Goal: Task Accomplishment & Management: Use online tool/utility

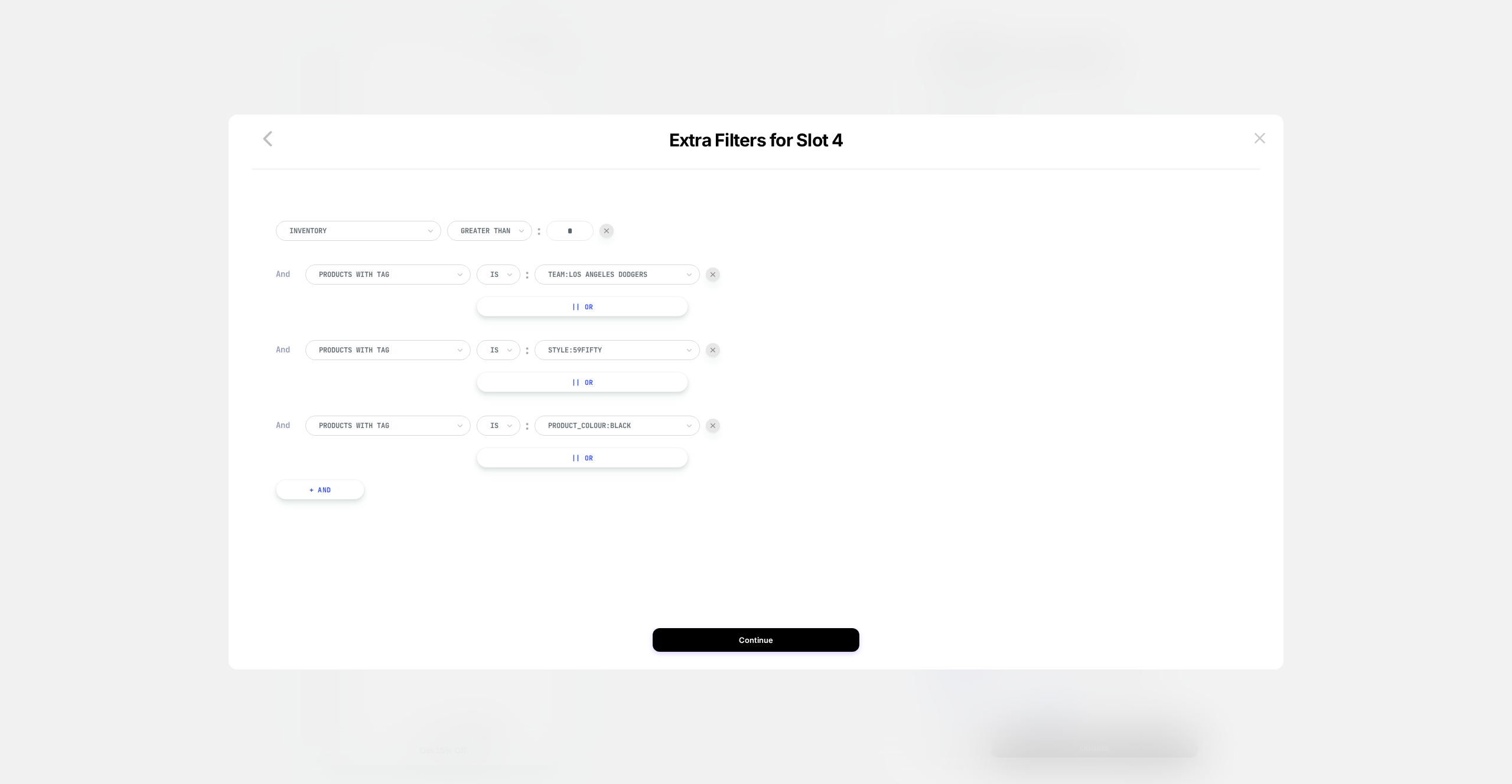
scroll to position [0, 4]
click at [815, 643] on button "Continue" at bounding box center [756, 640] width 207 height 24
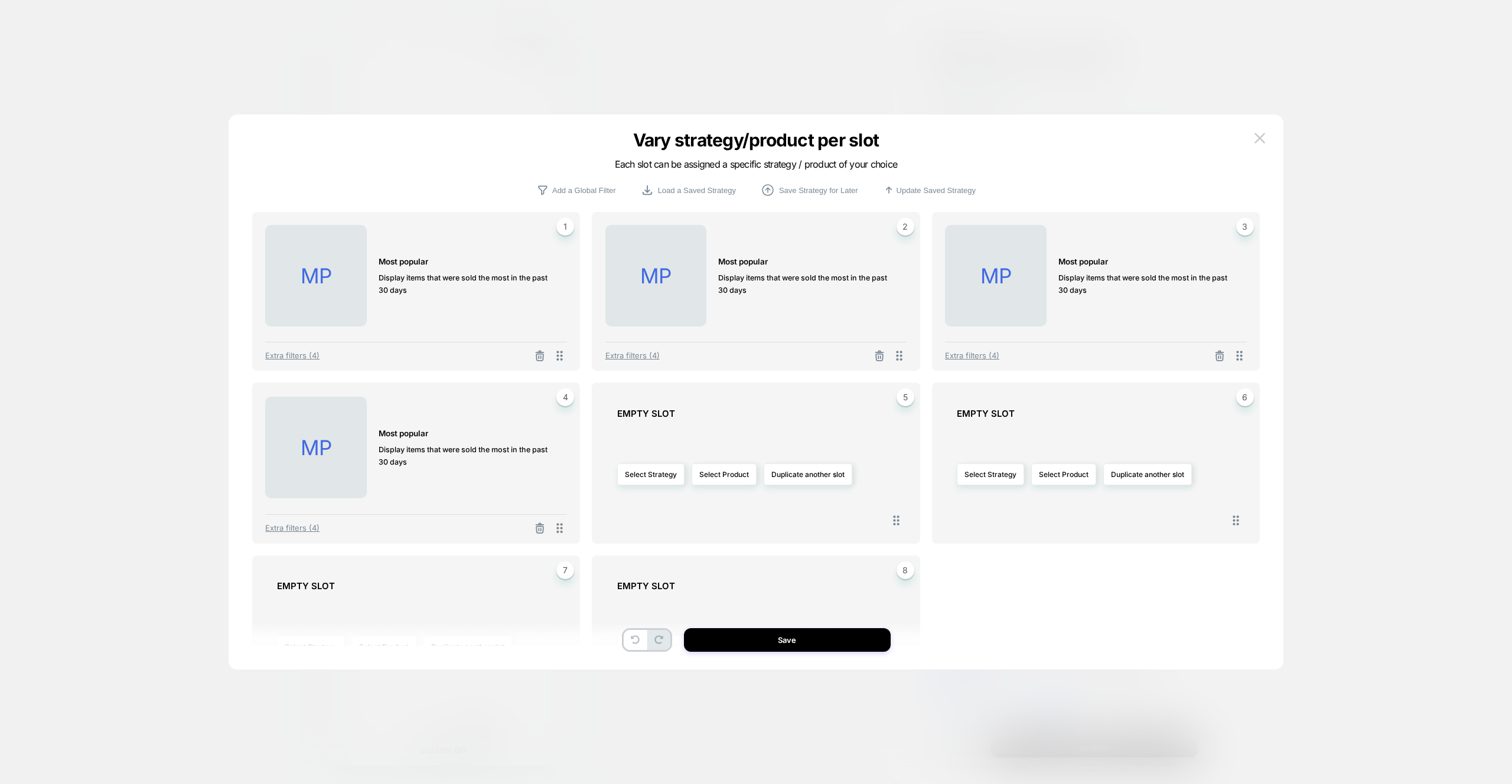
click at [835, 638] on button "Save" at bounding box center [787, 640] width 207 height 24
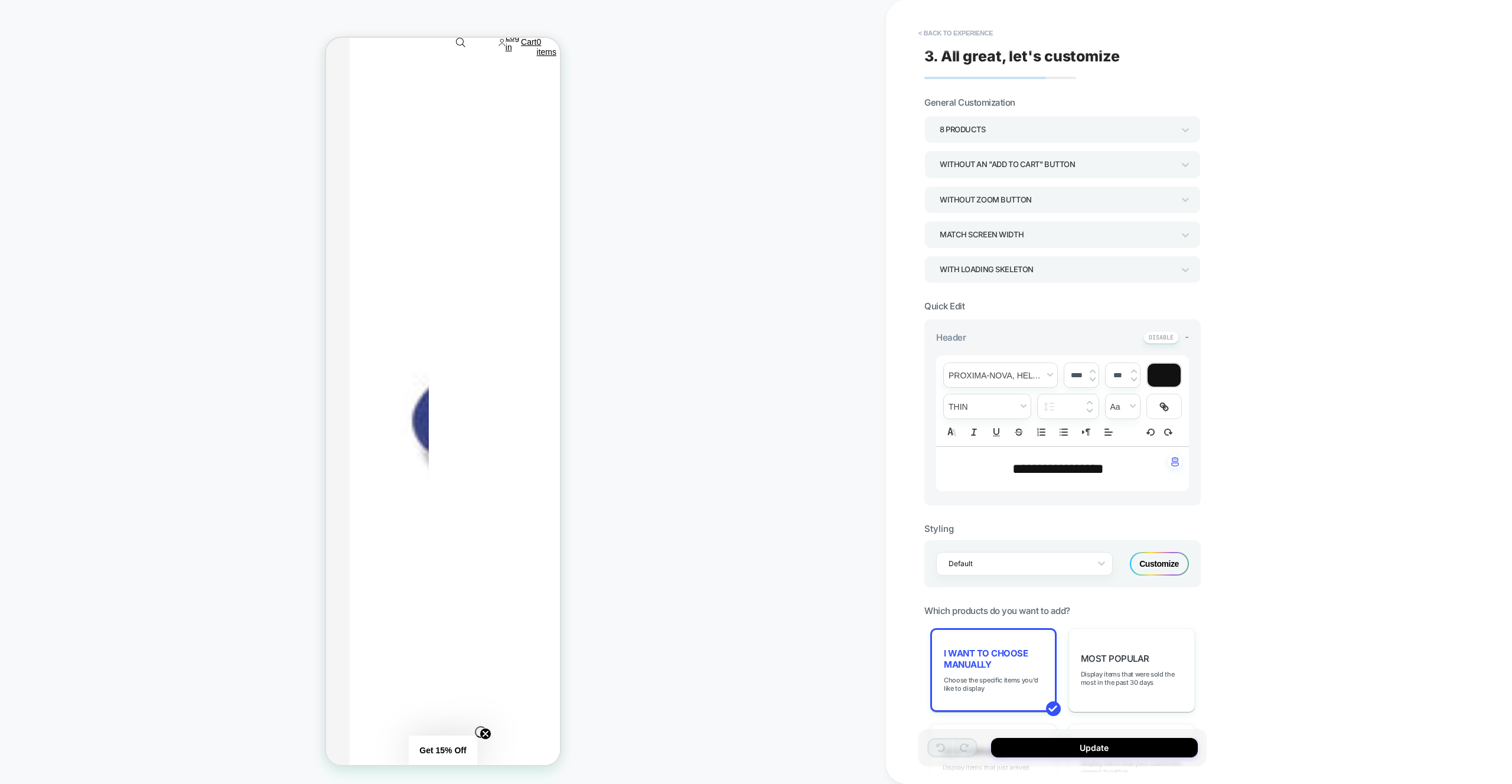
click at [1129, 750] on button "Update" at bounding box center [1094, 747] width 207 height 19
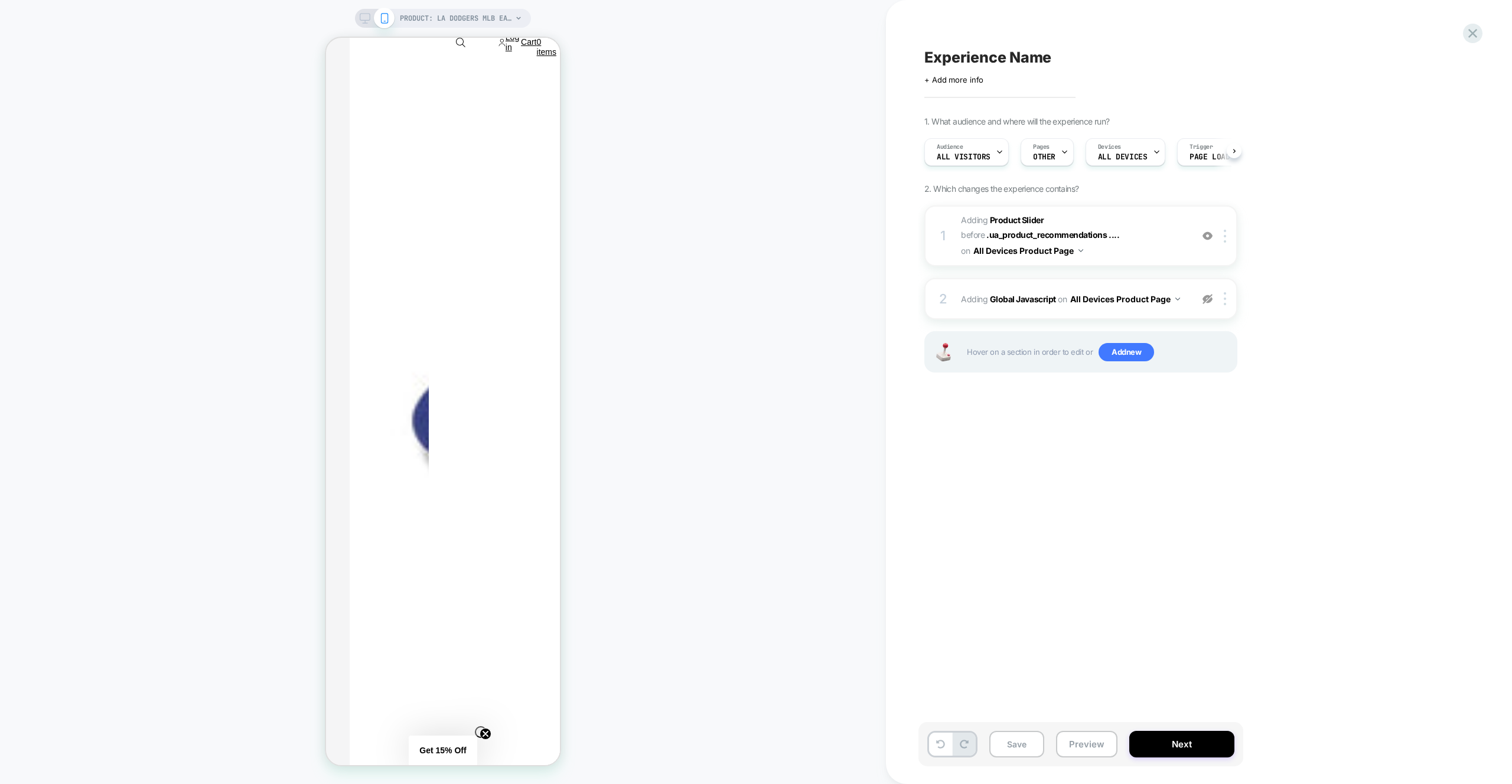
scroll to position [0, 1]
drag, startPoint x: 1201, startPoint y: 291, endPoint x: 1211, endPoint y: 296, distance: 11.2
click at [1205, 293] on div "2 Adding Global Javascript on All Devices Product Page Target Mobile Delete" at bounding box center [1081, 299] width 313 height 42
drag, startPoint x: 1211, startPoint y: 296, endPoint x: 88, endPoint y: 311, distance: 1123.1
click at [1211, 296] on img at bounding box center [1208, 299] width 10 height 10
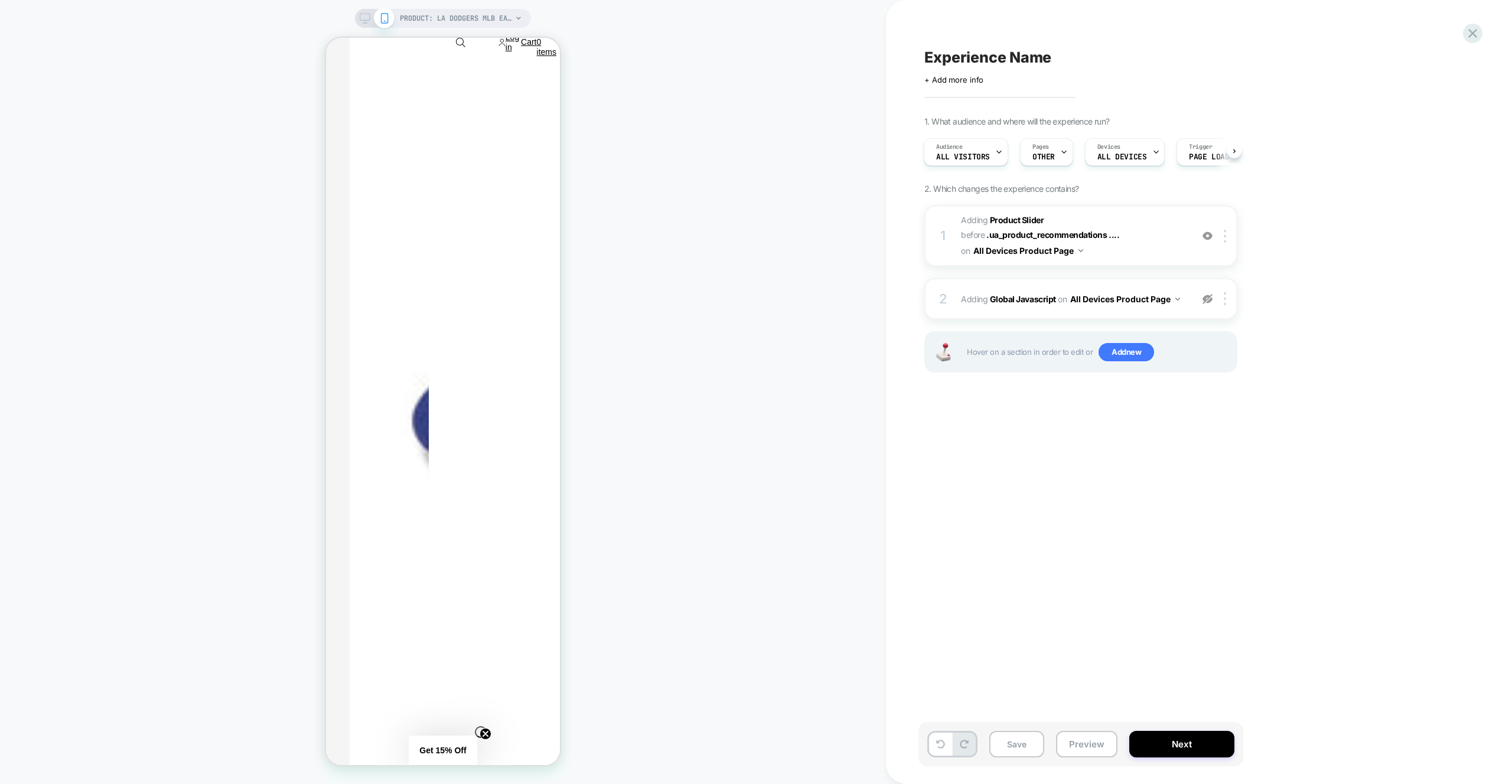
click at [1189, 285] on div "2 Adding Global Javascript on All Devices Product Page Target Mobile Delete" at bounding box center [1081, 299] width 313 height 42
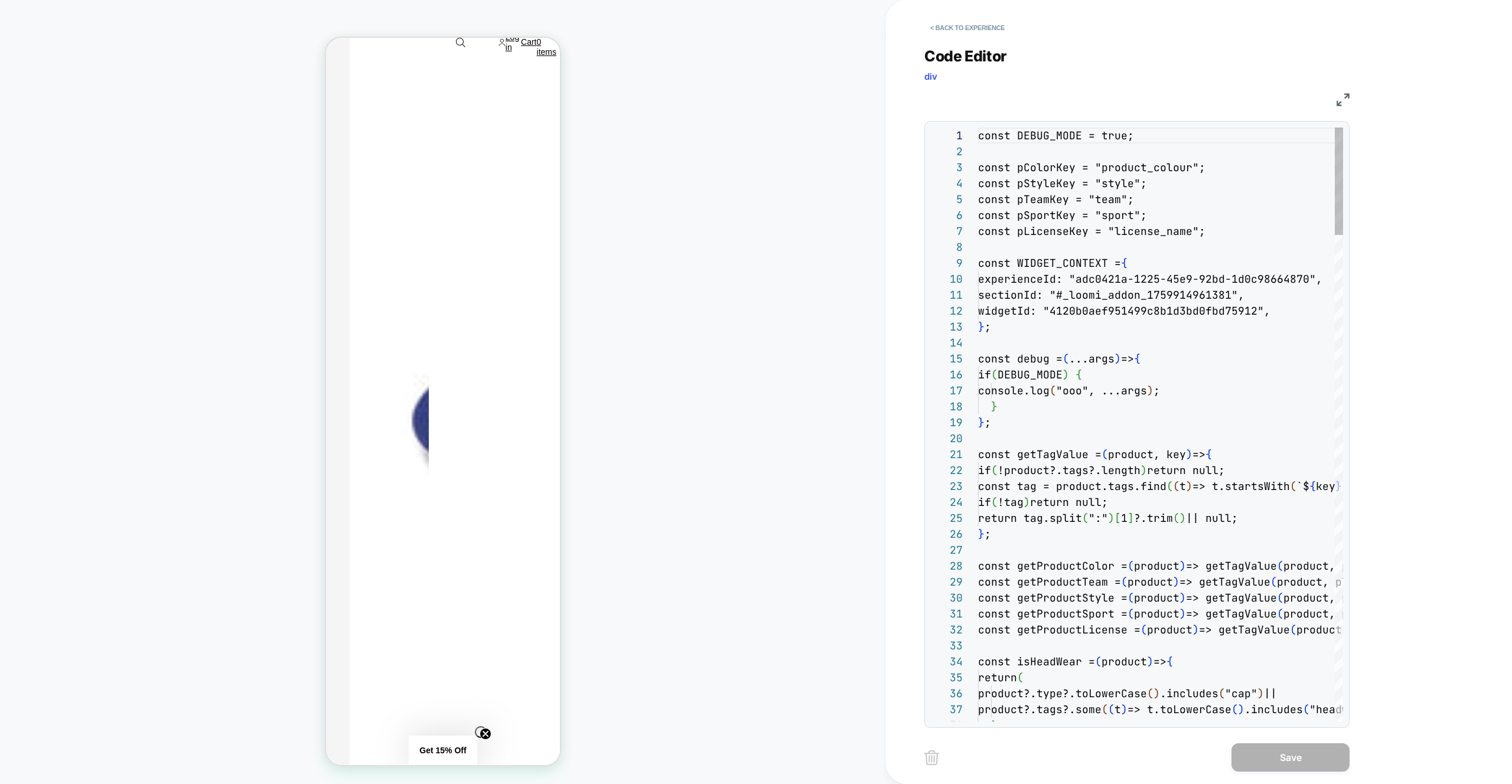
scroll to position [159, 0]
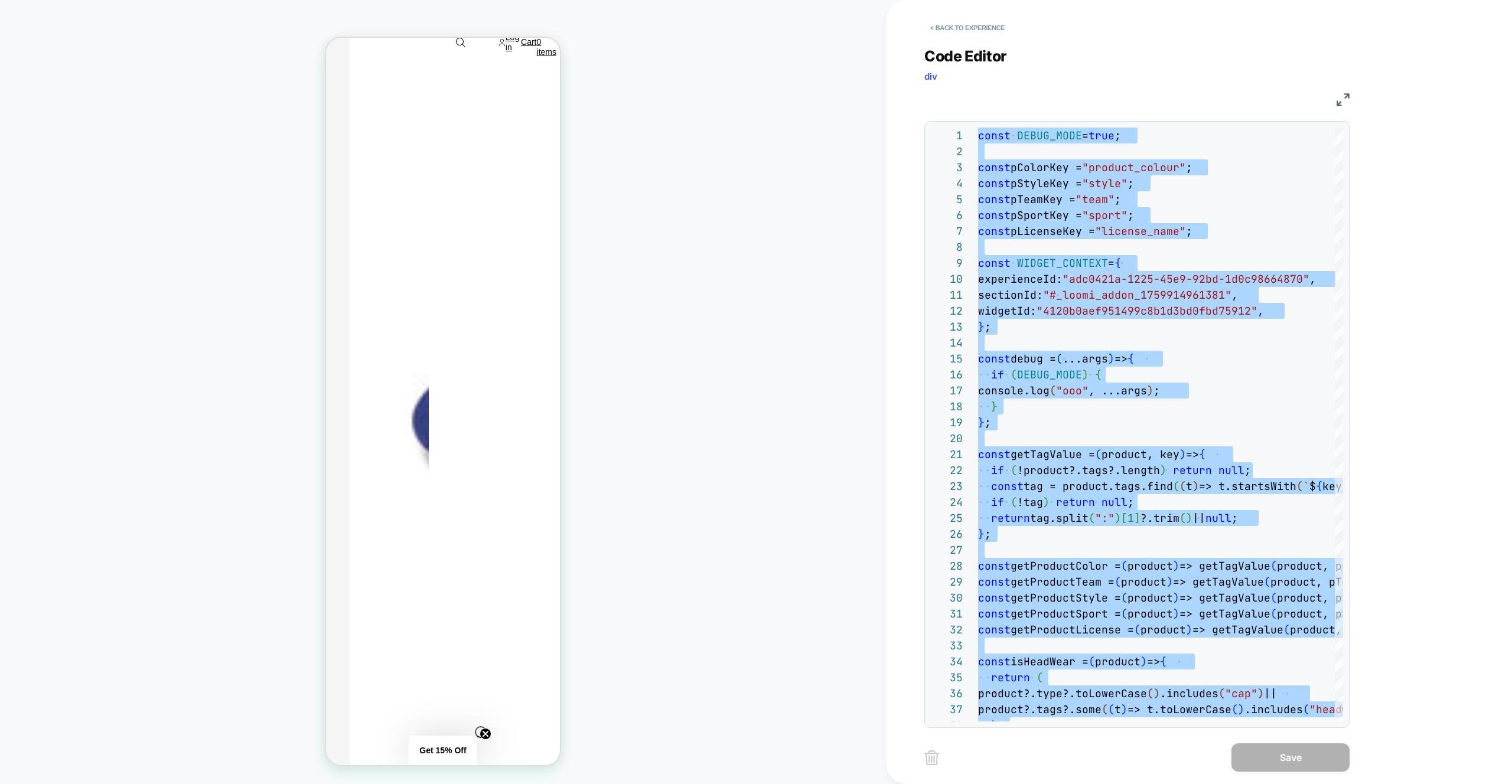
type textarea "**********"
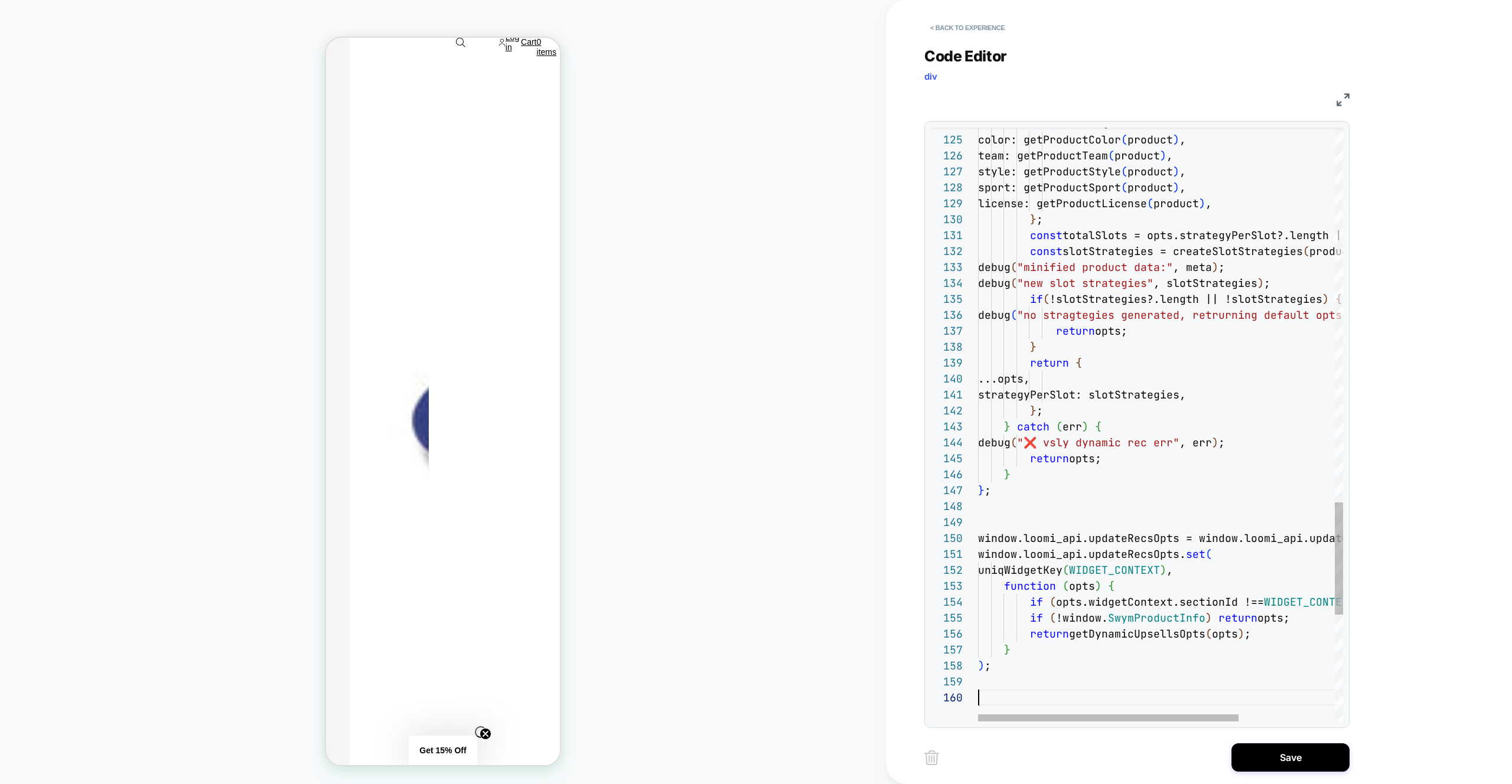
click at [1320, 762] on button "Save" at bounding box center [1290, 757] width 118 height 29
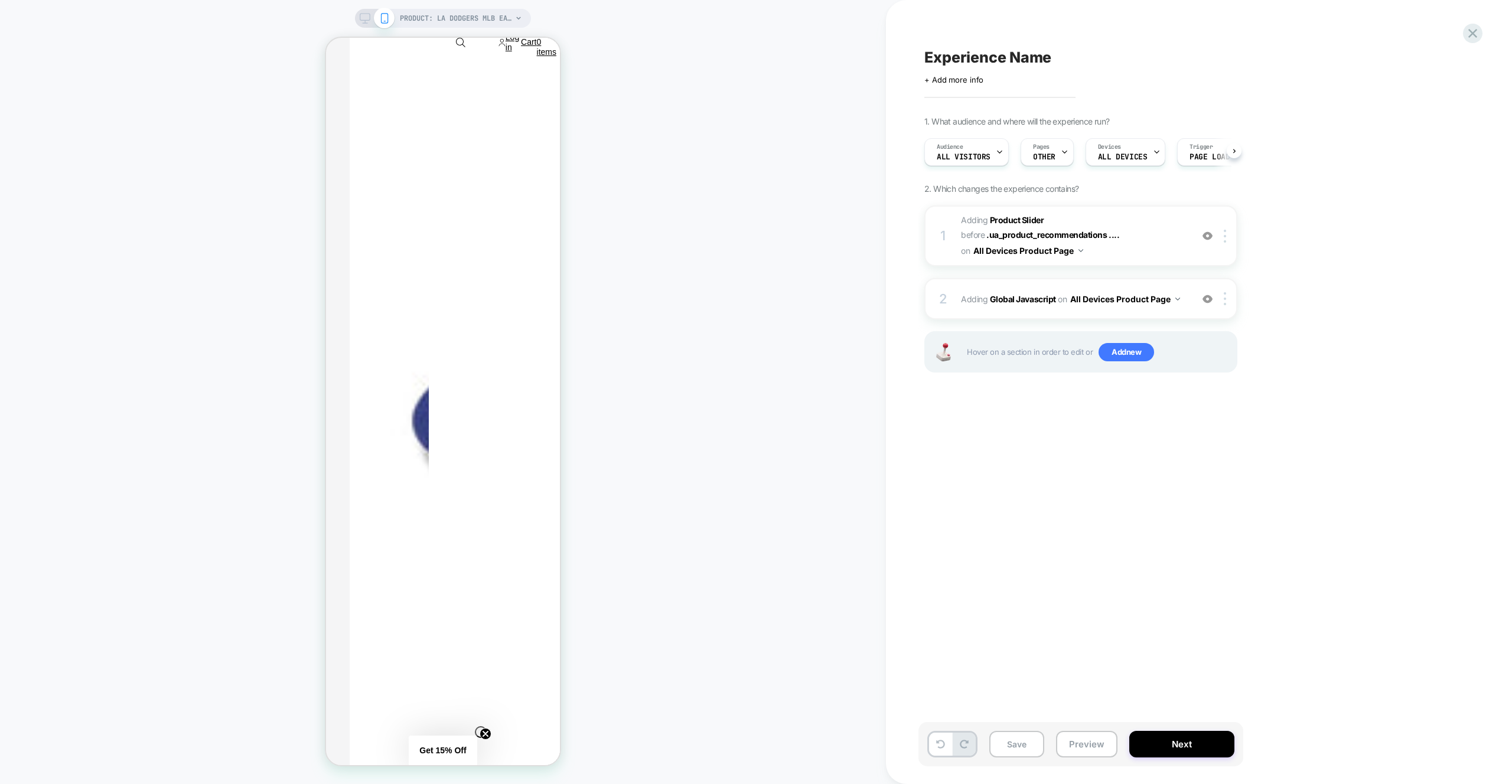
scroll to position [0, 1]
click at [1095, 736] on button "Preview" at bounding box center [1087, 744] width 62 height 27
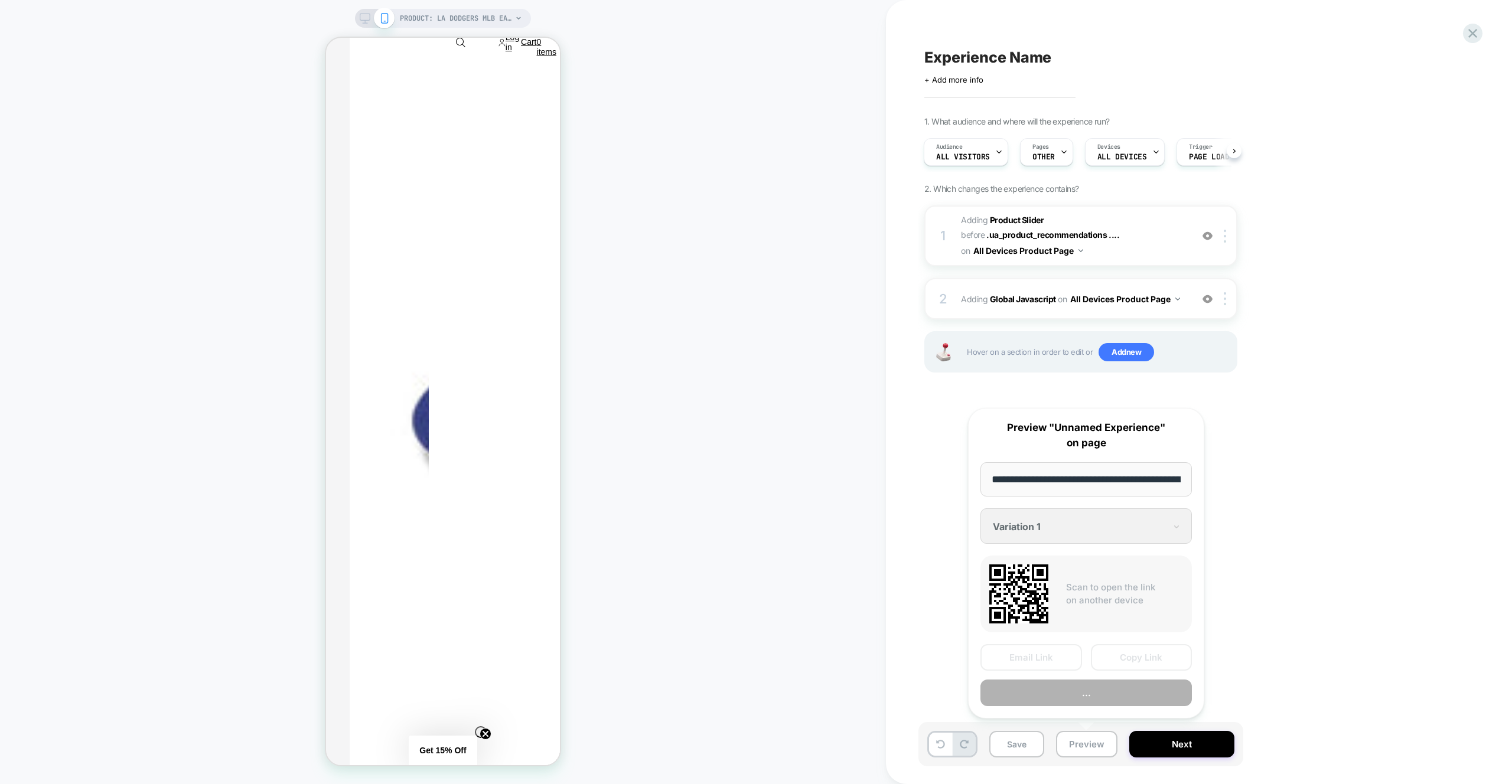
scroll to position [0, 412]
click at [1086, 692] on button "Preview" at bounding box center [1086, 693] width 212 height 27
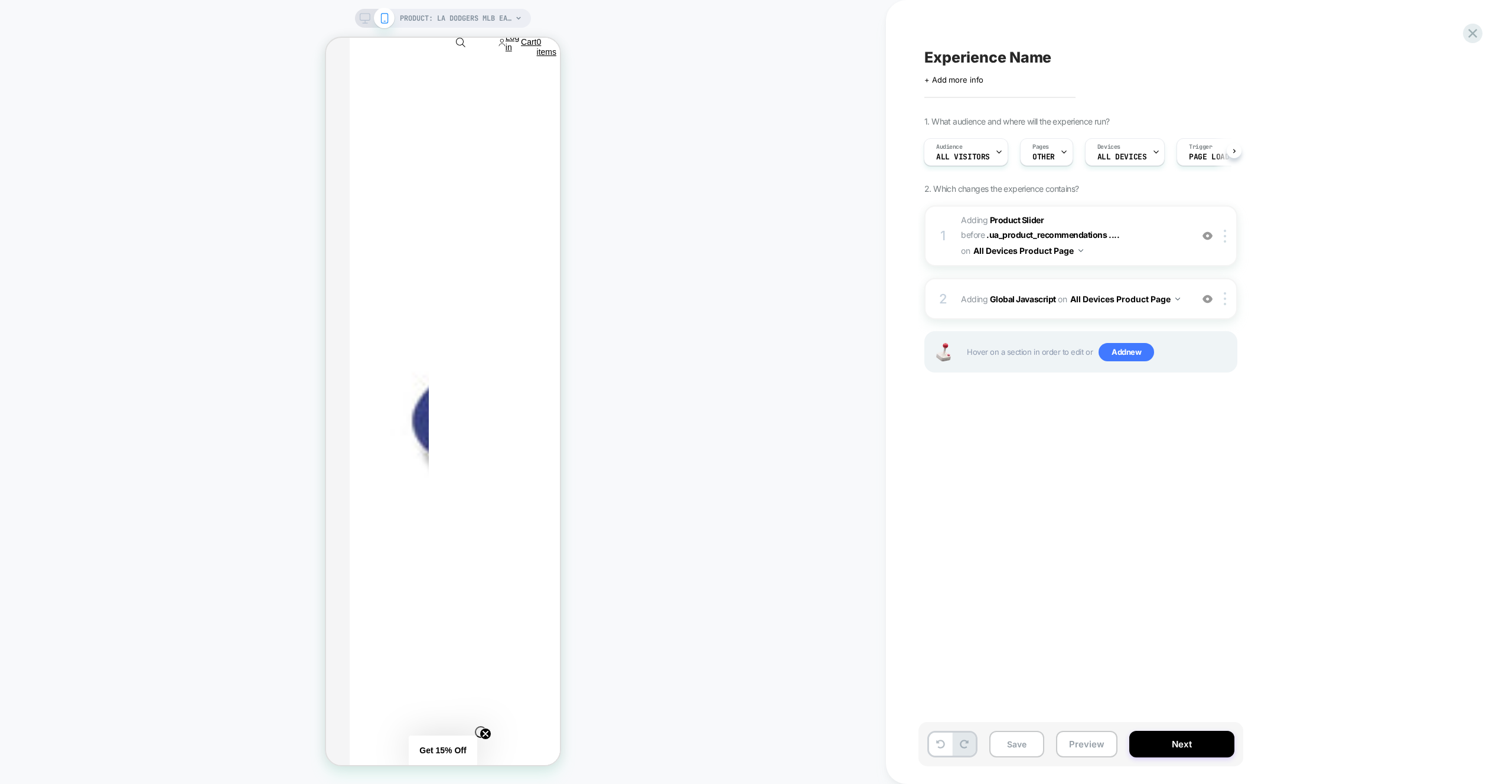
click at [1145, 248] on span "#_loomi_addon_1759914961381 Adding Product Slider BEFORE .ua_product_recommenda…" at bounding box center [1074, 235] width 225 height 47
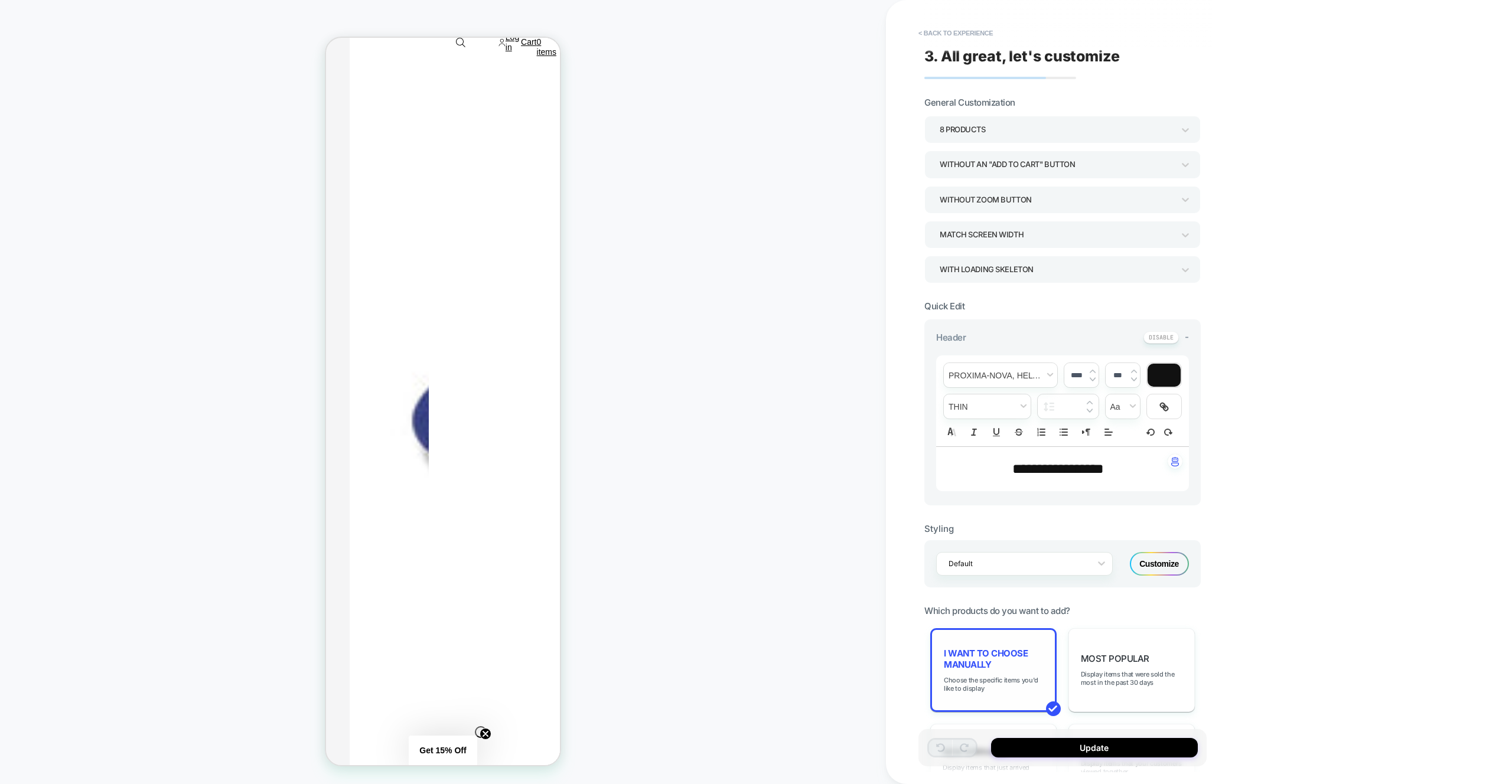
click at [1036, 663] on span "I want to choose manually" at bounding box center [993, 658] width 99 height 22
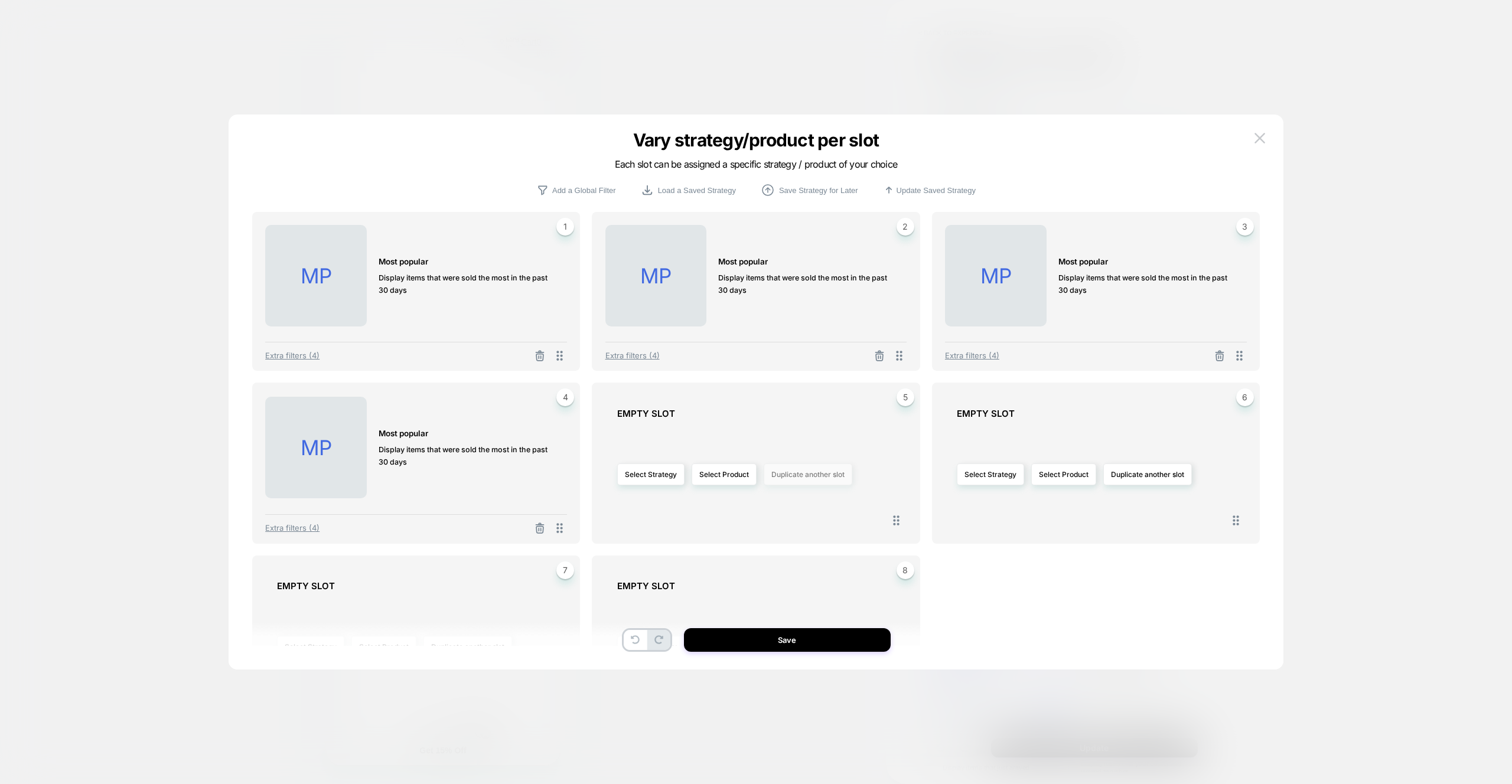
click at [802, 482] on button "Duplicate another slot" at bounding box center [807, 474] width 88 height 22
click at [804, 511] on span "Duplicate slot 1" at bounding box center [806, 508] width 50 height 9
click at [883, 529] on icon at bounding box center [879, 528] width 11 height 11
click at [831, 478] on button "Duplicate another slot" at bounding box center [807, 474] width 88 height 22
click at [814, 529] on span "Duplicate slot 2" at bounding box center [807, 529] width 51 height 9
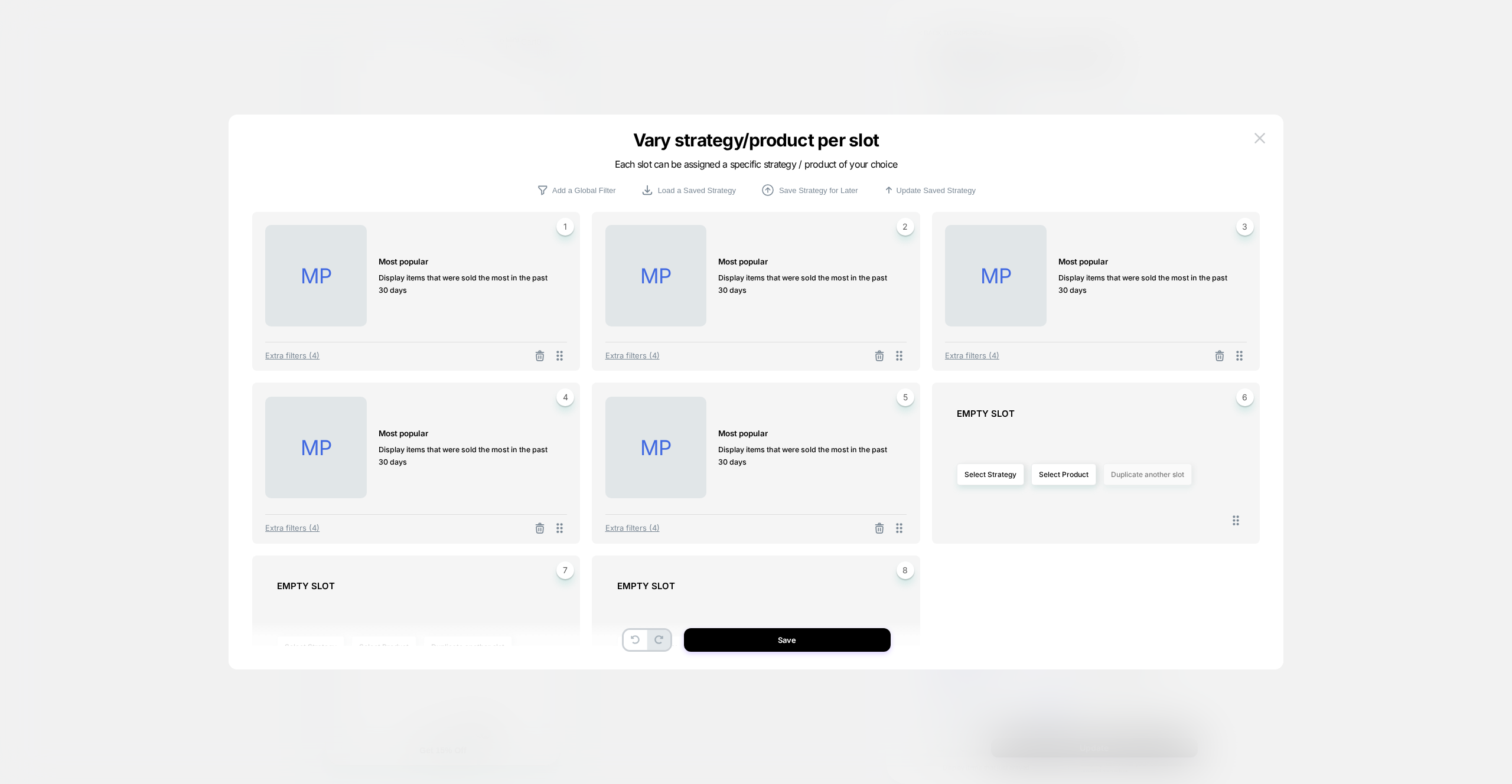
click at [1167, 480] on button "Duplicate another slot" at bounding box center [1147, 474] width 88 height 22
click at [1143, 547] on span "Duplicate slot 3" at bounding box center [1147, 549] width 52 height 9
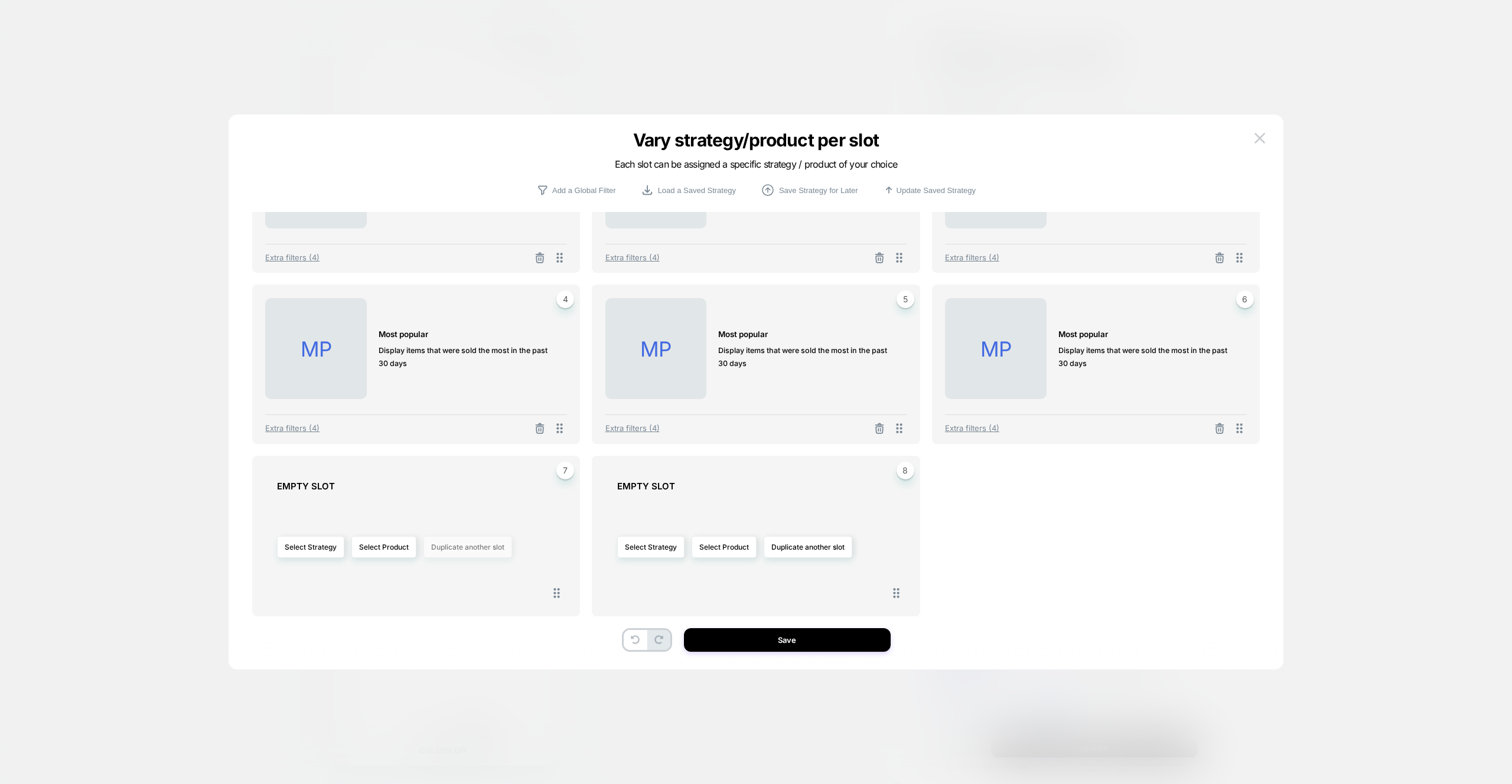
click at [479, 552] on button "Duplicate another slot" at bounding box center [467, 547] width 88 height 22
drag, startPoint x: 482, startPoint y: 639, endPoint x: 793, endPoint y: 554, distance: 322.4
click at [482, 639] on span "Duplicate slot 4" at bounding box center [468, 643] width 52 height 9
click at [794, 554] on button "Duplicate another slot" at bounding box center [807, 547] width 88 height 22
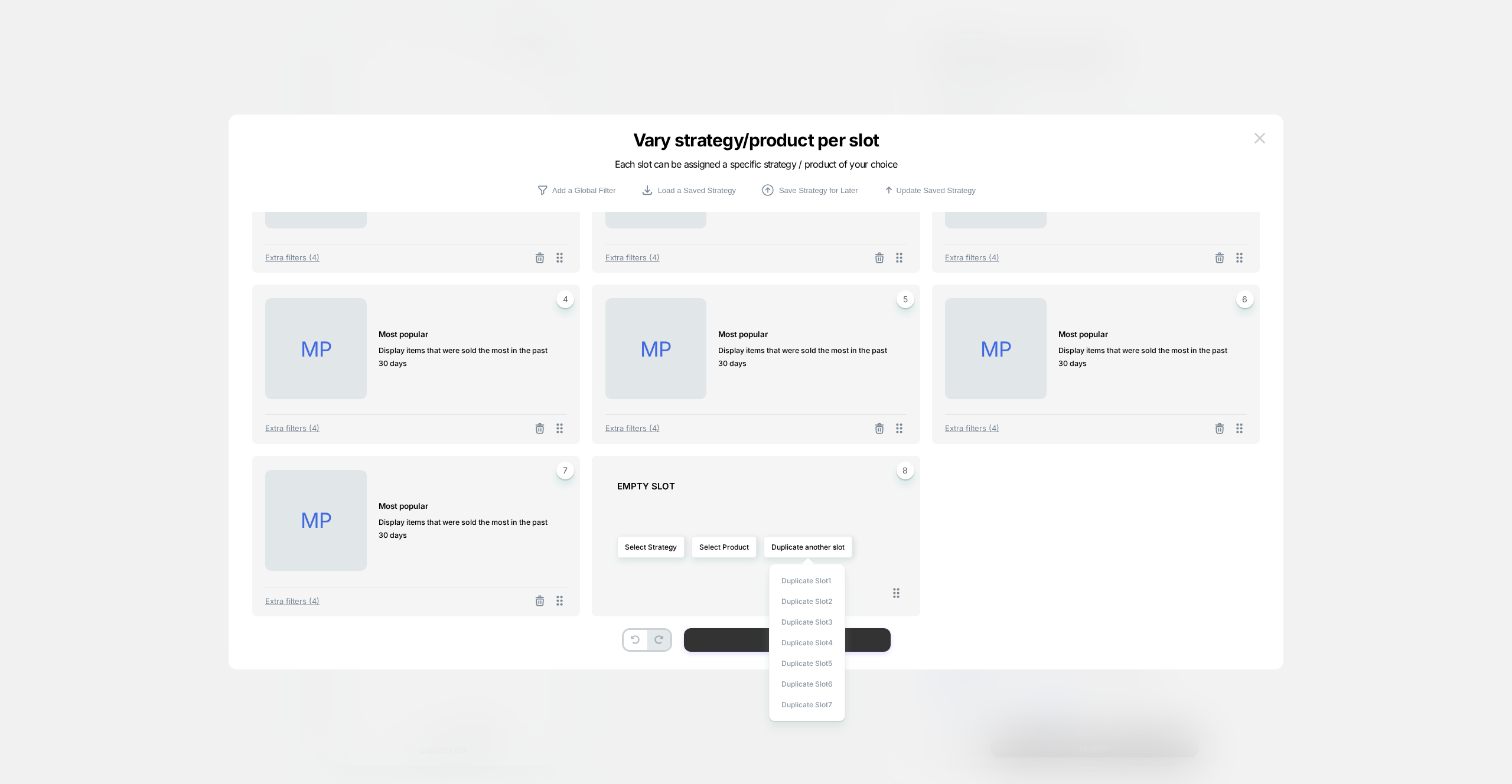
click at [786, 599] on span "Duplicate slot 2" at bounding box center [807, 601] width 51 height 9
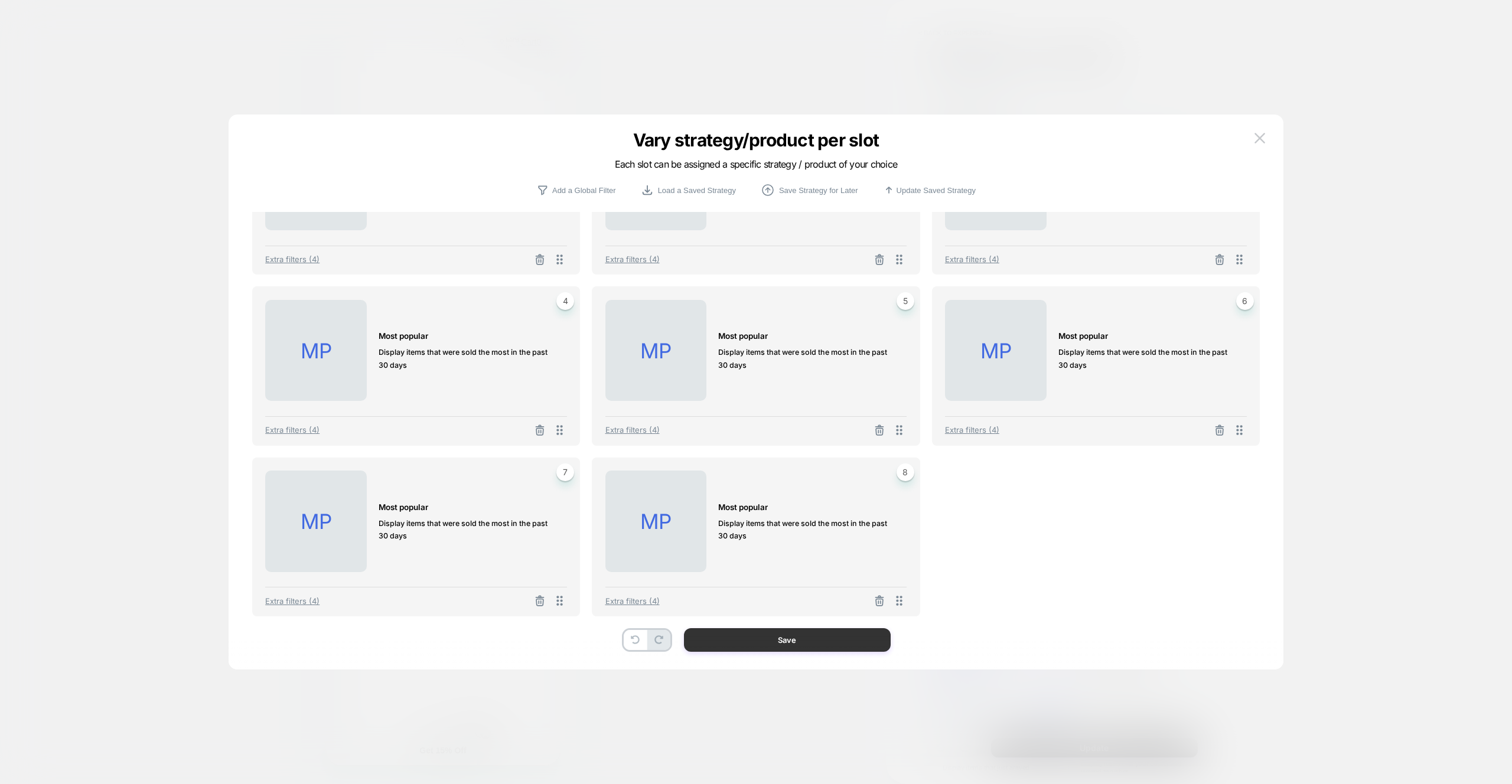
scroll to position [96, 0]
drag, startPoint x: 721, startPoint y: 643, endPoint x: 870, endPoint y: 656, distance: 149.6
click at [721, 643] on button "Save" at bounding box center [787, 640] width 207 height 24
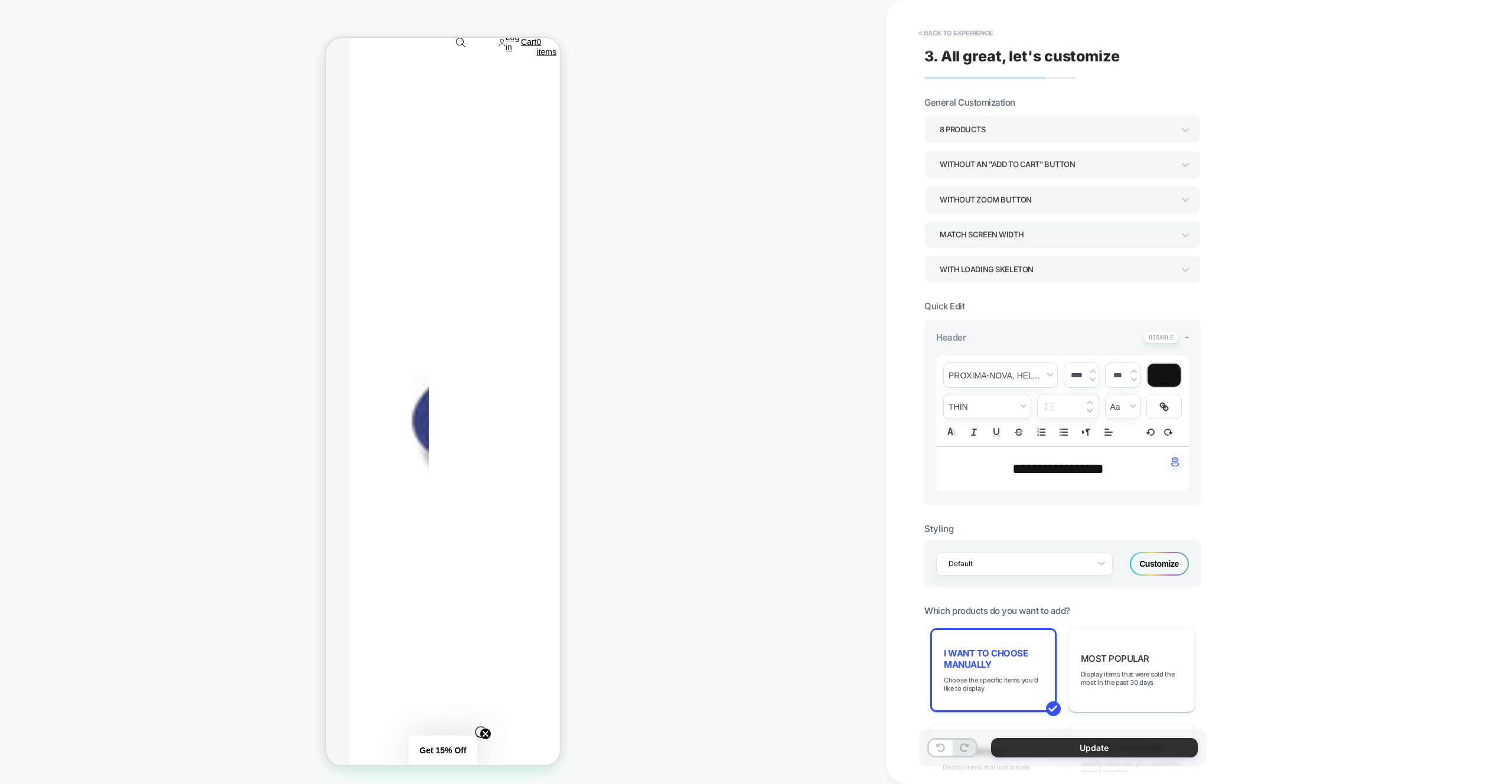
drag, startPoint x: 1059, startPoint y: 750, endPoint x: 1078, endPoint y: 742, distance: 20.6
click at [1059, 750] on button "Update" at bounding box center [1094, 747] width 207 height 19
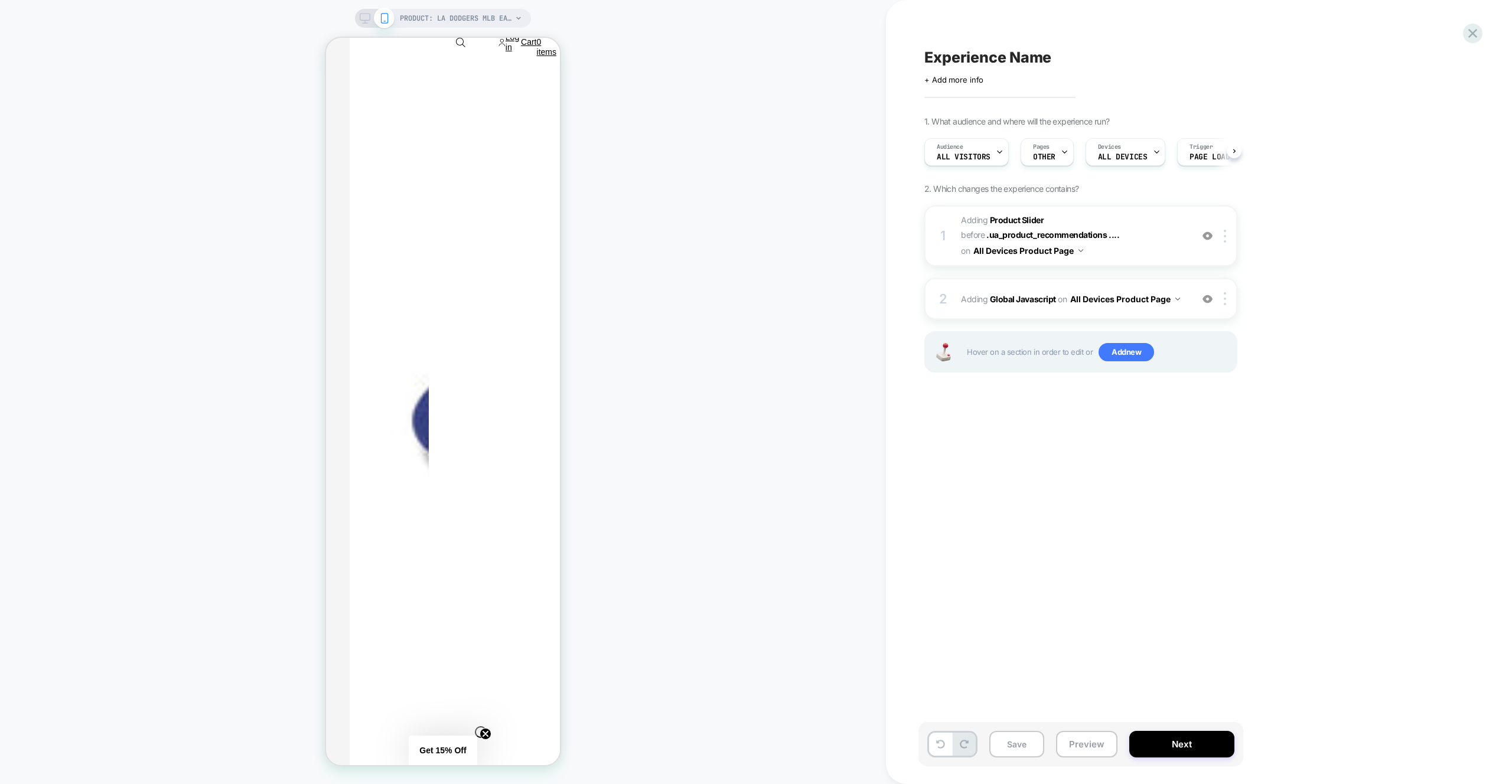
scroll to position [0, 1]
click at [1082, 743] on button "Preview" at bounding box center [1087, 744] width 62 height 27
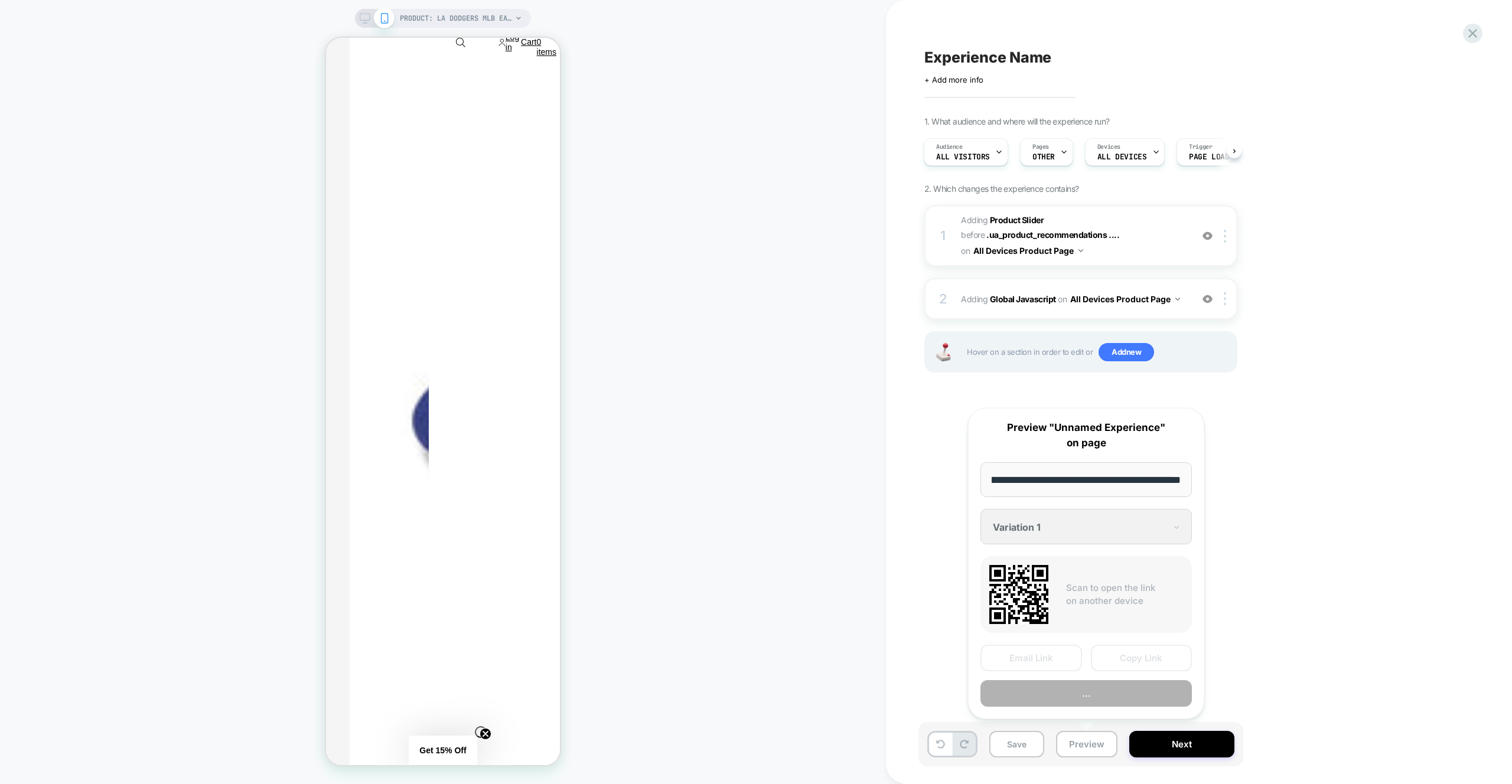
scroll to position [0, 0]
click at [1081, 699] on button "Preview" at bounding box center [1086, 693] width 212 height 27
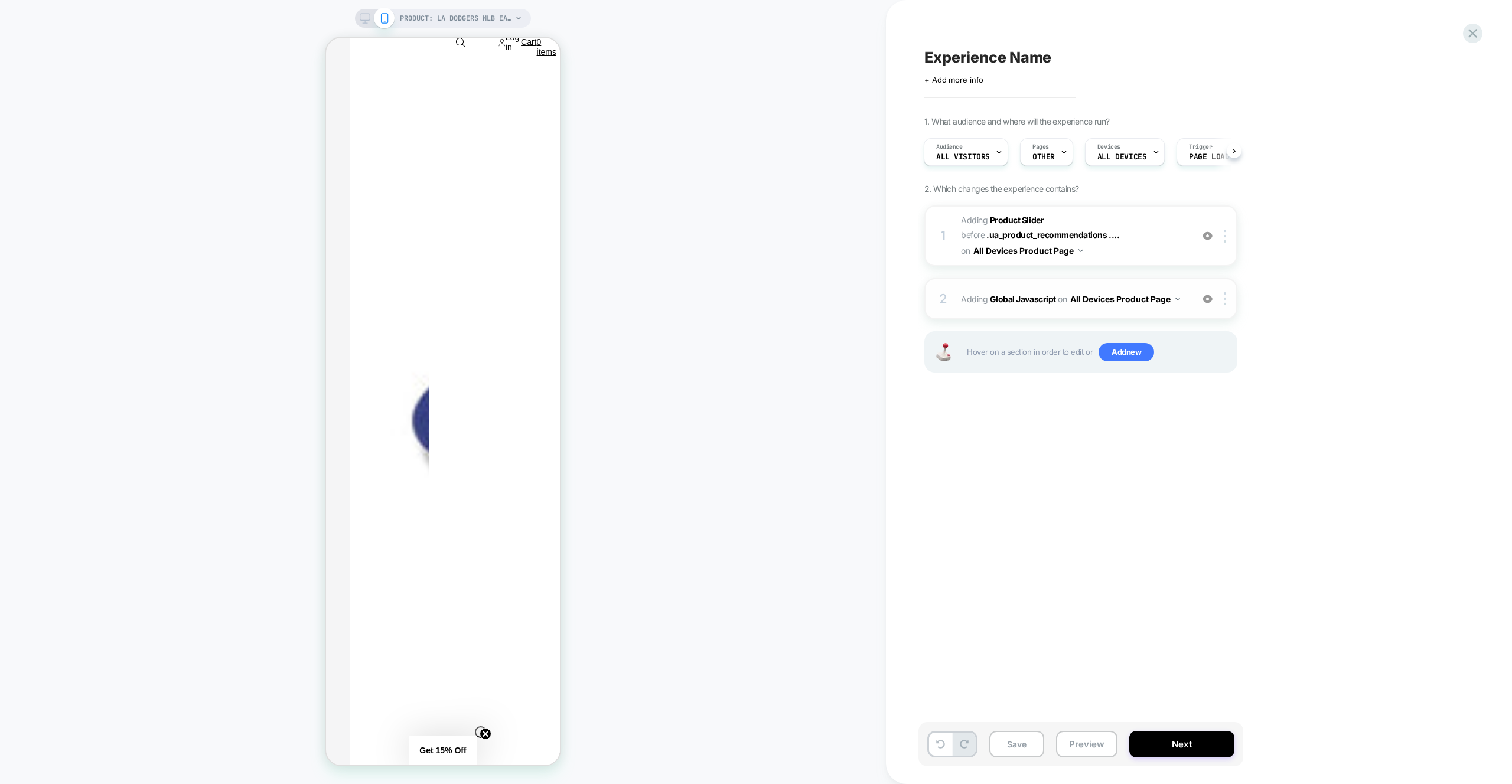
click at [1074, 285] on div "2 Adding Global Javascript on All Devices Product Page Add Before Add After Tar…" at bounding box center [1081, 299] width 313 height 42
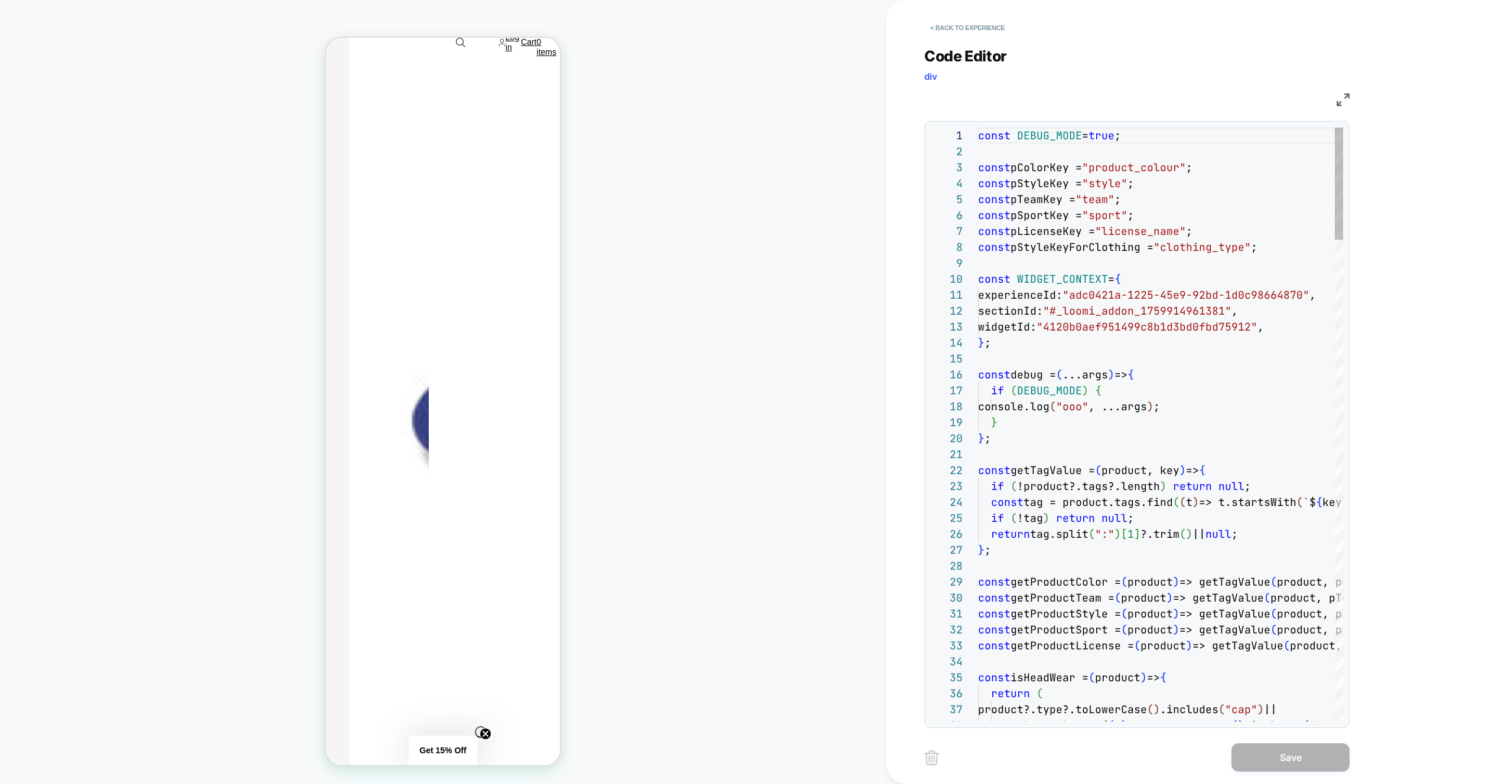
scroll to position [159, 0]
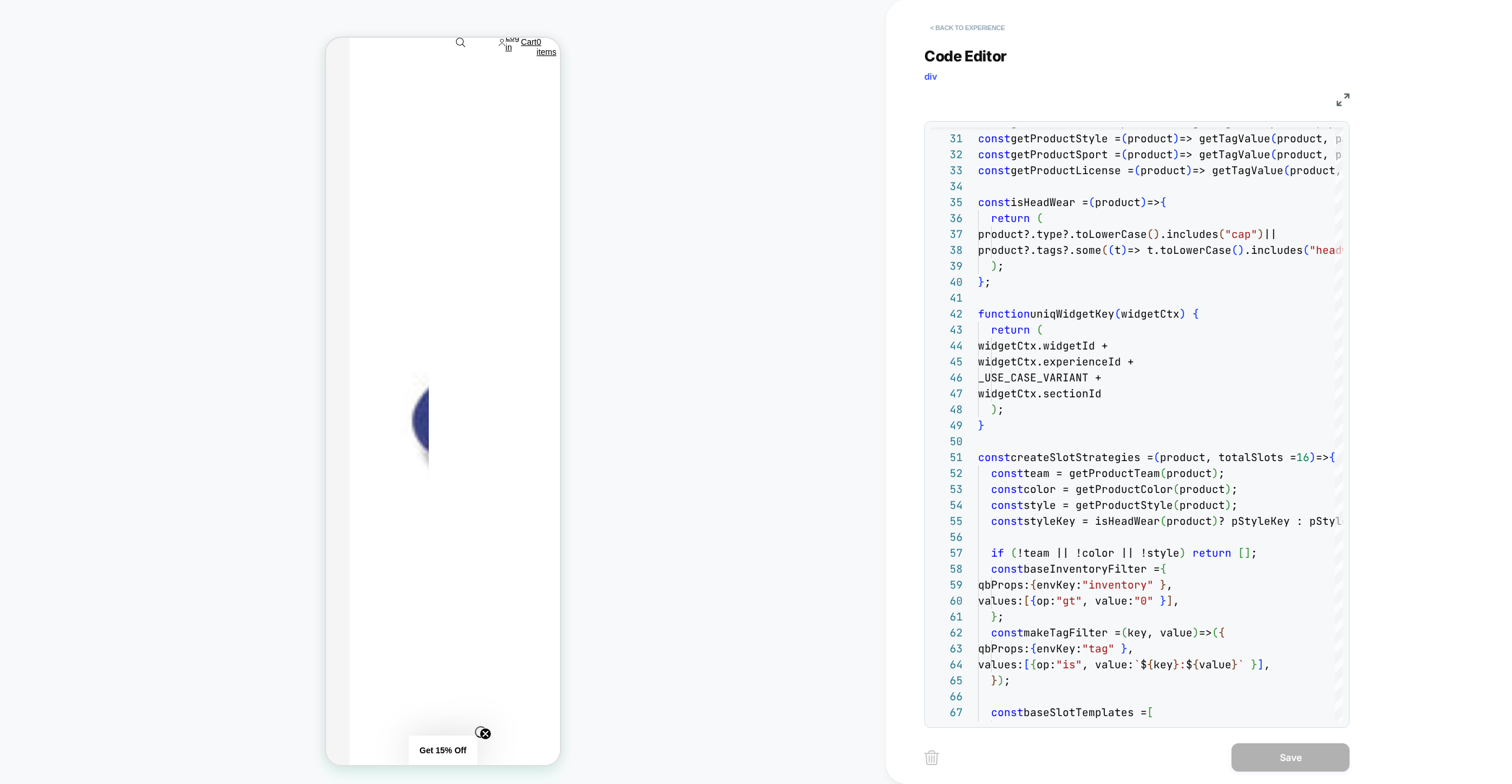
click at [971, 21] on button "< Back to experience" at bounding box center [967, 28] width 86 height 19
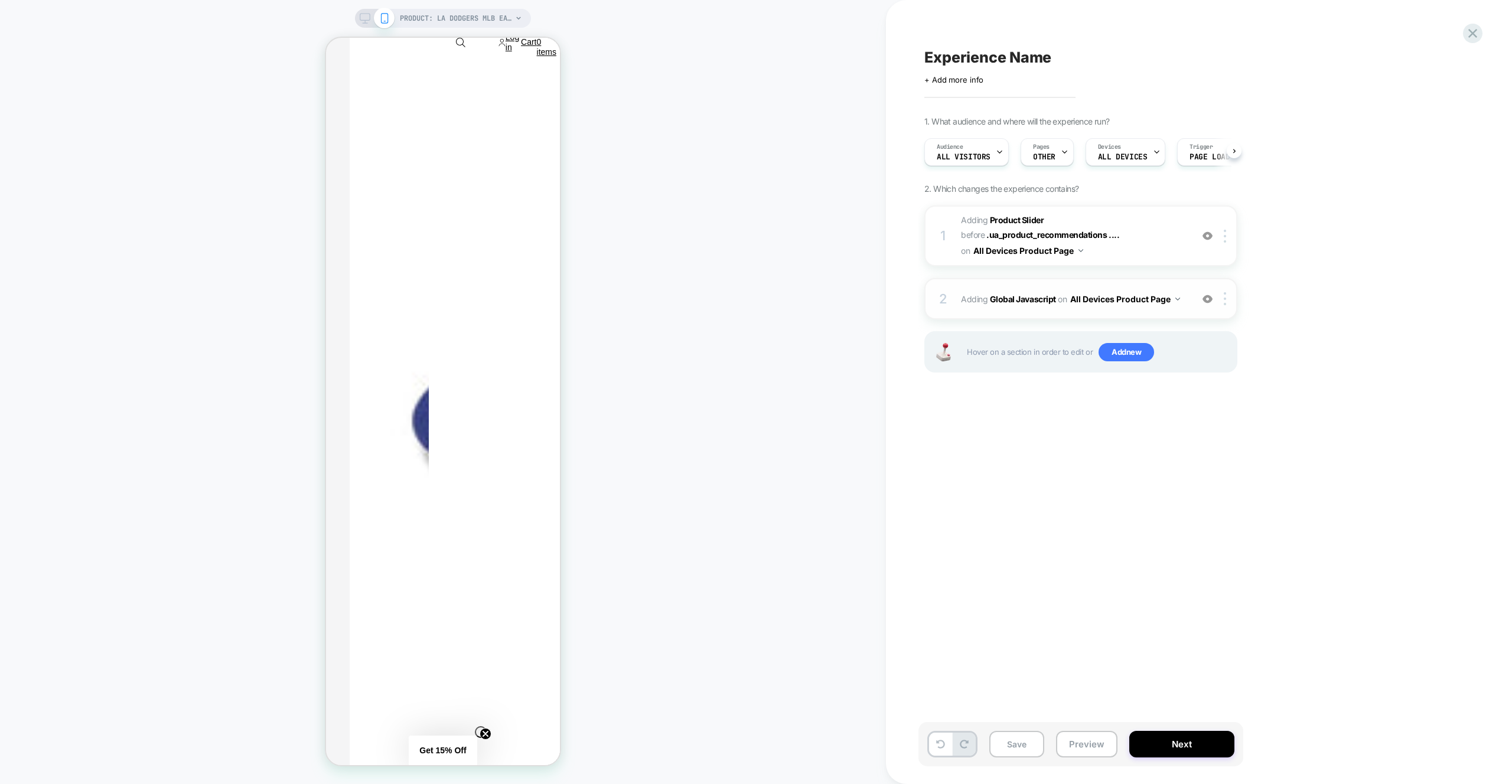
scroll to position [0, 1]
click at [1151, 255] on span "#_loomi_addon_1759914961381 Adding Product Slider BEFORE .ua_product_recommenda…" at bounding box center [1074, 235] width 225 height 47
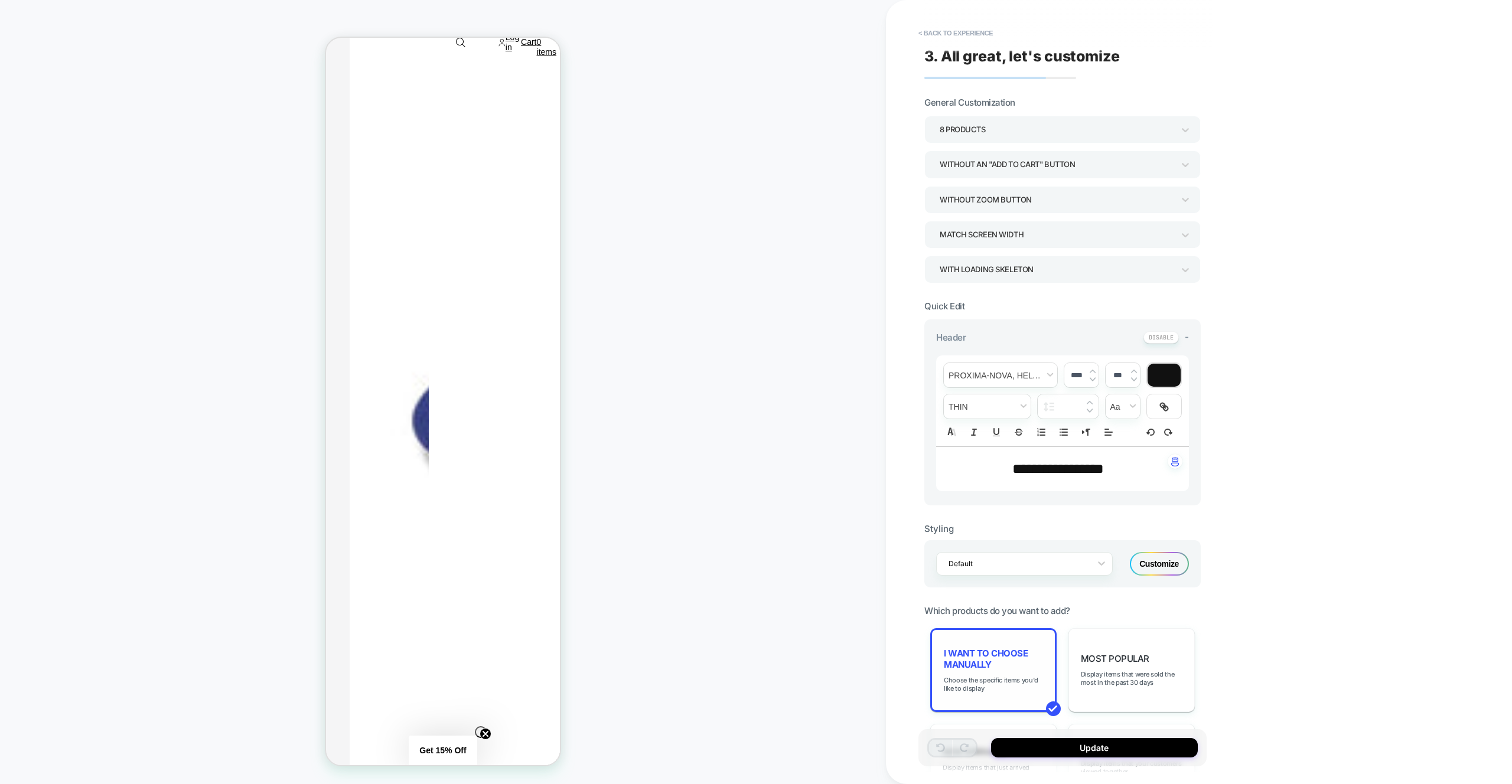
click at [982, 674] on div "I want to choose manually Choose the specific items you'd like to display" at bounding box center [993, 670] width 126 height 84
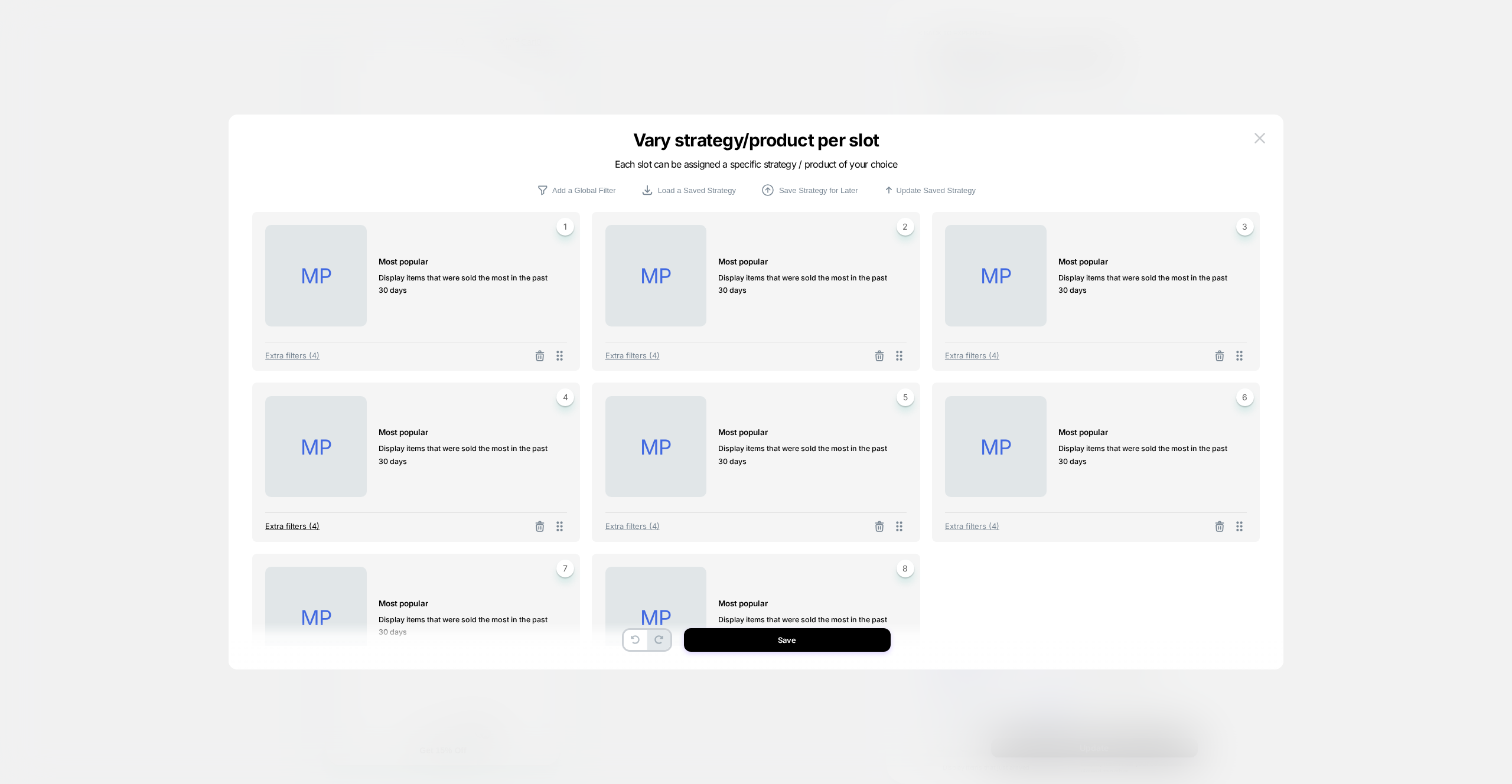
click at [306, 528] on span "Extra filters (4)" at bounding box center [293, 526] width 55 height 9
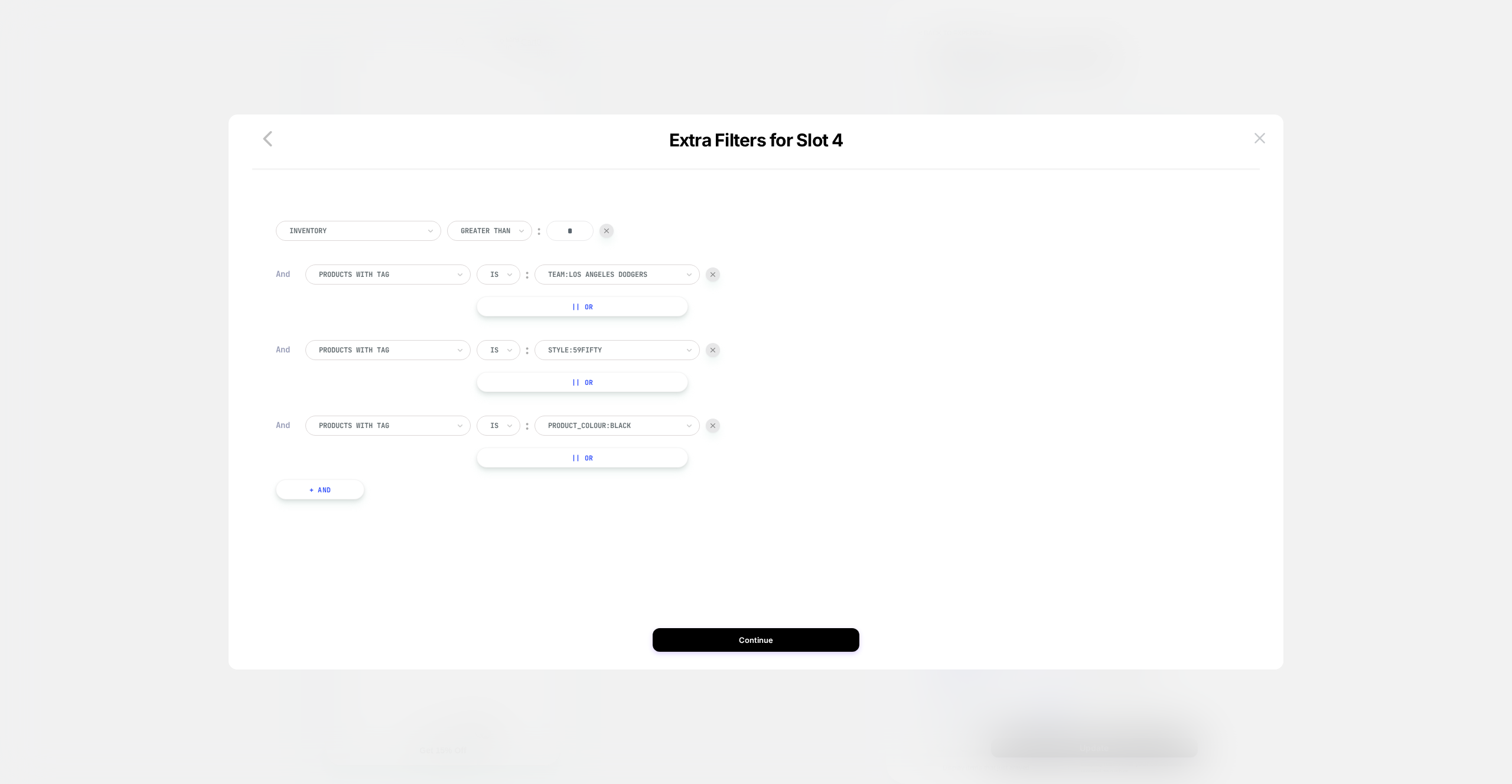
click at [436, 425] on div at bounding box center [383, 425] width 130 height 11
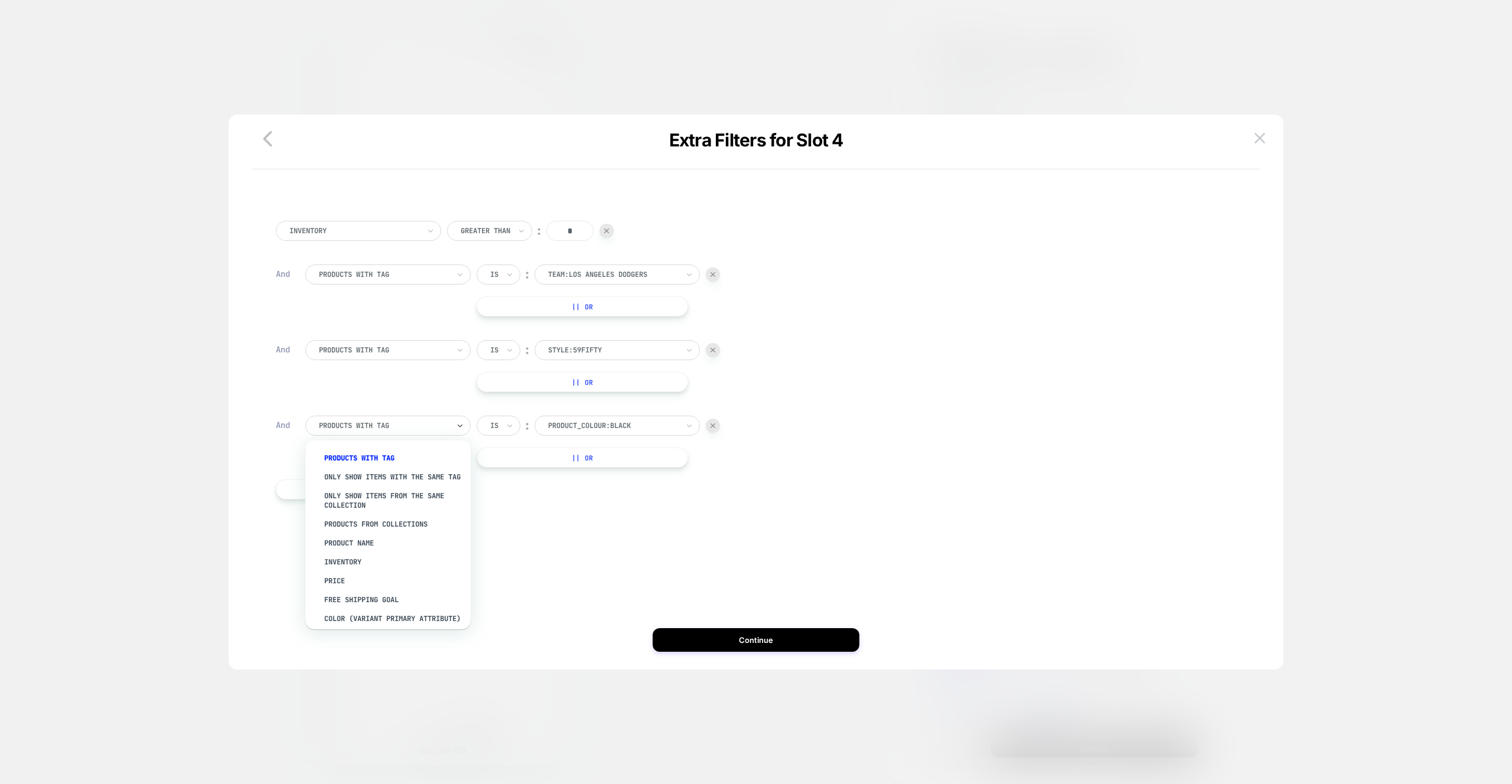
click at [435, 425] on div at bounding box center [383, 425] width 130 height 11
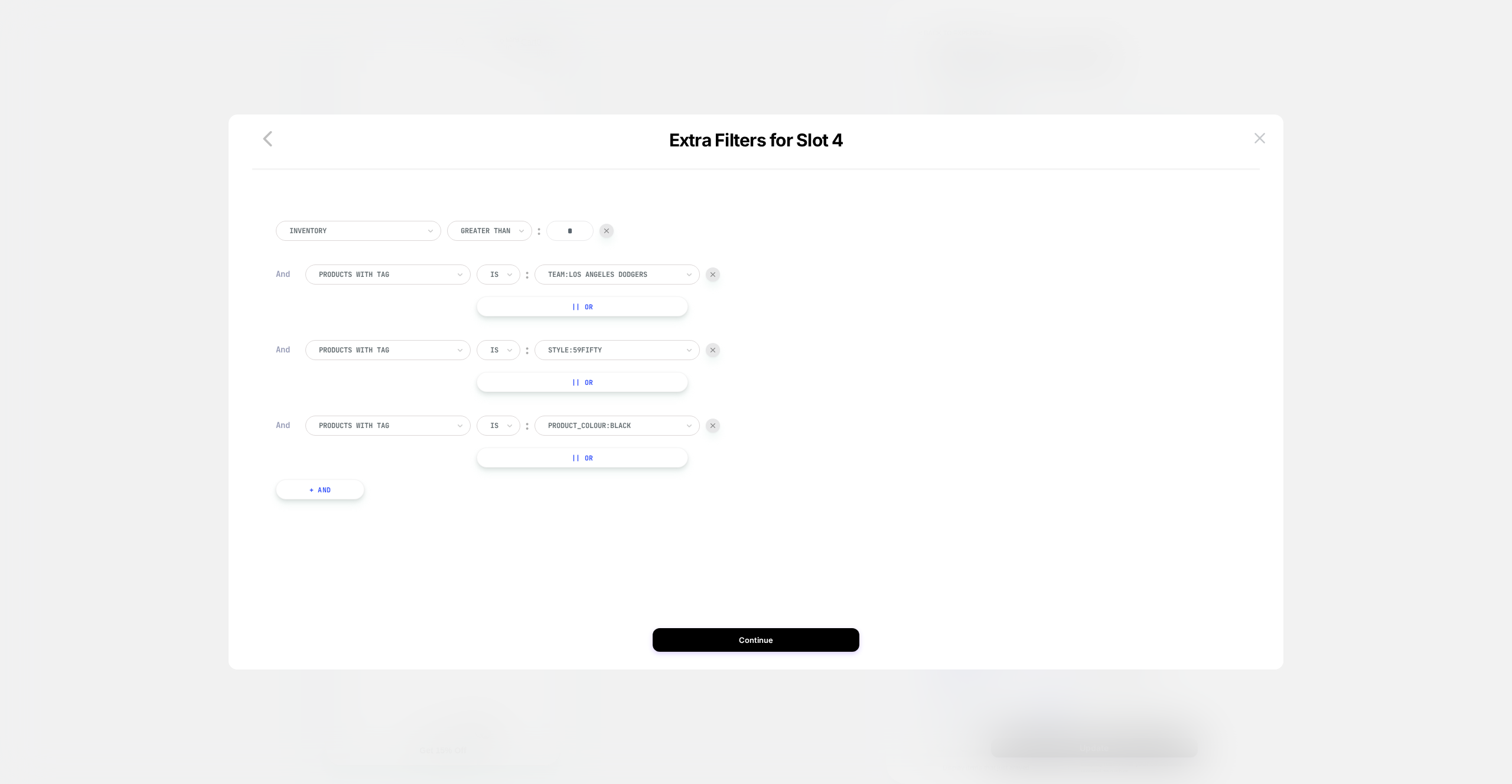
click at [331, 502] on div "Inventory Greater Than ︰ * And PRODUCTS WITH TAG Is ︰ team:Los Angeles Dodgers …" at bounding box center [756, 363] width 972 height 320
click at [332, 496] on button "+ And" at bounding box center [319, 489] width 88 height 20
click at [363, 497] on div at bounding box center [383, 501] width 130 height 11
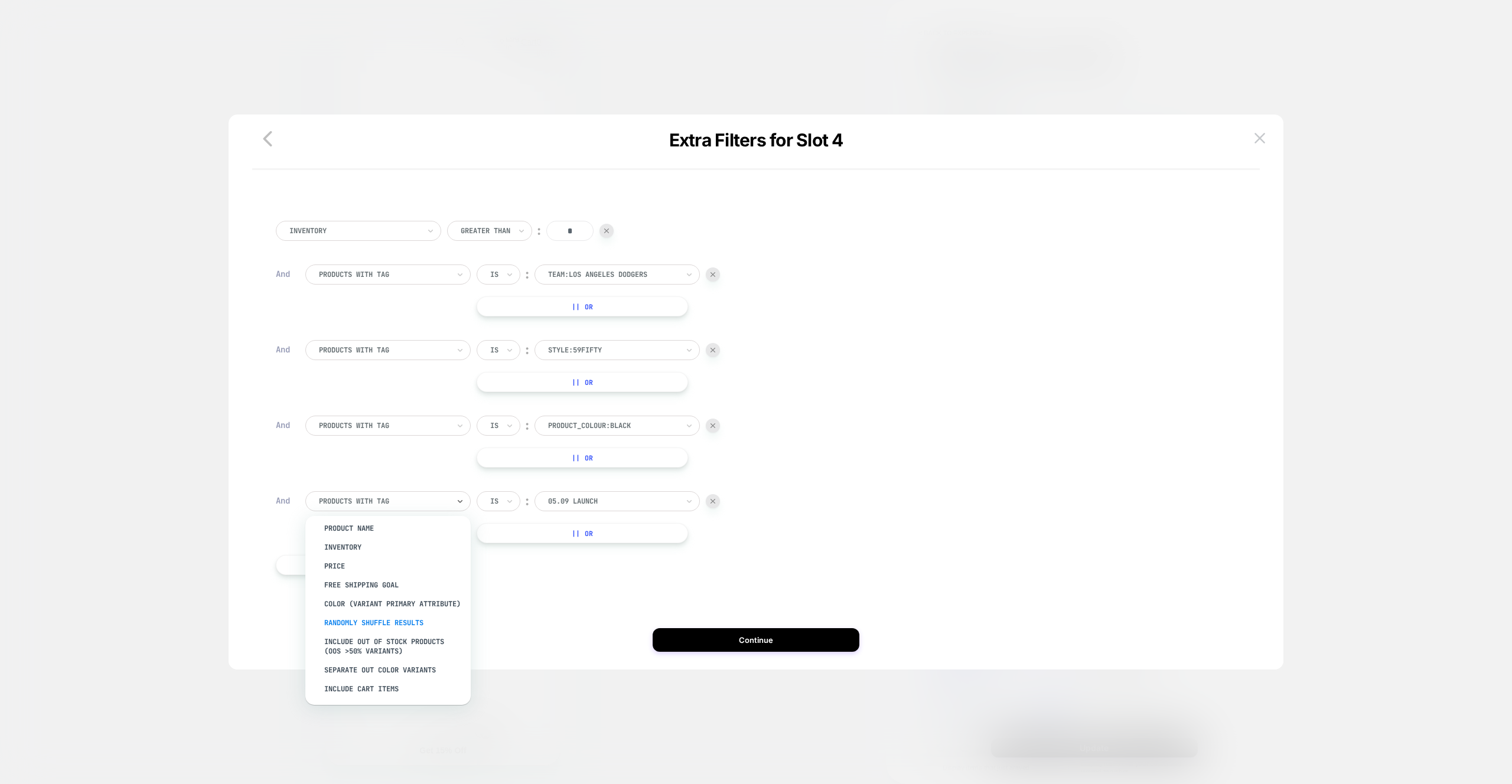
scroll to position [111, 0]
click at [385, 616] on div "Randomly Shuffle Results" at bounding box center [394, 621] width 154 height 19
click at [519, 509] on div "no" at bounding box center [512, 501] width 44 height 20
click at [519, 547] on div "yes" at bounding box center [540, 552] width 77 height 19
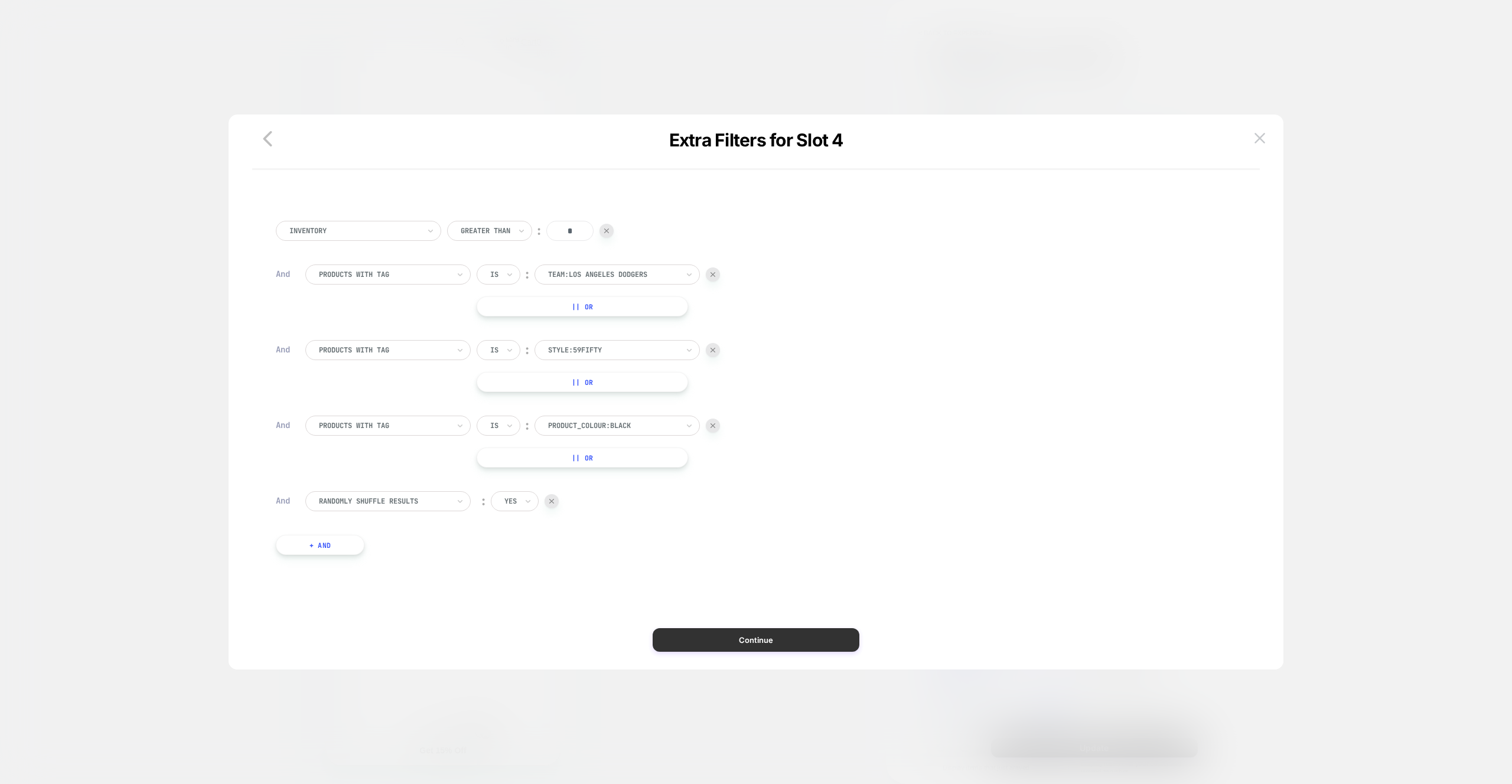
click at [756, 640] on button "Continue" at bounding box center [756, 640] width 207 height 24
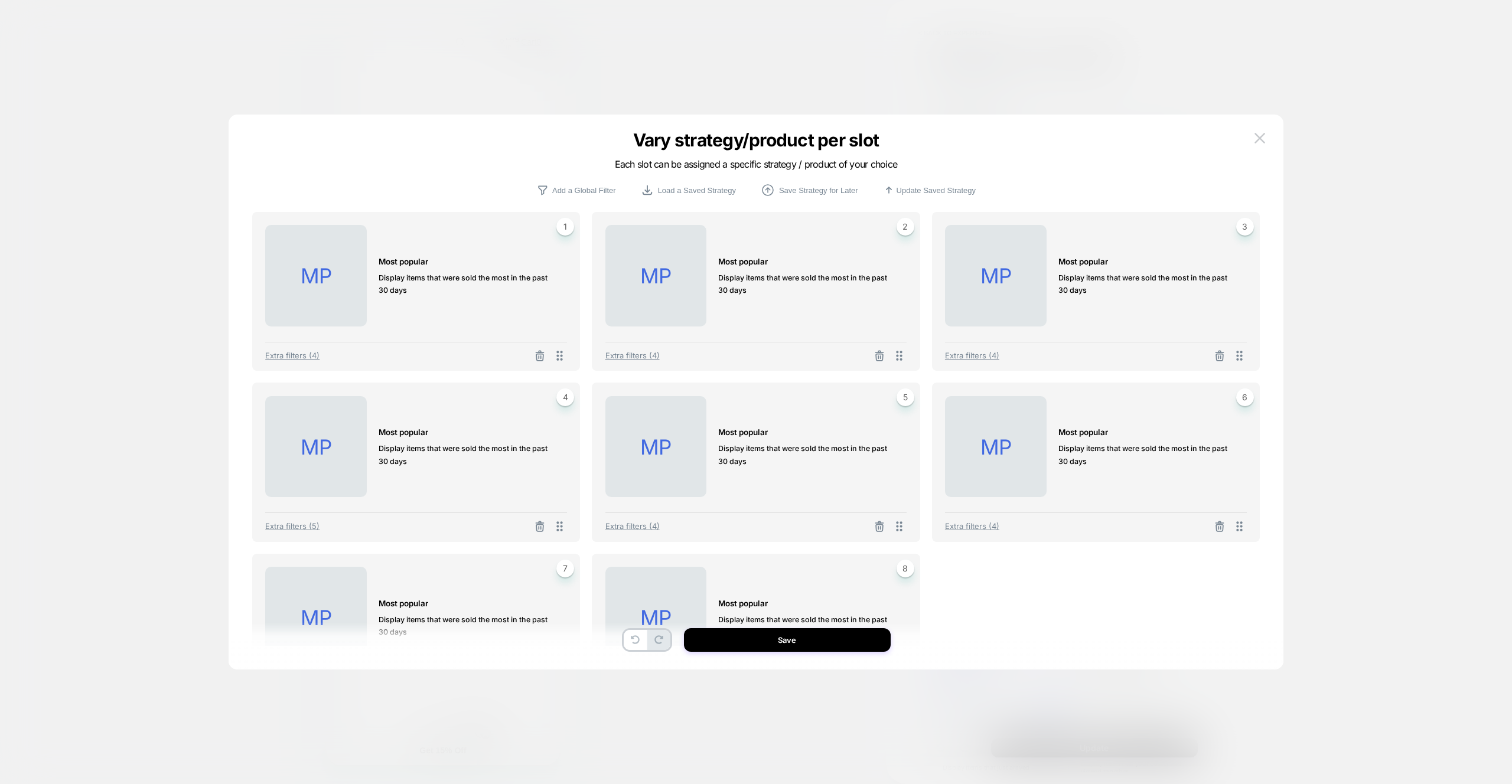
click at [850, 642] on button "Save" at bounding box center [787, 640] width 207 height 24
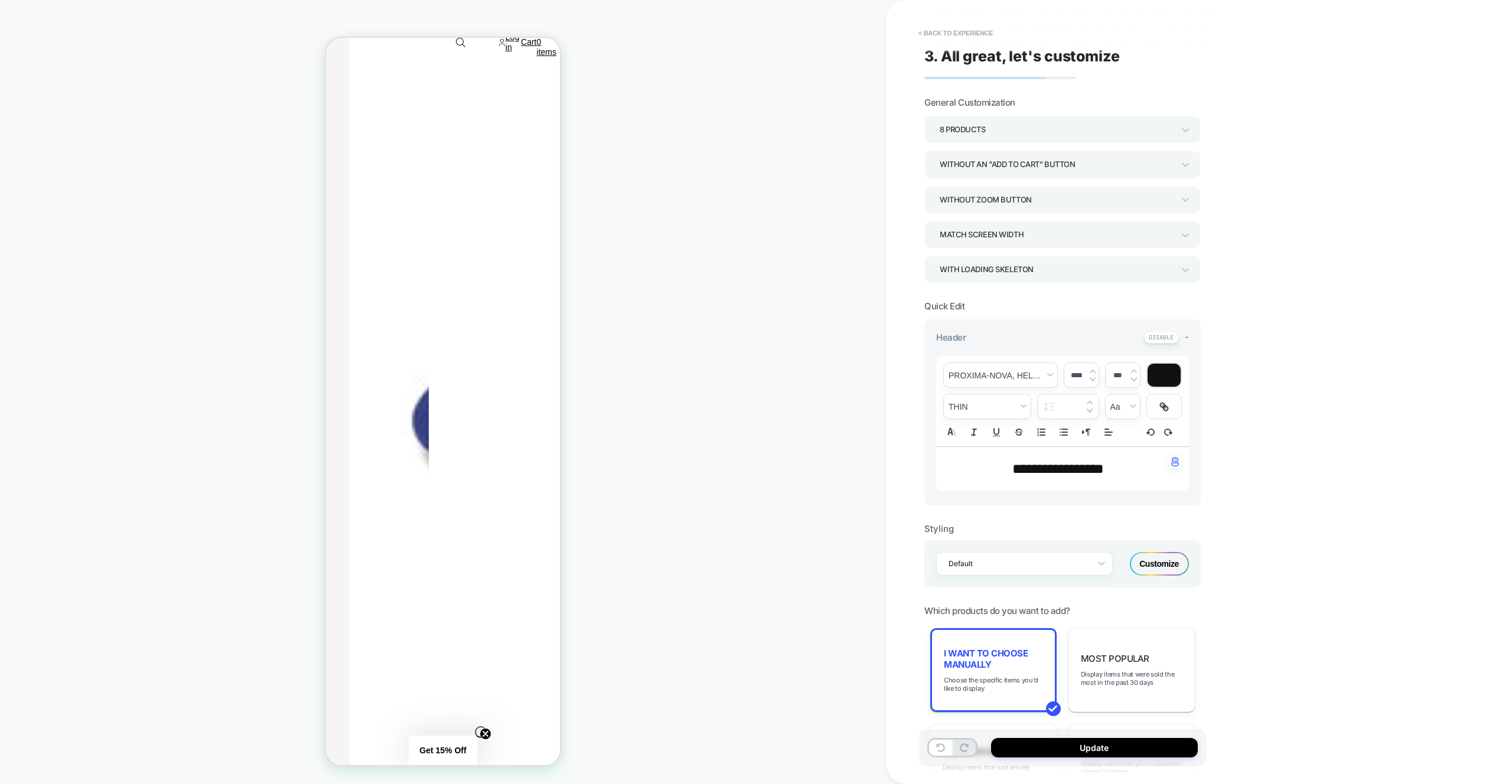
click at [1147, 742] on button "Update" at bounding box center [1094, 747] width 207 height 19
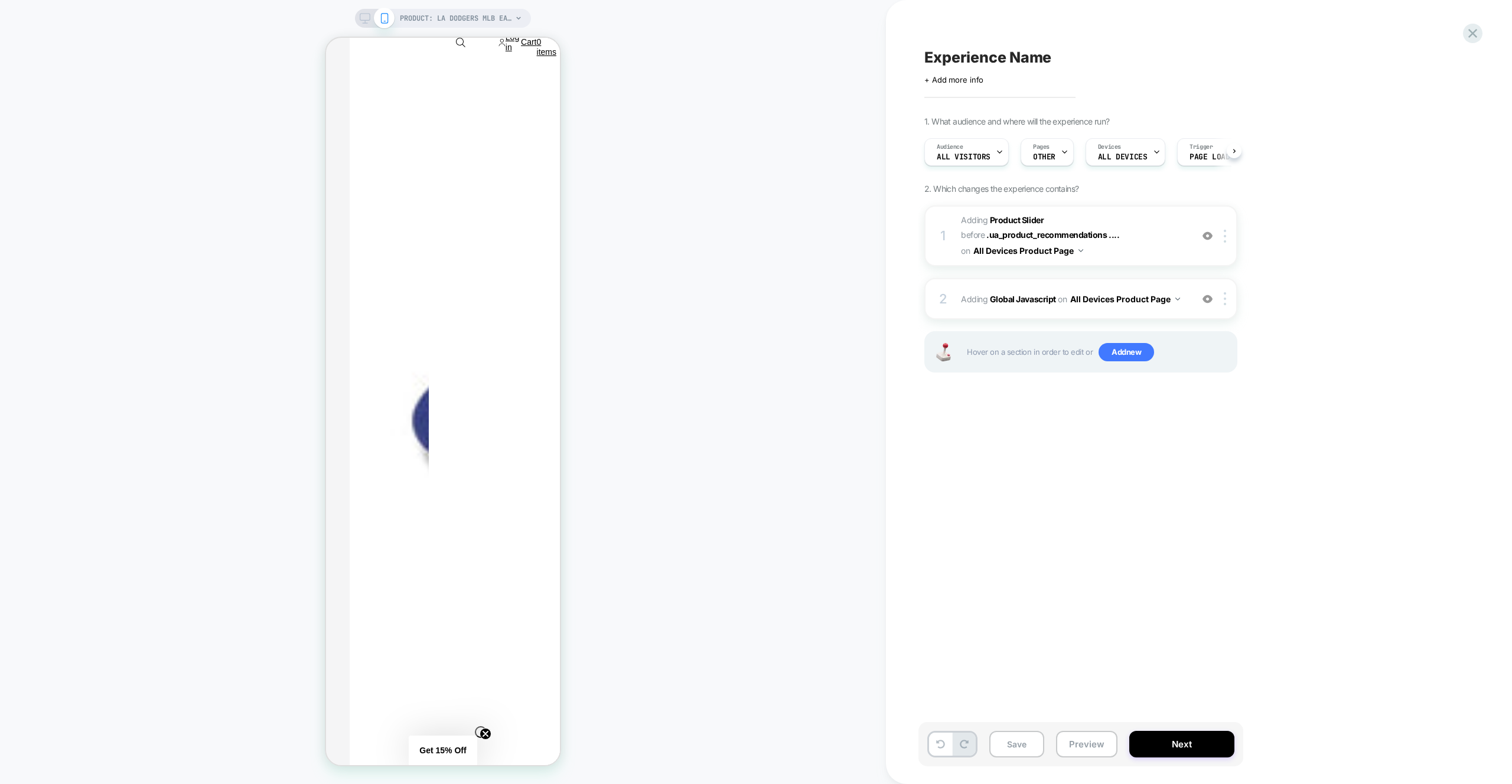
scroll to position [0, 1]
drag, startPoint x: 1208, startPoint y: 298, endPoint x: 1081, endPoint y: 750, distance: 469.5
click at [1208, 298] on img at bounding box center [1208, 299] width 10 height 10
click at [1081, 740] on button "Preview" at bounding box center [1087, 744] width 62 height 27
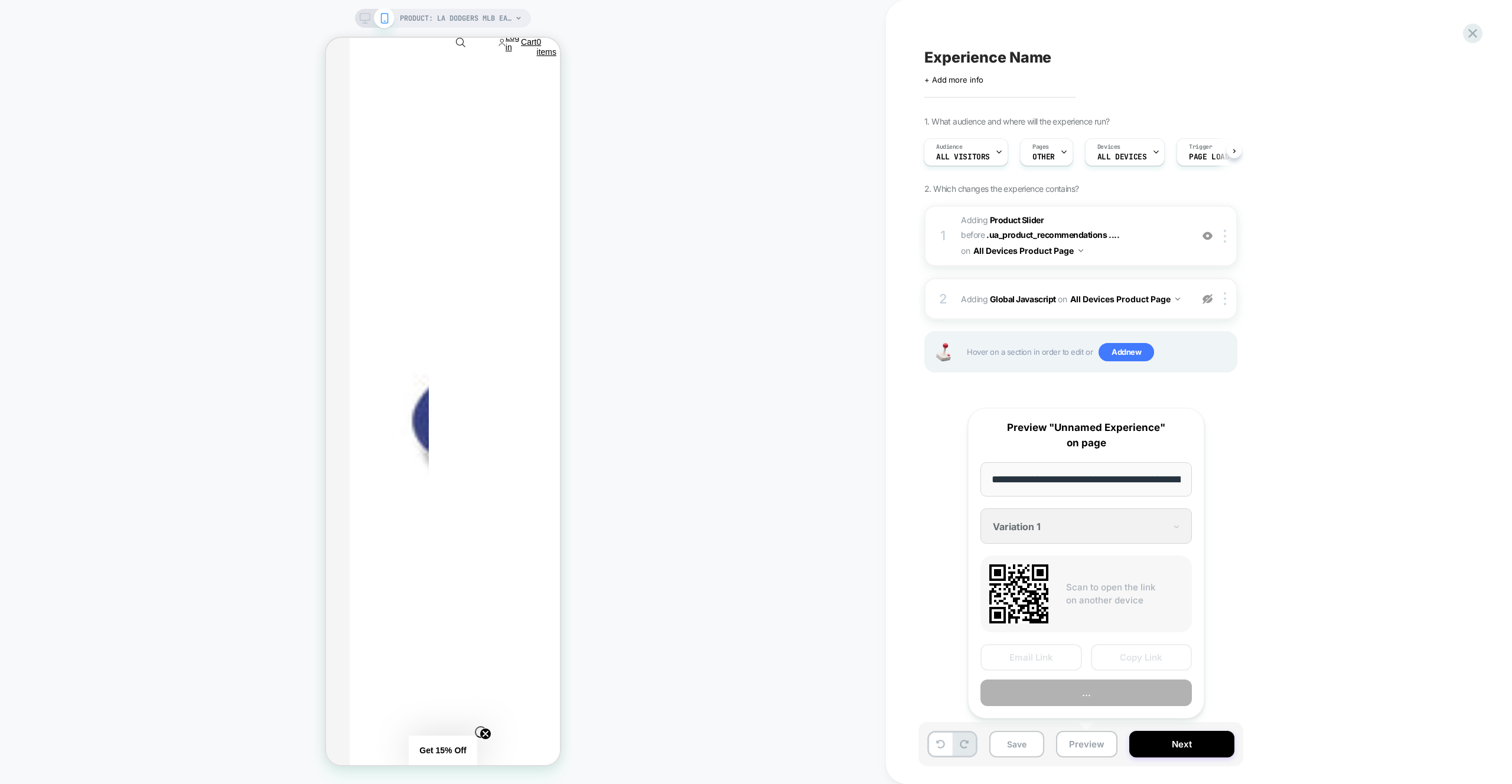
scroll to position [0, 412]
click at [1091, 687] on button "Preview" at bounding box center [1086, 693] width 212 height 27
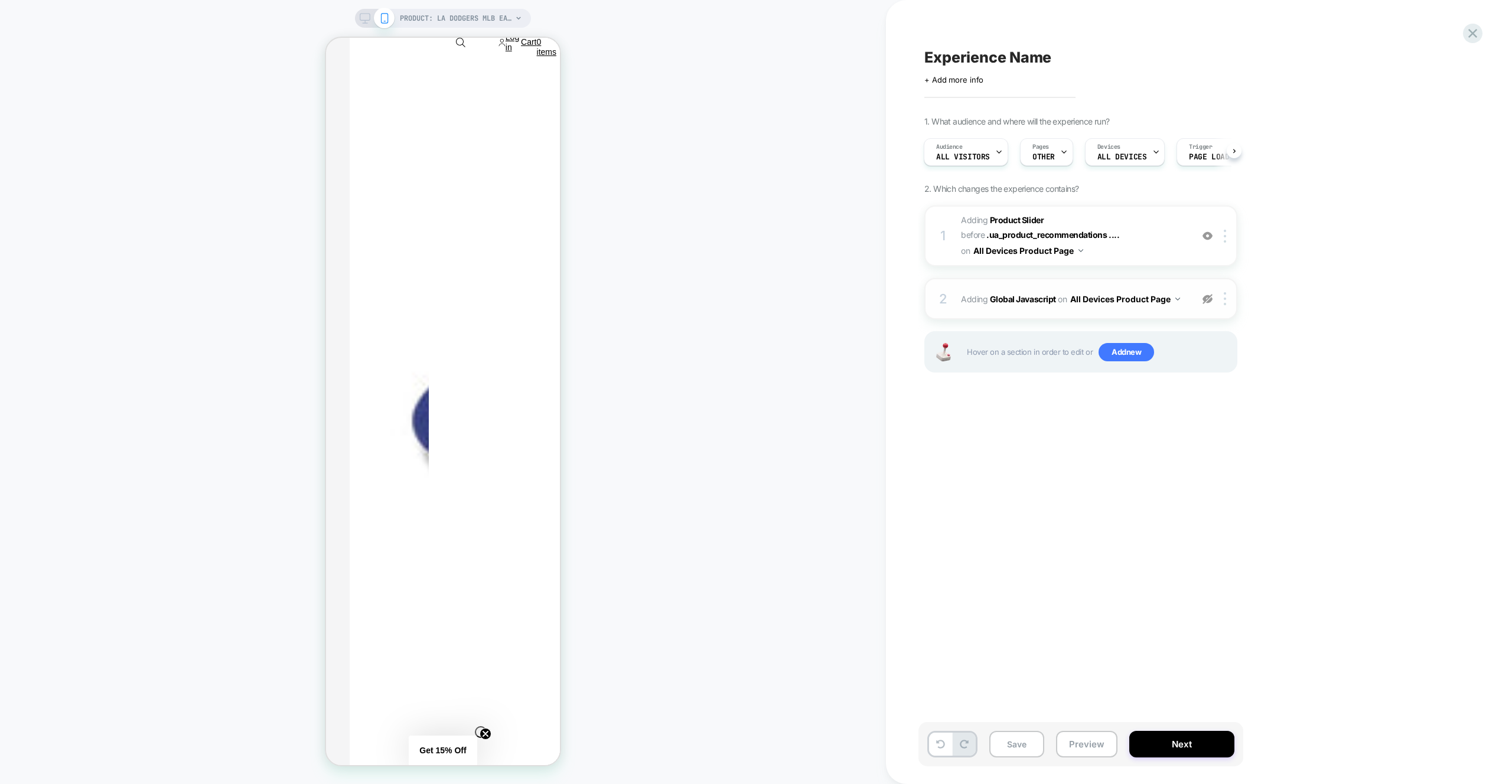
click at [1207, 301] on img at bounding box center [1208, 299] width 10 height 10
click at [1170, 235] on span "#_loomi_addon_1759914961381 Adding Product Slider BEFORE .ua_product_recommenda…" at bounding box center [1074, 235] width 225 height 47
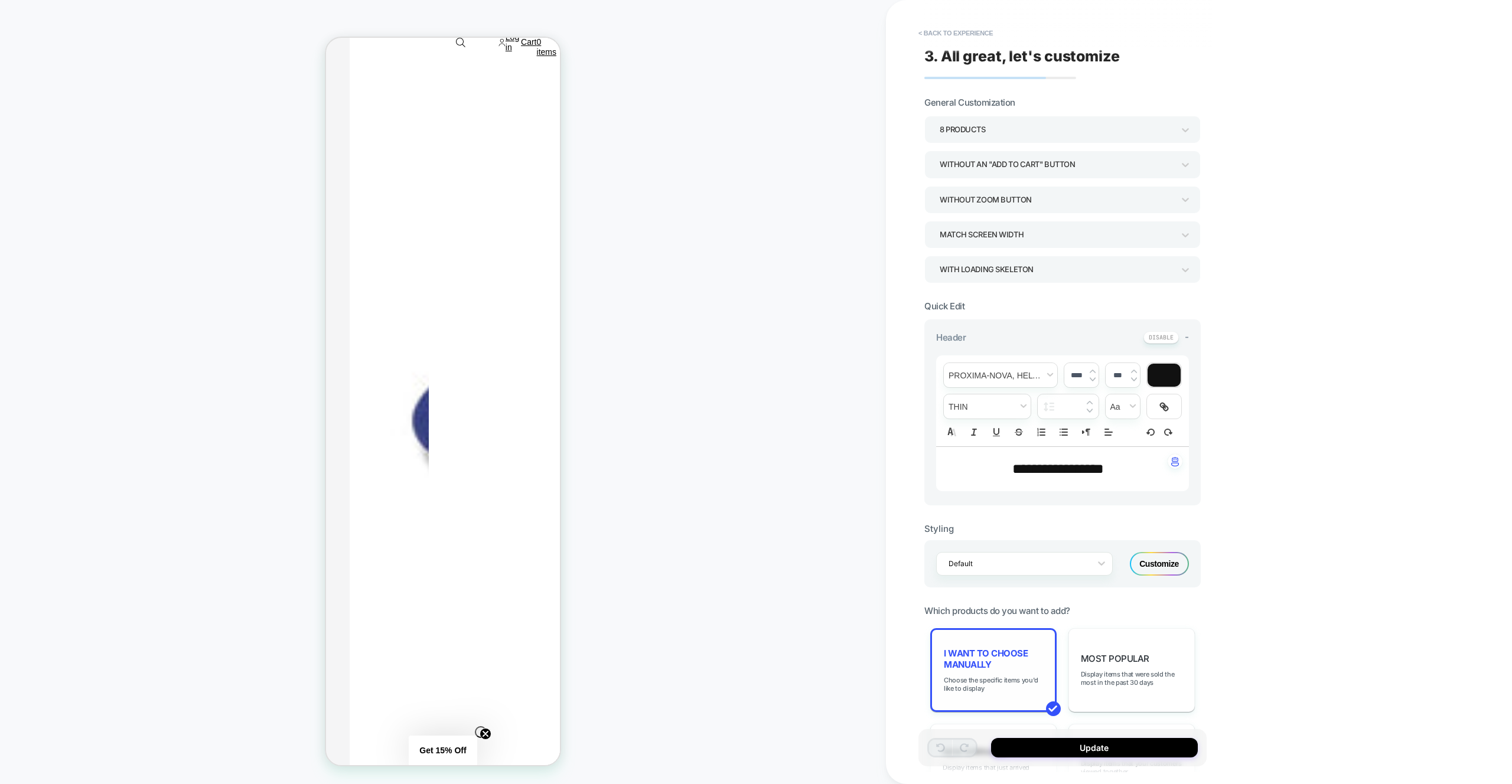
click at [1006, 663] on span "I want to choose manually" at bounding box center [993, 658] width 99 height 22
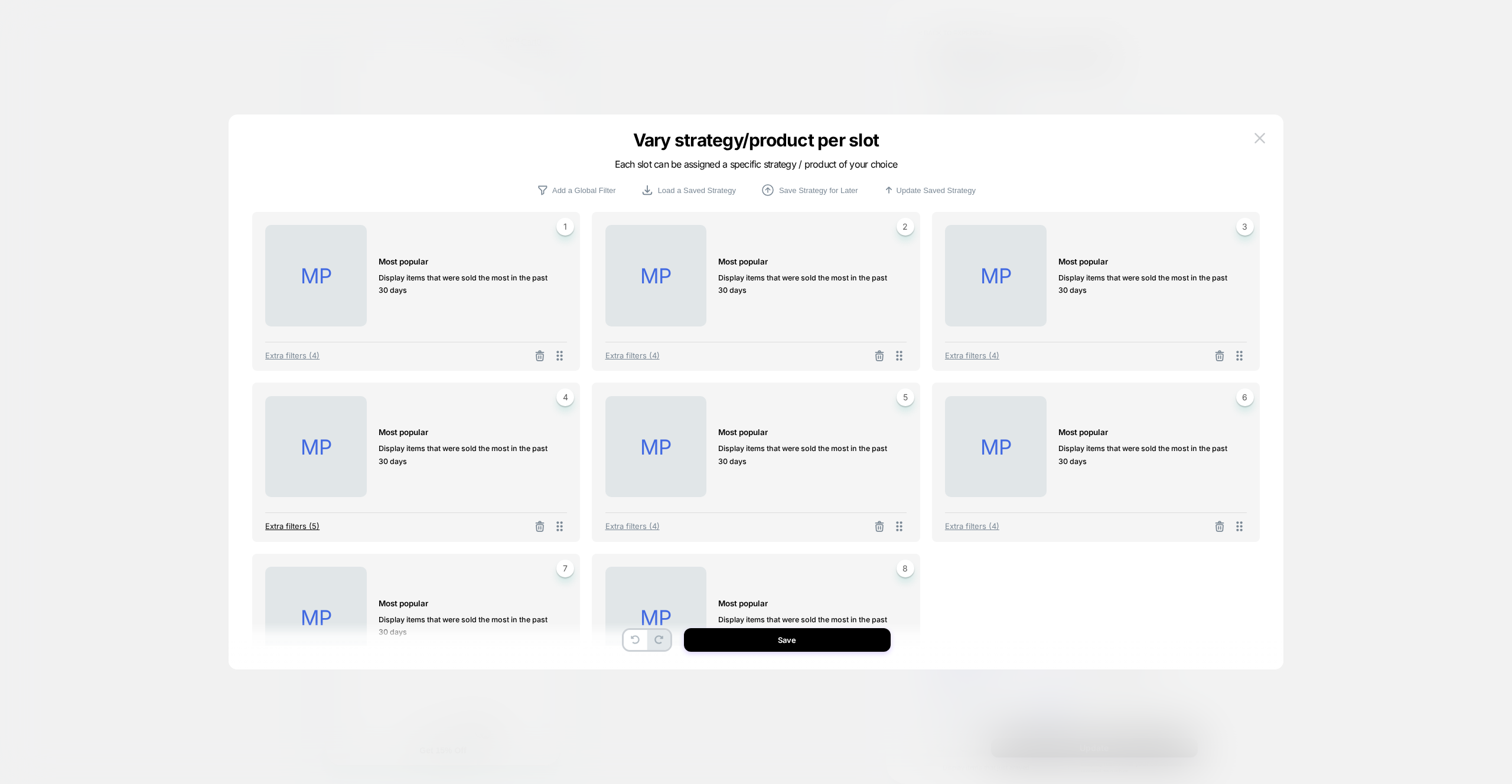
click at [309, 528] on span "Extra filters (5)" at bounding box center [293, 526] width 55 height 9
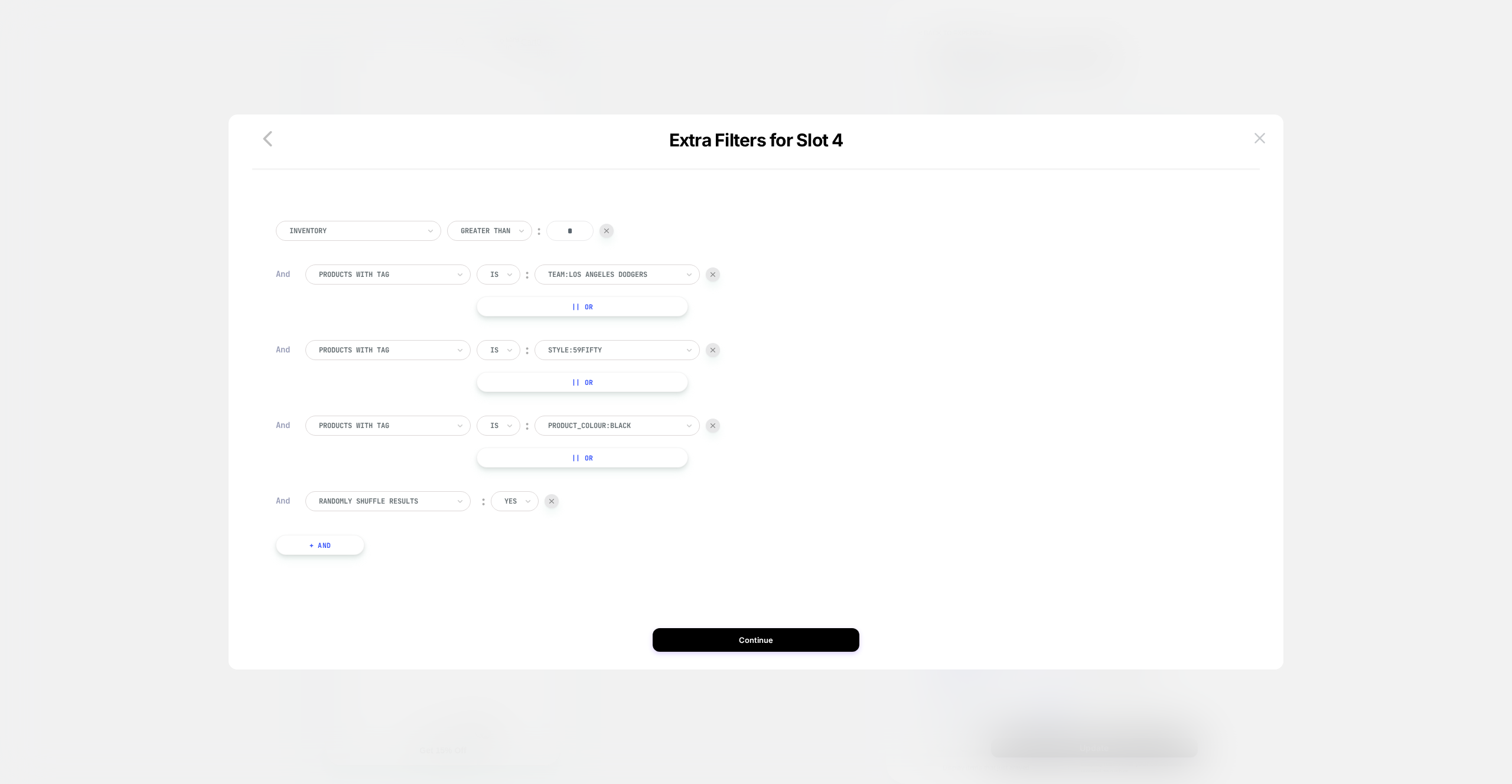
click at [551, 501] on img at bounding box center [551, 501] width 5 height 5
click at [604, 521] on div "Inventory Greater Than ︰ * And PRODUCTS WITH TAG Is ︰ team:Los Angeles Dodgers …" at bounding box center [756, 363] width 972 height 320
click at [557, 427] on div at bounding box center [613, 425] width 130 height 11
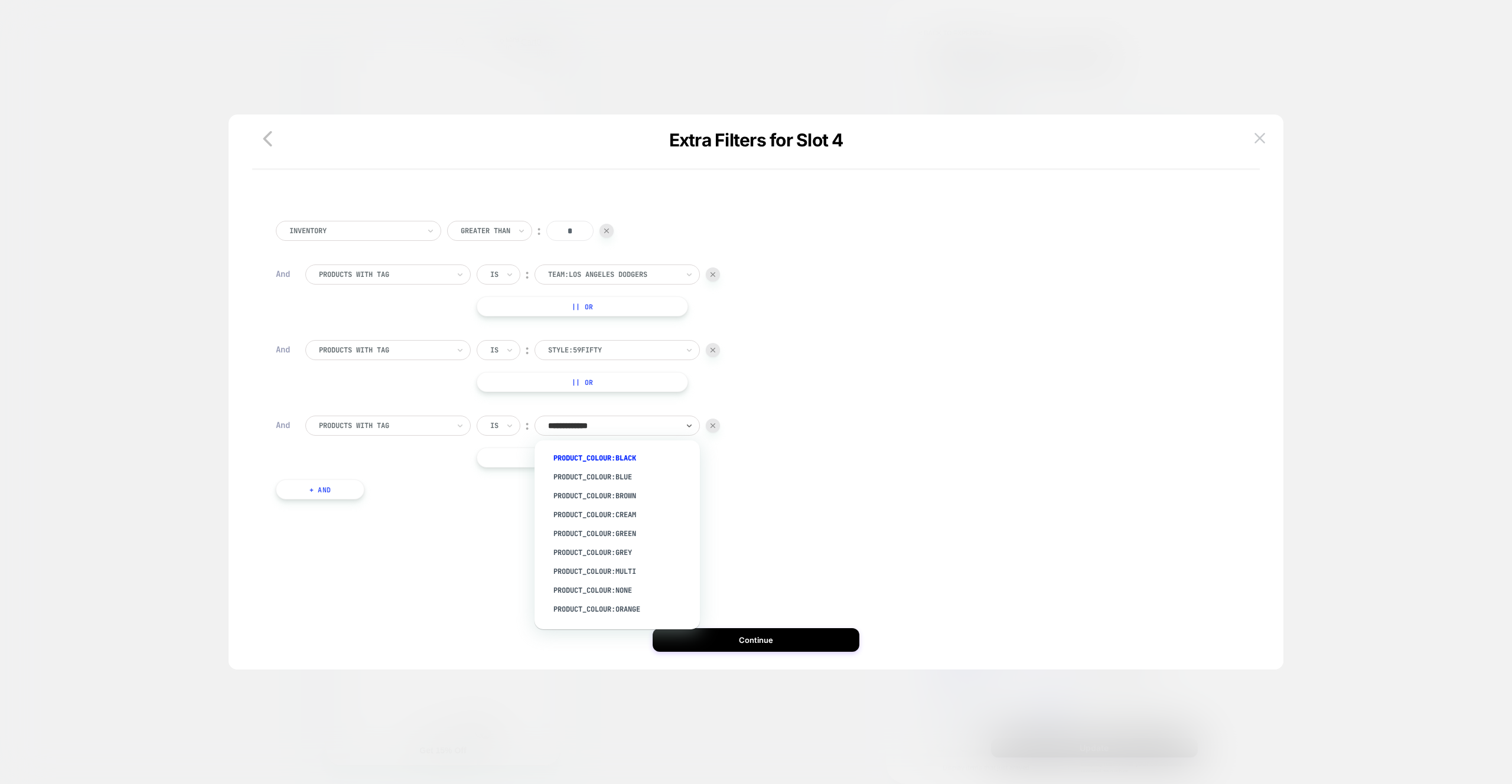
type input "**********"
drag, startPoint x: 593, startPoint y: 497, endPoint x: 786, endPoint y: 642, distance: 241.4
click at [593, 497] on div "product_colour:Brown" at bounding box center [623, 496] width 154 height 19
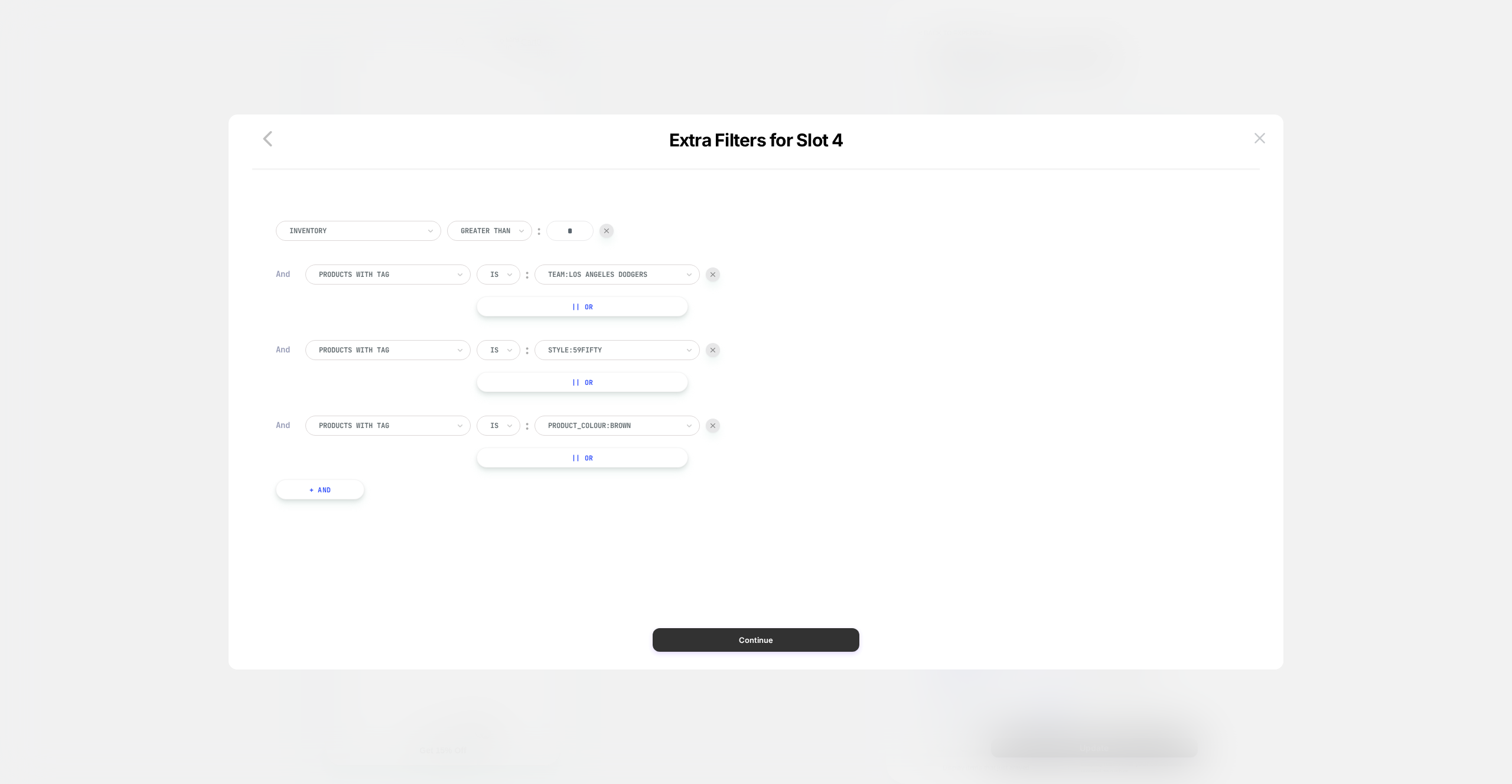
click at [786, 642] on button "Continue" at bounding box center [756, 640] width 207 height 24
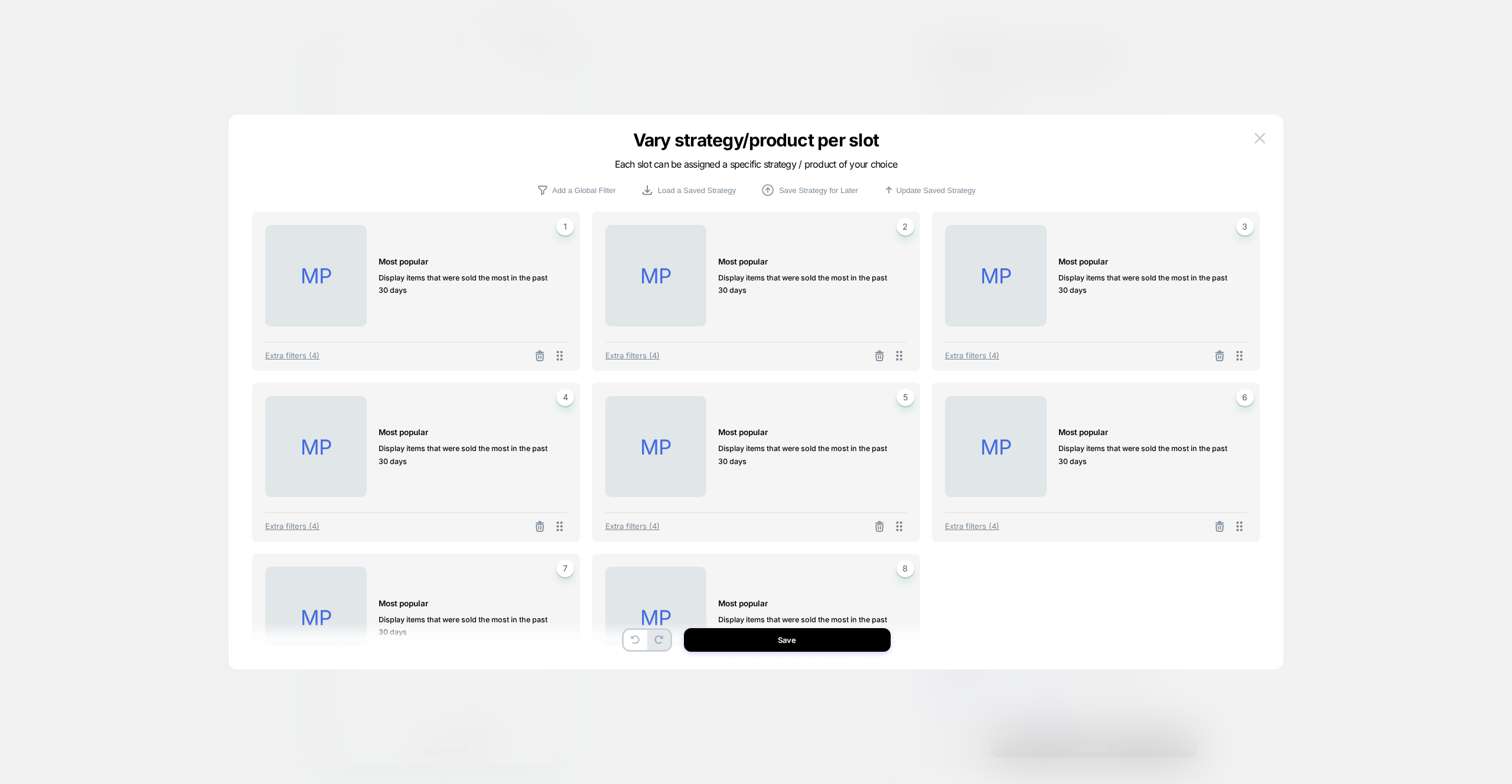
click at [794, 648] on button "Save" at bounding box center [787, 640] width 207 height 24
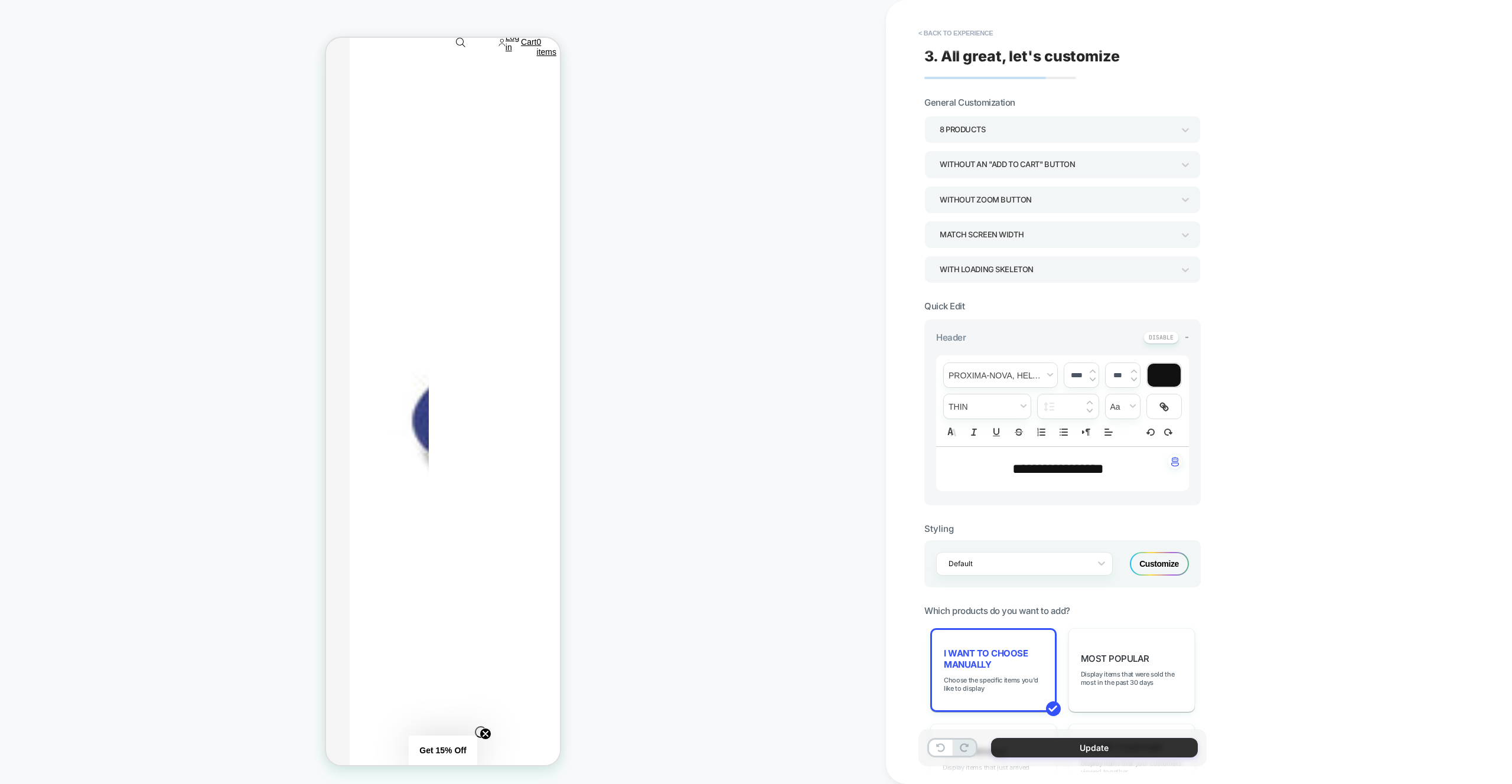
click at [1056, 751] on button "Update" at bounding box center [1094, 747] width 207 height 19
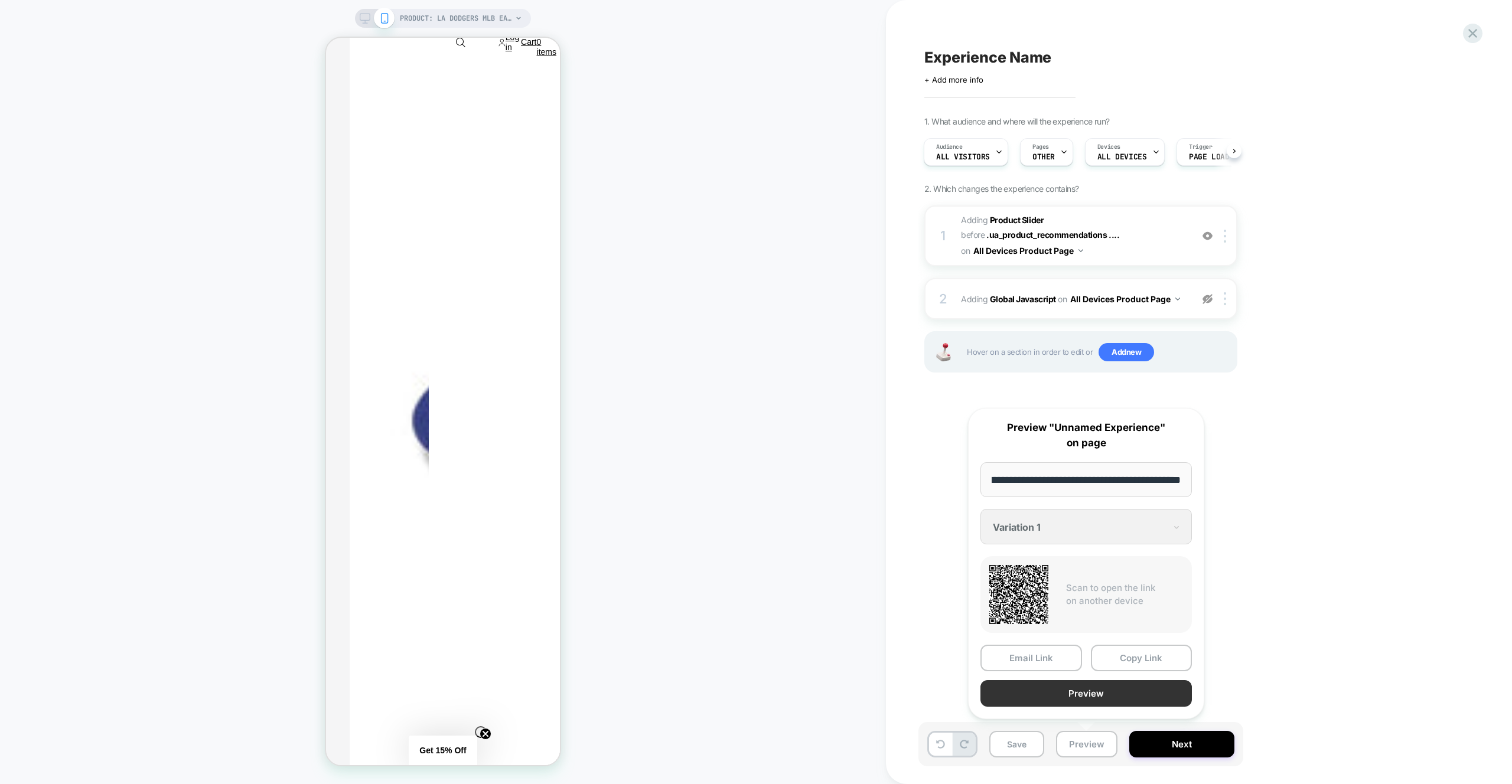
click at [1094, 696] on button "Preview" at bounding box center [1086, 693] width 212 height 27
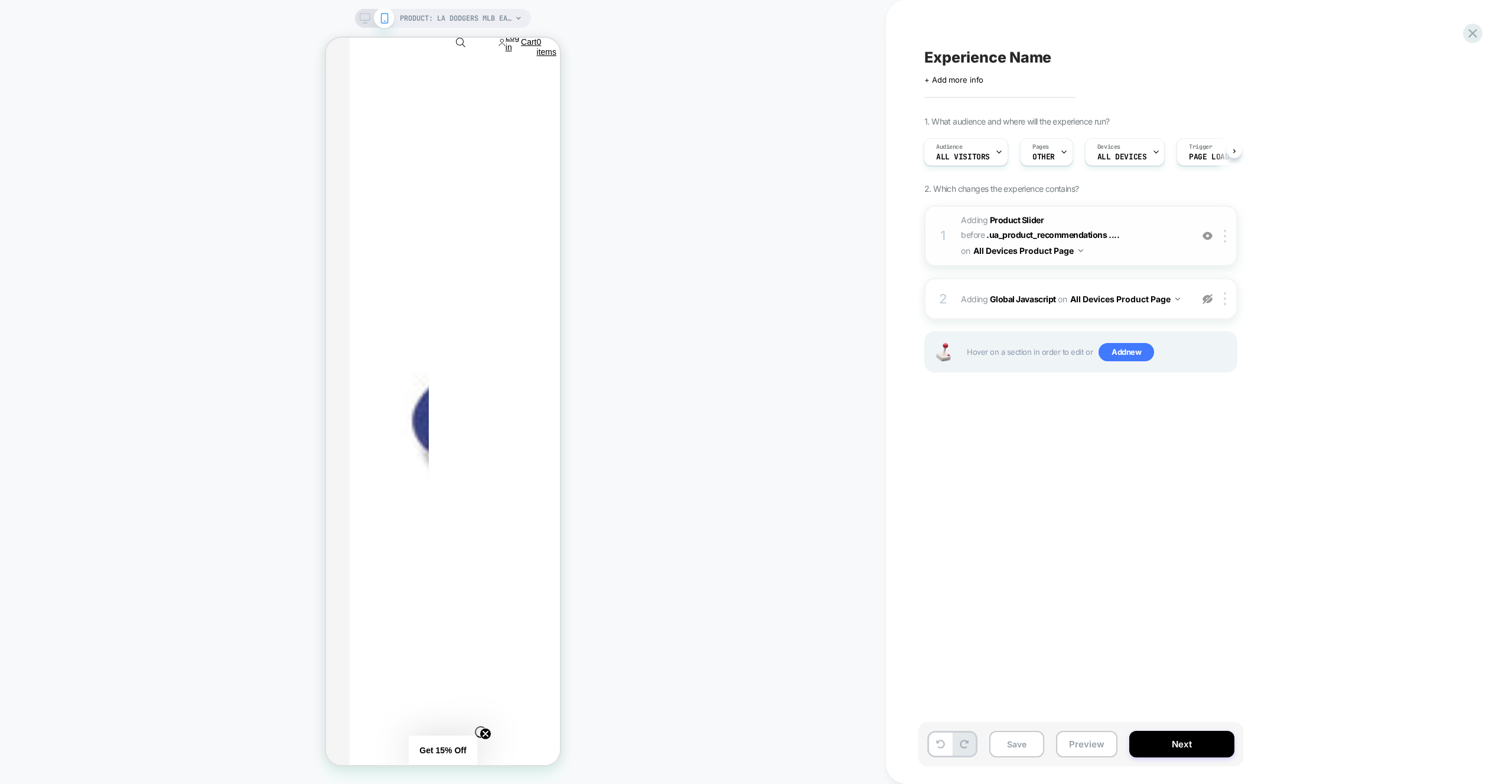
click at [1155, 254] on span "#_loomi_addon_1759914961381 Adding Product Slider BEFORE .ua_product_recommenda…" at bounding box center [1074, 235] width 225 height 47
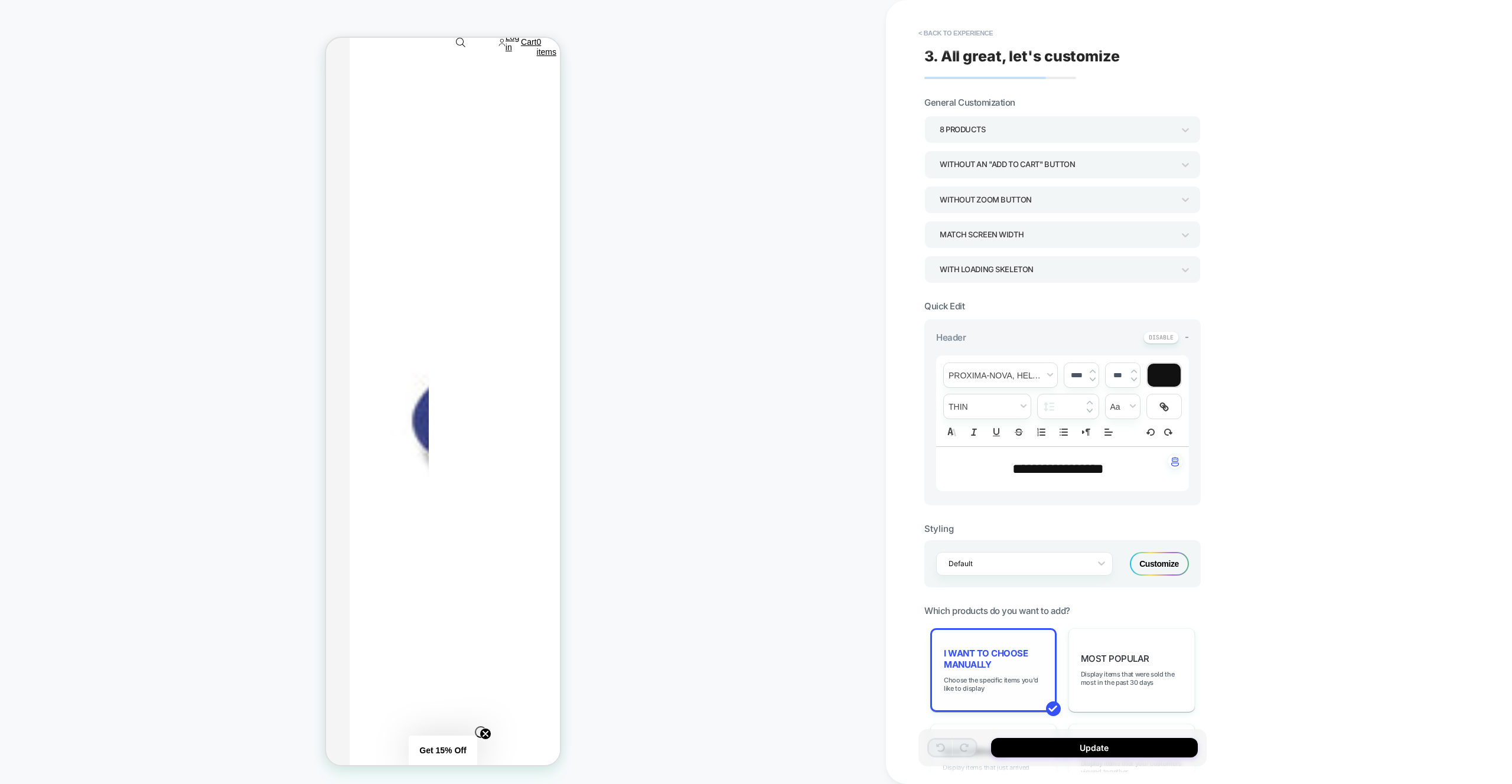
click at [1020, 634] on div "I want to choose manually Choose the specific items you'd like to display" at bounding box center [993, 670] width 126 height 84
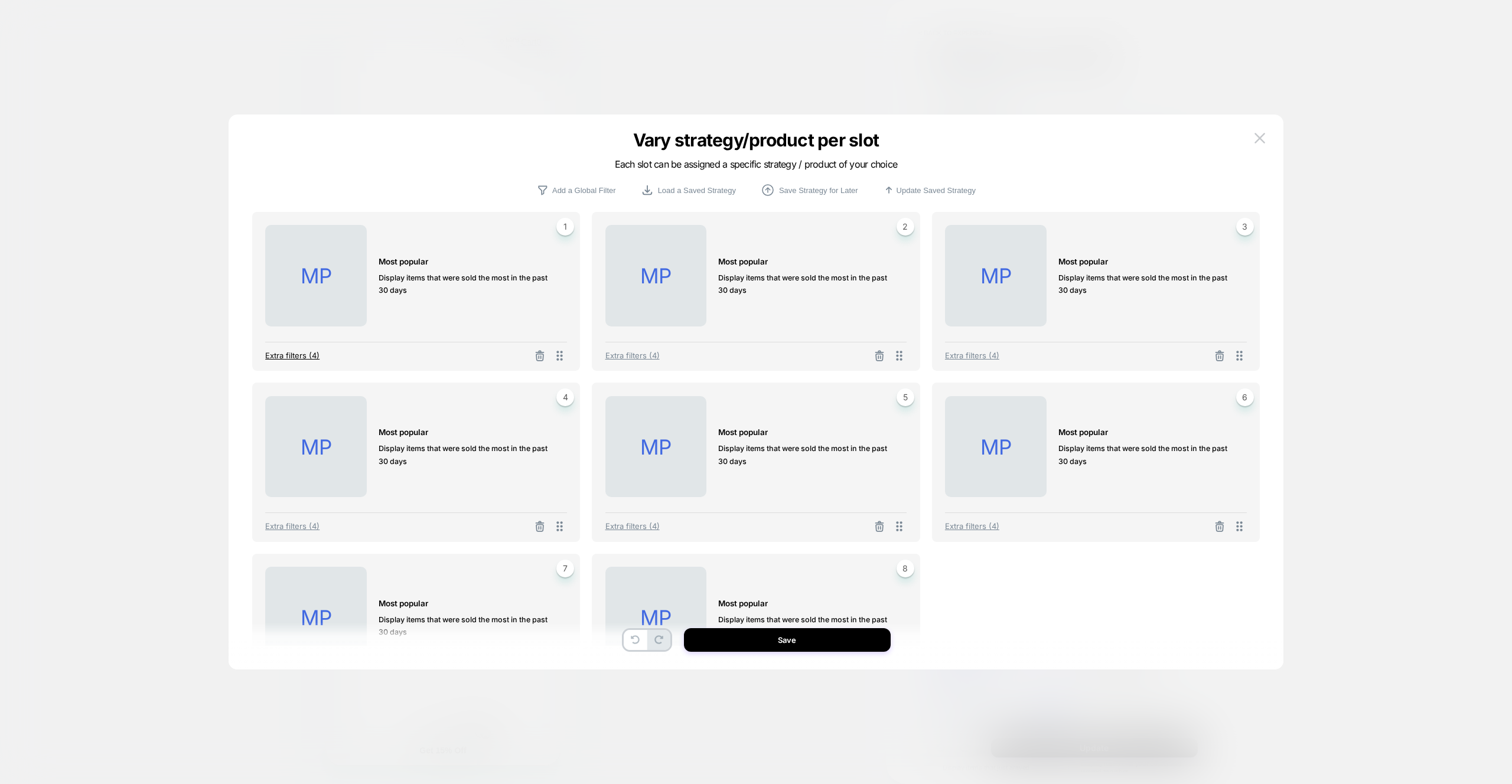
click at [292, 351] on span "Extra filters (4)" at bounding box center [293, 355] width 55 height 9
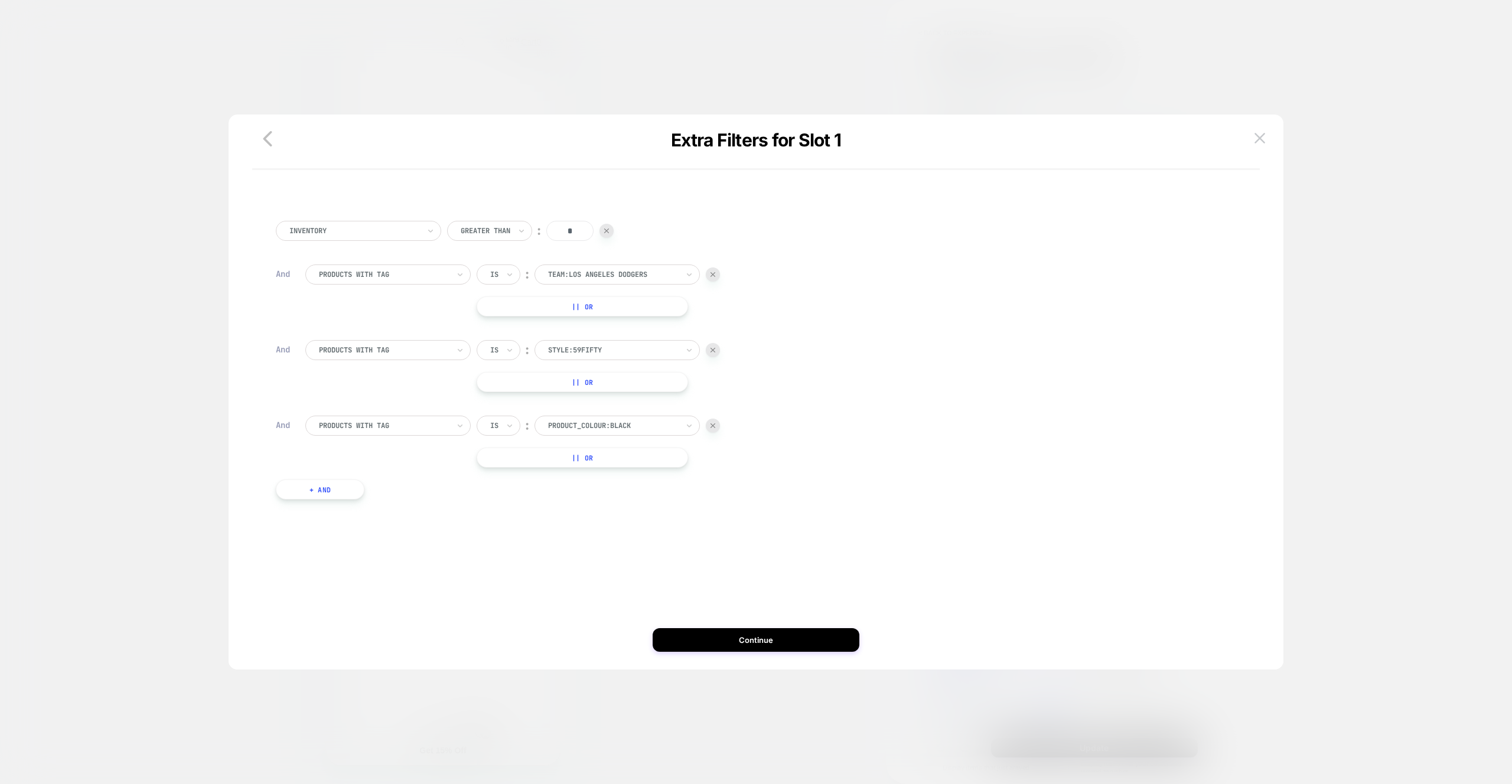
click at [377, 277] on div at bounding box center [383, 274] width 130 height 11
click at [409, 333] on div "Only show items with the same tag" at bounding box center [394, 326] width 154 height 19
click at [710, 351] on img at bounding box center [713, 350] width 5 height 5
click at [713, 351] on img at bounding box center [713, 350] width 5 height 5
click at [713, 351] on div "Inventory Greater Than ︰ * And Only show items with the same tag Is ︰ All match…" at bounding box center [756, 325] width 972 height 245
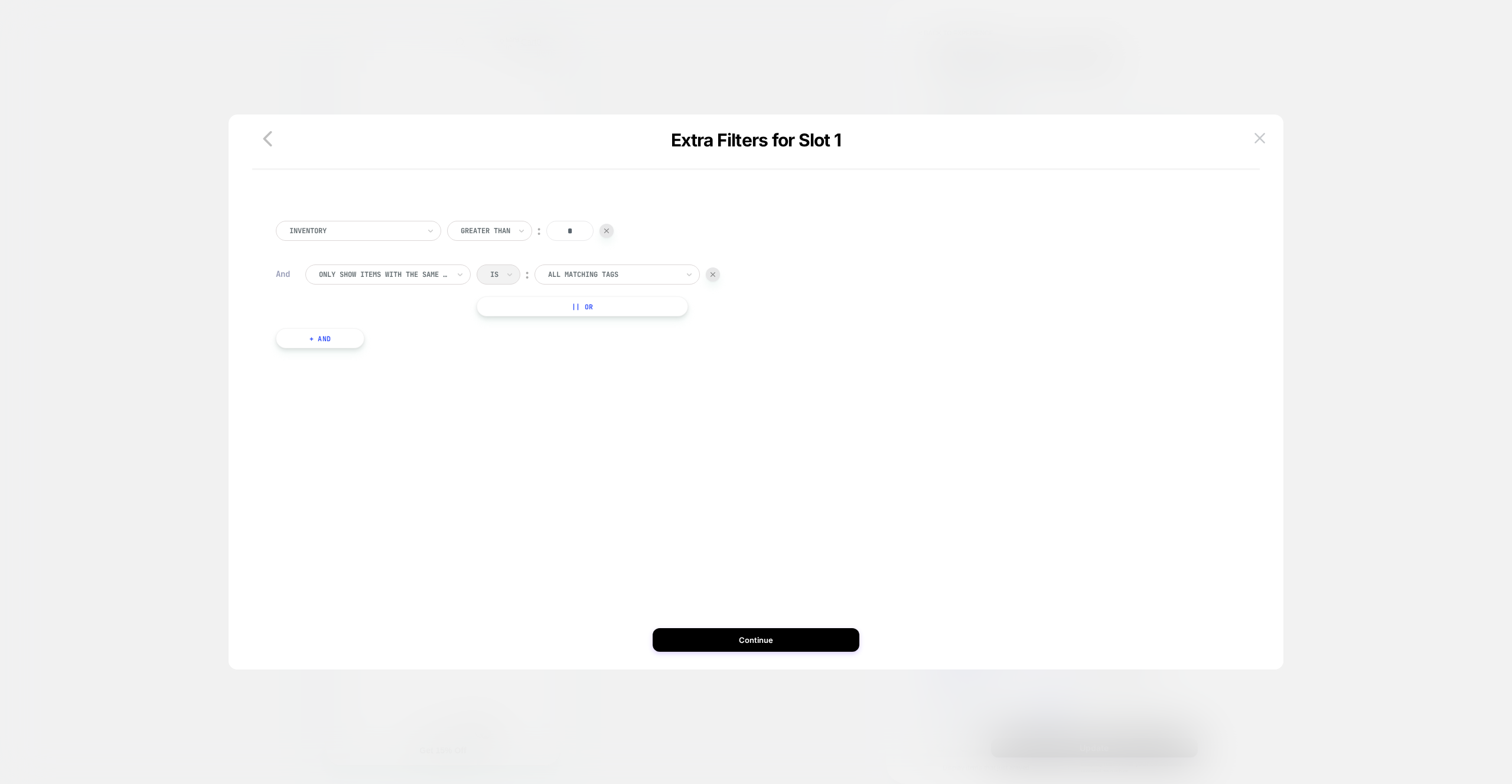
click at [763, 656] on div "Inventory Greater Than ︰ * And Only show items with the same tag Is ︰ All match…" at bounding box center [756, 397] width 1020 height 543
click at [761, 645] on button "Continue" at bounding box center [756, 640] width 207 height 24
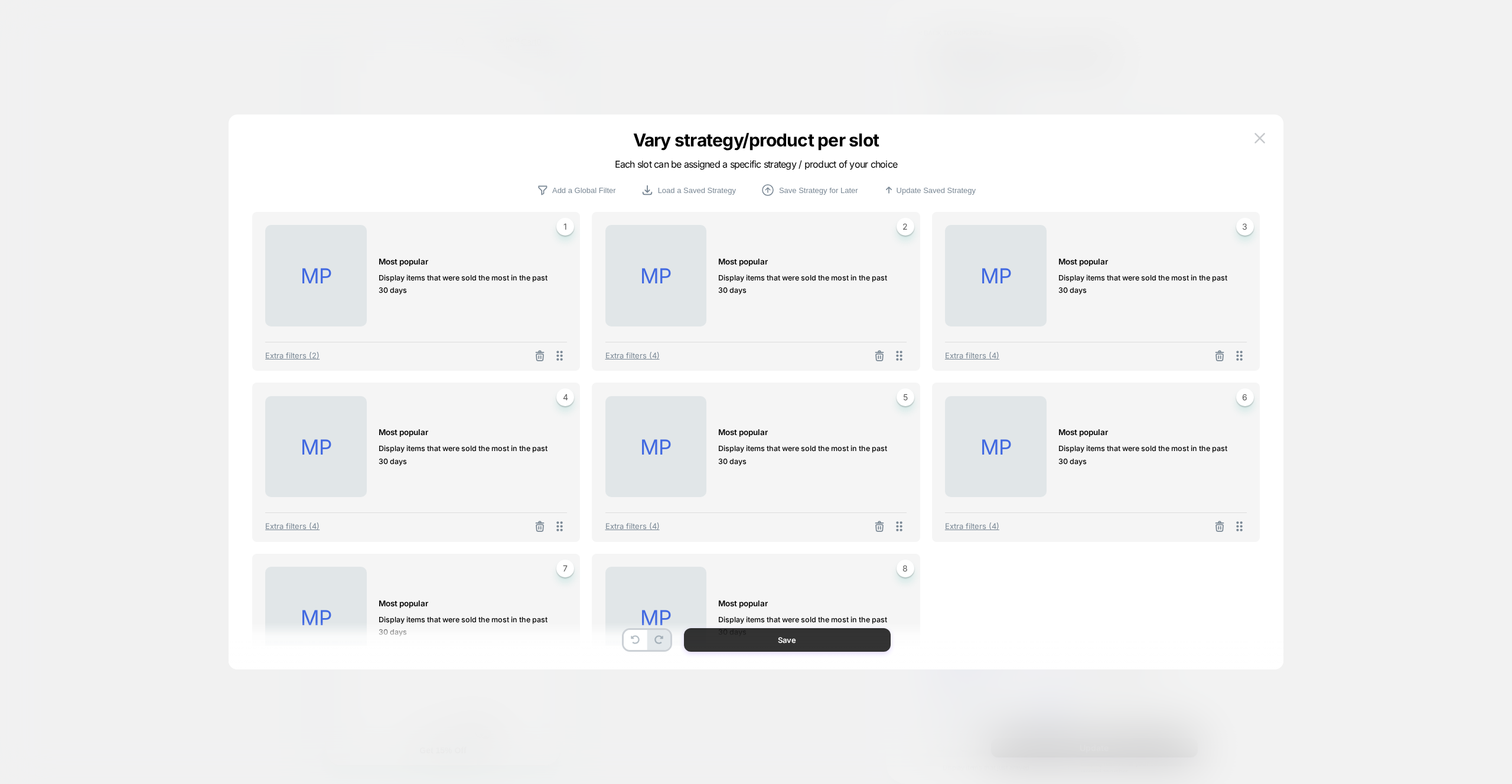
click at [764, 646] on button "Save" at bounding box center [787, 640] width 207 height 24
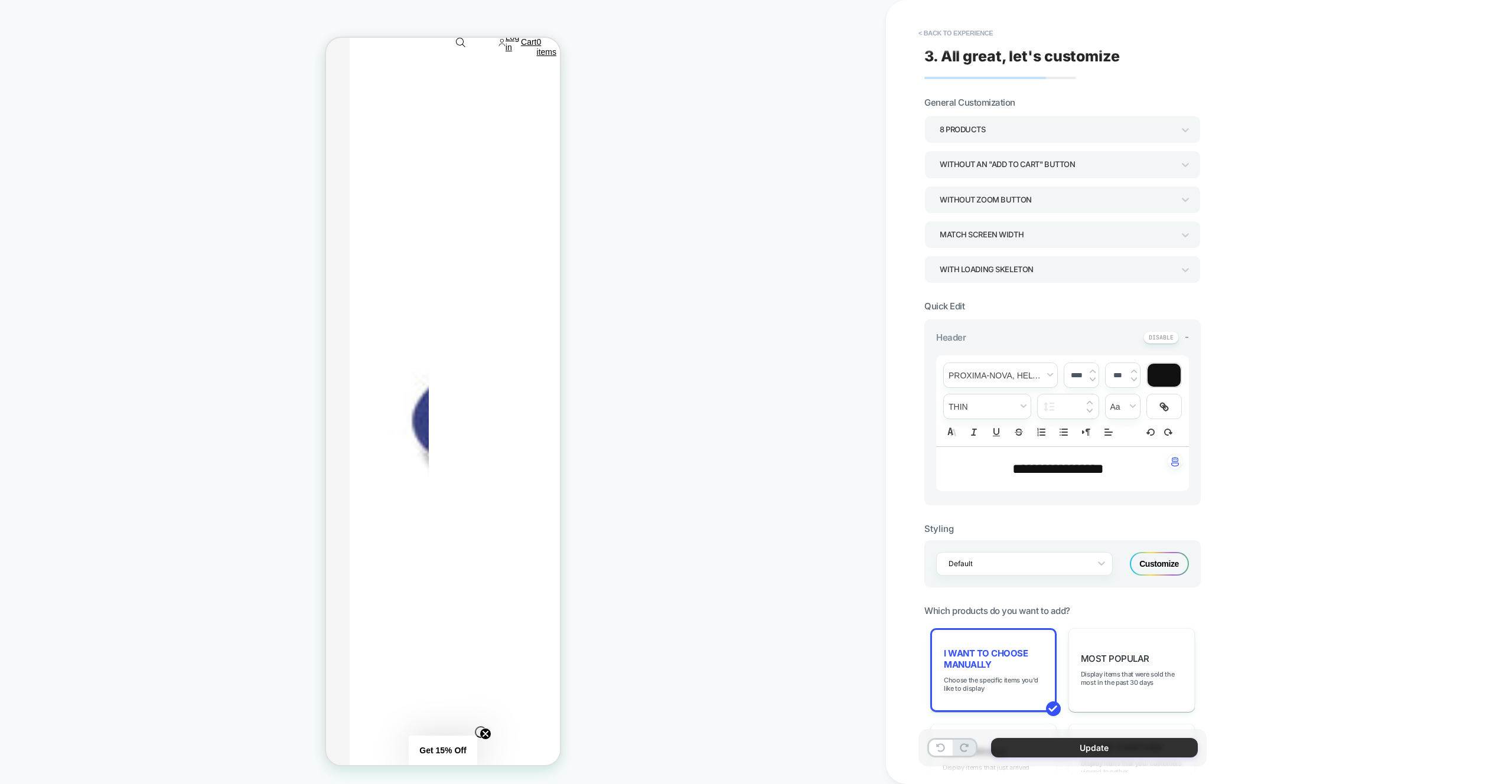
drag, startPoint x: 1063, startPoint y: 745, endPoint x: 1079, endPoint y: 745, distance: 16.0
click at [1063, 745] on button "Update" at bounding box center [1094, 747] width 207 height 19
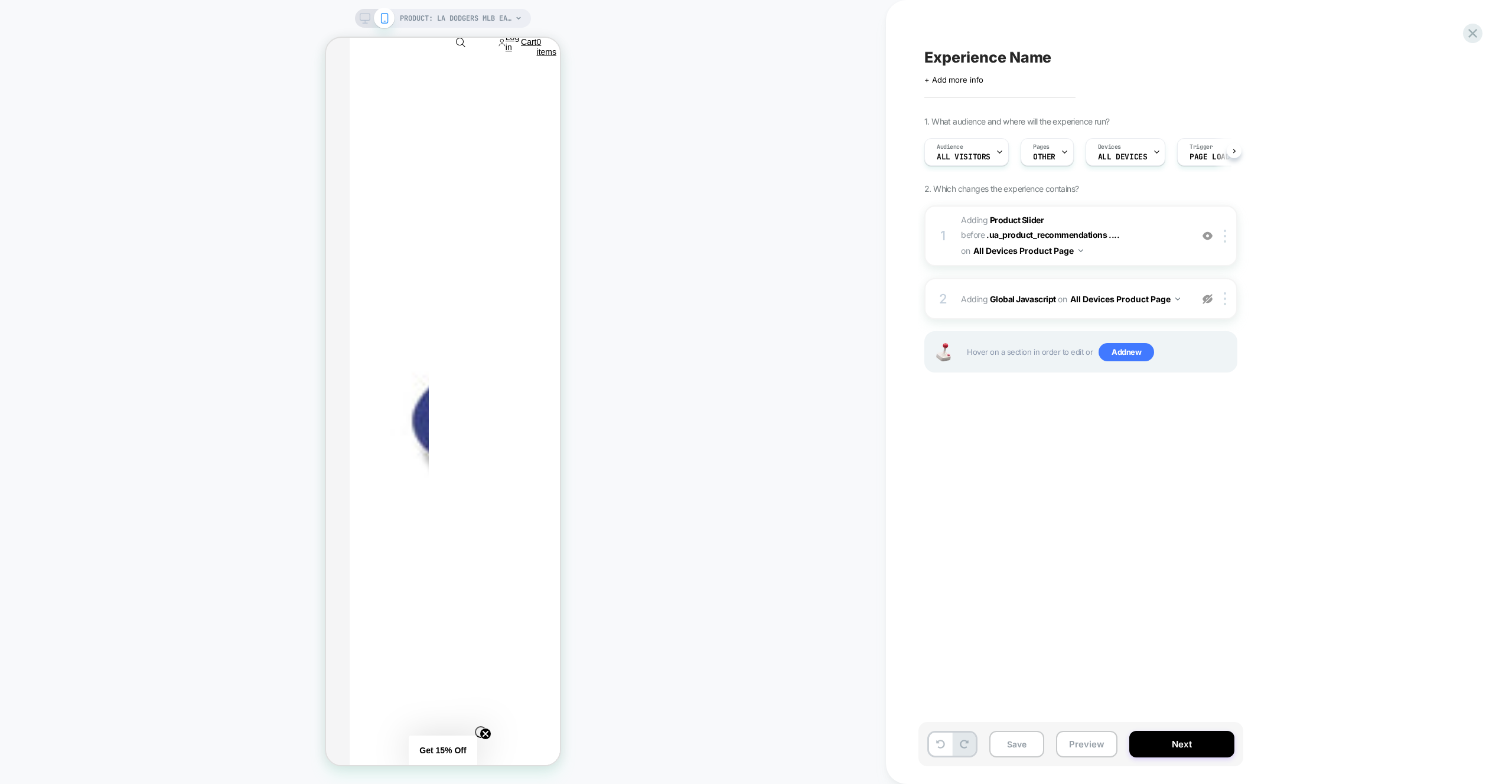
click at [1079, 745] on button "Preview" at bounding box center [1087, 744] width 62 height 27
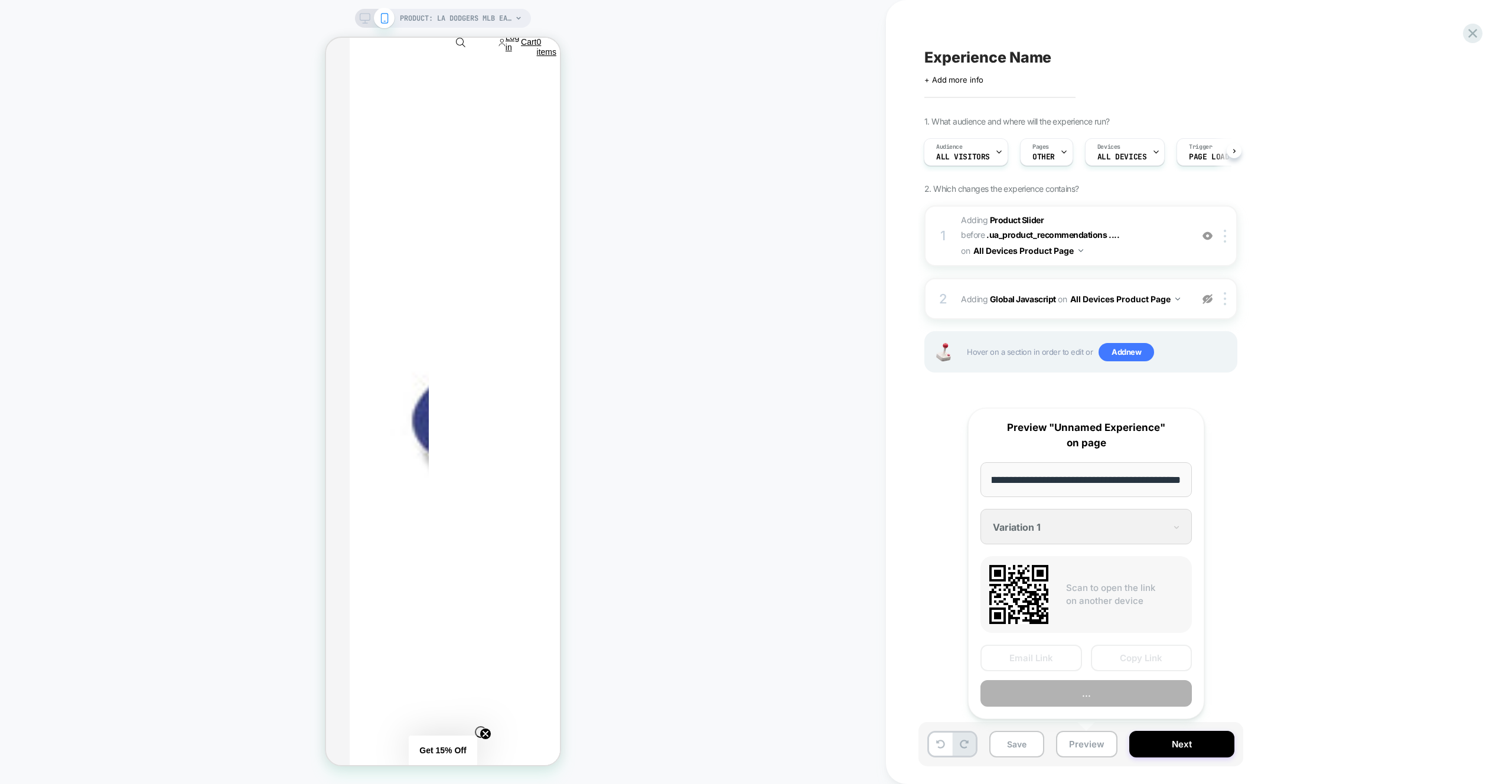
scroll to position [0, 0]
click at [1103, 697] on button "Preview" at bounding box center [1086, 693] width 212 height 27
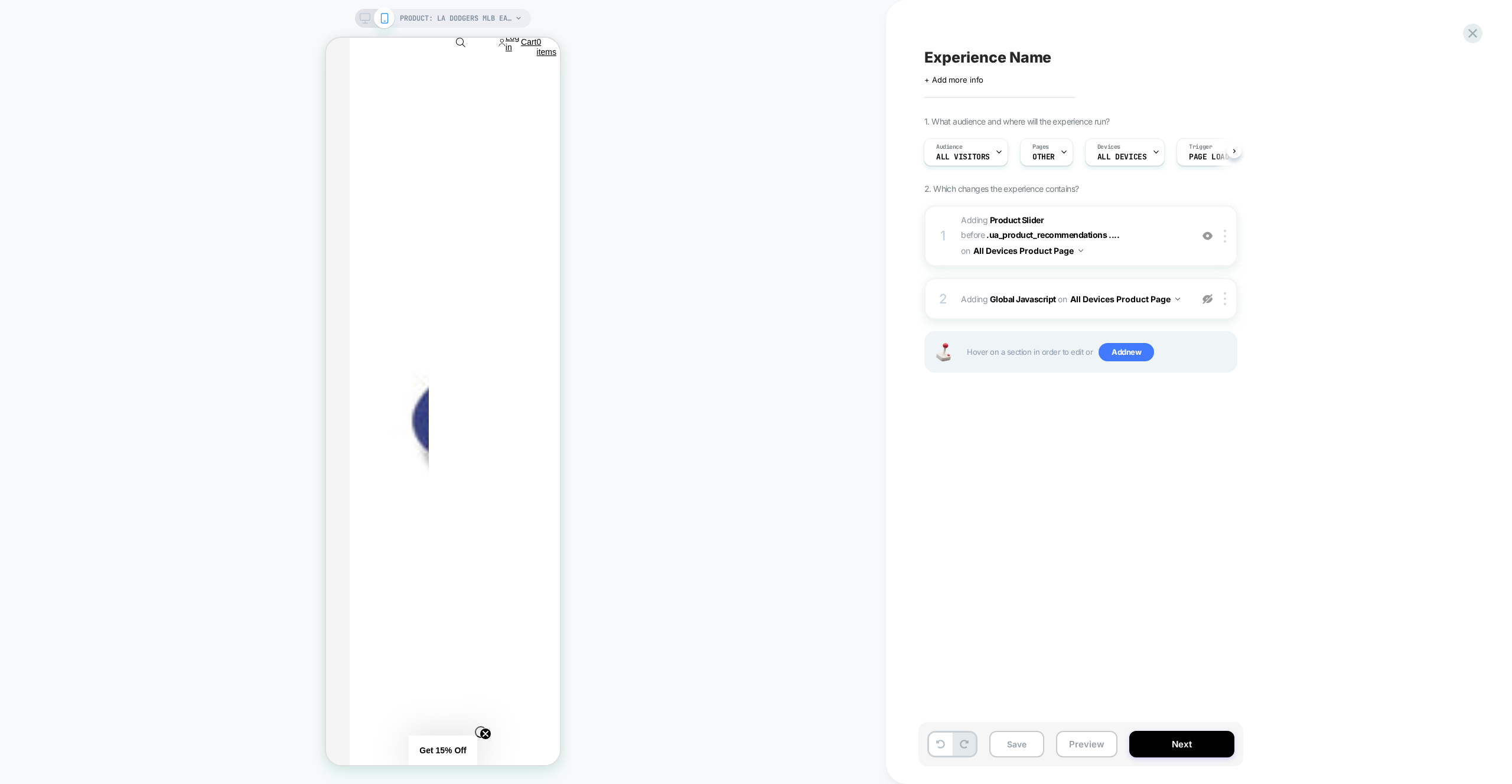
click at [1158, 234] on span "#_loomi_addon_1759914961381 Adding Product Slider BEFORE .ua_product_recommenda…" at bounding box center [1074, 235] width 225 height 47
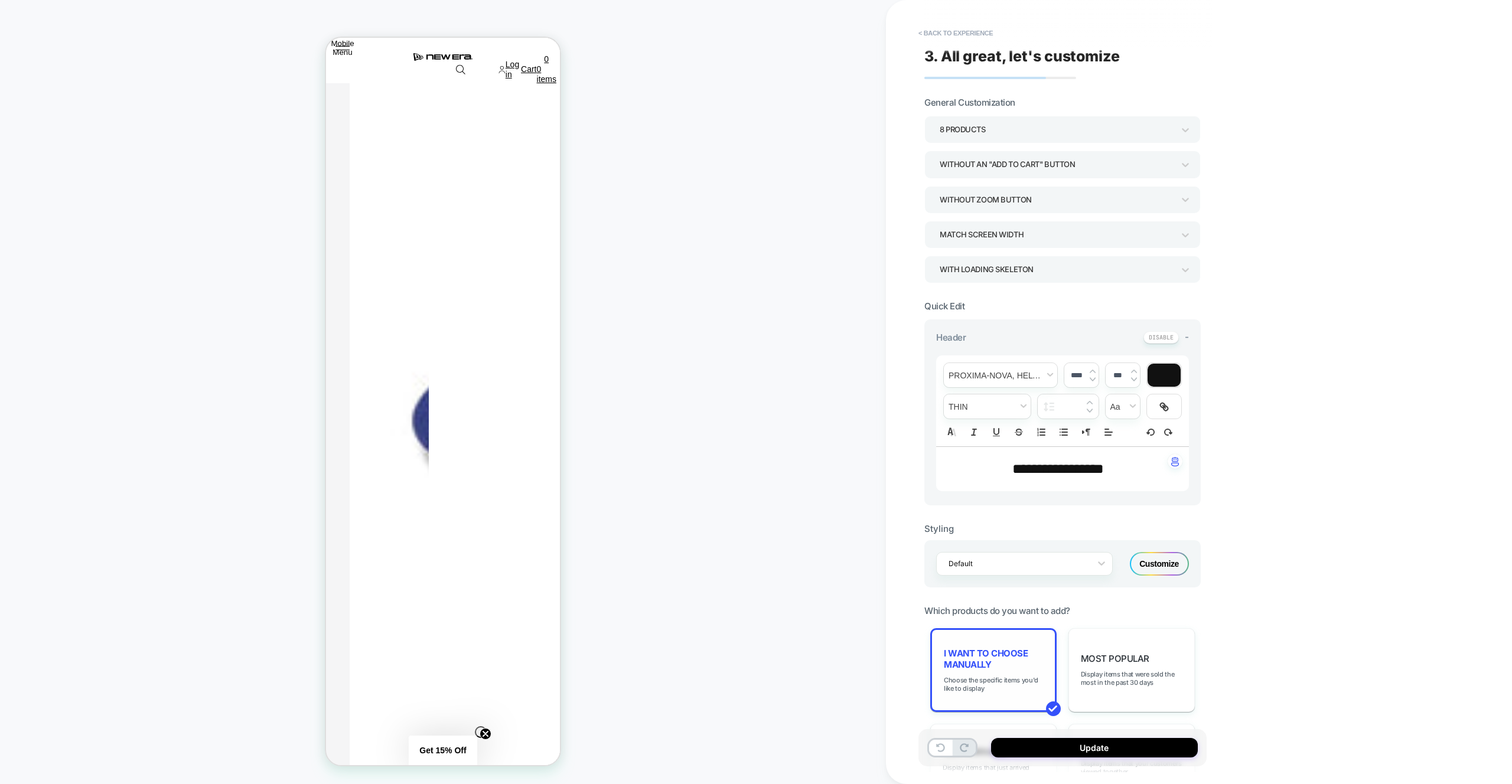
scroll to position [550, 0]
click at [996, 643] on div "I want to choose manually Choose the specific items you'd like to display" at bounding box center [993, 670] width 126 height 84
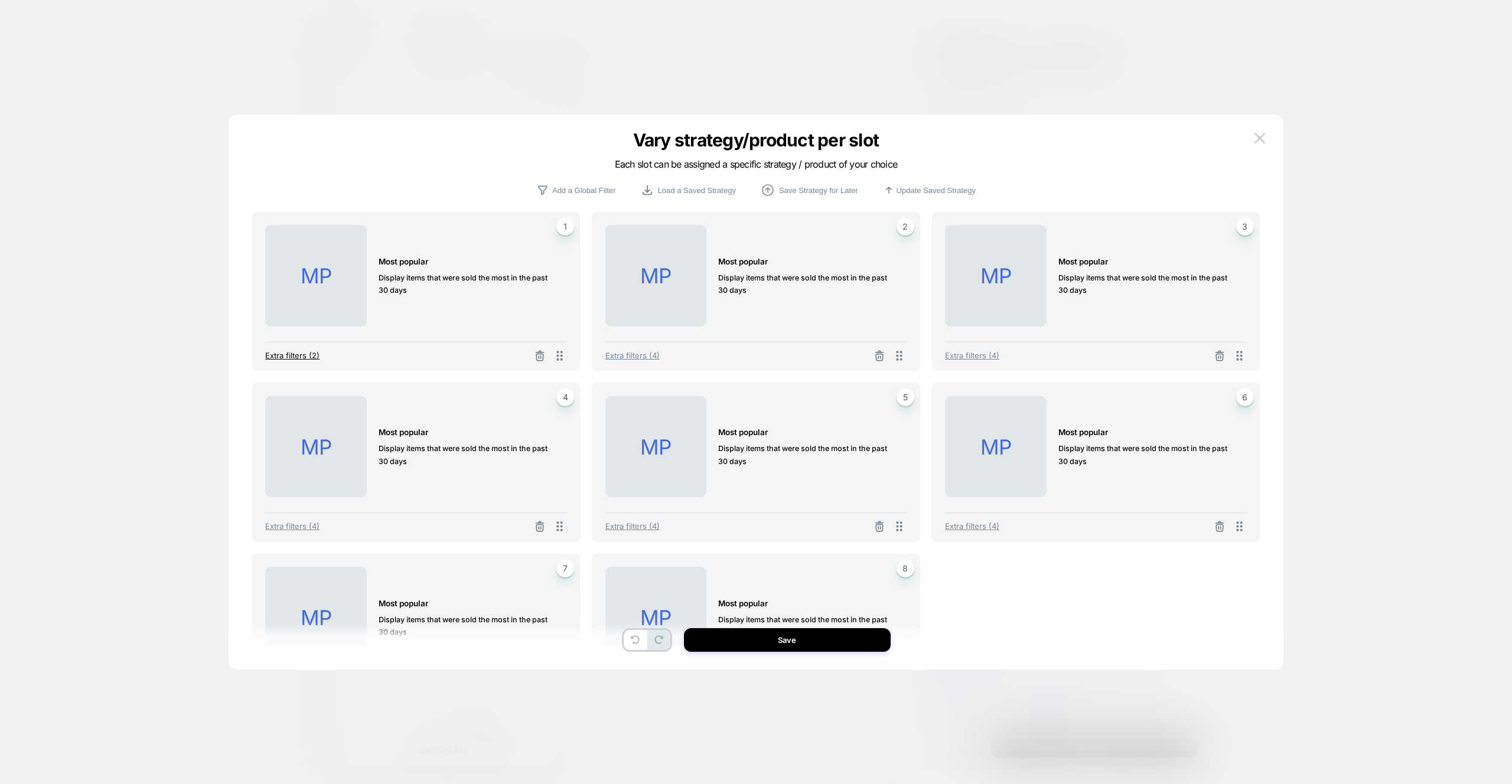
click at [298, 352] on span "Extra filters (2)" at bounding box center [293, 355] width 55 height 9
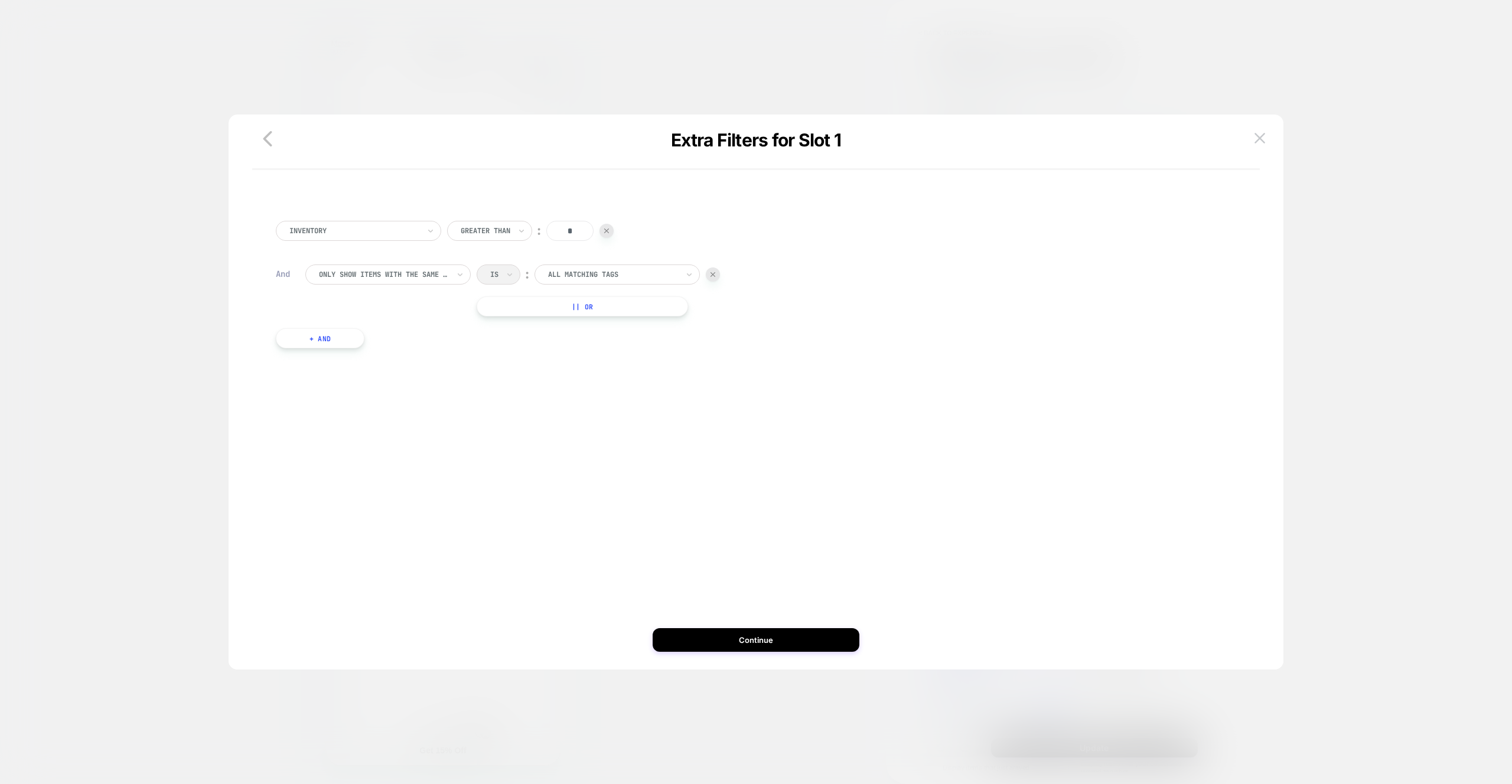
click at [277, 135] on icon "button" at bounding box center [267, 138] width 24 height 24
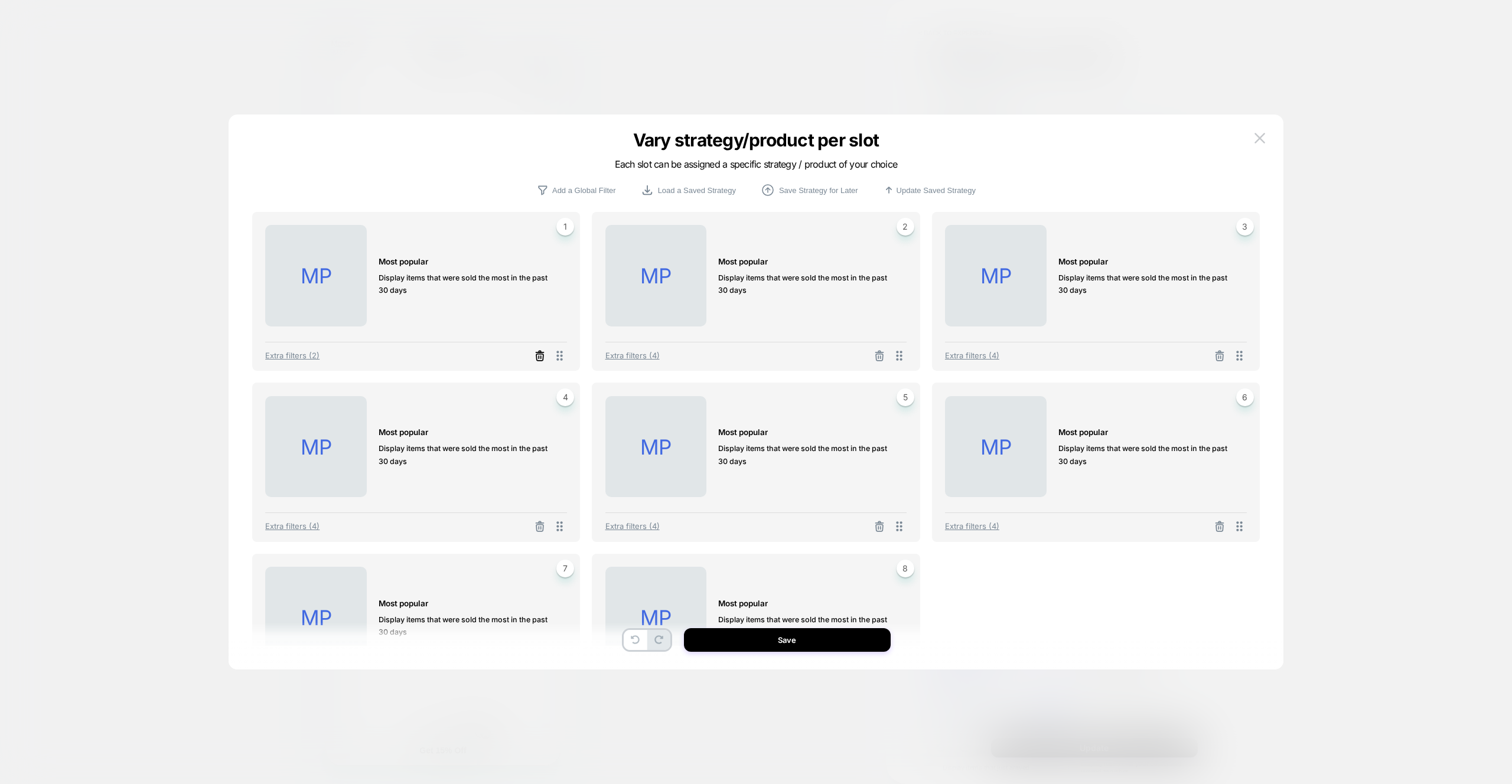
click at [537, 355] on icon at bounding box center [540, 356] width 11 height 11
click at [480, 299] on button "Duplicate another slot" at bounding box center [467, 303] width 88 height 22
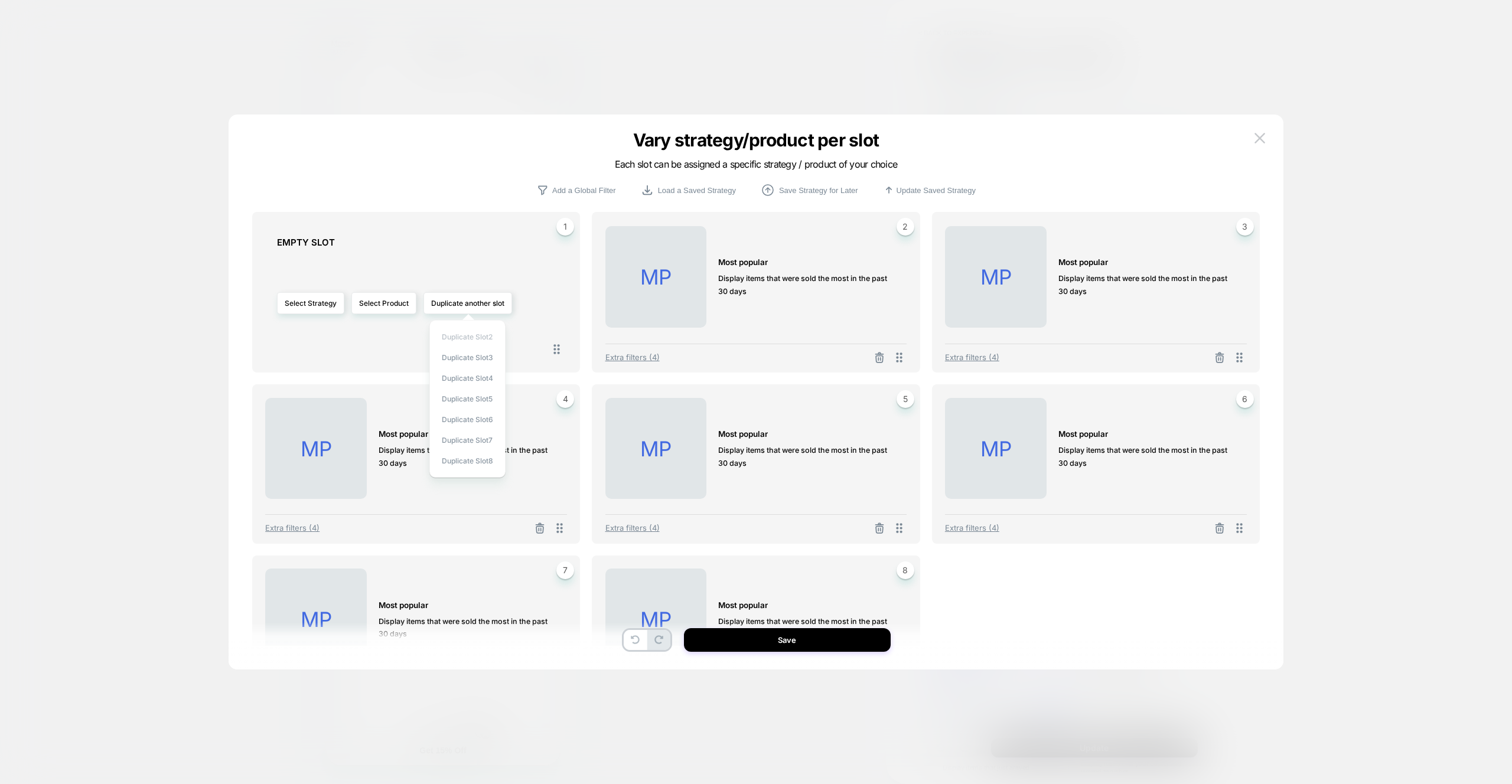
click at [477, 337] on span "Duplicate slot 2" at bounding box center [467, 336] width 51 height 9
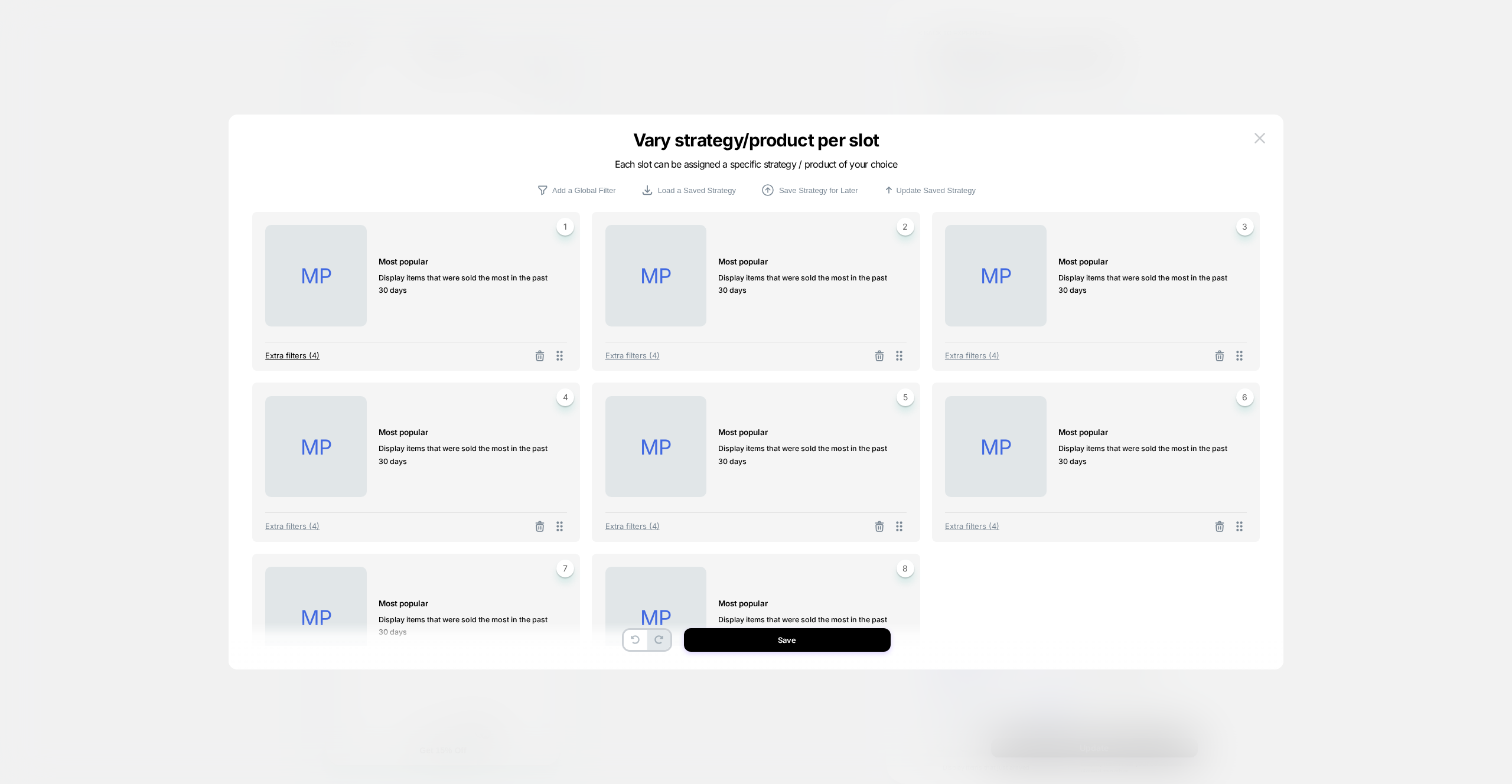
click at [284, 355] on span "Extra filters (4)" at bounding box center [293, 355] width 55 height 9
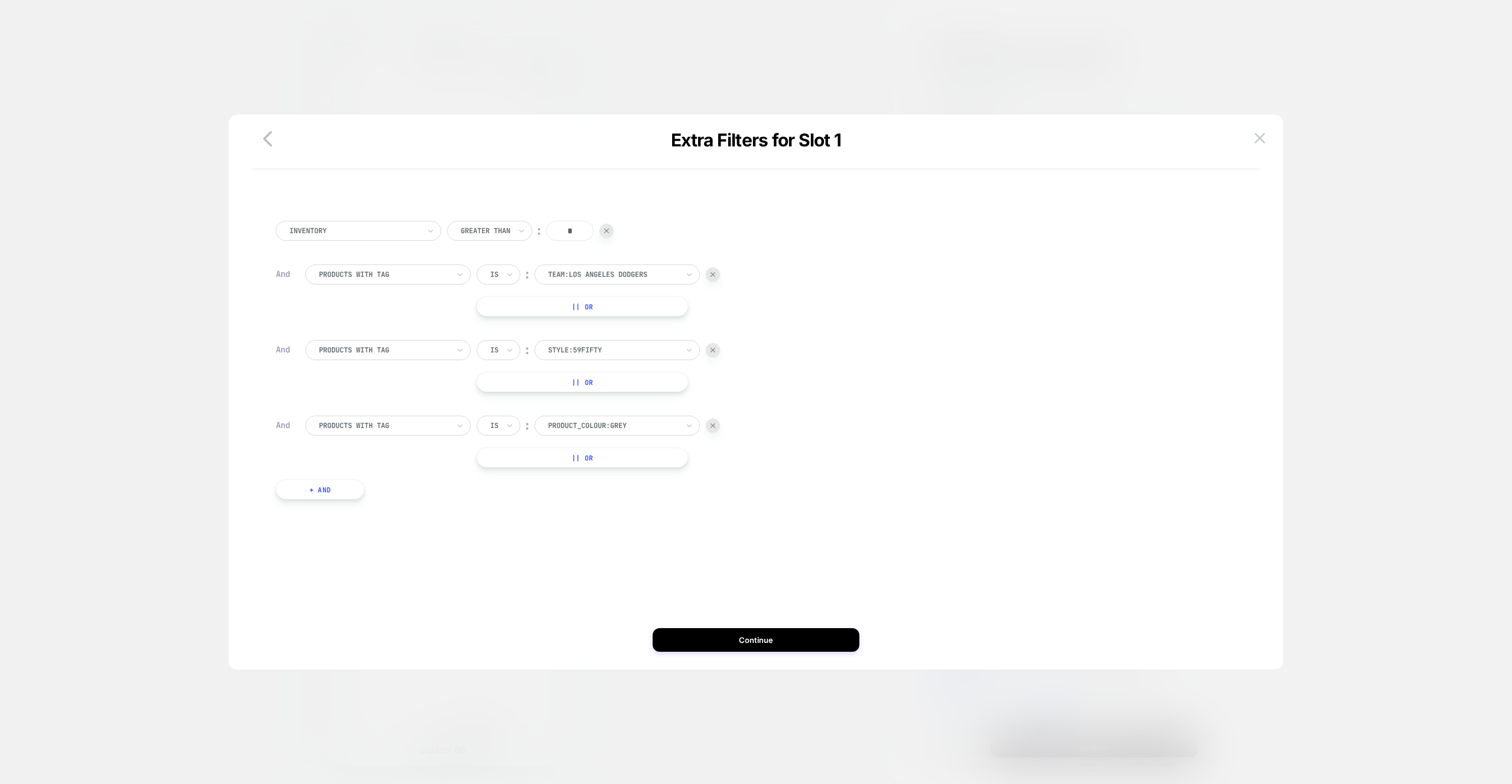
click at [586, 425] on div at bounding box center [613, 425] width 130 height 11
type input "*****"
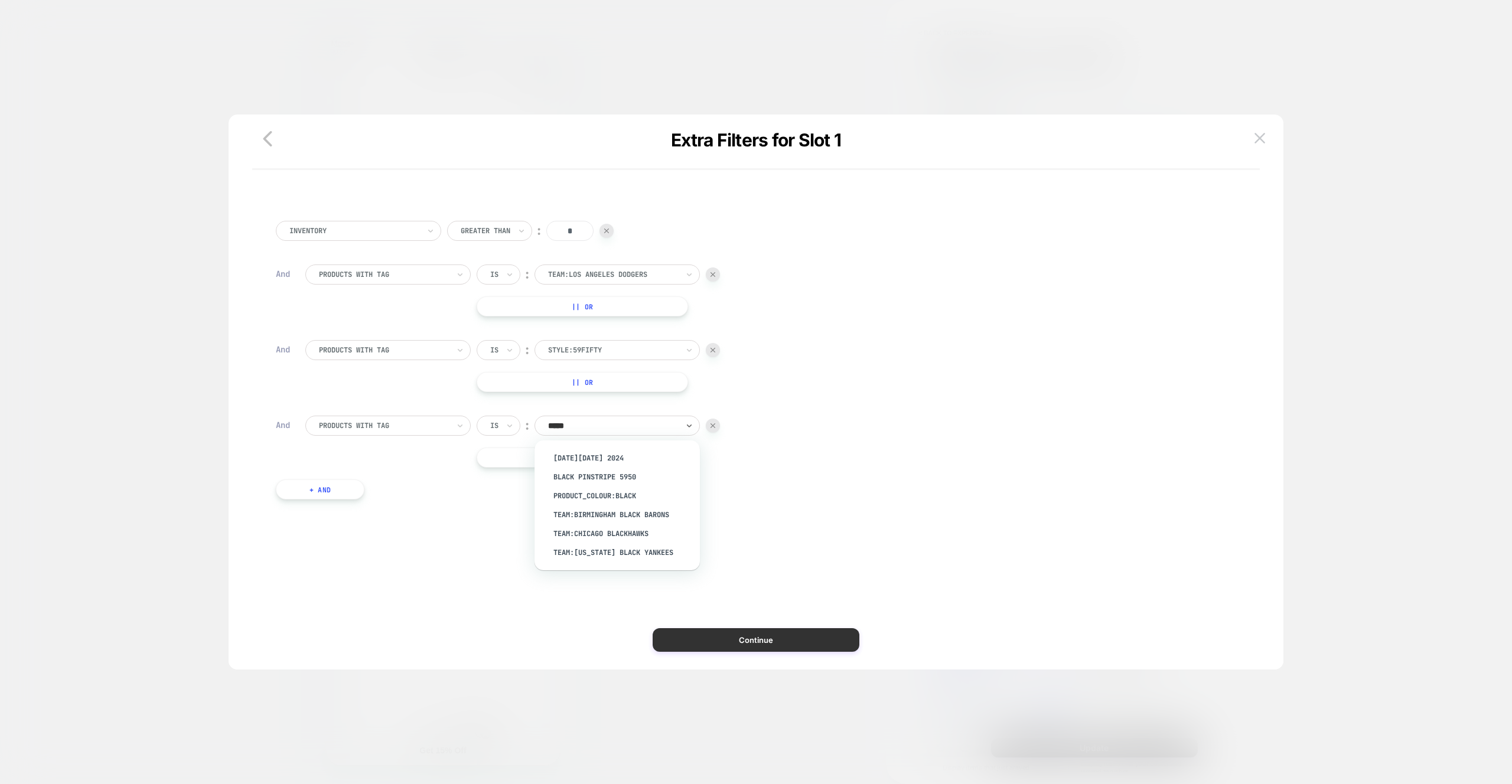
click at [642, 498] on div "product_colour:Black" at bounding box center [623, 496] width 154 height 19
click at [764, 642] on button "Continue" at bounding box center [756, 640] width 207 height 24
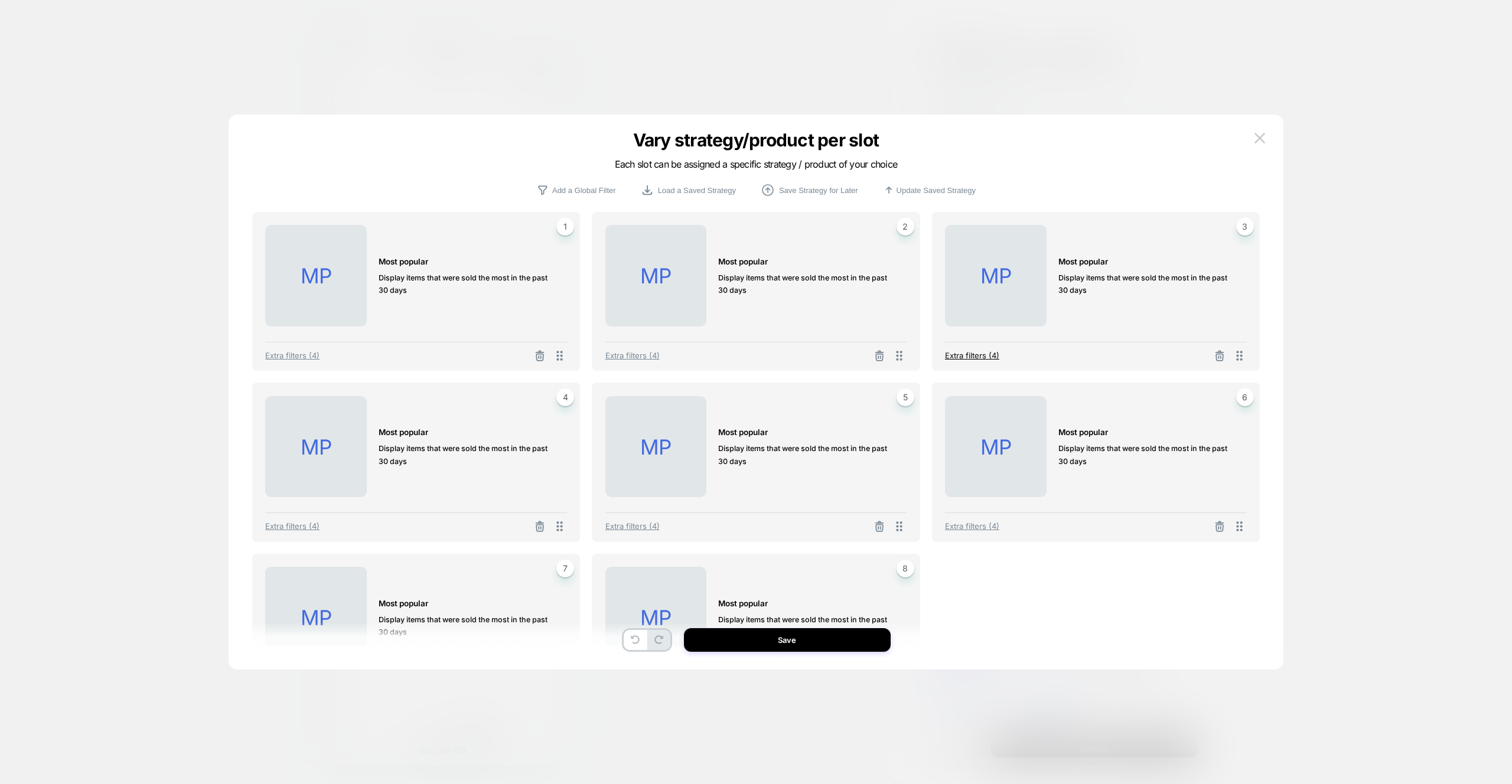
click at [969, 359] on span "Extra filters (4)" at bounding box center [972, 355] width 55 height 9
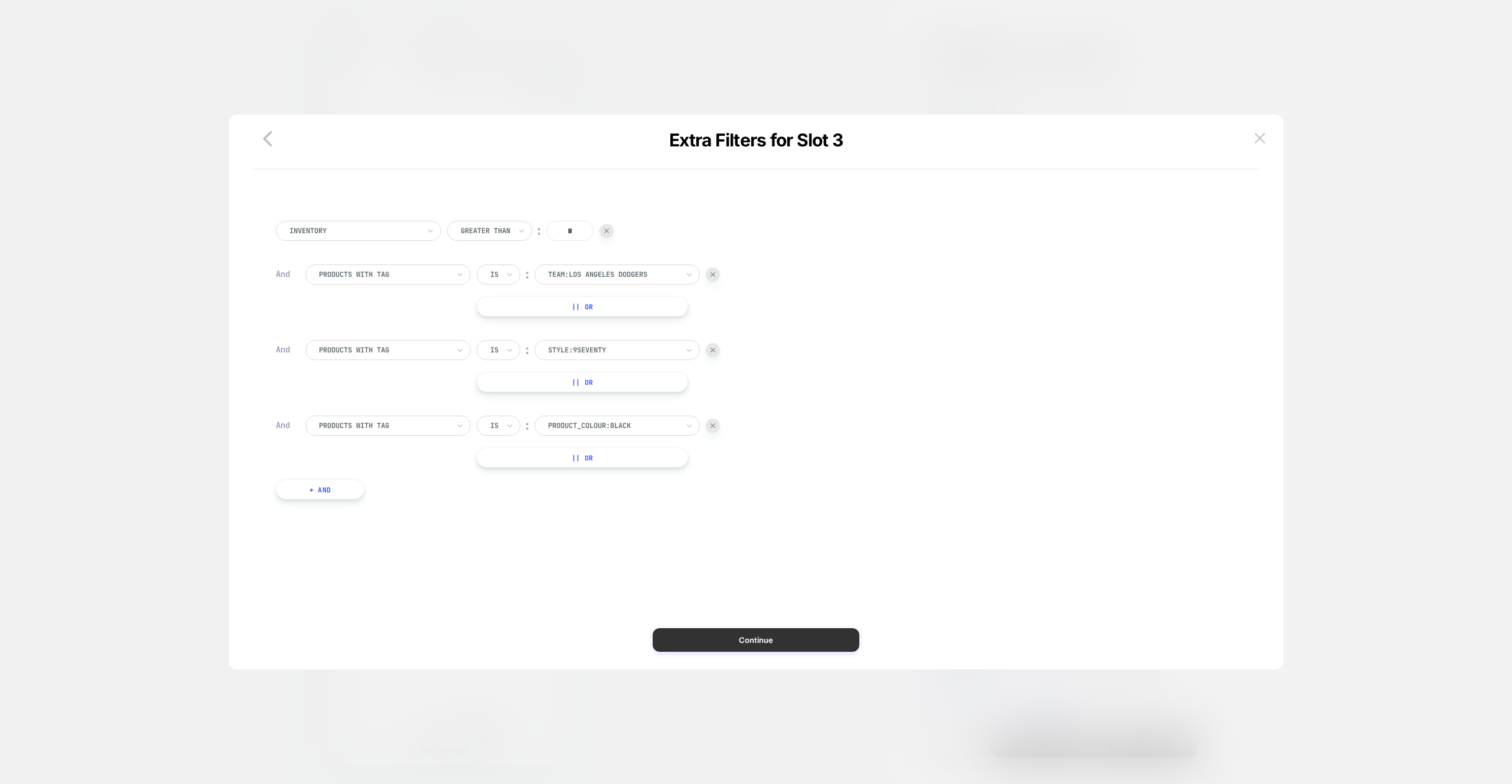
click at [763, 642] on button "Continue" at bounding box center [756, 640] width 207 height 24
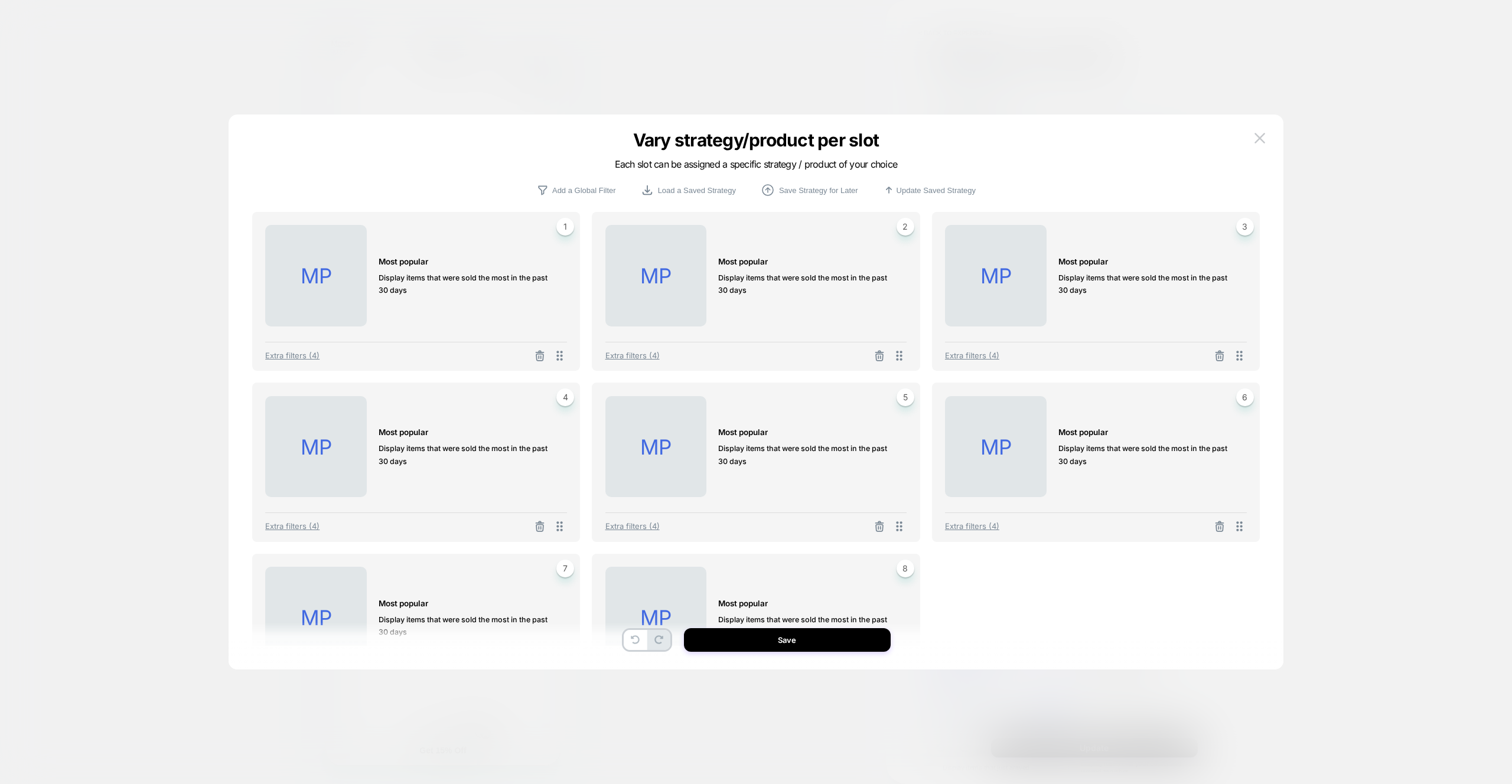
click at [615, 353] on span "Extra filters (4)" at bounding box center [633, 355] width 55 height 9
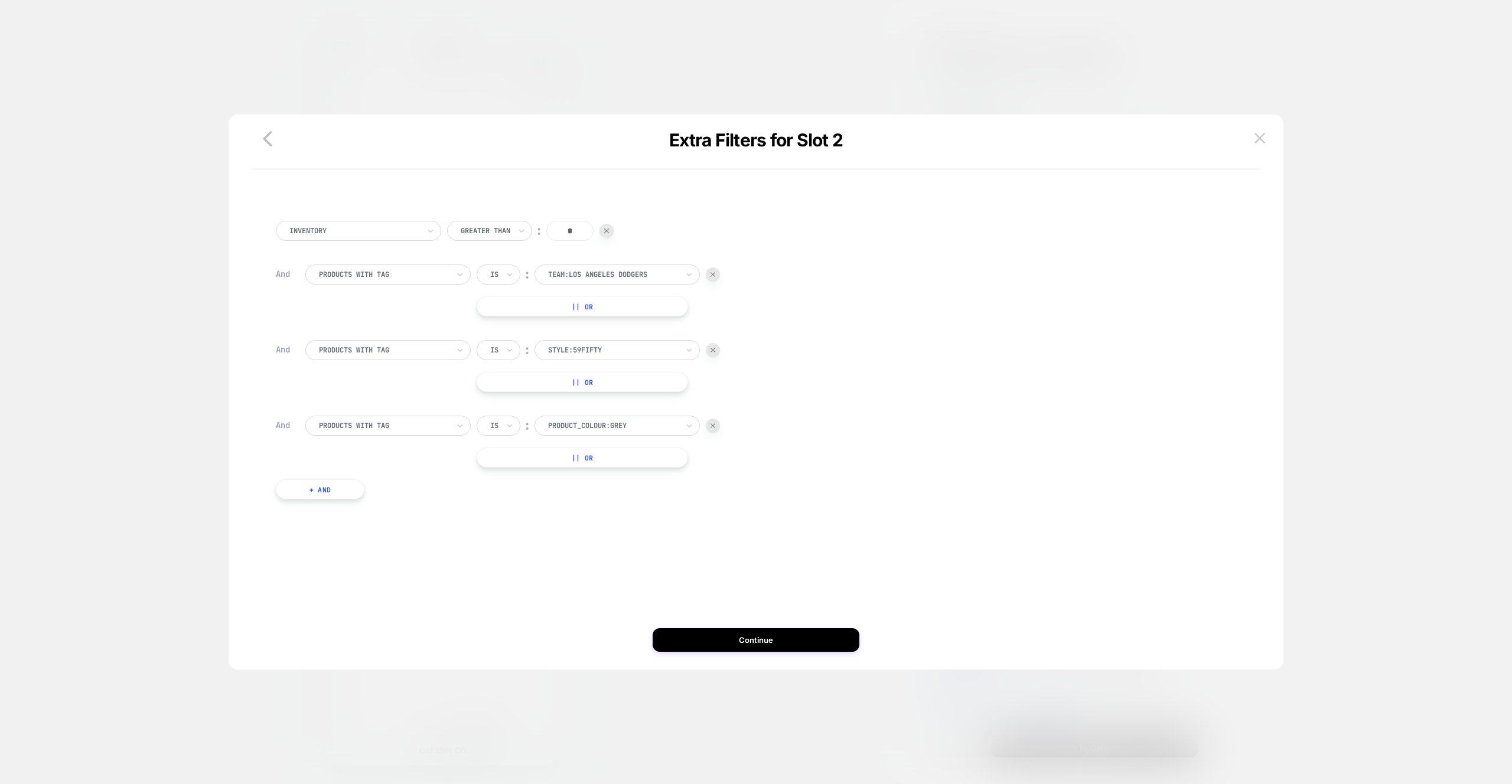
click at [770, 653] on div "Inventory Greater Than ︰ * And PRODUCTS WITH TAG Is ︰ team:Los Angeles Dodgers …" at bounding box center [756, 397] width 1020 height 543
click at [783, 622] on div "Inventory Greater Than ︰ * And PRODUCTS WITH TAG Is ︰ team:Los Angeles Dodgers …" at bounding box center [756, 410] width 1008 height 496
drag, startPoint x: 265, startPoint y: 142, endPoint x: 272, endPoint y: 143, distance: 7.1
click at [265, 142] on icon "button" at bounding box center [267, 138] width 24 height 24
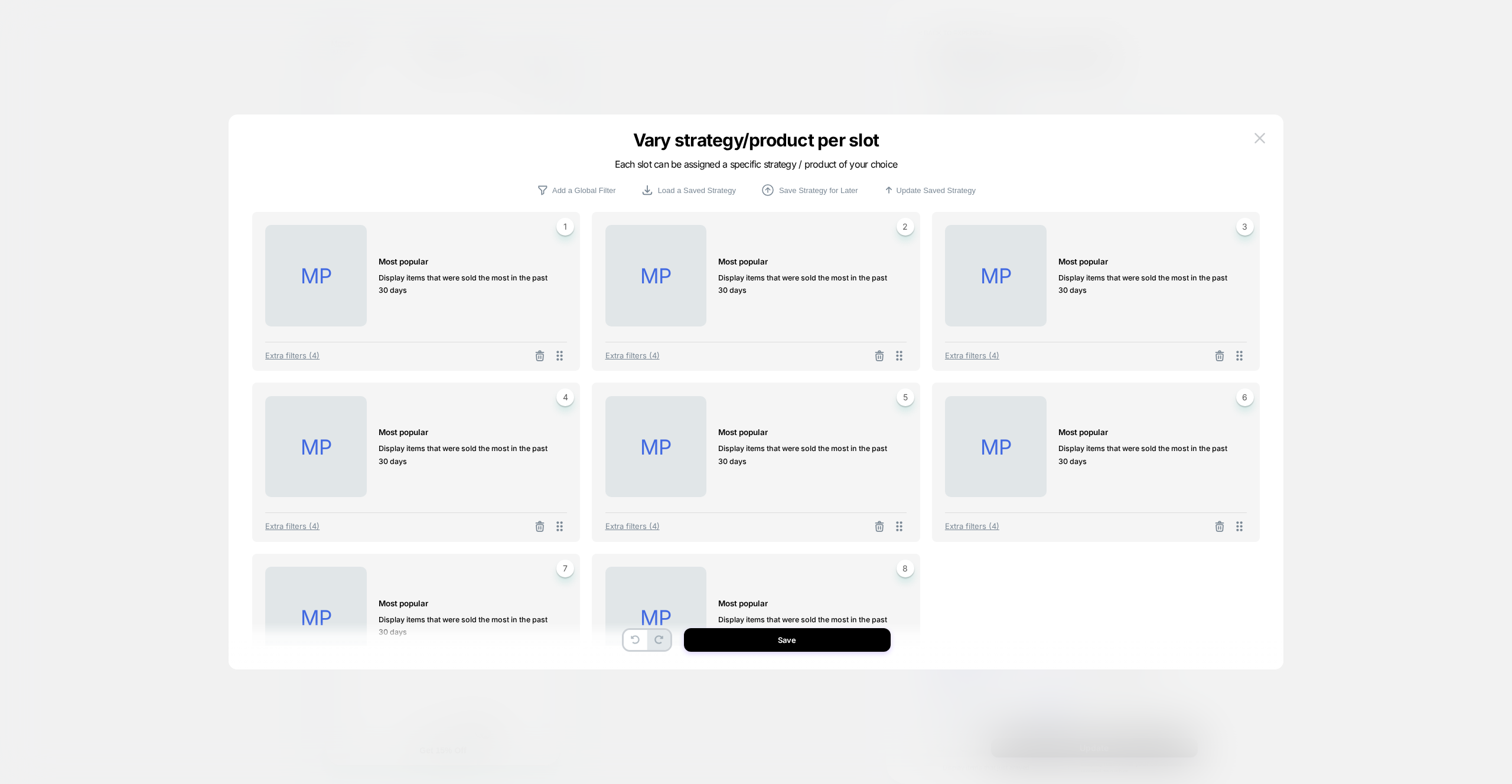
click at [992, 349] on div "Extra filters (4)" at bounding box center [1096, 353] width 302 height 22
click at [990, 355] on span "Extra filters (4)" at bounding box center [972, 355] width 55 height 9
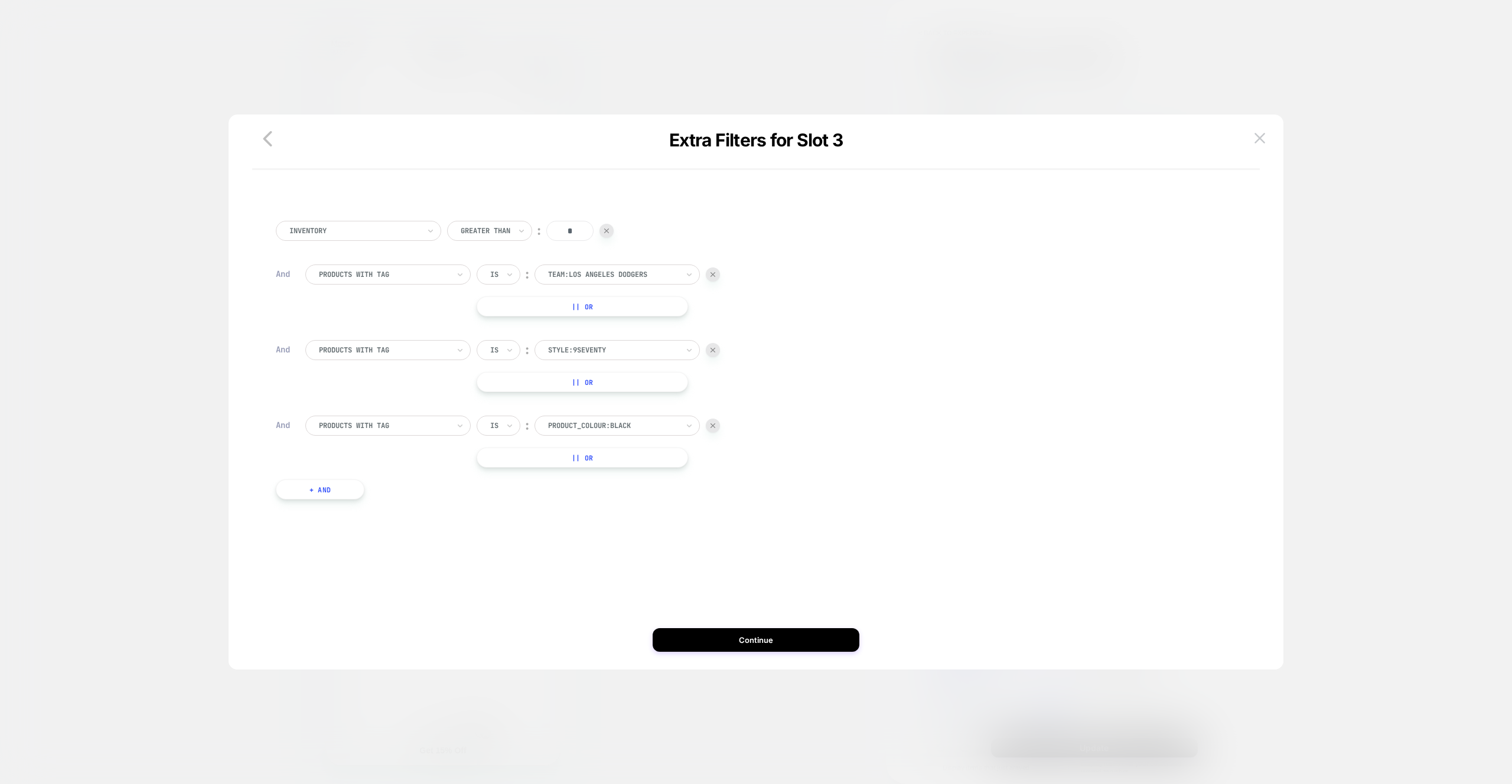
click at [647, 344] on div "style:9SEVENTY" at bounding box center [613, 350] width 132 height 13
type input "******"
click at [598, 401] on div "style:19TWENTY" at bounding box center [623, 398] width 154 height 19
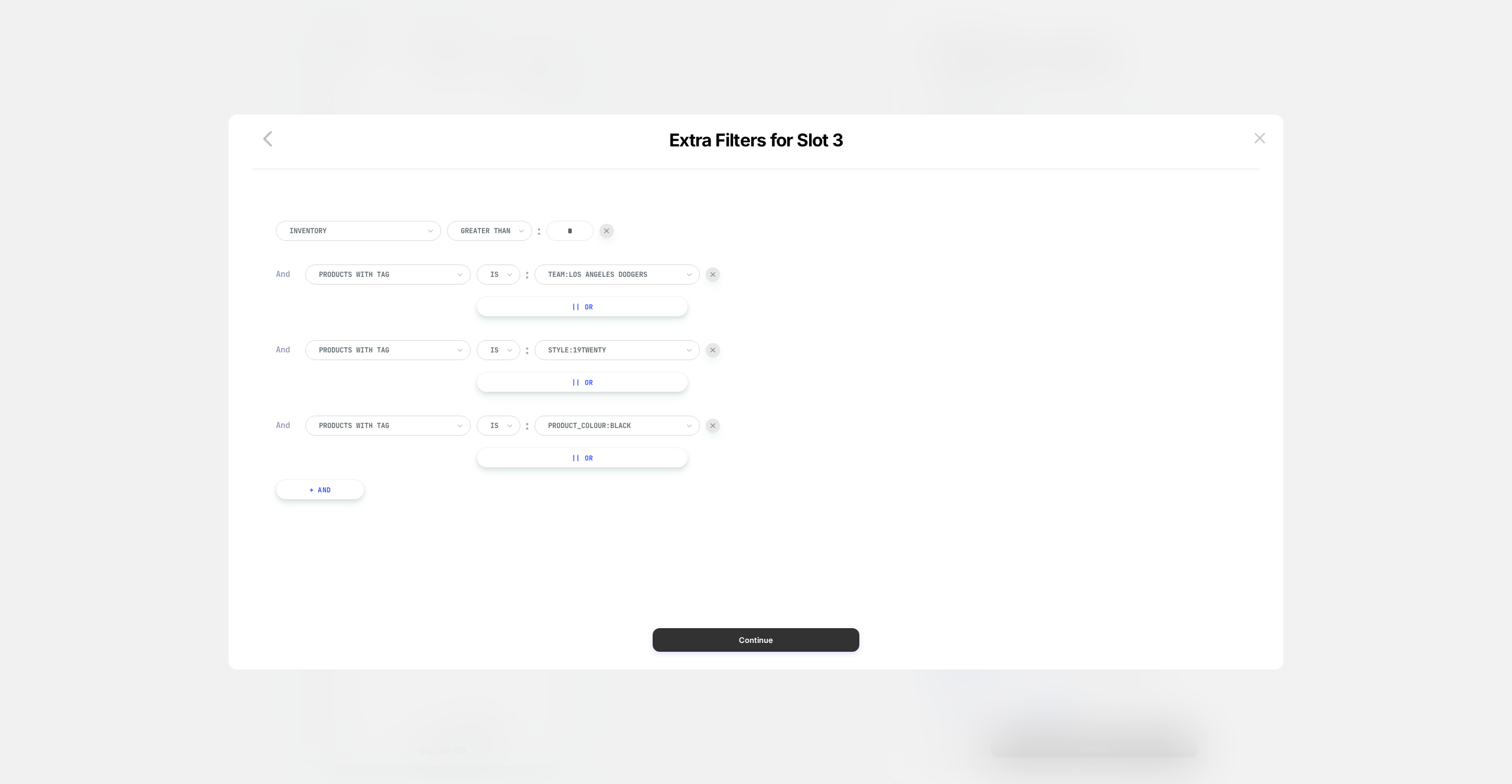
click at [787, 641] on button "Continue" at bounding box center [756, 640] width 207 height 24
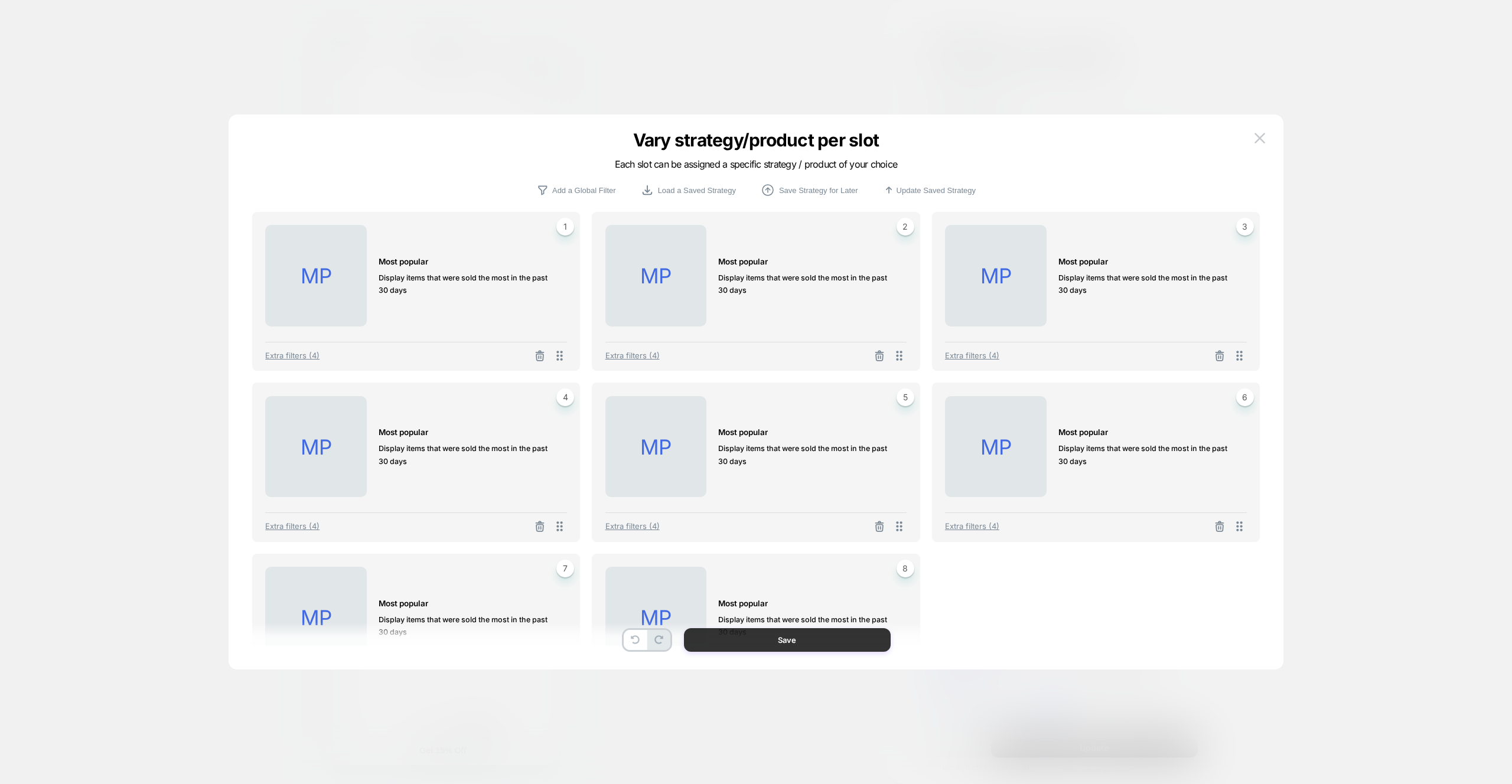
click at [787, 641] on button "Save" at bounding box center [787, 640] width 207 height 24
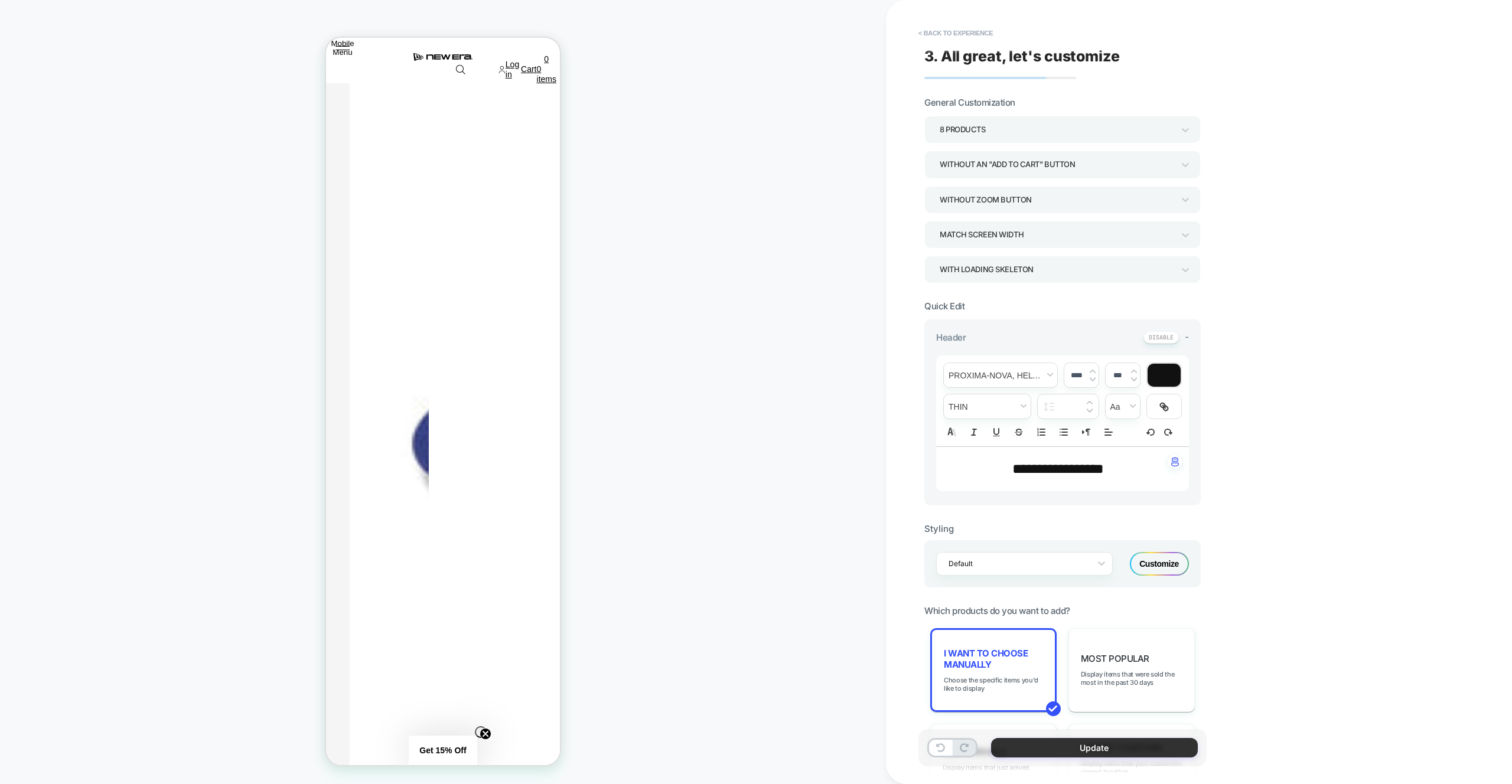
click at [1117, 740] on button "Update" at bounding box center [1094, 747] width 207 height 19
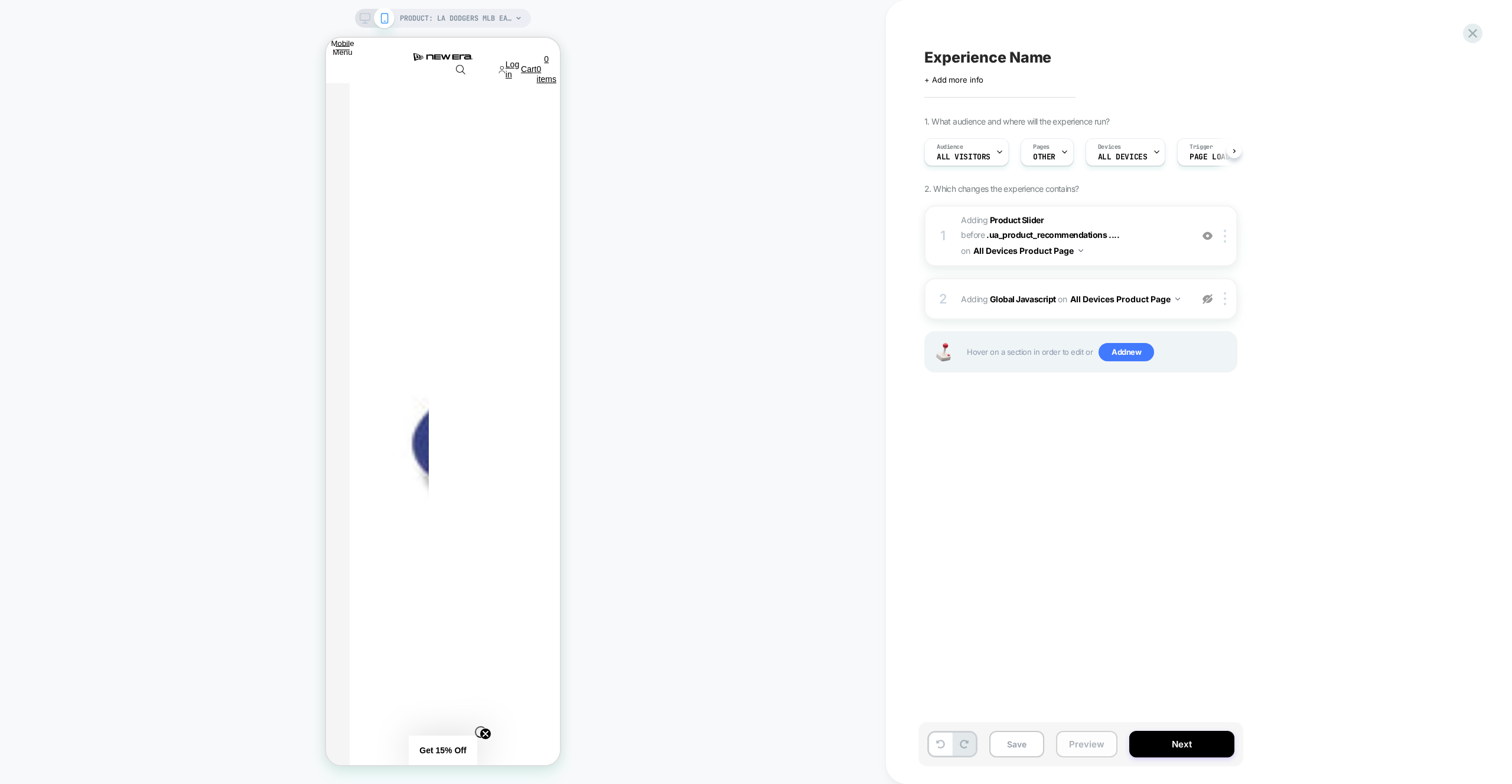
scroll to position [0, 1]
click at [1075, 742] on button "Preview" at bounding box center [1087, 744] width 62 height 27
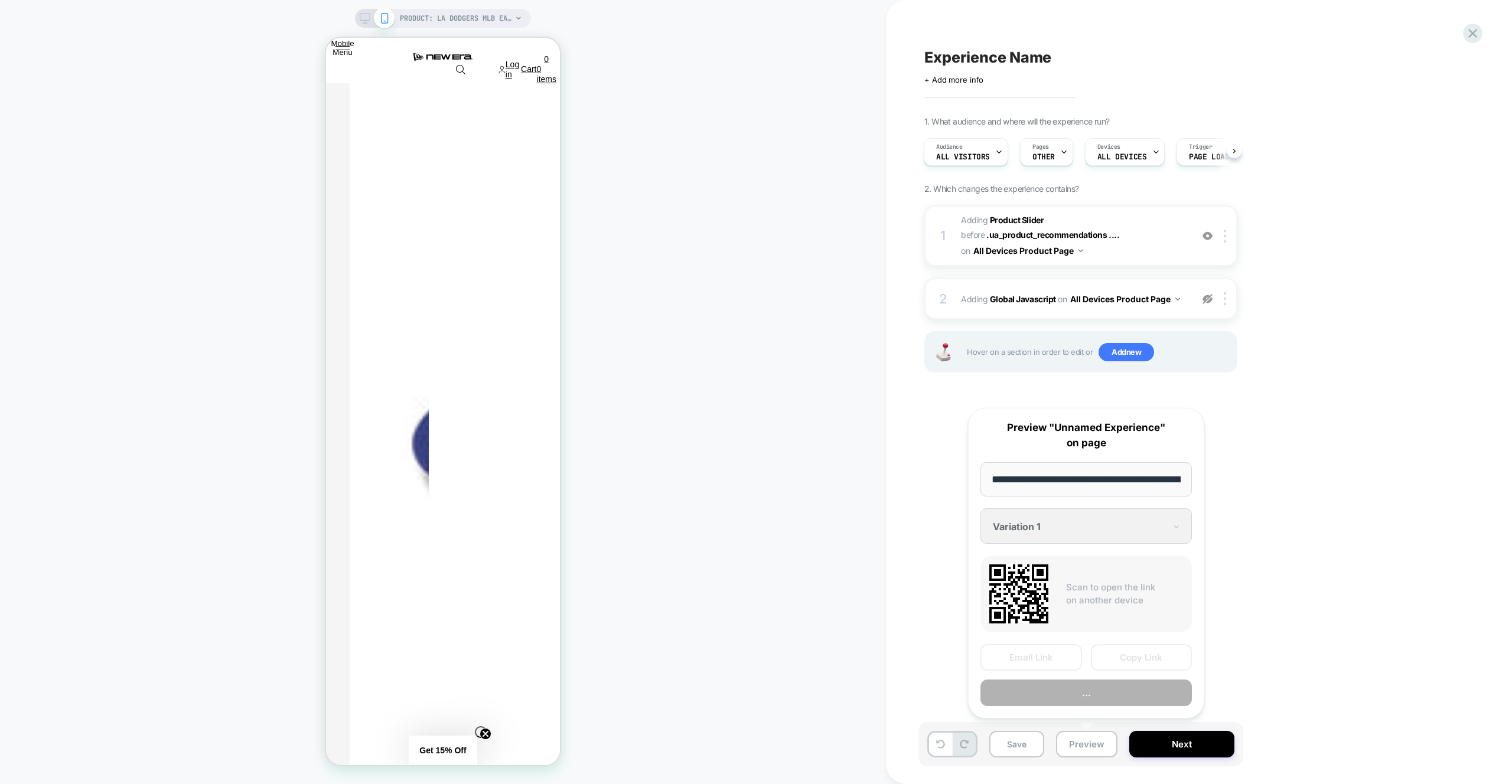
scroll to position [0, 412]
click at [1075, 699] on button "Preview" at bounding box center [1086, 693] width 212 height 27
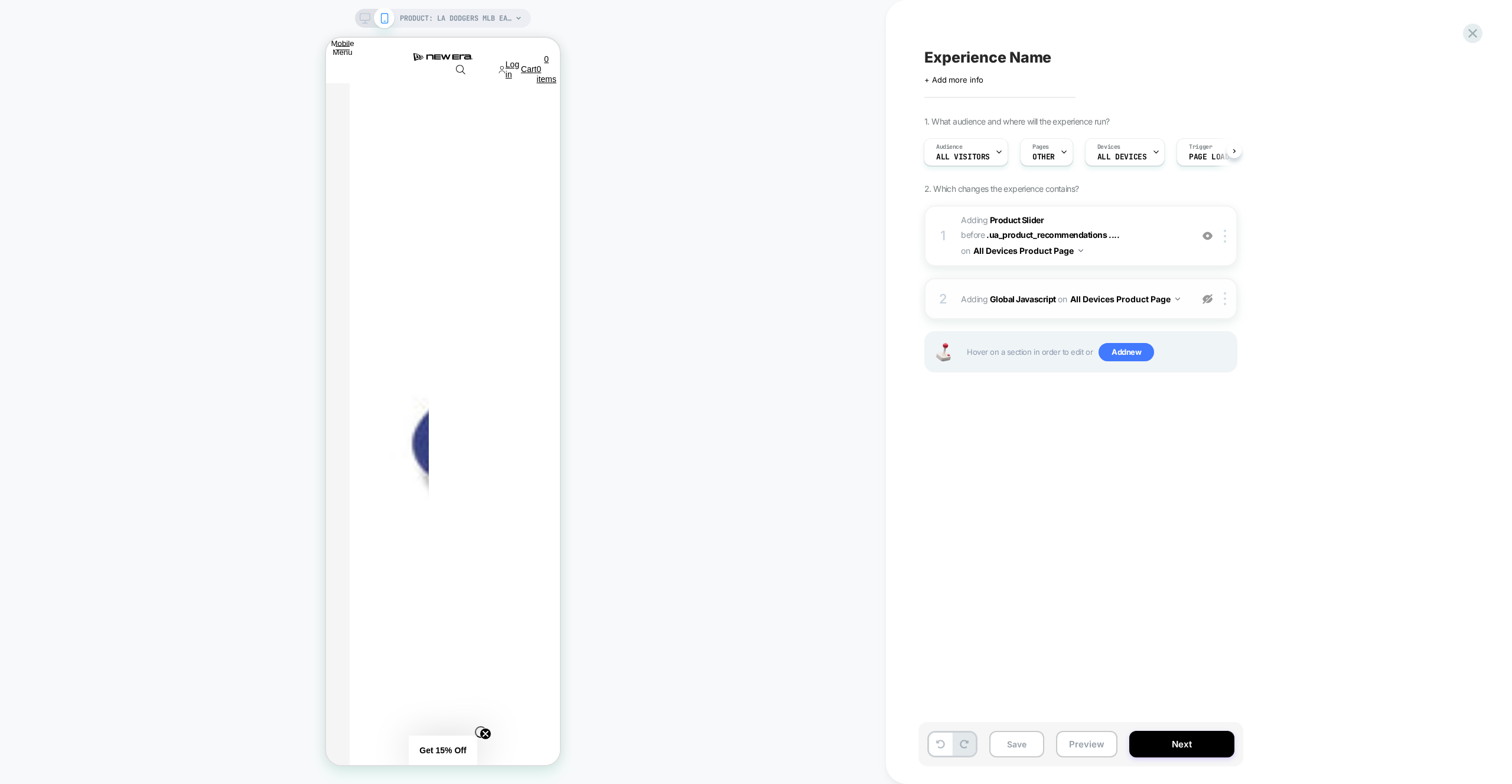
click at [1206, 296] on img at bounding box center [1208, 299] width 10 height 10
drag, startPoint x: 1206, startPoint y: 296, endPoint x: 1172, endPoint y: 247, distance: 59.6
click at [1206, 296] on img at bounding box center [1208, 299] width 10 height 10
click at [1172, 247] on span "#_loomi_addon_1759914961381 Adding Product Slider BEFORE .ua_product_recommenda…" at bounding box center [1074, 235] width 225 height 47
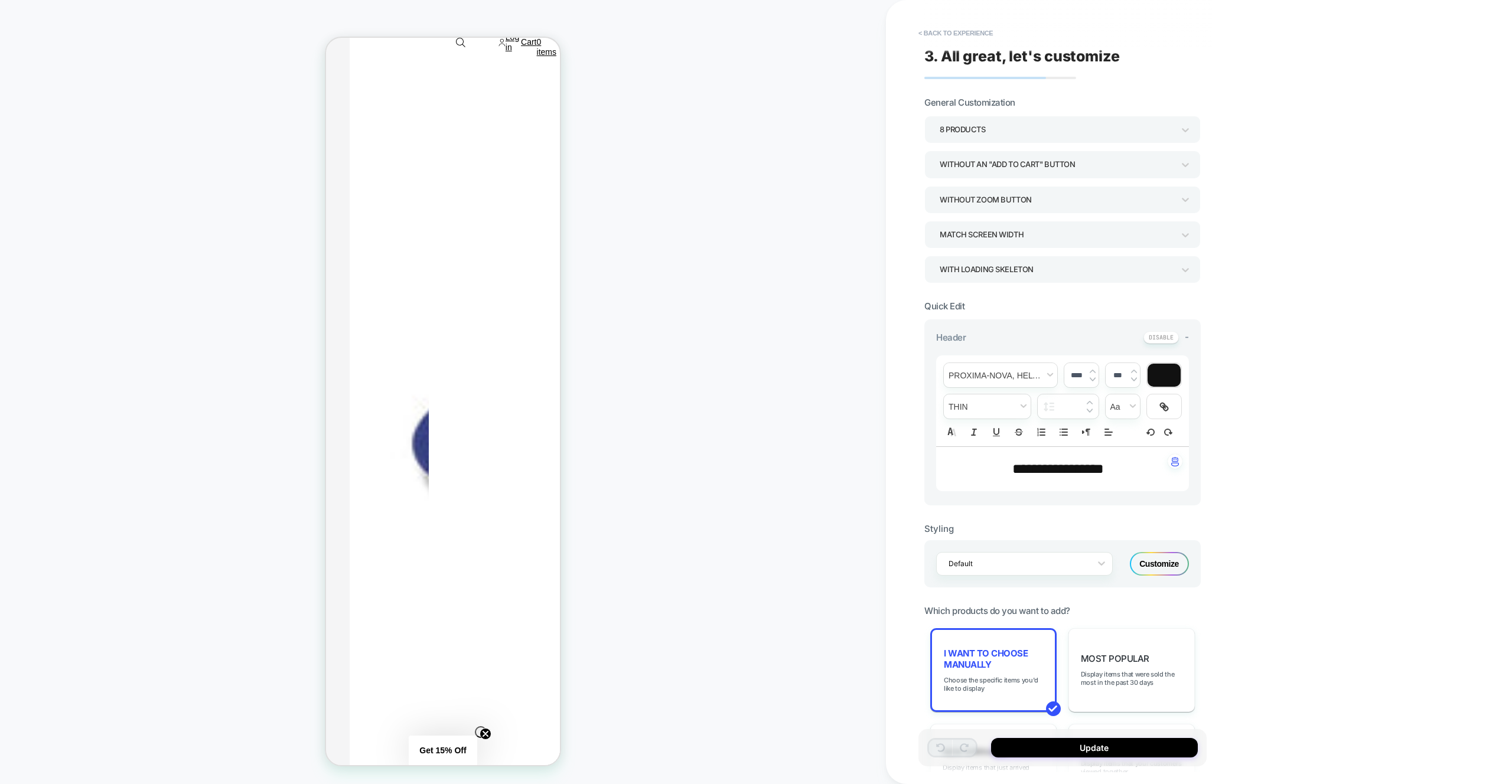
scroll to position [573, 0]
click at [983, 694] on div "I want to choose manually Choose the specific items you'd like to display" at bounding box center [993, 670] width 126 height 84
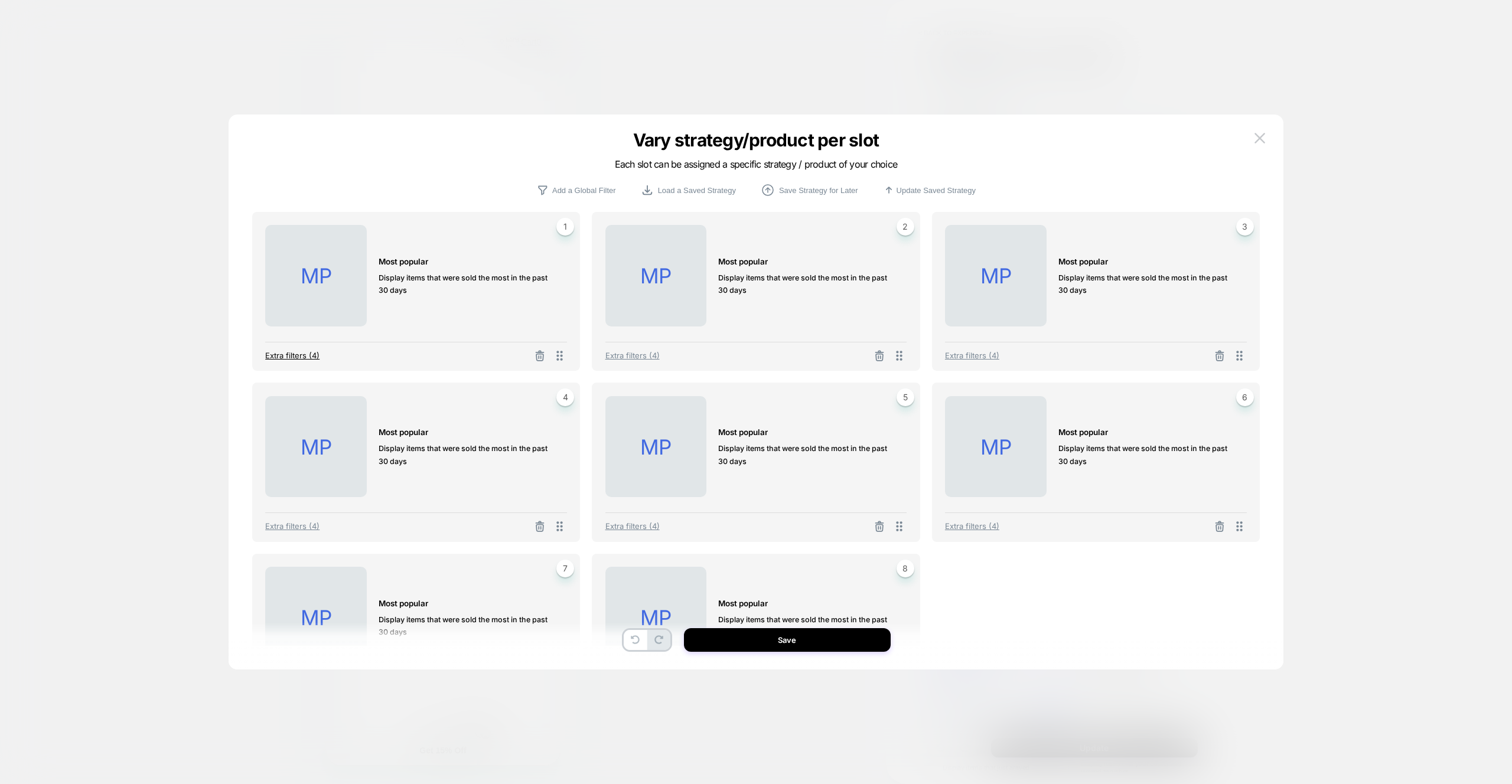
click at [301, 356] on span "Extra filters (4)" at bounding box center [293, 355] width 55 height 9
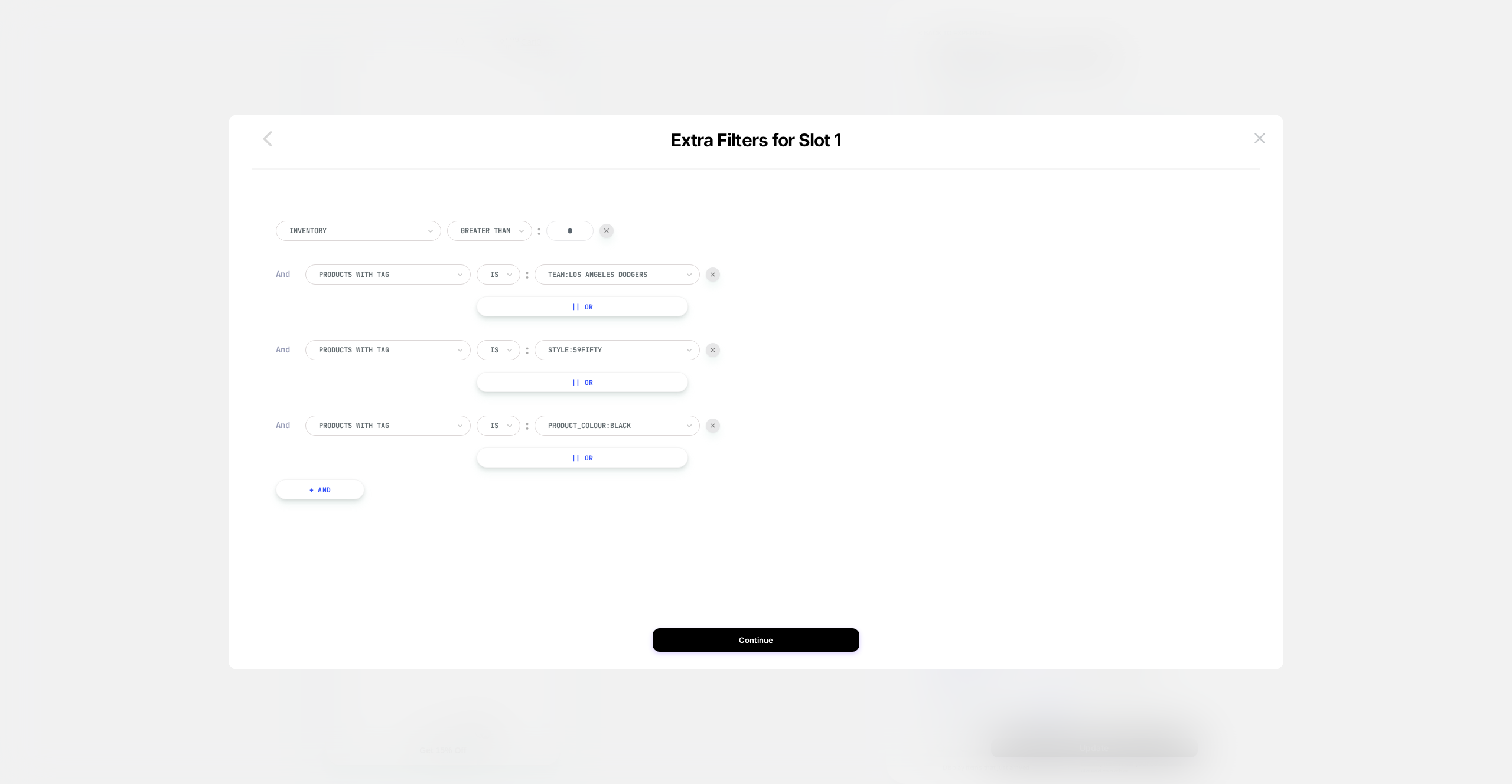
click at [264, 137] on icon "button" at bounding box center [267, 138] width 24 height 24
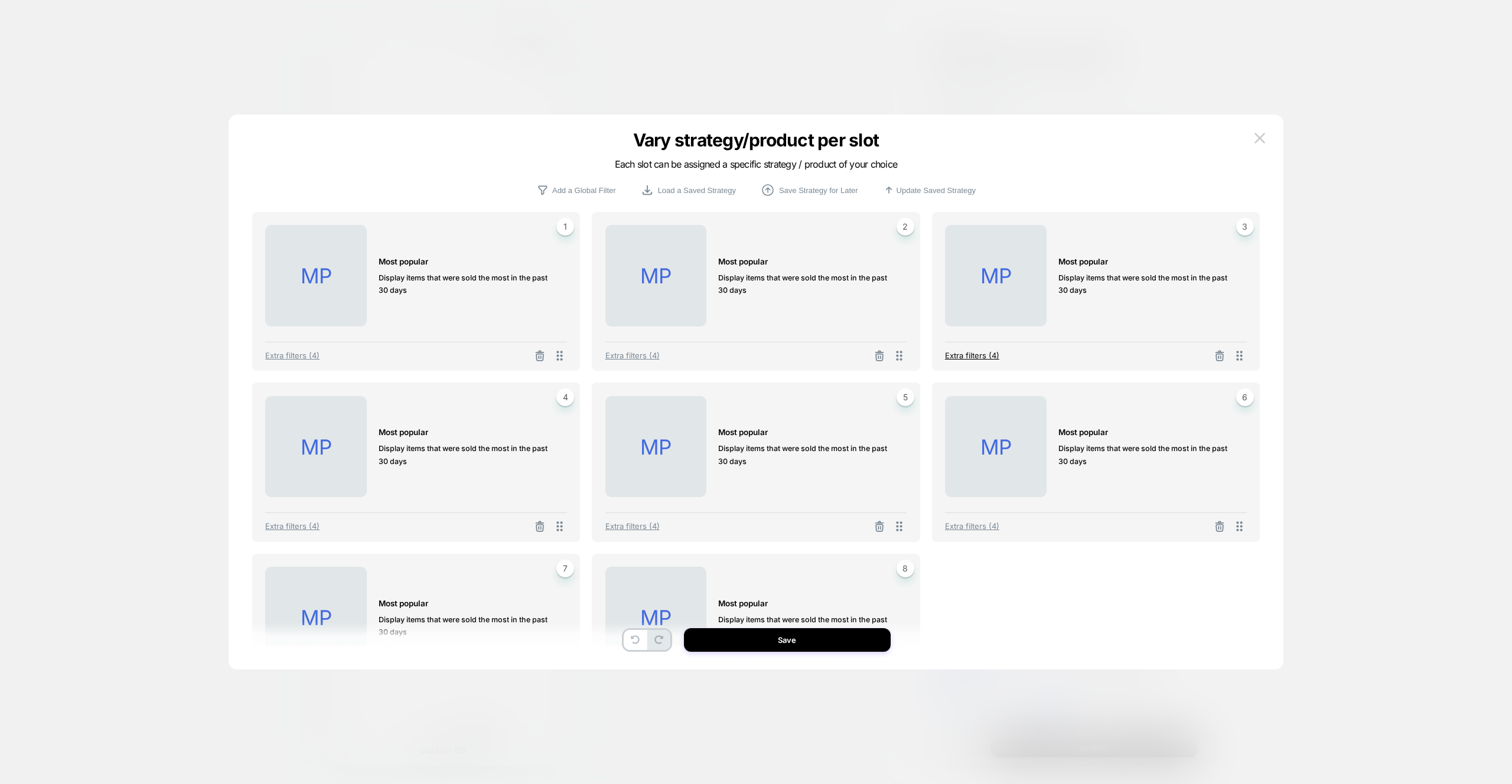
click at [963, 358] on span "Extra filters (4)" at bounding box center [972, 355] width 55 height 9
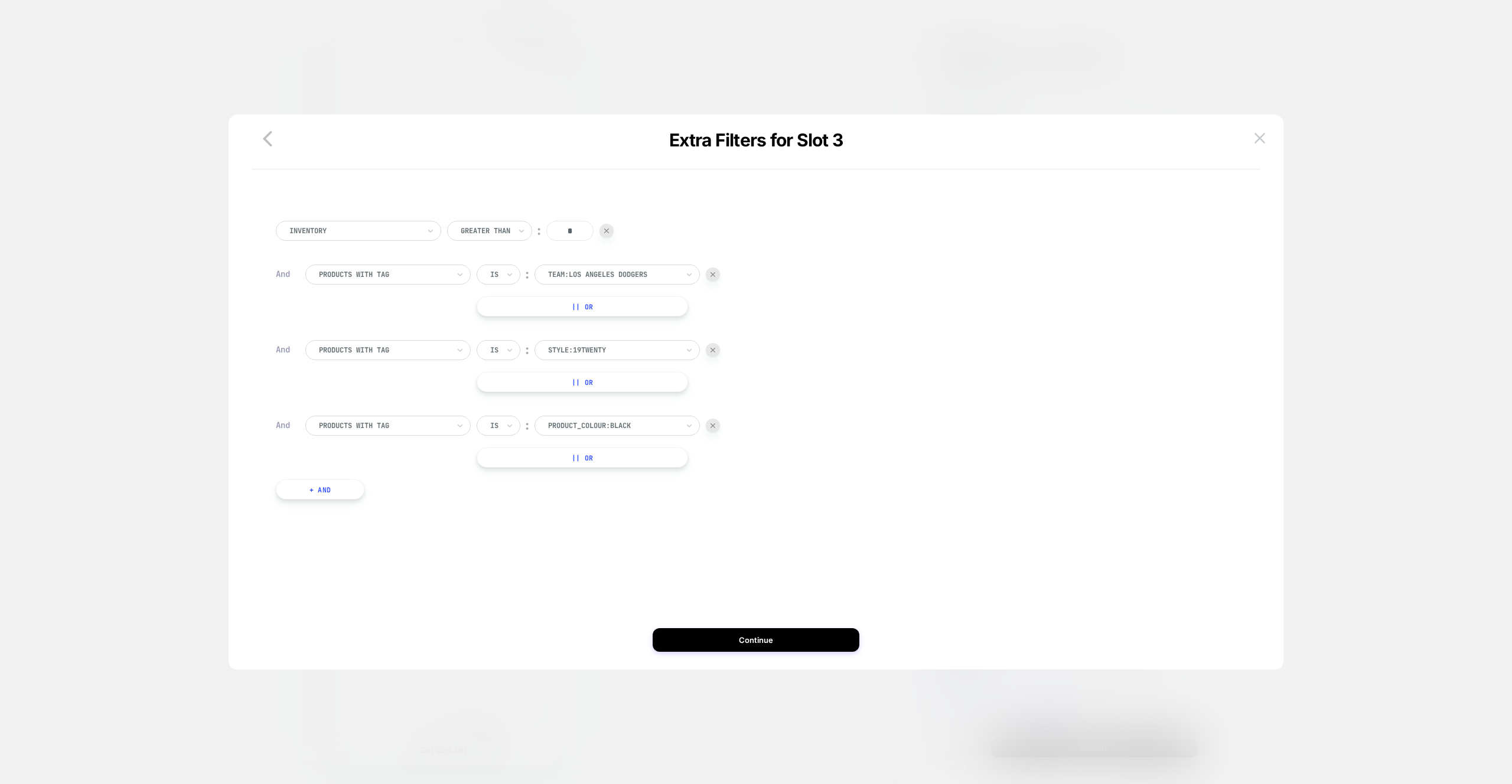
click at [674, 352] on div at bounding box center [613, 350] width 130 height 11
type input "******"
drag, startPoint x: 599, startPoint y: 400, endPoint x: 600, endPoint y: 382, distance: 18.0
click at [599, 400] on div "style:39THIRTY" at bounding box center [623, 400] width 154 height 19
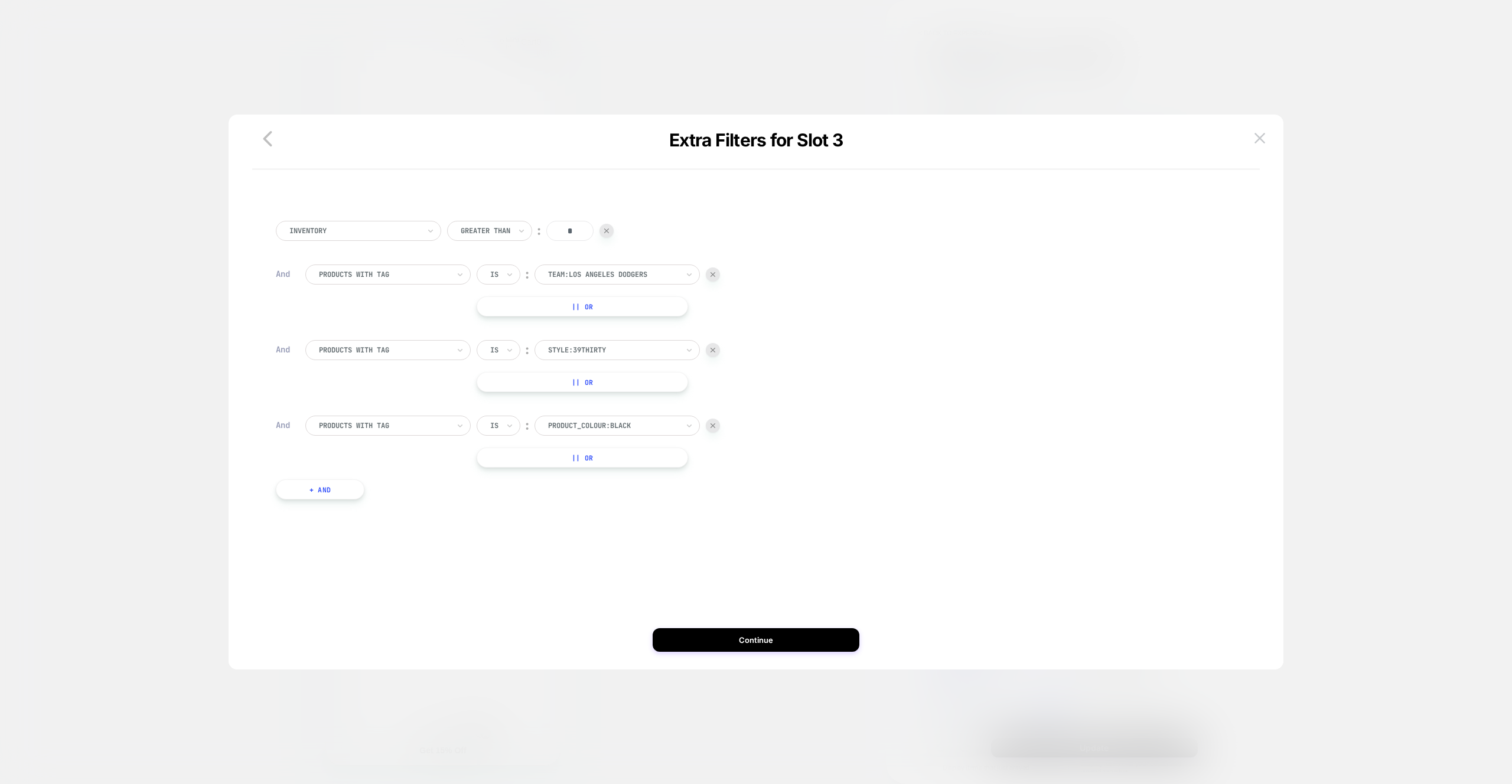
click at [600, 382] on button "|| Or" at bounding box center [582, 382] width 212 height 20
click at [600, 382] on div at bounding box center [613, 382] width 130 height 11
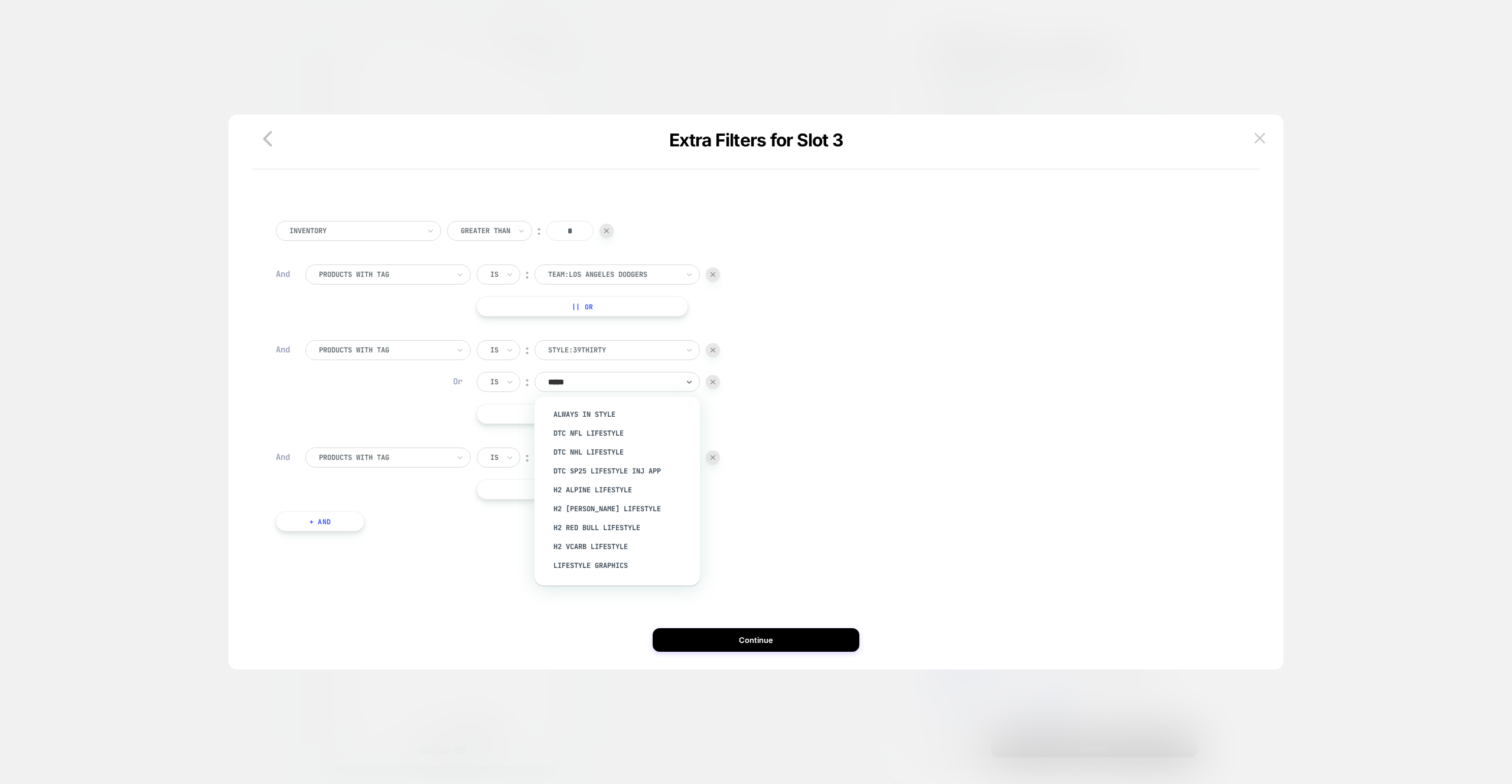
type input "******"
drag, startPoint x: 623, startPoint y: 483, endPoint x: 595, endPoint y: 421, distance: 68.0
click at [623, 483] on div "style:9TWENTY" at bounding box center [623, 481] width 154 height 19
click at [596, 421] on button "|| Or" at bounding box center [582, 414] width 212 height 20
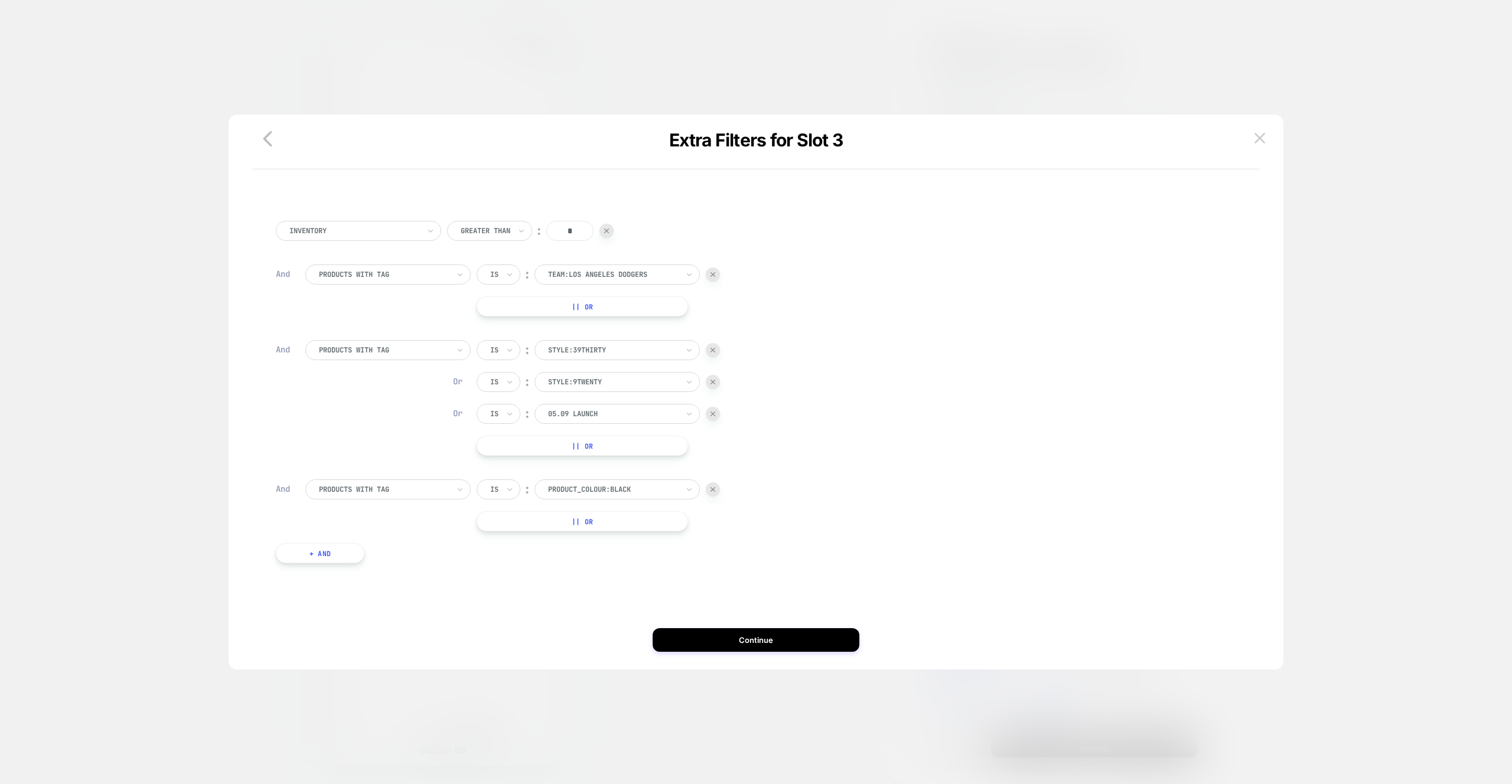
click at [595, 421] on div "05.09 launch" at bounding box center [617, 414] width 165 height 20
type input "******"
click at [604, 609] on div "style:TWENTY9" at bounding box center [623, 610] width 154 height 19
click at [549, 452] on button "|| Or" at bounding box center [582, 445] width 212 height 20
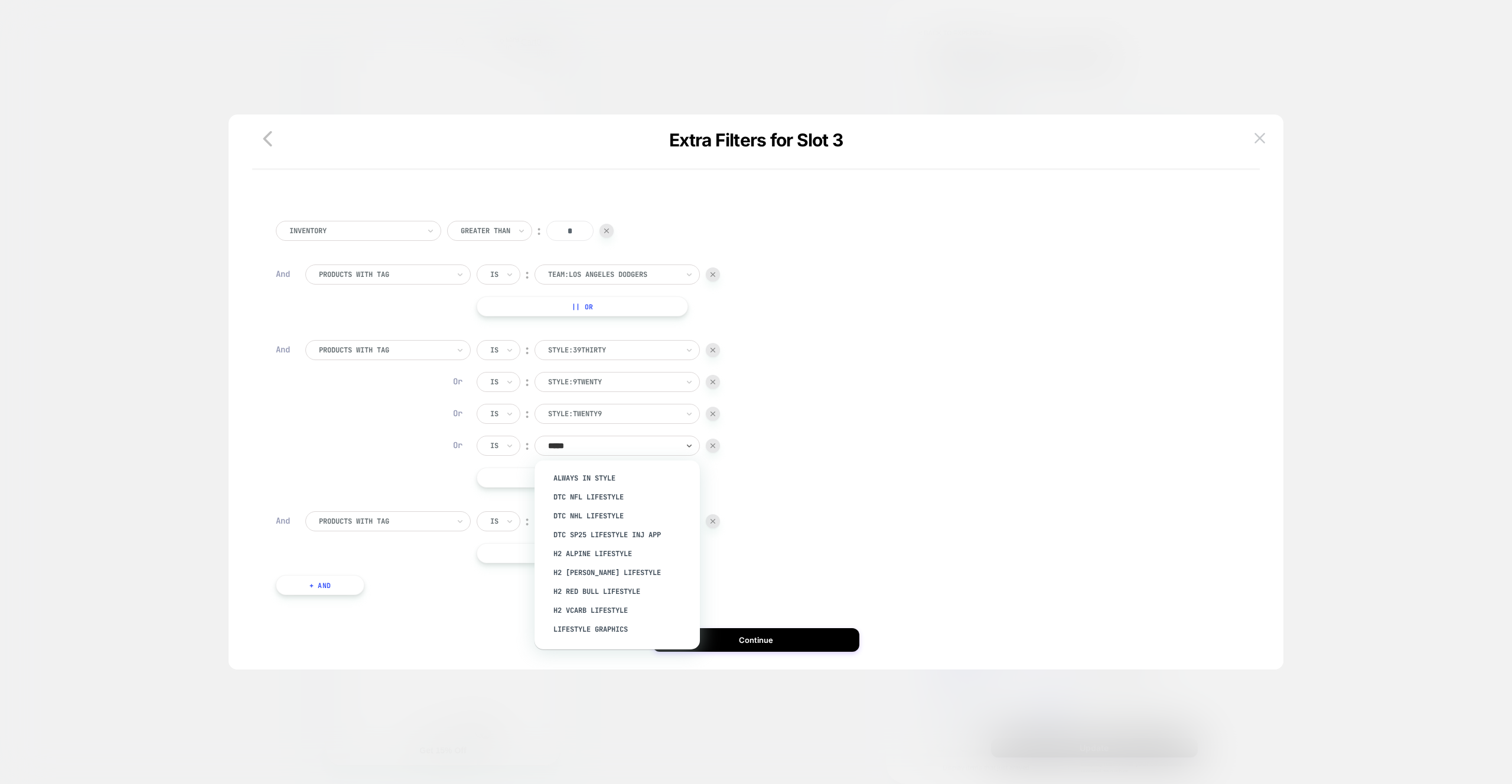
type input "******"
drag, startPoint x: 629, startPoint y: 506, endPoint x: 782, endPoint y: 639, distance: 202.7
click at [629, 506] on div "style:9FORTY" at bounding box center [623, 507] width 154 height 19
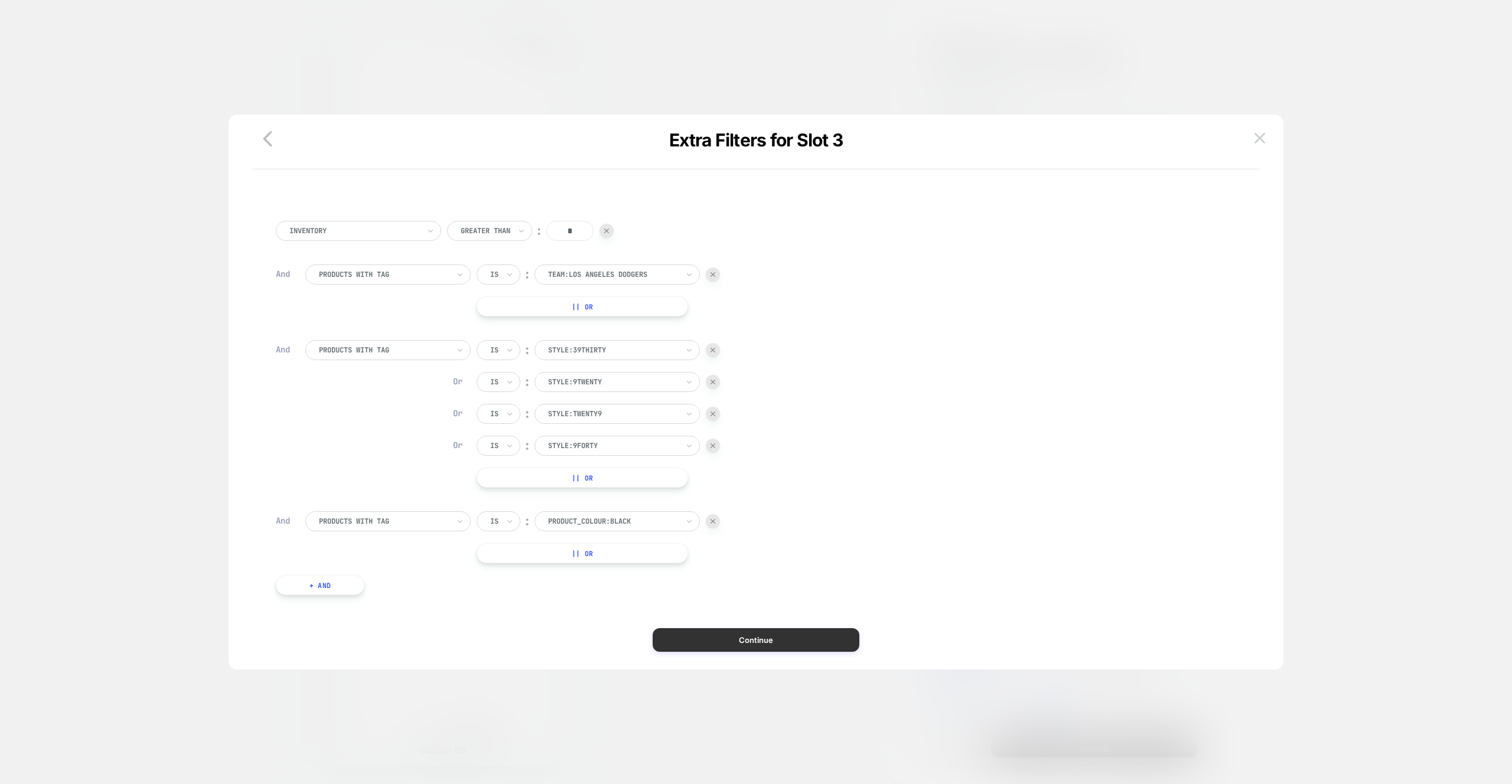
click at [782, 639] on button "Continue" at bounding box center [756, 640] width 207 height 24
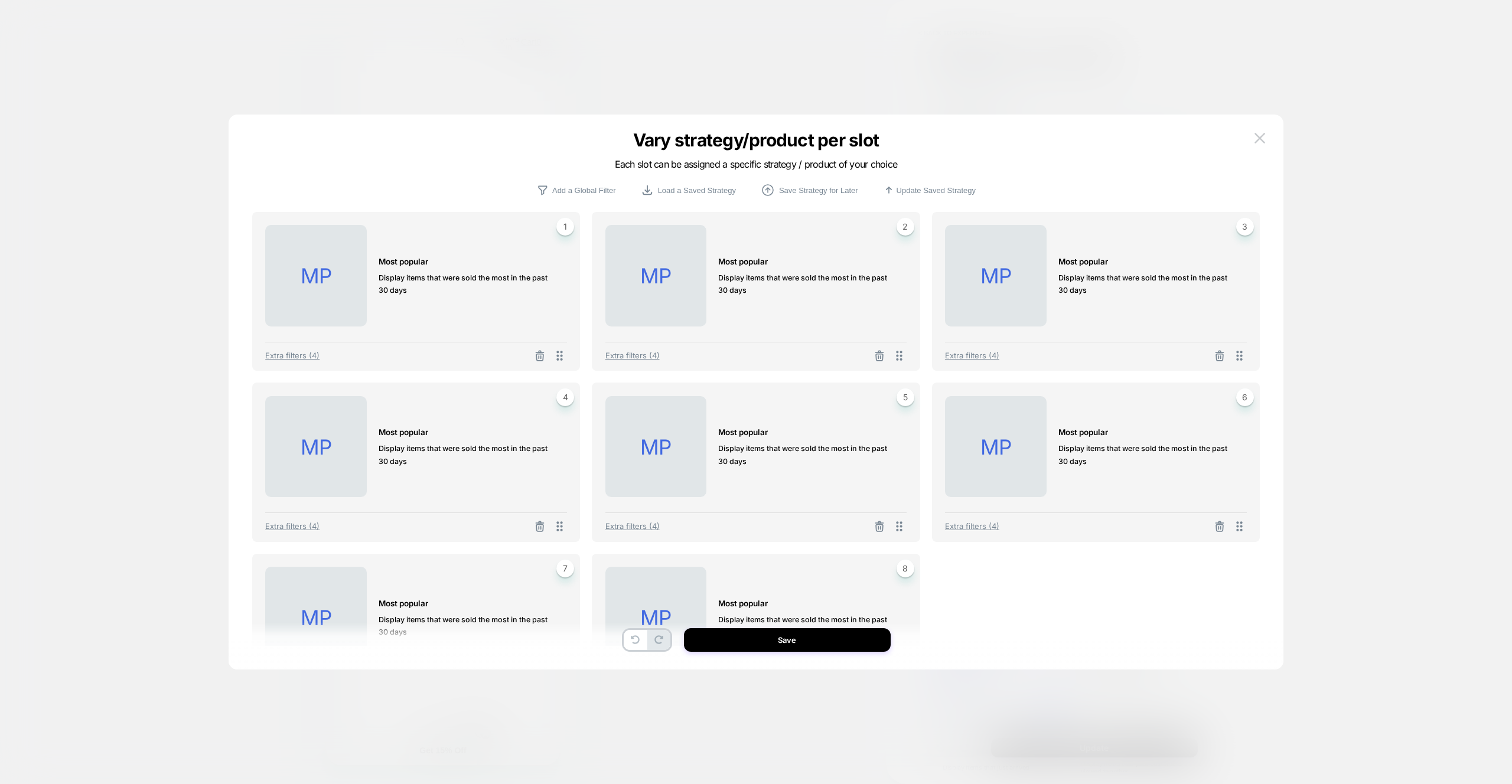
drag, startPoint x: 824, startPoint y: 642, endPoint x: 1137, endPoint y: 740, distance: 328.0
click at [824, 643] on button "Save" at bounding box center [787, 640] width 207 height 24
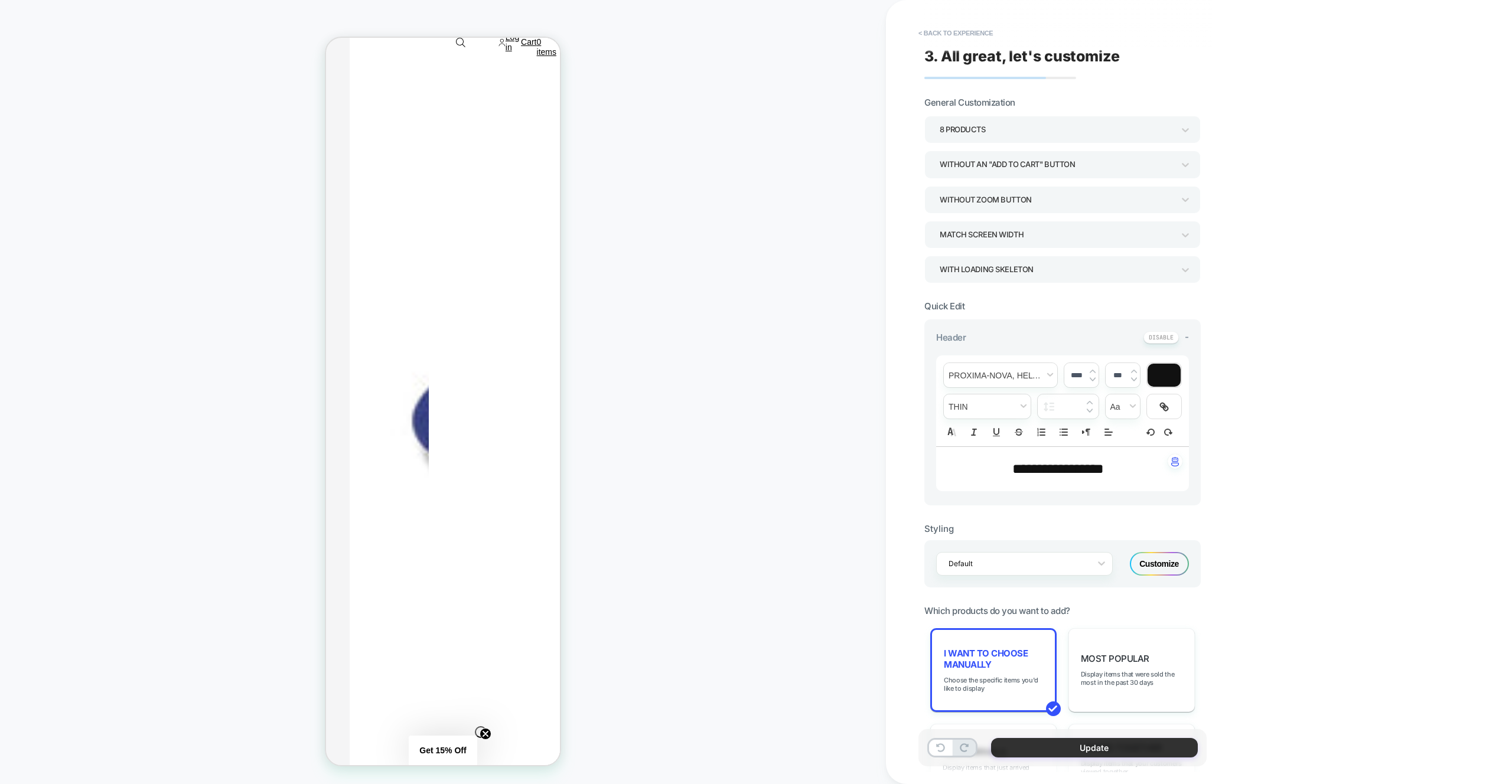
drag, startPoint x: 1138, startPoint y: 743, endPoint x: 1074, endPoint y: 738, distance: 64.2
click at [1138, 743] on button "Update" at bounding box center [1094, 747] width 207 height 19
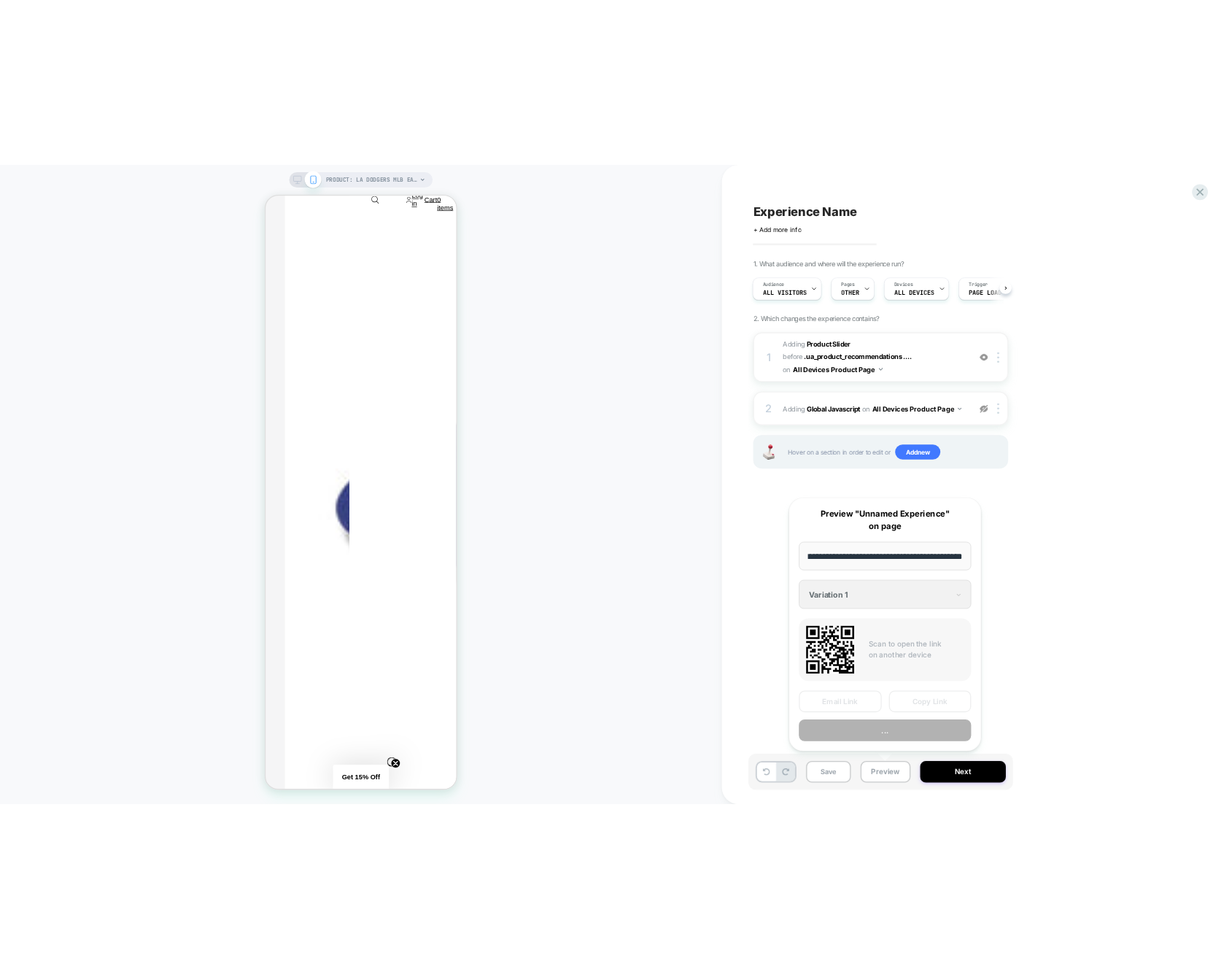
scroll to position [0, 0]
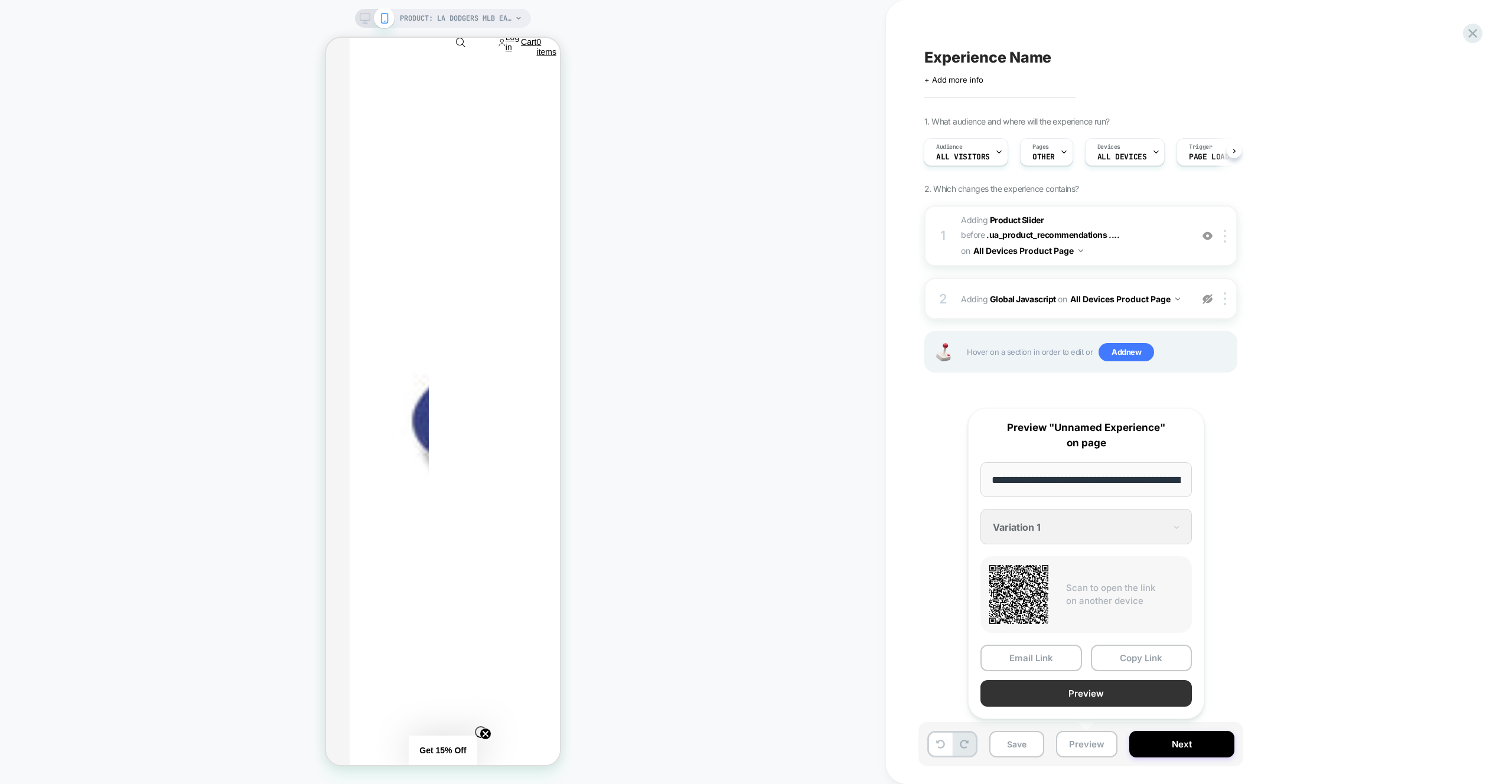
click at [1069, 694] on button "Preview" at bounding box center [1086, 693] width 212 height 27
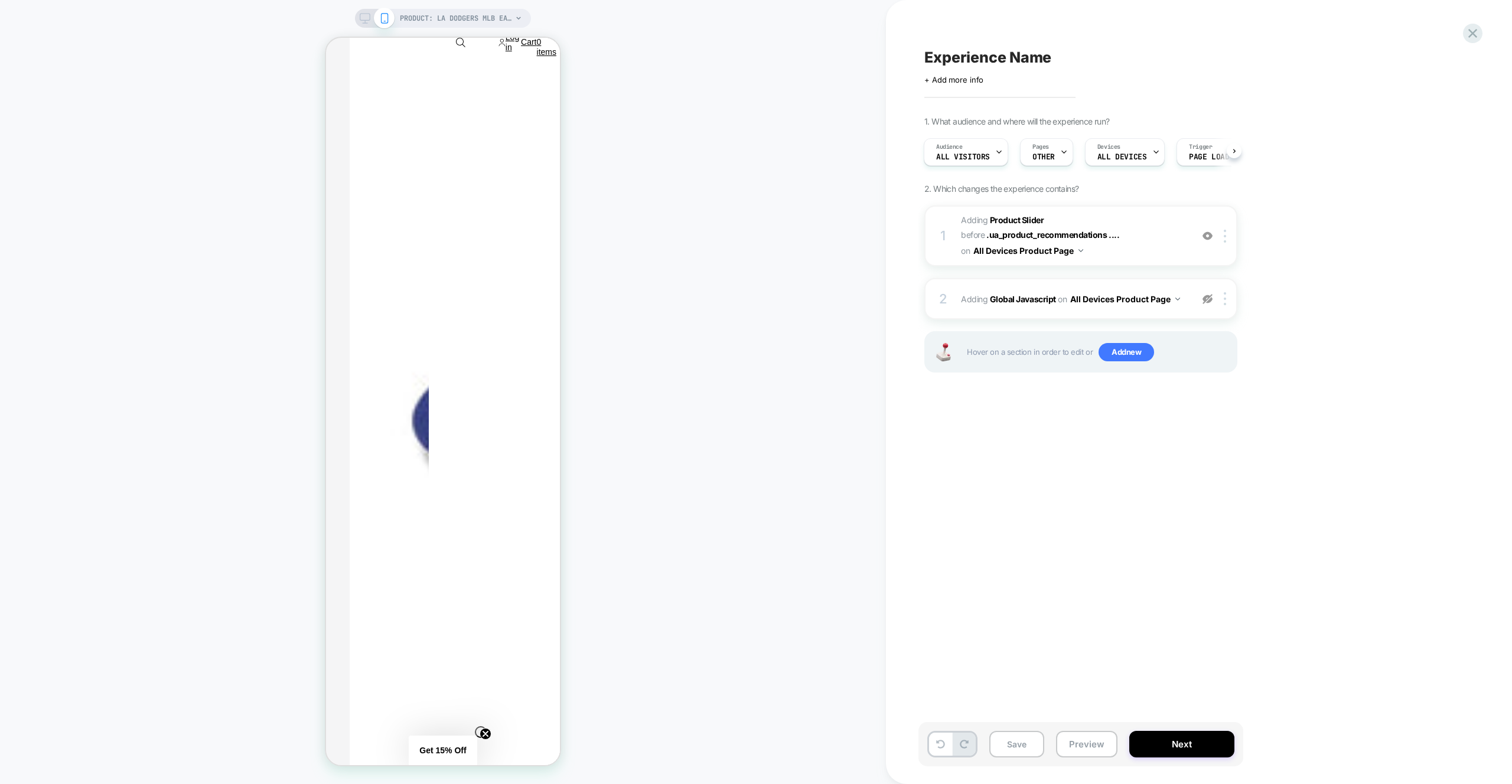
click at [1191, 82] on div "Experience Name Click to edit experience details + Add more info" at bounding box center [1140, 66] width 431 height 37
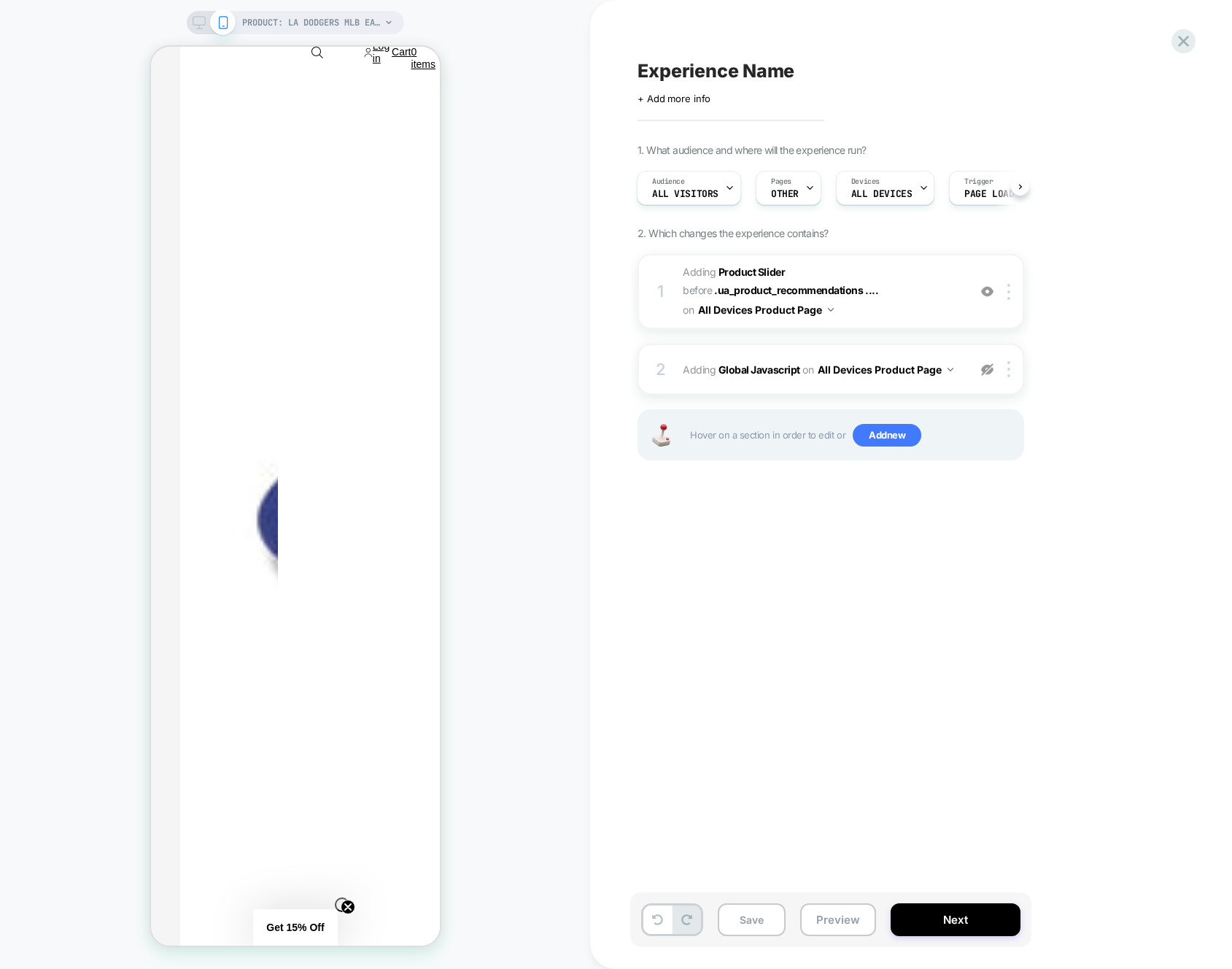
click at [1135, 42] on div "Experience Name Click to edit experience details + Add more info 1. What audien…" at bounding box center [903, 484] width 547 height 940
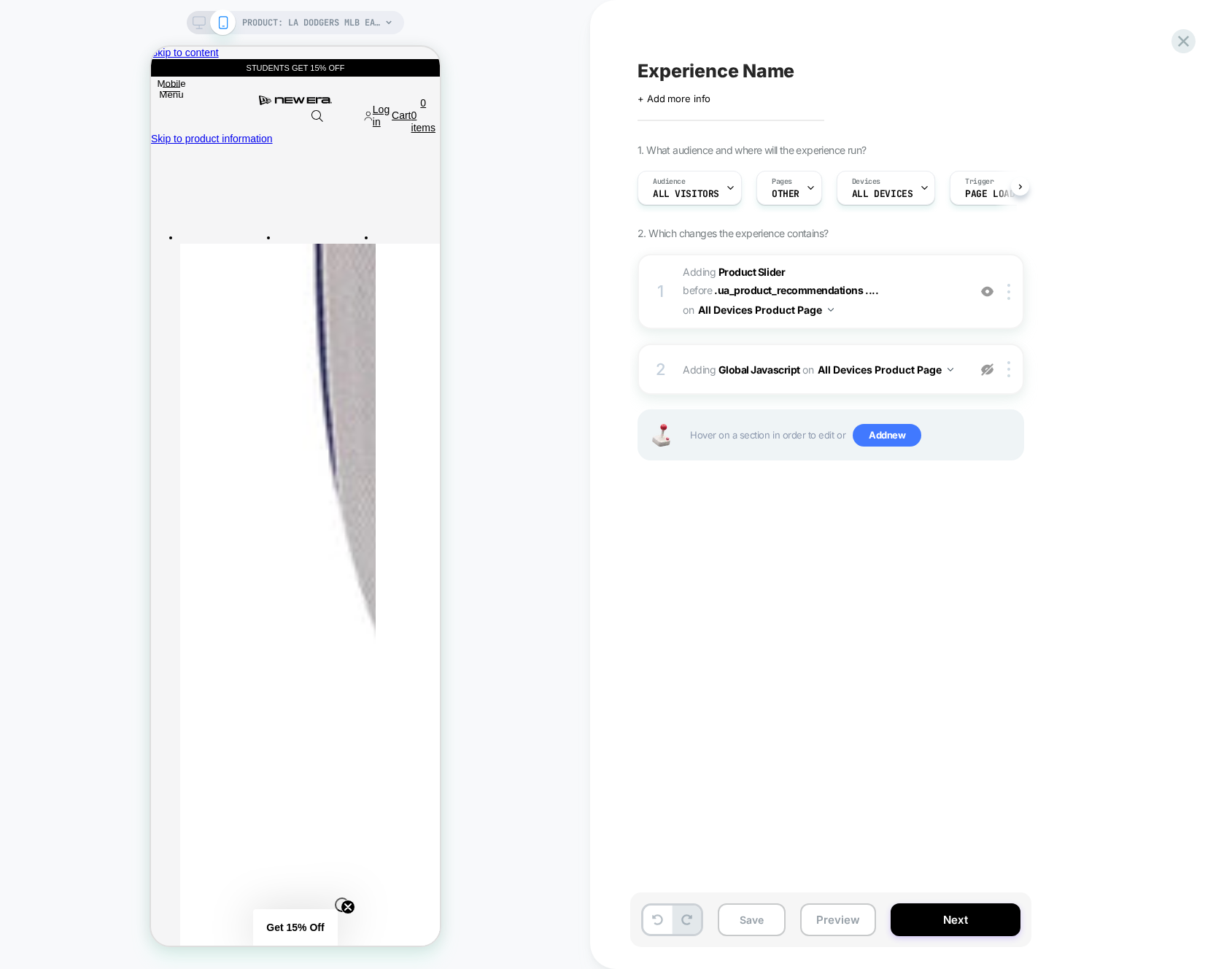
scroll to position [0, 1]
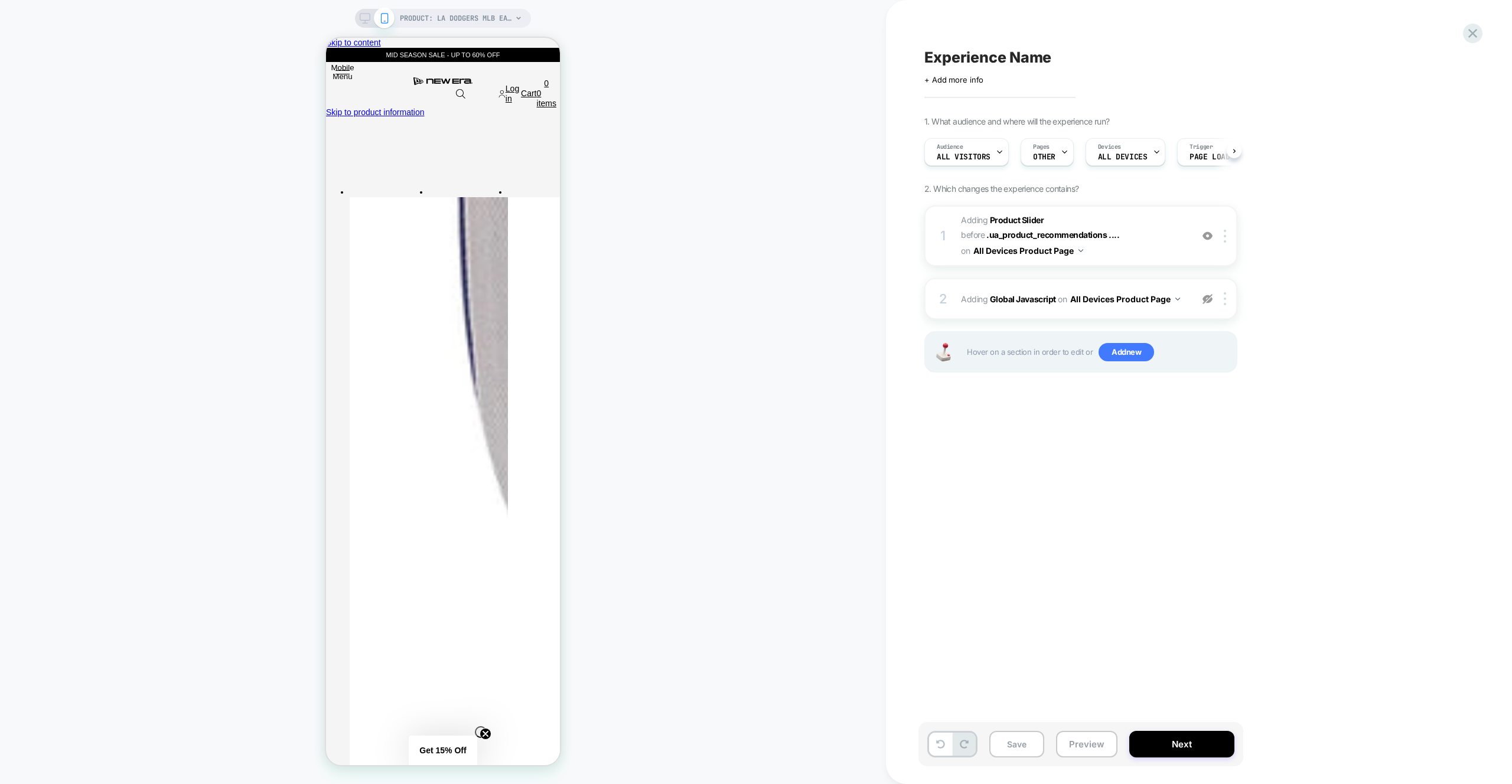
scroll to position [0, 1]
click at [1146, 248] on span "#_loomi_addon_1759914961381 Adding Product Slider BEFORE .ua_product_recommenda…" at bounding box center [1074, 235] width 225 height 47
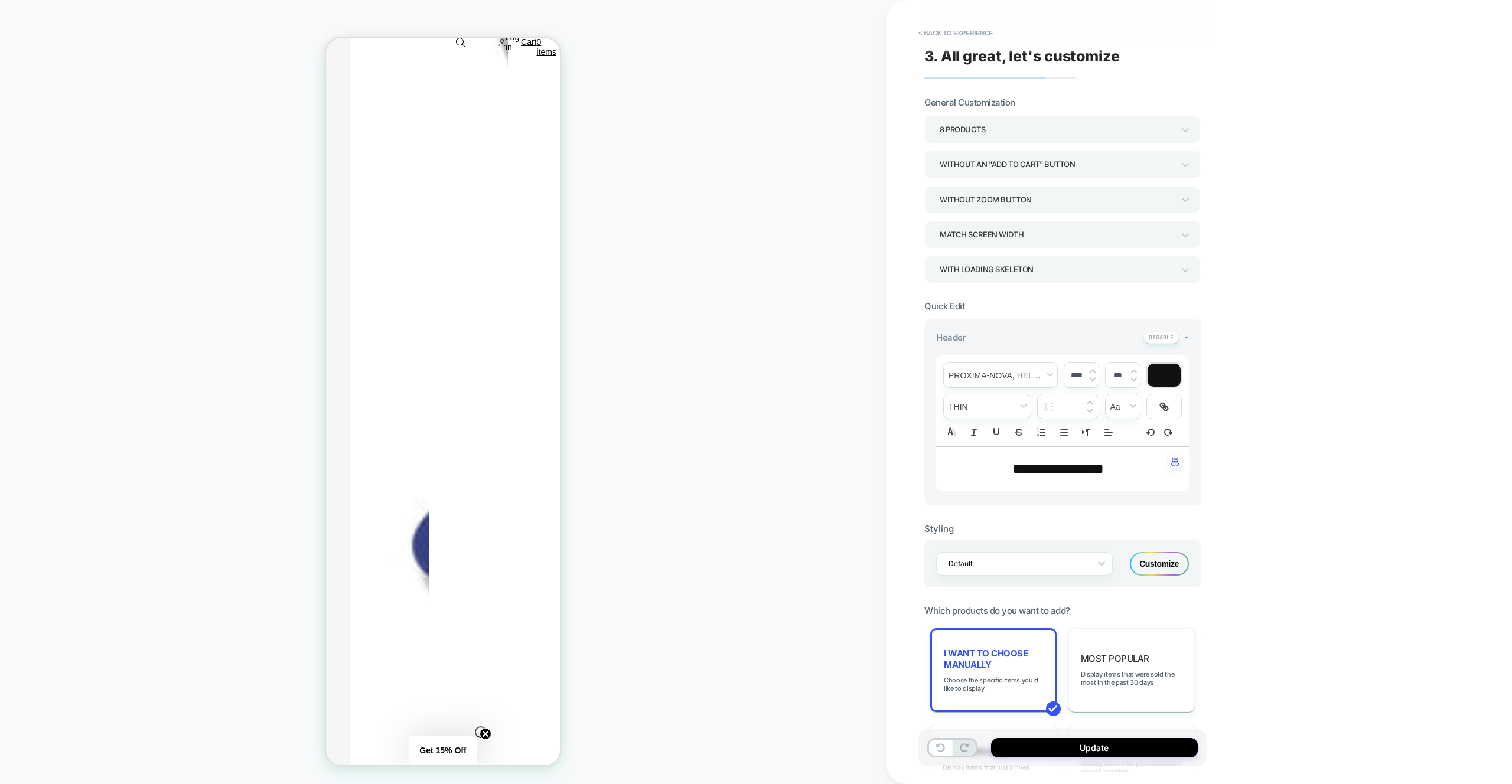
click at [951, 31] on button "< Back to experience" at bounding box center [956, 33] width 86 height 19
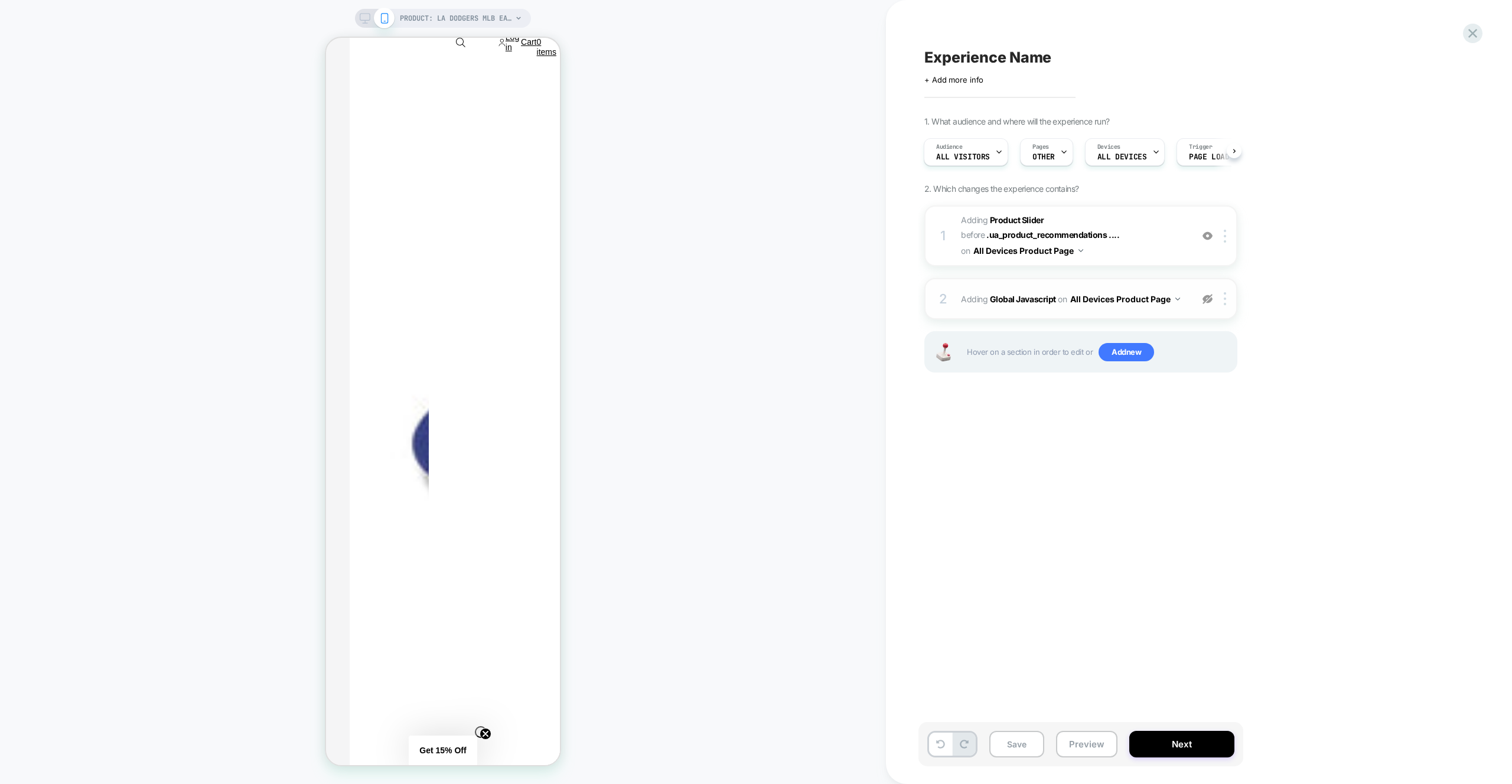
click at [1207, 296] on img at bounding box center [1208, 299] width 10 height 10
click at [1209, 298] on img at bounding box center [1208, 299] width 10 height 10
click at [1183, 235] on span "#_loomi_addon_1759914961381 Adding Product Slider BEFORE .ua_product_recommenda…" at bounding box center [1074, 235] width 225 height 47
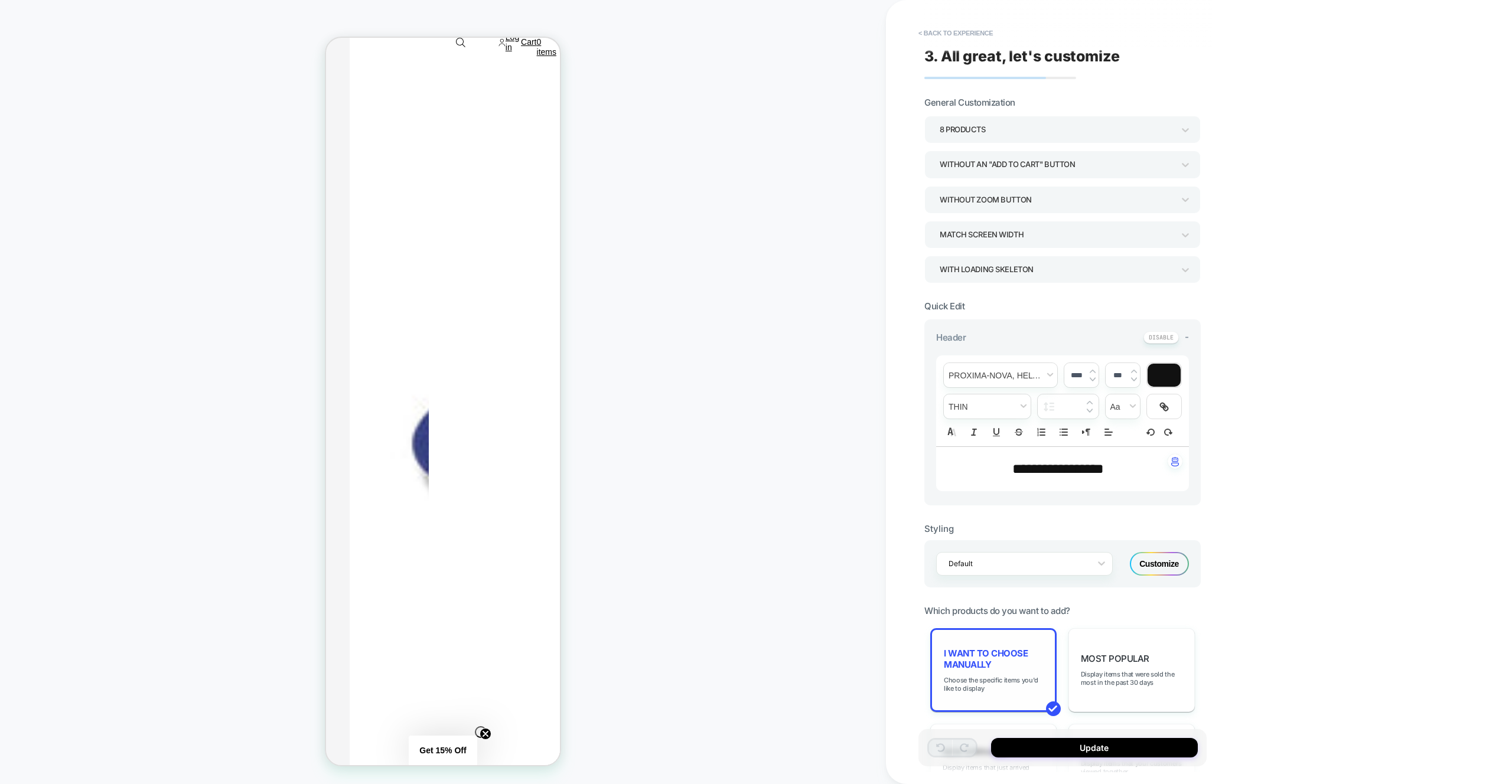
click at [1023, 658] on span "I want to choose manually" at bounding box center [993, 658] width 99 height 22
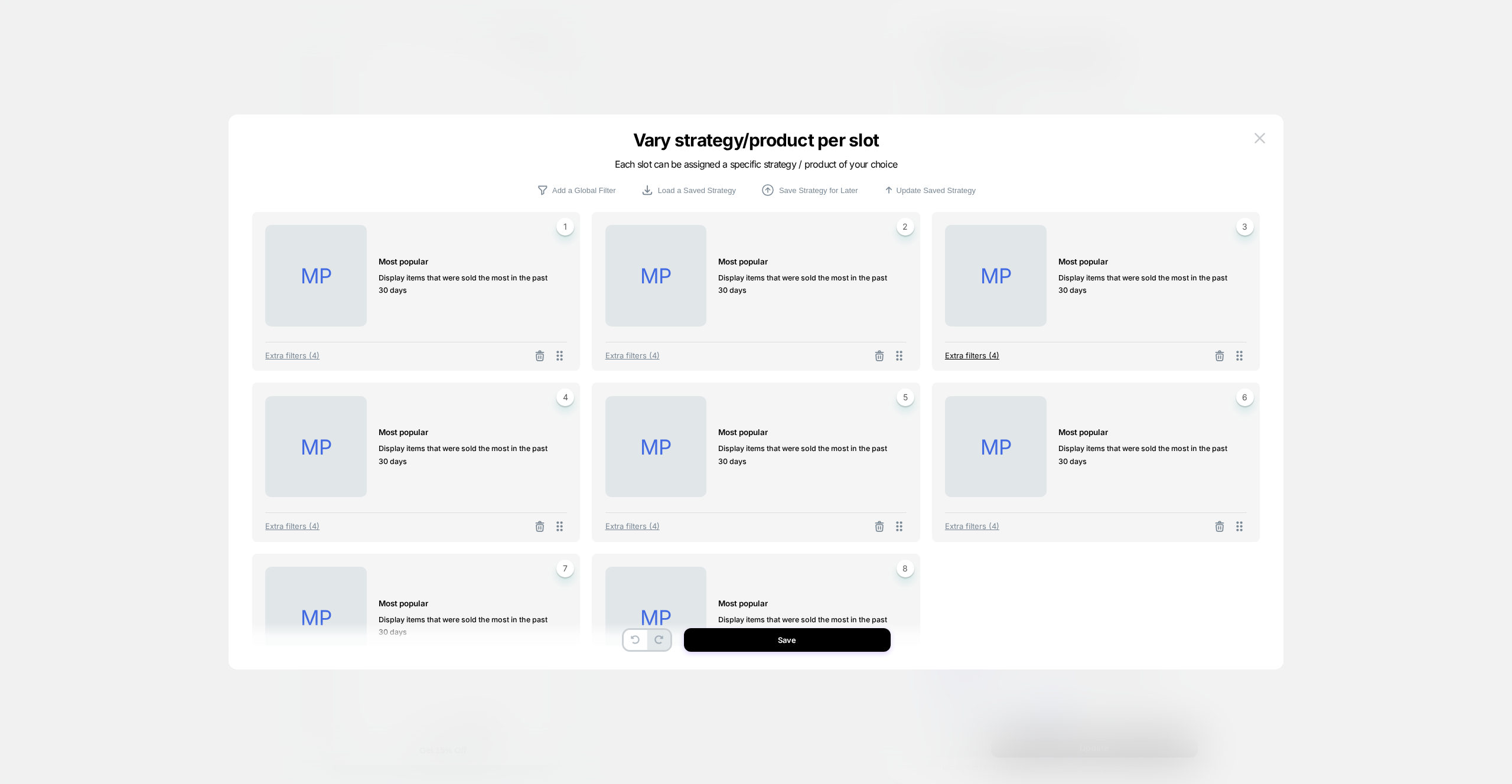
click at [986, 355] on span "Extra filters (4)" at bounding box center [972, 355] width 55 height 9
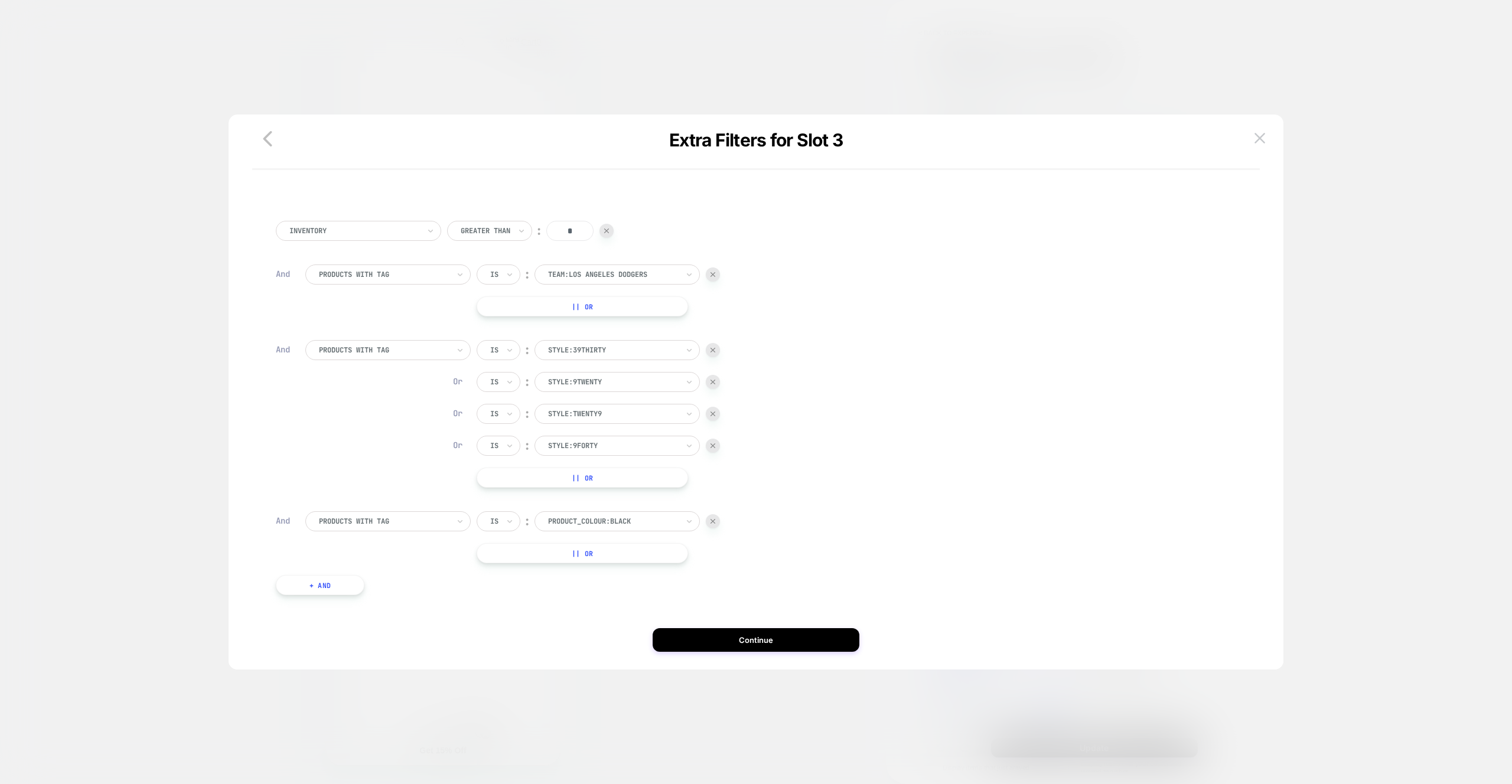
click at [640, 350] on div at bounding box center [613, 350] width 130 height 11
type input "*"
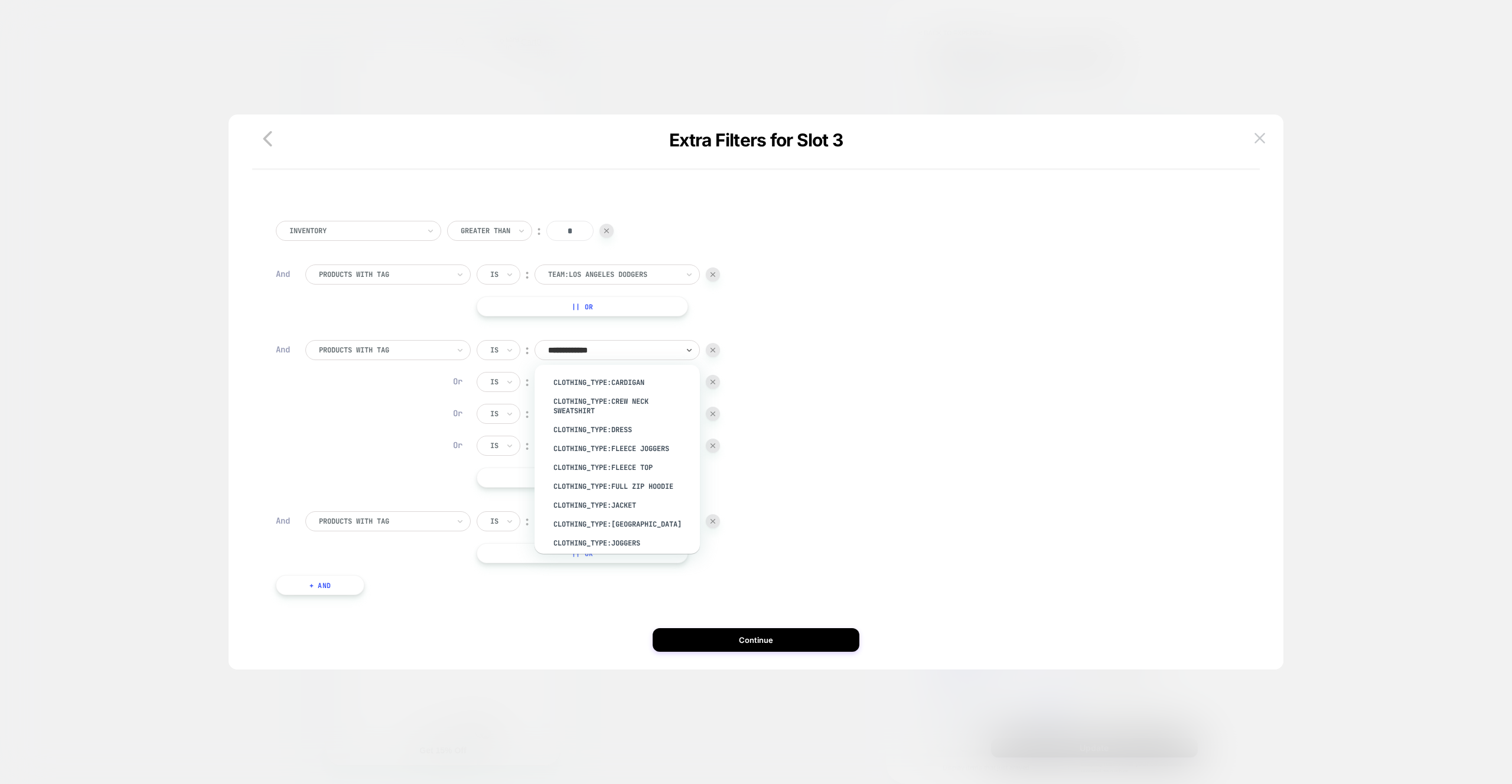
type input "**********"
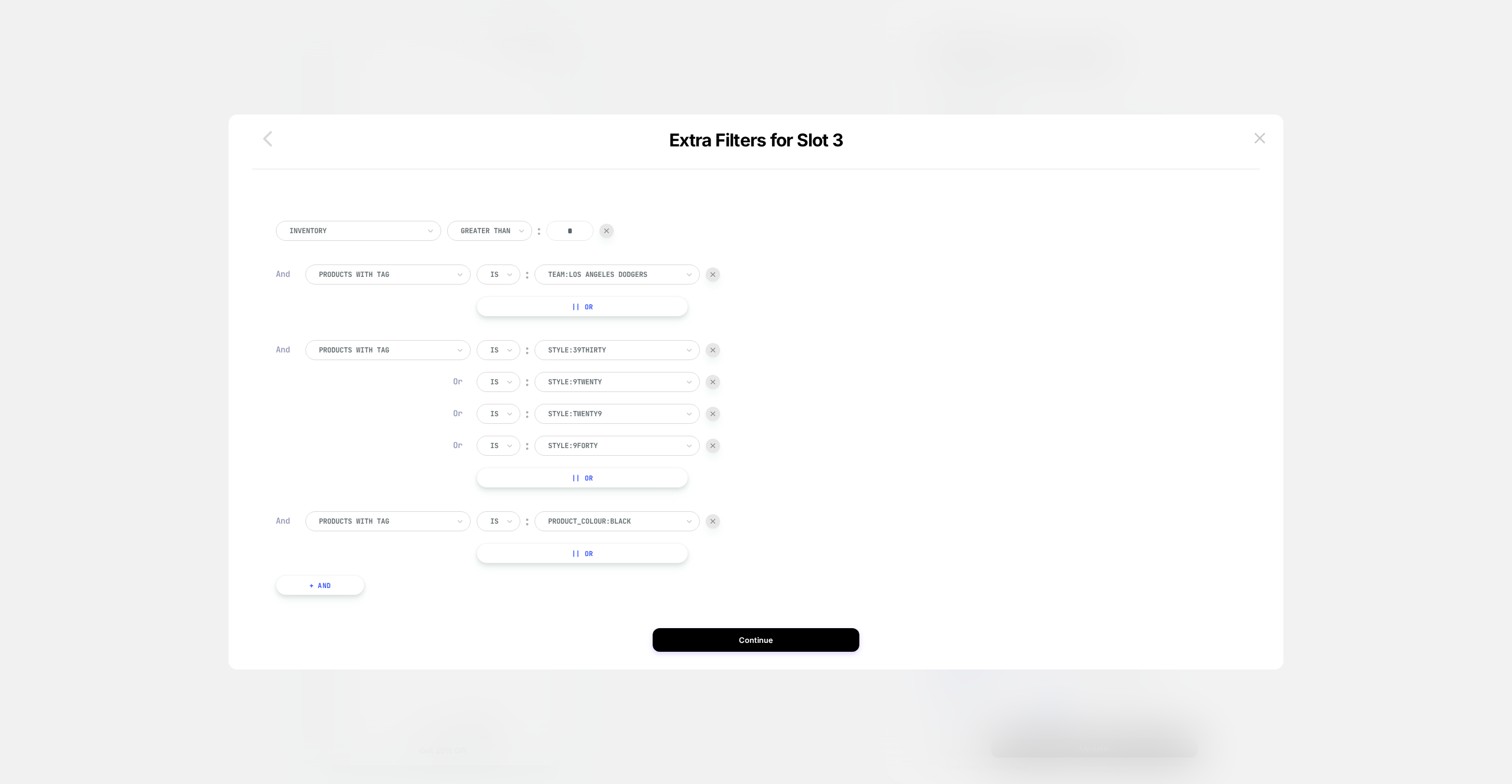
drag, startPoint x: 712, startPoint y: 349, endPoint x: 268, endPoint y: 135, distance: 492.9
click at [712, 349] on img at bounding box center [713, 350] width 5 height 5
click at [713, 349] on img at bounding box center [713, 350] width 5 height 5
click at [268, 135] on icon "button" at bounding box center [267, 138] width 24 height 24
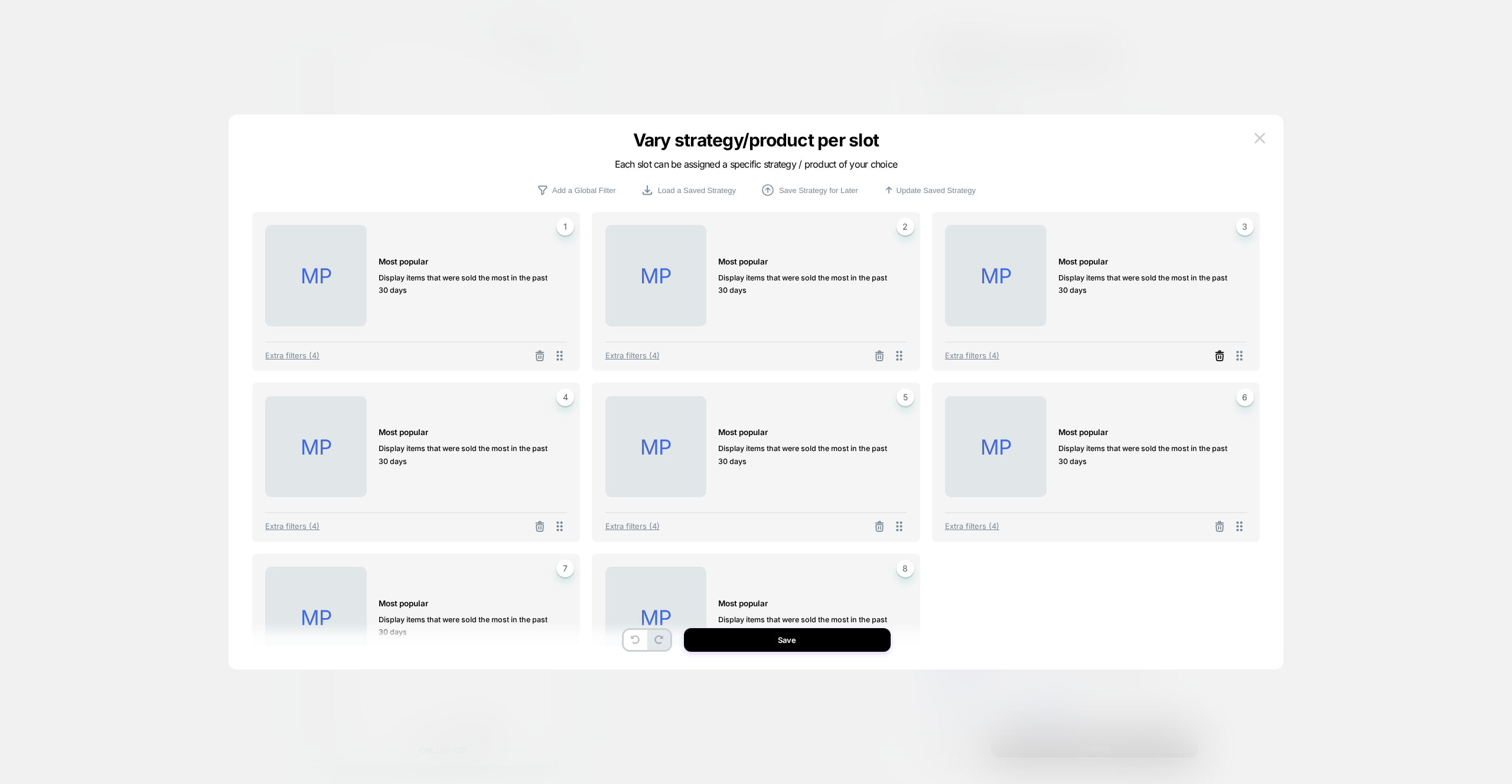
click at [1224, 357] on icon at bounding box center [1219, 356] width 11 height 11
click at [1152, 303] on button "Duplicate another slot" at bounding box center [1147, 303] width 88 height 22
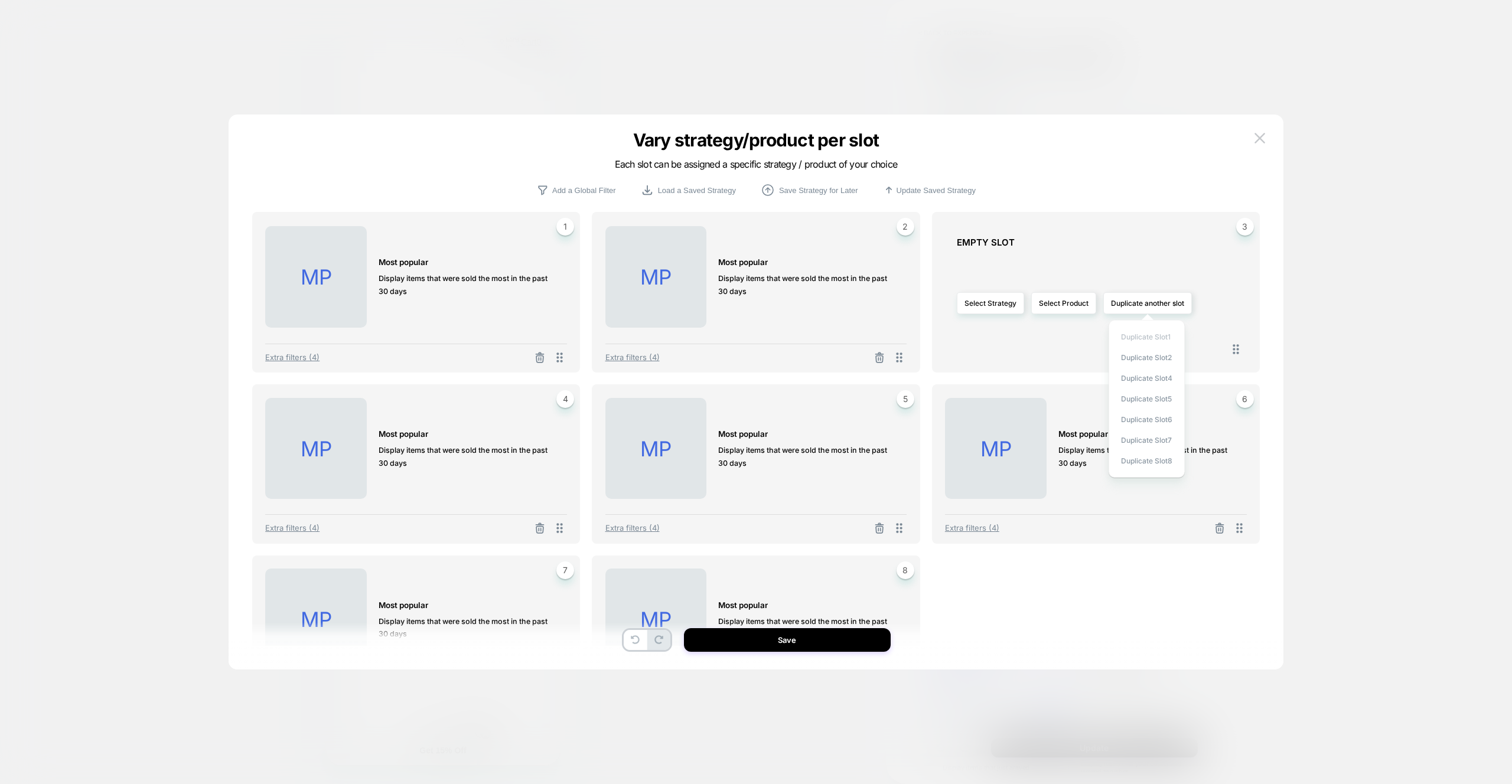
click at [1157, 339] on span "Duplicate slot 1" at bounding box center [1145, 336] width 50 height 9
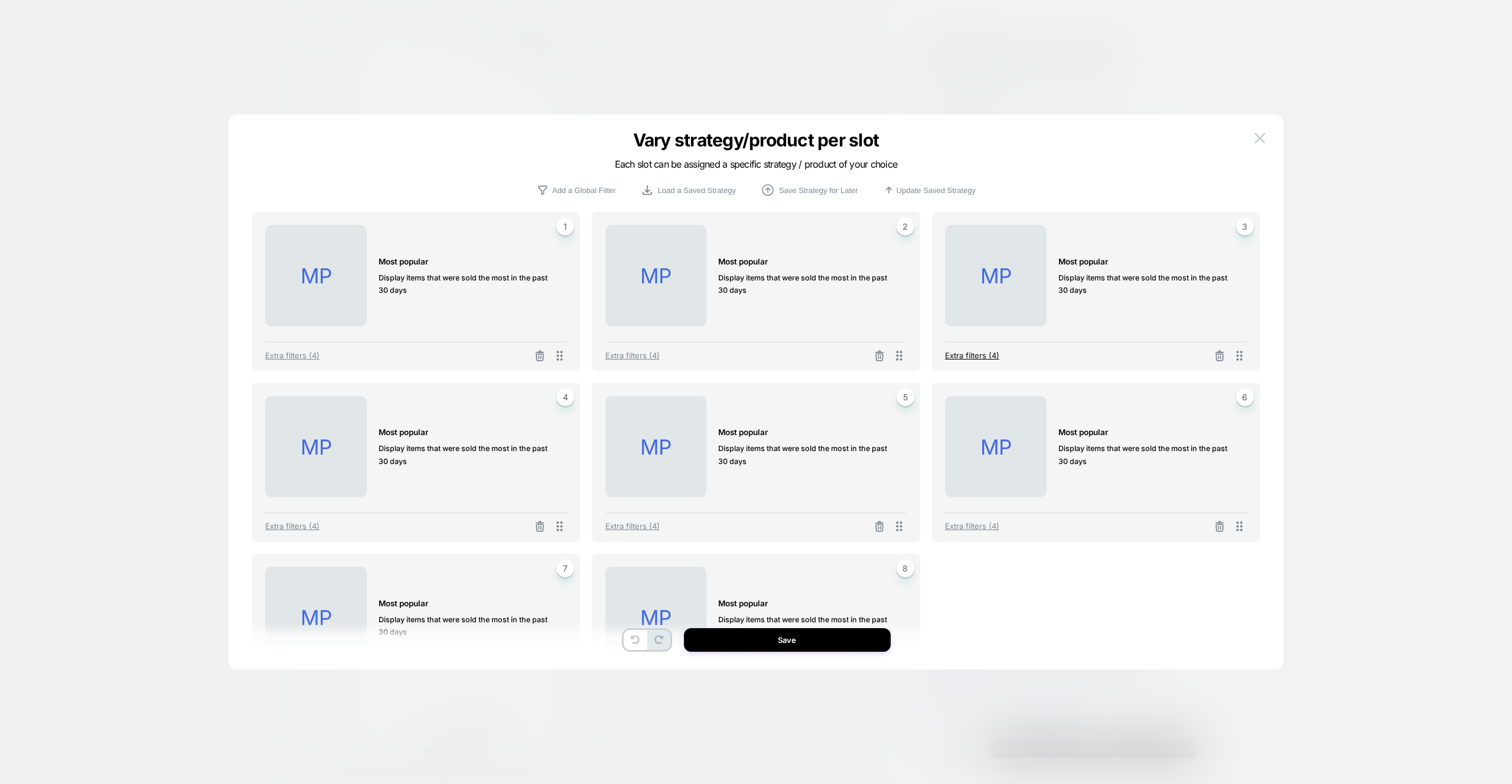
click at [993, 354] on span "Extra filters (4)" at bounding box center [972, 355] width 55 height 9
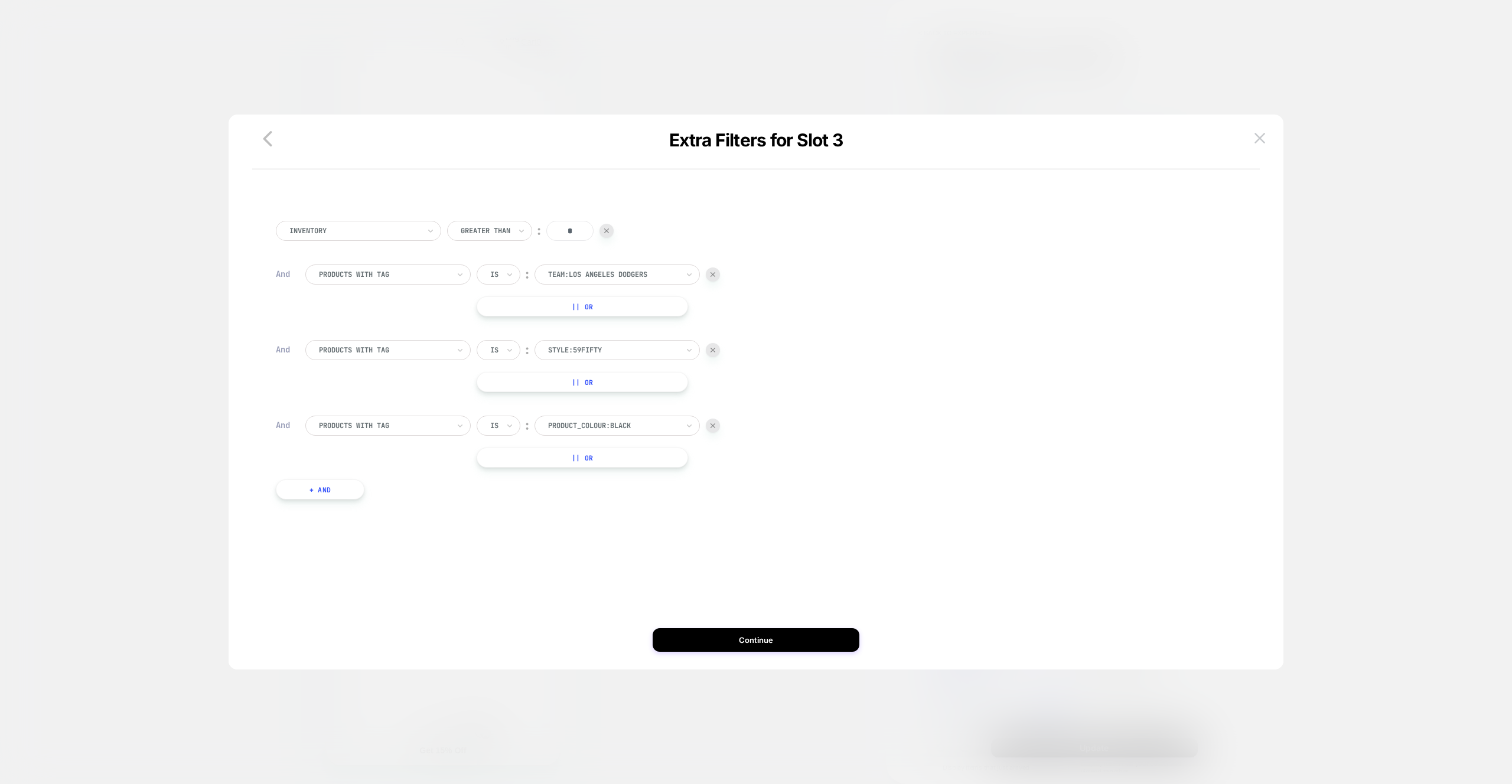
click at [633, 346] on div at bounding box center [613, 350] width 130 height 11
type input "******"
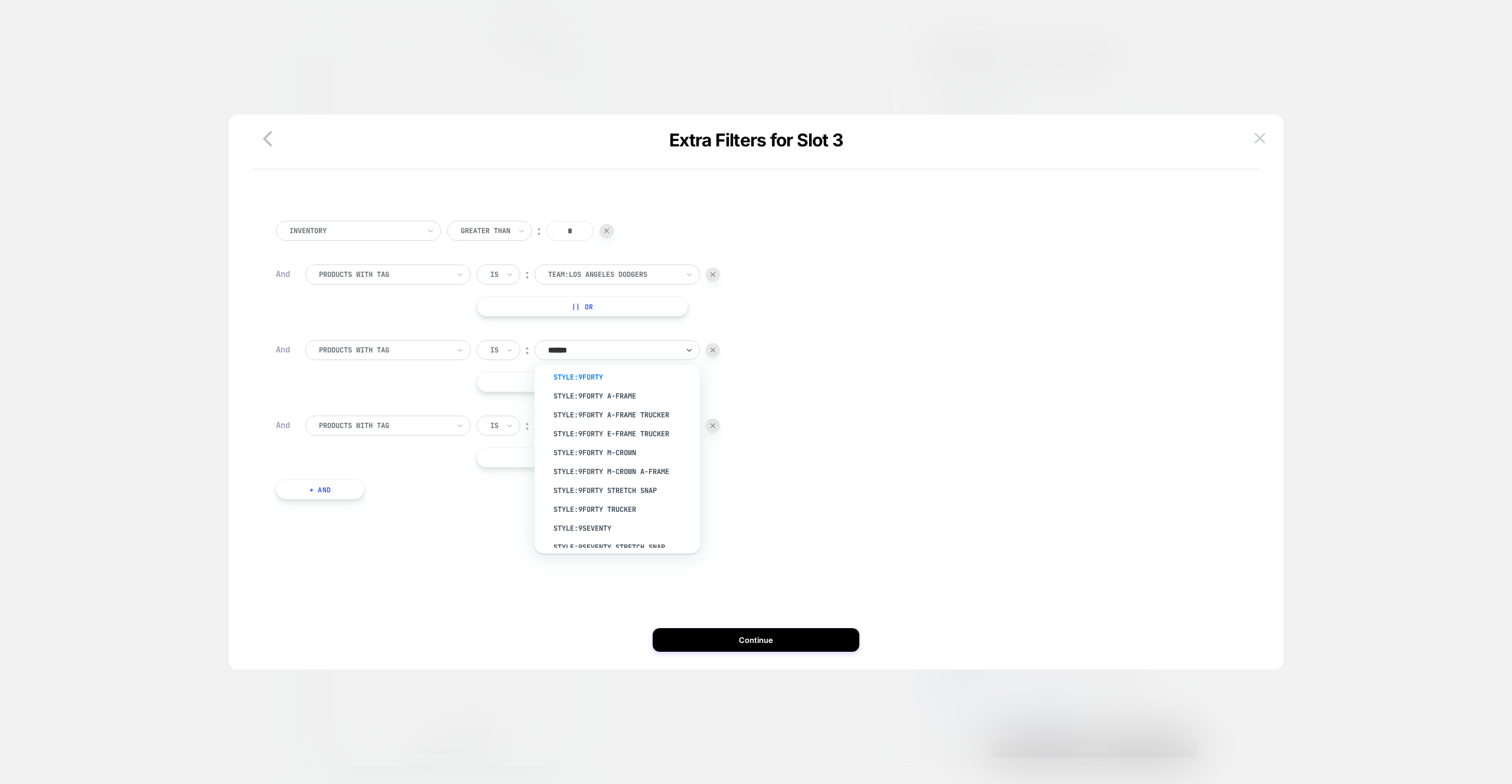
click at [588, 376] on div "style:9FORTY" at bounding box center [623, 377] width 154 height 19
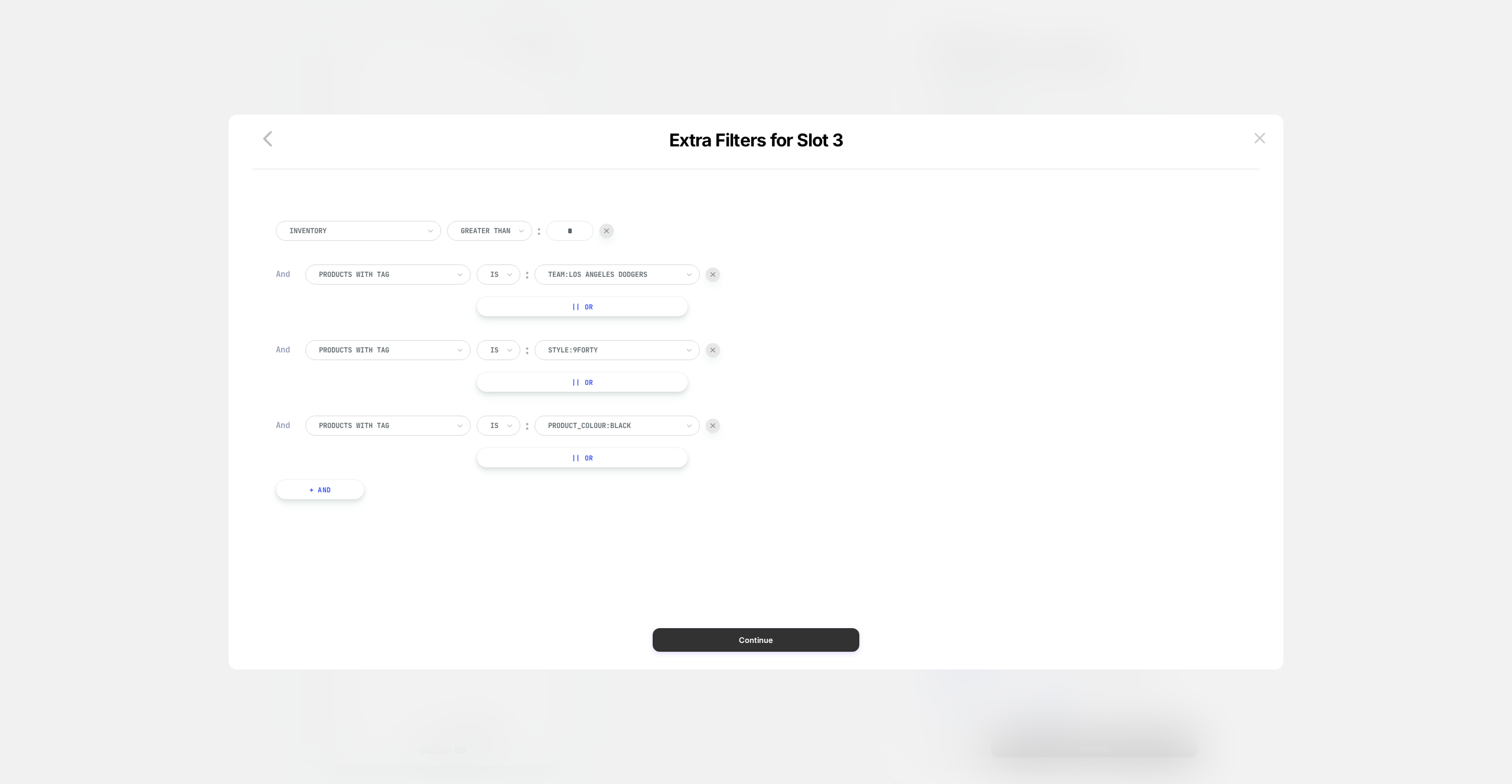
click at [754, 642] on button "Continue" at bounding box center [756, 640] width 207 height 24
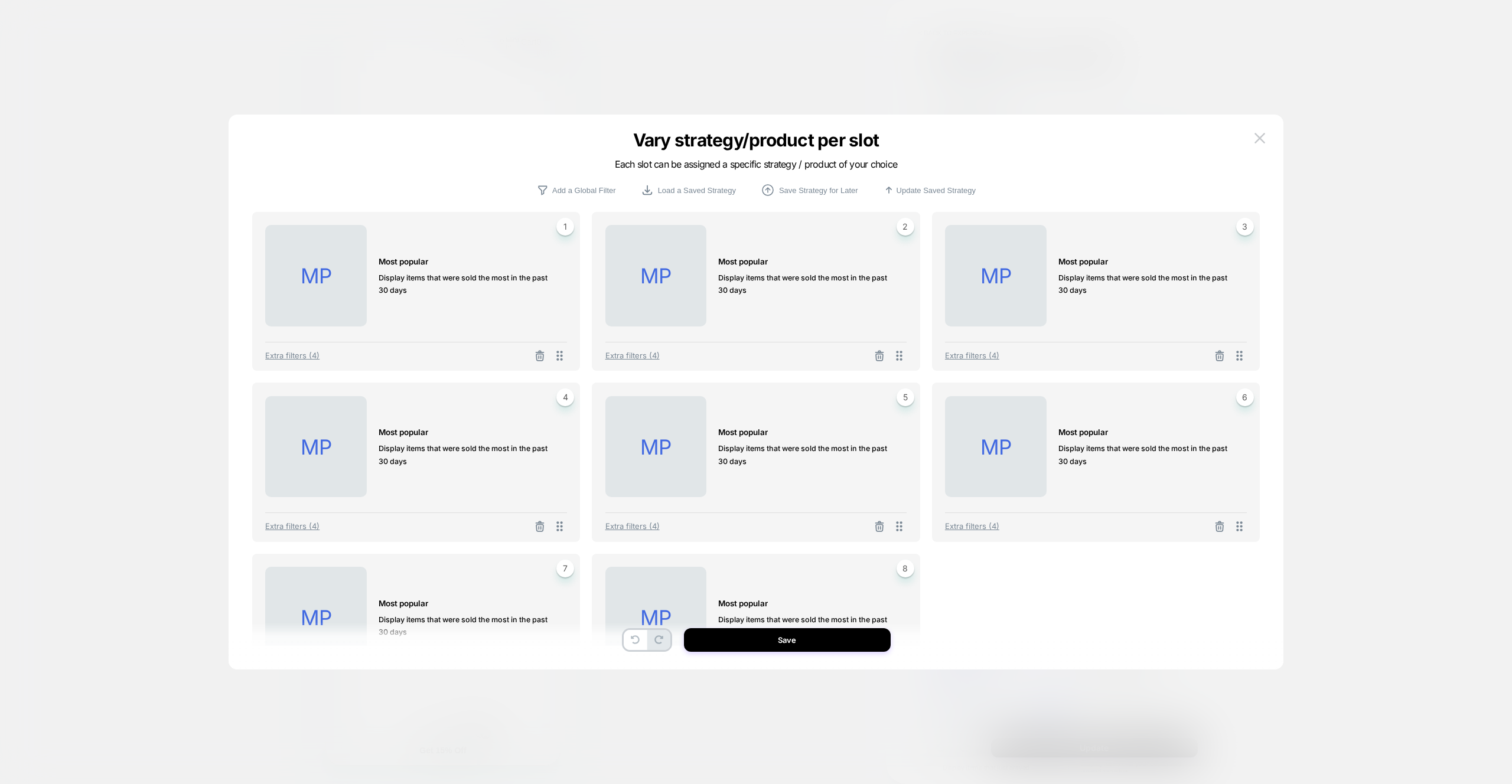
click at [871, 661] on div "MP MOST POPULAR Display items that were sold the most in the past 30 days 1 Ext…" at bounding box center [756, 397] width 1020 height 543
click at [871, 652] on div "MP MOST POPULAR Display items that were sold the most in the past 30 days 1 Ext…" at bounding box center [756, 397] width 1020 height 543
click at [873, 643] on button "Save" at bounding box center [787, 640] width 207 height 24
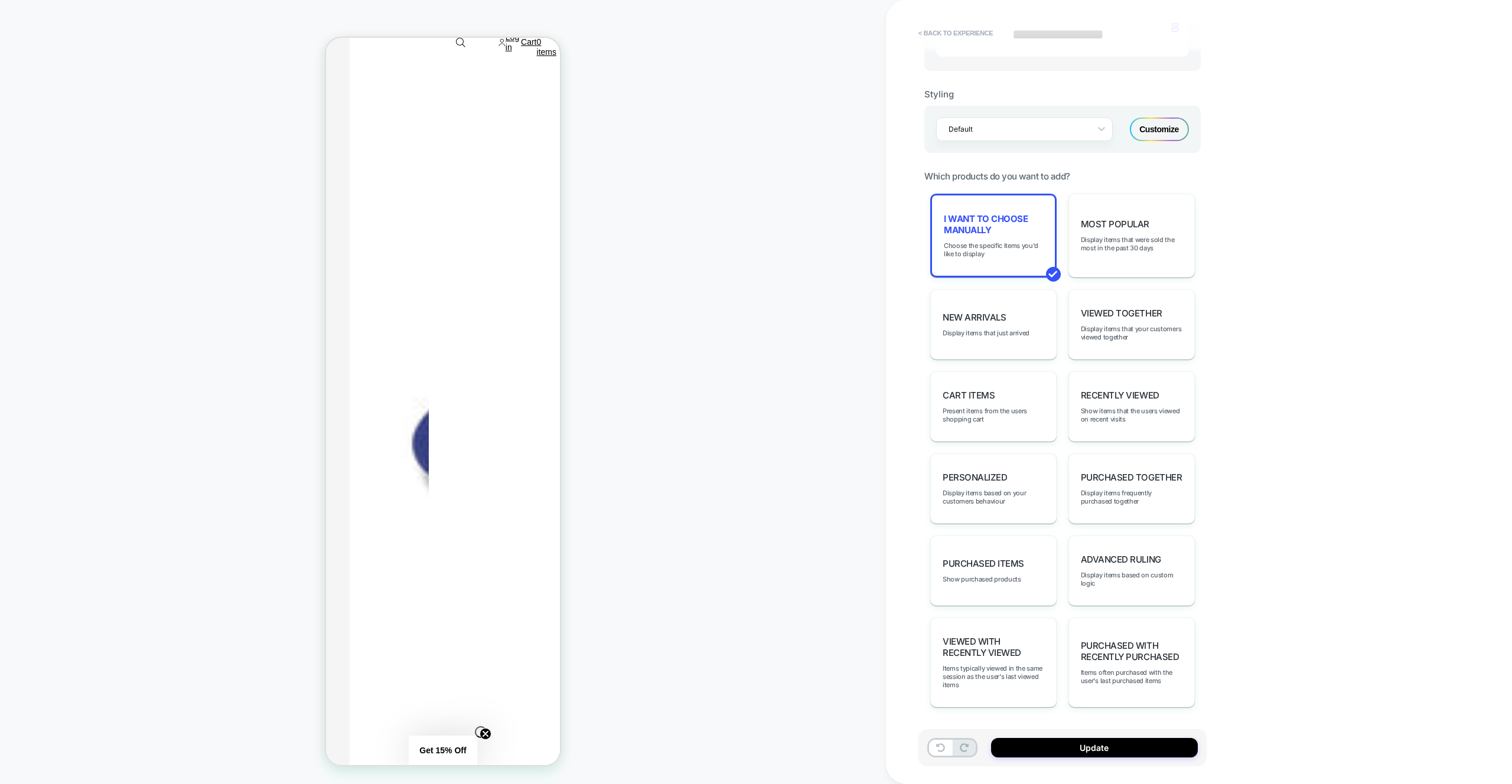
scroll to position [0, 0]
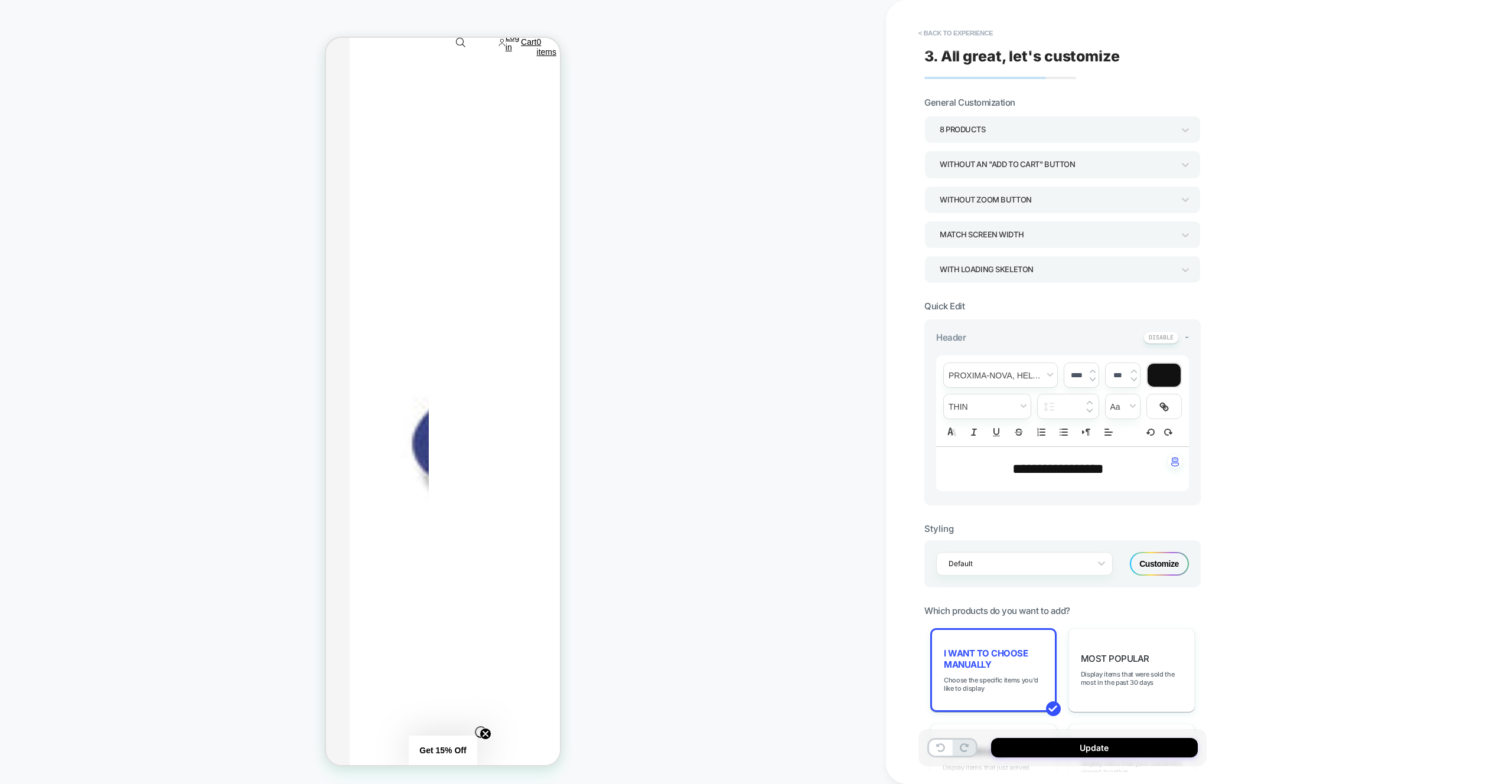
click at [1180, 742] on button "Update" at bounding box center [1094, 747] width 207 height 19
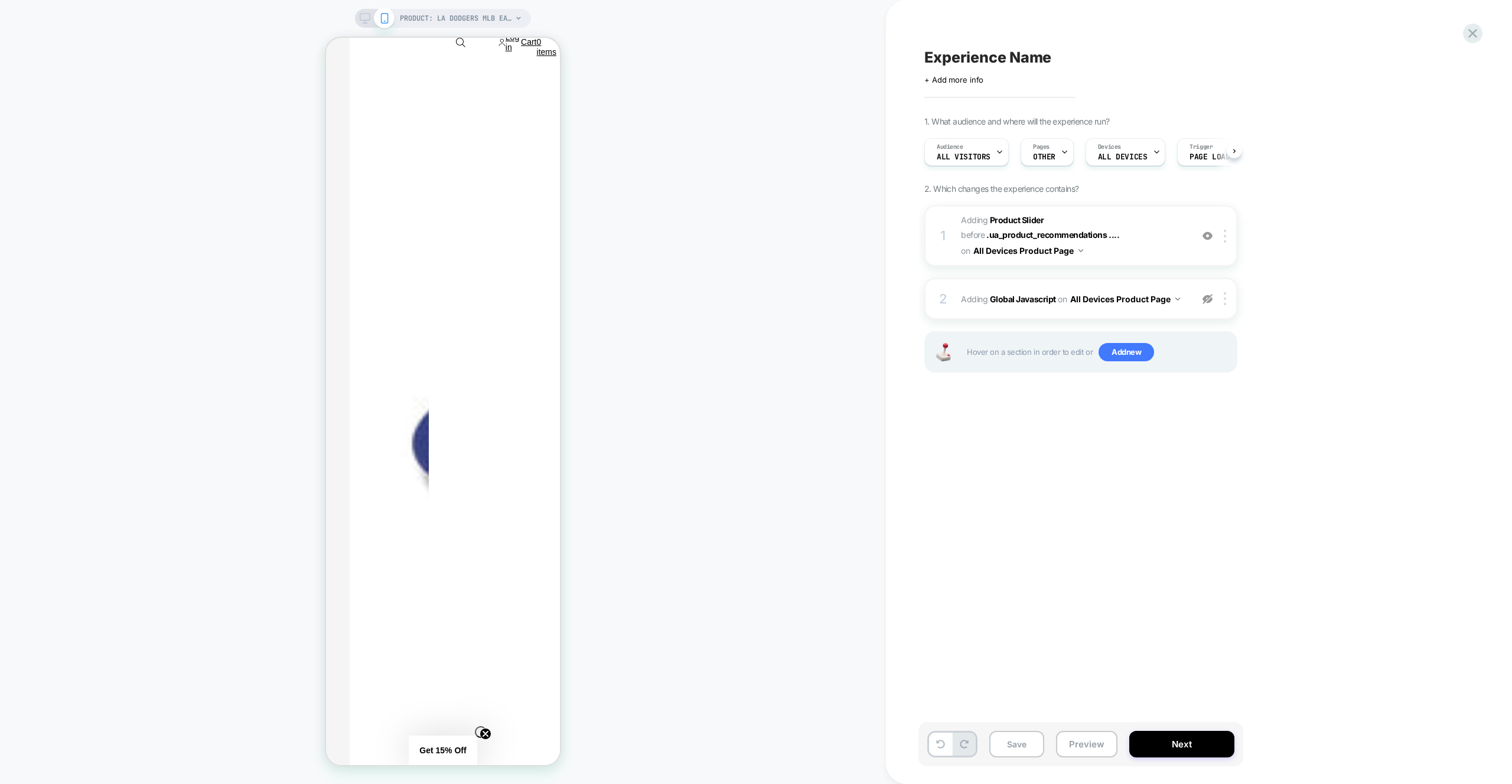
scroll to position [0, 1]
drag, startPoint x: 1210, startPoint y: 298, endPoint x: 1186, endPoint y: 284, distance: 27.8
click at [1210, 298] on img at bounding box center [1208, 299] width 10 height 10
click at [1186, 284] on div "2 Adding Global Javascript on All Devices Product Page Add Before Add After Tar…" at bounding box center [1081, 299] width 313 height 42
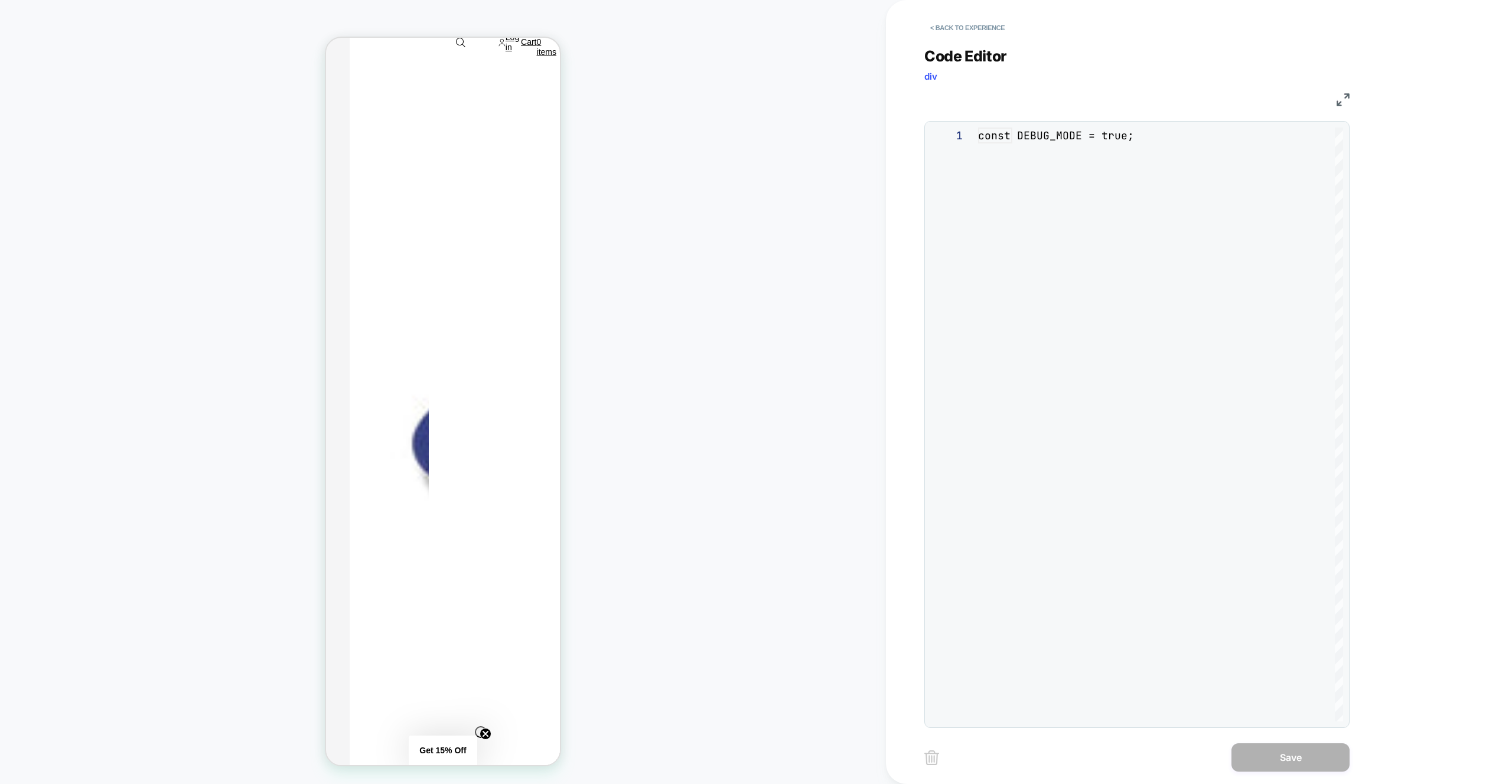
scroll to position [159, 0]
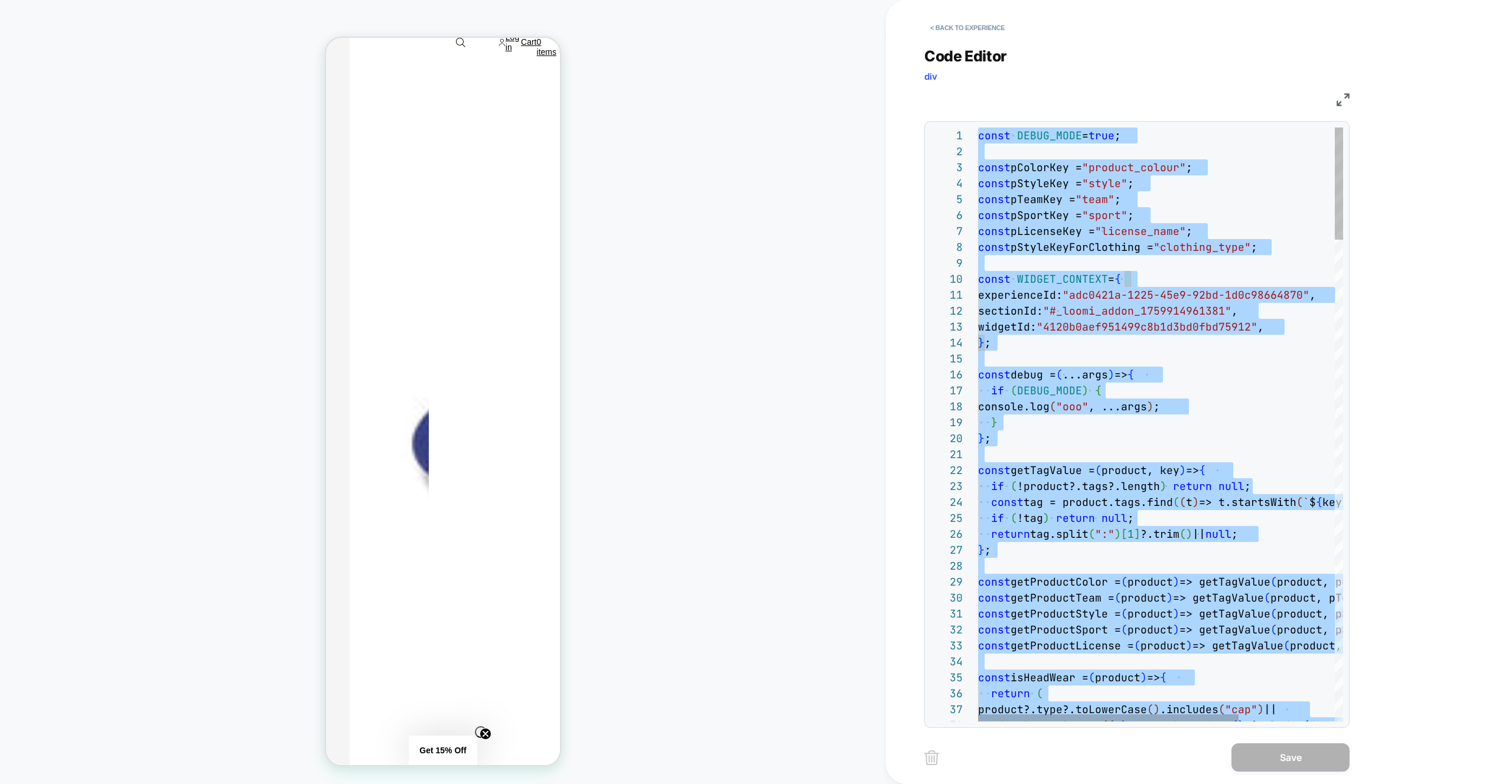
type textarea "* **"
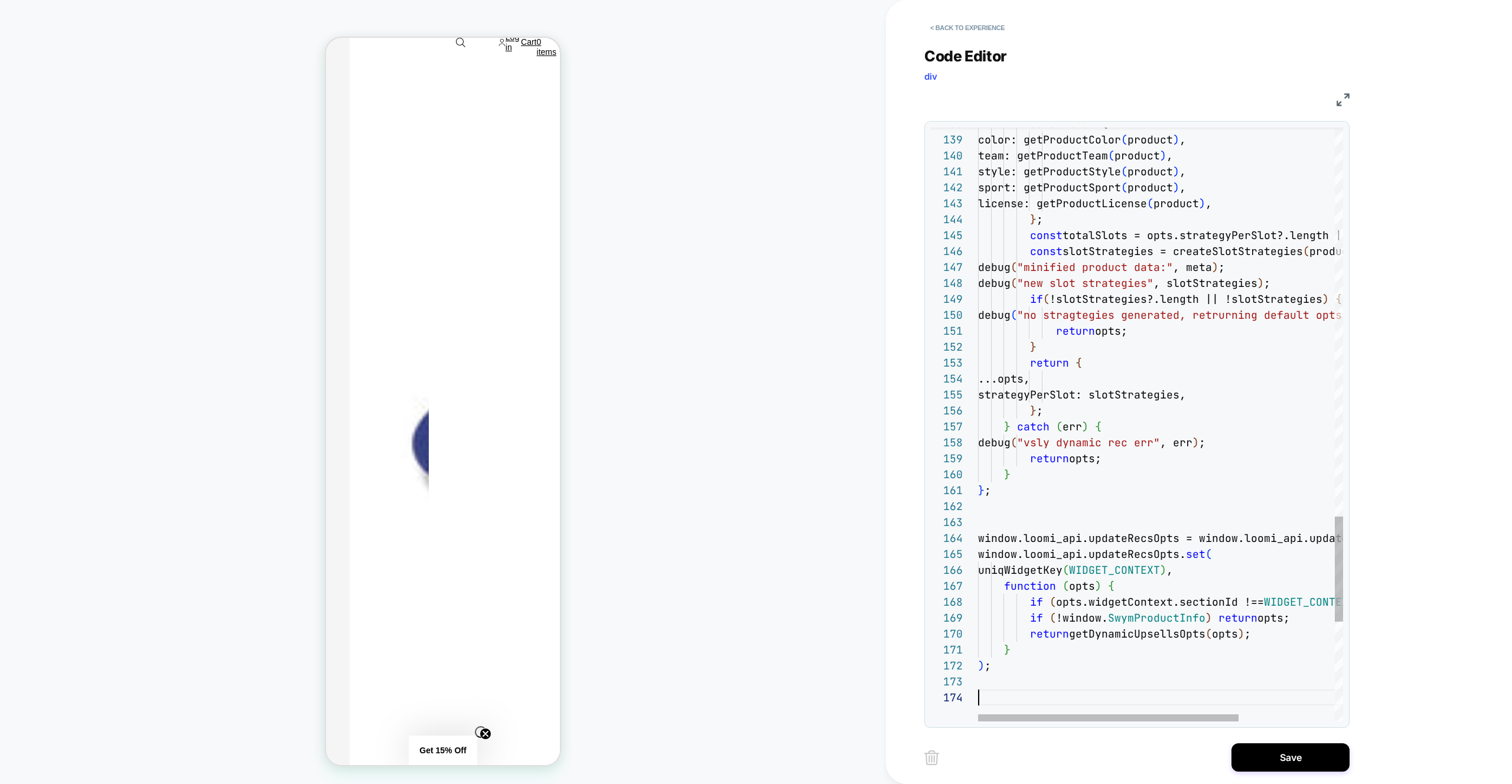
scroll to position [48, 0]
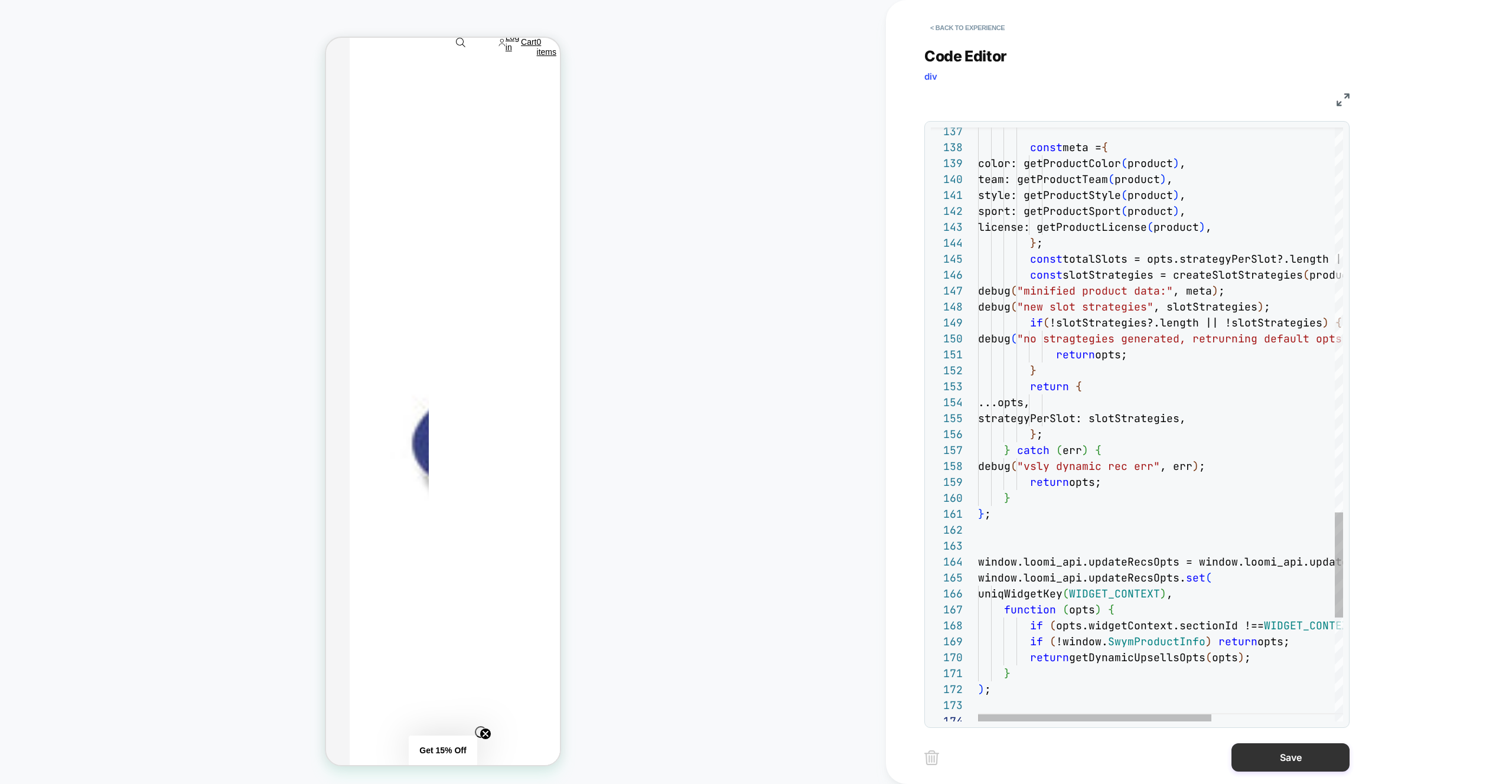
click at [1279, 758] on button "Save" at bounding box center [1290, 757] width 118 height 29
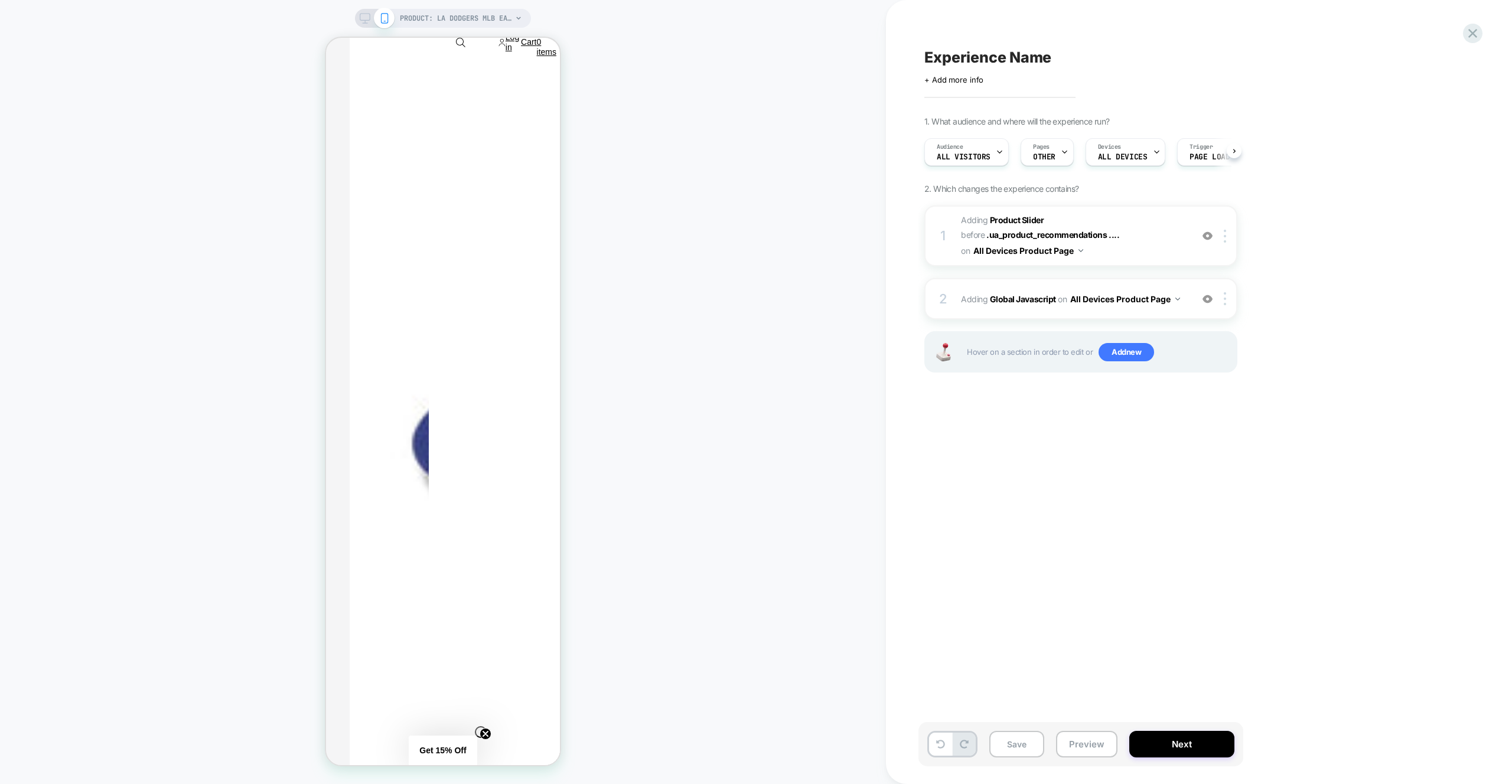
click at [1099, 752] on button "Preview" at bounding box center [1087, 744] width 62 height 27
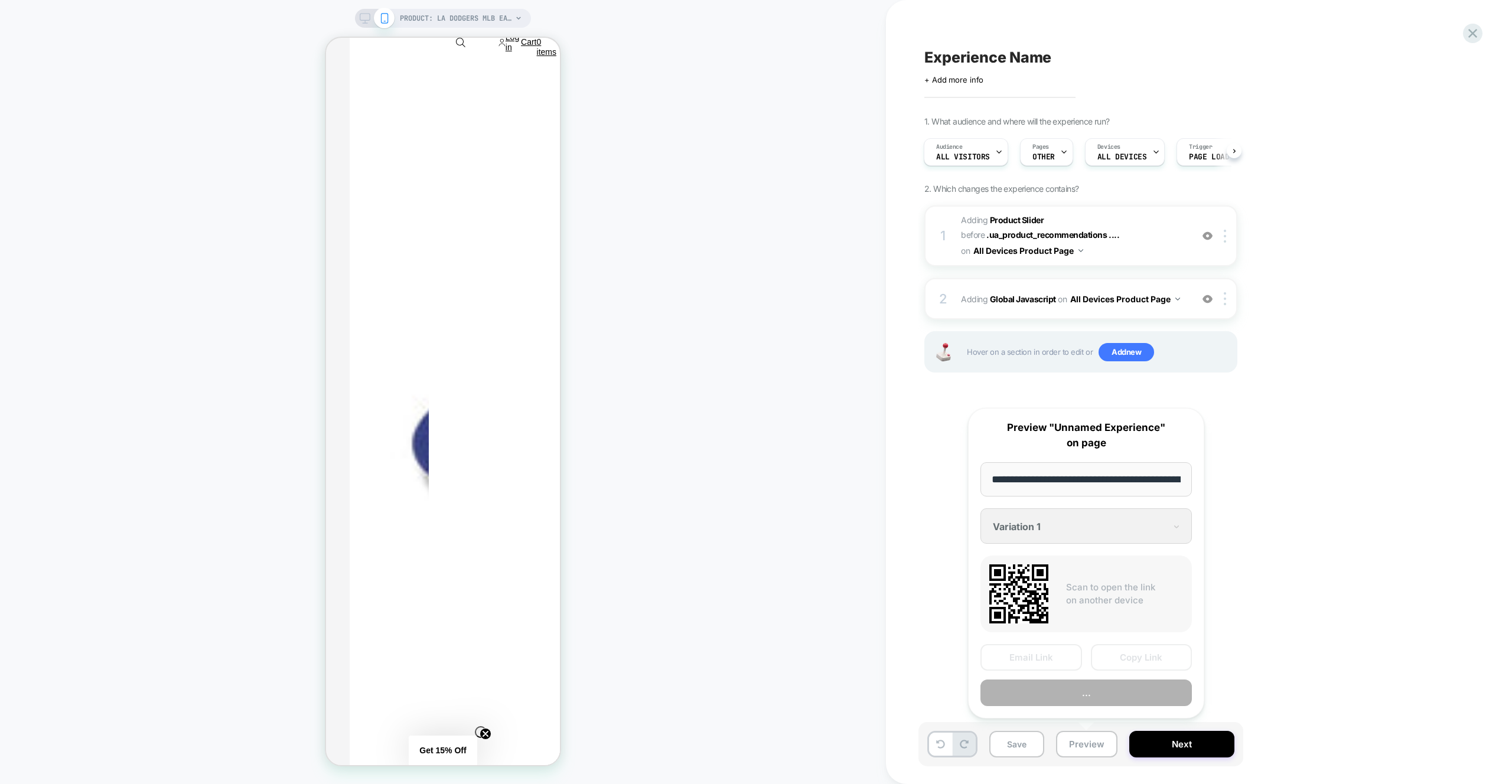
scroll to position [0, 412]
click at [1107, 693] on button "Preview" at bounding box center [1086, 693] width 212 height 27
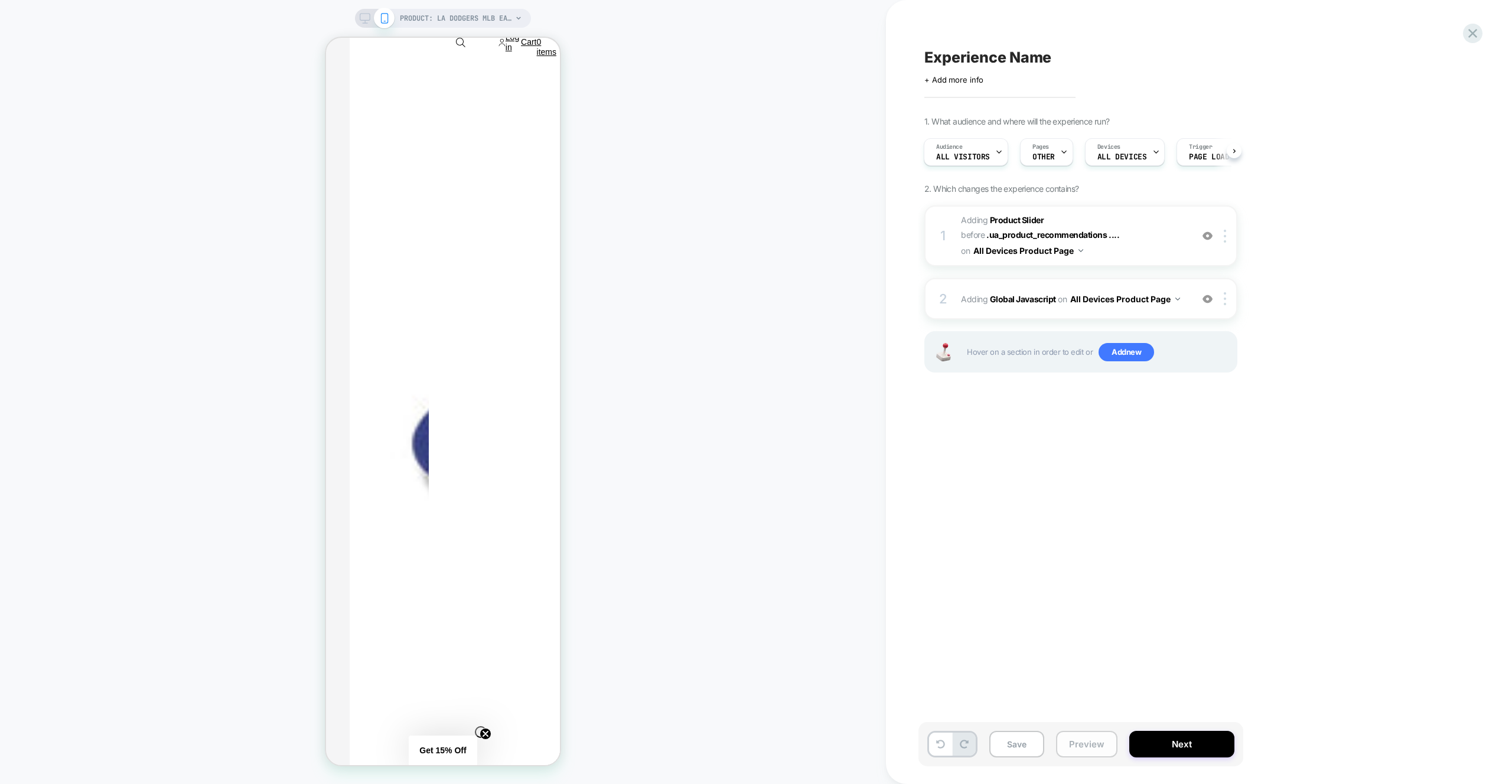
click at [1206, 299] on img at bounding box center [1208, 299] width 10 height 10
click at [1089, 737] on button "Preview" at bounding box center [1087, 744] width 62 height 27
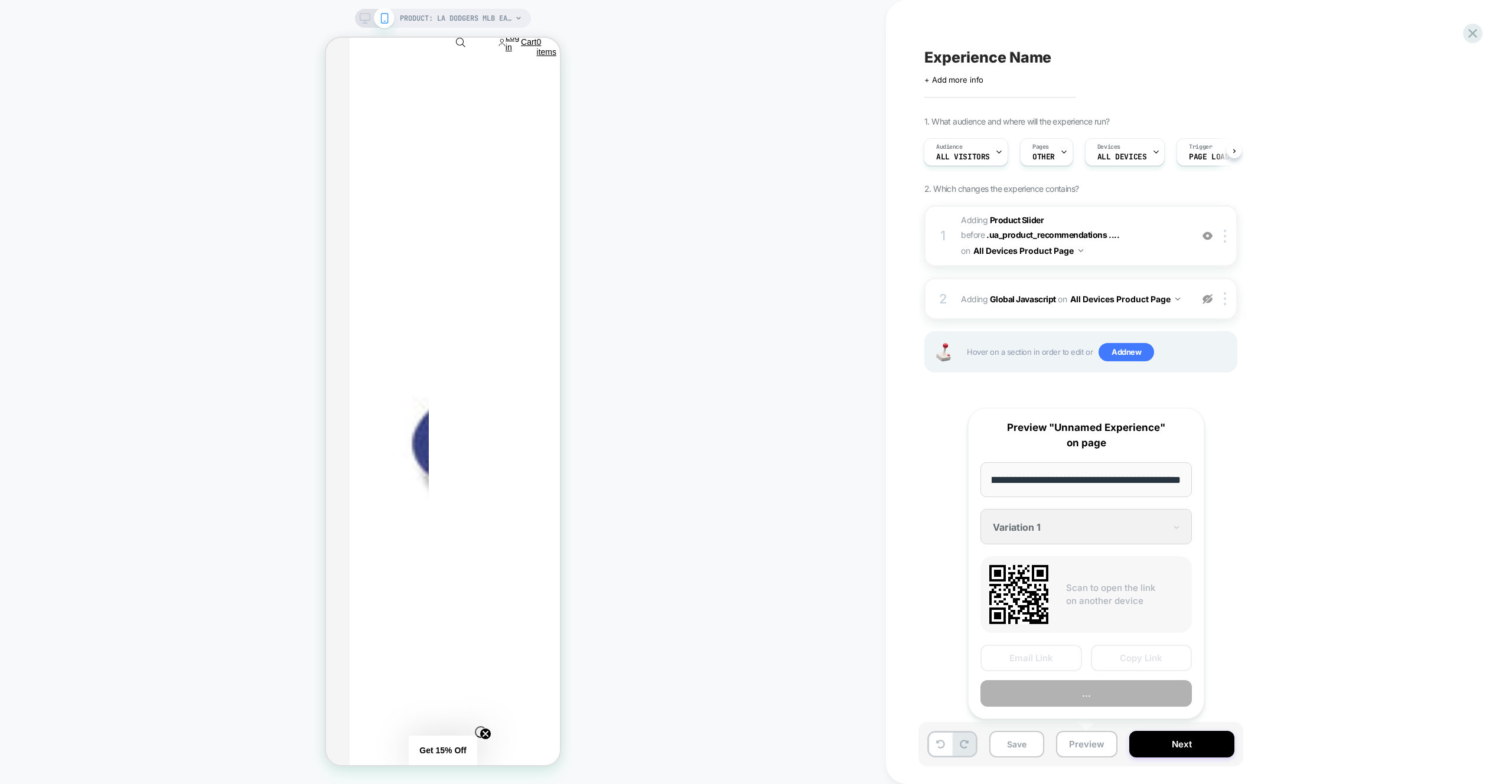
scroll to position [0, 0]
click at [1086, 699] on button "Preview" at bounding box center [1086, 693] width 212 height 27
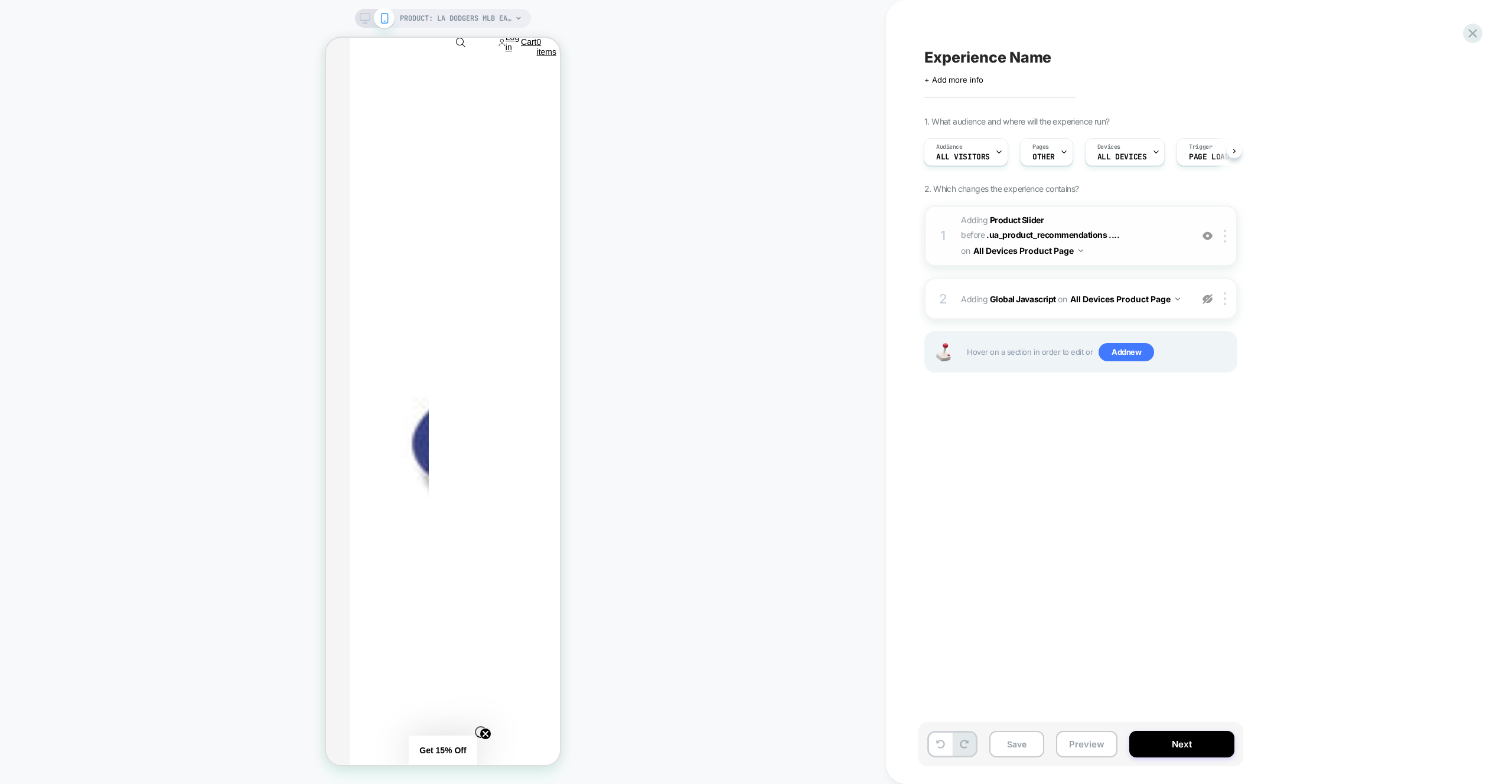
click at [1143, 255] on span "#_loomi_addon_1759914961381 Adding Product Slider BEFORE .ua_product_recommenda…" at bounding box center [1074, 235] width 225 height 47
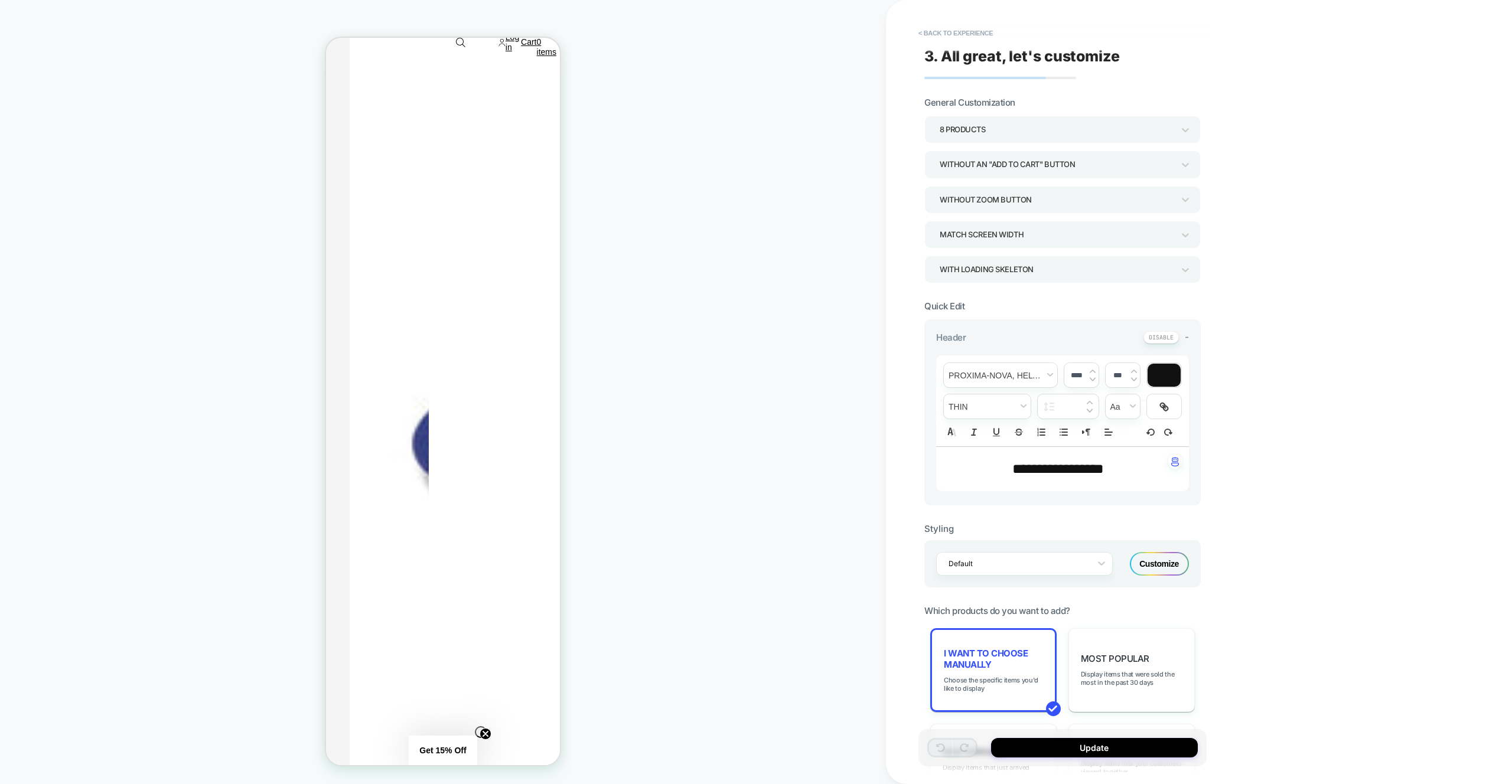
scroll to position [573, 0]
click at [1035, 662] on span "I want to choose manually" at bounding box center [993, 658] width 99 height 22
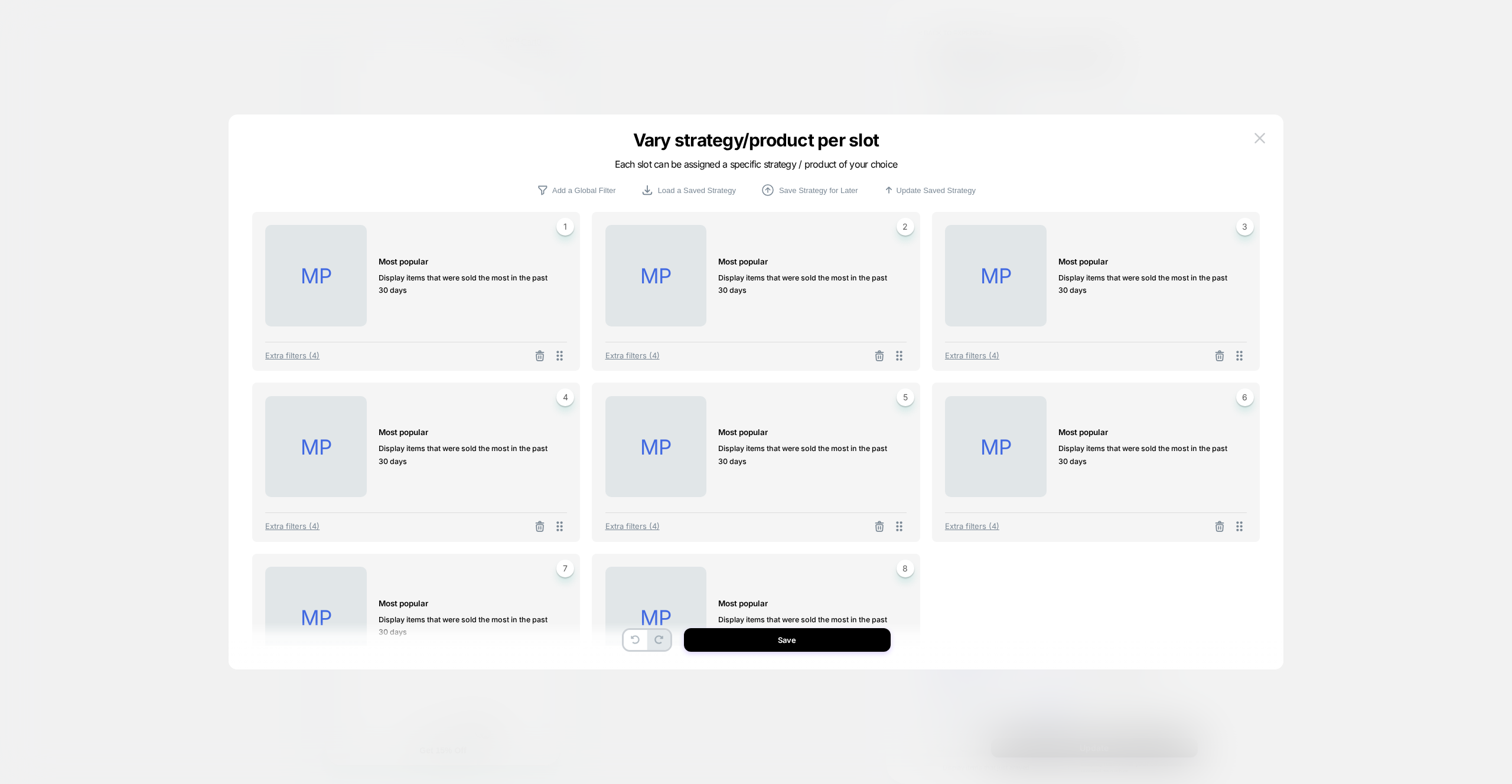
click at [883, 528] on icon at bounding box center [879, 526] width 11 height 11
drag, startPoint x: 1217, startPoint y: 527, endPoint x: 564, endPoint y: 577, distance: 654.9
click at [1217, 527] on icon at bounding box center [1219, 528] width 11 height 11
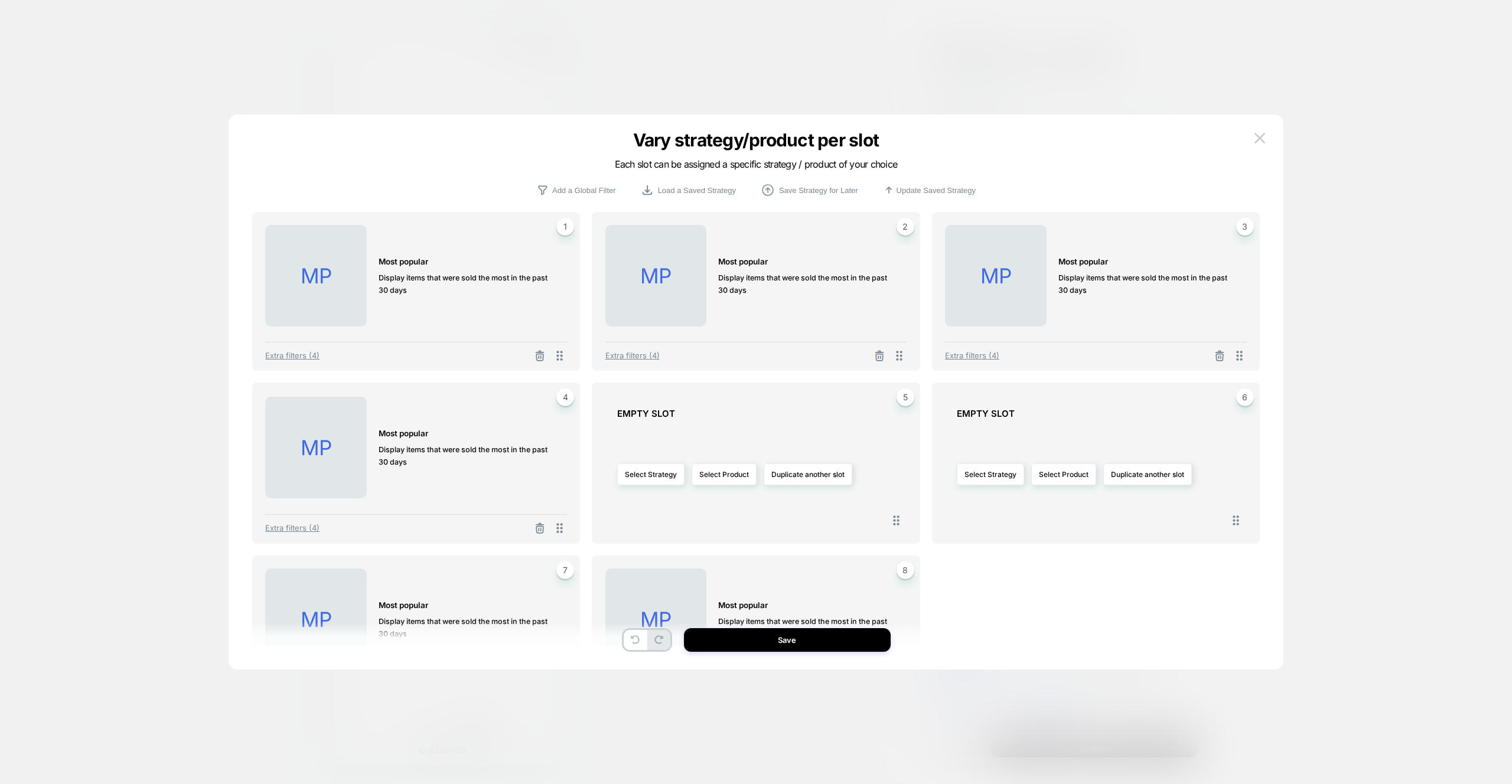
scroll to position [98, 0]
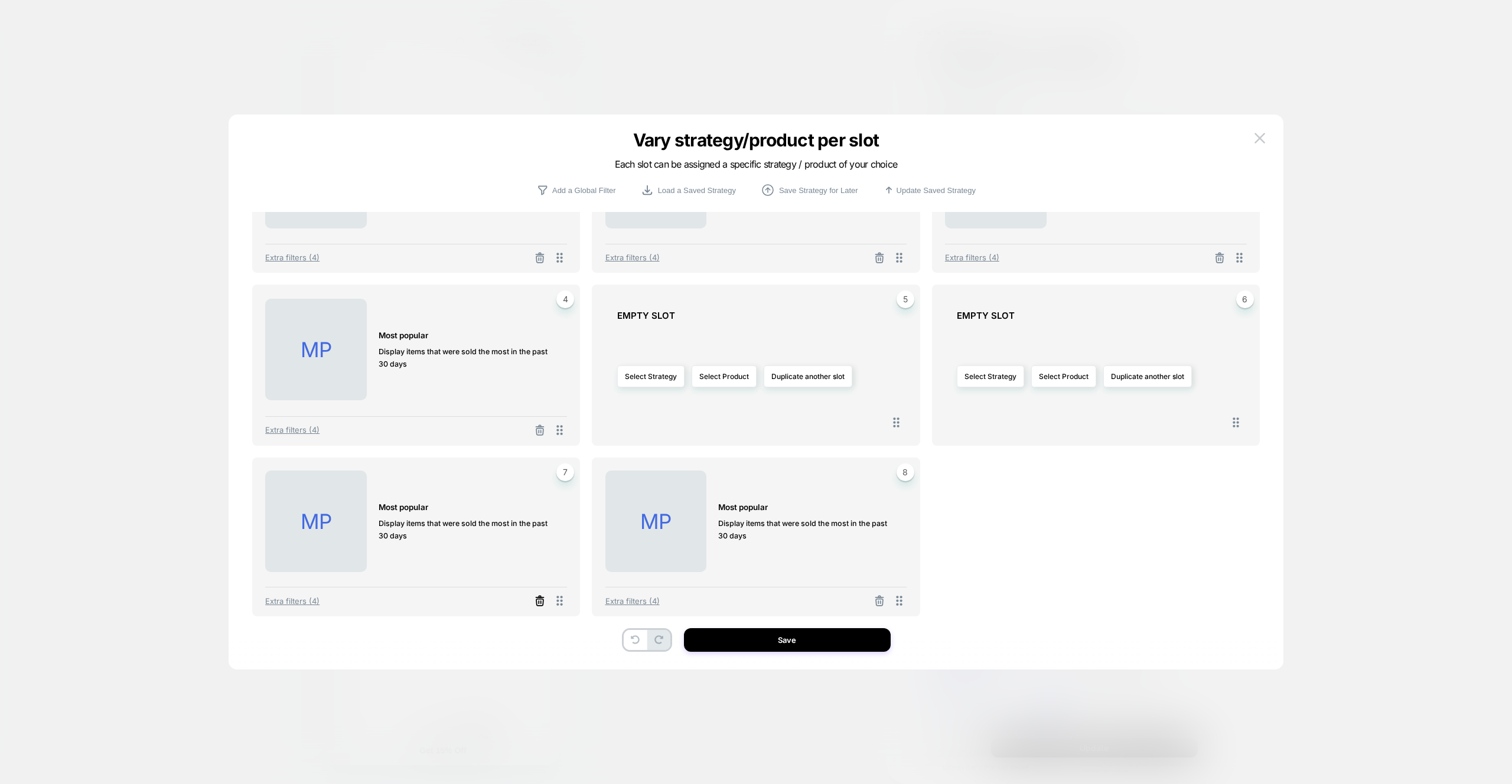
click at [535, 604] on icon at bounding box center [540, 601] width 11 height 11
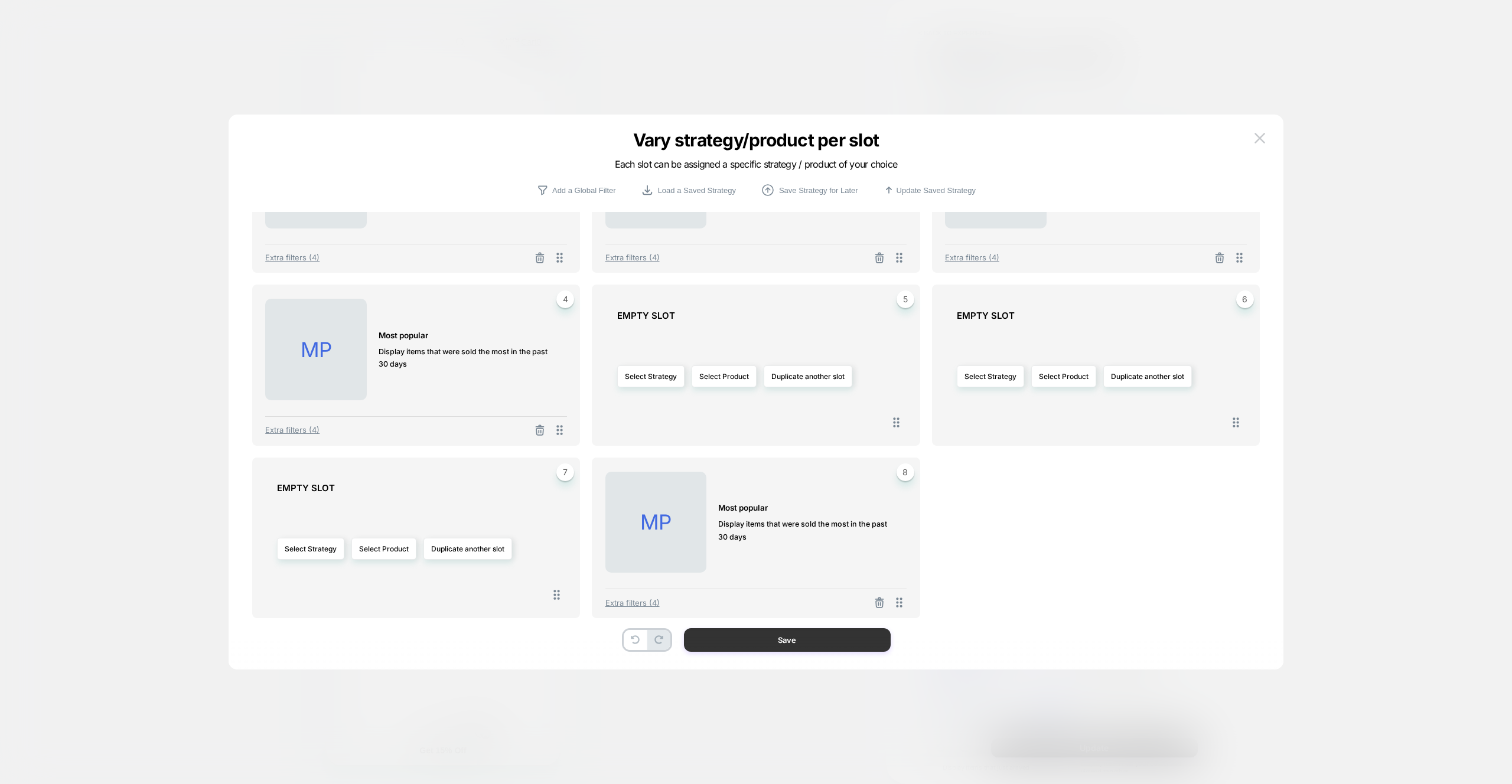
drag, startPoint x: 880, startPoint y: 600, endPoint x: 868, endPoint y: 640, distance: 41.8
click at [880, 601] on icon at bounding box center [880, 604] width 7 height 6
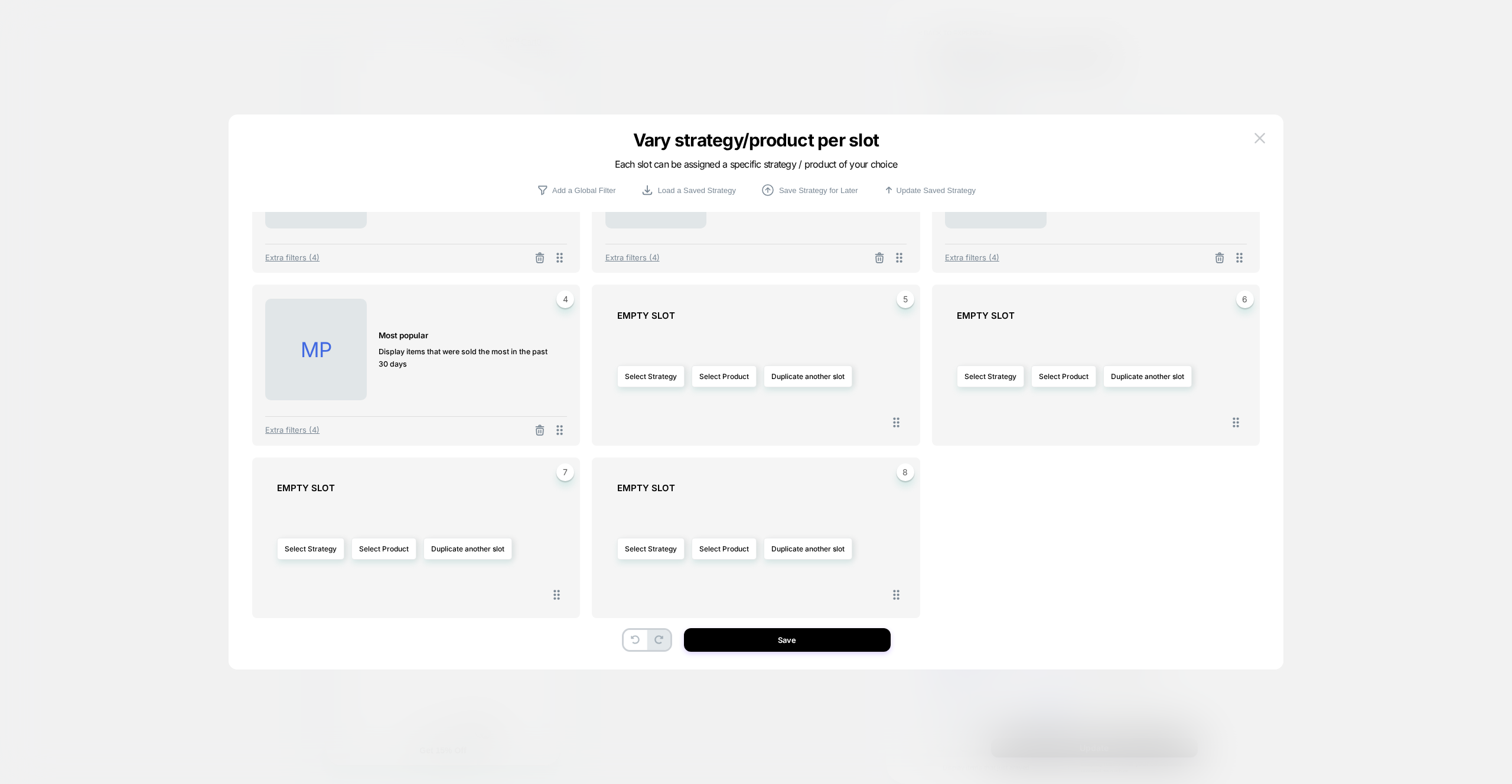
click at [868, 640] on button "Save" at bounding box center [787, 640] width 207 height 24
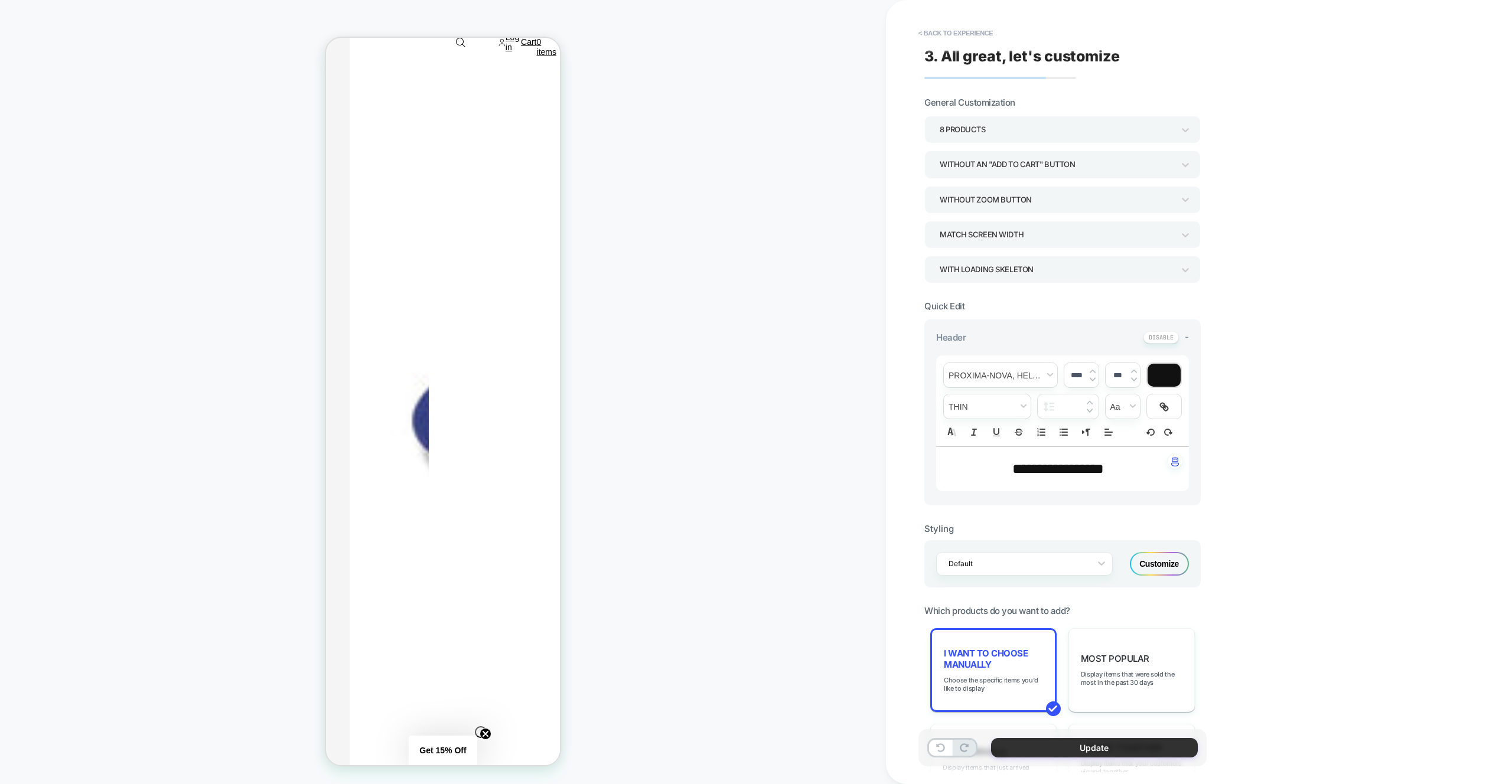
click at [1090, 752] on button "Update" at bounding box center [1094, 747] width 207 height 19
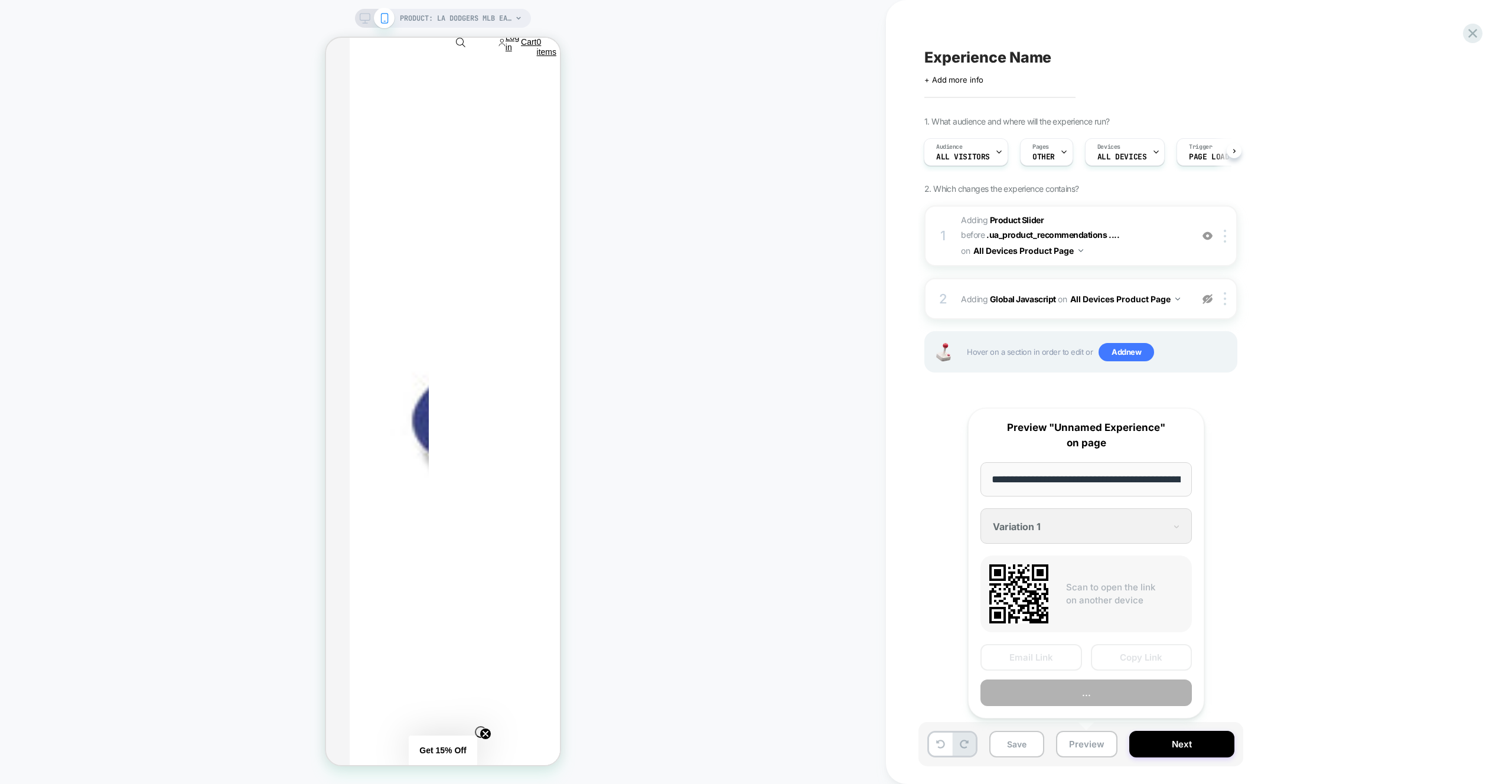
scroll to position [0, 412]
click at [1093, 696] on button "Preview" at bounding box center [1086, 693] width 212 height 27
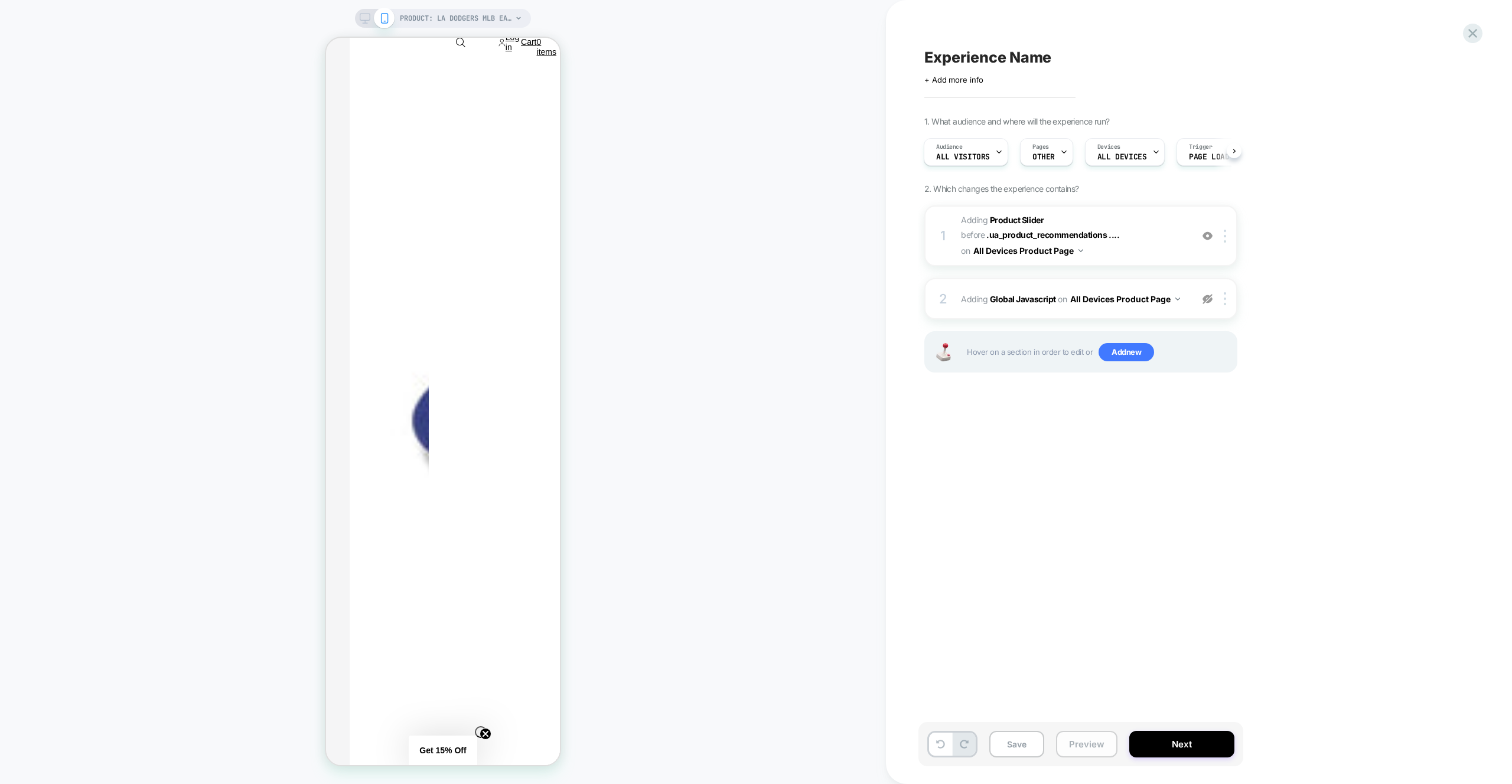
drag, startPoint x: 1206, startPoint y: 300, endPoint x: 1094, endPoint y: 749, distance: 462.8
click at [1206, 300] on img at bounding box center [1208, 299] width 10 height 10
click at [1094, 749] on button "Preview" at bounding box center [1087, 744] width 62 height 27
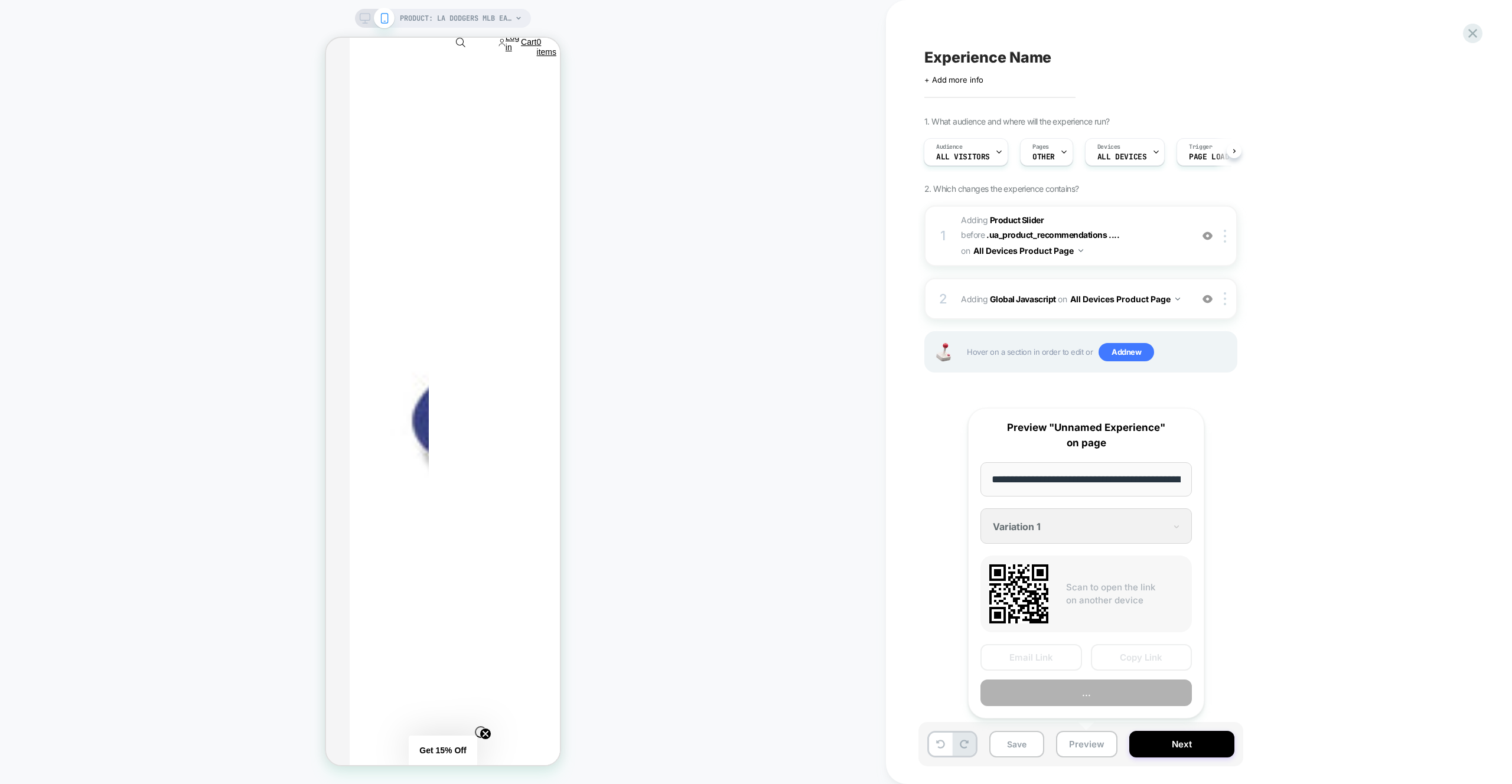
scroll to position [0, 0]
click at [1100, 699] on button "Preview" at bounding box center [1086, 693] width 212 height 27
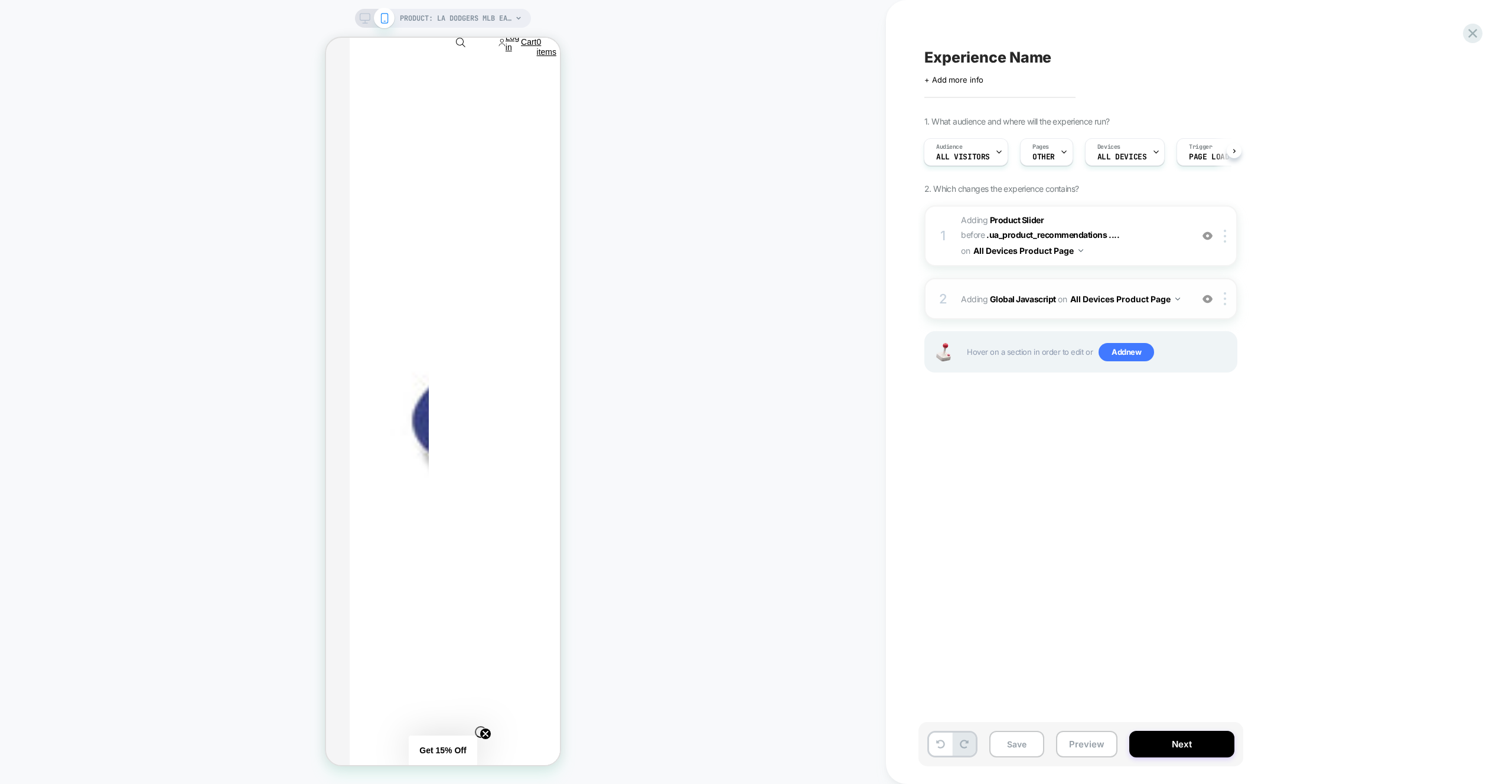
drag, startPoint x: 1208, startPoint y: 301, endPoint x: 1221, endPoint y: 280, distance: 24.7
click at [1208, 301] on img at bounding box center [1208, 299] width 10 height 10
click at [1203, 298] on img at bounding box center [1208, 299] width 10 height 10
click at [1187, 287] on div "2 Adding Global Javascript on All Devices Product Page Target Mobile Delete" at bounding box center [1081, 299] width 313 height 42
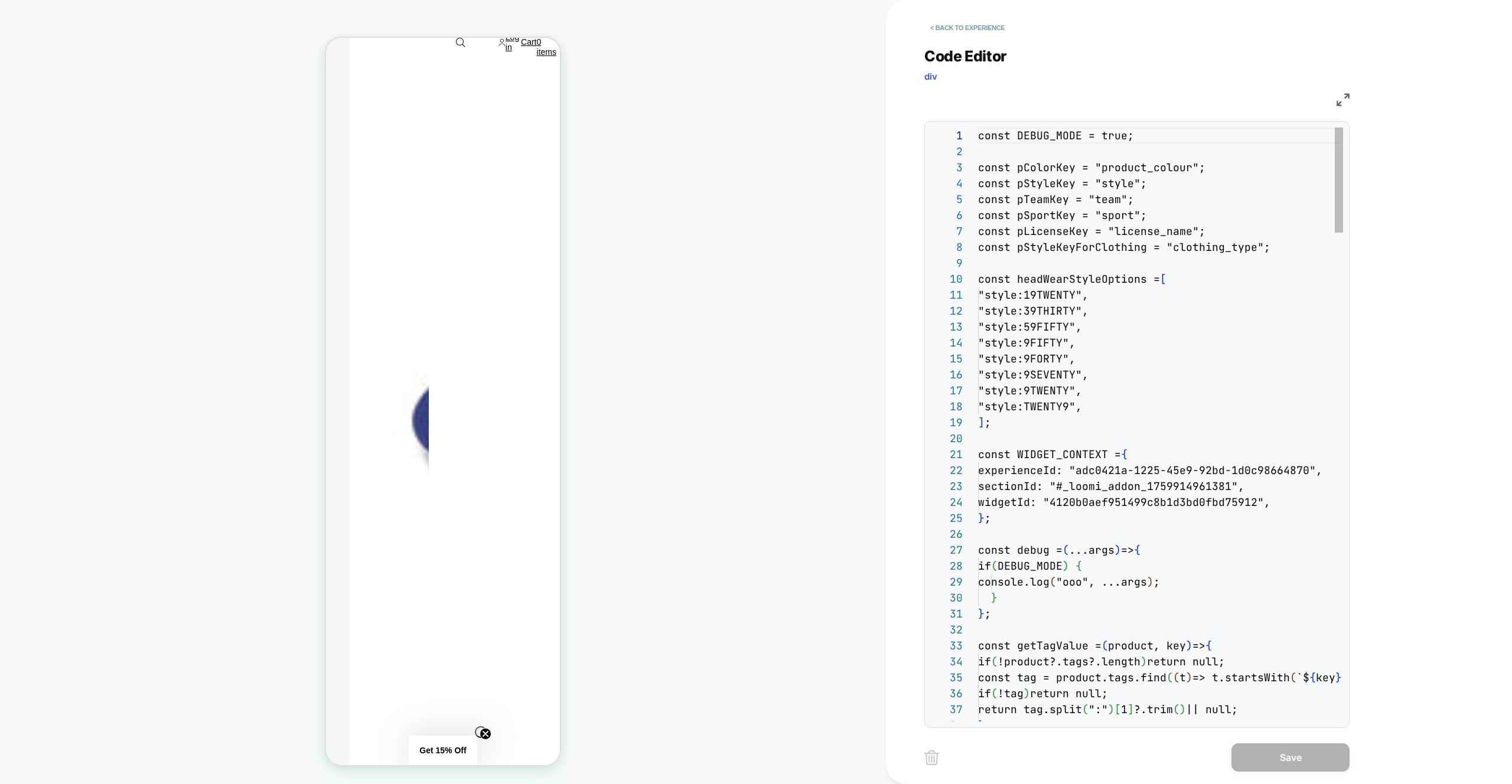
scroll to position [159, 0]
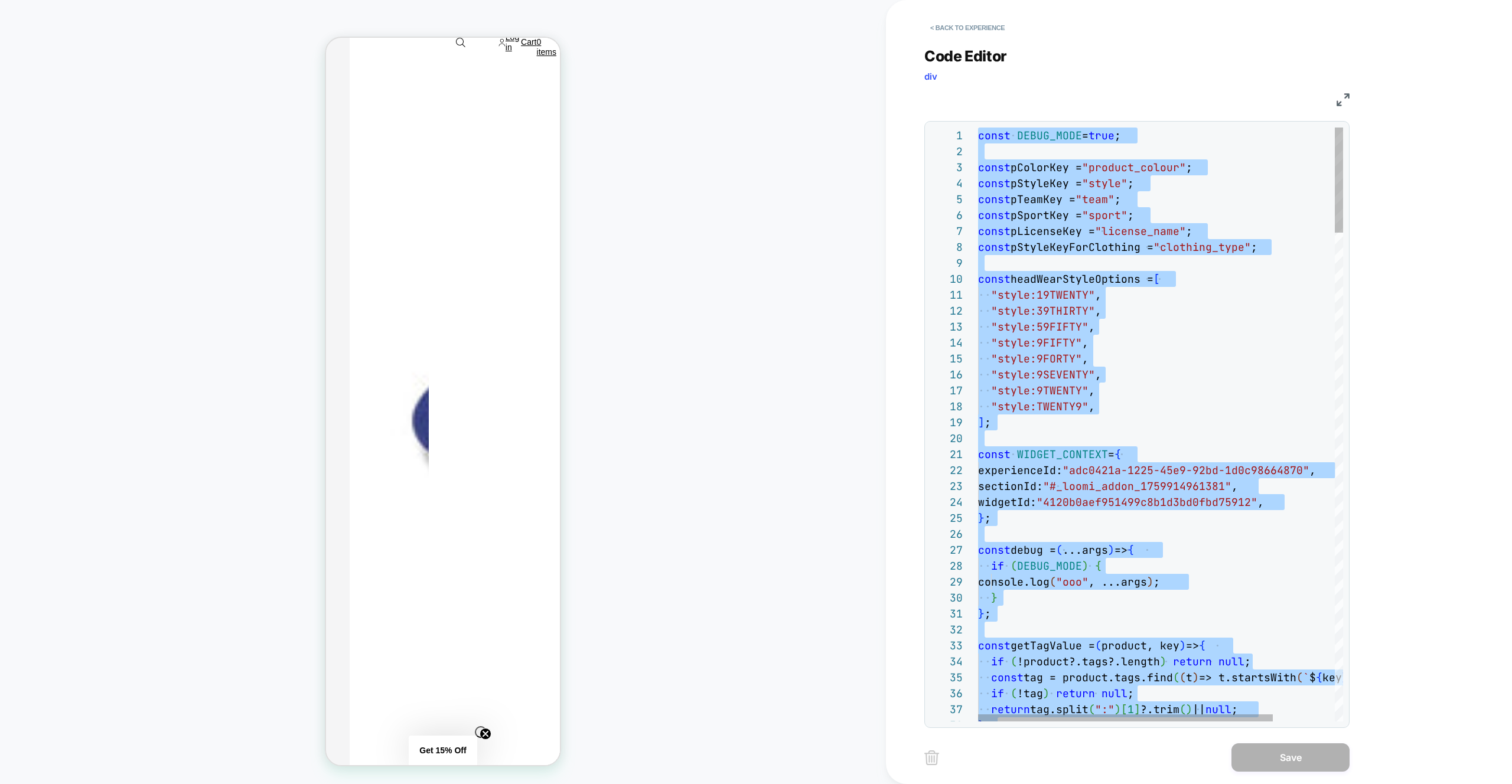
type textarea "* **"
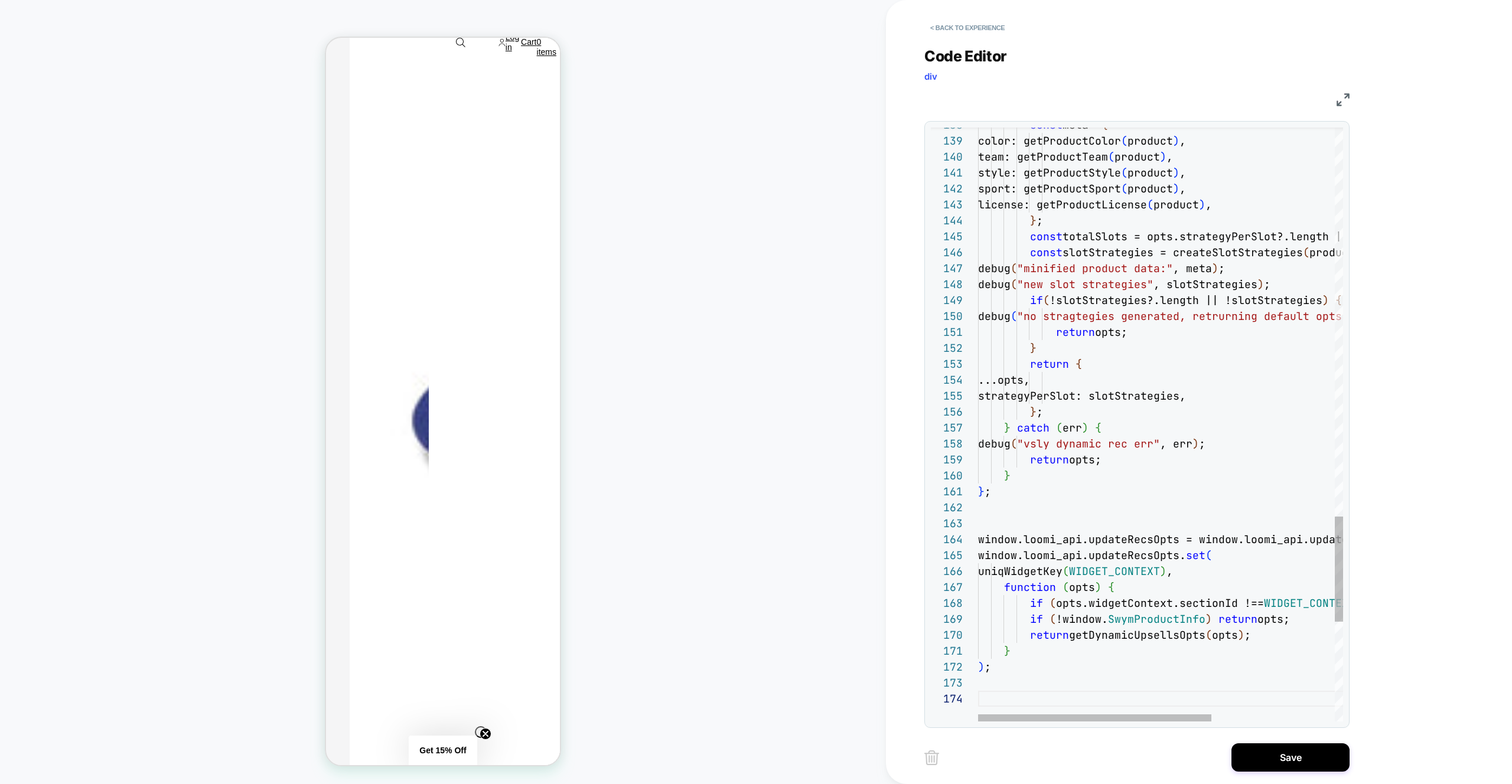
drag, startPoint x: 1288, startPoint y: 756, endPoint x: 1118, endPoint y: 740, distance: 170.8
click at [1288, 756] on button "Save" at bounding box center [1290, 757] width 118 height 29
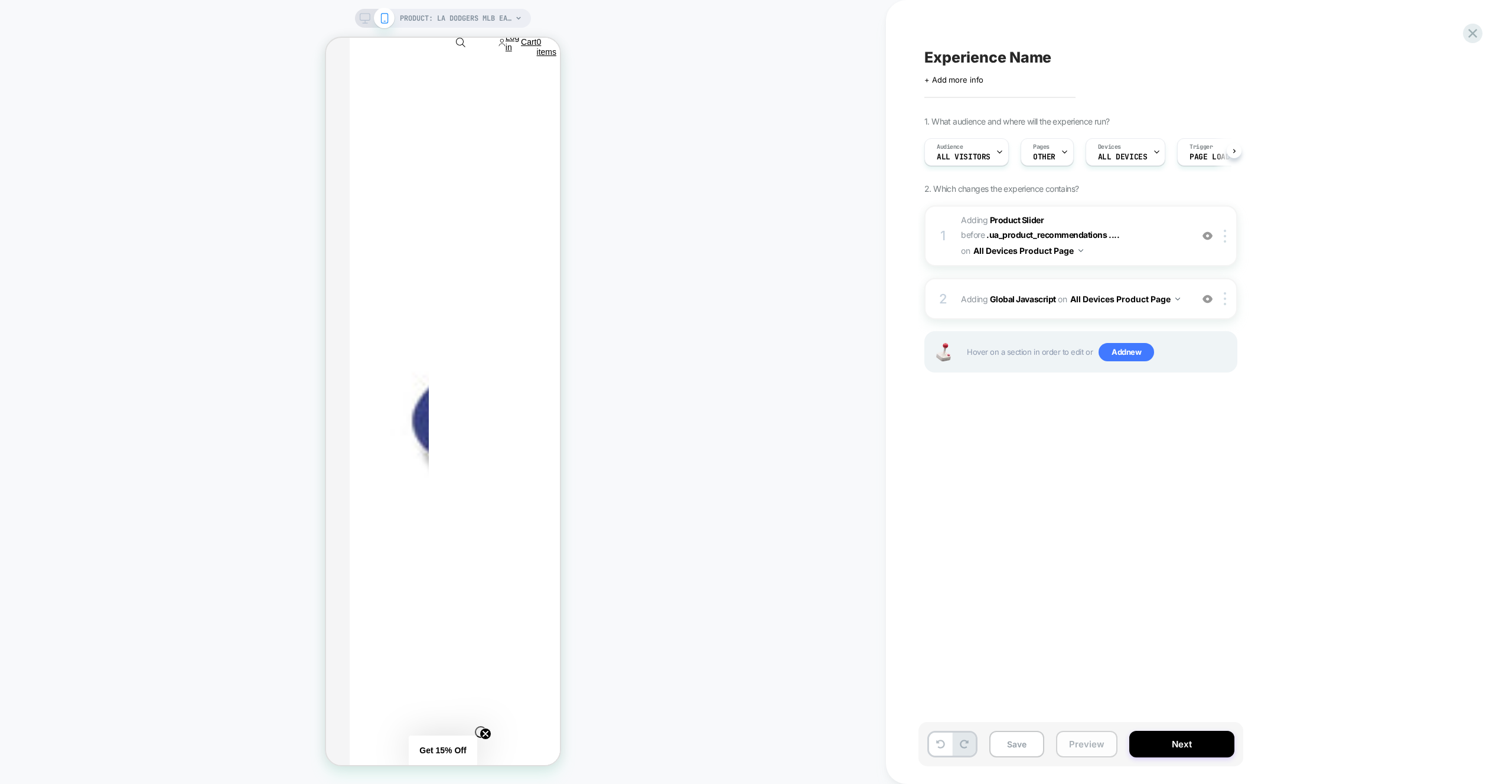
scroll to position [0, 1]
drag, startPoint x: 1094, startPoint y: 742, endPoint x: 1073, endPoint y: 722, distance: 29.0
click at [1094, 742] on button "Preview" at bounding box center [1087, 744] width 62 height 27
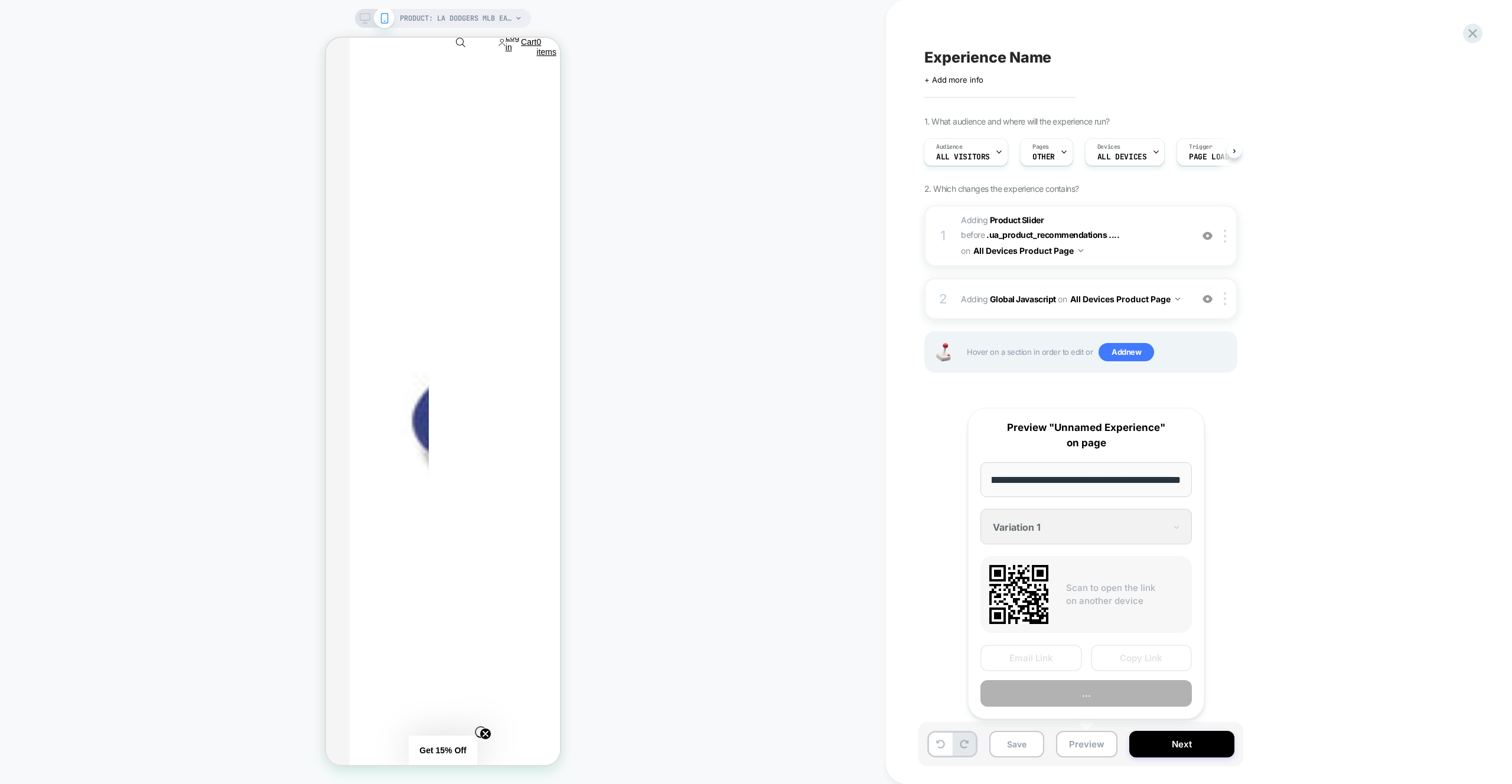
scroll to position [0, 0]
click at [1071, 696] on button "Preview" at bounding box center [1086, 693] width 212 height 27
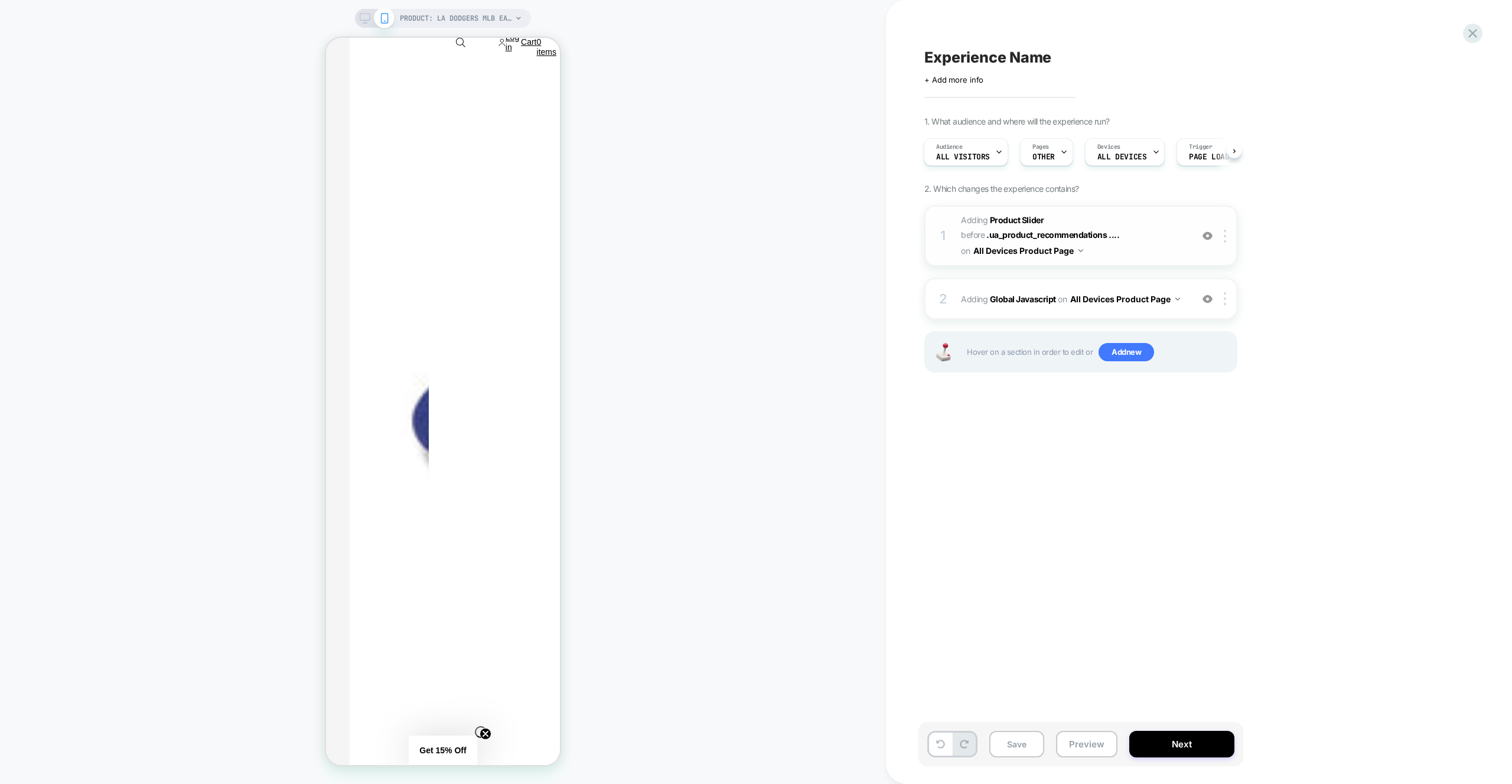
click at [1142, 242] on span "#_loomi_addon_1759914961381 Adding Product Slider BEFORE .ua_product_recommenda…" at bounding box center [1074, 235] width 225 height 47
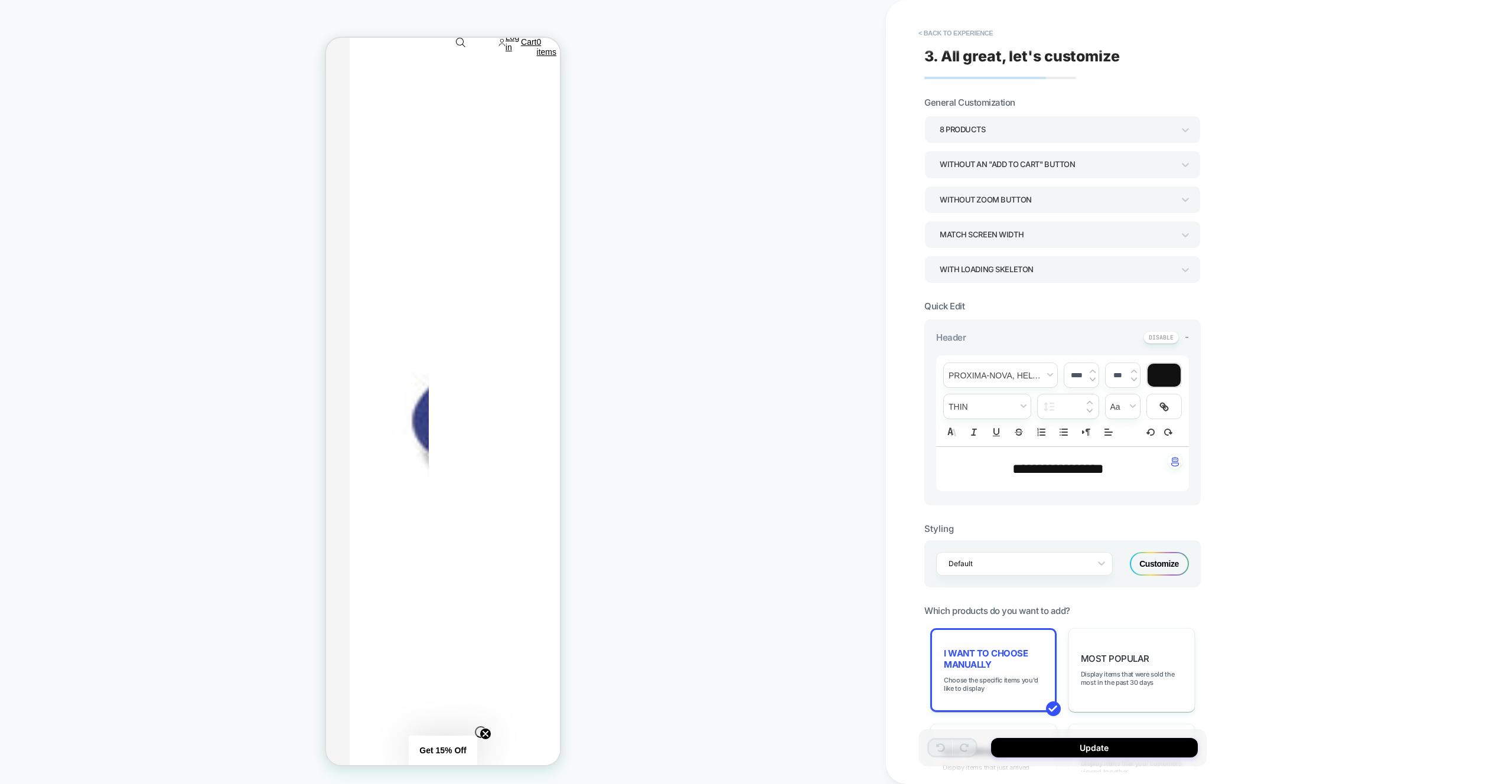
click at [1003, 666] on span "I want to choose manually" at bounding box center [993, 658] width 99 height 22
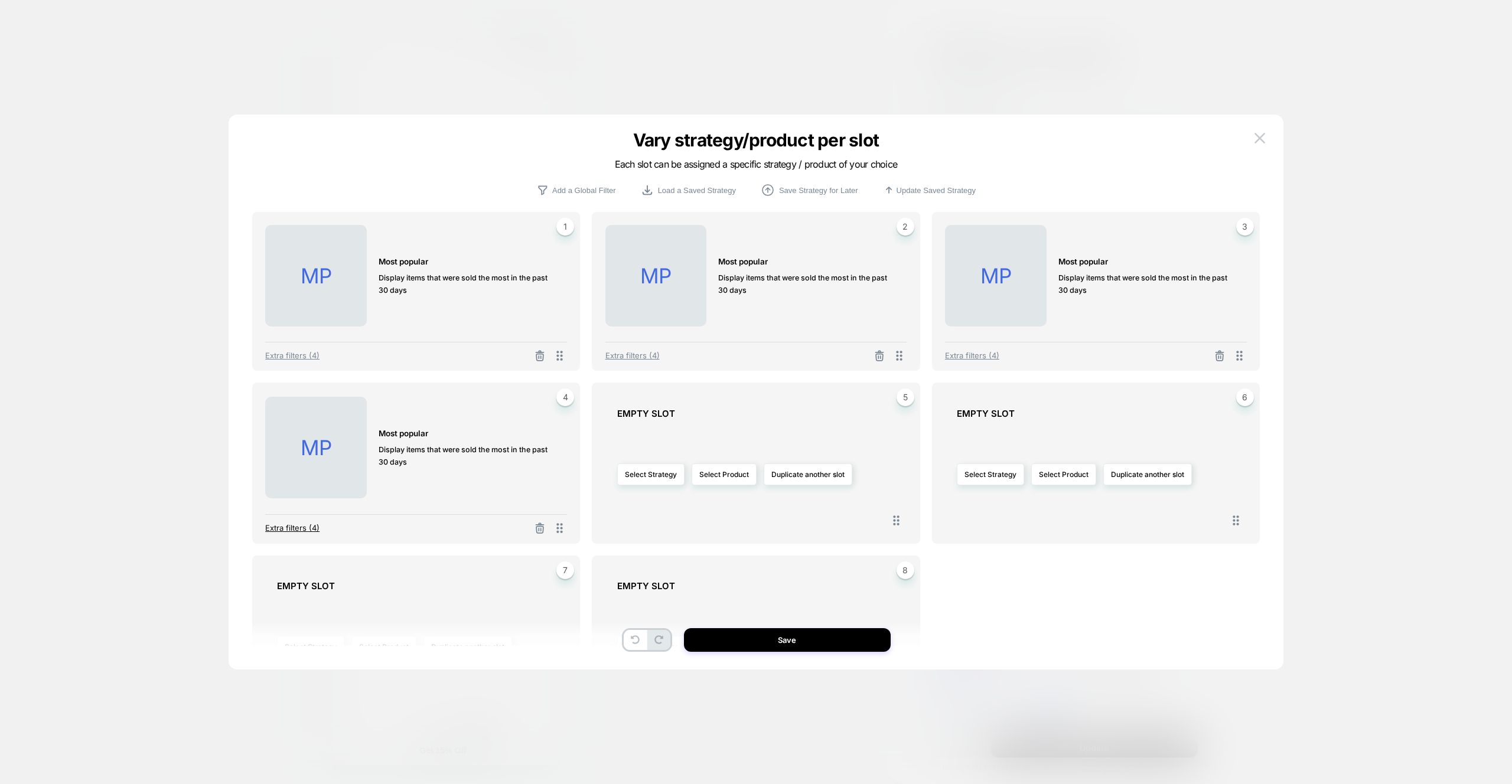
click at [297, 524] on span "Extra filters (4)" at bounding box center [293, 527] width 55 height 9
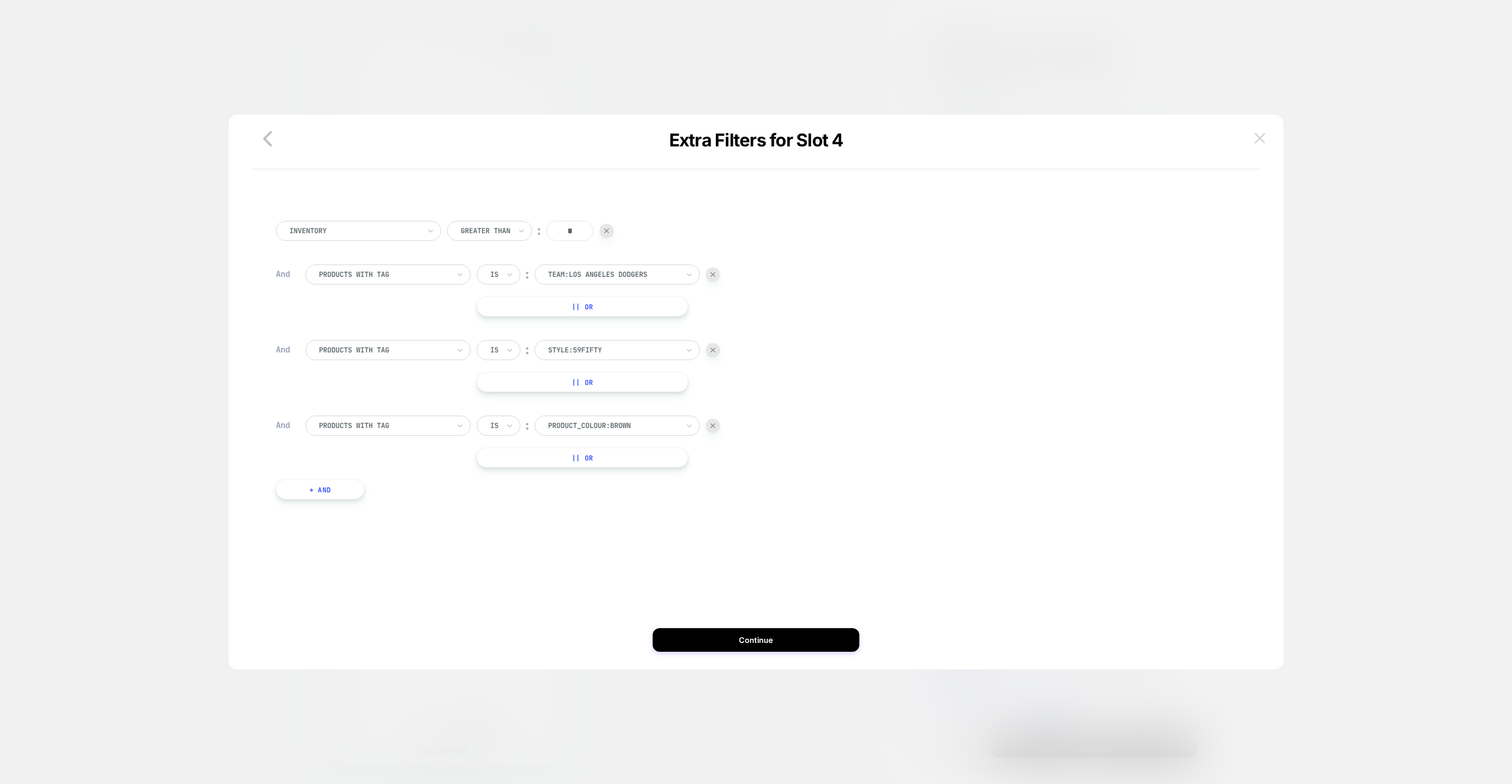
click at [1257, 141] on img at bounding box center [1259, 138] width 11 height 10
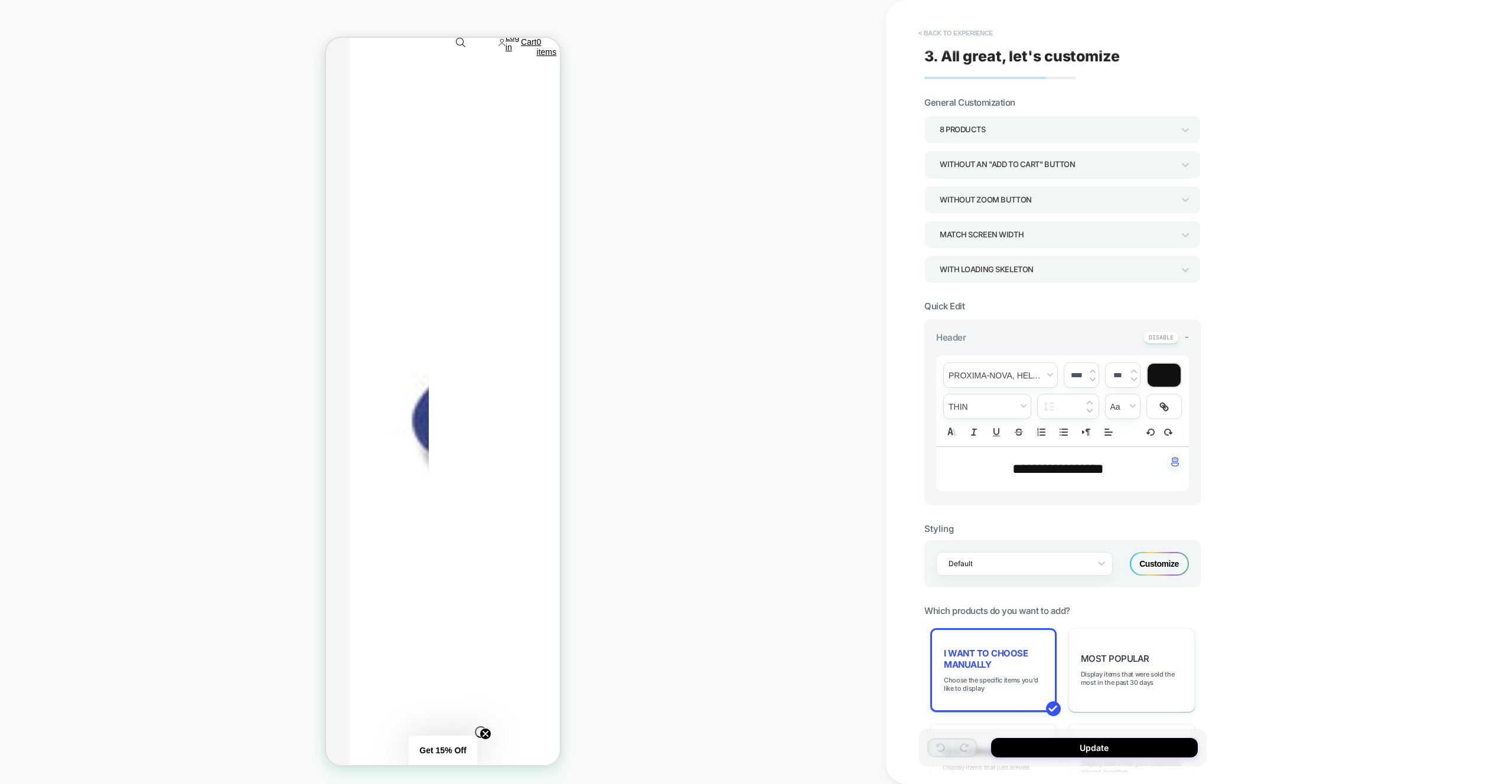
click at [931, 28] on button "< Back to experience" at bounding box center [956, 33] width 86 height 19
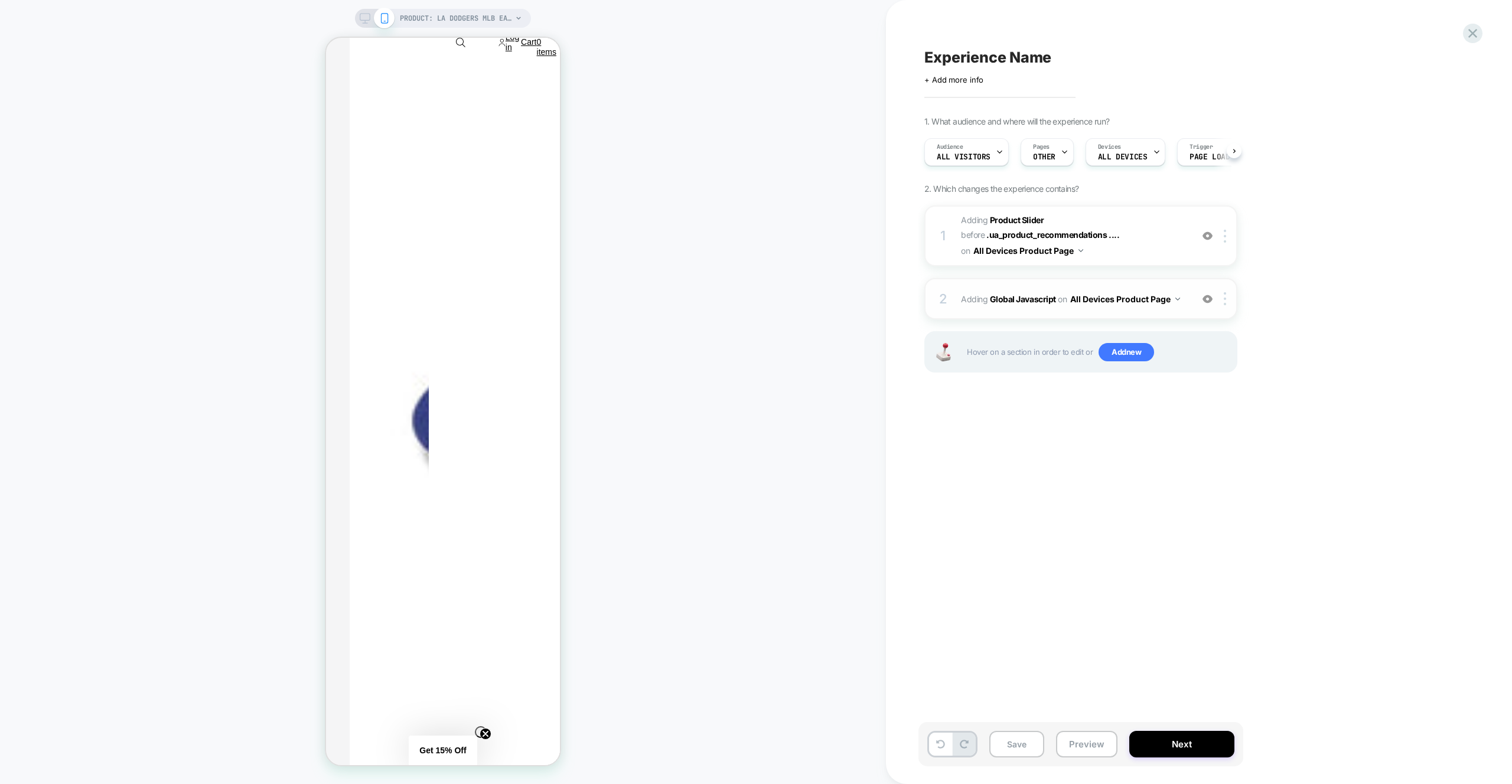
scroll to position [0, 1]
click at [1179, 232] on span "#_loomi_addon_1759914961381 Adding Product Slider BEFORE .ua_product_recommenda…" at bounding box center [1074, 235] width 225 height 47
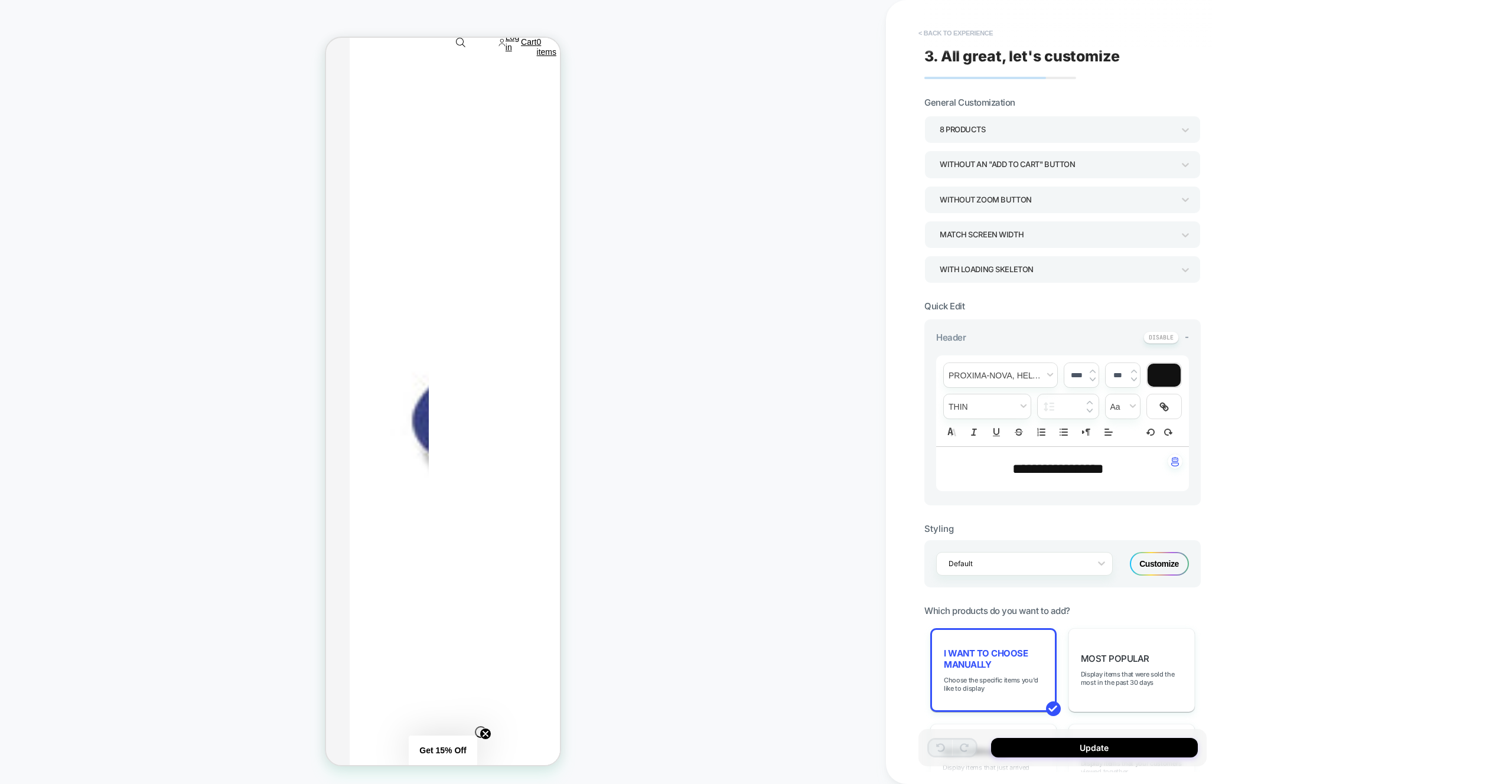
click at [953, 28] on button "< Back to experience" at bounding box center [956, 33] width 86 height 19
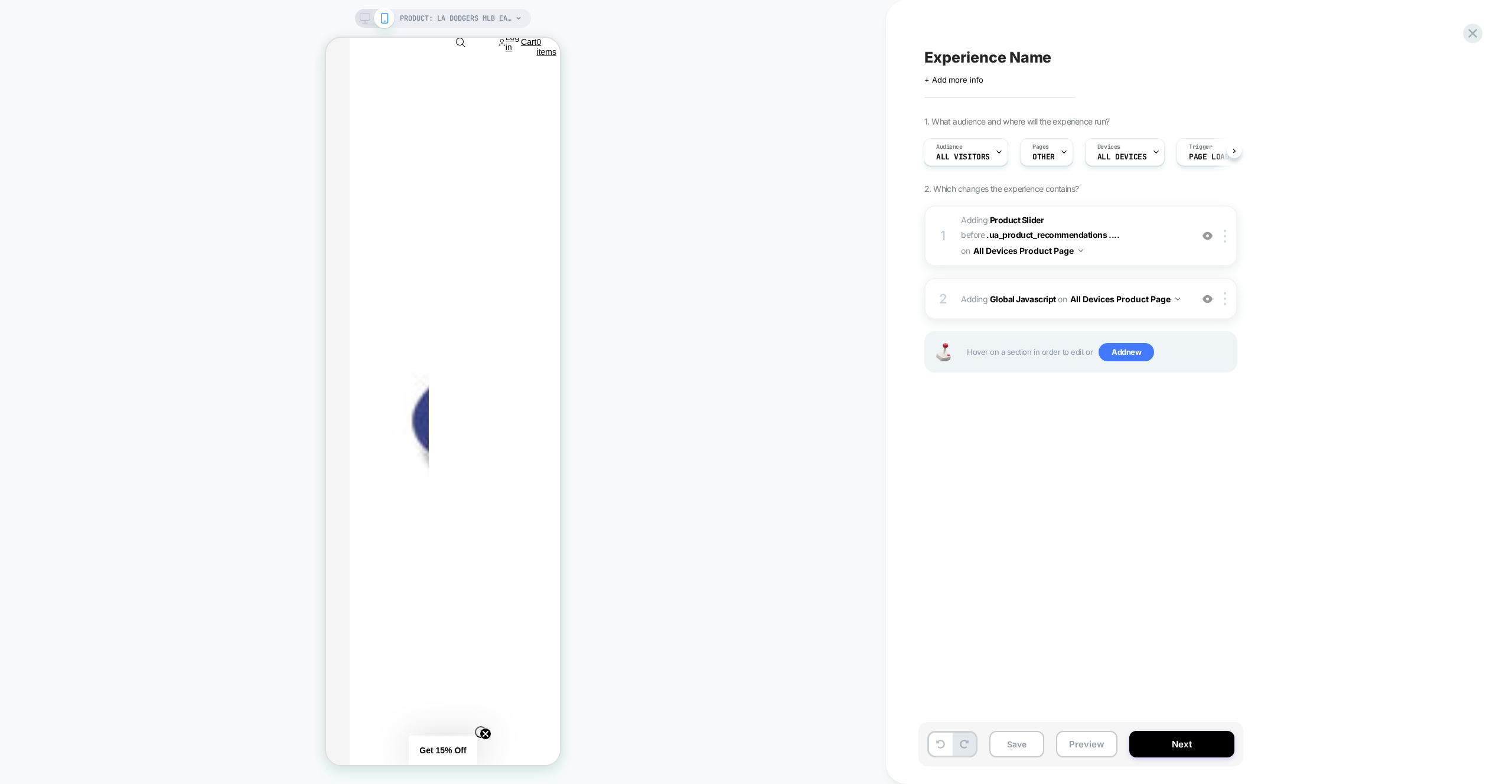
click at [1162, 283] on div "2 Adding Global Javascript on All Devices Product Page Add Before Add After Tar…" at bounding box center [1081, 299] width 313 height 42
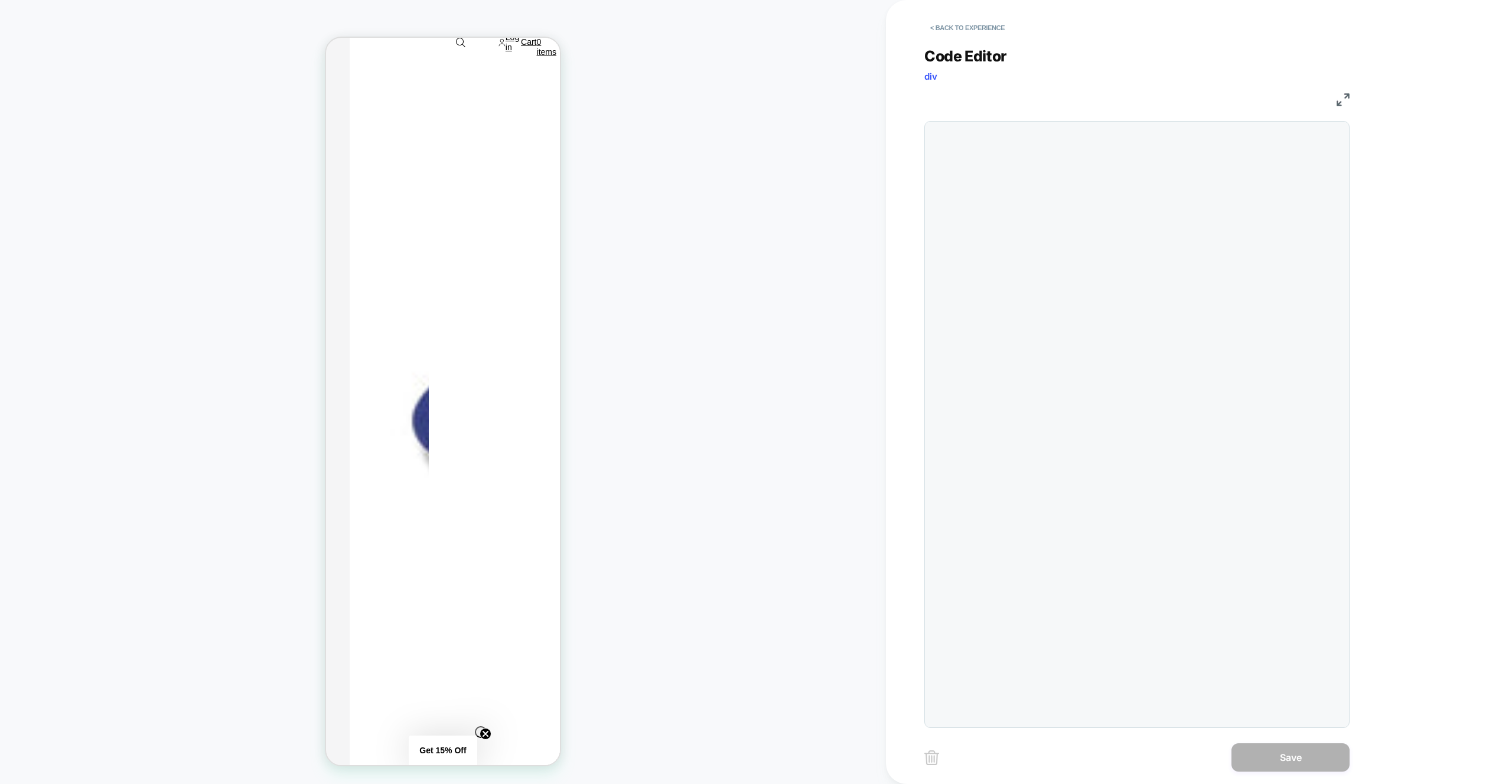
scroll to position [159, 0]
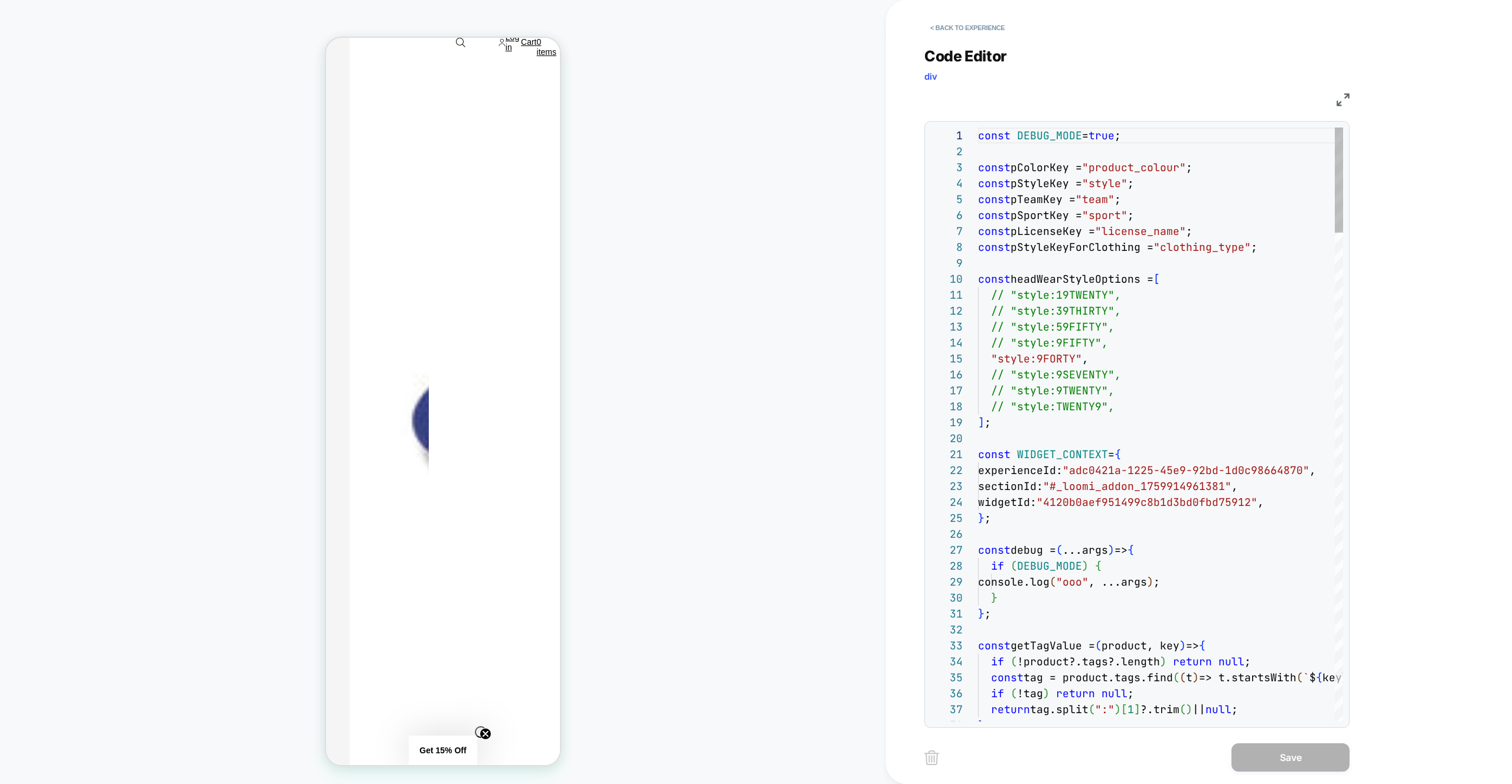
drag, startPoint x: 1195, startPoint y: 282, endPoint x: 1229, endPoint y: 706, distance: 425.4
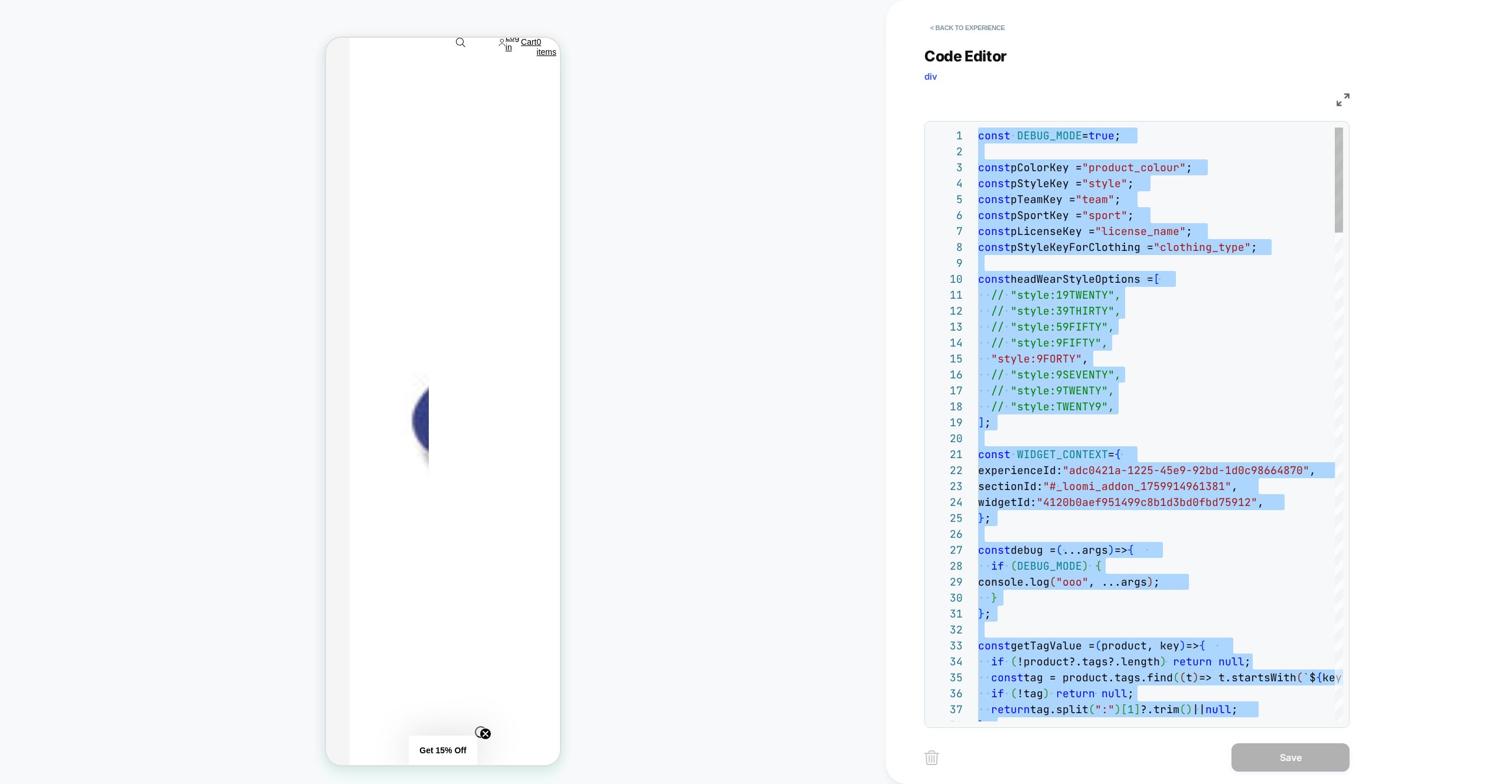
type textarea "* **"
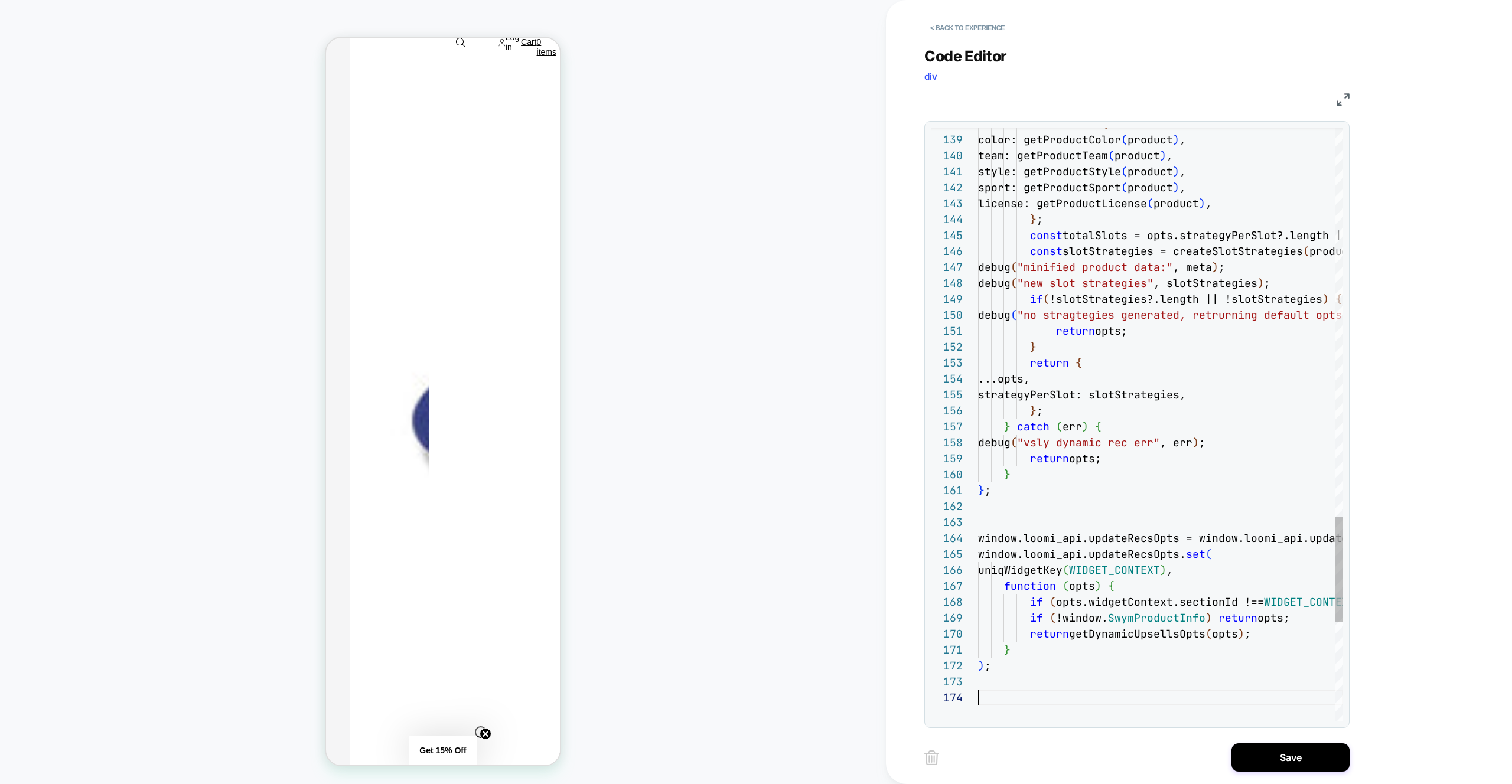
drag, startPoint x: 1246, startPoint y: 765, endPoint x: 1139, endPoint y: 745, distance: 108.9
click at [1246, 765] on button "Save" at bounding box center [1290, 757] width 118 height 29
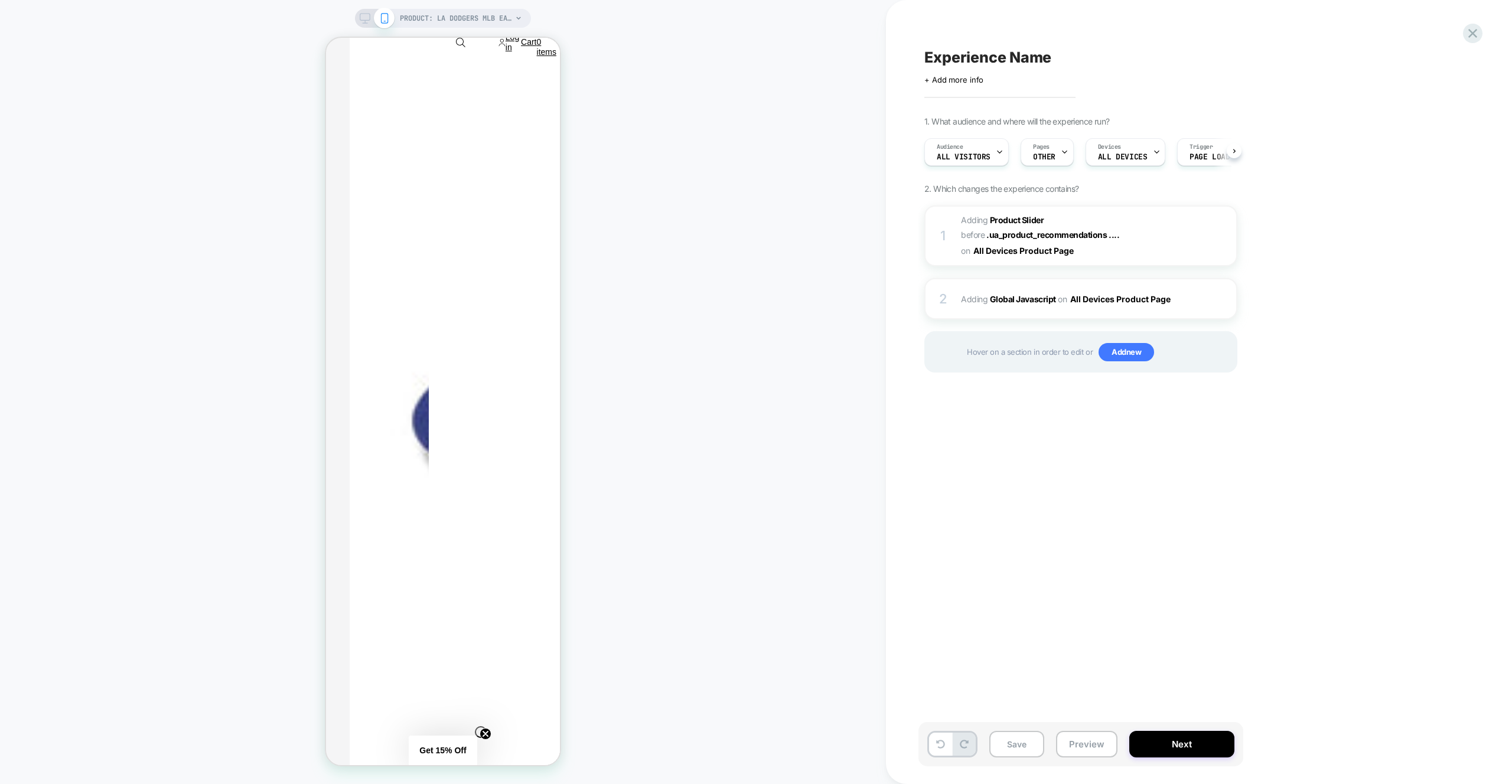
click at [1111, 744] on button "Preview" at bounding box center [1087, 744] width 62 height 27
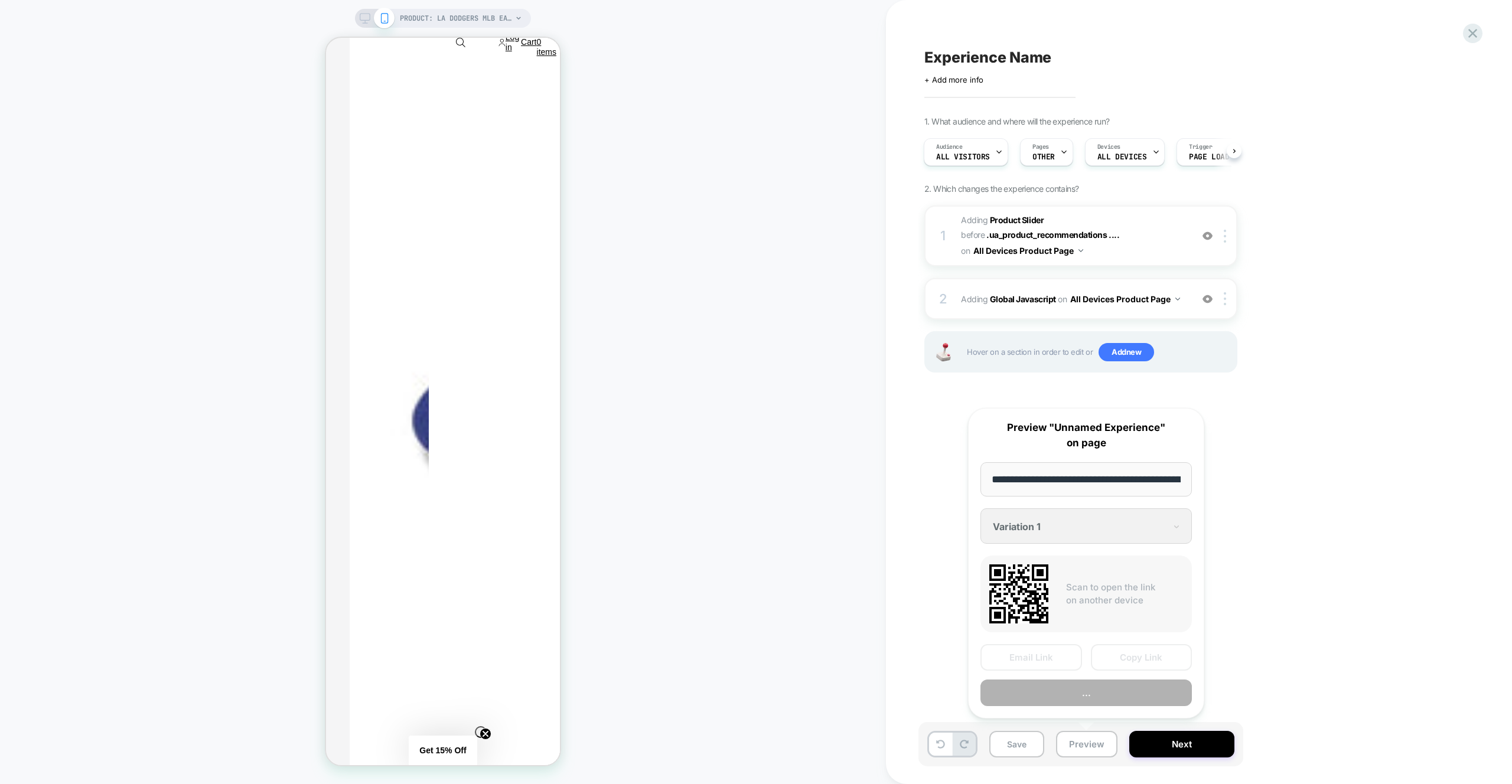
scroll to position [0, 412]
click at [1102, 689] on button "Preview" at bounding box center [1086, 693] width 212 height 27
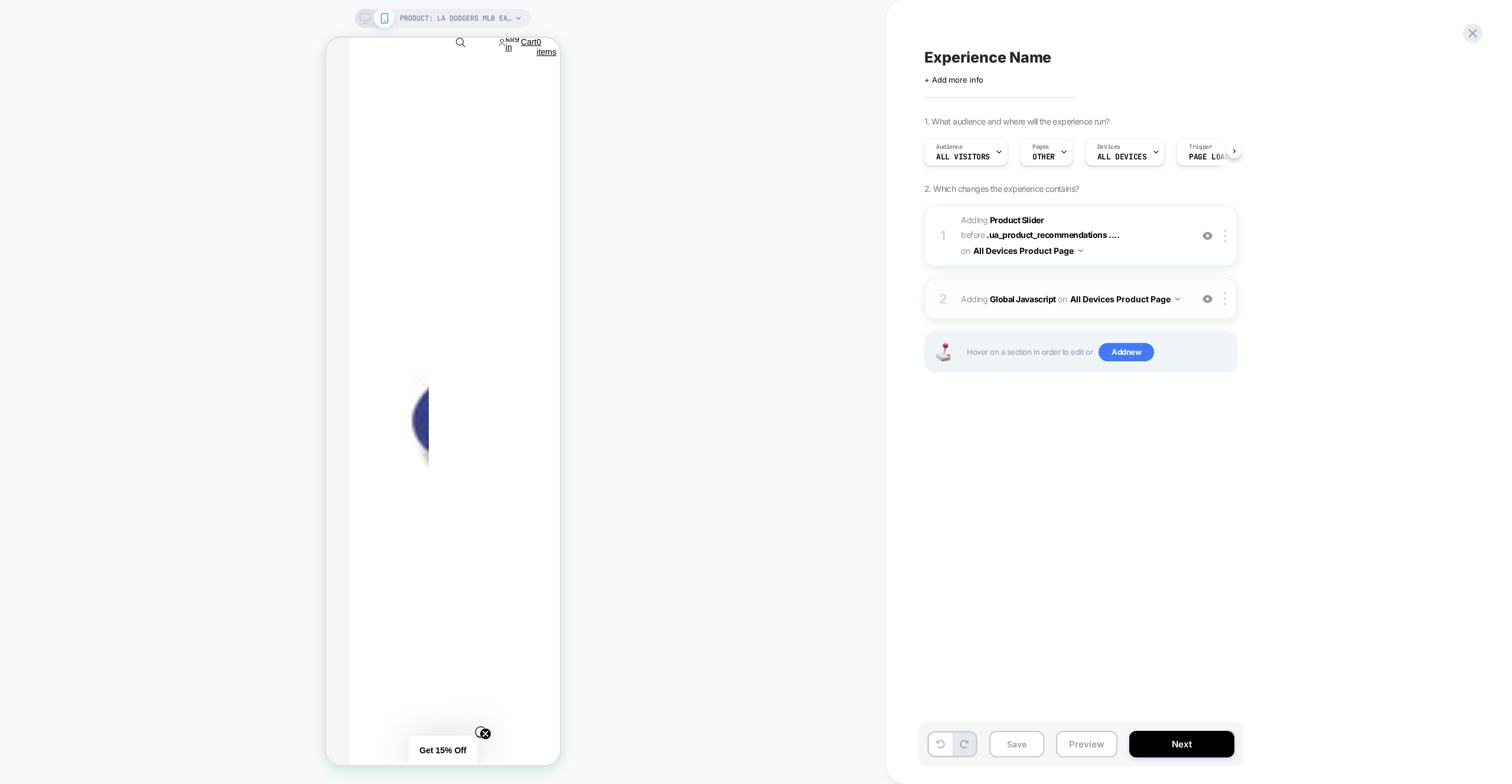
click at [1109, 281] on div "2 Adding Global Javascript on All Devices Product Page Add Before Add After Tar…" at bounding box center [1081, 299] width 313 height 42
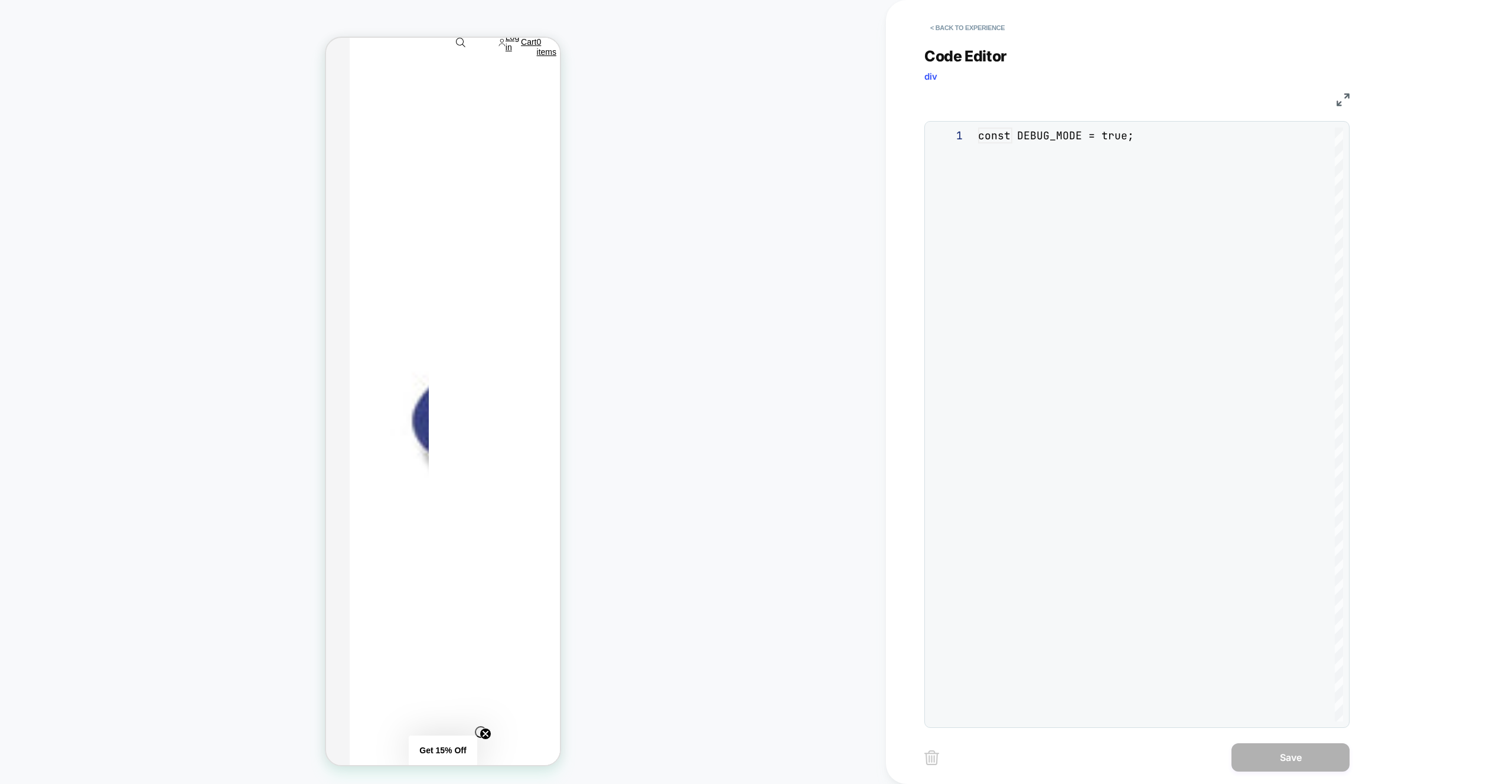
scroll to position [159, 0]
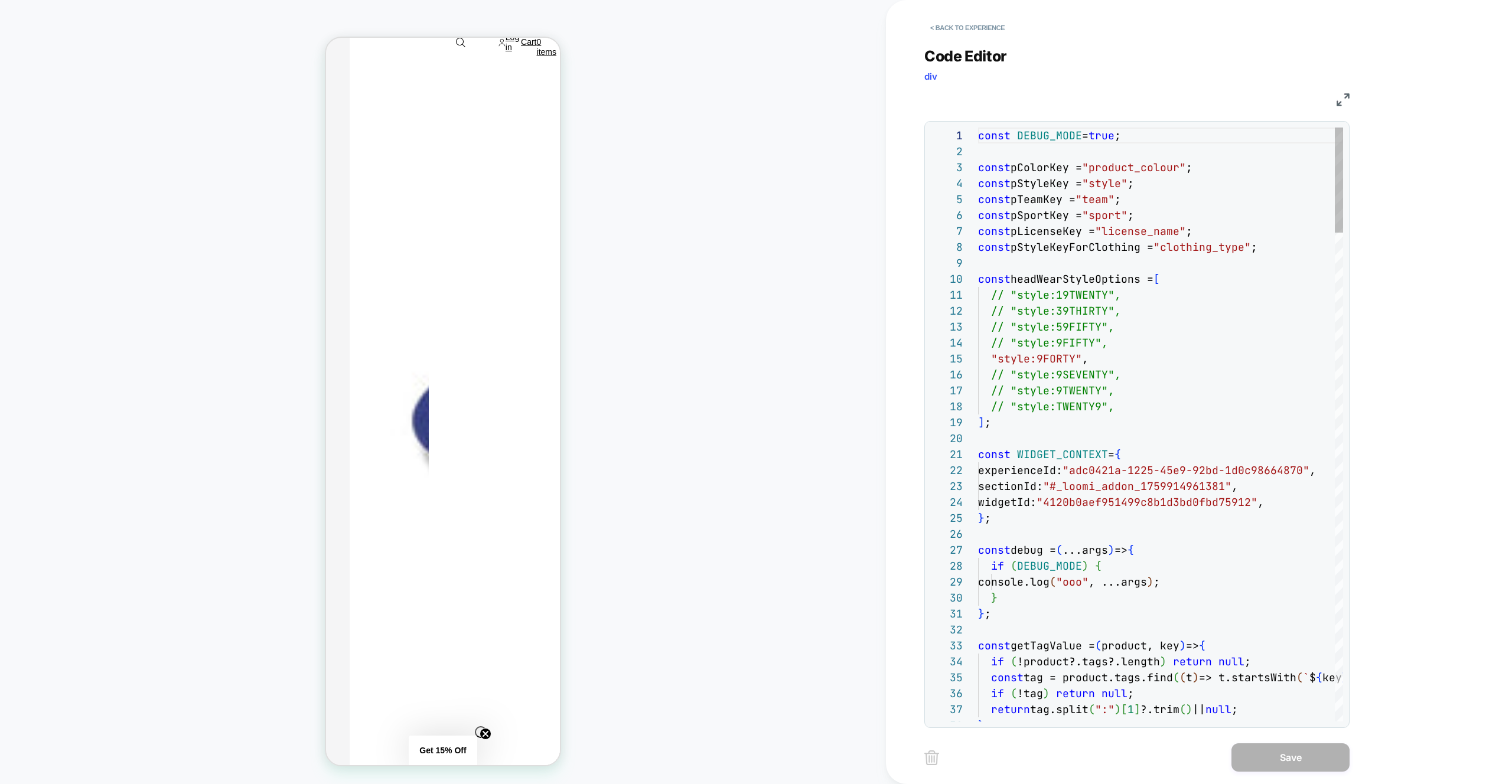
type textarea "**********"
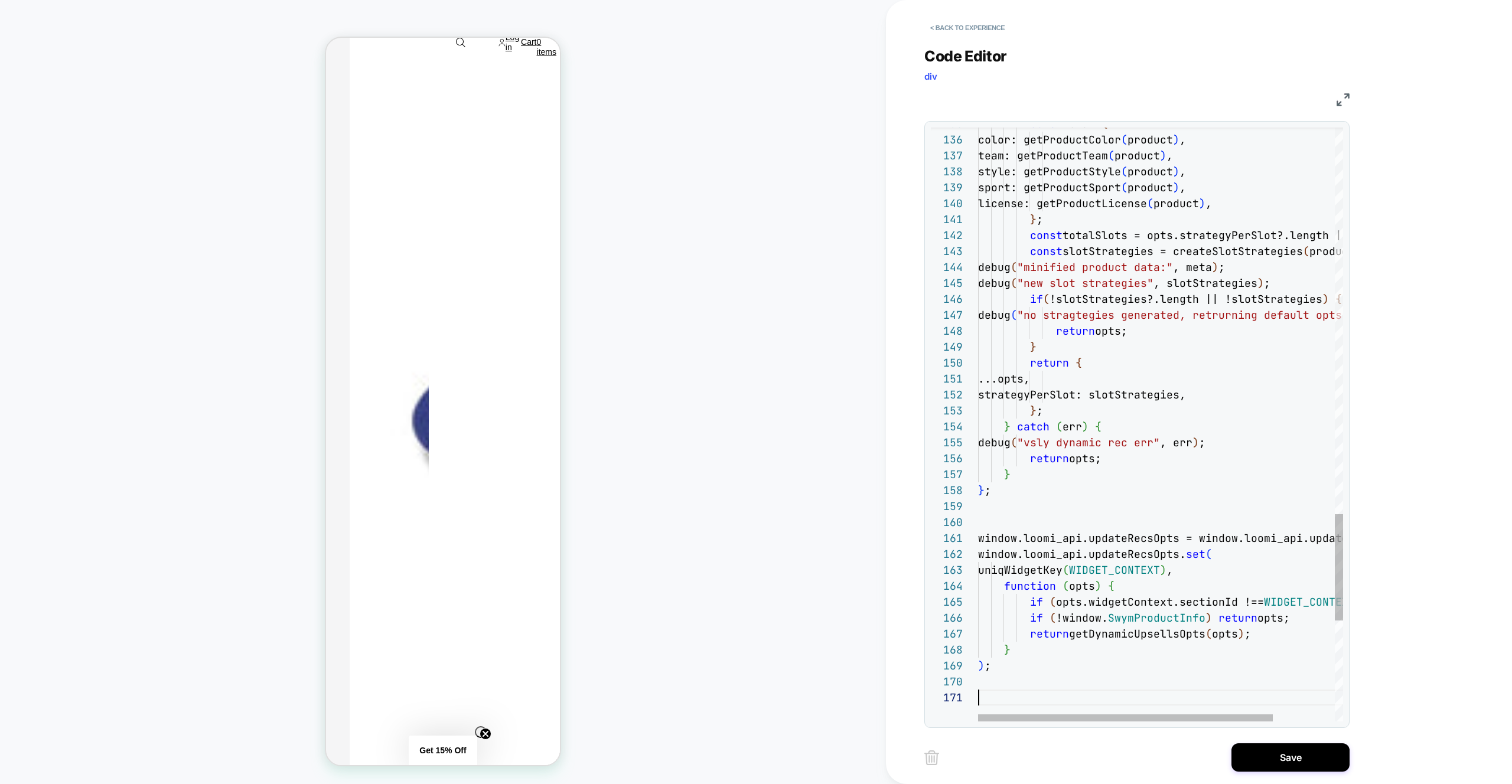
scroll to position [0, 0]
click at [1220, 762] on div "Save" at bounding box center [1137, 757] width 426 height 29
drag, startPoint x: 1245, startPoint y: 757, endPoint x: 1152, endPoint y: 736, distance: 95.3
click at [1245, 757] on button "Save" at bounding box center [1290, 757] width 118 height 29
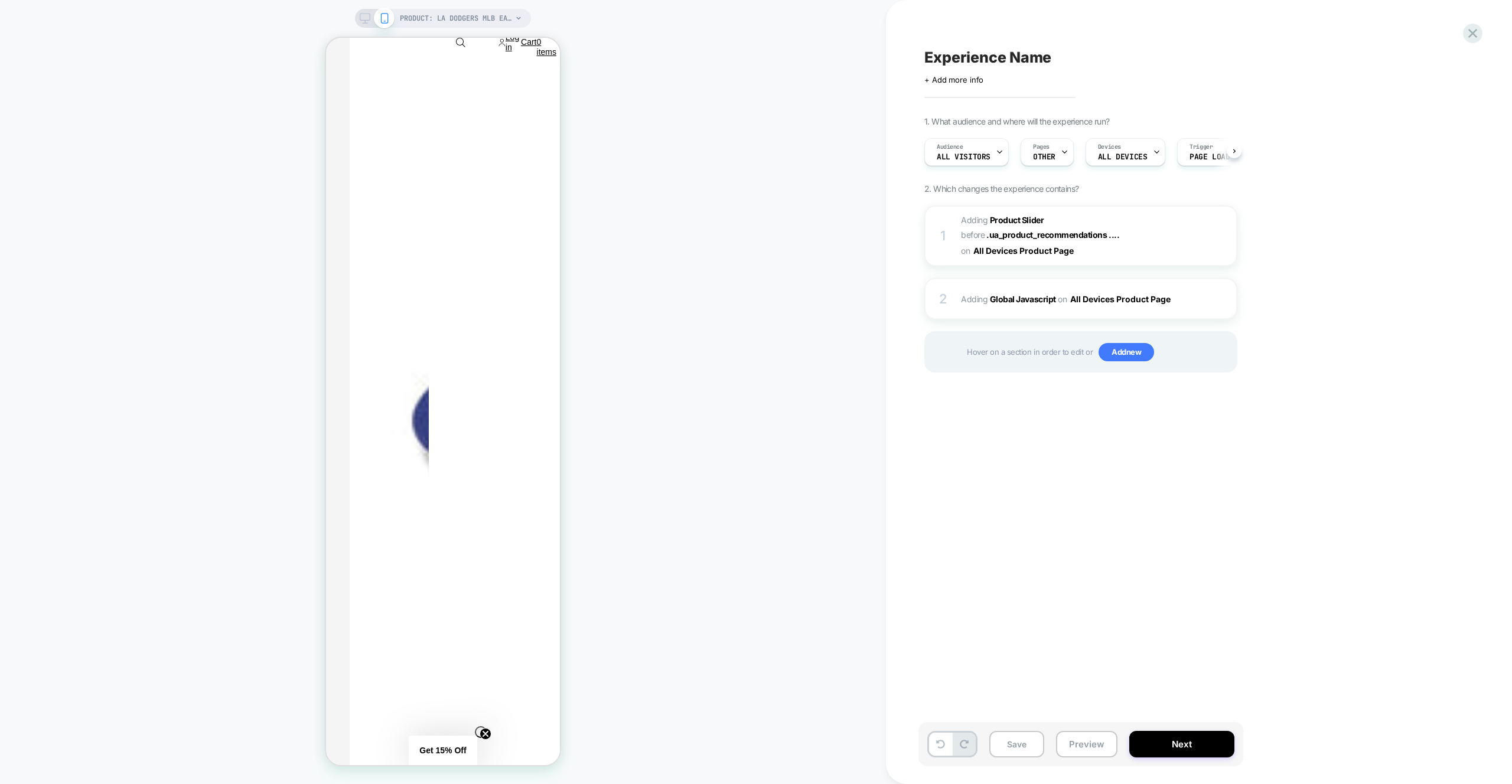
click at [1085, 739] on button "Preview" at bounding box center [1087, 744] width 62 height 27
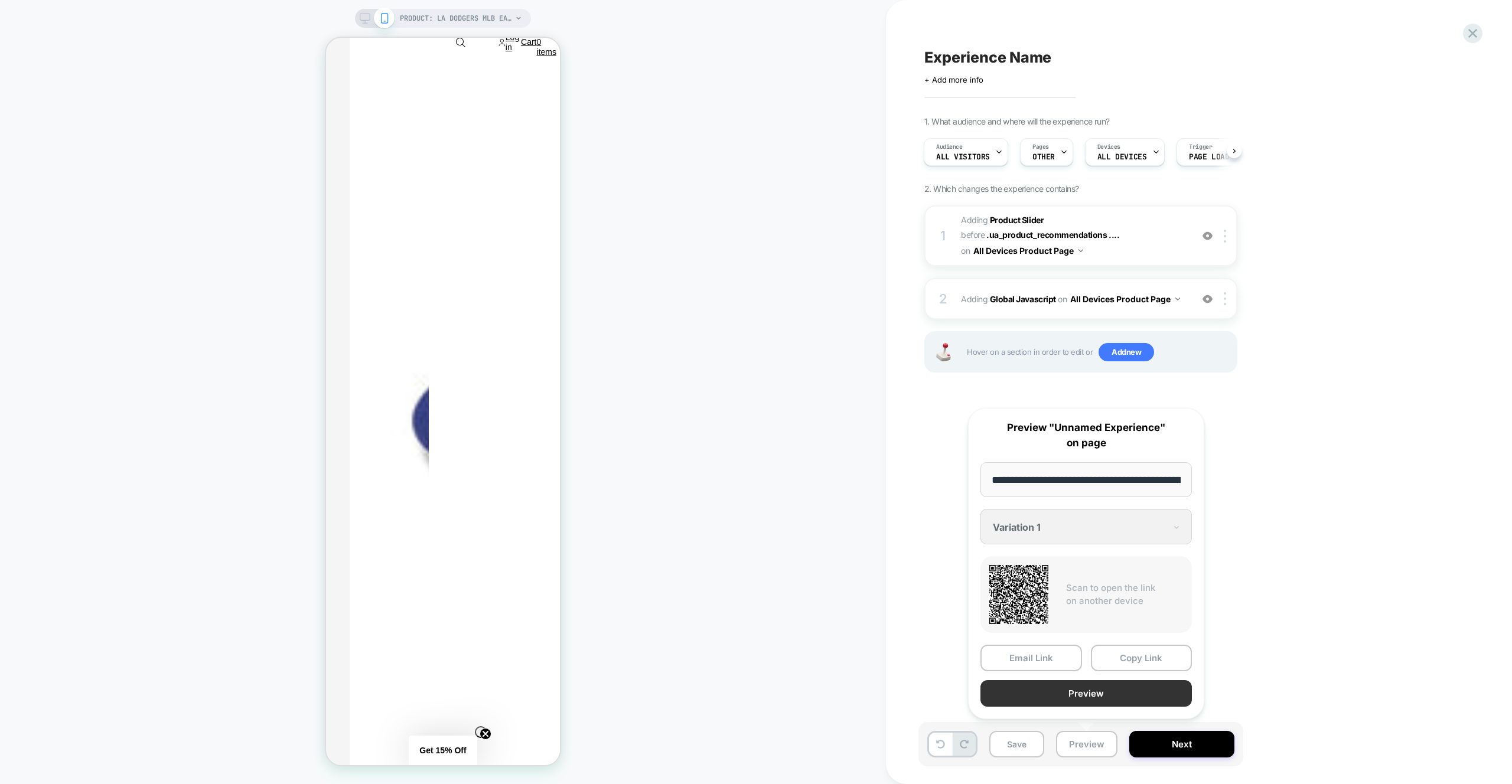
click at [1071, 690] on button "Preview" at bounding box center [1086, 693] width 212 height 27
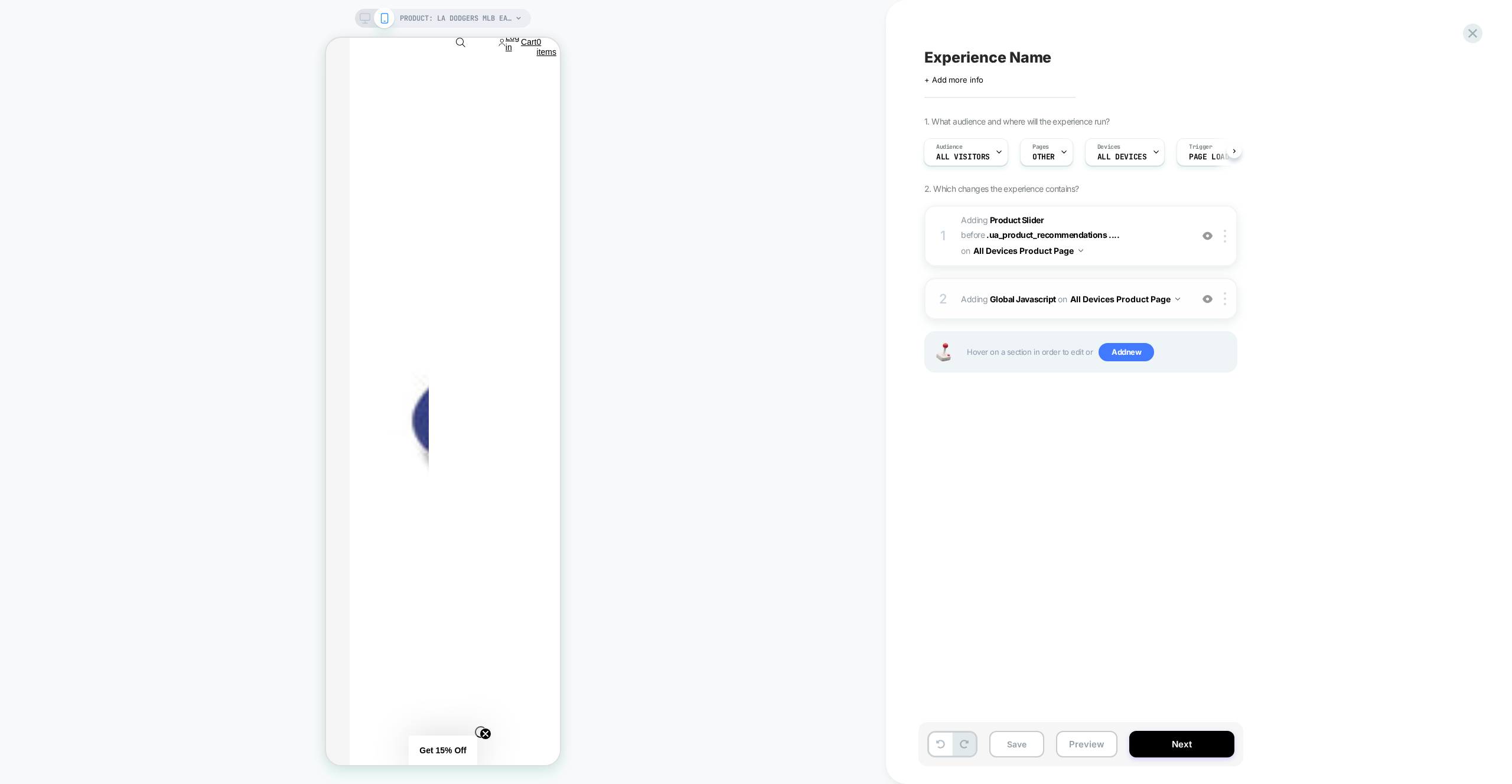
click at [1165, 278] on div "2 Adding Global Javascript on All Devices Product Page Add Before Add After Tar…" at bounding box center [1081, 299] width 313 height 42
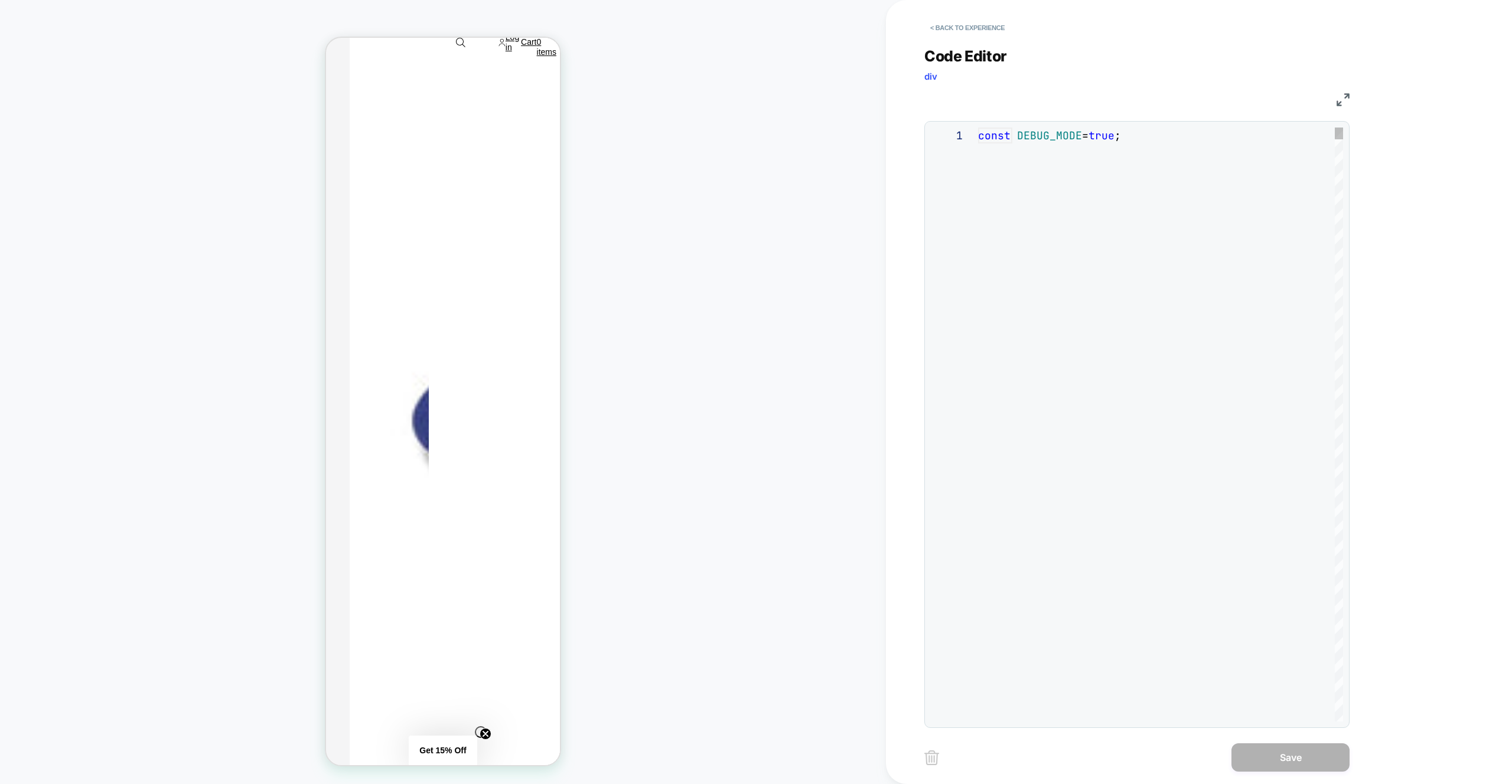
scroll to position [159, 0]
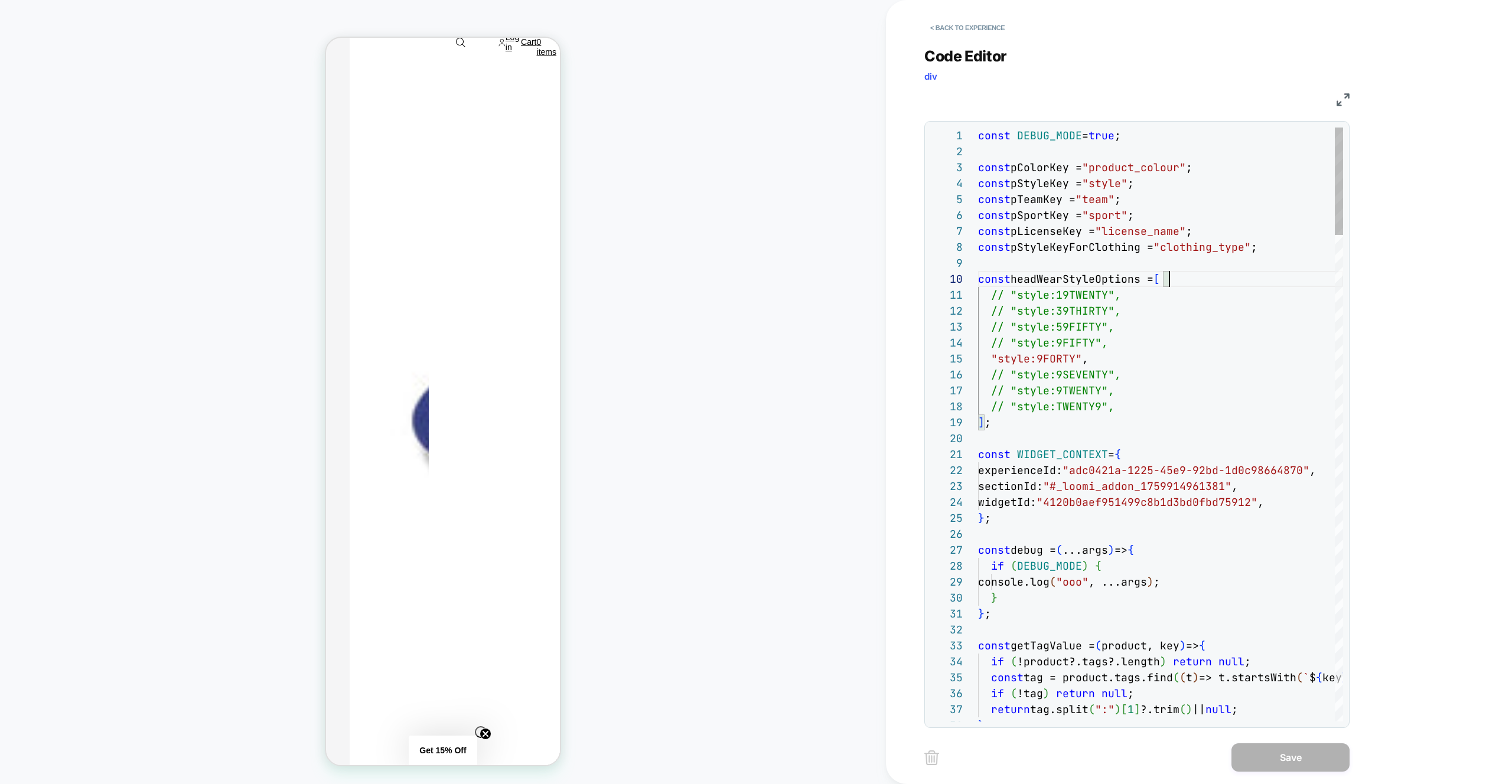
scroll to position [143, 192]
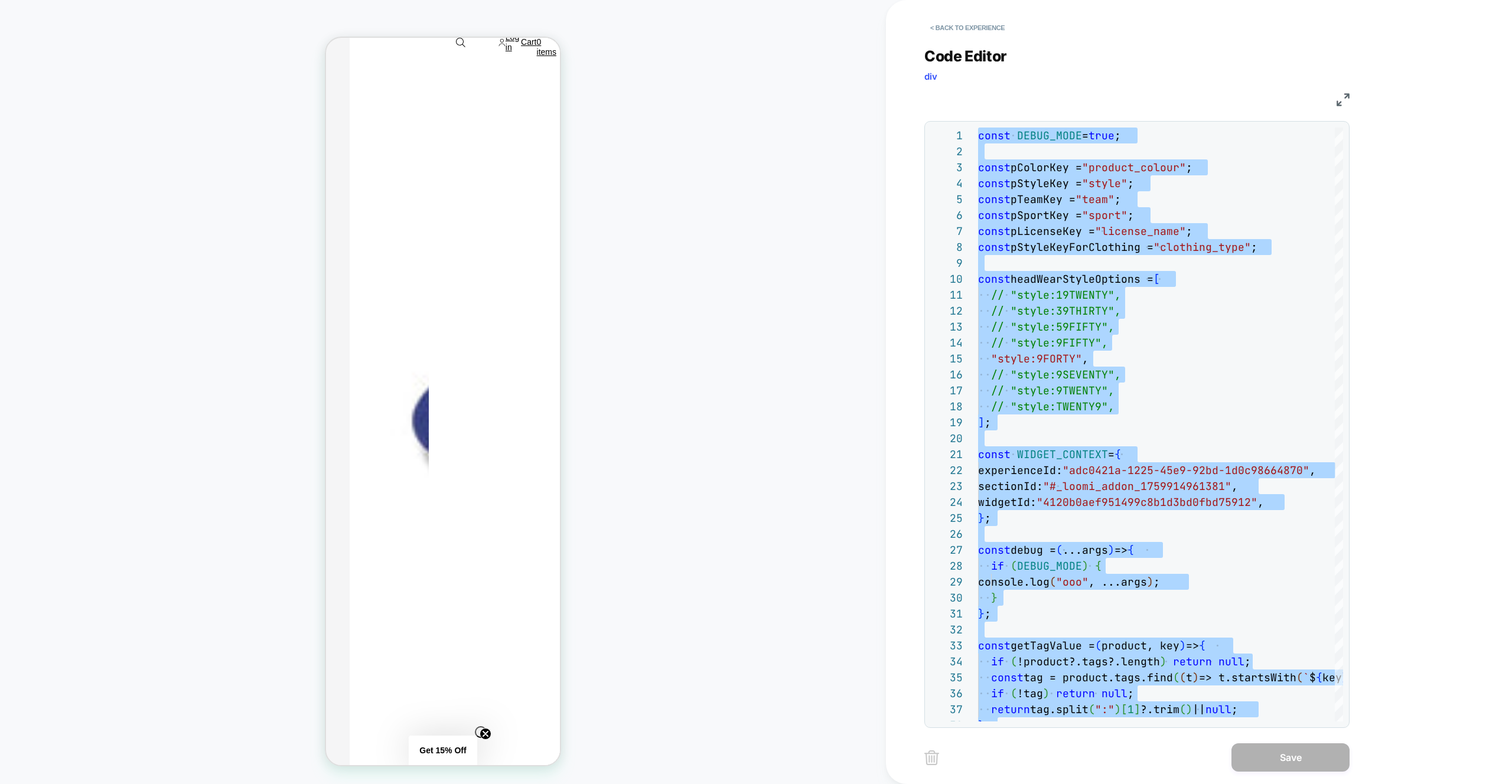
type textarea "* **"
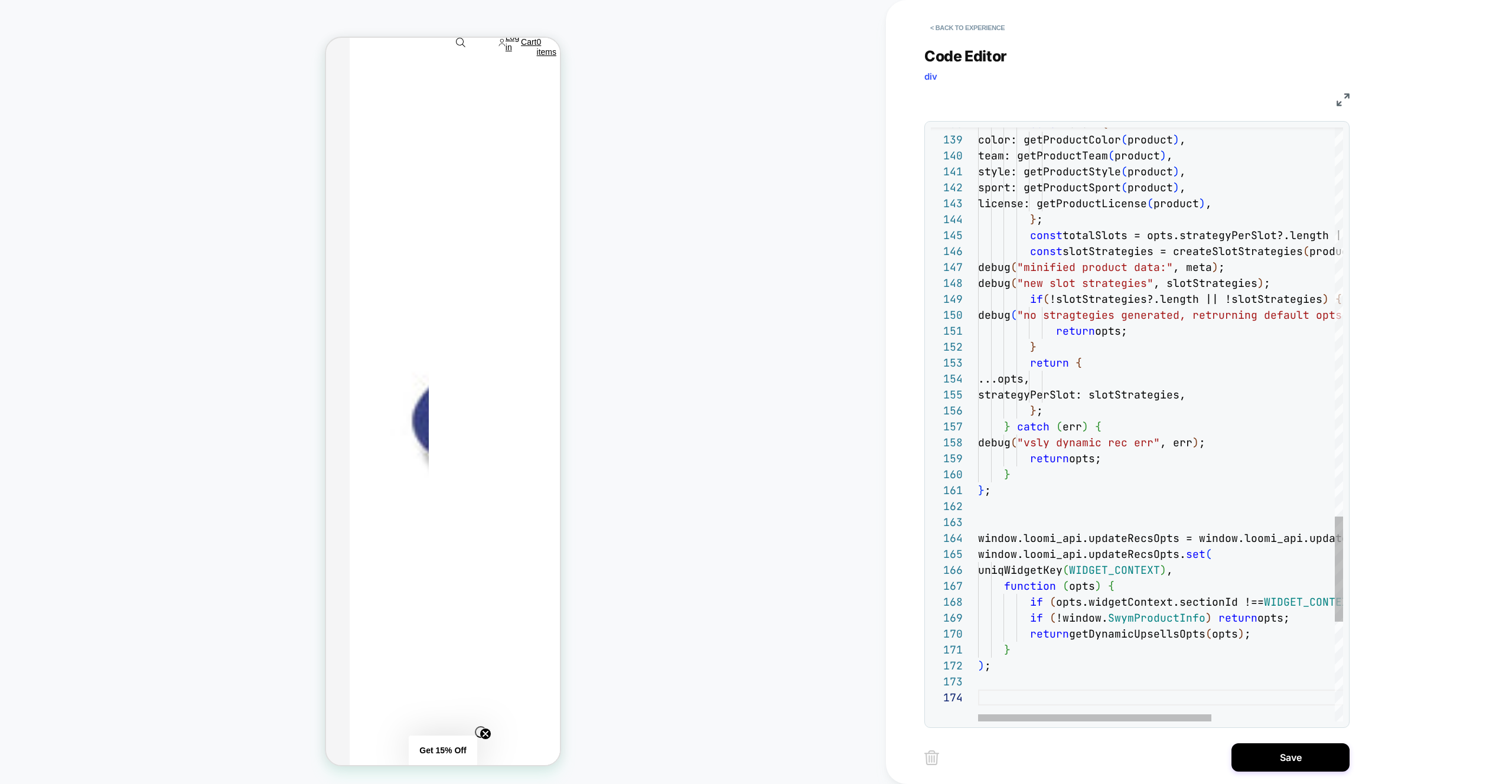
drag, startPoint x: 1263, startPoint y: 765, endPoint x: 1130, endPoint y: 750, distance: 133.8
click at [1263, 765] on button "Save" at bounding box center [1290, 757] width 118 height 29
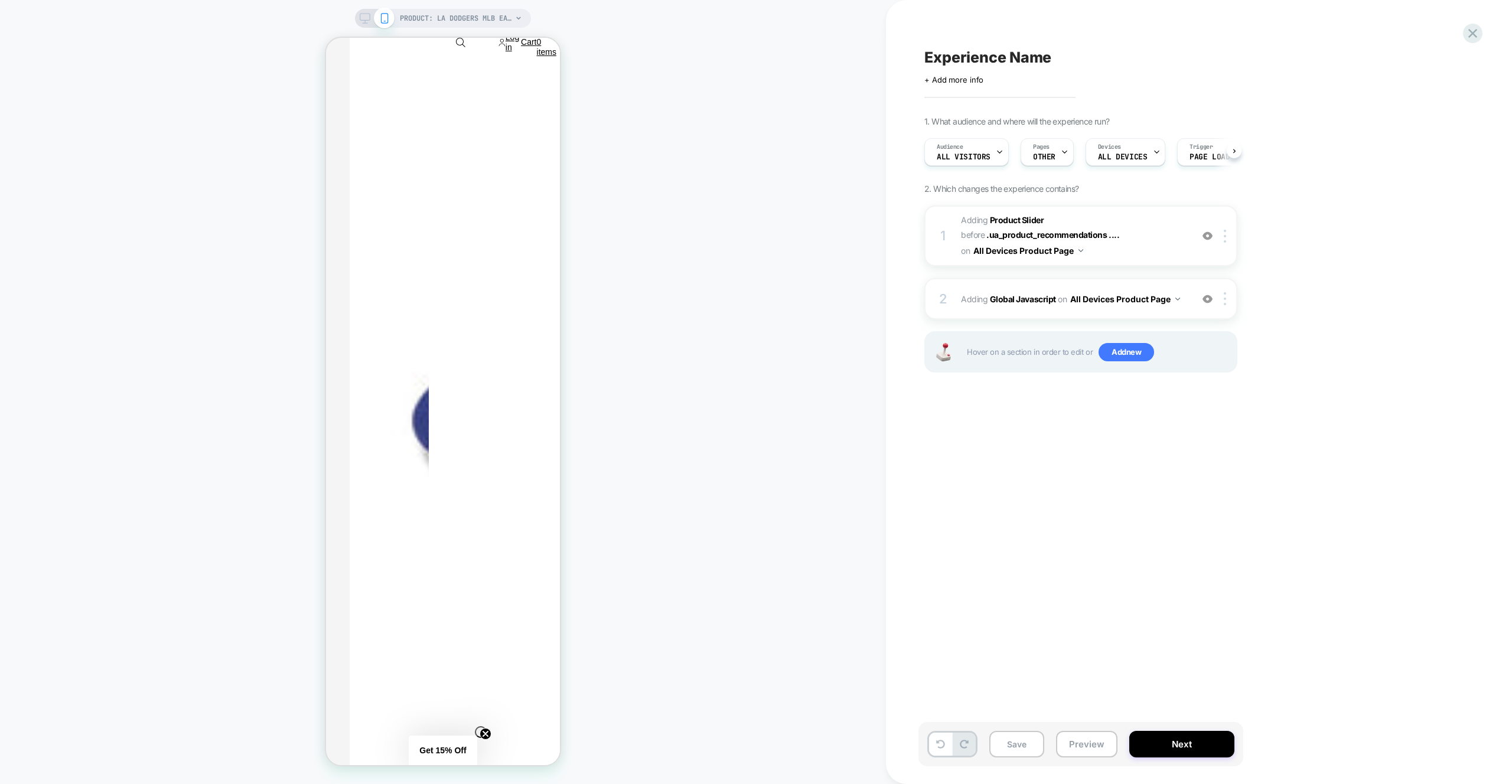
click at [1093, 745] on button "Preview" at bounding box center [1087, 744] width 62 height 27
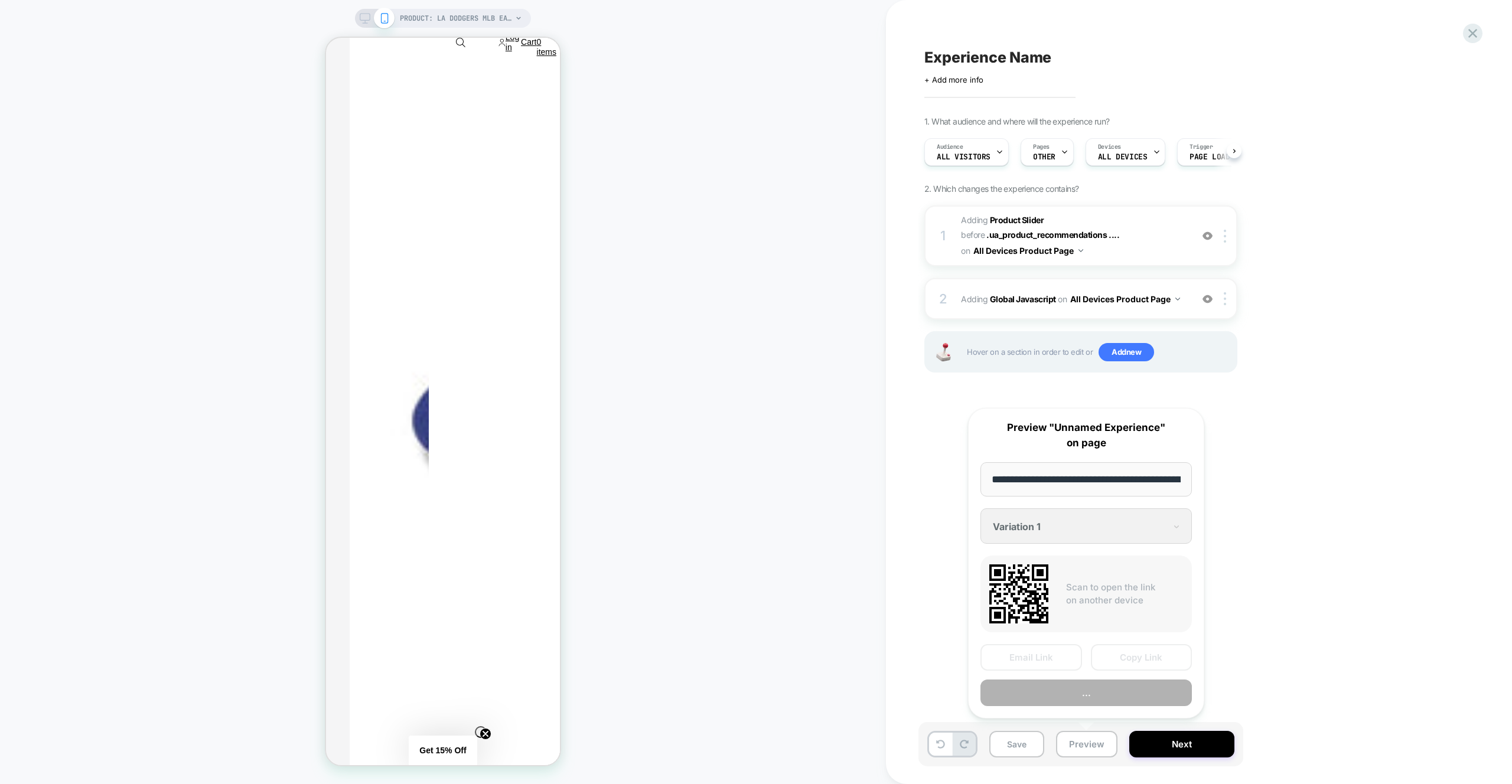
scroll to position [0, 412]
click at [1099, 688] on button "Preview" at bounding box center [1086, 693] width 212 height 27
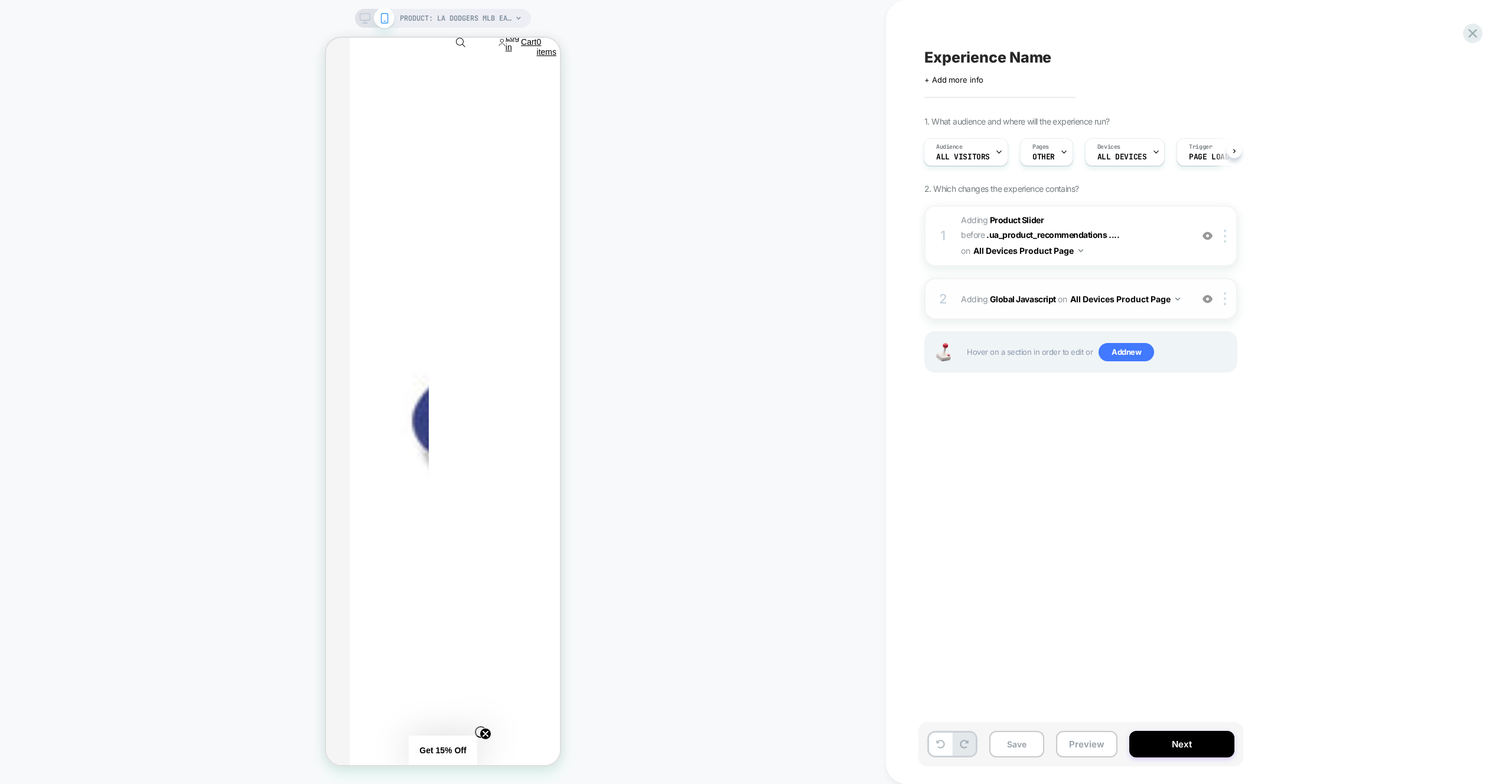
click at [1133, 283] on div "2 Adding Global Javascript on All Devices Product Page Add Before Add After Tar…" at bounding box center [1081, 299] width 313 height 42
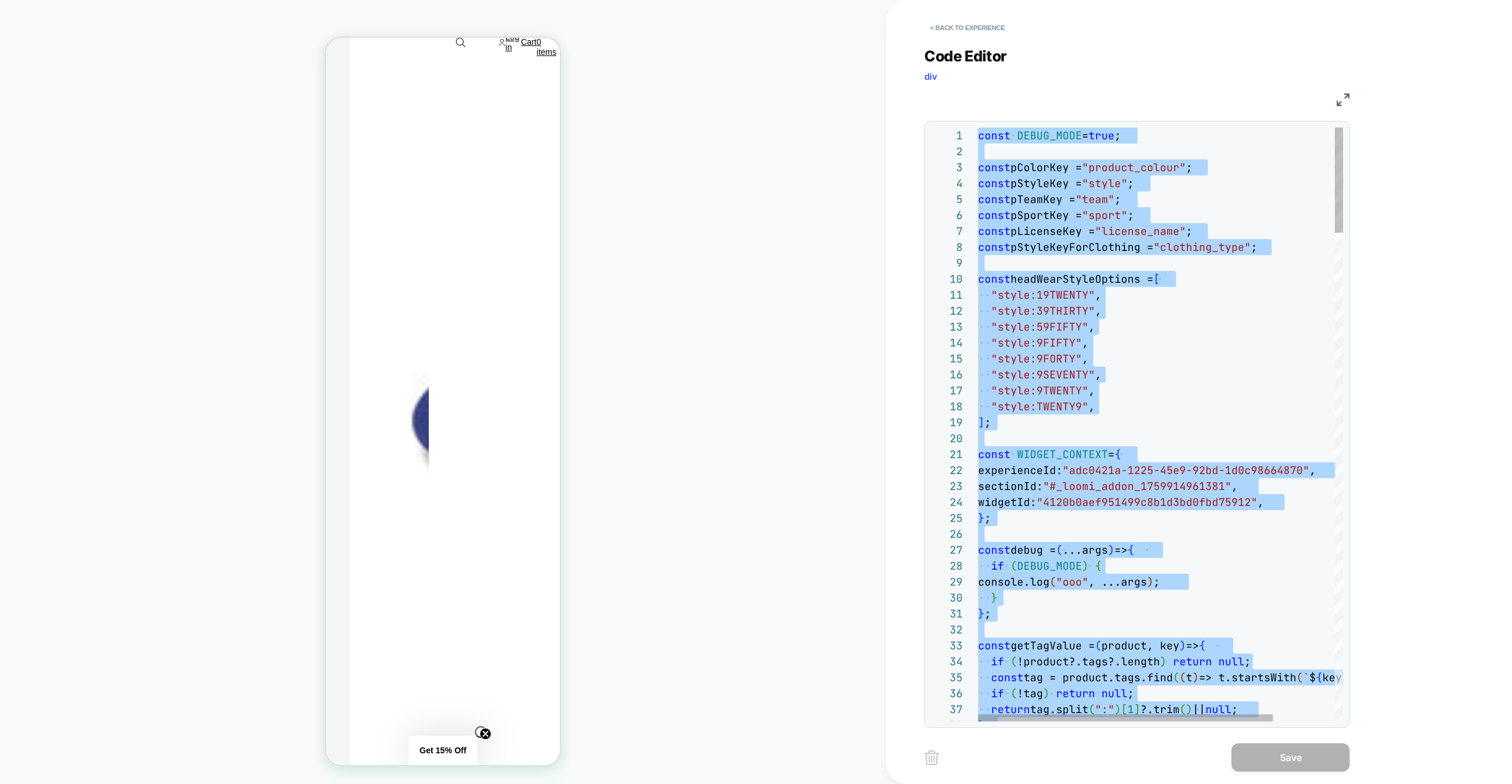
type textarea "**********"
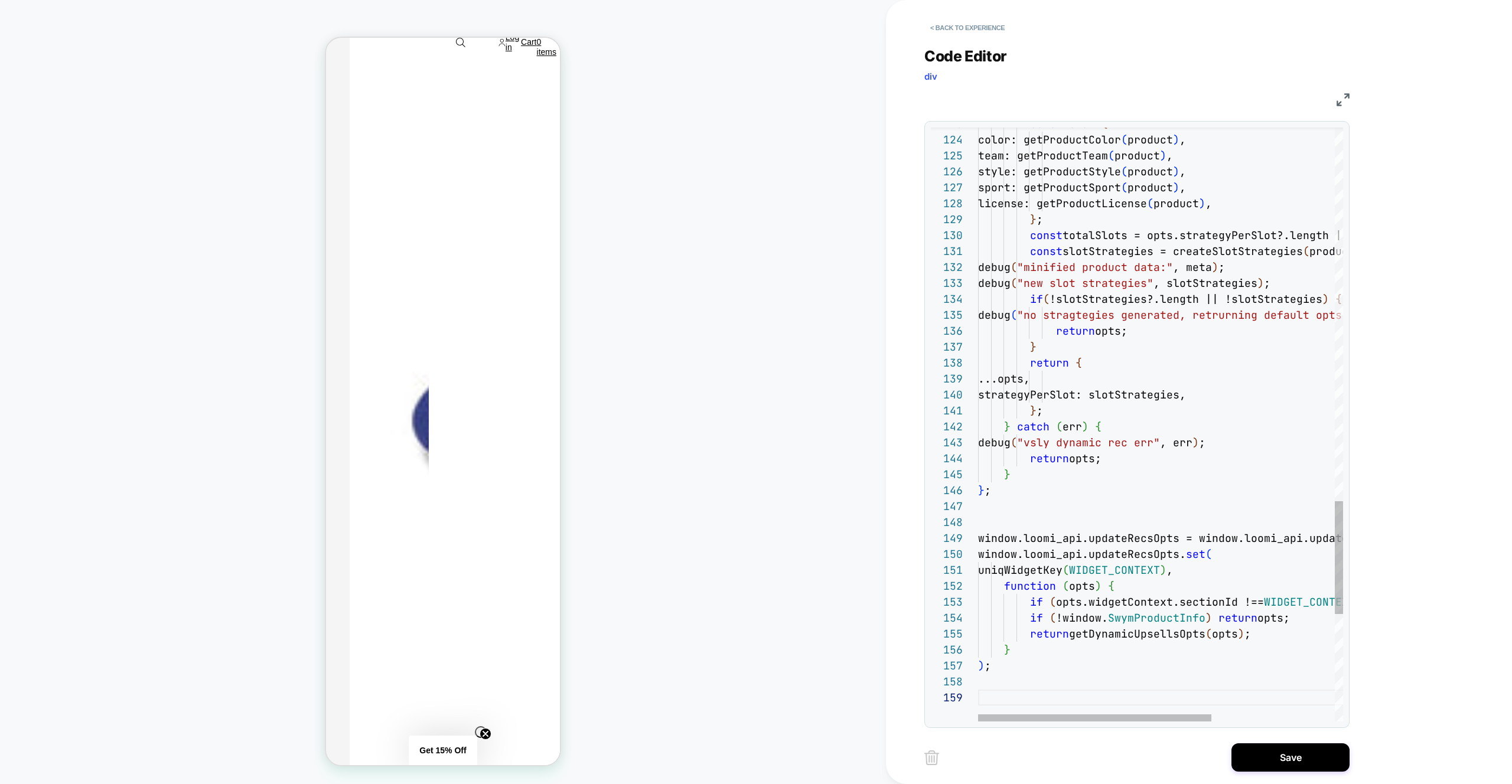
drag, startPoint x: 1288, startPoint y: 744, endPoint x: 35, endPoint y: 576, distance: 1264.2
click at [1288, 744] on button "Save" at bounding box center [1290, 757] width 118 height 29
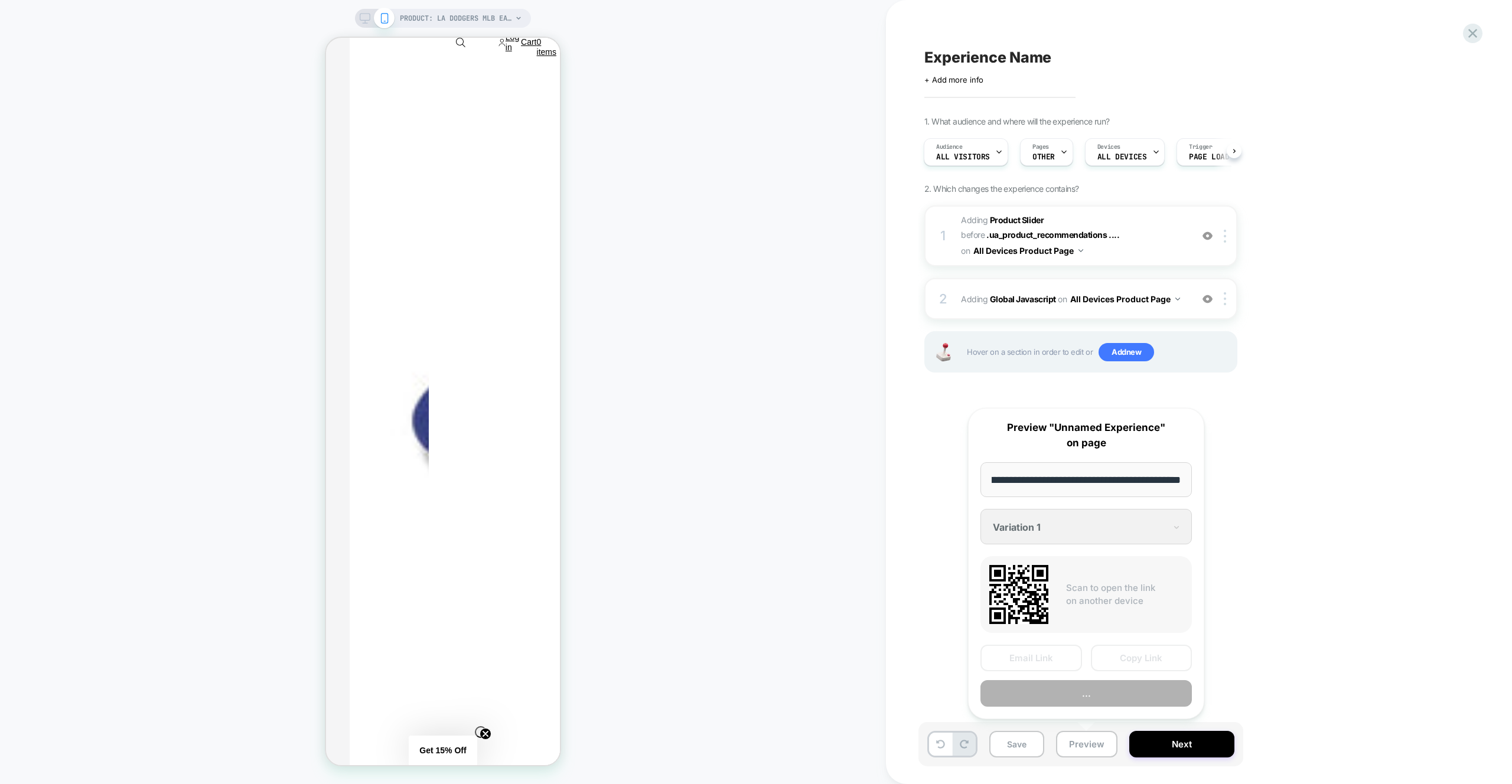
scroll to position [0, 0]
click at [1091, 700] on button "Preview" at bounding box center [1086, 693] width 212 height 27
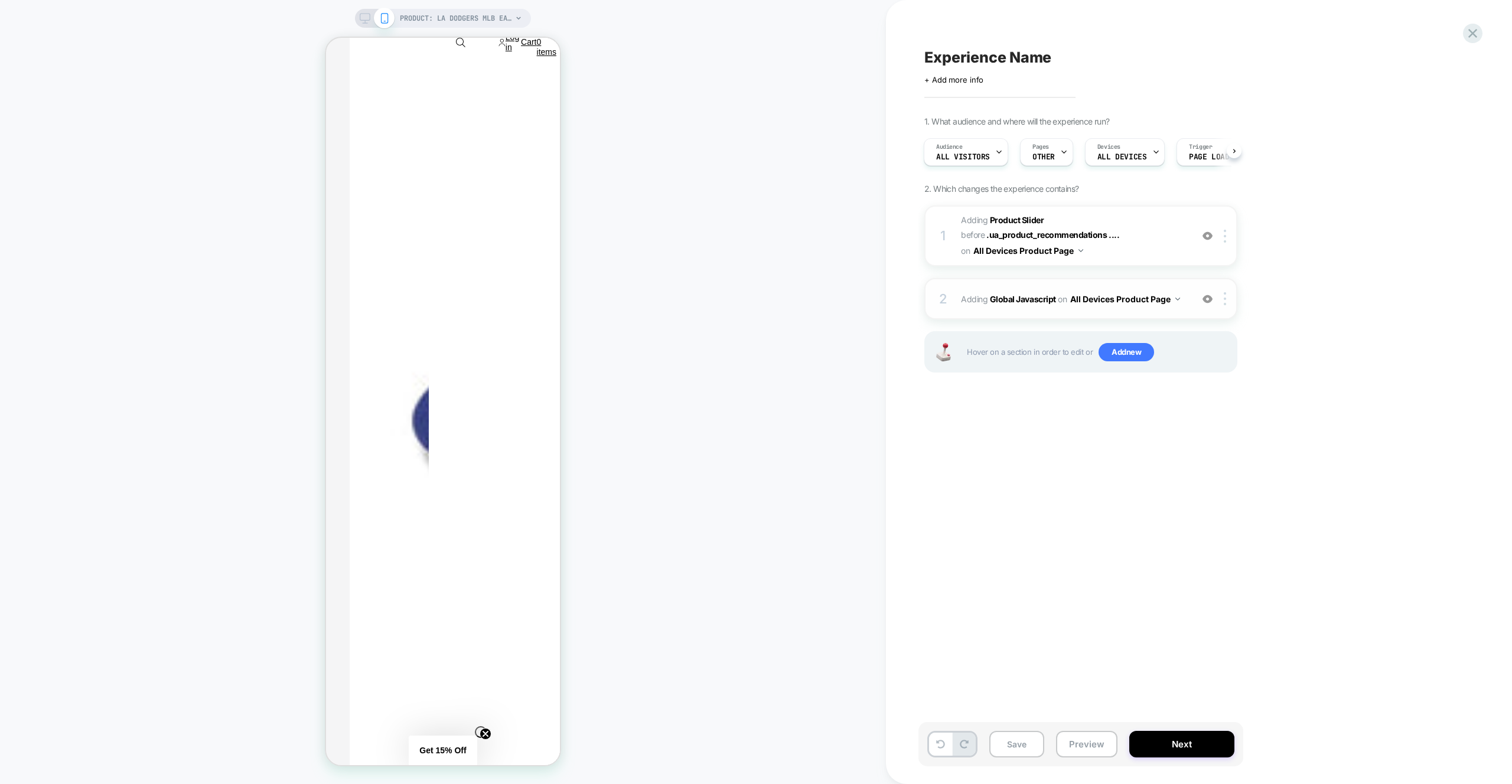
click at [1170, 284] on div "2 Adding Global Javascript on All Devices Product Page Add Before Add After Tar…" at bounding box center [1081, 299] width 313 height 42
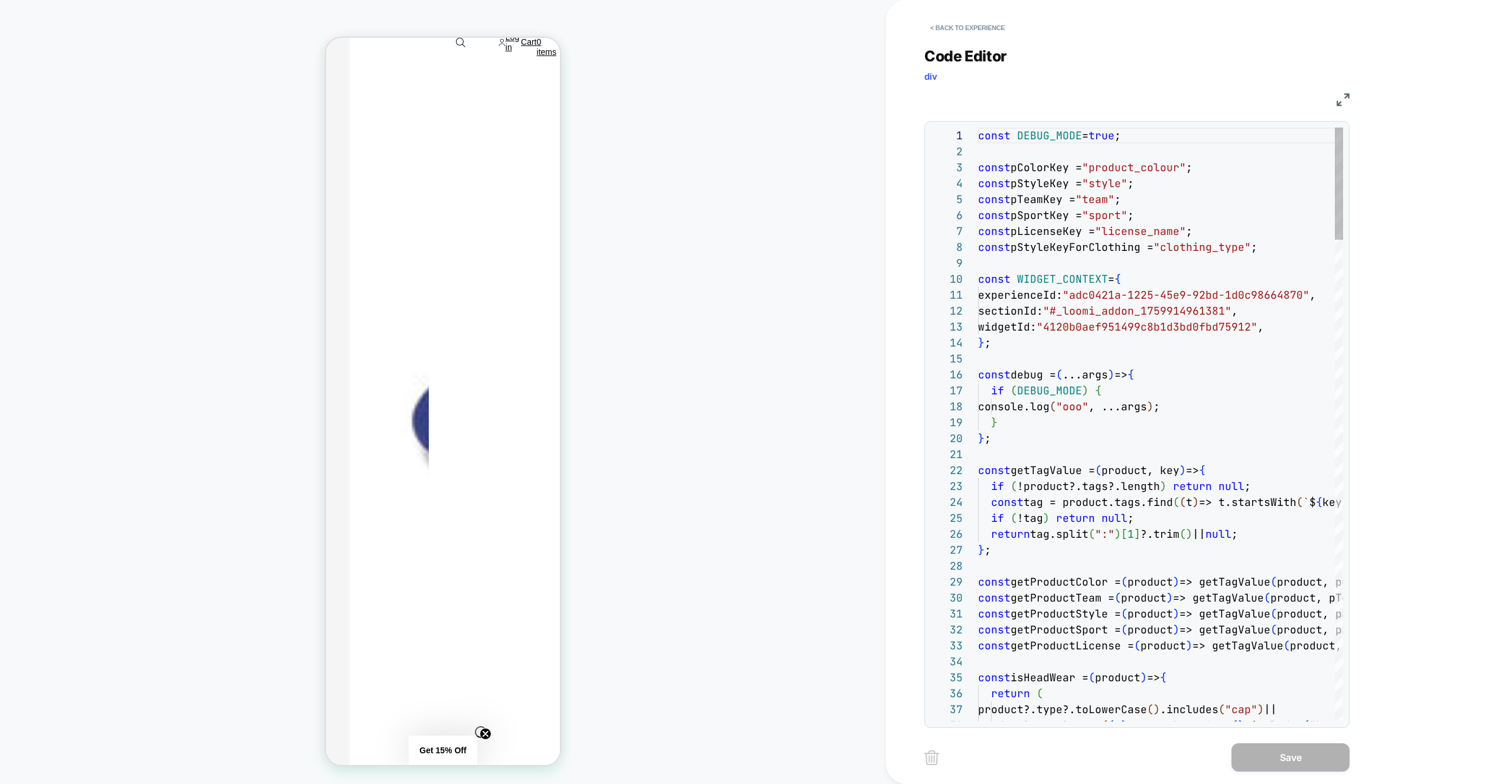
scroll to position [143, 153]
type textarea "* **"
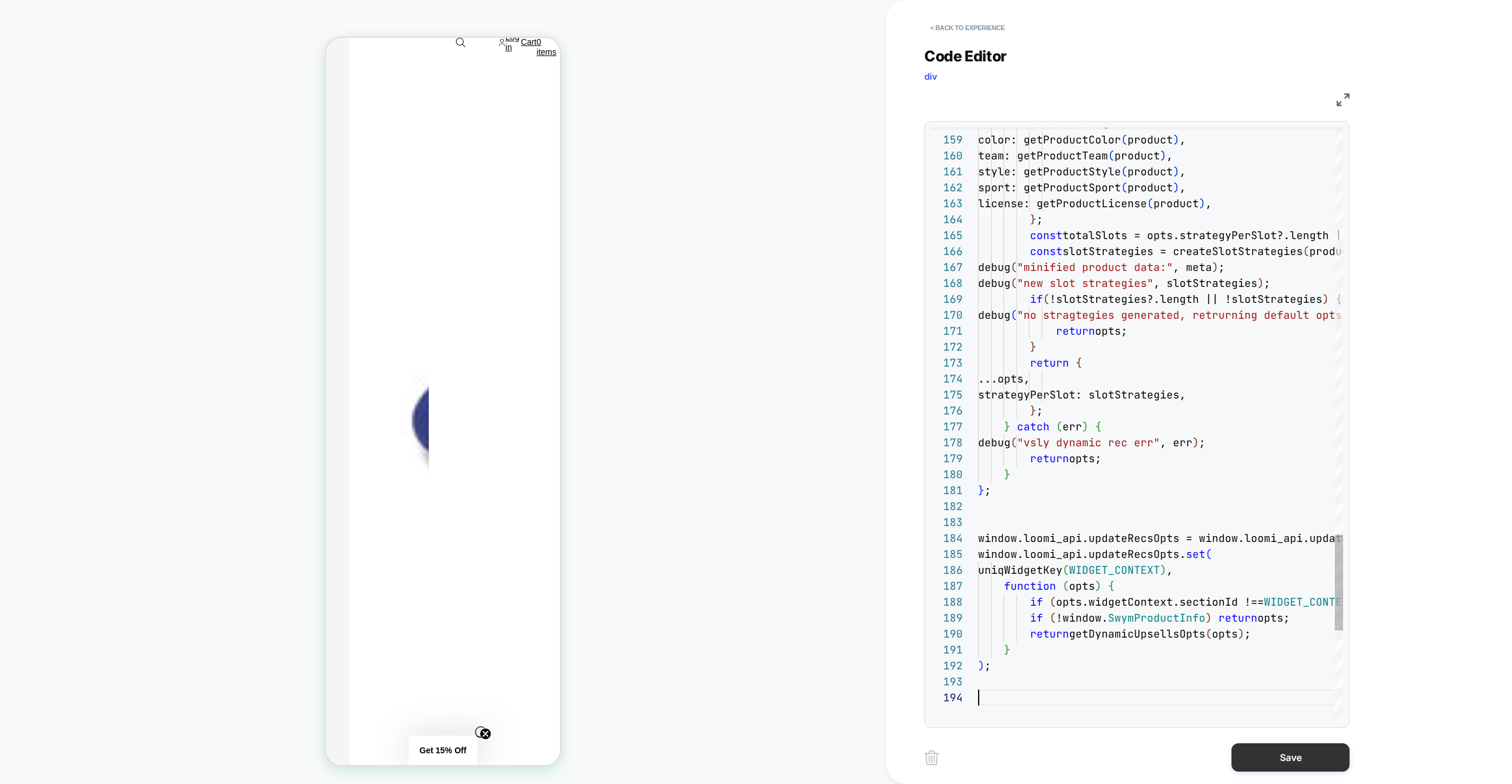
scroll to position [48, 0]
drag, startPoint x: 1292, startPoint y: 765, endPoint x: 1119, endPoint y: 744, distance: 174.3
click at [1292, 765] on button "Save" at bounding box center [1290, 757] width 118 height 29
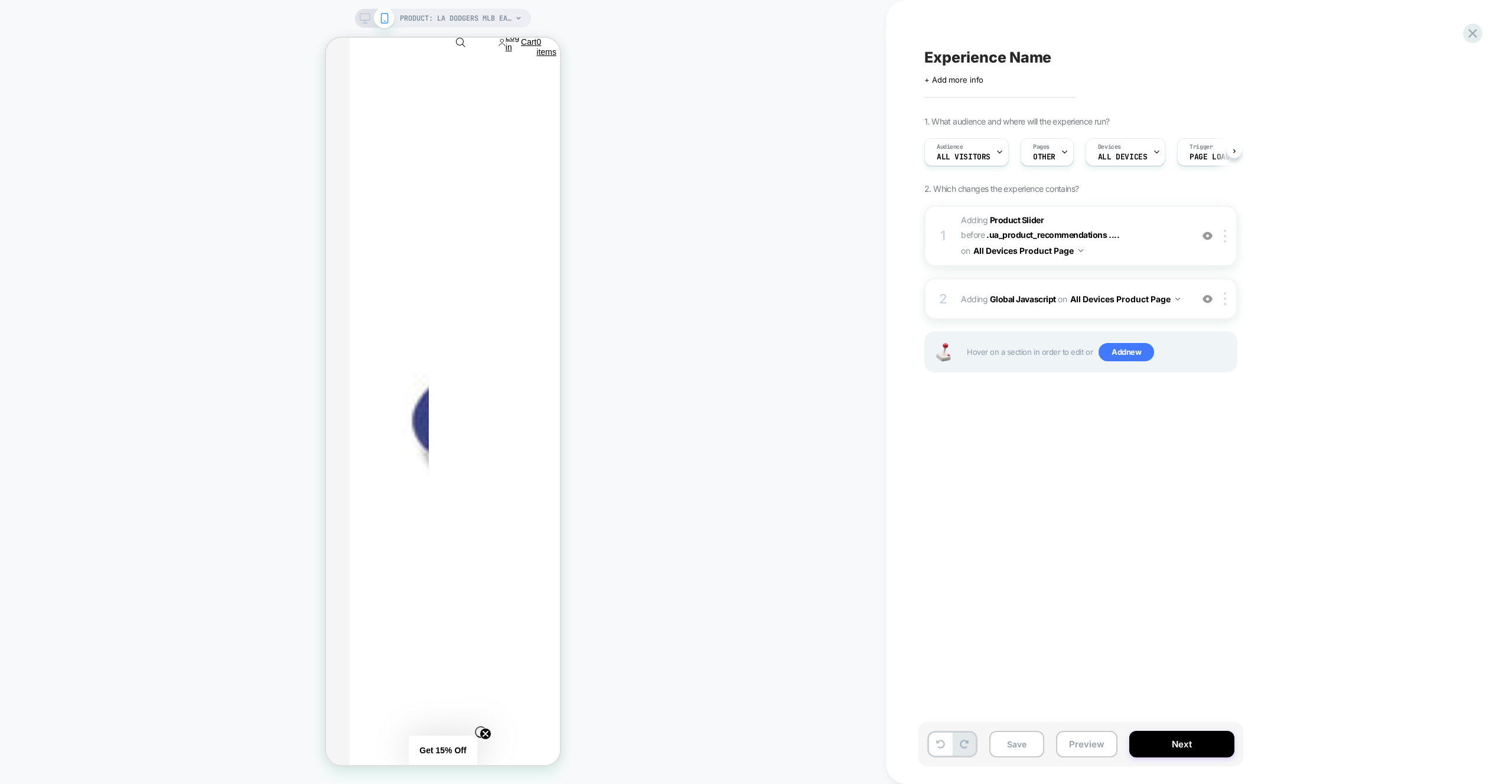
click at [1094, 742] on button "Preview" at bounding box center [1087, 744] width 62 height 27
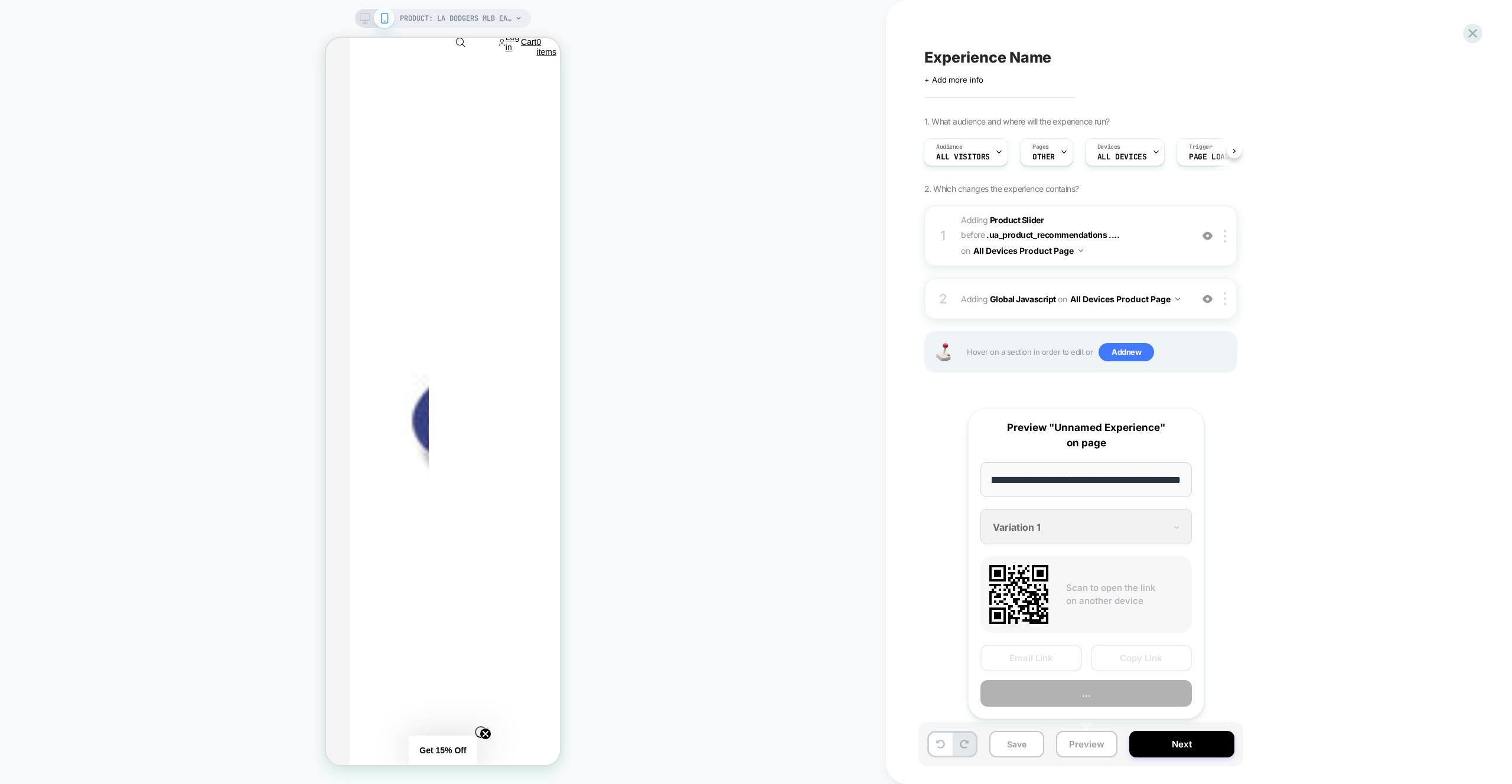
scroll to position [0, 0]
click at [1090, 691] on button "Preview" at bounding box center [1086, 693] width 212 height 27
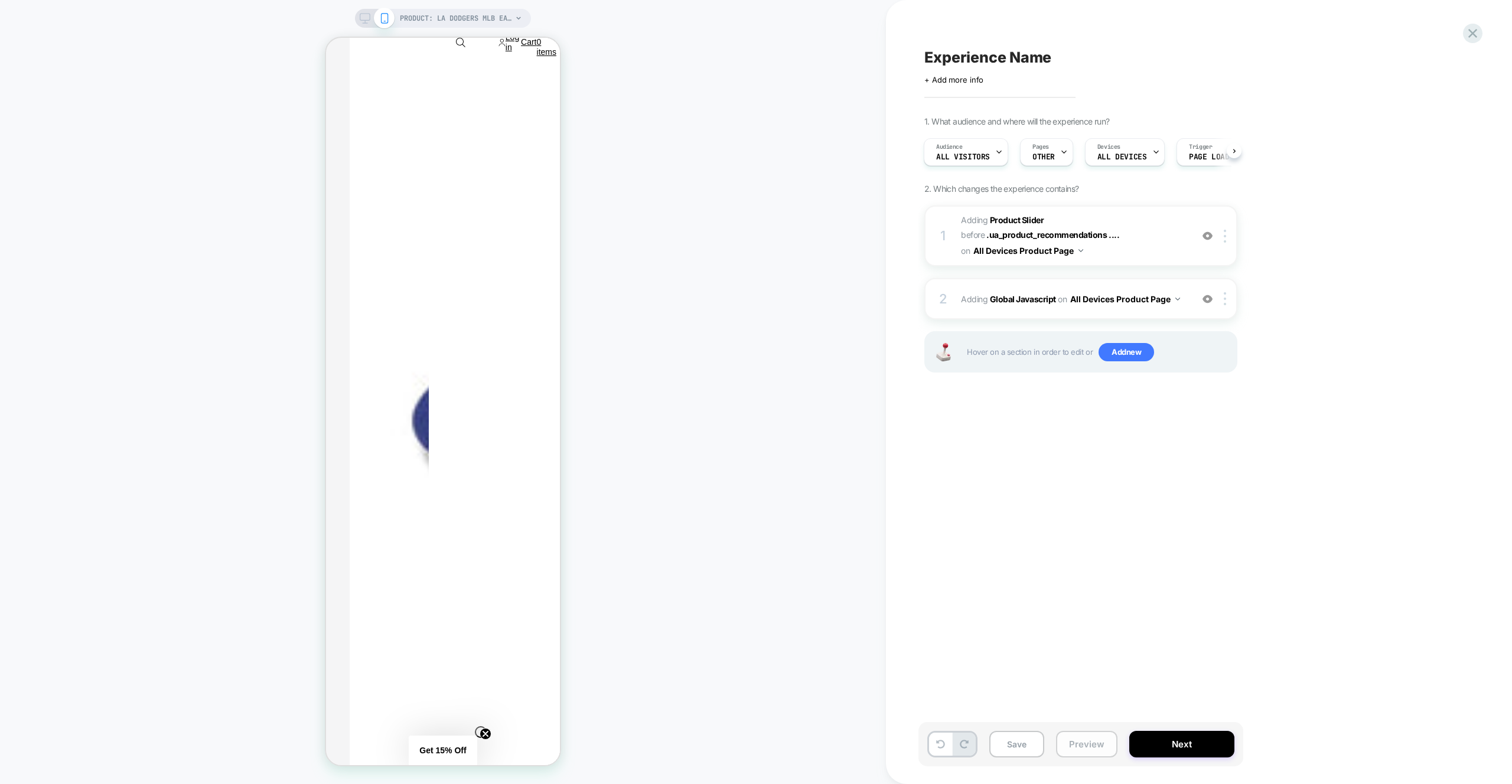
click at [1079, 749] on button "Preview" at bounding box center [1087, 744] width 62 height 27
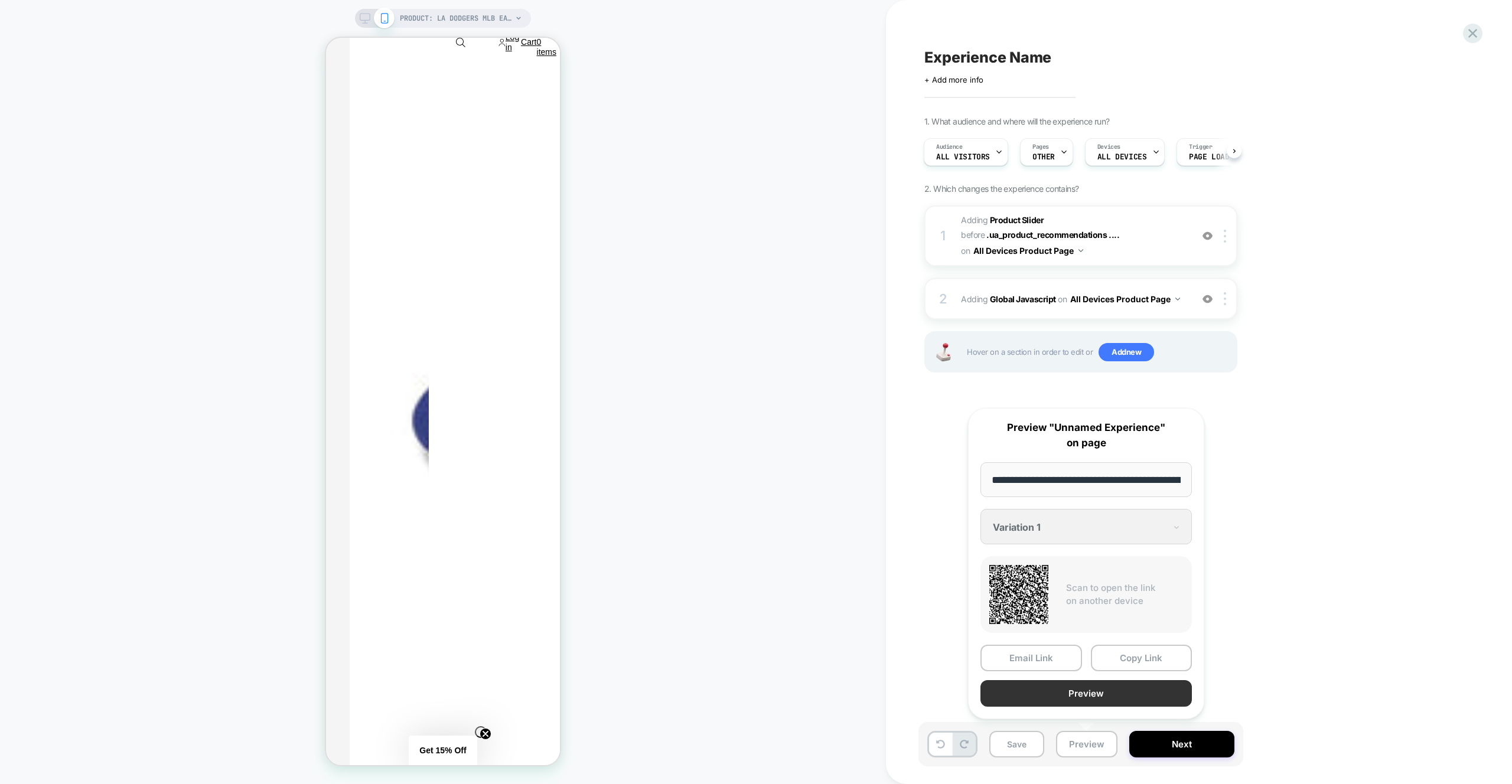
click at [1073, 694] on button "Preview" at bounding box center [1086, 693] width 212 height 27
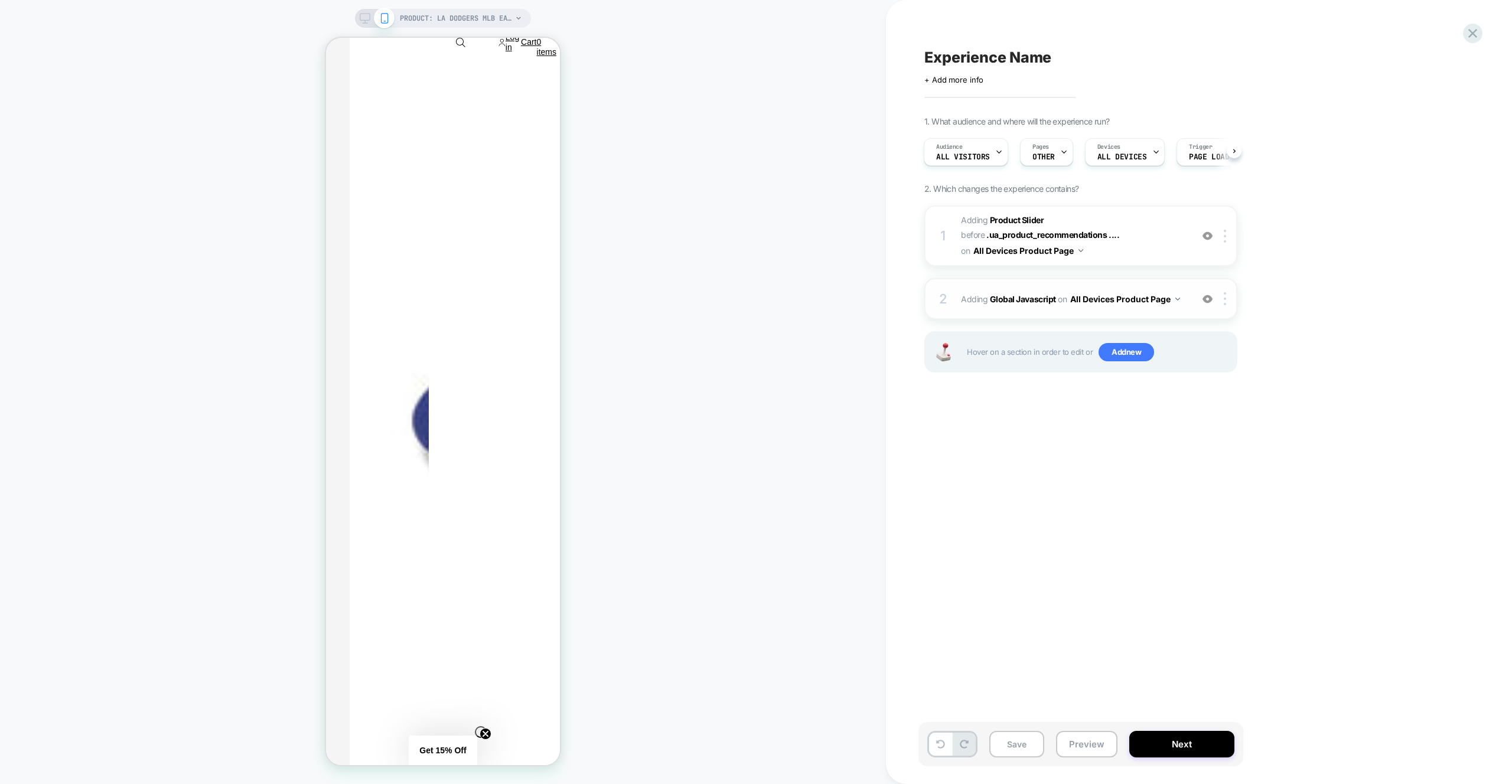
click at [1141, 280] on div "2 Adding Global Javascript on All Devices Product Page Add Before Add After Tar…" at bounding box center [1081, 299] width 313 height 42
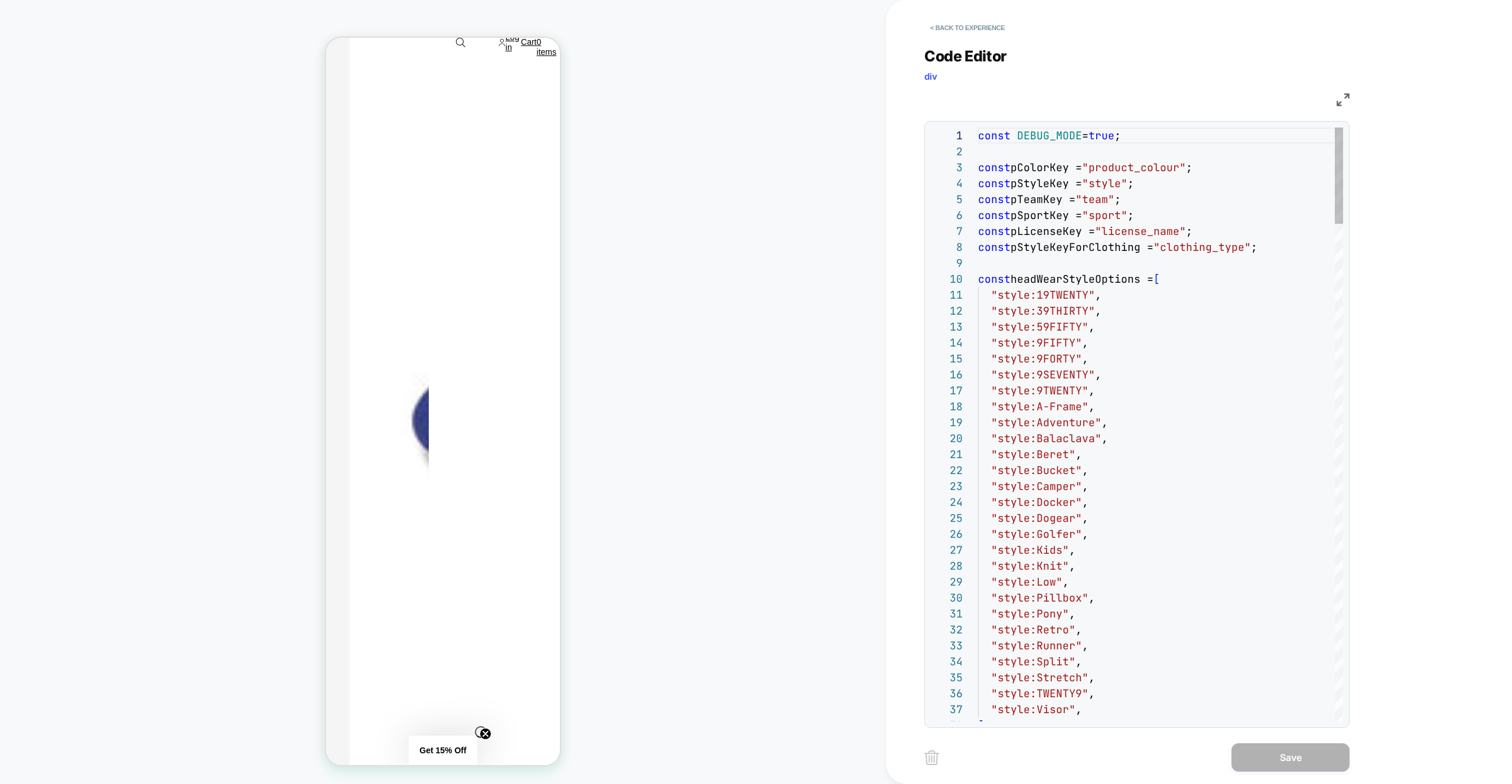
scroll to position [159, 0]
click at [954, 29] on button "< Back to experience" at bounding box center [967, 28] width 86 height 19
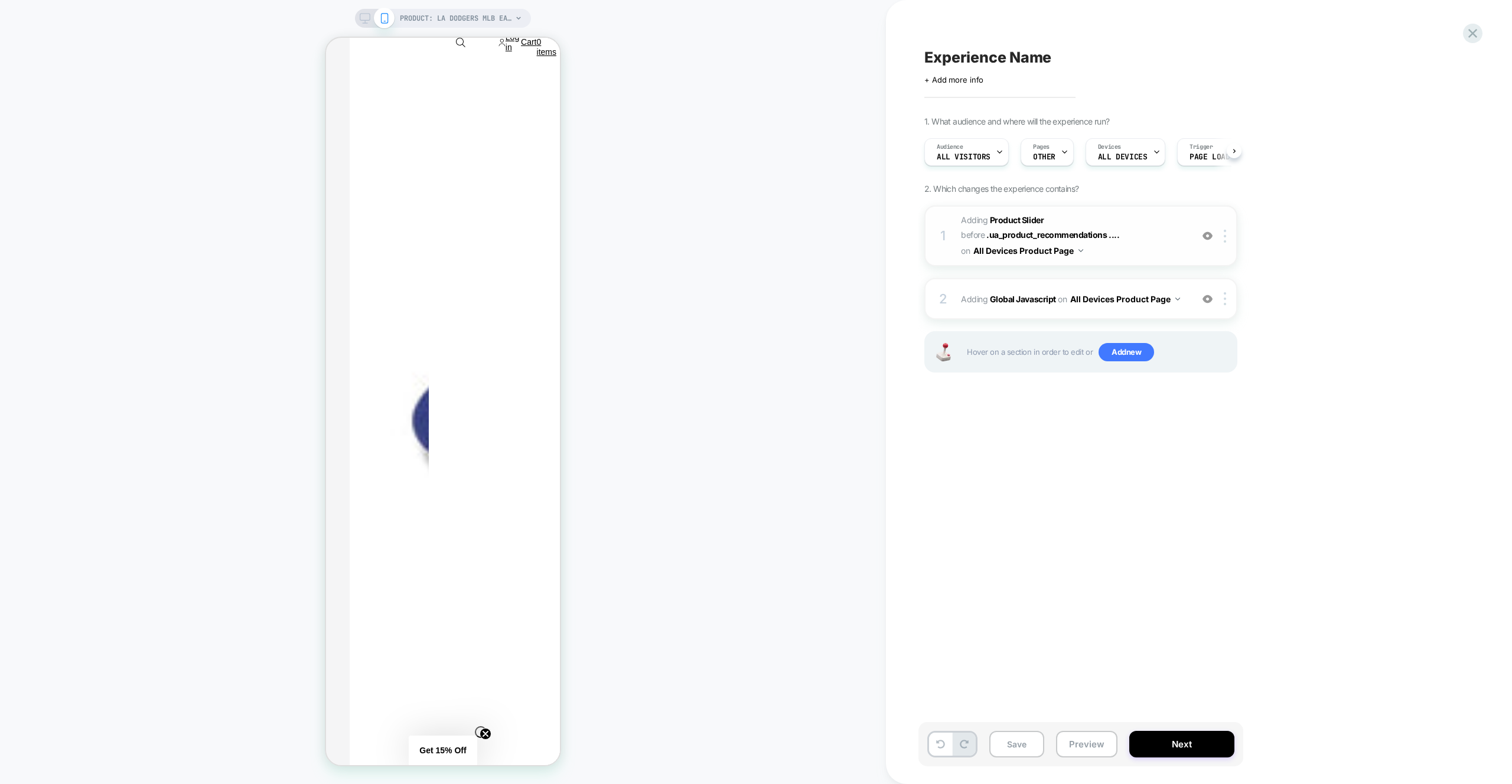
scroll to position [0, 1]
click at [1158, 255] on span "#_loomi_addon_1759914961381 Adding Product Slider BEFORE .ua_product_recommenda…" at bounding box center [1074, 235] width 225 height 47
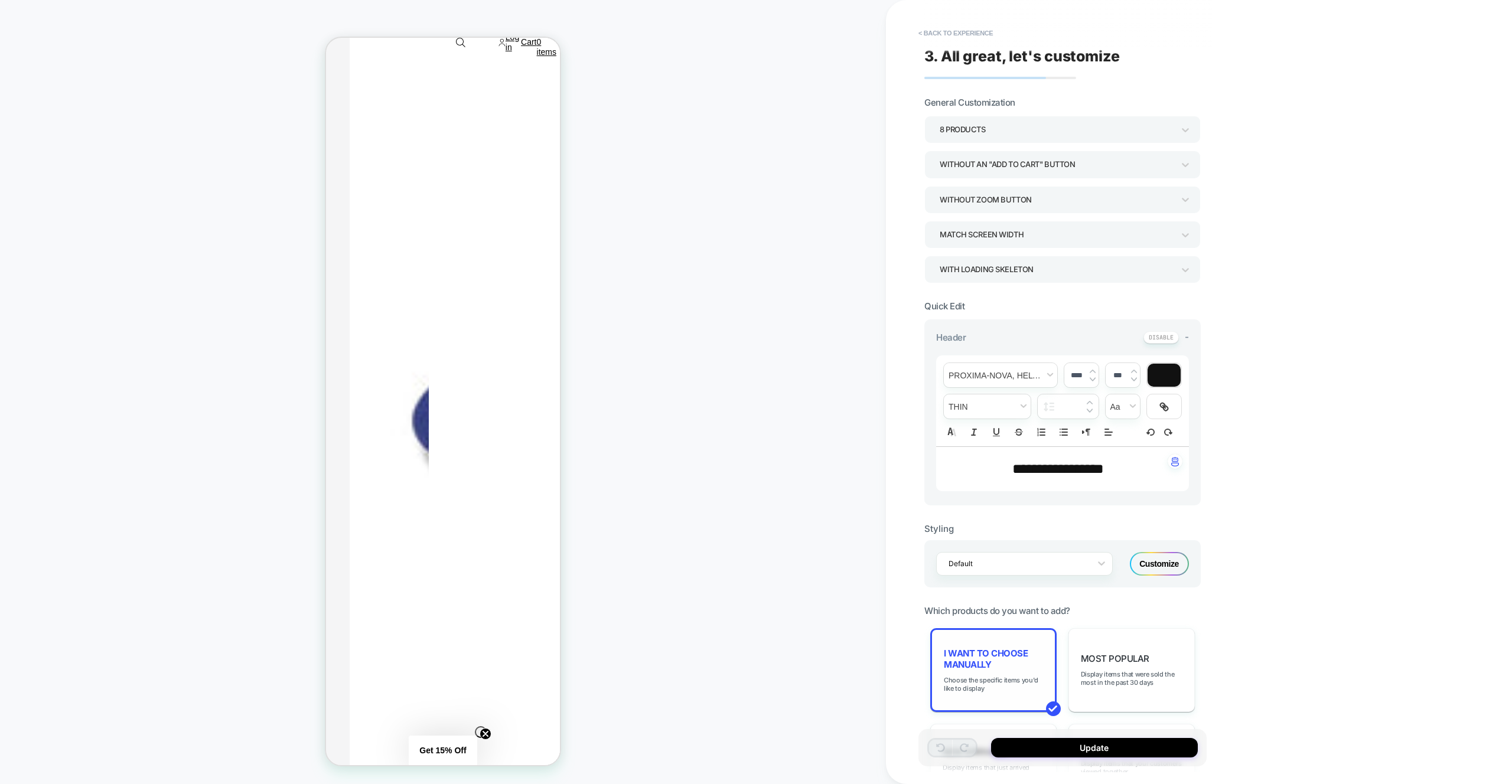
click at [1010, 640] on div "I want to choose manually Choose the specific items you'd like to display" at bounding box center [993, 670] width 126 height 84
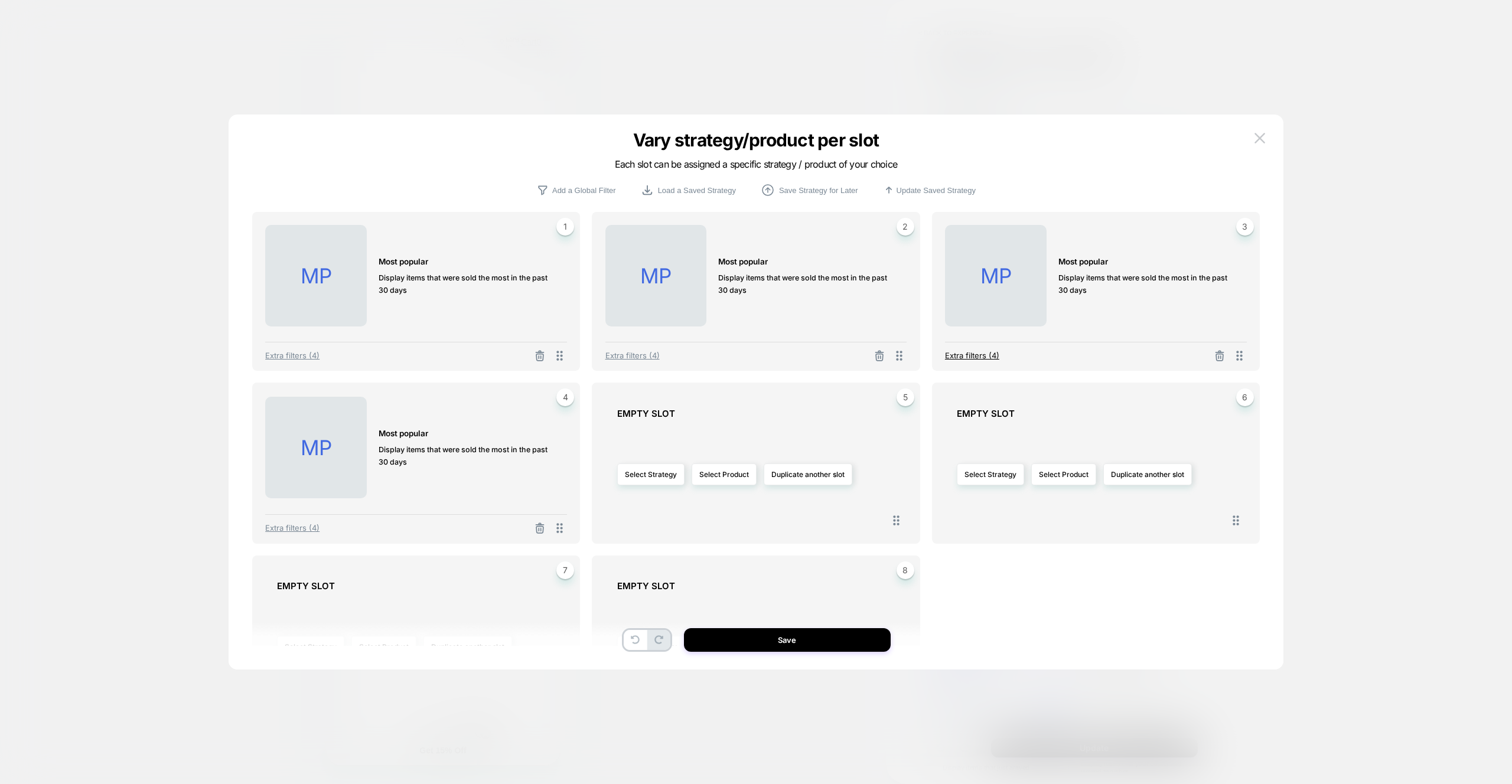
click at [982, 351] on span "Extra filters (4)" at bounding box center [972, 355] width 55 height 9
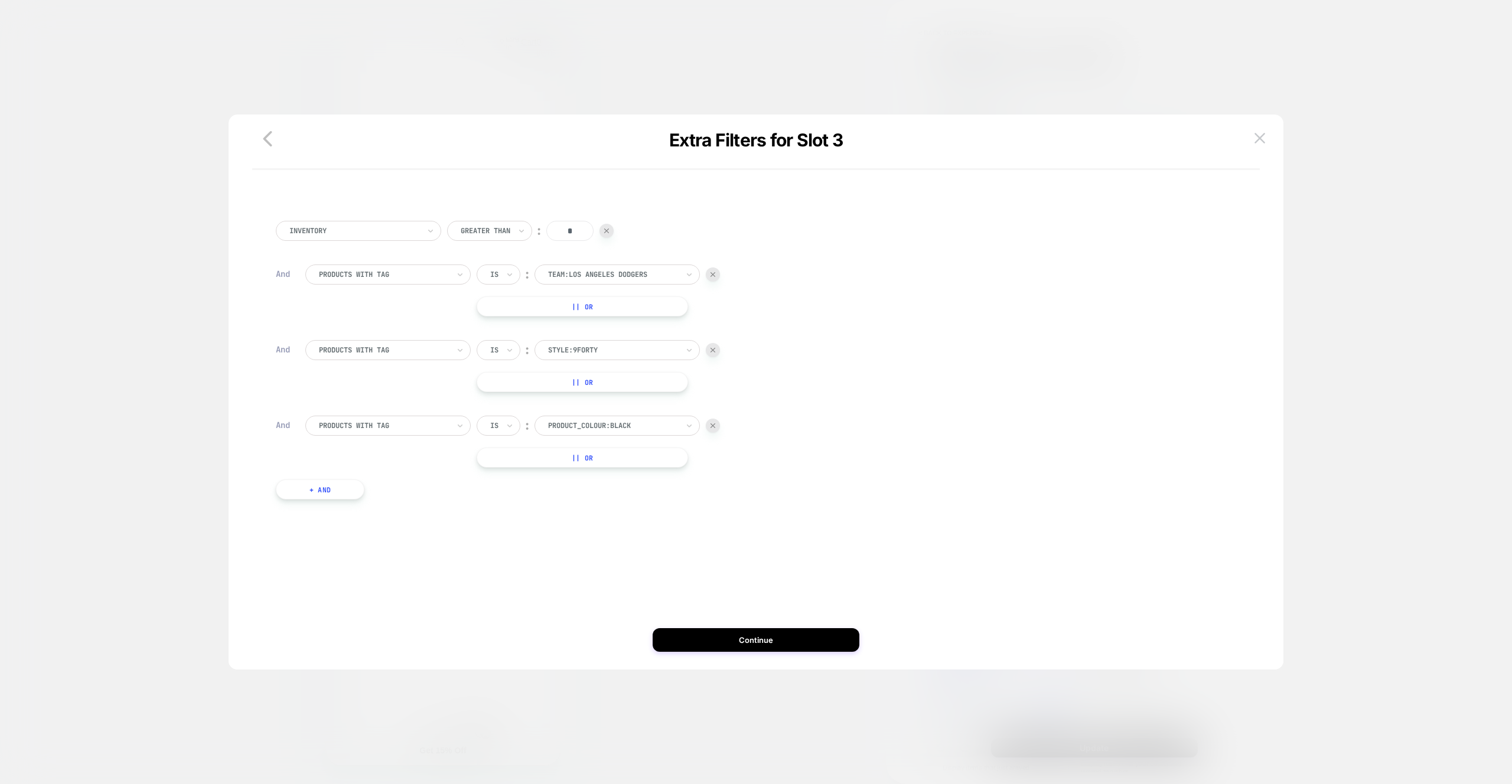
click at [325, 486] on button "+ And" at bounding box center [319, 489] width 88 height 20
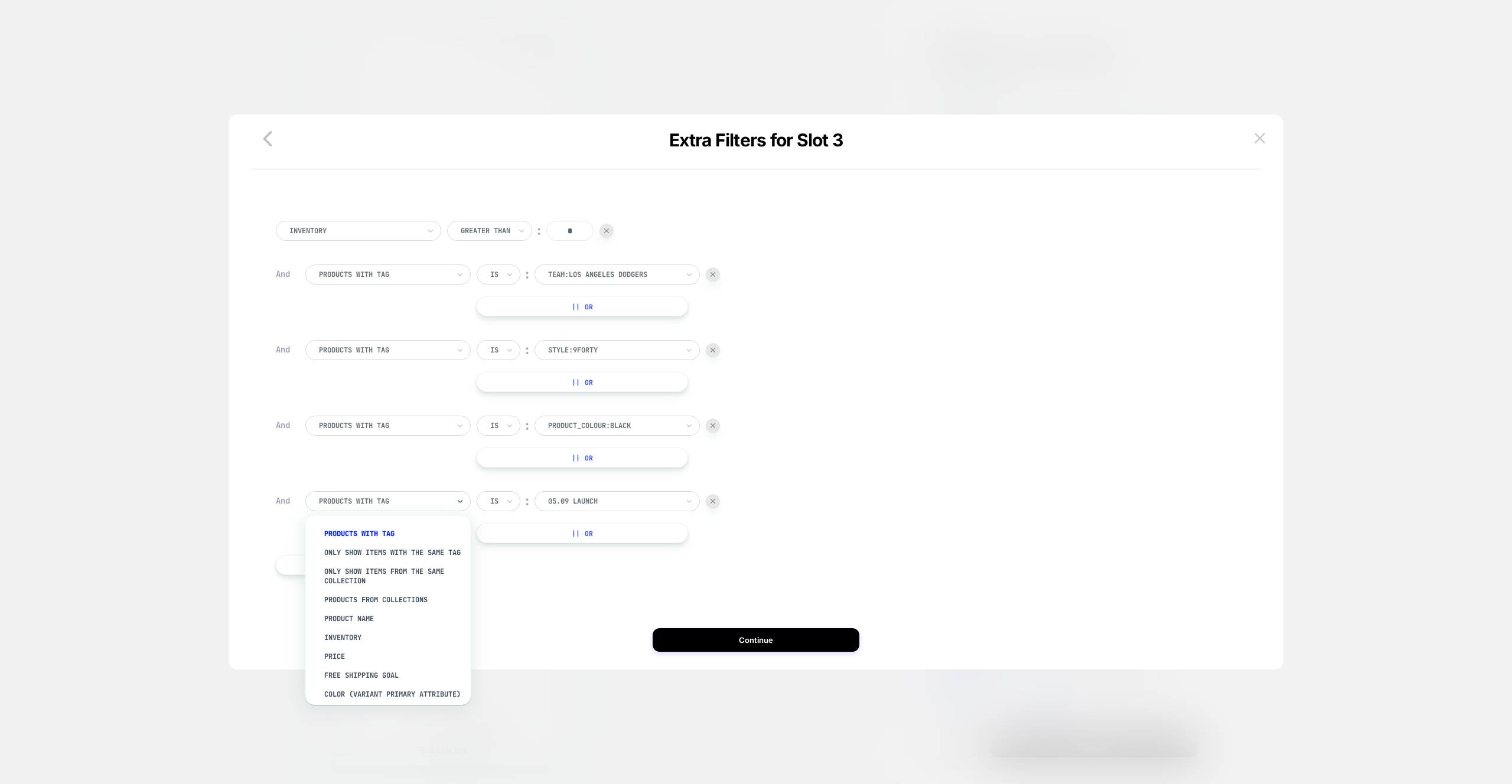
click at [342, 502] on div at bounding box center [383, 501] width 130 height 11
click at [415, 595] on div "color (Variant primary attribute)" at bounding box center [394, 602] width 154 height 19
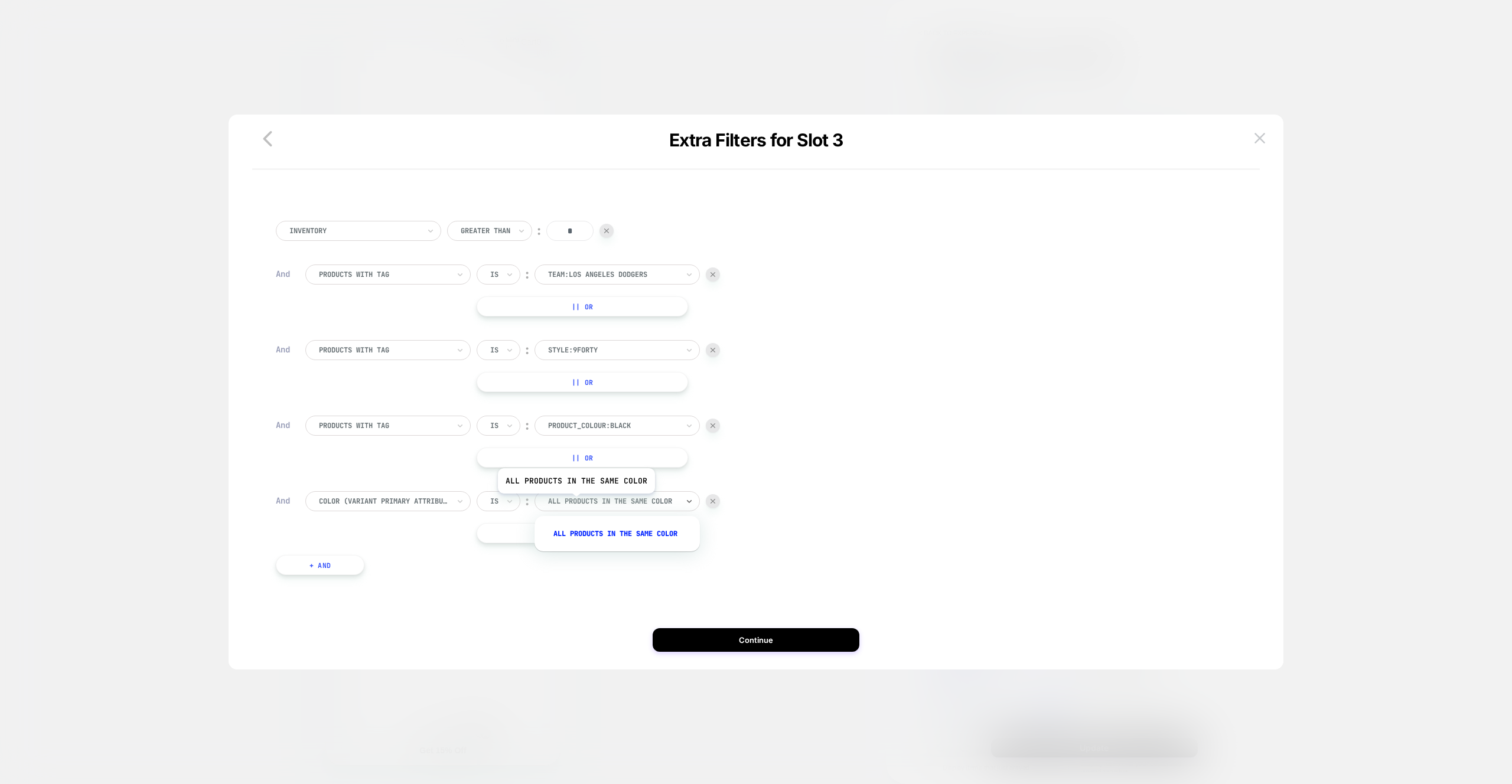
click at [575, 502] on div at bounding box center [613, 501] width 130 height 11
click at [463, 501] on icon at bounding box center [460, 501] width 9 height 11
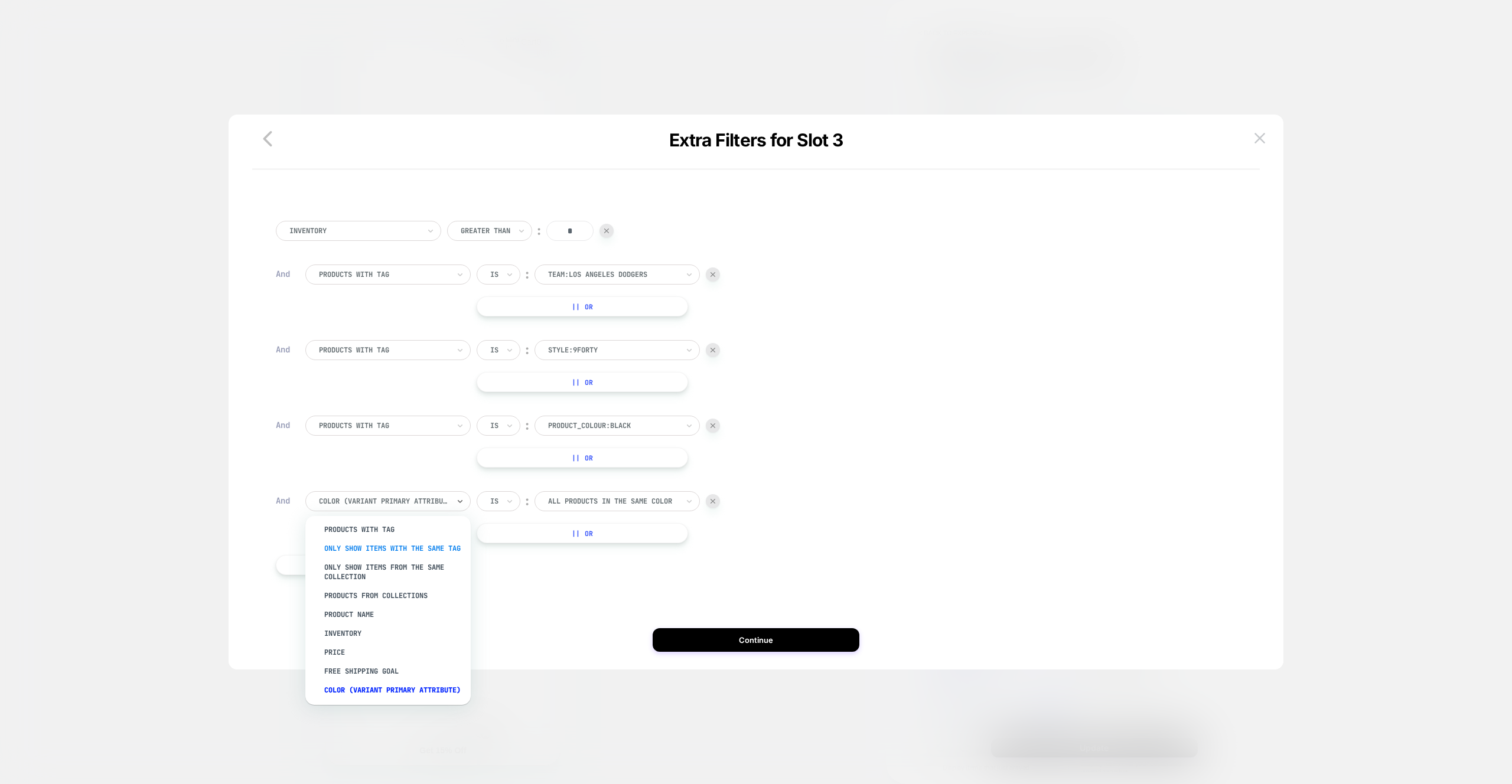
scroll to position [0, 0]
click at [406, 531] on div "PRODUCTS WITH TAG" at bounding box center [394, 534] width 154 height 19
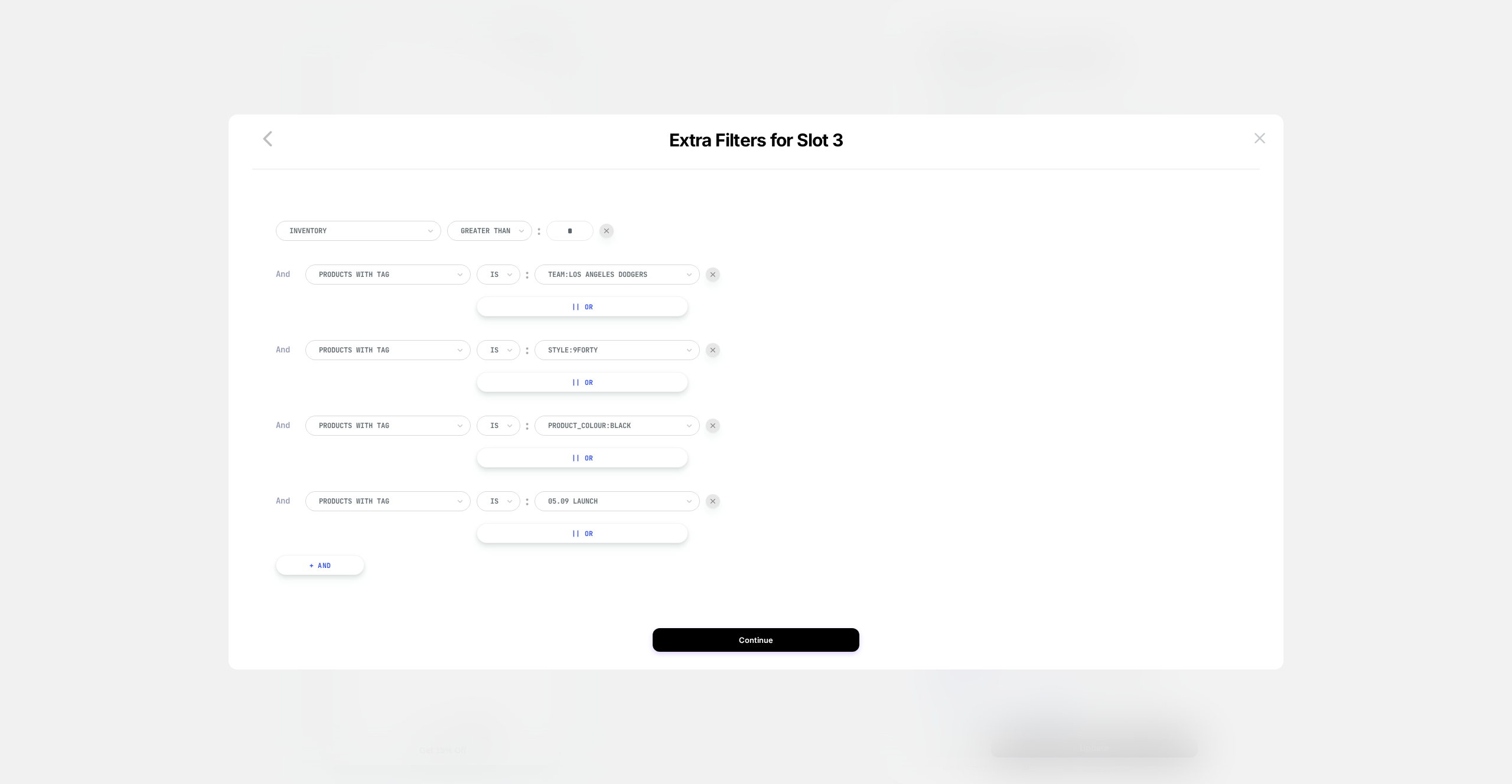
drag, startPoint x: 708, startPoint y: 501, endPoint x: 706, endPoint y: 485, distance: 16.1
click at [708, 501] on div at bounding box center [713, 501] width 14 height 14
click at [670, 422] on div at bounding box center [613, 425] width 130 height 11
click at [1263, 146] on div "Extra Filters for Slot 3 Inventory Greater Than ︰ * And PRODUCTS WITH TAG Is ︰ …" at bounding box center [756, 397] width 1055 height 543
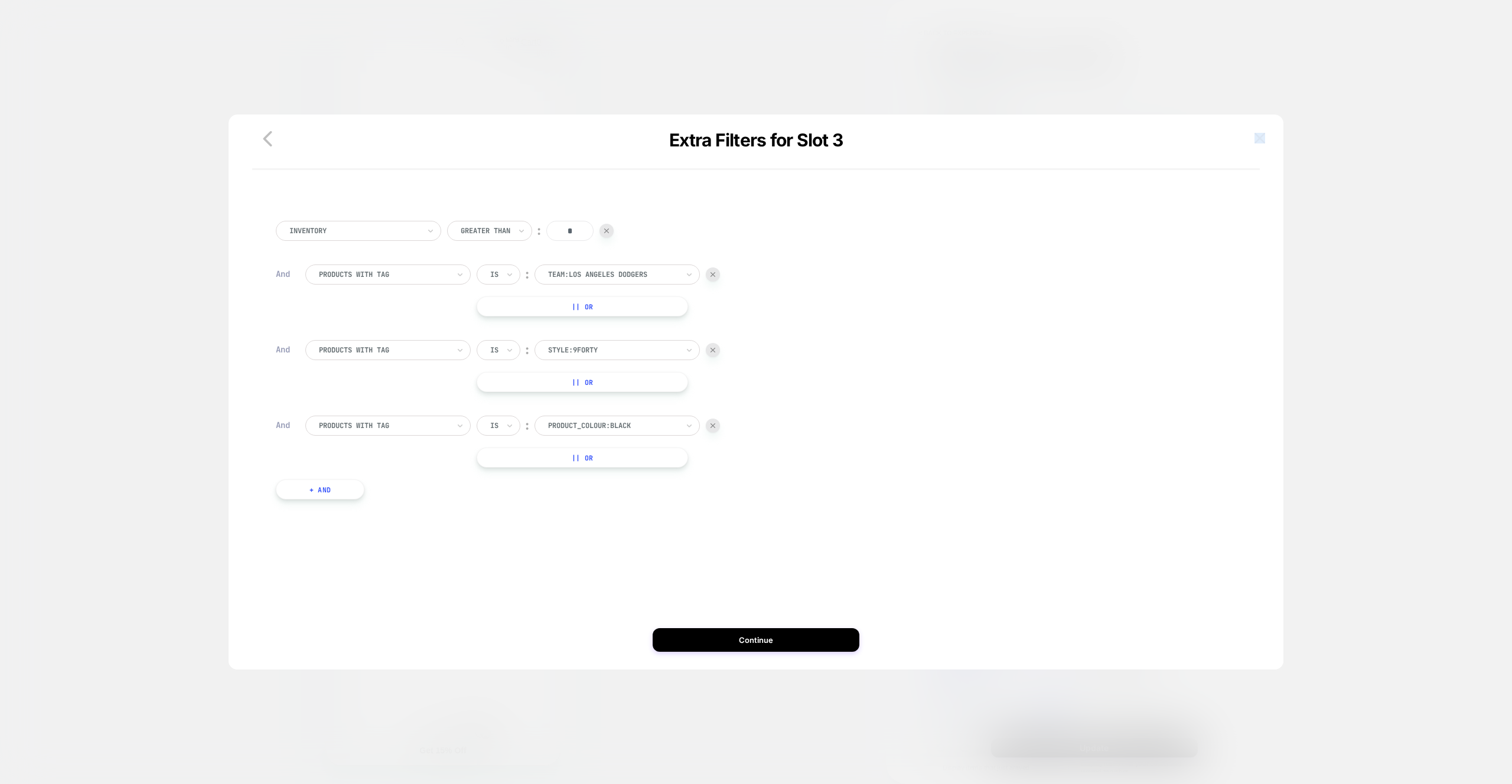
click at [1262, 142] on img at bounding box center [1259, 138] width 11 height 10
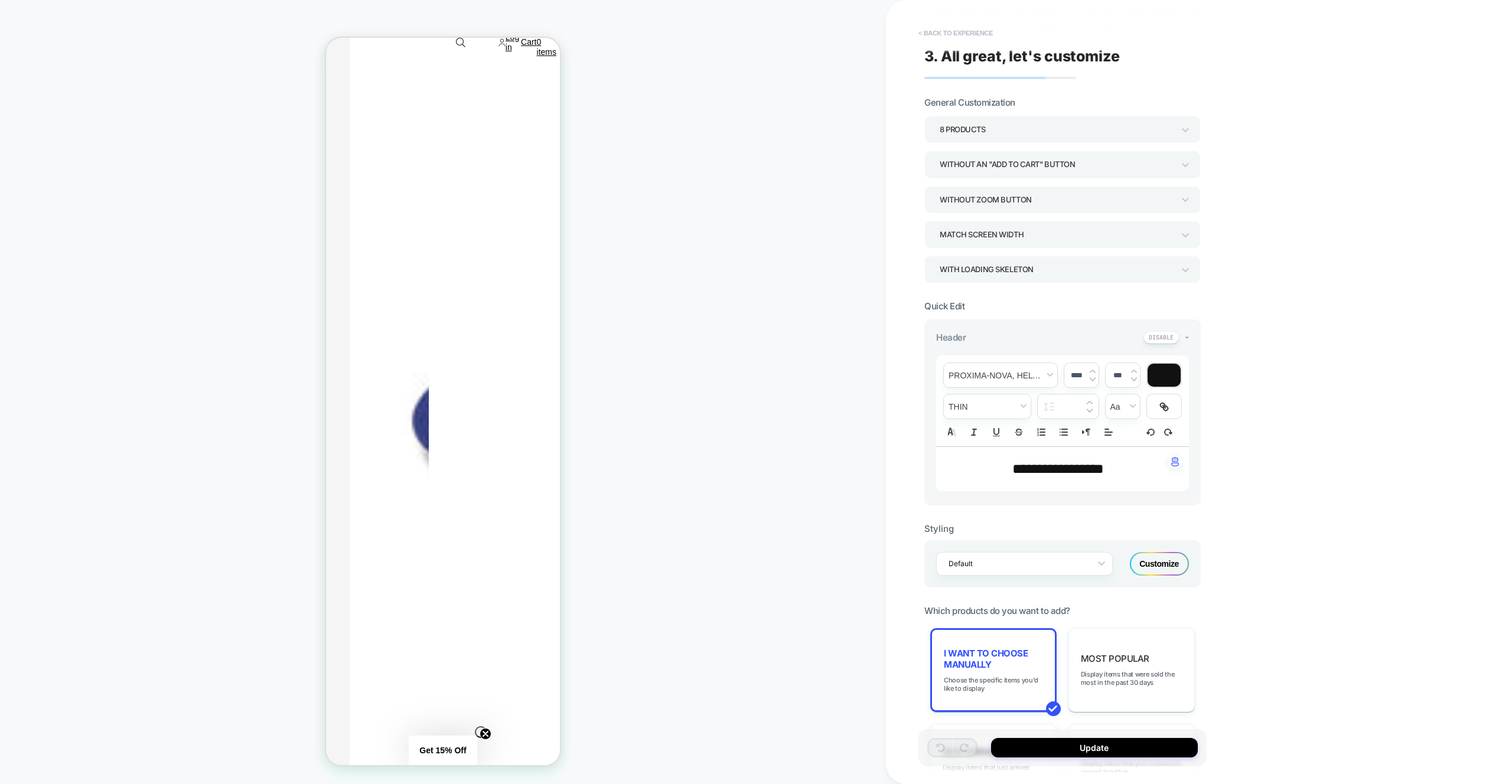
click at [952, 42] on button "< Back to experience" at bounding box center [956, 33] width 86 height 19
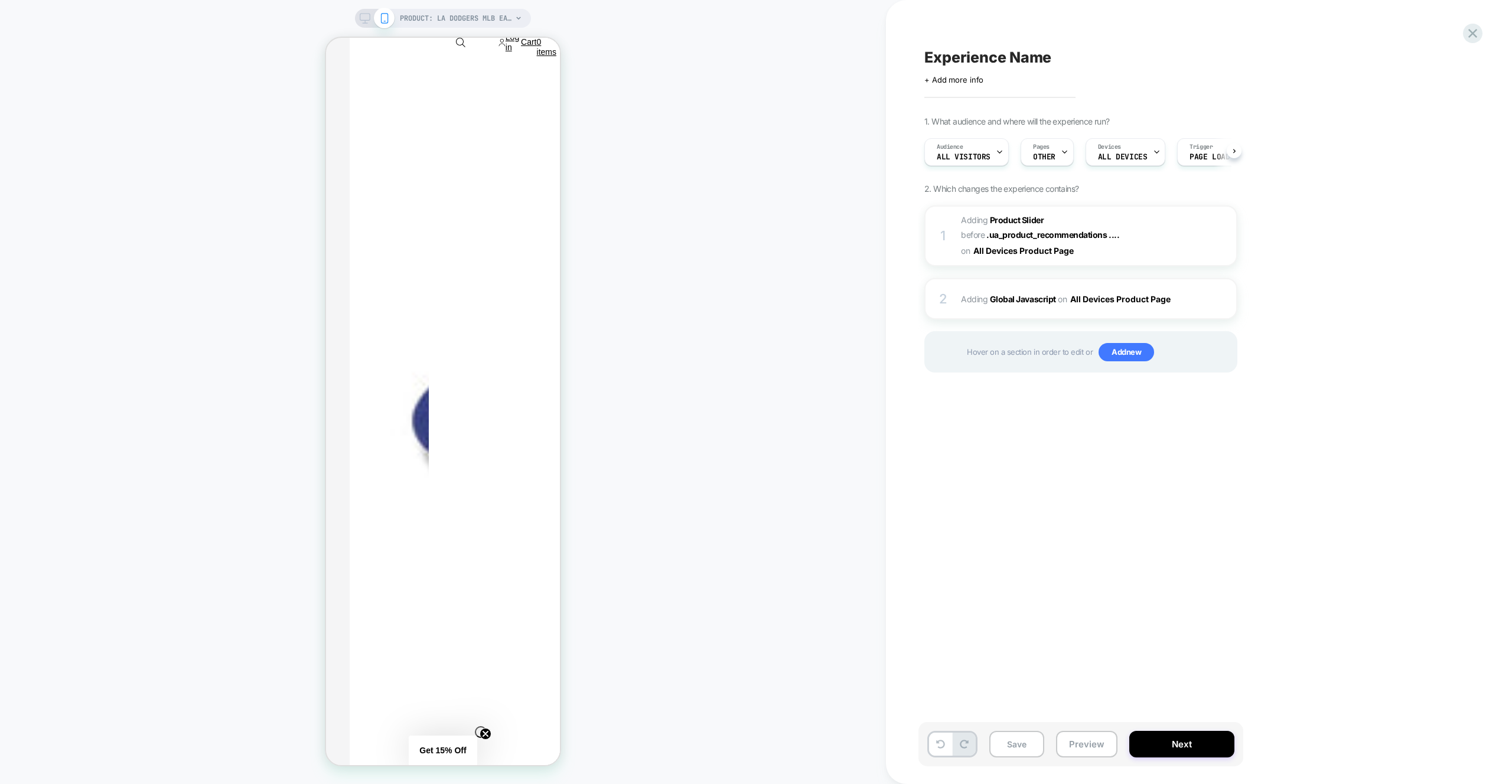
click at [952, 38] on div "Experience Name Click to edit experience details + Add more info 1. What audien…" at bounding box center [1140, 392] width 443 height 760
click at [1074, 732] on button "Preview" at bounding box center [1087, 744] width 62 height 27
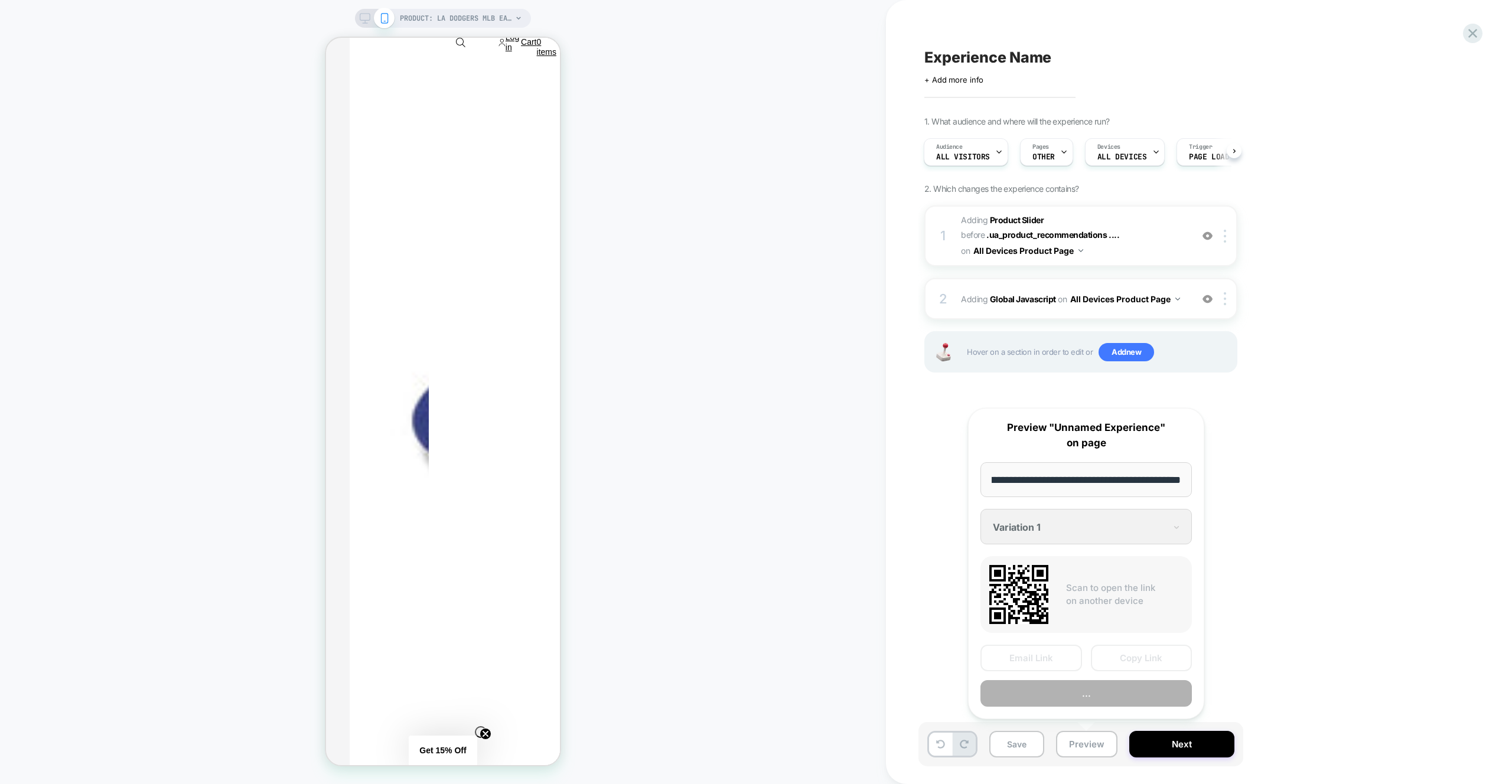
scroll to position [0, 0]
click at [1165, 694] on button "Preview" at bounding box center [1086, 693] width 212 height 27
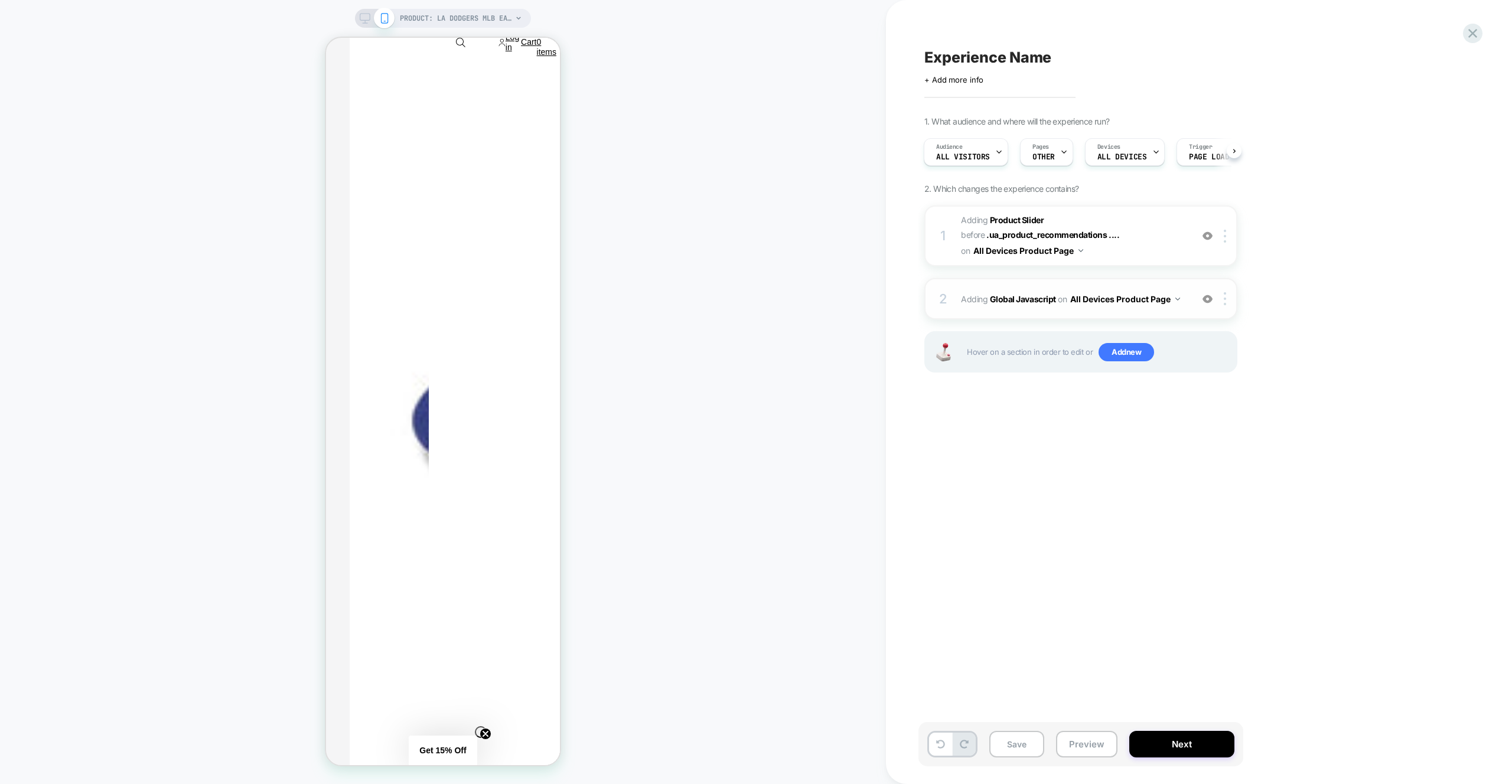
click at [1184, 289] on div "2 Adding Global Javascript on All Devices Product Page Add Before Add After Tar…" at bounding box center [1081, 299] width 313 height 42
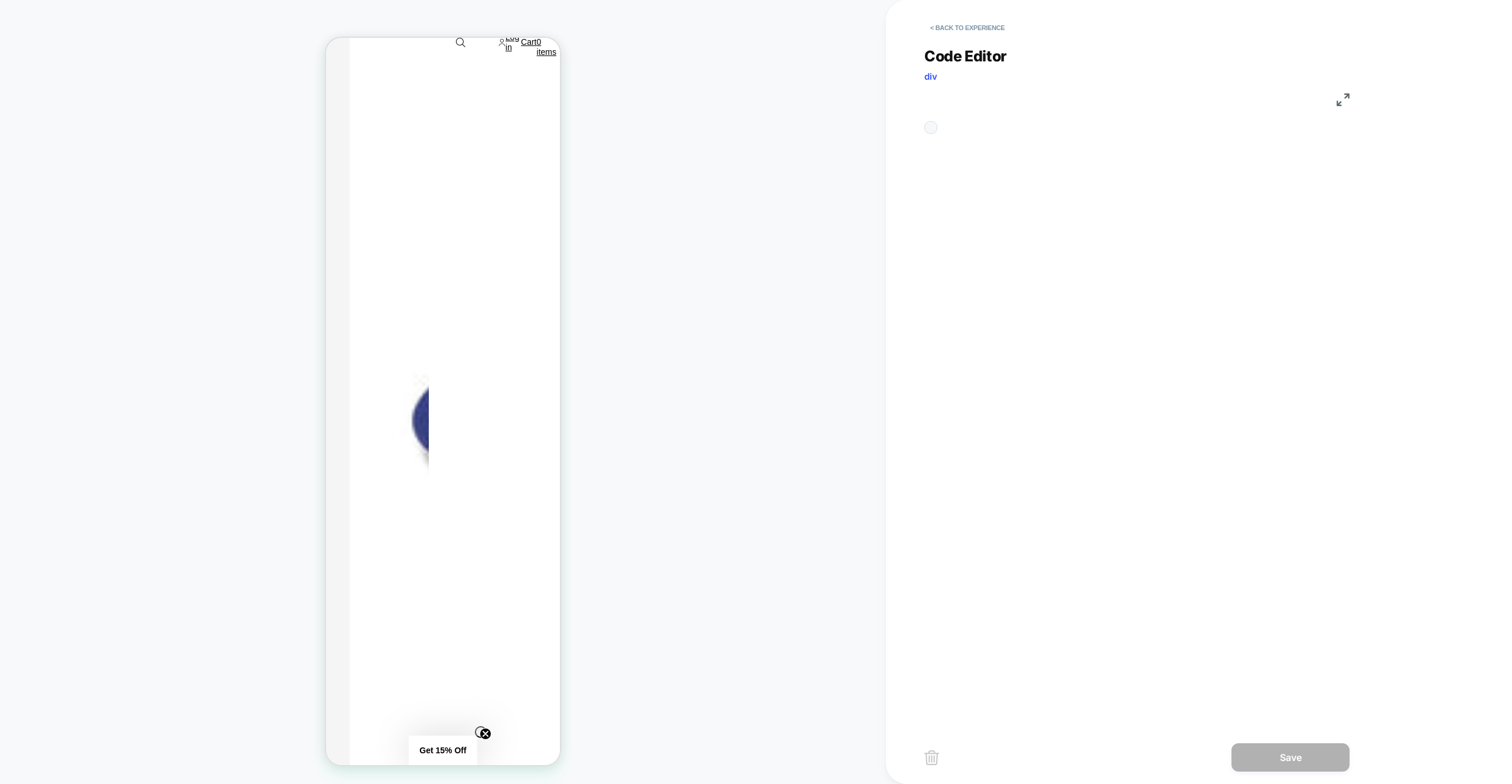
scroll to position [159, 0]
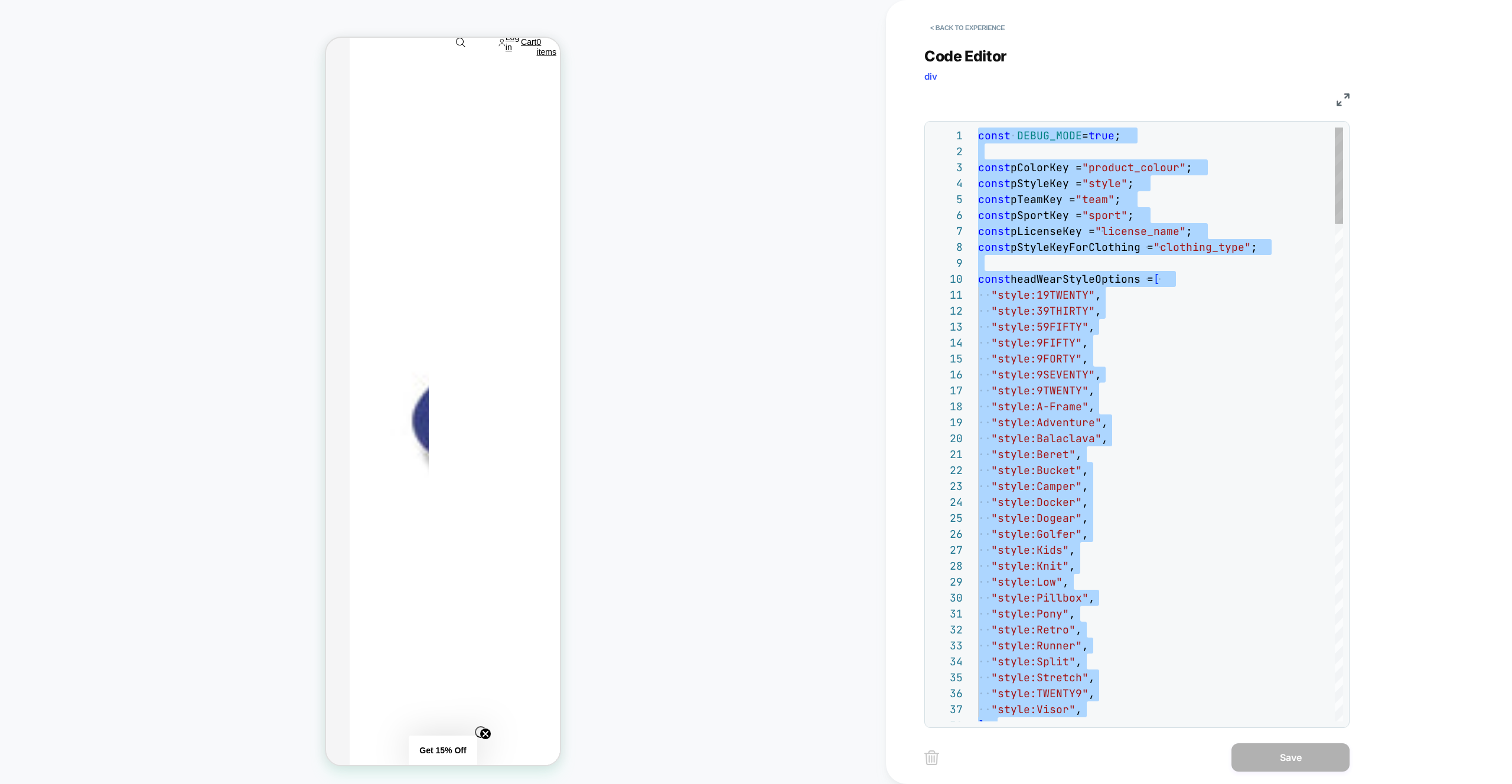
type textarea "**********"
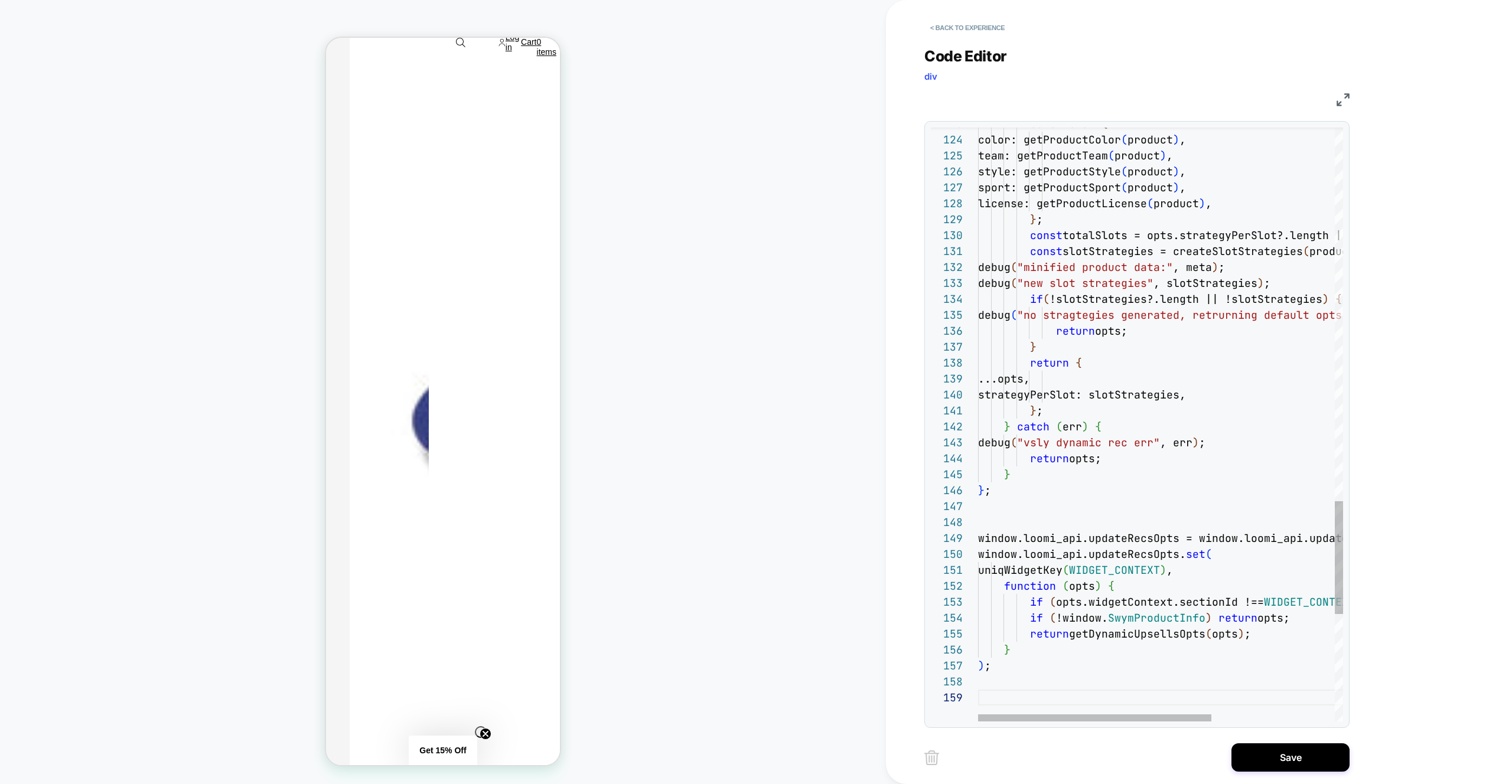
drag, startPoint x: 1344, startPoint y: 757, endPoint x: 1126, endPoint y: 740, distance: 218.7
click at [1344, 757] on button "Save" at bounding box center [1290, 757] width 118 height 29
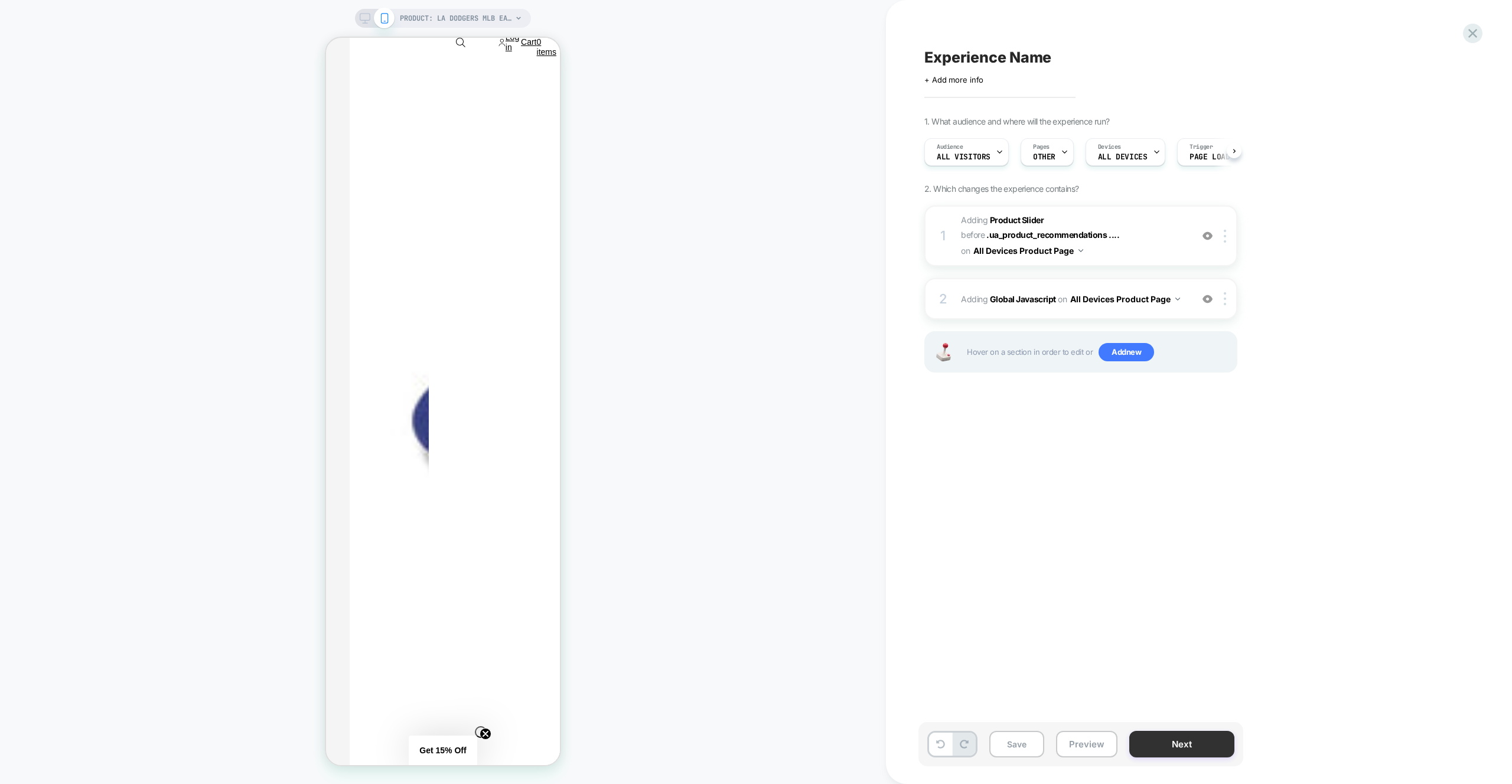
scroll to position [0, 1]
drag, startPoint x: 1089, startPoint y: 747, endPoint x: 1076, endPoint y: 692, distance: 56.5
click at [1088, 747] on button "Preview" at bounding box center [1087, 744] width 62 height 27
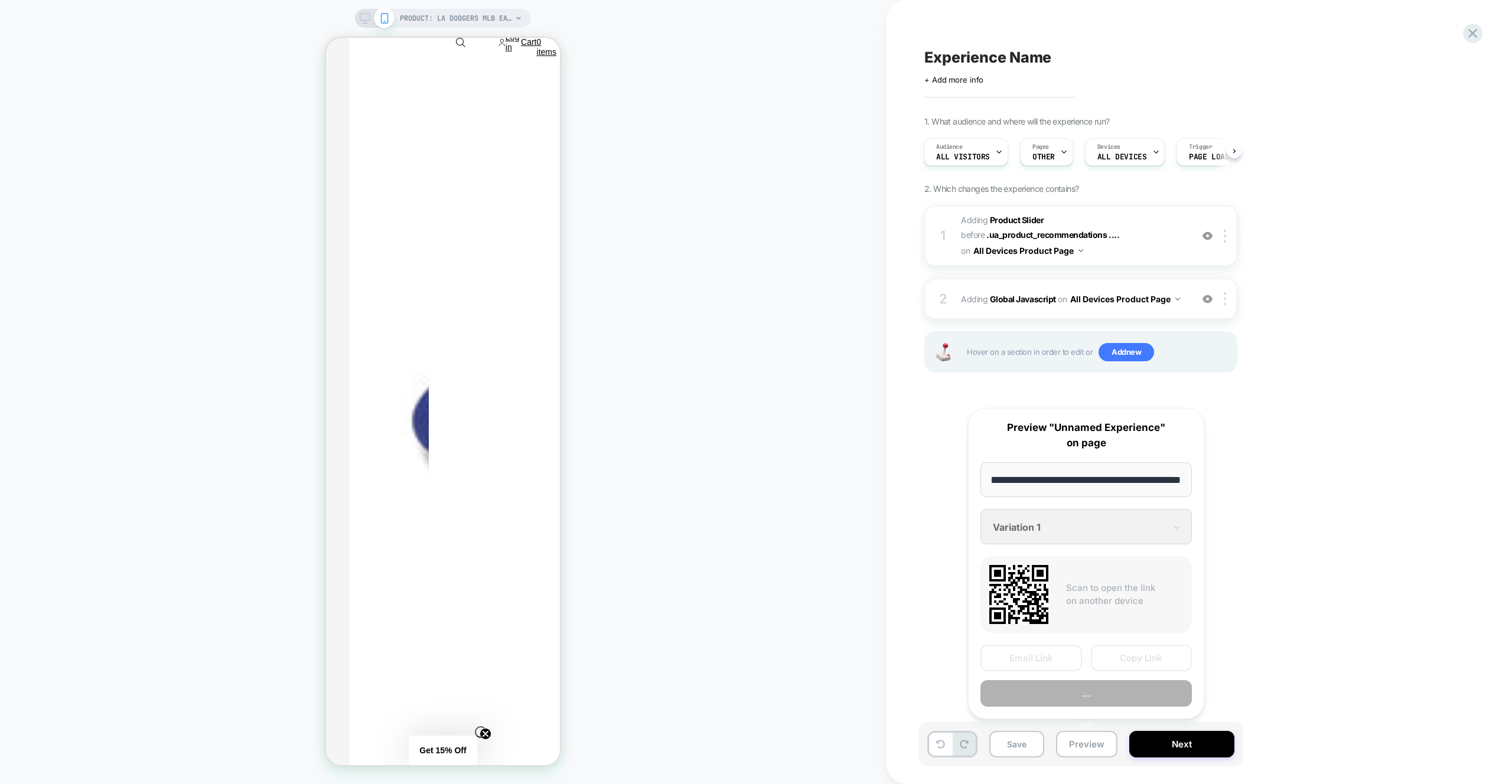
scroll to position [0, 0]
click at [1076, 692] on button "Preview" at bounding box center [1086, 693] width 212 height 27
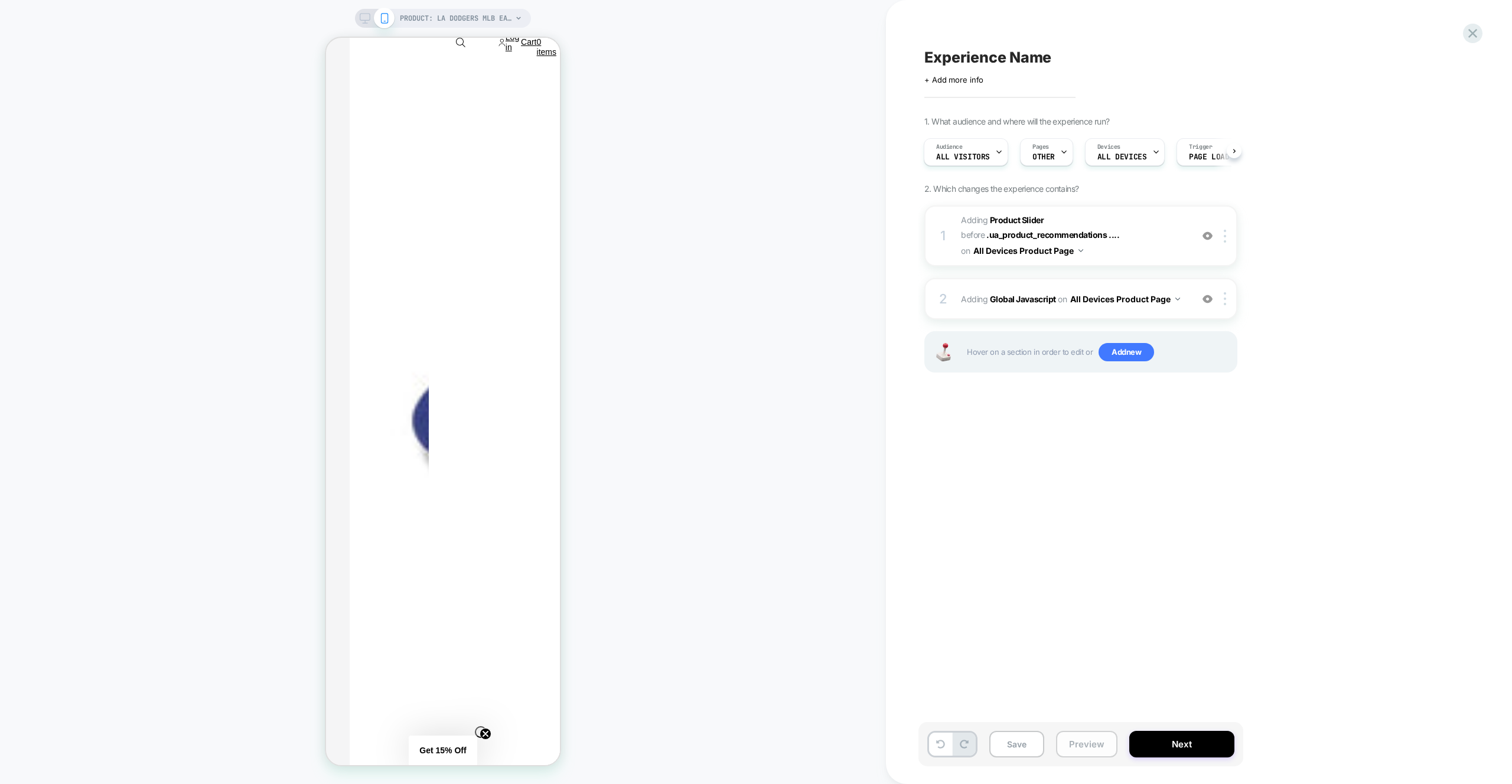
click at [1079, 743] on button "Preview" at bounding box center [1087, 744] width 62 height 27
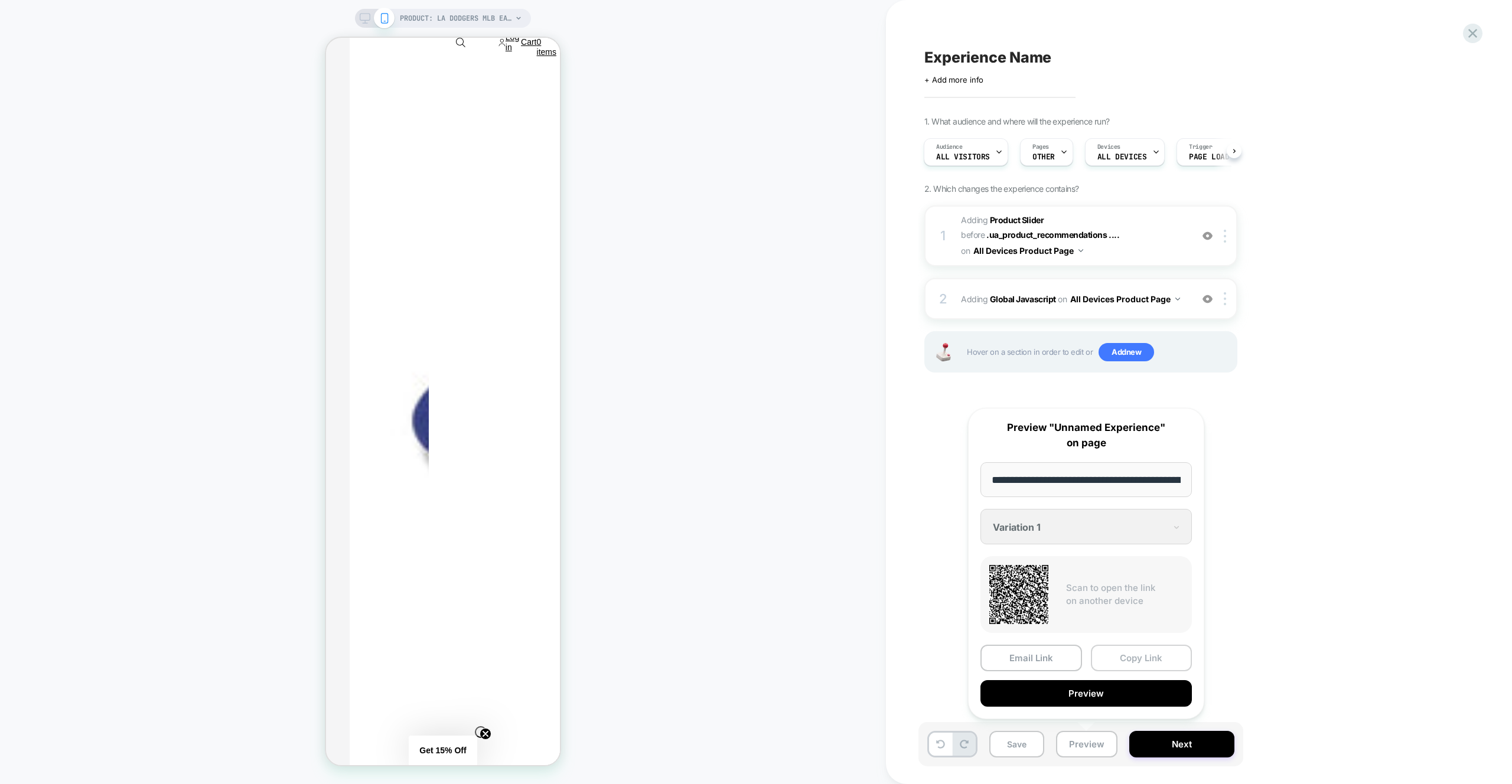
click at [1119, 660] on button "Copy Link" at bounding box center [1142, 658] width 102 height 27
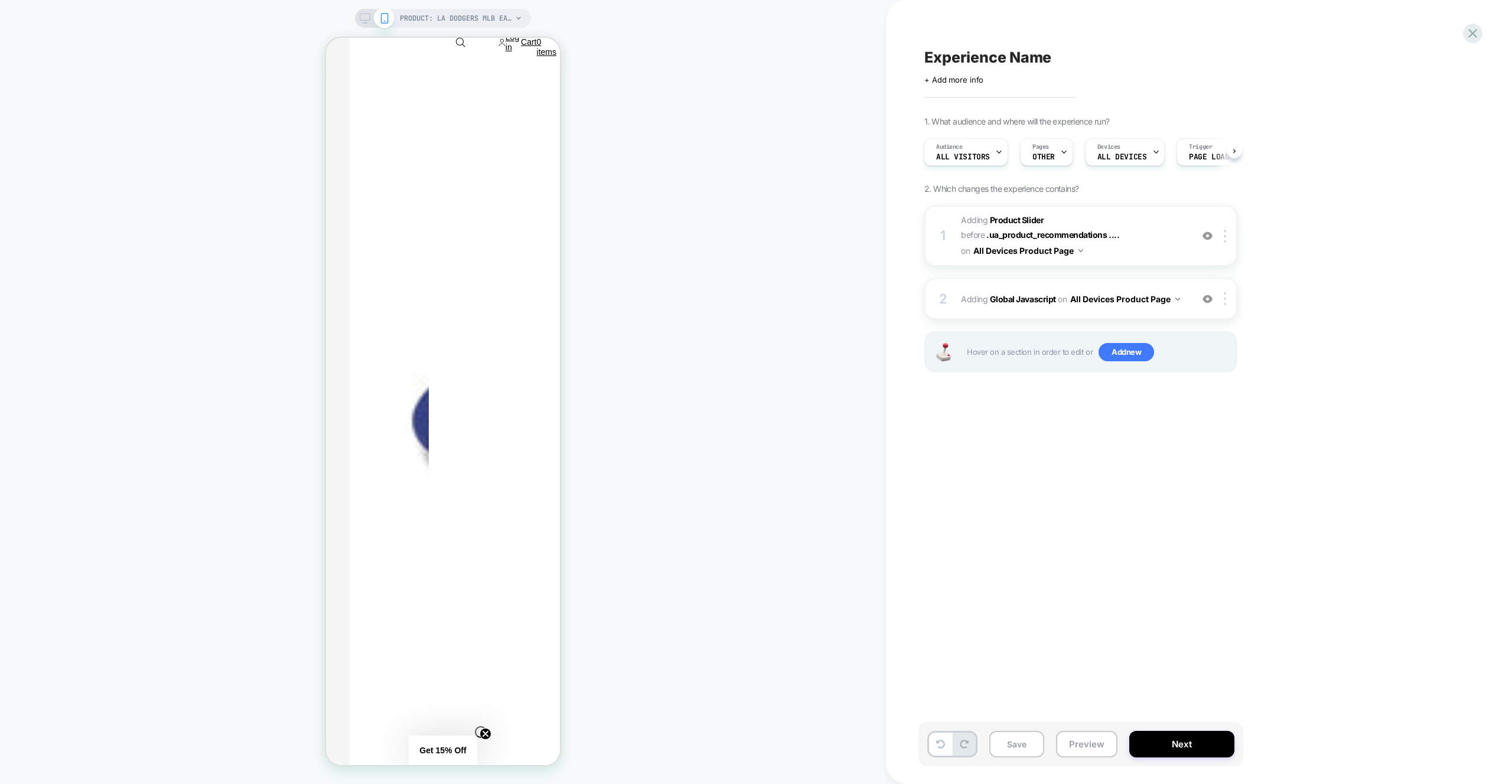
click at [1123, 262] on div "1 #_loomi_addon_1759914961381 Adding Product Slider BEFORE .ua_product_recommen…" at bounding box center [1081, 235] width 313 height 61
click at [1164, 282] on div "2 Adding Global Javascript on All Devices Product Page Add Before Add After Tar…" at bounding box center [1081, 299] width 313 height 42
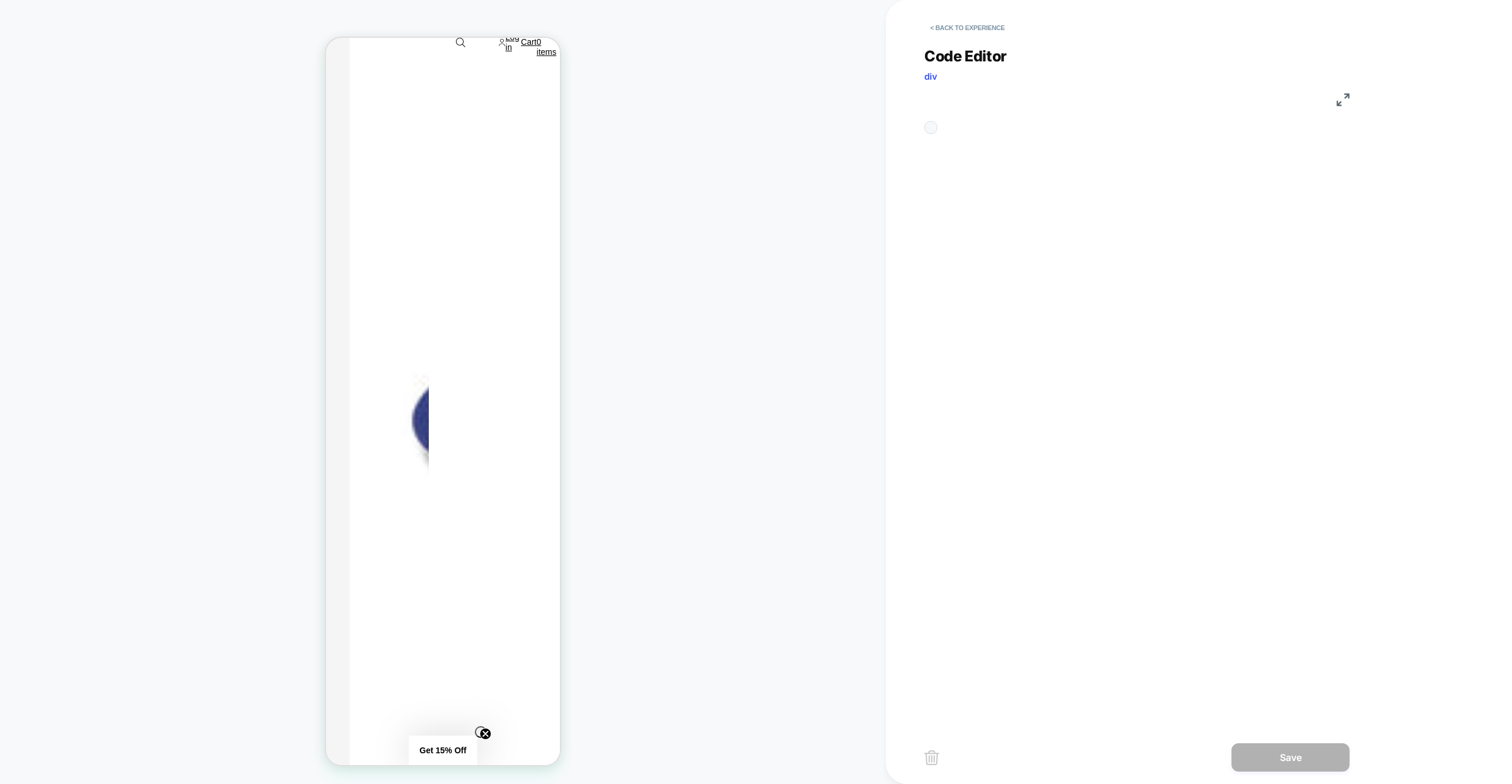
scroll to position [159, 0]
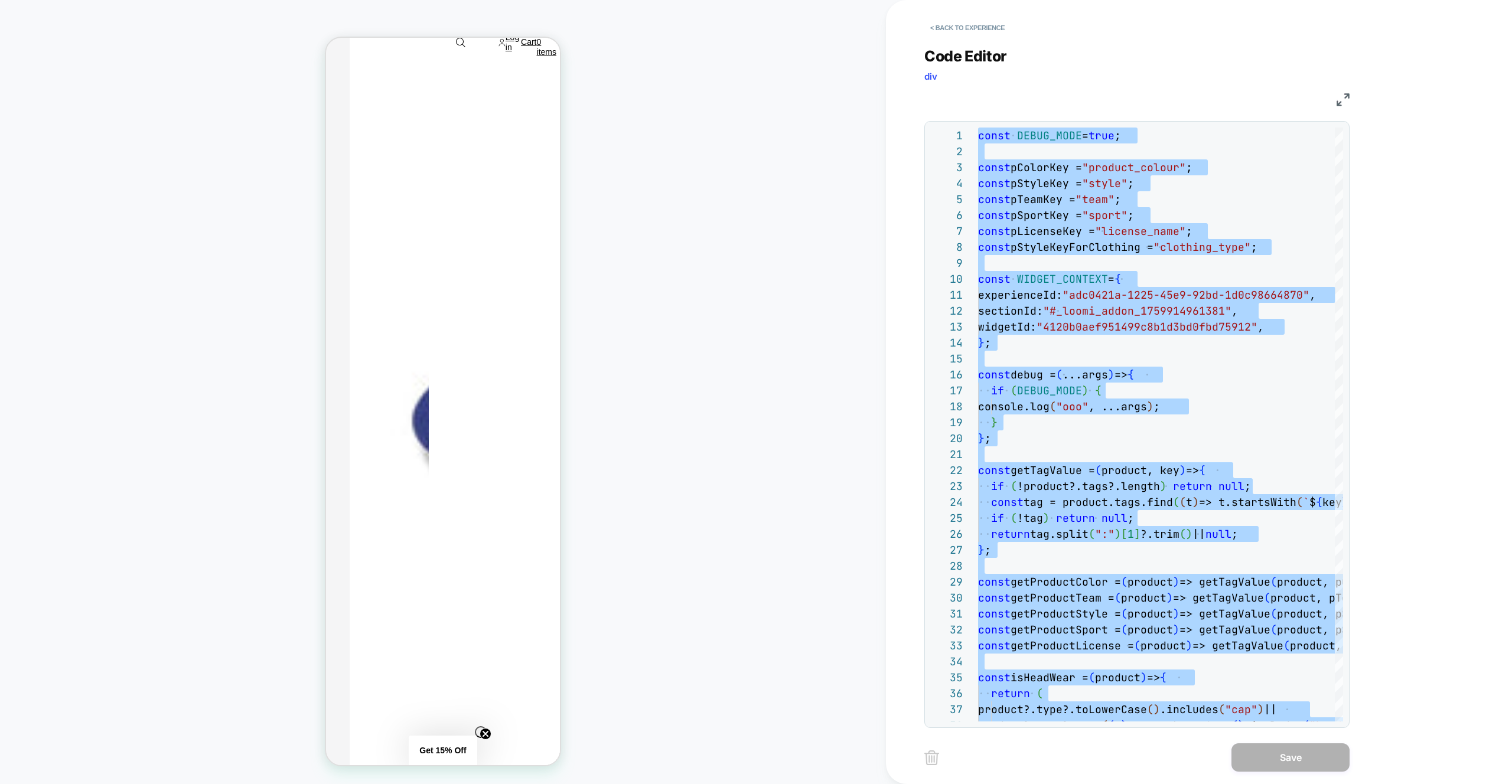
type textarea "**********"
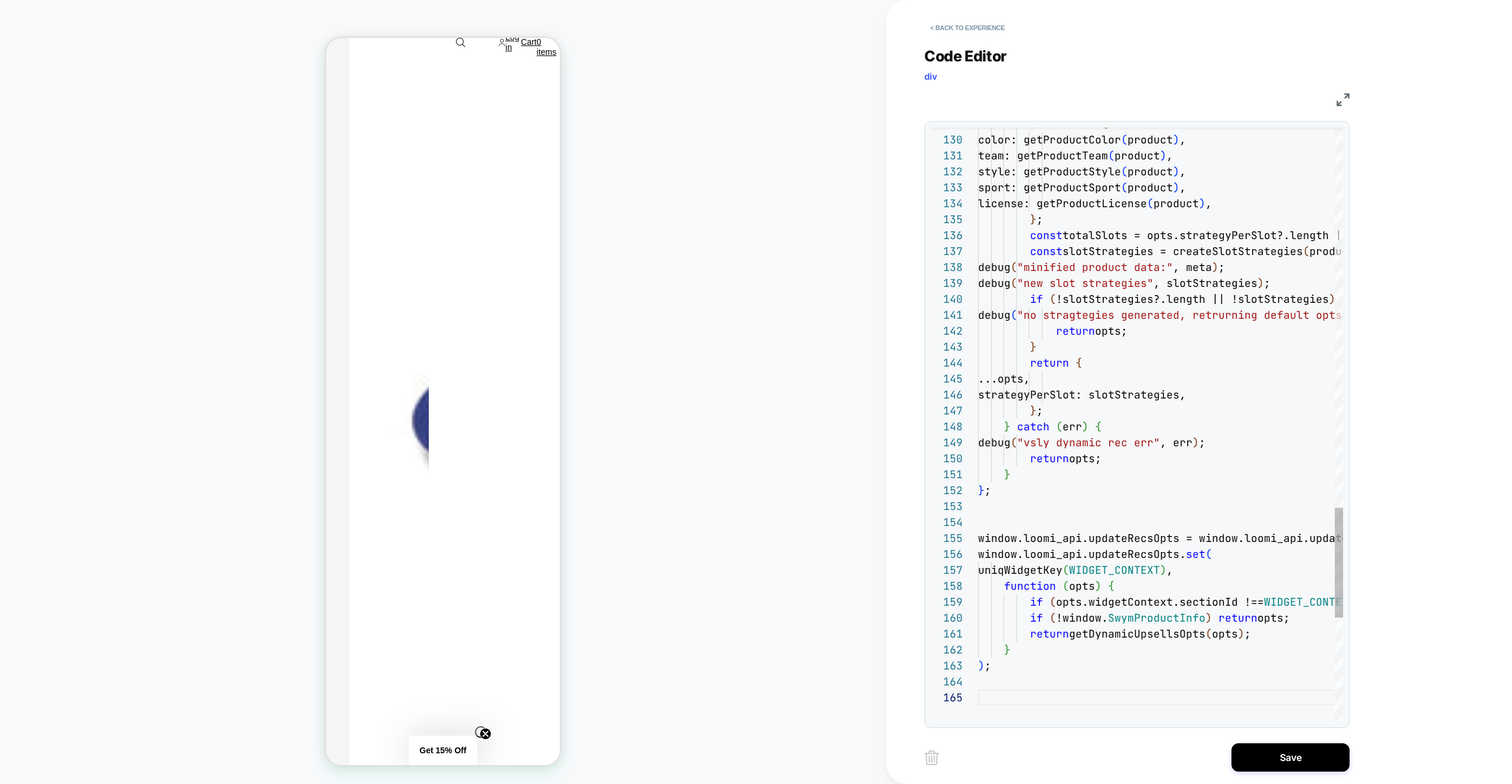
drag, startPoint x: 1267, startPoint y: 762, endPoint x: 1150, endPoint y: 750, distance: 117.6
click at [1267, 762] on button "Save" at bounding box center [1290, 757] width 118 height 29
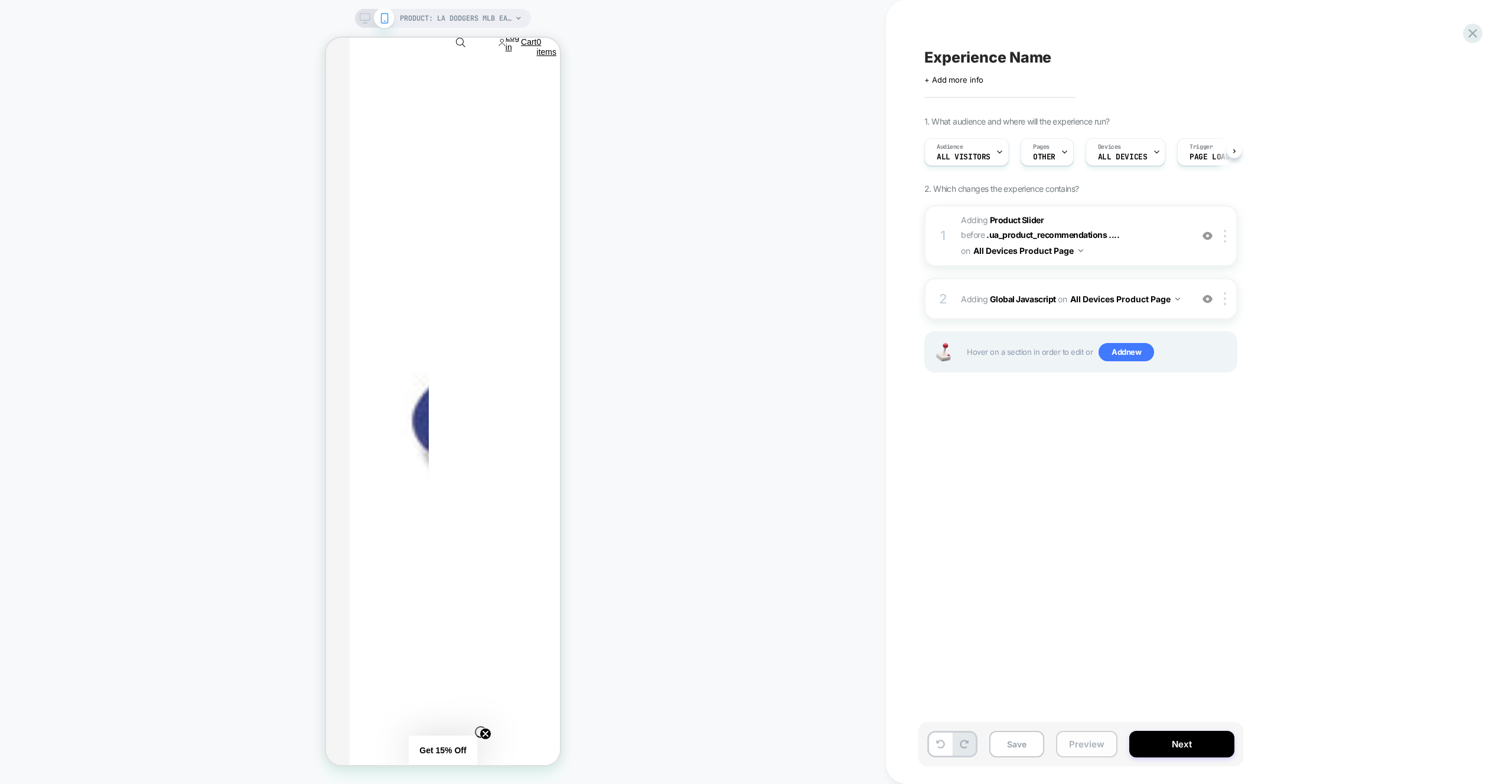
scroll to position [0, 1]
drag, startPoint x: 1101, startPoint y: 746, endPoint x: 1097, endPoint y: 709, distance: 37.2
click at [1101, 746] on button "Preview" at bounding box center [1087, 744] width 62 height 27
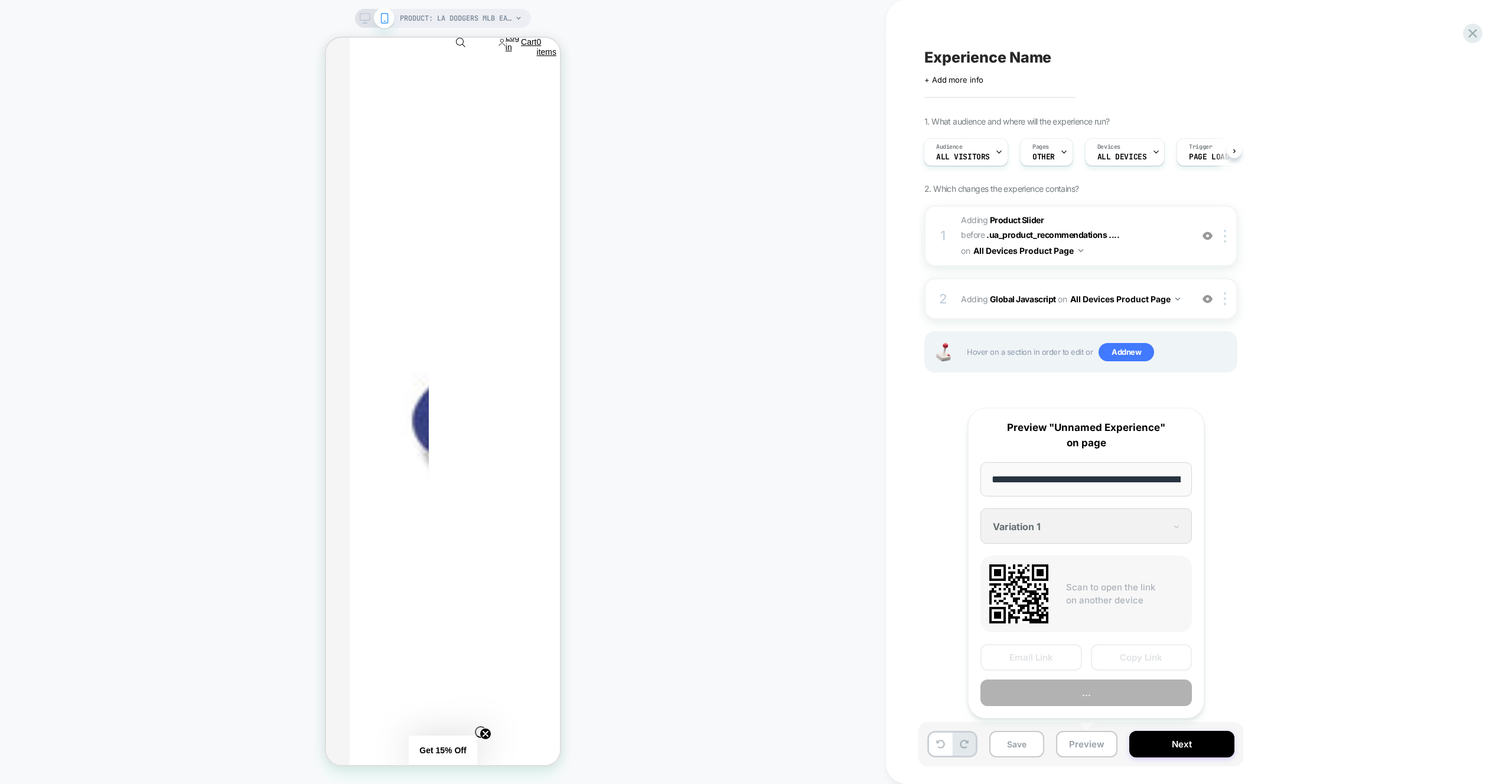
scroll to position [0, 412]
click at [1093, 694] on button "Preview" at bounding box center [1086, 693] width 212 height 27
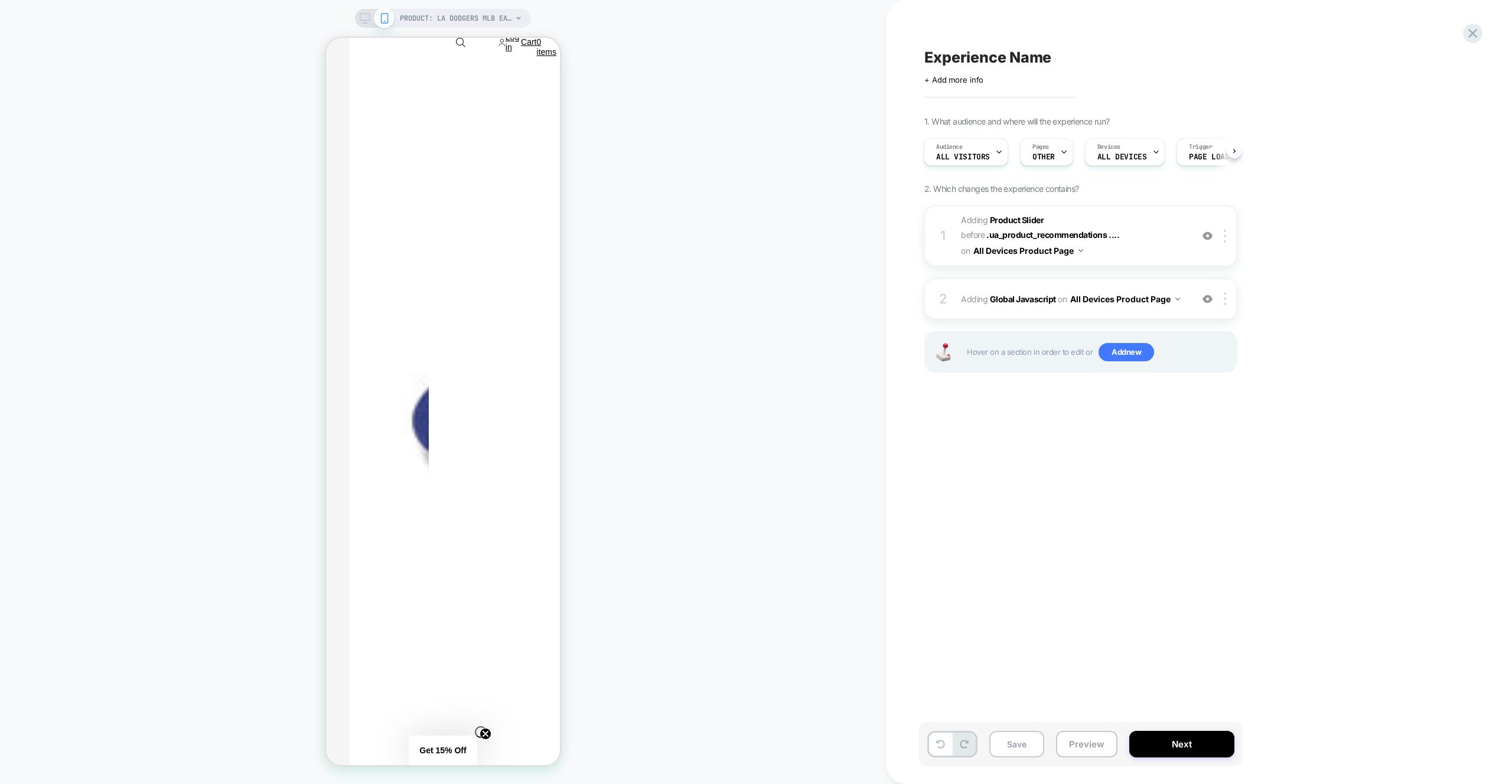
drag, startPoint x: 1208, startPoint y: 296, endPoint x: 1356, endPoint y: 322, distance: 150.3
click at [1208, 296] on img at bounding box center [1208, 299] width 10 height 10
click at [1089, 739] on button "Preview" at bounding box center [1087, 744] width 62 height 27
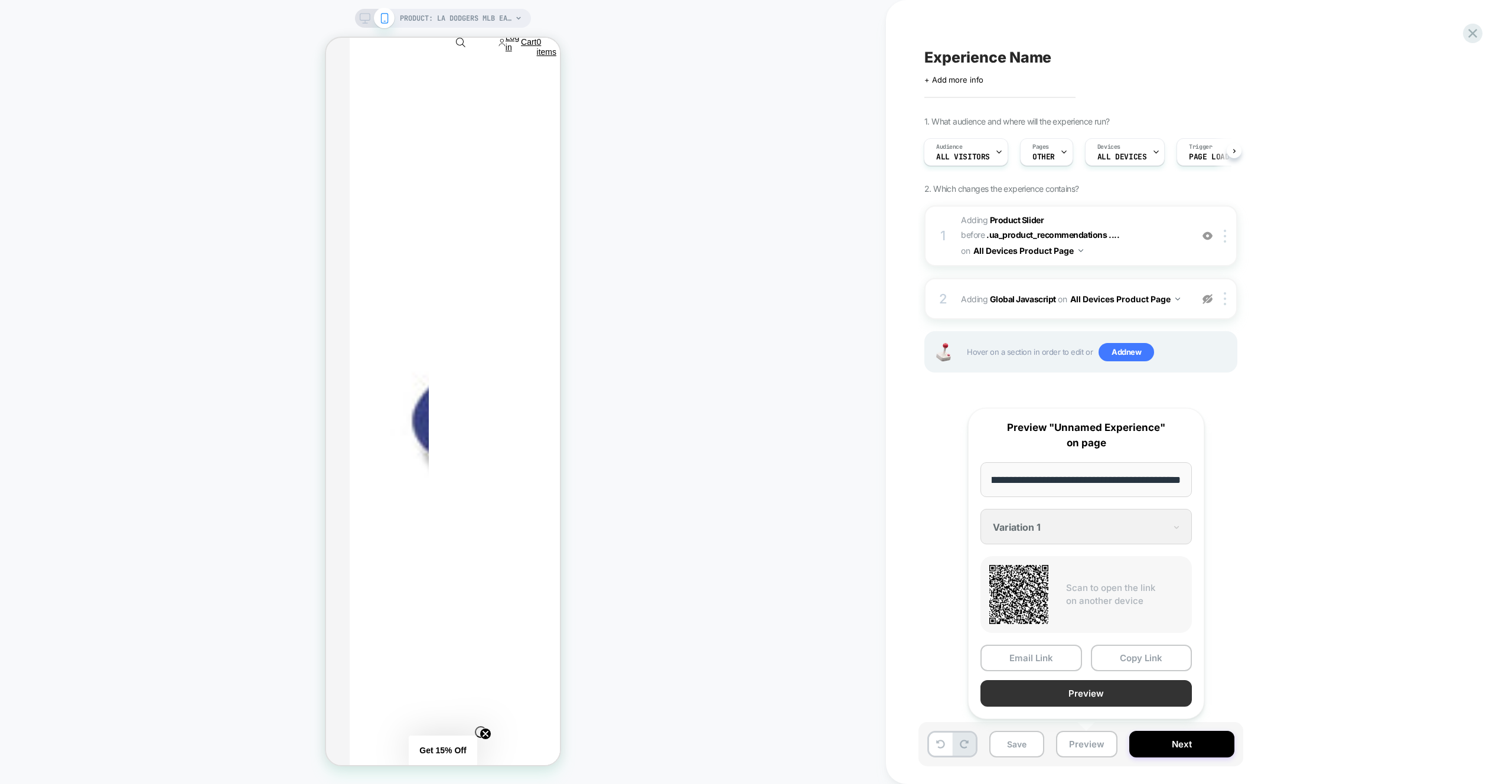
scroll to position [0, 0]
click at [1105, 693] on button "Preview" at bounding box center [1086, 693] width 212 height 27
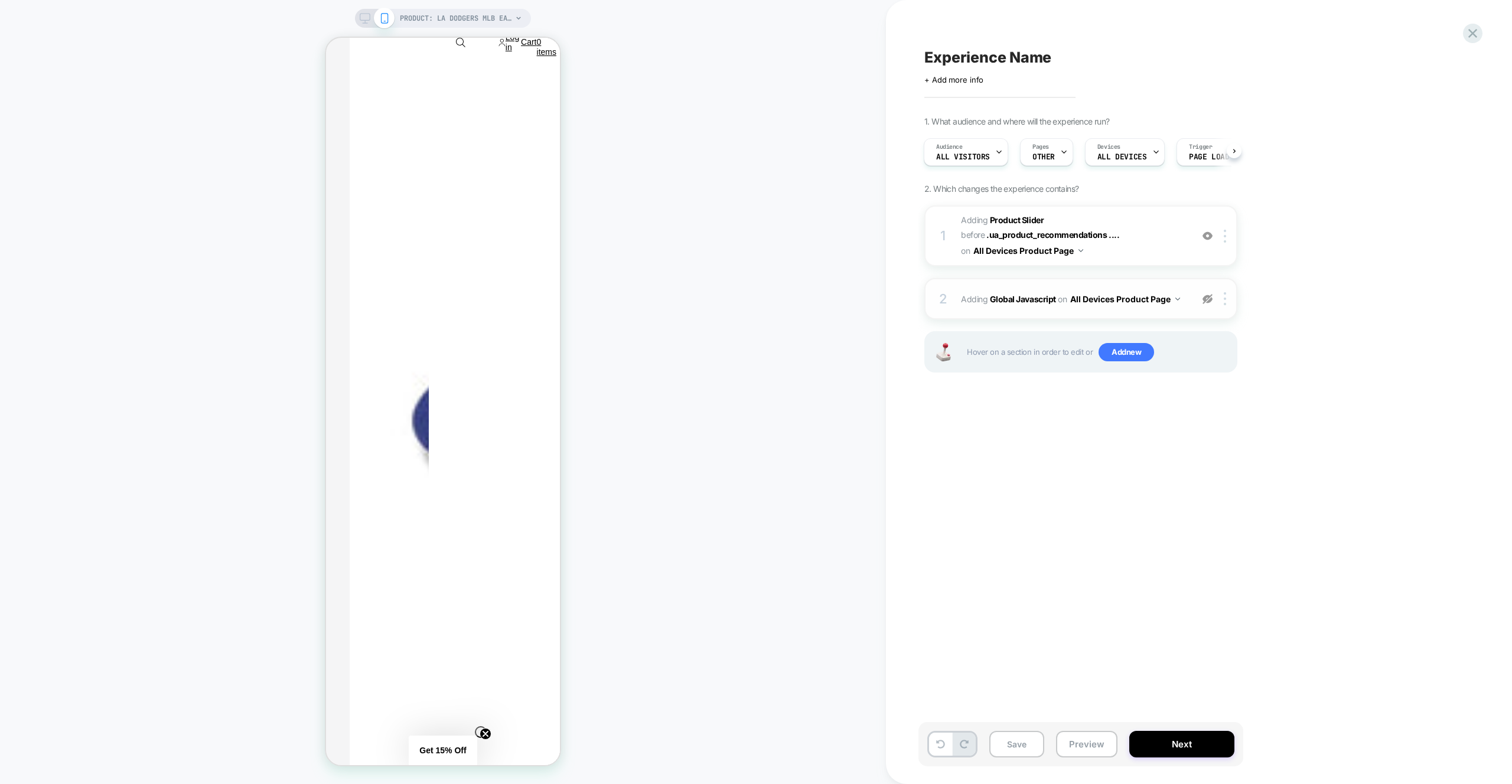
click at [1208, 289] on div "2 Adding Global Javascript on All Devices Product Page Target Mobile Delete" at bounding box center [1081, 299] width 313 height 42
click at [1209, 294] on img at bounding box center [1208, 299] width 10 height 10
click at [1078, 745] on button "Preview" at bounding box center [1087, 744] width 62 height 27
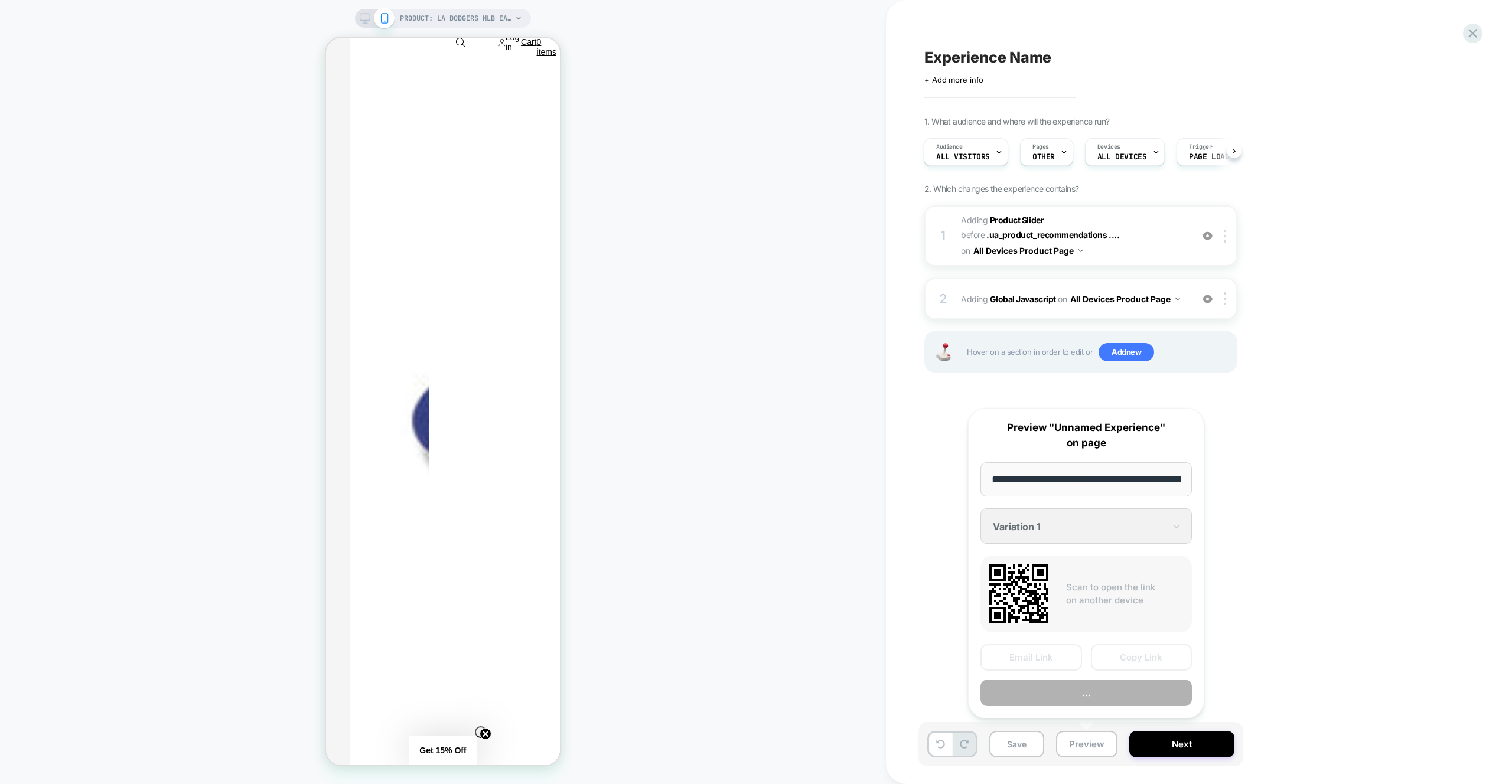
scroll to position [0, 412]
click at [1117, 692] on button "Preview" at bounding box center [1086, 693] width 212 height 27
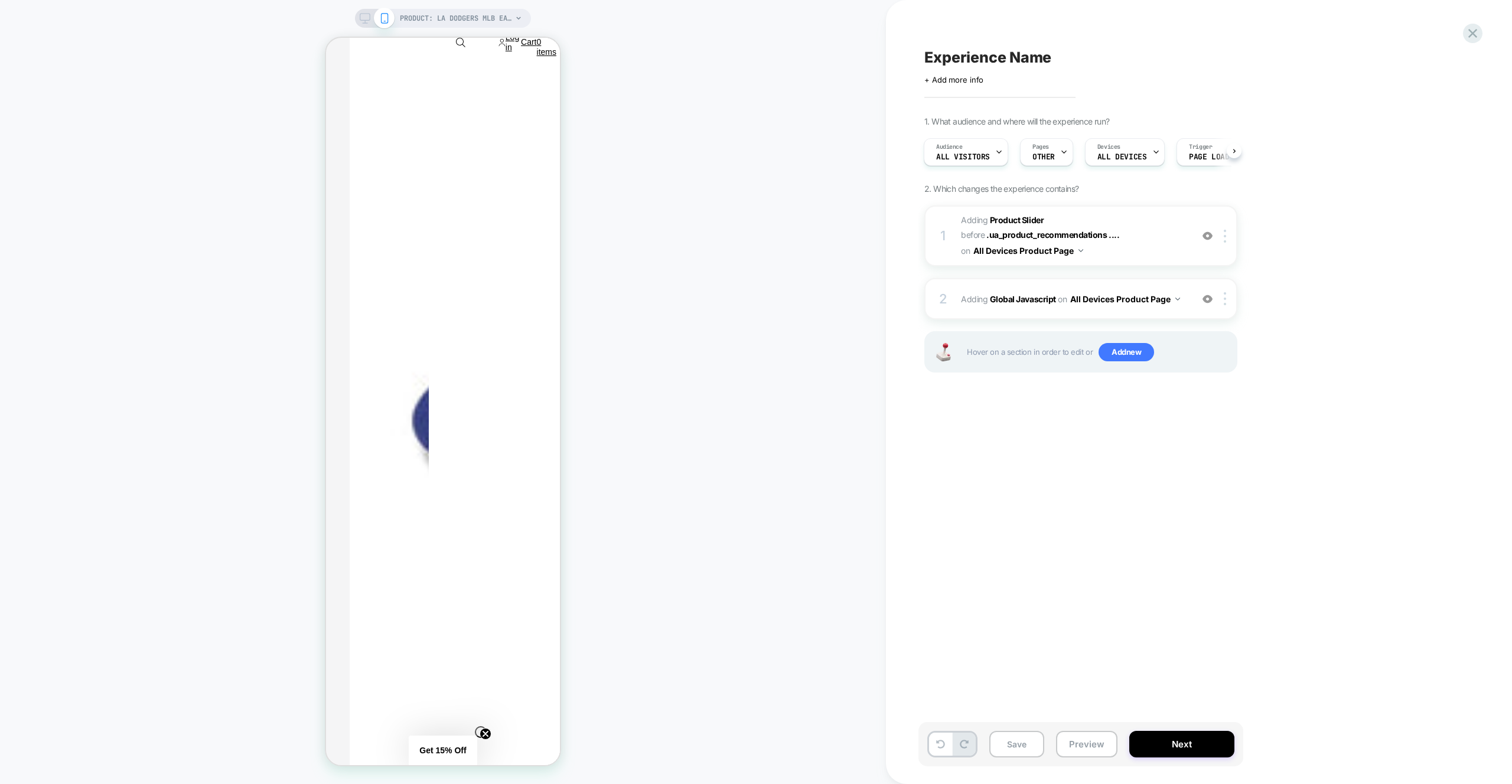
click at [1112, 252] on span "#_loomi_addon_1759914961381 Adding Product Slider BEFORE .ua_product_recommenda…" at bounding box center [1074, 235] width 225 height 47
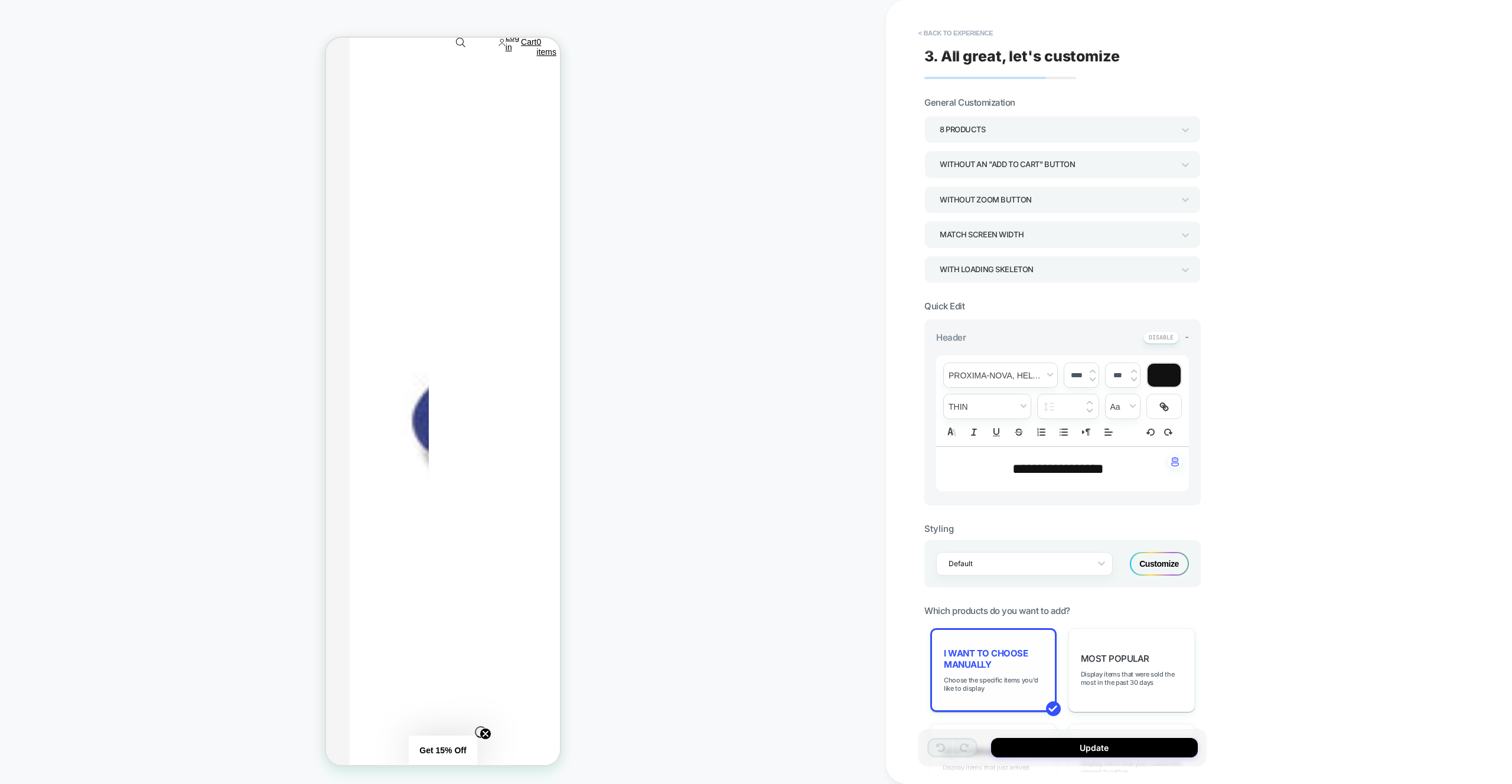
click at [1005, 674] on div "I want to choose manually Choose the specific items you'd like to display" at bounding box center [993, 670] width 126 height 84
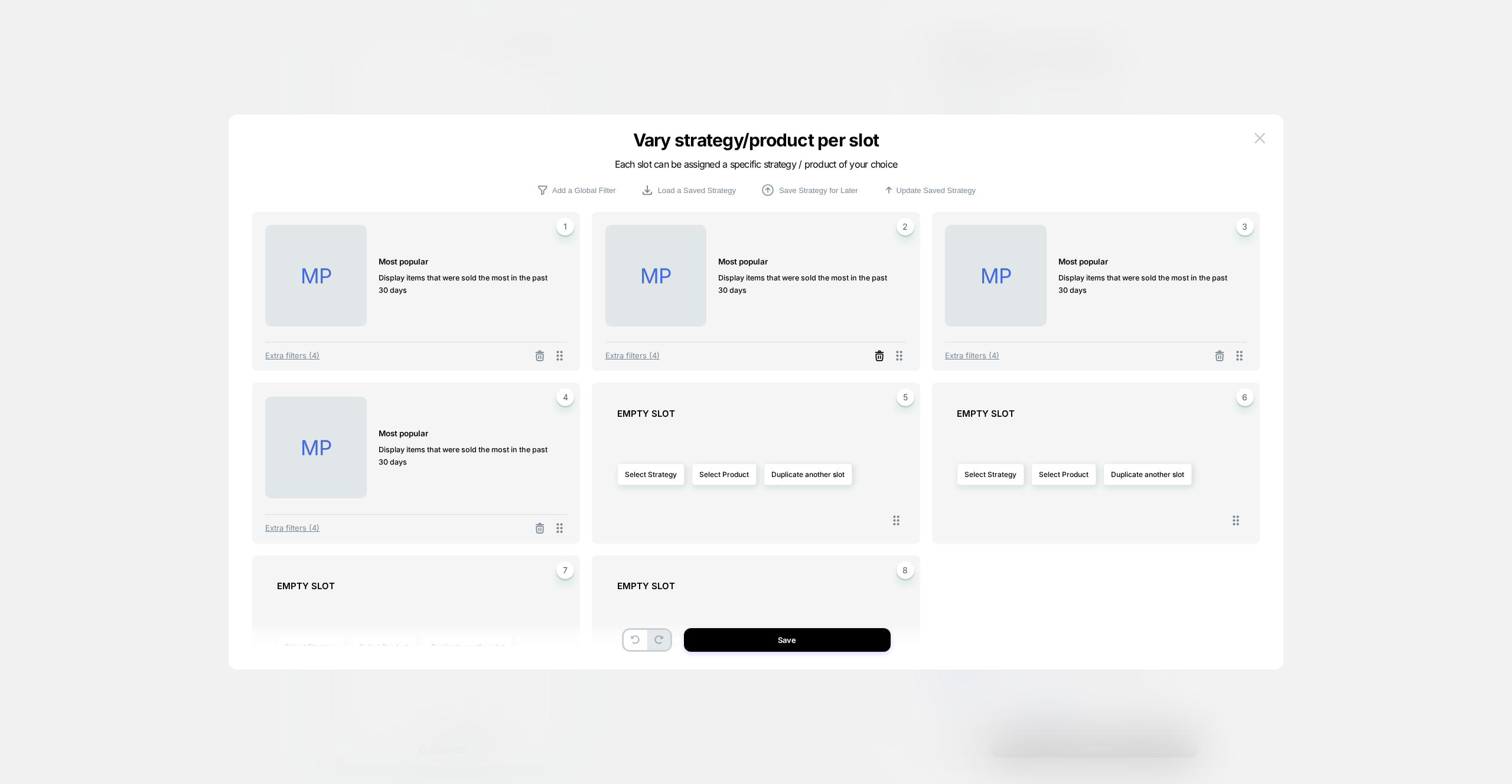
click at [876, 357] on icon at bounding box center [880, 356] width 7 height 6
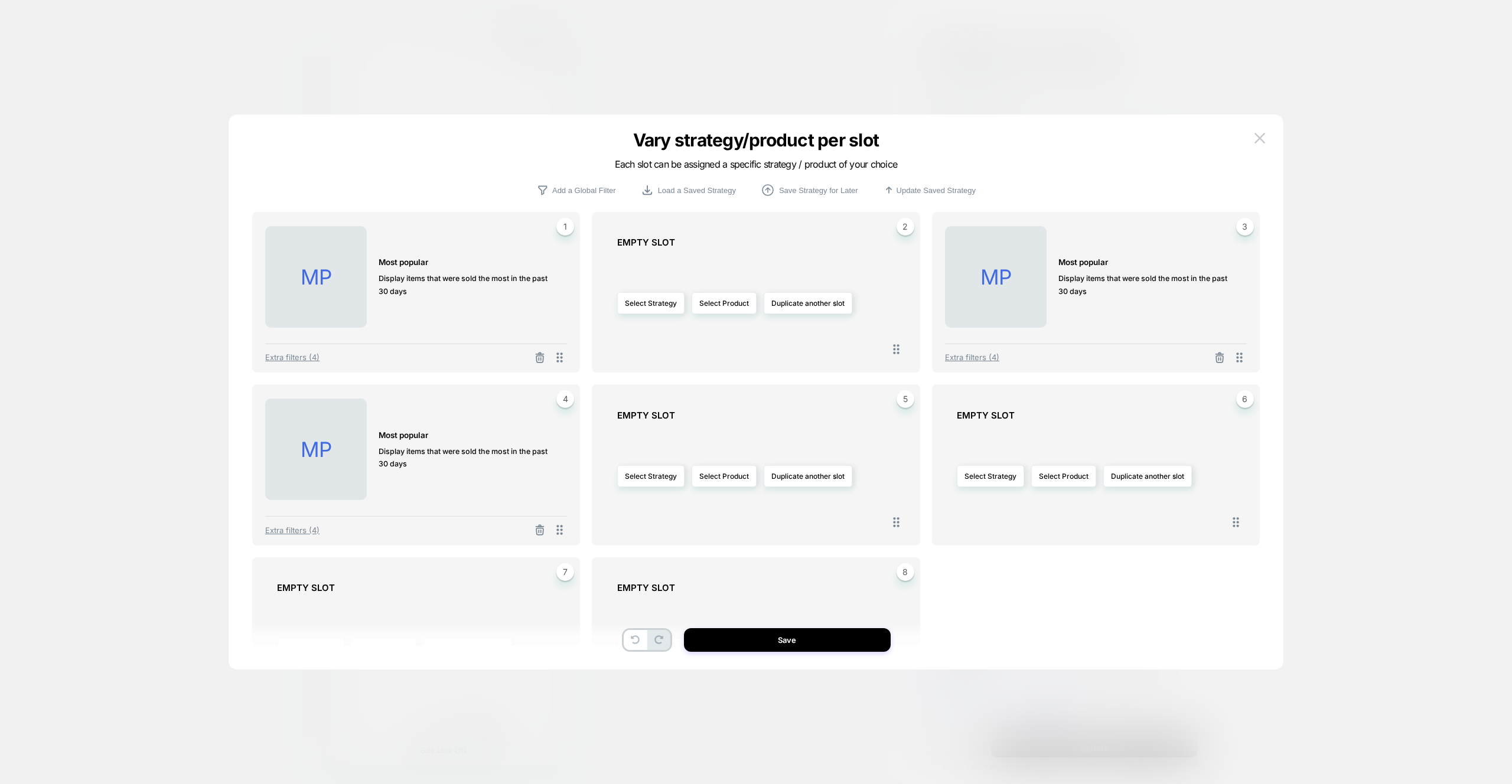
click at [1220, 353] on icon at bounding box center [1219, 353] width 1 height 1
drag, startPoint x: 541, startPoint y: 526, endPoint x: 419, endPoint y: 354, distance: 210.9
click at [540, 526] on icon at bounding box center [540, 526] width 1 height 1
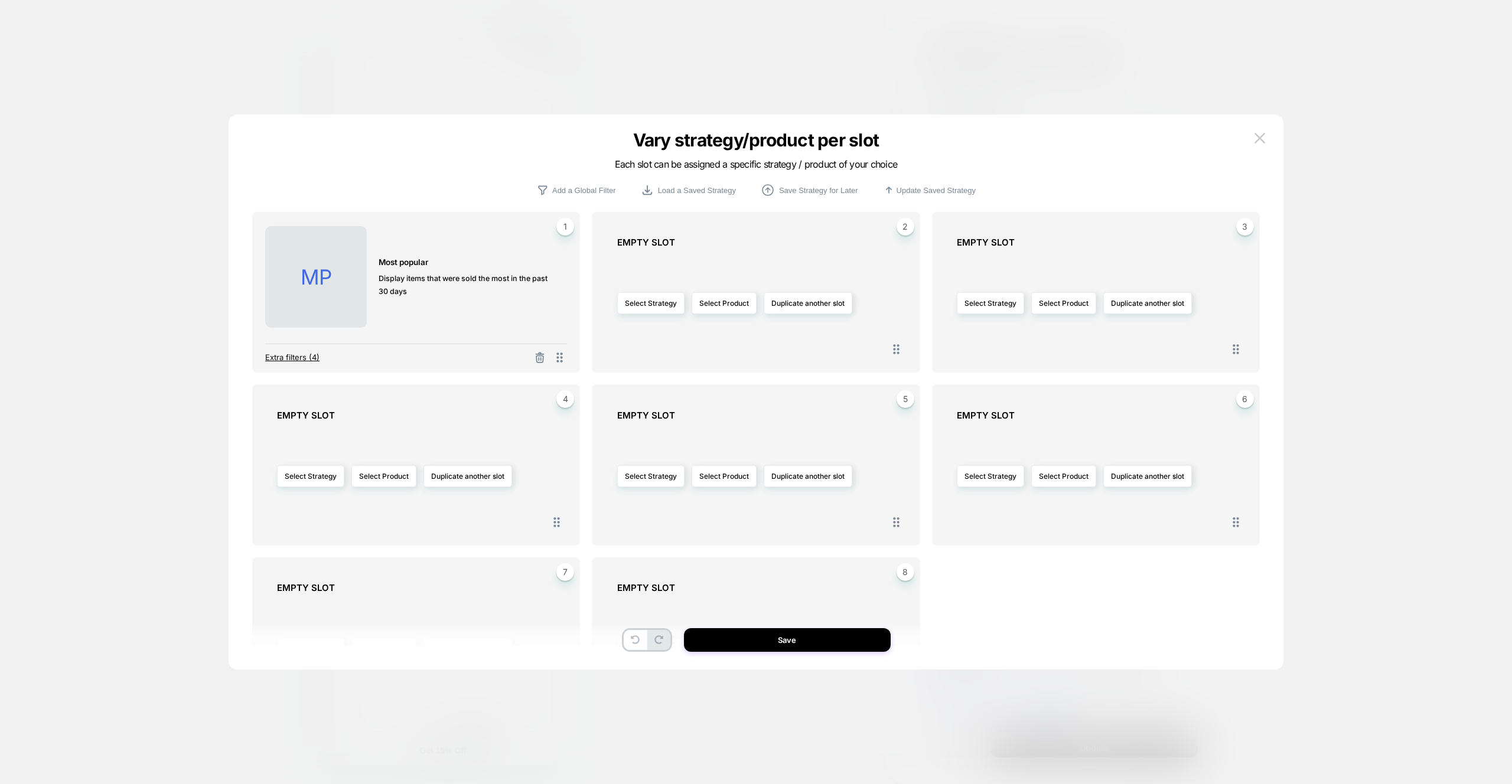
click at [287, 356] on span "Extra filters (4)" at bounding box center [293, 356] width 55 height 9
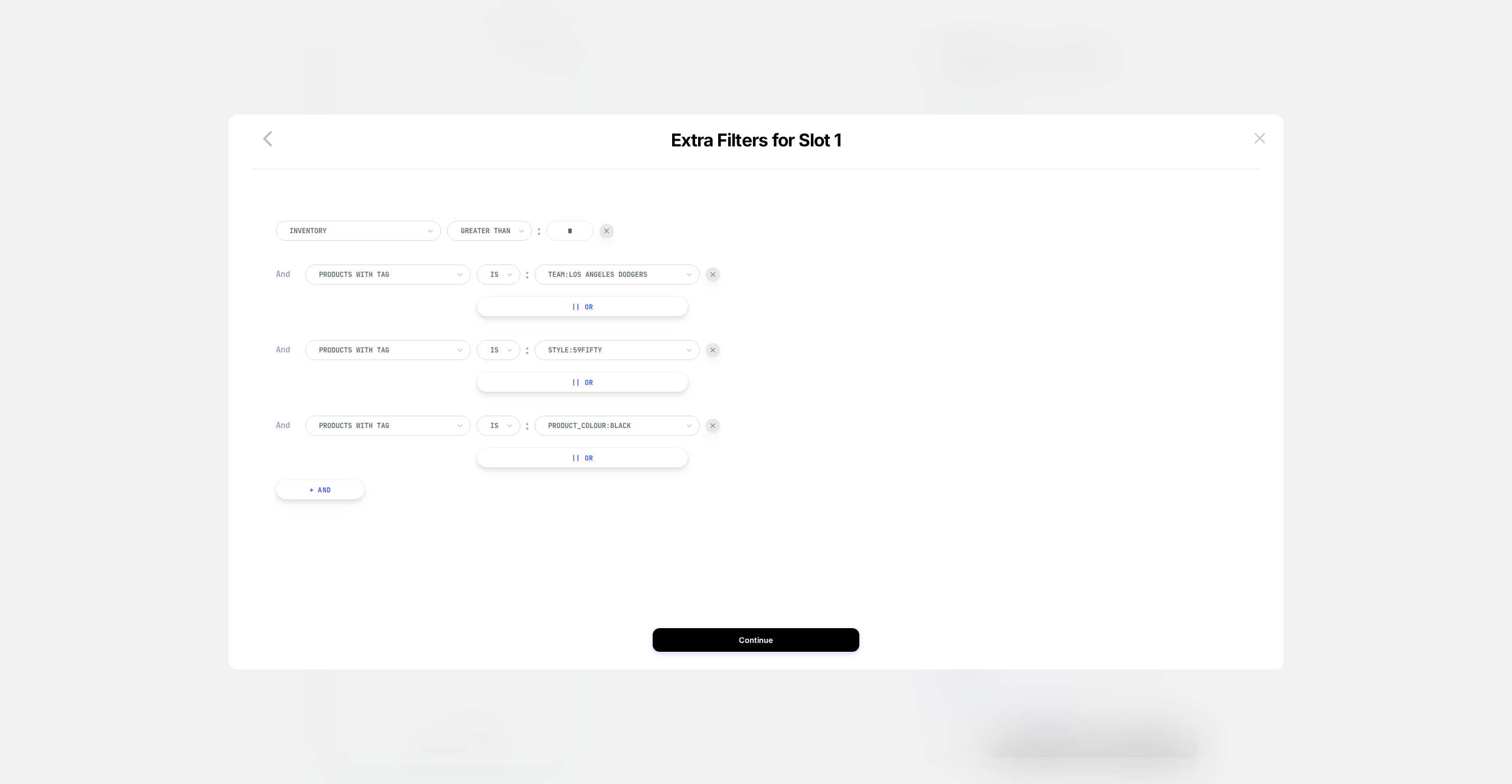
click at [608, 420] on div at bounding box center [613, 425] width 130 height 11
type input "**********"
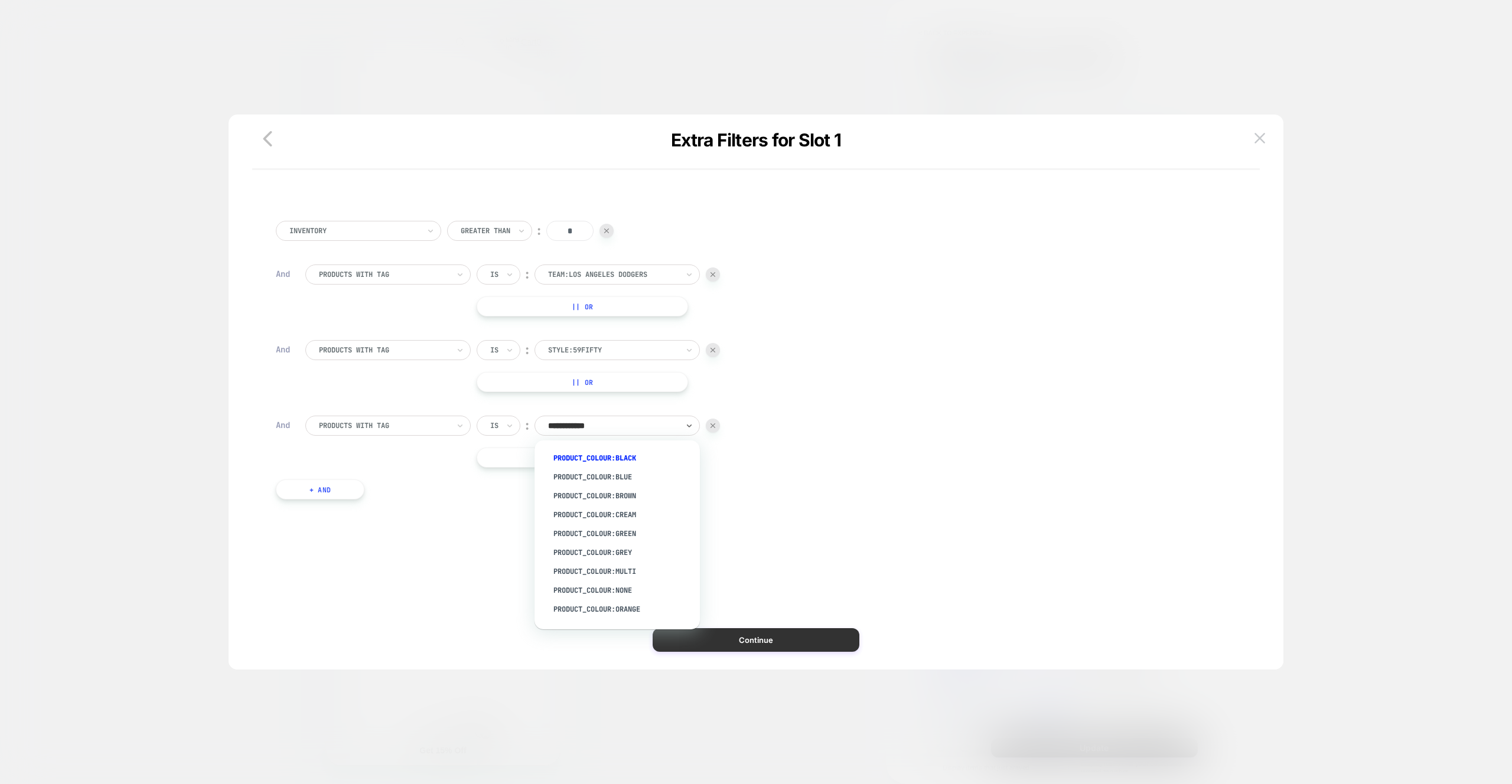
drag, startPoint x: 604, startPoint y: 476, endPoint x: 726, endPoint y: 630, distance: 196.5
click at [604, 476] on div "product_colour:Blue" at bounding box center [623, 477] width 154 height 19
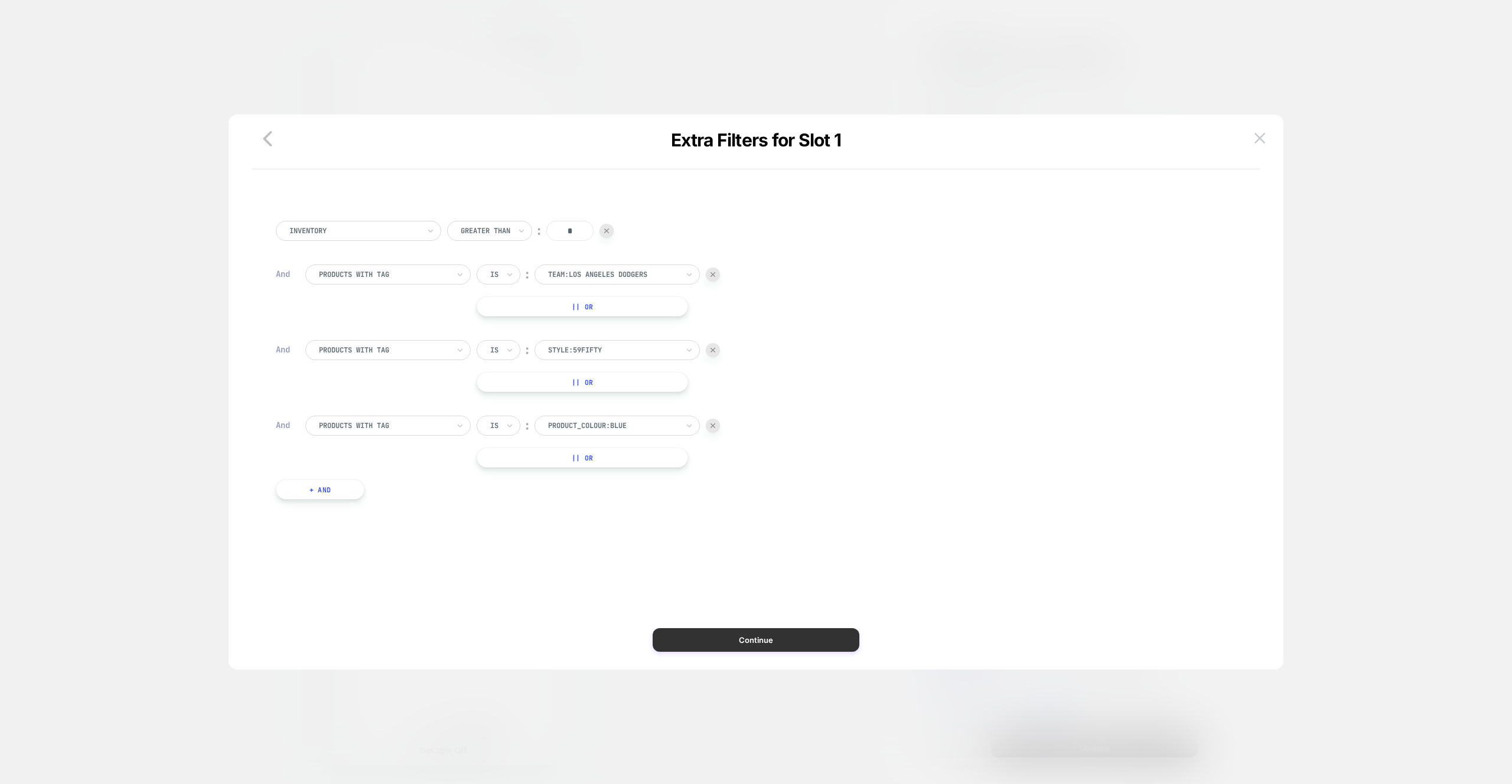
click at [733, 636] on button "Continue" at bounding box center [756, 640] width 207 height 24
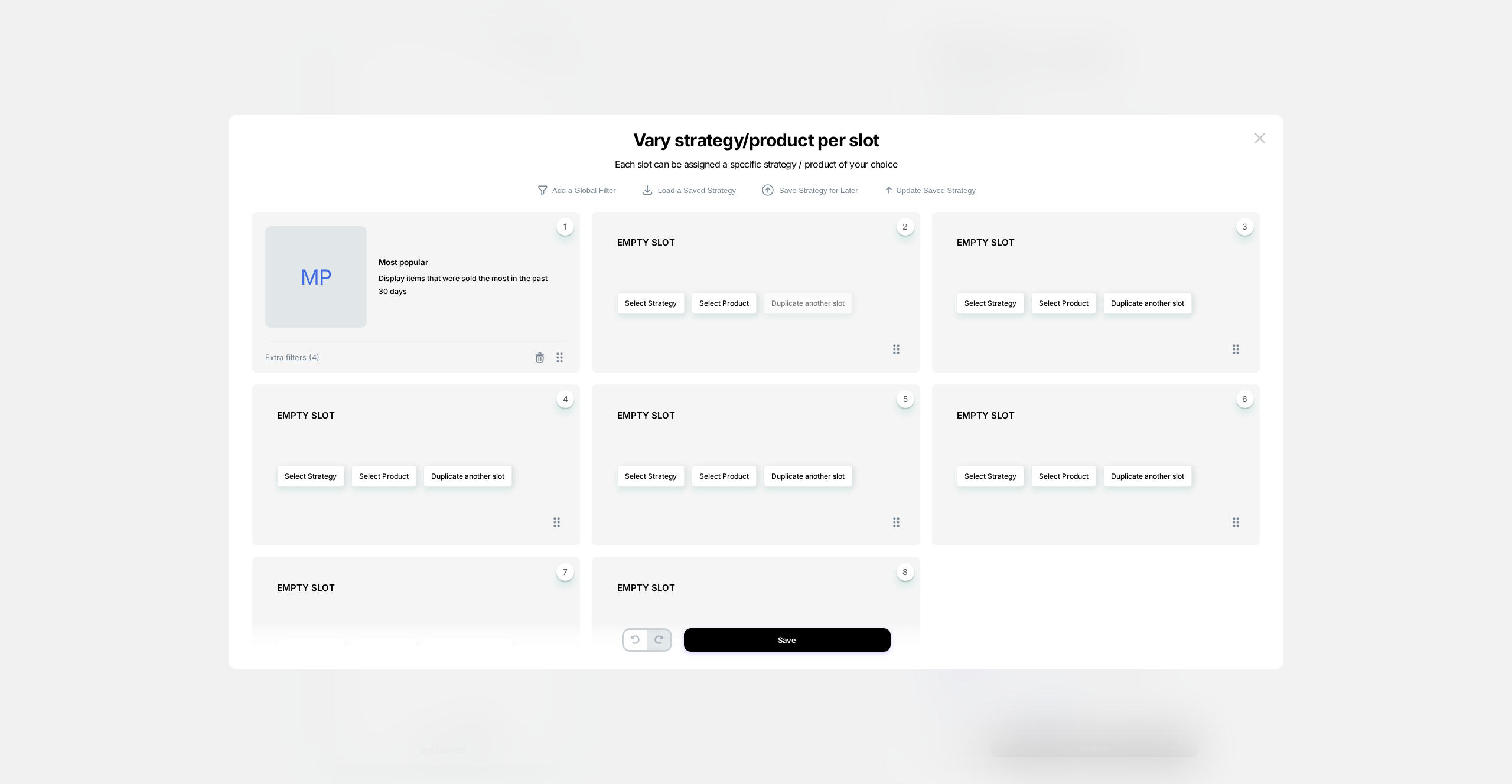
click at [833, 298] on button "Duplicate another slot" at bounding box center [807, 303] width 88 height 22
drag, startPoint x: 823, startPoint y: 334, endPoint x: 1148, endPoint y: 304, distance: 326.4
click at [823, 334] on span "Duplicate slot 1" at bounding box center [807, 336] width 50 height 9
click at [1148, 304] on button "Duplicate another slot" at bounding box center [1147, 303] width 88 height 22
click at [1134, 333] on span "Duplicate slot 1" at bounding box center [1145, 336] width 50 height 9
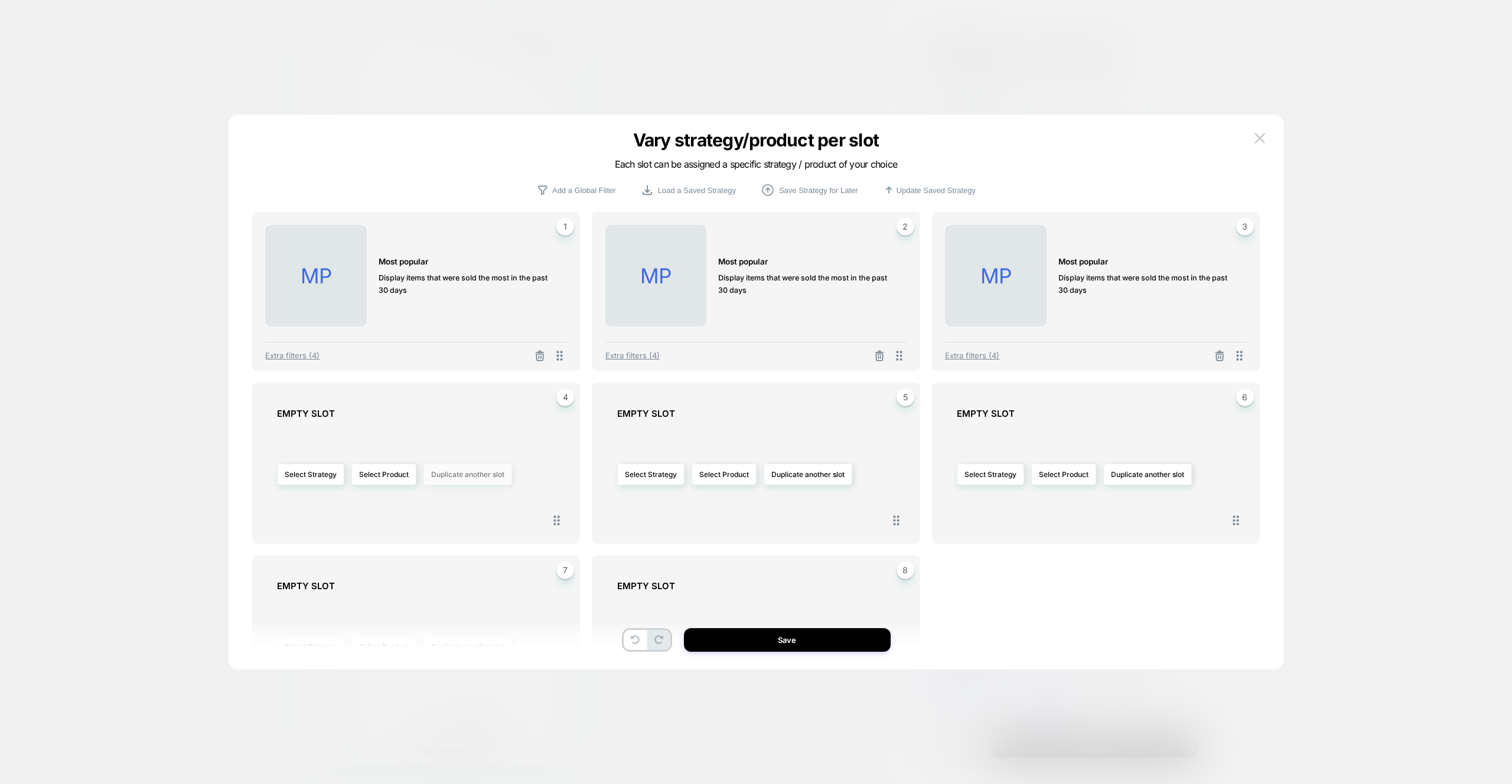
click at [476, 480] on button "Duplicate another slot" at bounding box center [467, 474] width 88 height 22
click at [474, 506] on span "Duplicate slot 1" at bounding box center [466, 508] width 50 height 9
click at [611, 362] on div "Extra filters (4)" at bounding box center [756, 353] width 302 height 22
click at [622, 353] on span "Extra filters (4)" at bounding box center [633, 355] width 55 height 9
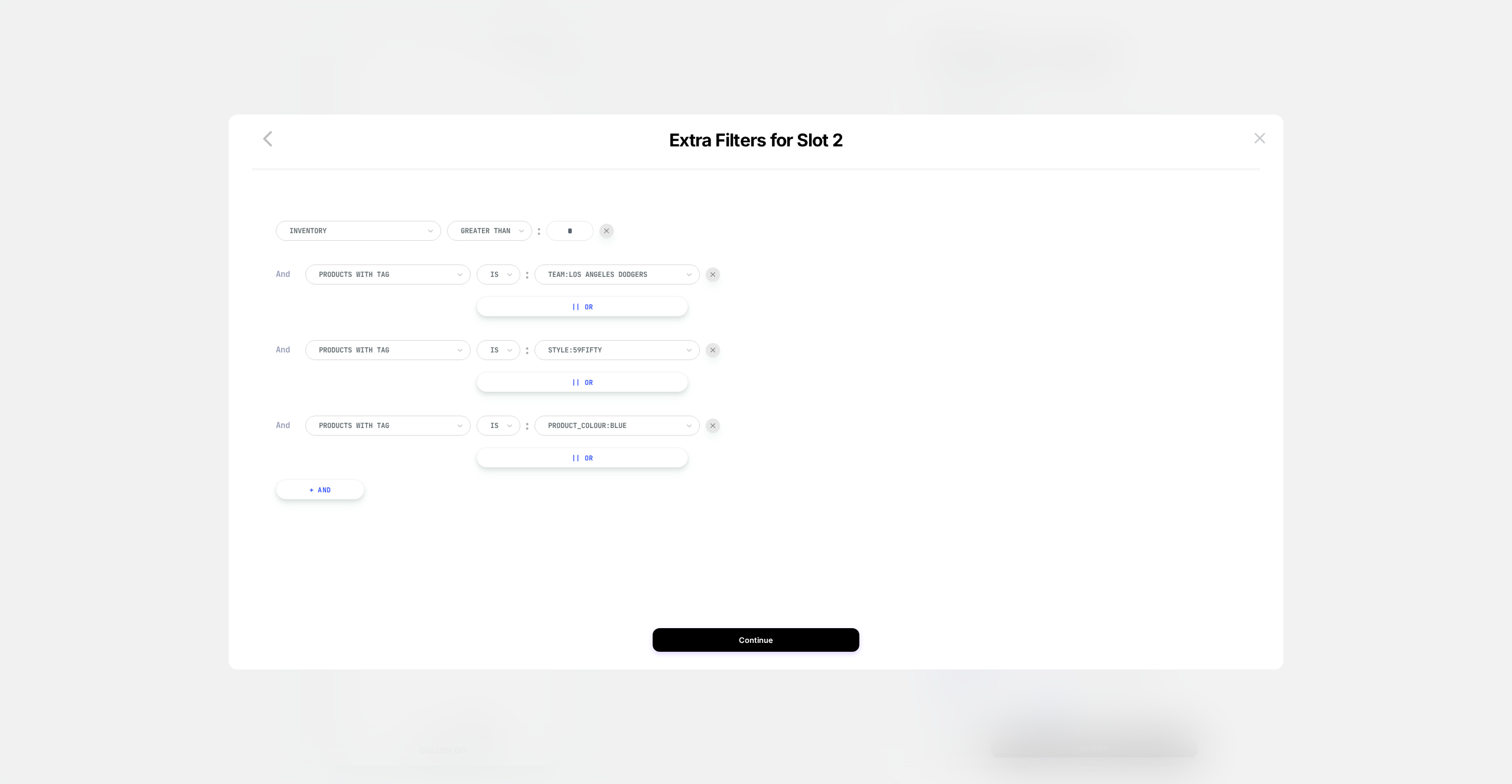
click at [503, 356] on div "Is" at bounding box center [498, 350] width 44 height 20
drag, startPoint x: 503, startPoint y: 355, endPoint x: 512, endPoint y: 374, distance: 21.0
click at [503, 355] on div "Is" at bounding box center [498, 350] width 44 height 20
drag, startPoint x: 502, startPoint y: 428, endPoint x: 506, endPoint y: 435, distance: 8.1
click at [502, 428] on div "Is" at bounding box center [498, 425] width 44 height 20
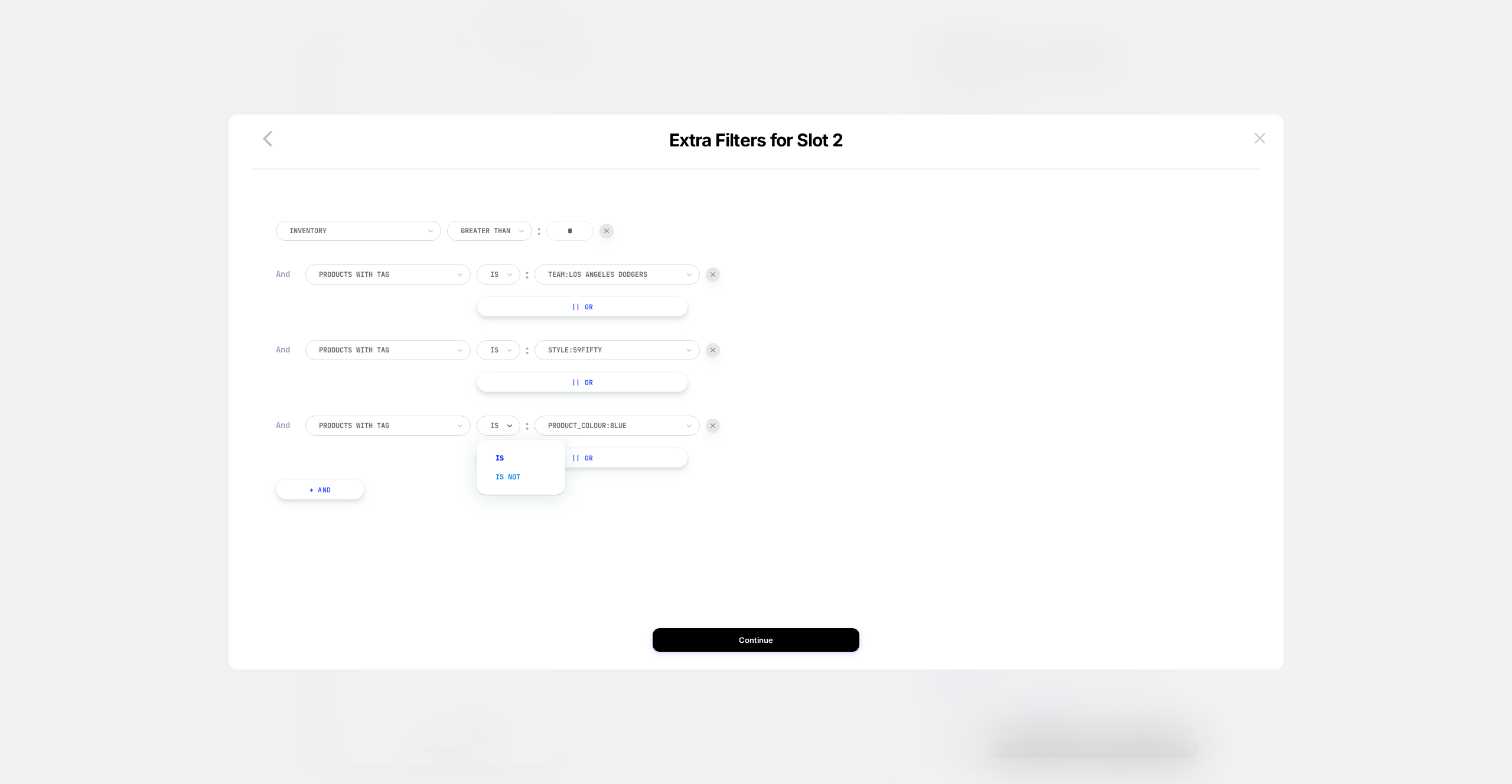
click at [512, 473] on div "Is not" at bounding box center [527, 477] width 77 height 19
click at [720, 638] on button "Continue" at bounding box center [756, 640] width 207 height 24
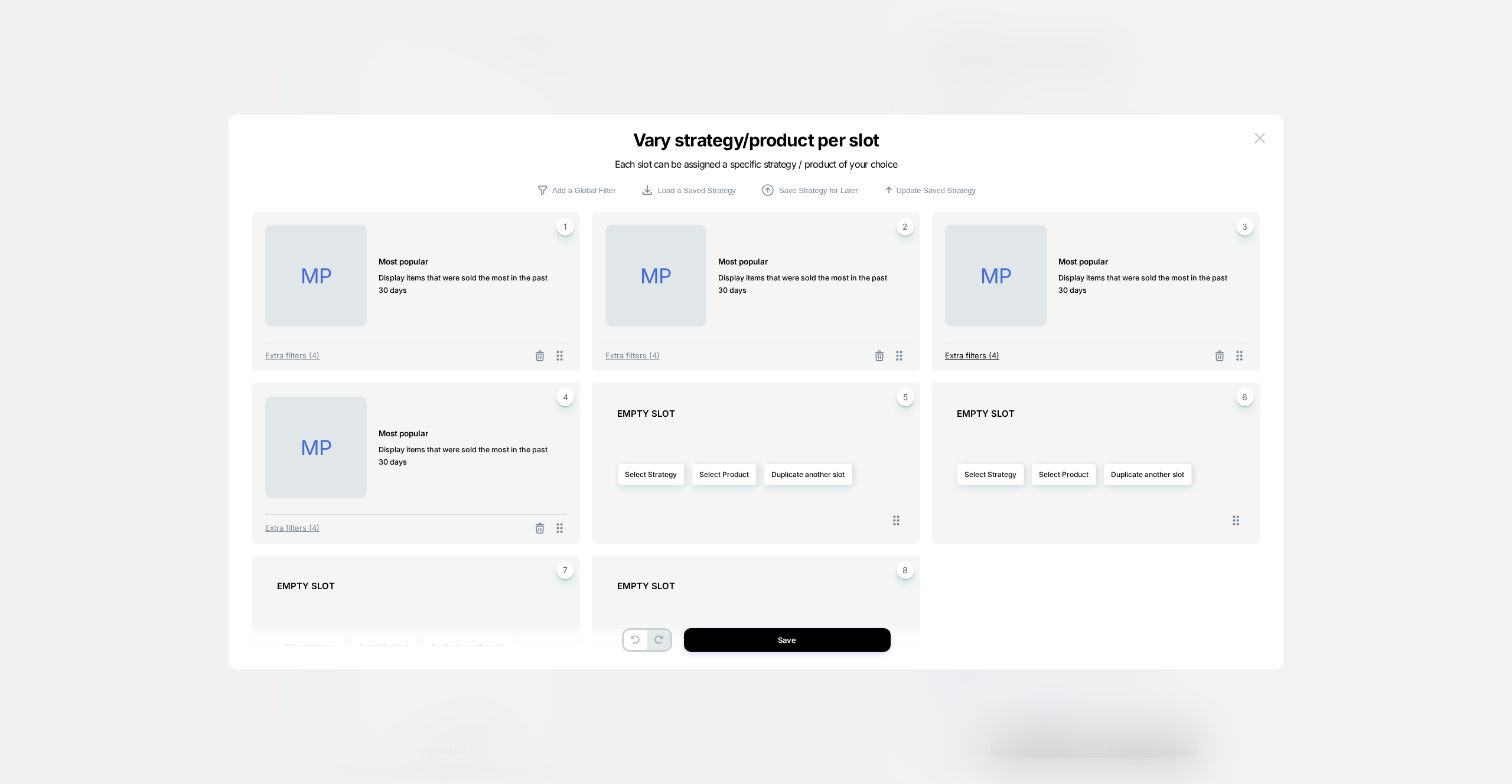
click at [978, 353] on span "Extra filters (4)" at bounding box center [972, 355] width 55 height 9
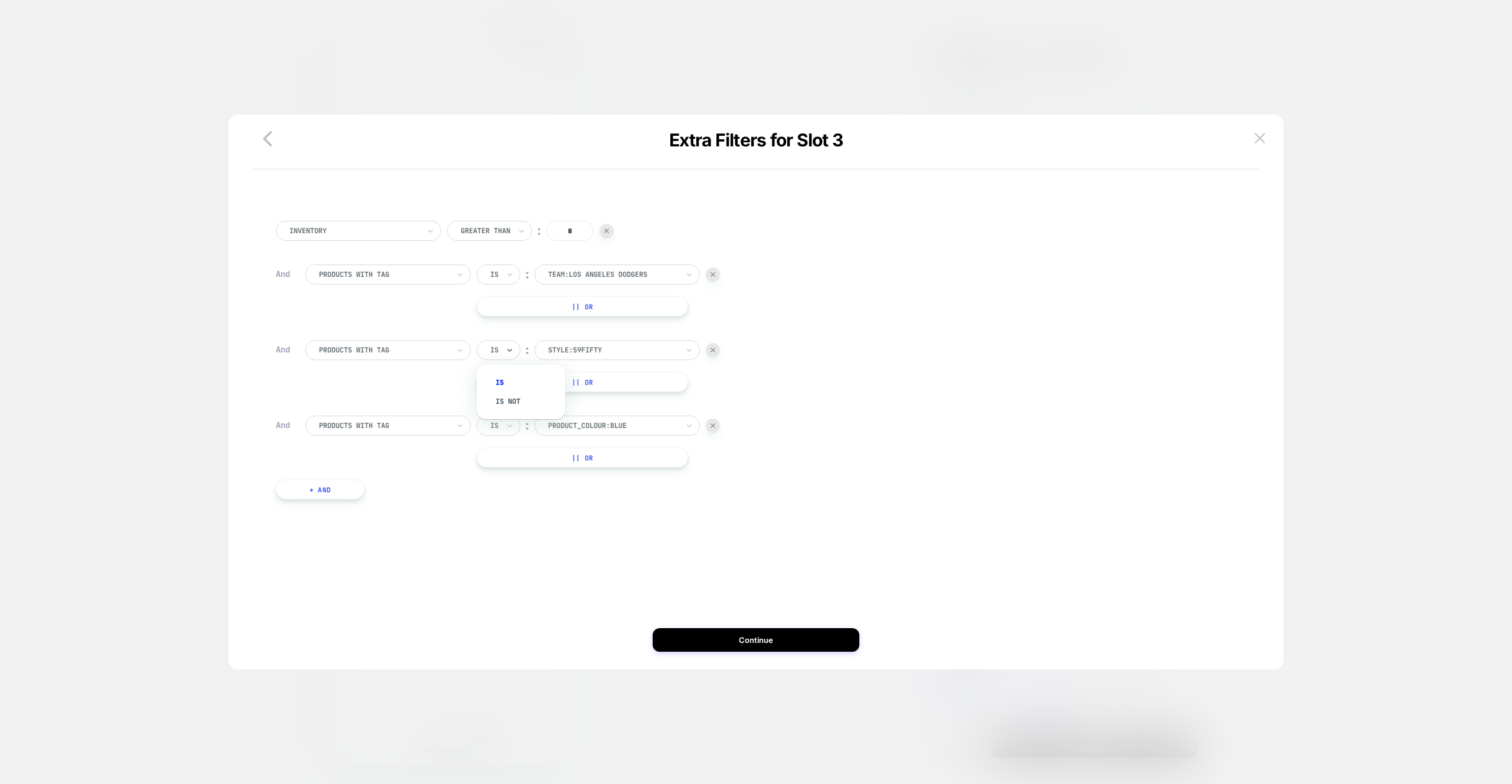
drag, startPoint x: 510, startPoint y: 351, endPoint x: 511, endPoint y: 385, distance: 34.0
click at [510, 351] on icon at bounding box center [510, 350] width 5 height 3
click at [510, 401] on div "Is not" at bounding box center [527, 401] width 77 height 19
click at [710, 642] on button "Continue" at bounding box center [756, 640] width 207 height 24
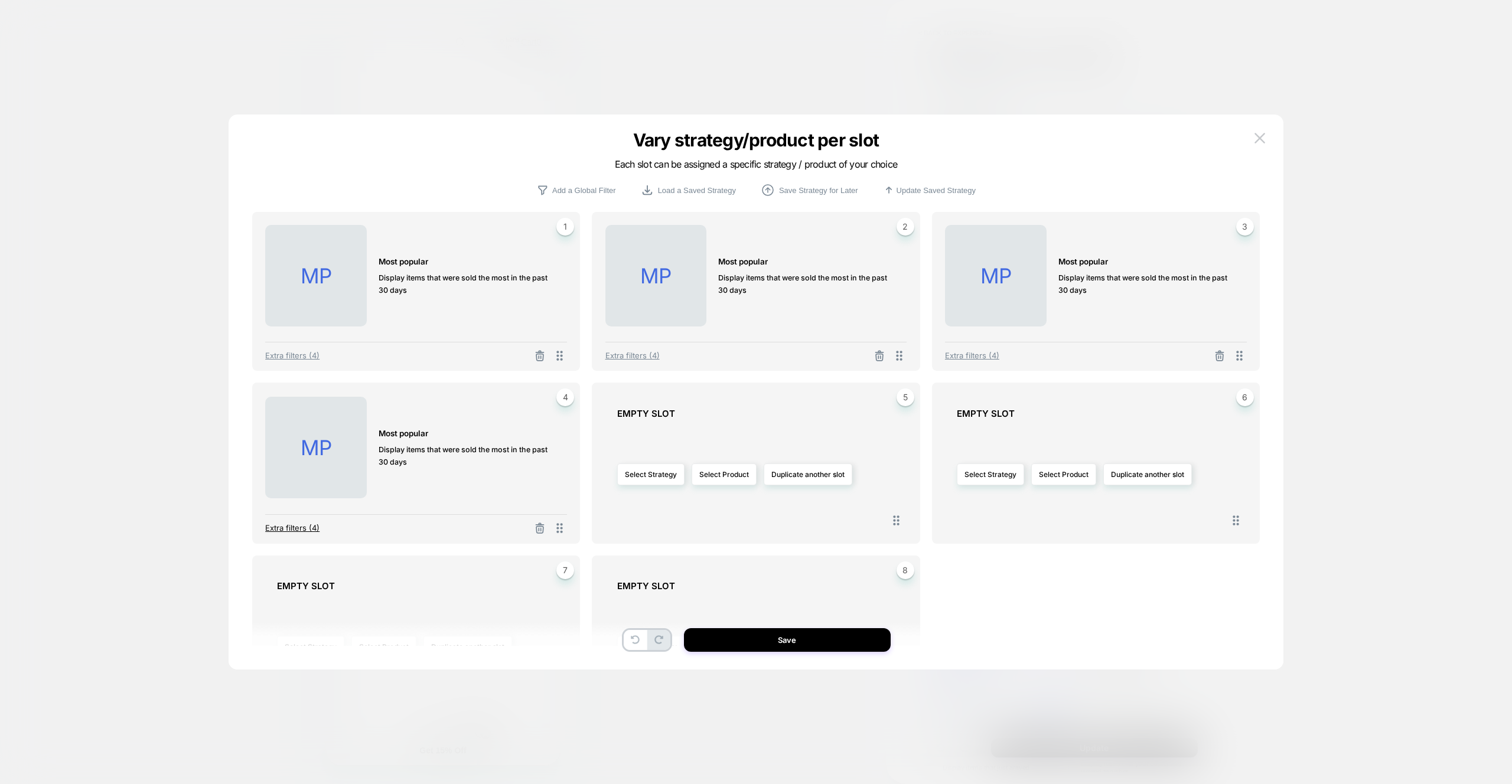
click at [286, 526] on span "Extra filters (4)" at bounding box center [293, 527] width 55 height 9
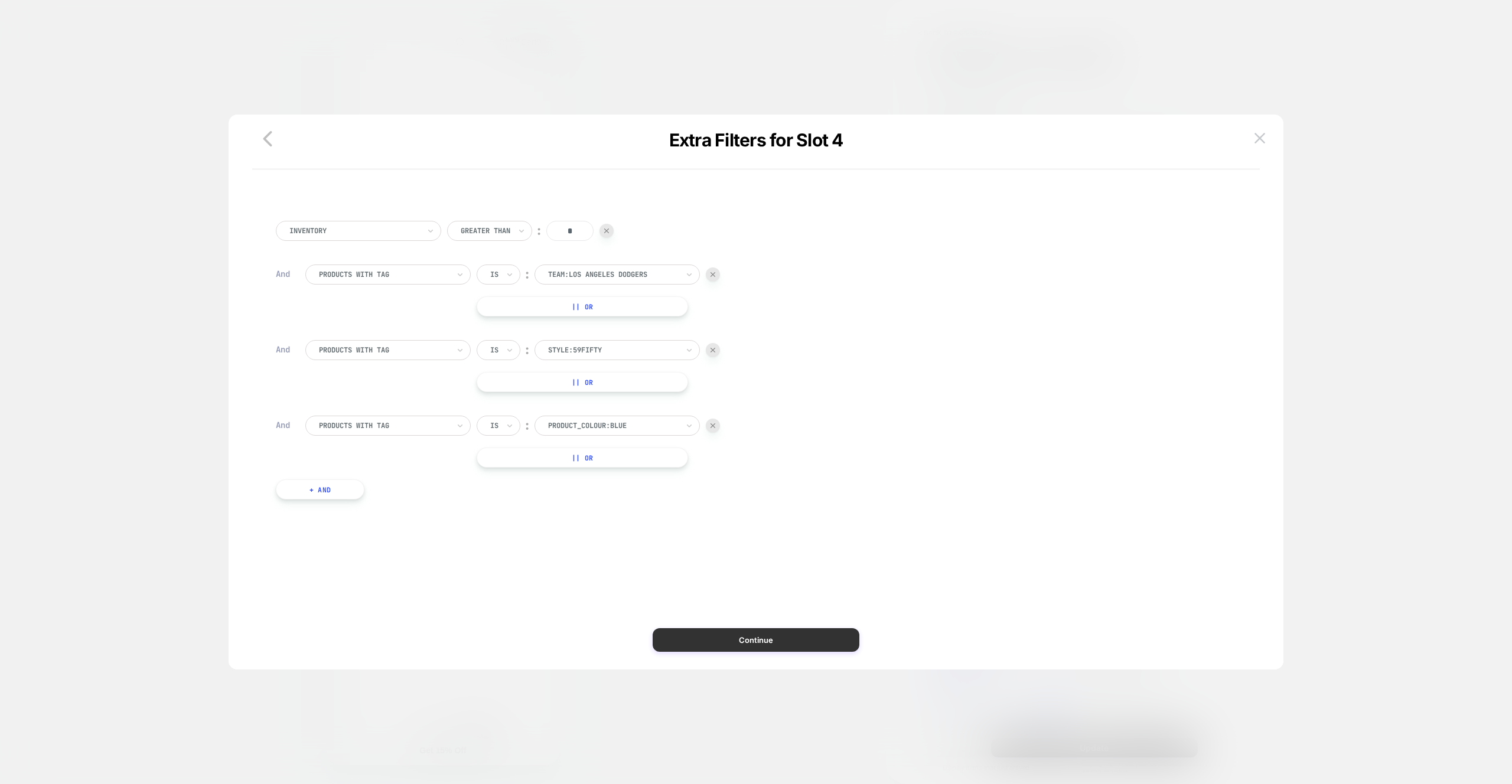
click at [830, 646] on button "Continue" at bounding box center [756, 640] width 207 height 24
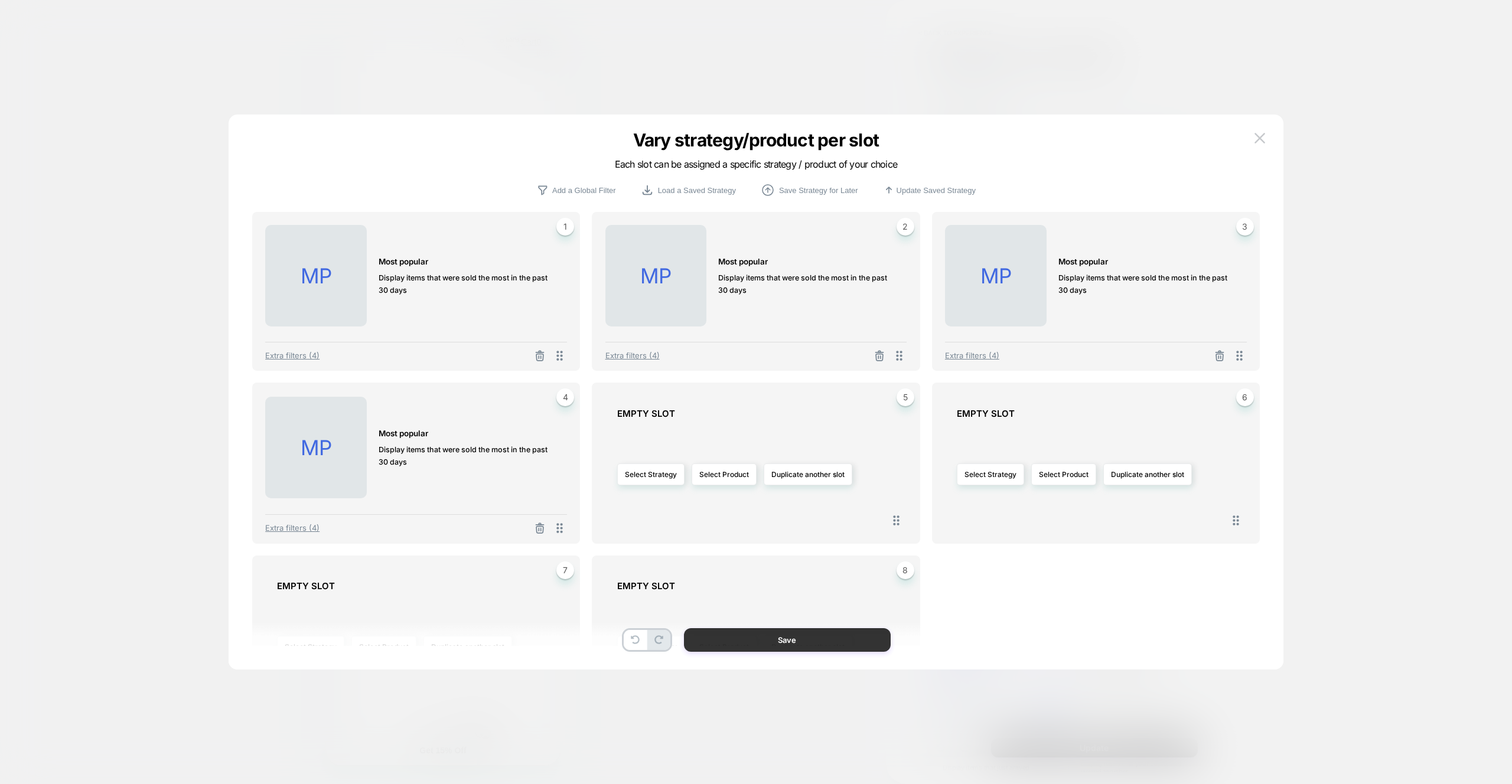
click at [872, 646] on button "Save" at bounding box center [787, 640] width 207 height 24
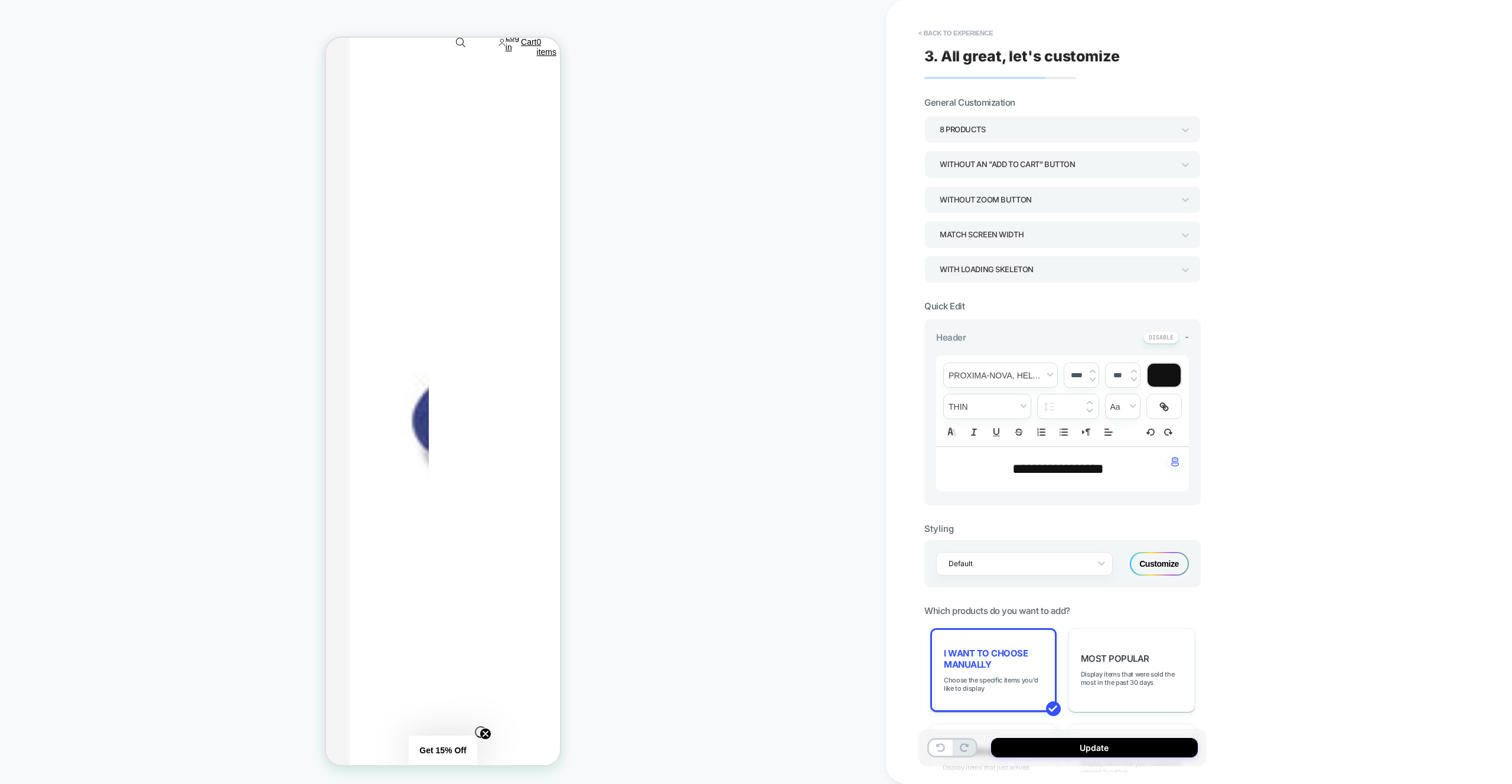
drag, startPoint x: 1174, startPoint y: 749, endPoint x: 1118, endPoint y: 509, distance: 246.4
click at [1174, 749] on button "Update" at bounding box center [1094, 747] width 207 height 19
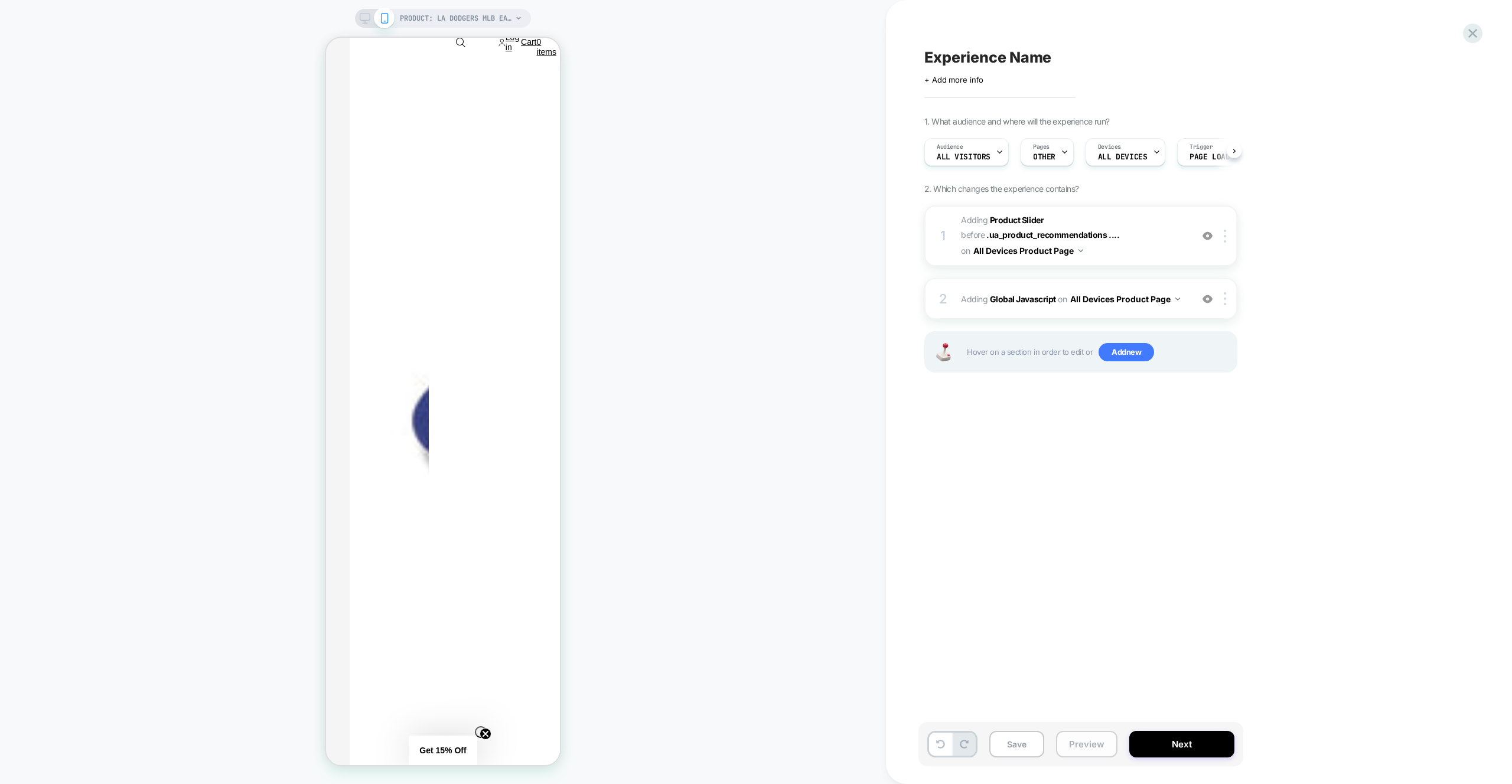
click at [1207, 298] on img at bounding box center [1208, 299] width 10 height 10
drag, startPoint x: 1079, startPoint y: 743, endPoint x: 1084, endPoint y: 687, distance: 56.2
click at [1079, 743] on button "Preview" at bounding box center [1087, 744] width 62 height 27
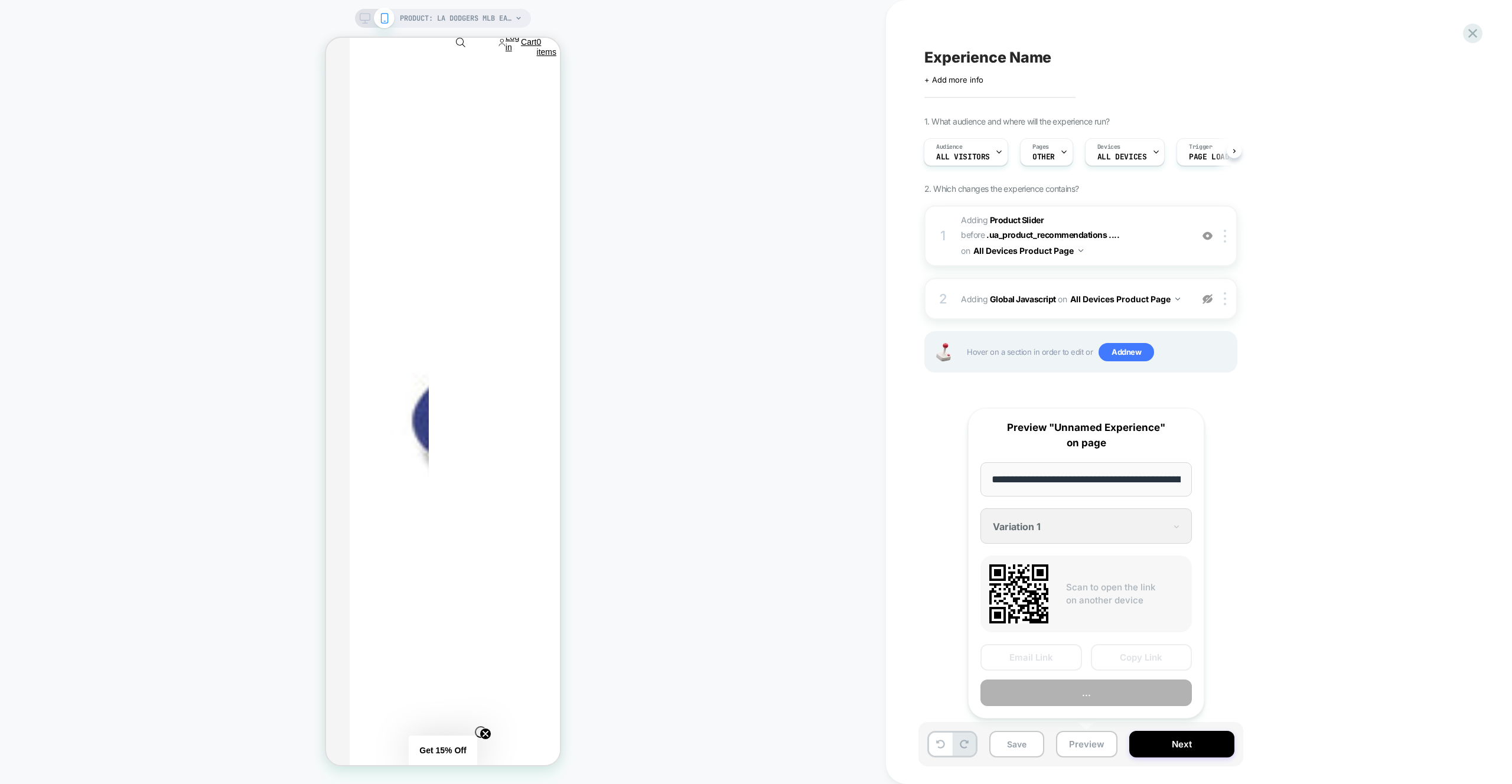
scroll to position [0, 412]
click at [1084, 687] on button "Preview" at bounding box center [1086, 693] width 212 height 27
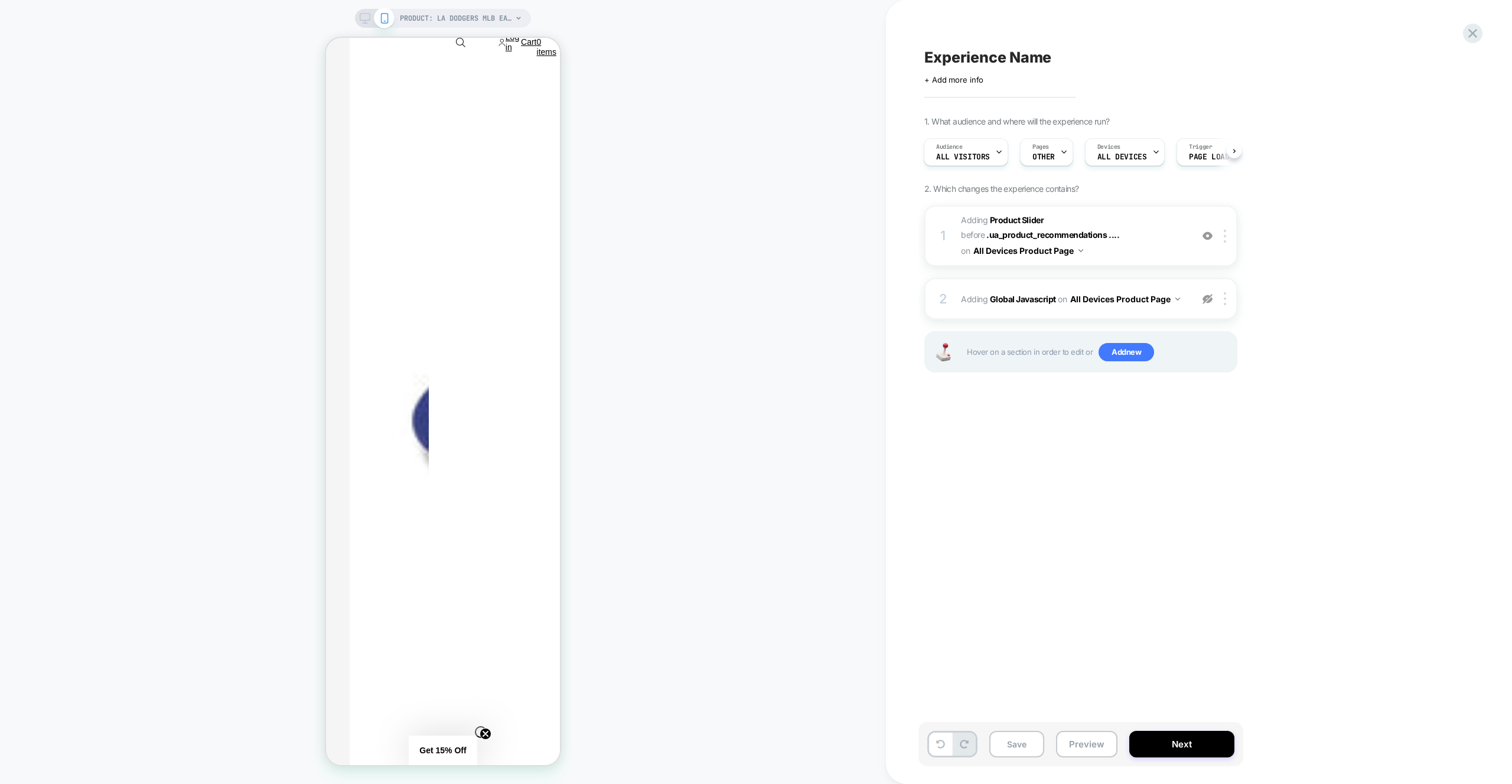
drag, startPoint x: 1206, startPoint y: 299, endPoint x: 1265, endPoint y: 5, distance: 299.9
click at [1206, 299] on img at bounding box center [1208, 299] width 10 height 10
click at [1166, 285] on div "2 Adding Global Javascript on All Devices Product Page Add Before Add After Tar…" at bounding box center [1081, 299] width 313 height 42
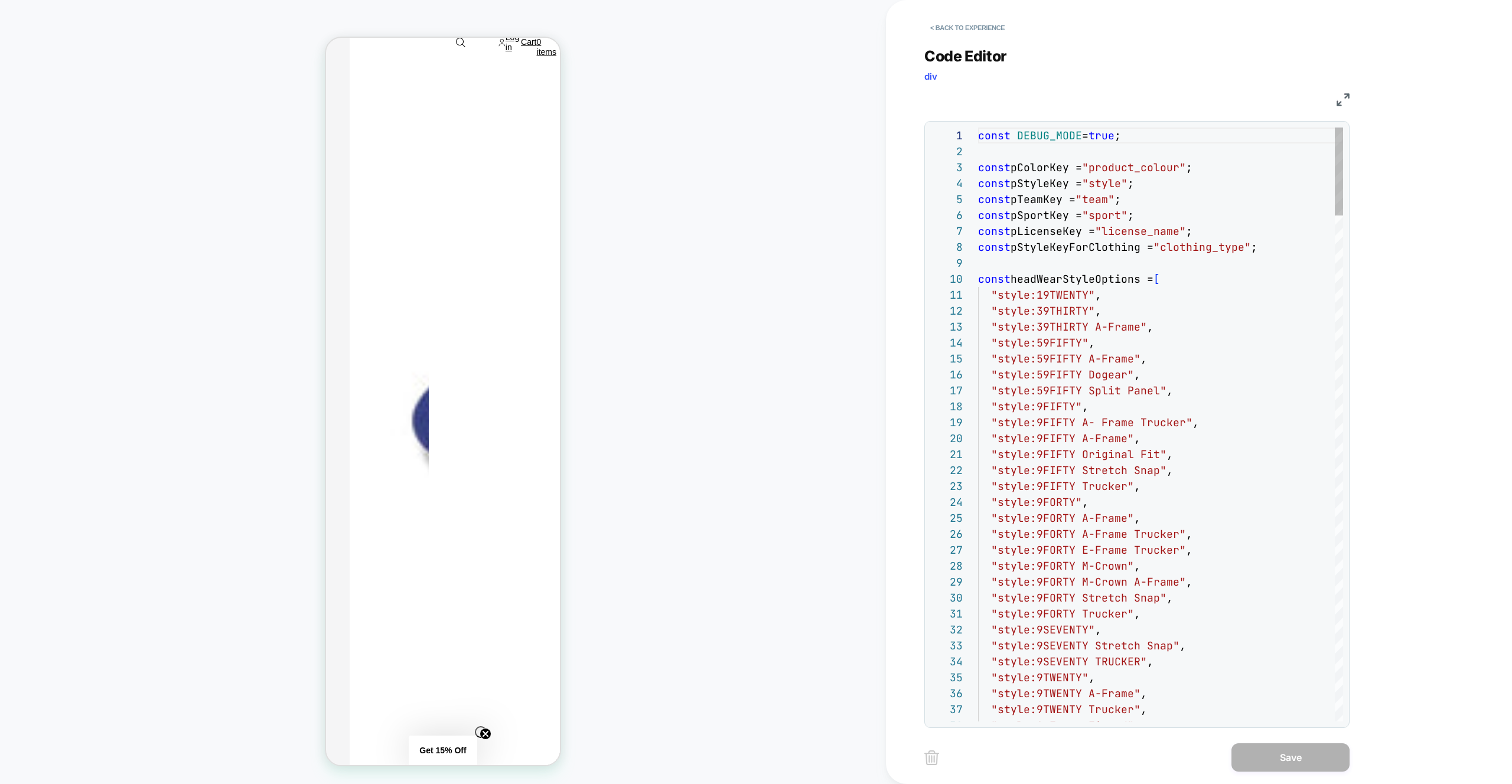
scroll to position [159, 0]
type textarea "**********"
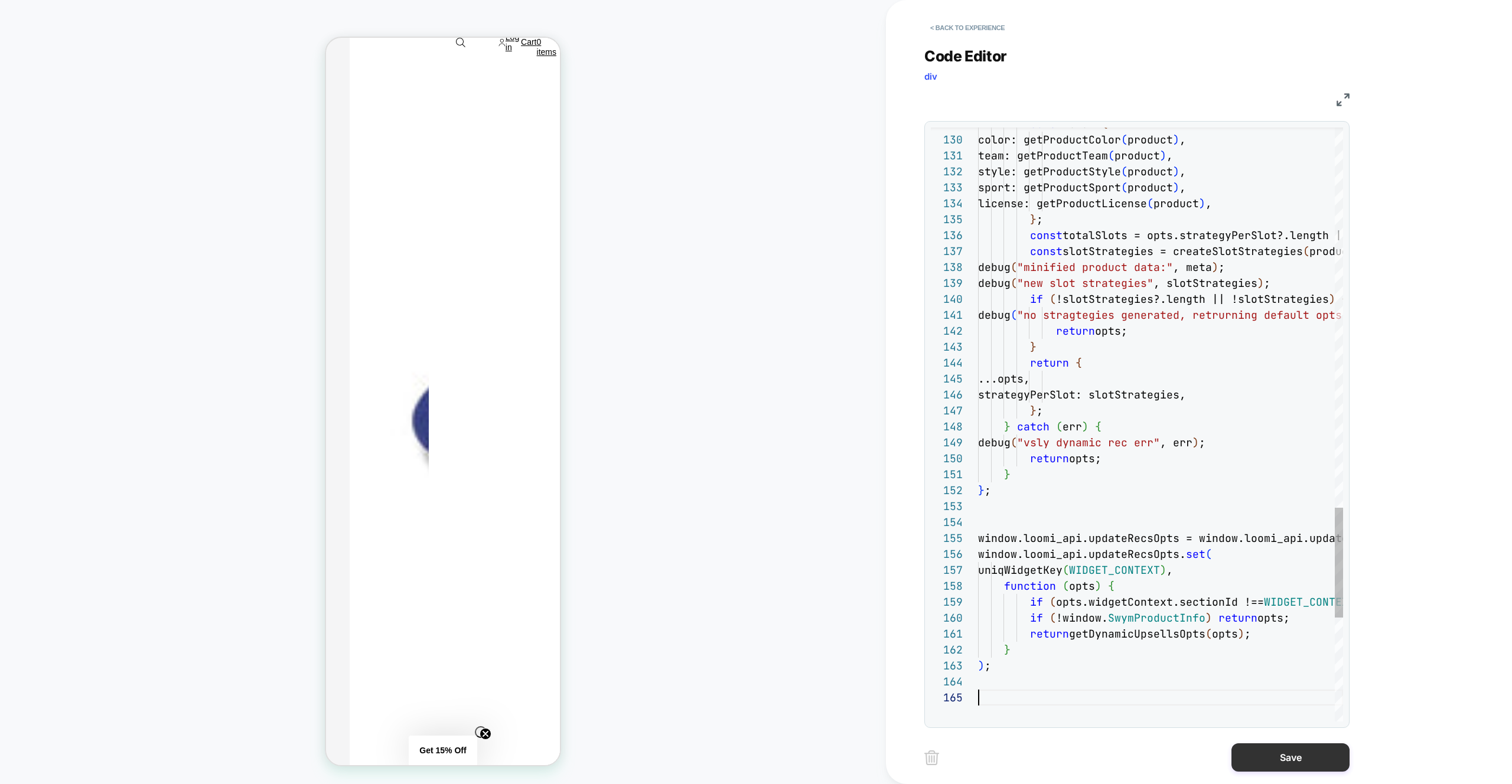
scroll to position [64, 0]
click at [1251, 764] on button "Save" at bounding box center [1290, 757] width 118 height 29
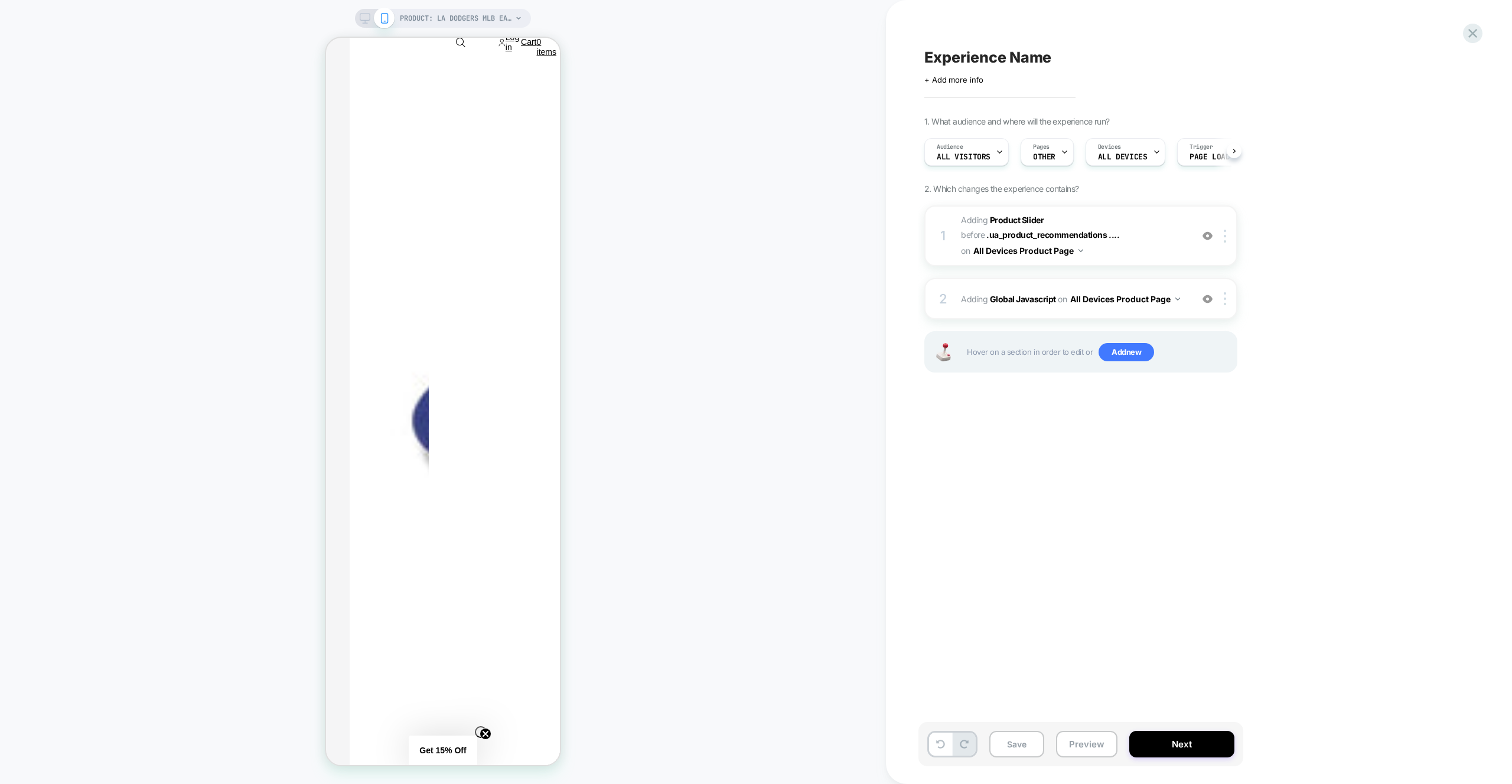
click at [1102, 747] on button "Preview" at bounding box center [1087, 744] width 62 height 27
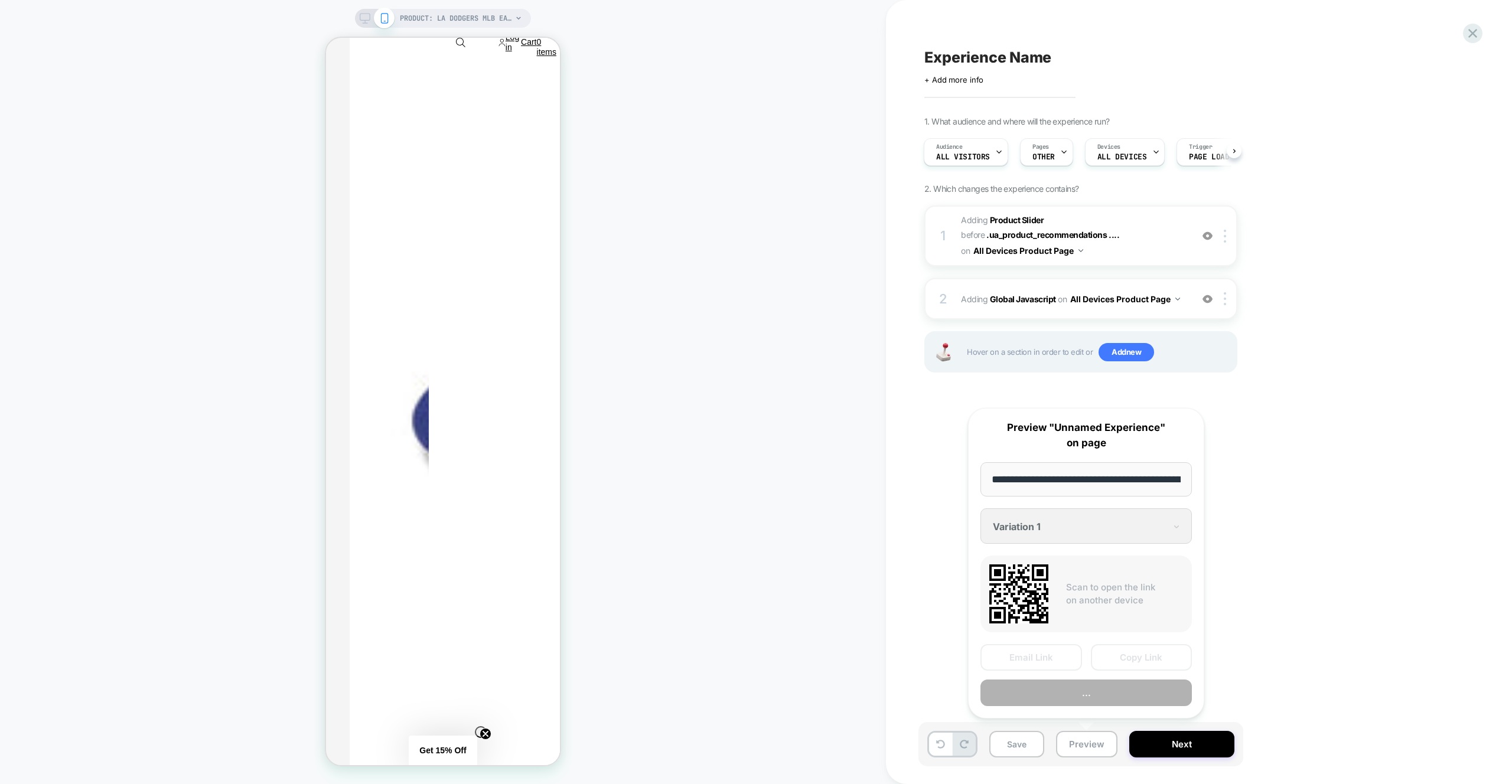
scroll to position [0, 412]
click at [1099, 699] on button "Preview" at bounding box center [1086, 693] width 212 height 27
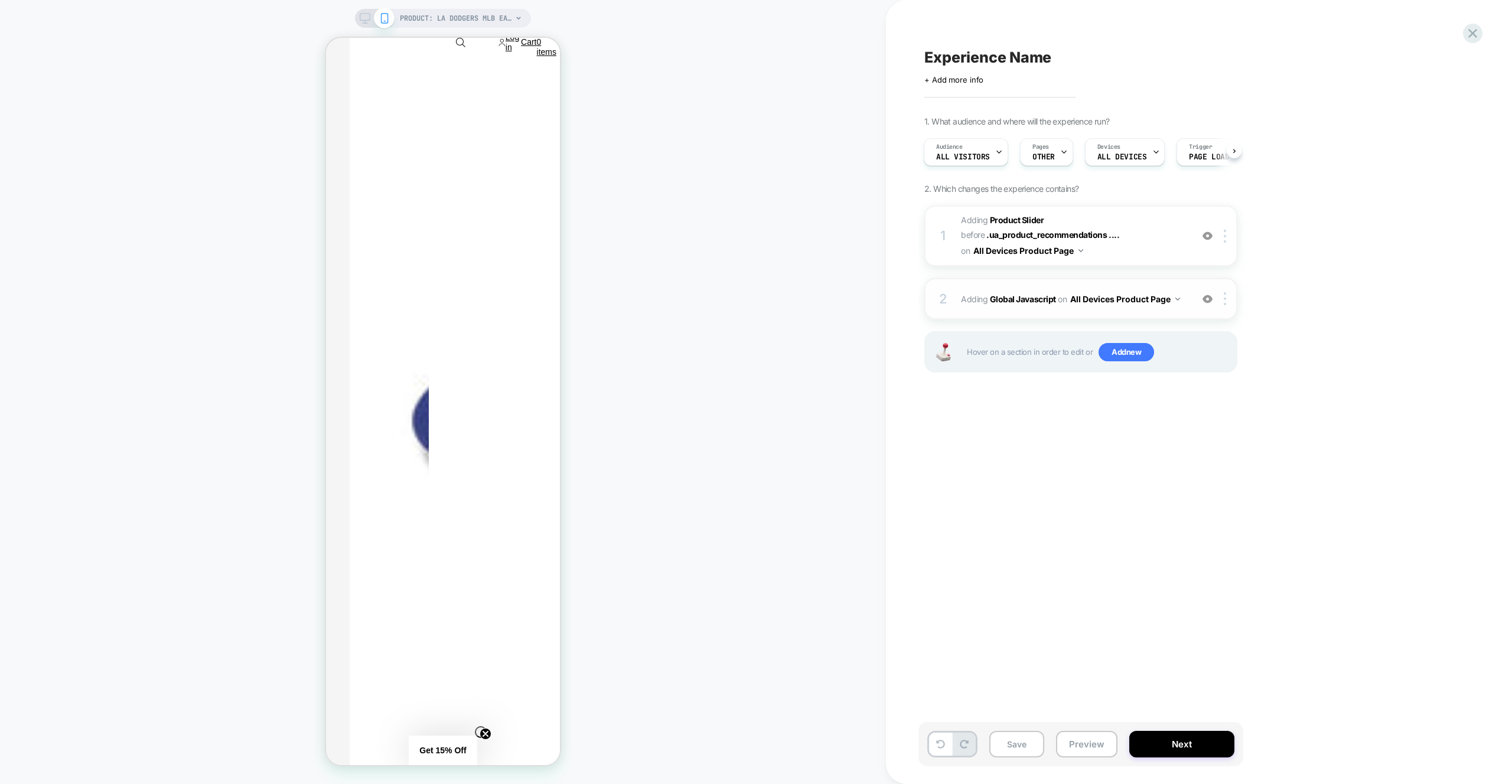
click at [1147, 280] on div "2 Adding Global Javascript on All Devices Product Page Add Before Add After Tar…" at bounding box center [1081, 299] width 313 height 42
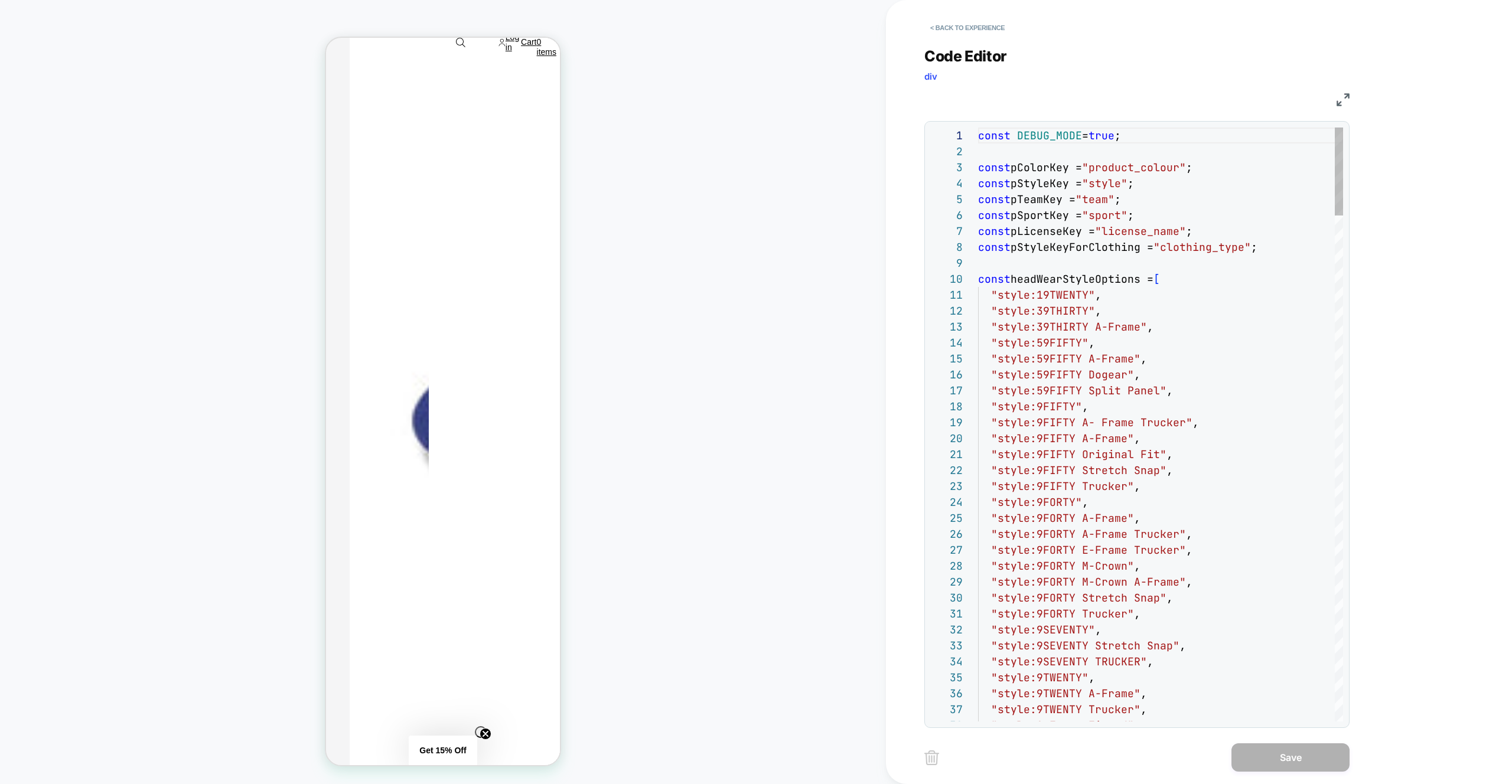
scroll to position [159, 0]
drag, startPoint x: 1147, startPoint y: 277, endPoint x: 1158, endPoint y: 303, distance: 28.2
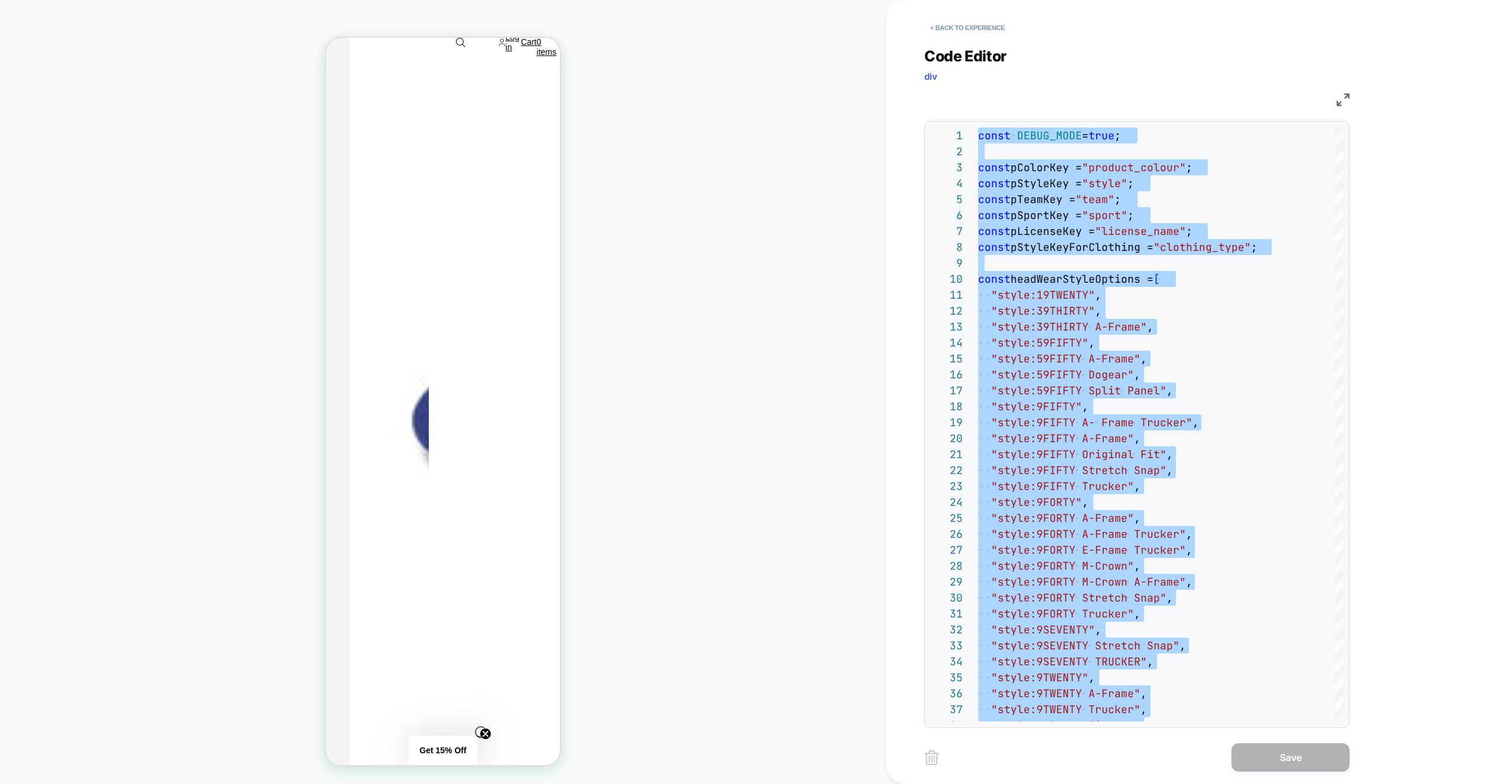
type textarea "* **"
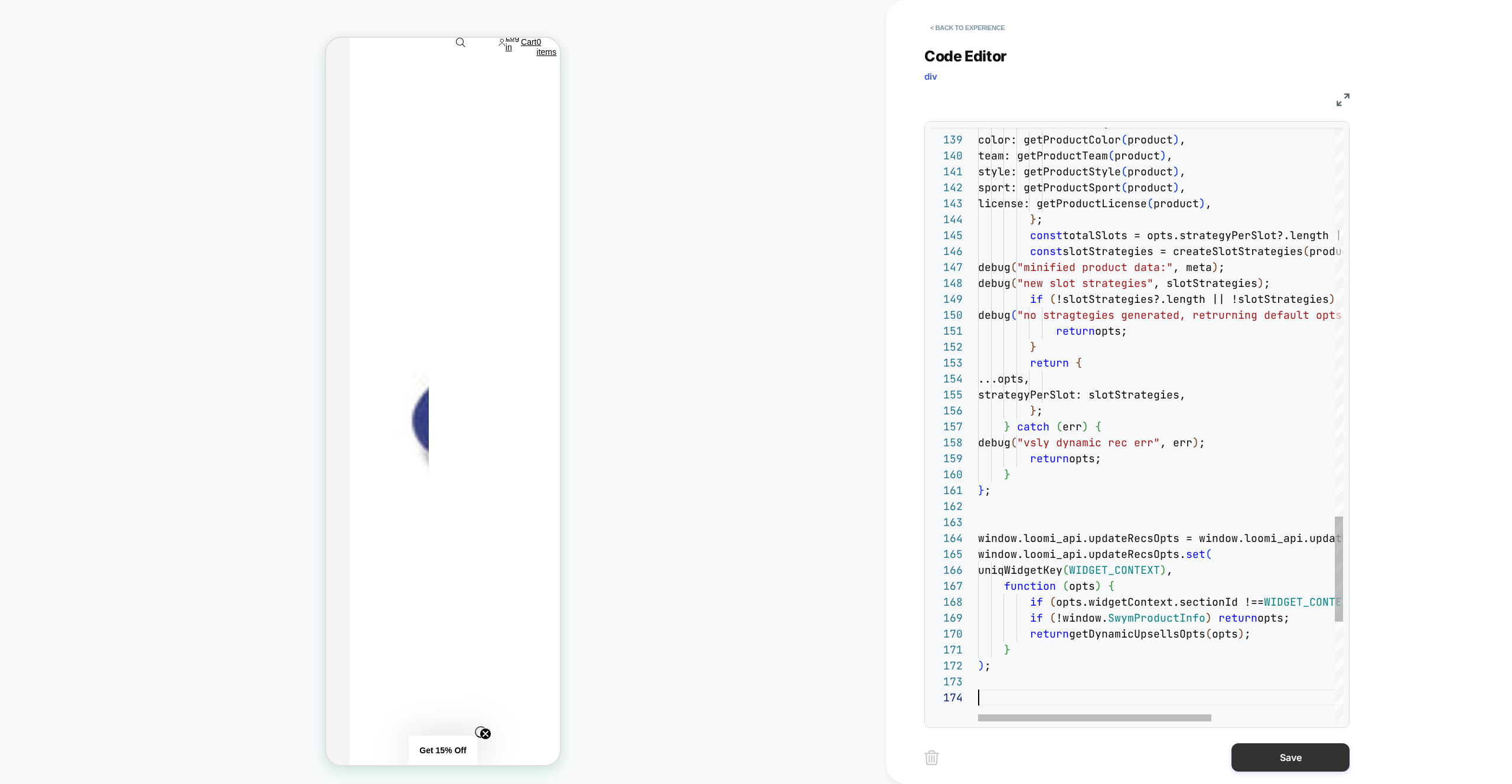
drag, startPoint x: 1292, startPoint y: 757, endPoint x: 1137, endPoint y: 752, distance: 155.1
click at [1292, 757] on button "Save" at bounding box center [1290, 757] width 118 height 29
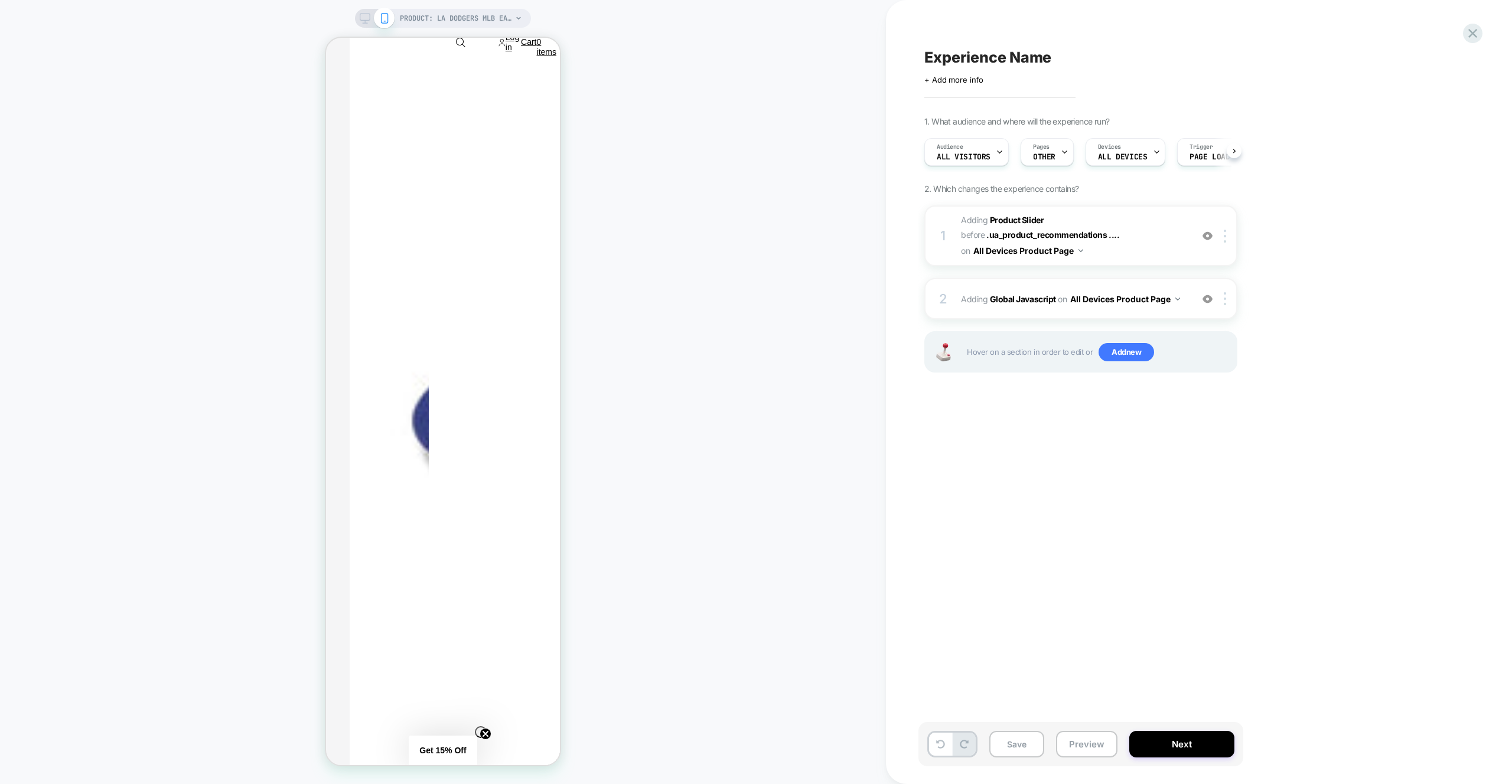
scroll to position [0, 1]
click at [1089, 739] on button "Preview" at bounding box center [1087, 744] width 62 height 27
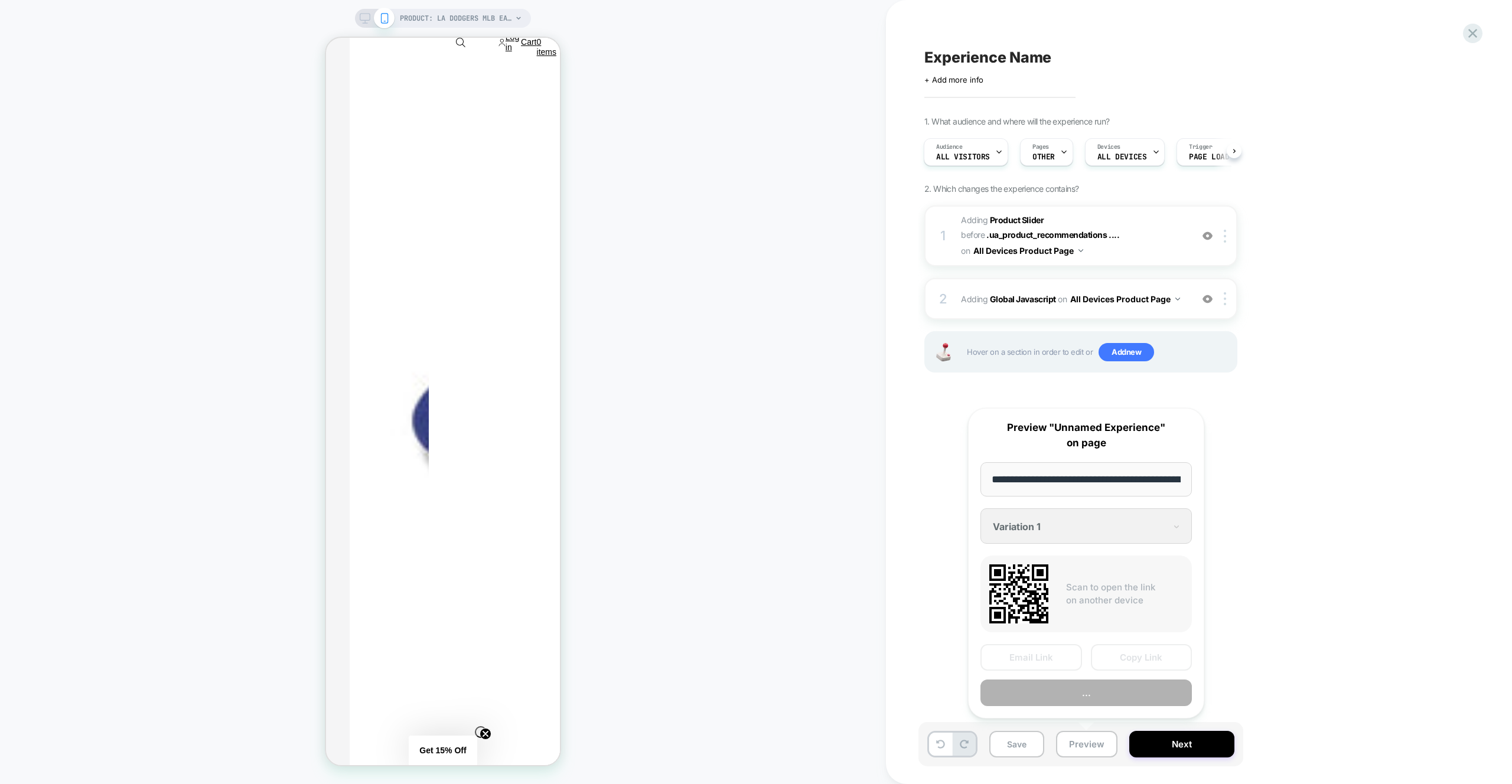
scroll to position [0, 412]
click at [1083, 692] on button "Preview" at bounding box center [1086, 693] width 212 height 27
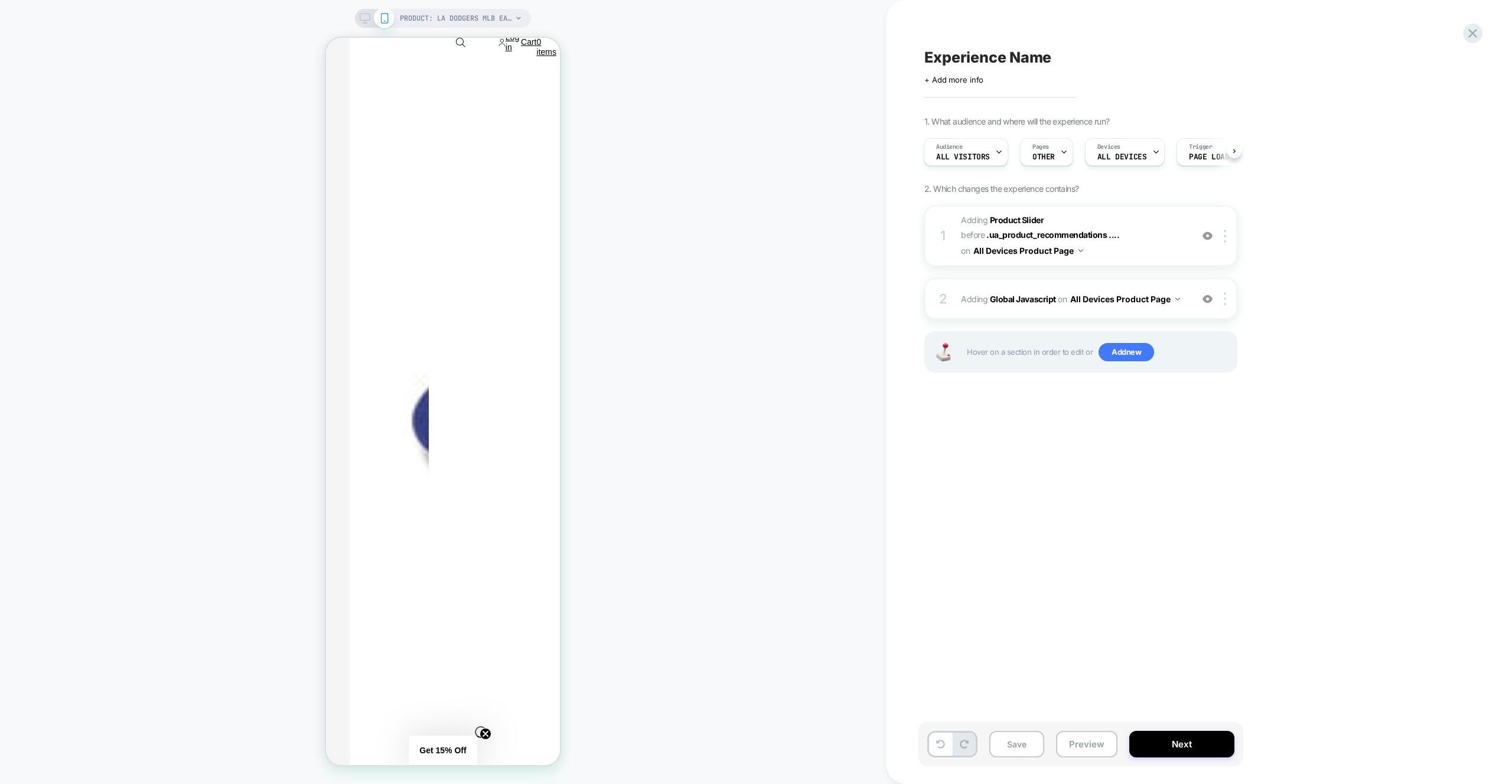
click at [1135, 276] on div "1 #_loomi_addon_1759914961381 Adding Product Slider BEFORE .ua_product_recommen…" at bounding box center [1081, 303] width 313 height 197
click at [1135, 278] on div "2 Adding Global Javascript on All Devices Product Page Add Before Add After Tar…" at bounding box center [1081, 299] width 313 height 42
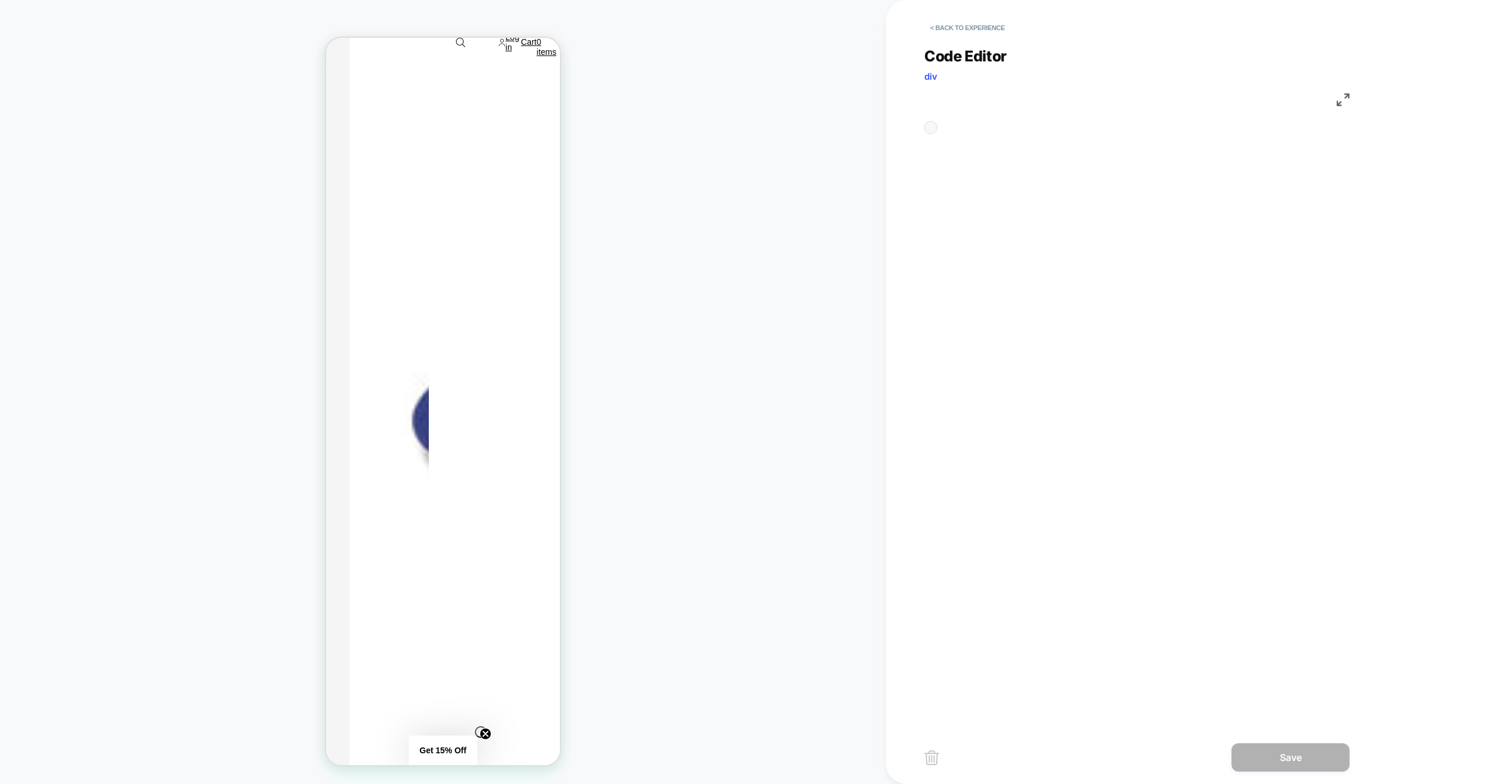
scroll to position [159, 0]
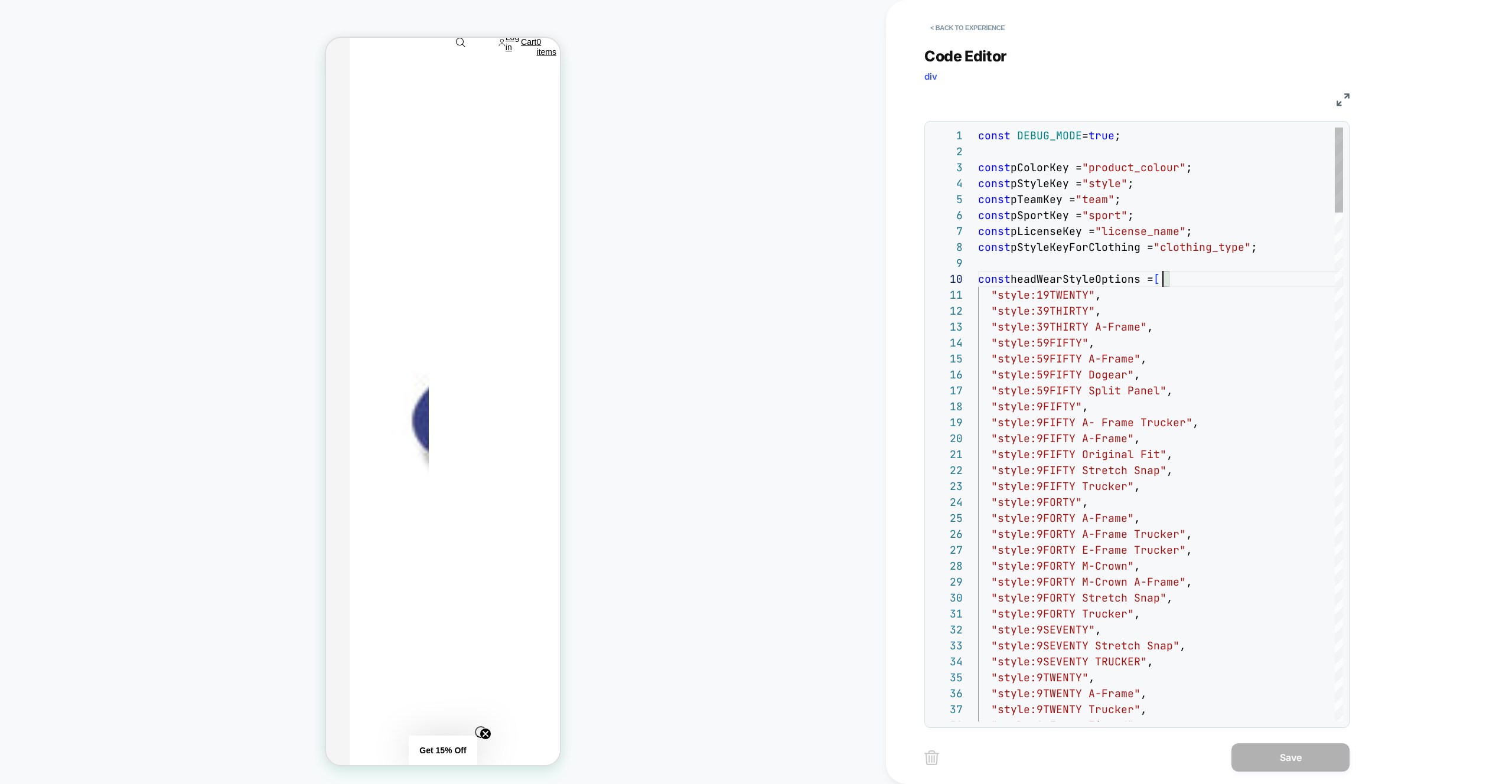
scroll to position [143, 185]
type textarea "**********"
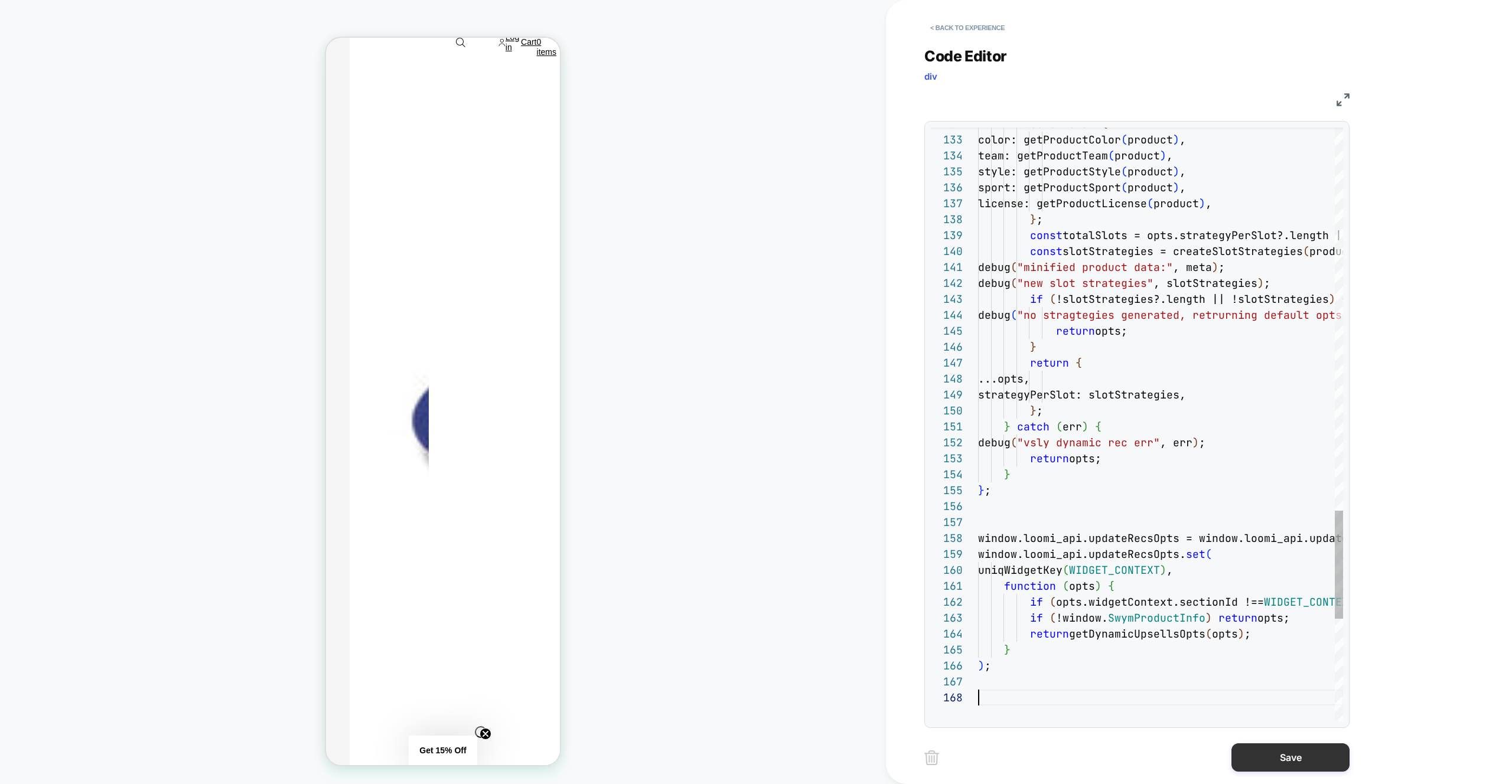
scroll to position [112, 0]
drag, startPoint x: 1233, startPoint y: 765, endPoint x: 1130, endPoint y: 745, distance: 104.9
click at [1233, 765] on button "Save" at bounding box center [1290, 757] width 118 height 29
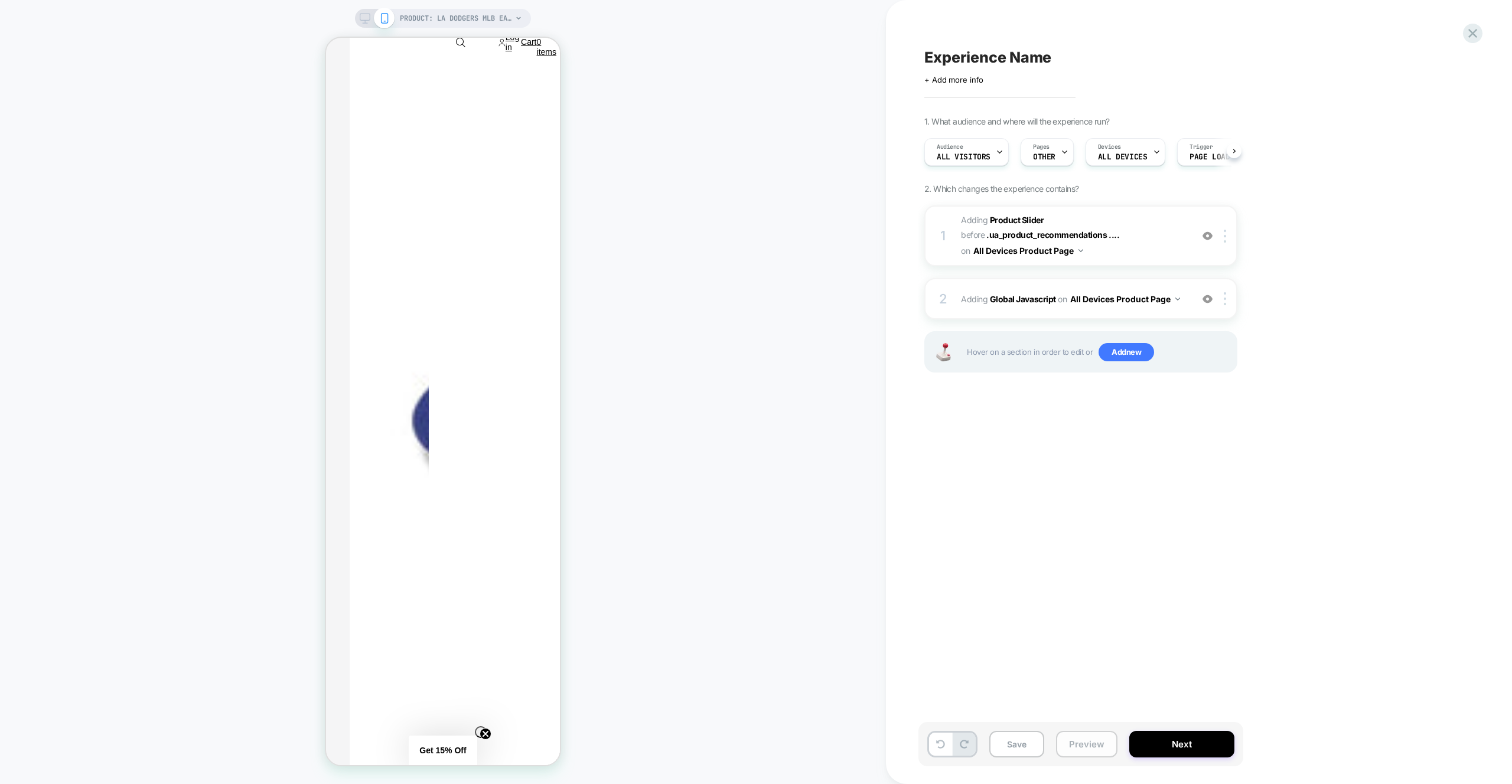
click at [1097, 742] on button "Preview" at bounding box center [1087, 744] width 62 height 27
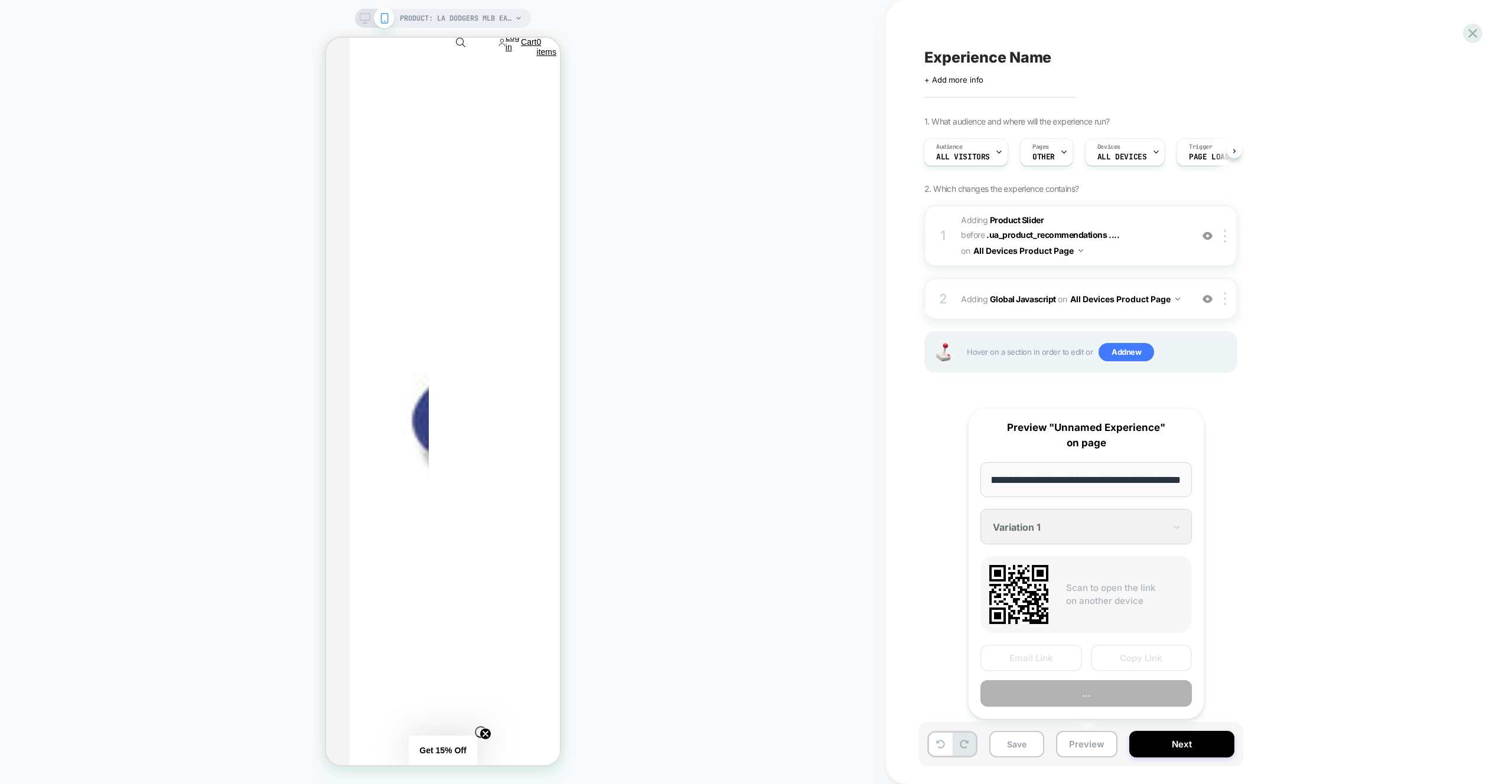
scroll to position [0, 0]
click at [1101, 694] on button "Preview" at bounding box center [1086, 693] width 212 height 27
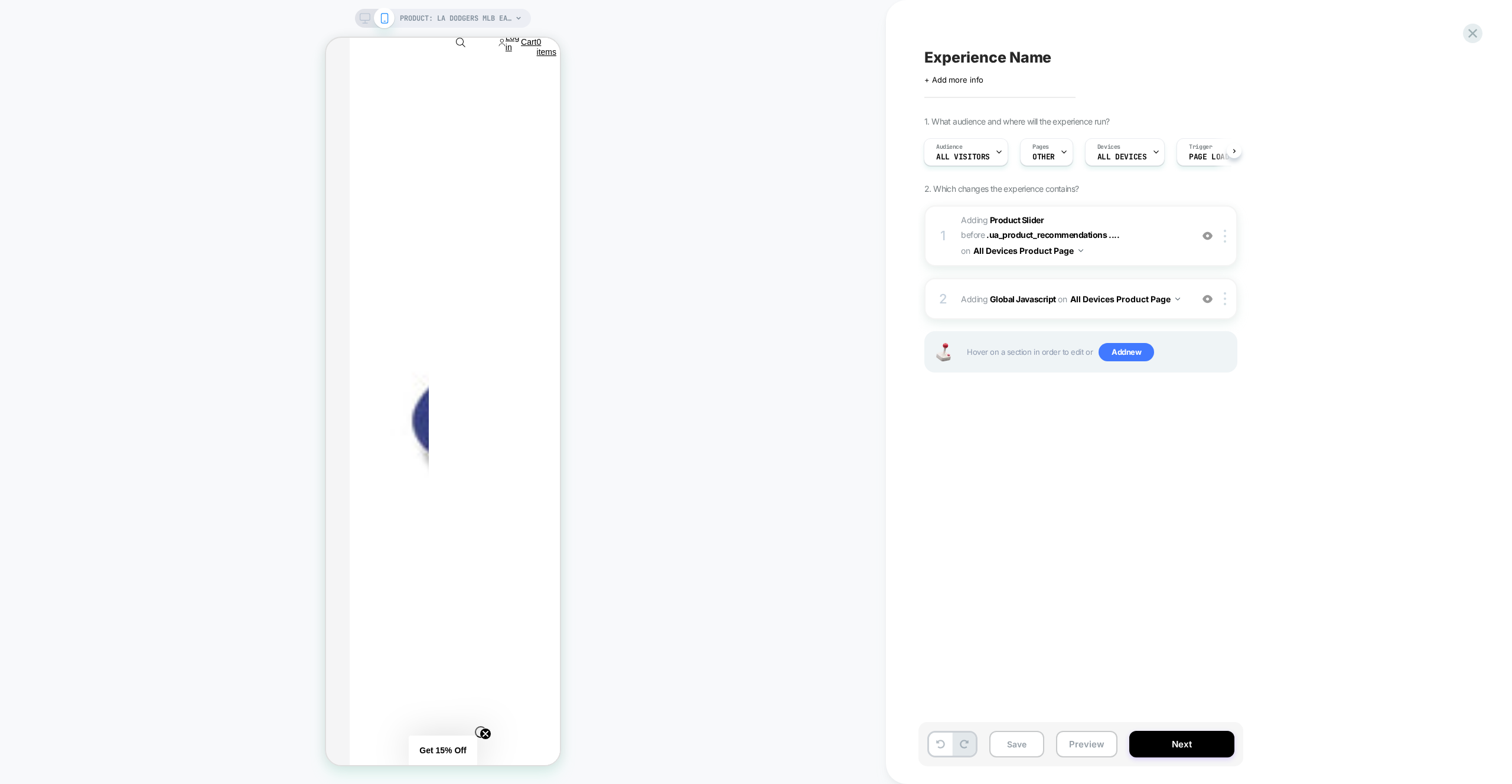
click at [1138, 259] on div "1 #_loomi_addon_1759914961381 Adding Product Slider BEFORE .ua_product_recommen…" at bounding box center [1081, 235] width 313 height 61
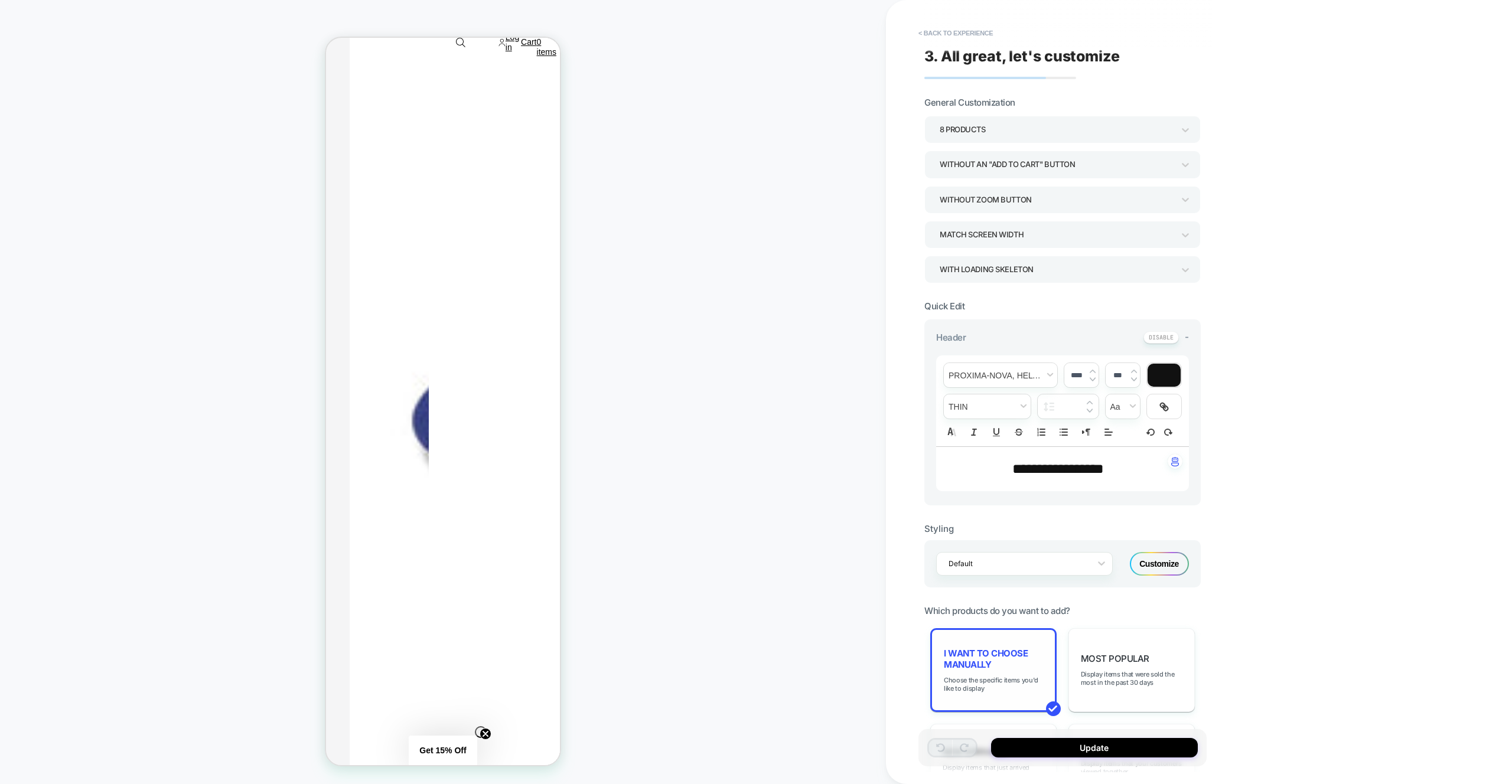
click at [1041, 641] on div "I want to choose manually Choose the specific items you'd like to display" at bounding box center [993, 670] width 126 height 84
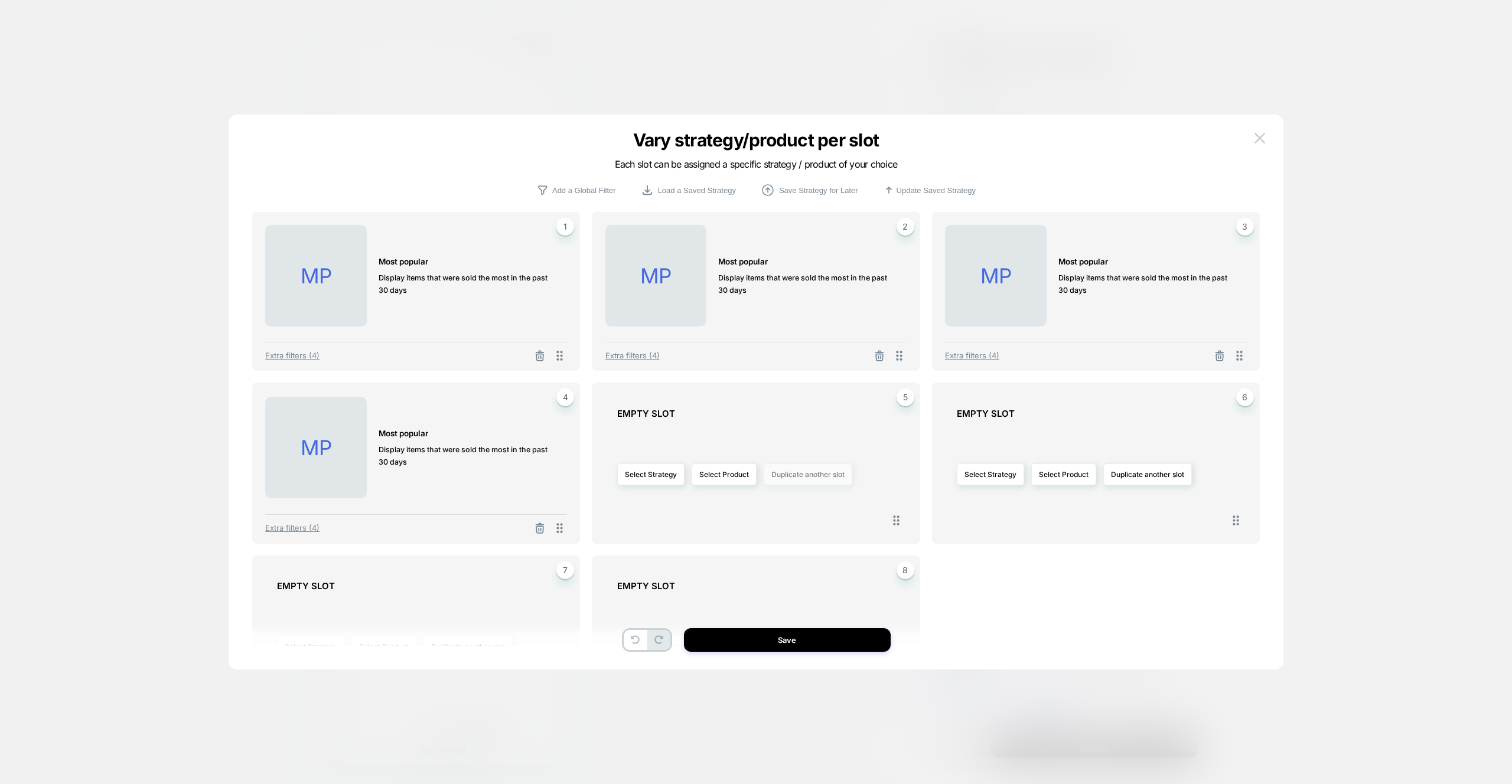
click at [827, 471] on button "Duplicate another slot" at bounding box center [807, 474] width 88 height 22
drag, startPoint x: 819, startPoint y: 509, endPoint x: 1087, endPoint y: 516, distance: 268.1
click at [820, 509] on span "Duplicate slot 1" at bounding box center [806, 508] width 50 height 9
click at [1124, 476] on button "Duplicate another slot" at bounding box center [1147, 474] width 88 height 22
drag, startPoint x: 1147, startPoint y: 529, endPoint x: 620, endPoint y: 537, distance: 527.1
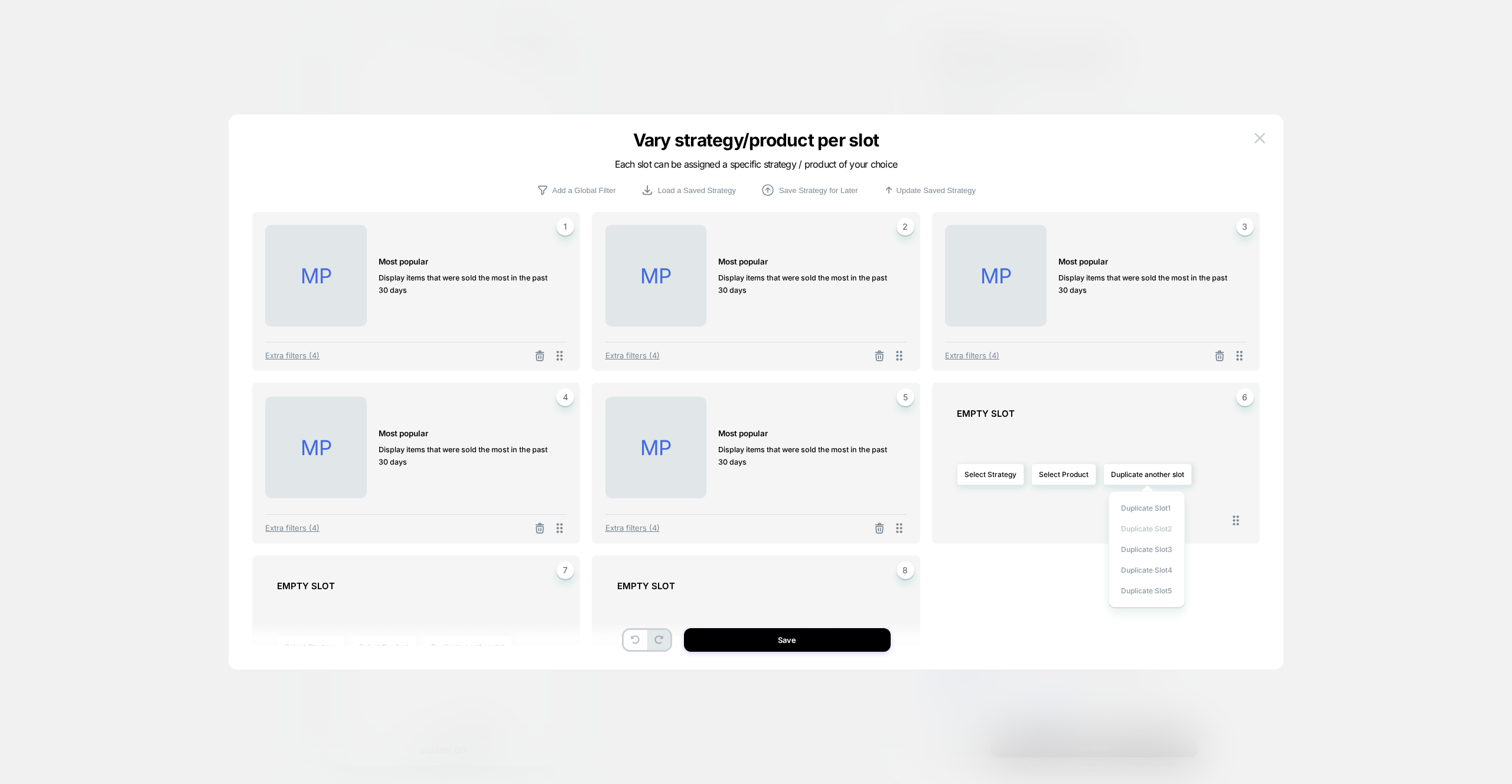
click at [1147, 529] on span "Duplicate slot 2" at bounding box center [1146, 529] width 51 height 9
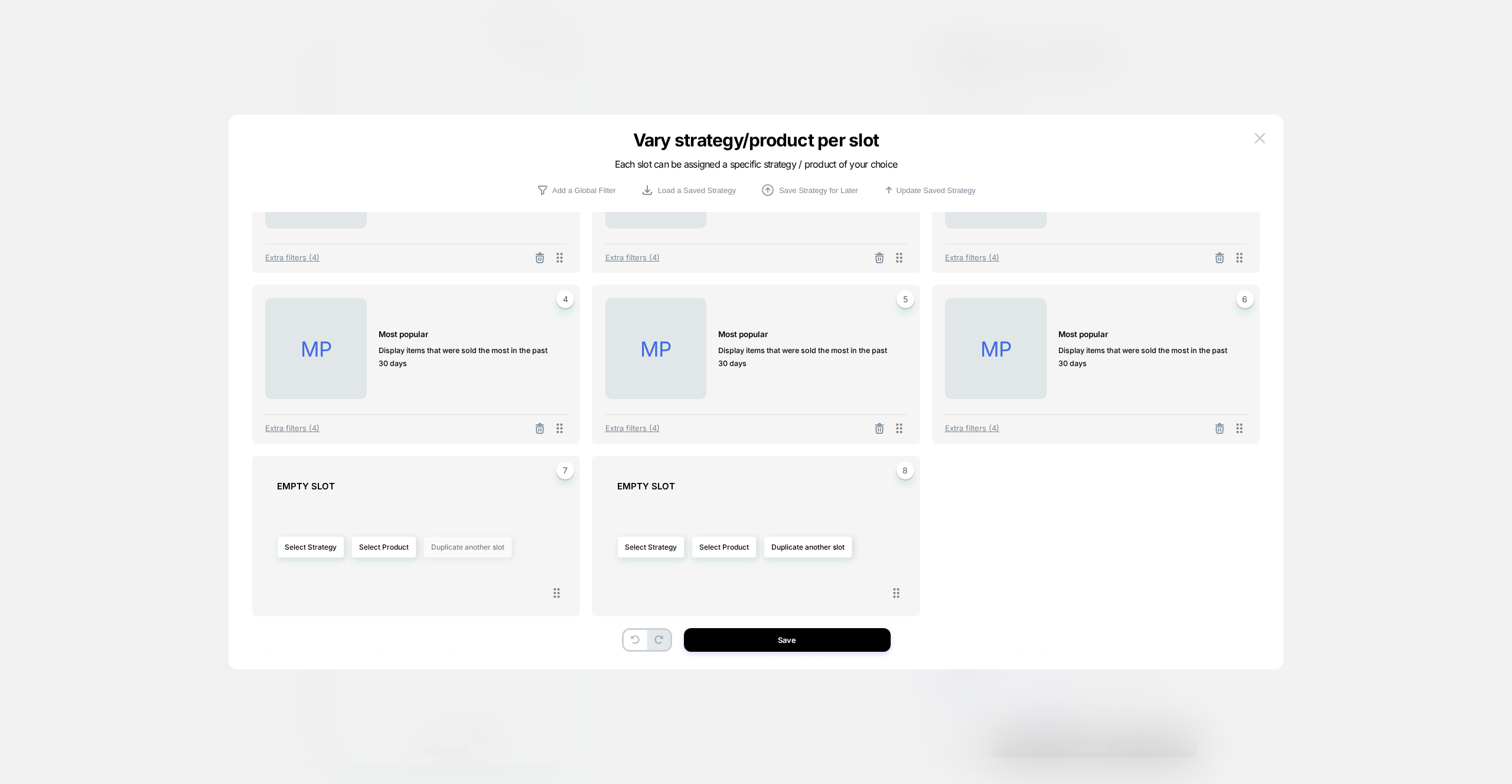
click at [499, 555] on button "Duplicate another slot" at bounding box center [467, 547] width 88 height 22
drag, startPoint x: 479, startPoint y: 621, endPoint x: 822, endPoint y: 603, distance: 343.5
click at [479, 621] on span "Duplicate slot 3" at bounding box center [468, 622] width 52 height 9
click at [806, 554] on button "Duplicate another slot" at bounding box center [807, 547] width 88 height 22
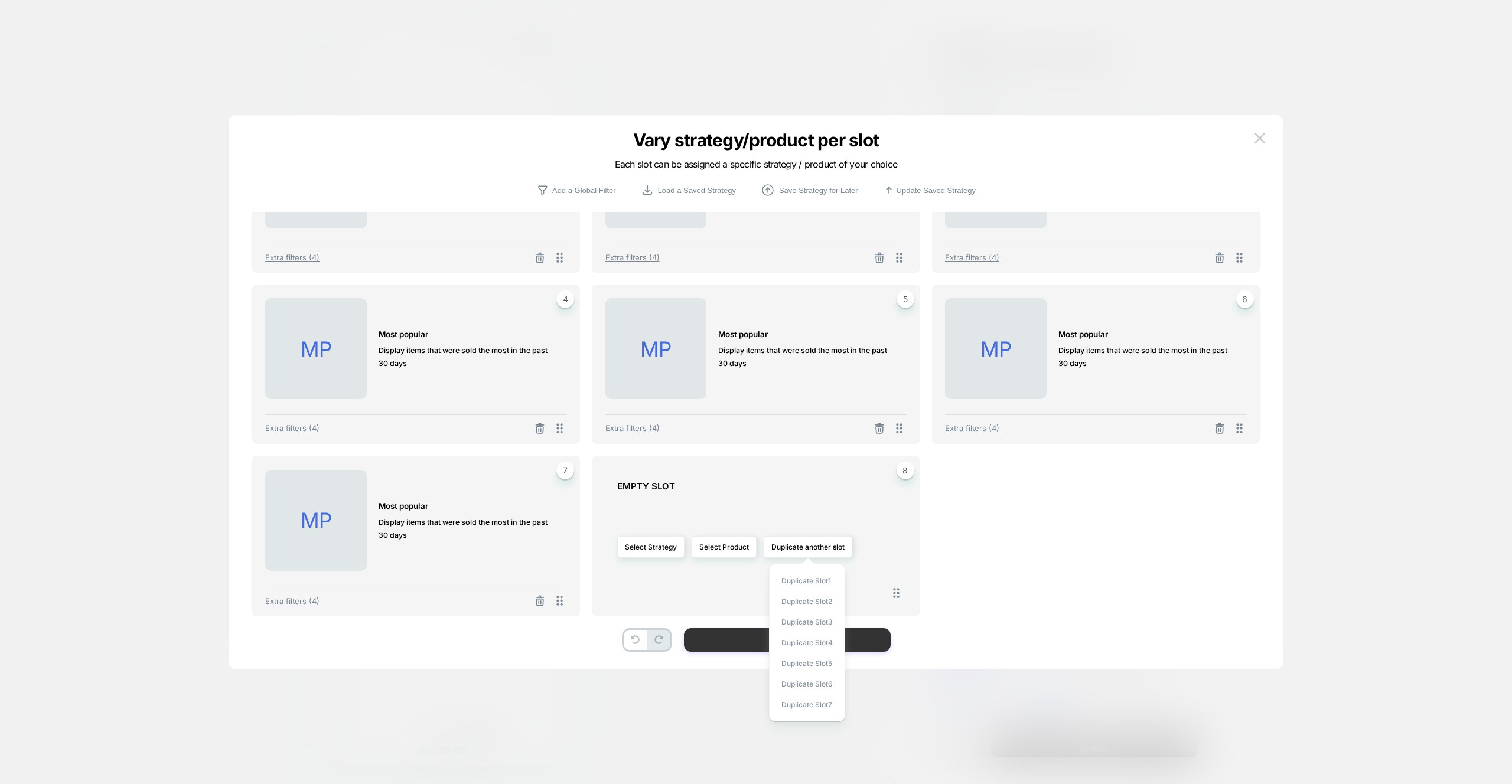
drag, startPoint x: 822, startPoint y: 639, endPoint x: 876, endPoint y: 639, distance: 54.0
click at [822, 639] on span "Duplicate slot 4" at bounding box center [807, 643] width 52 height 9
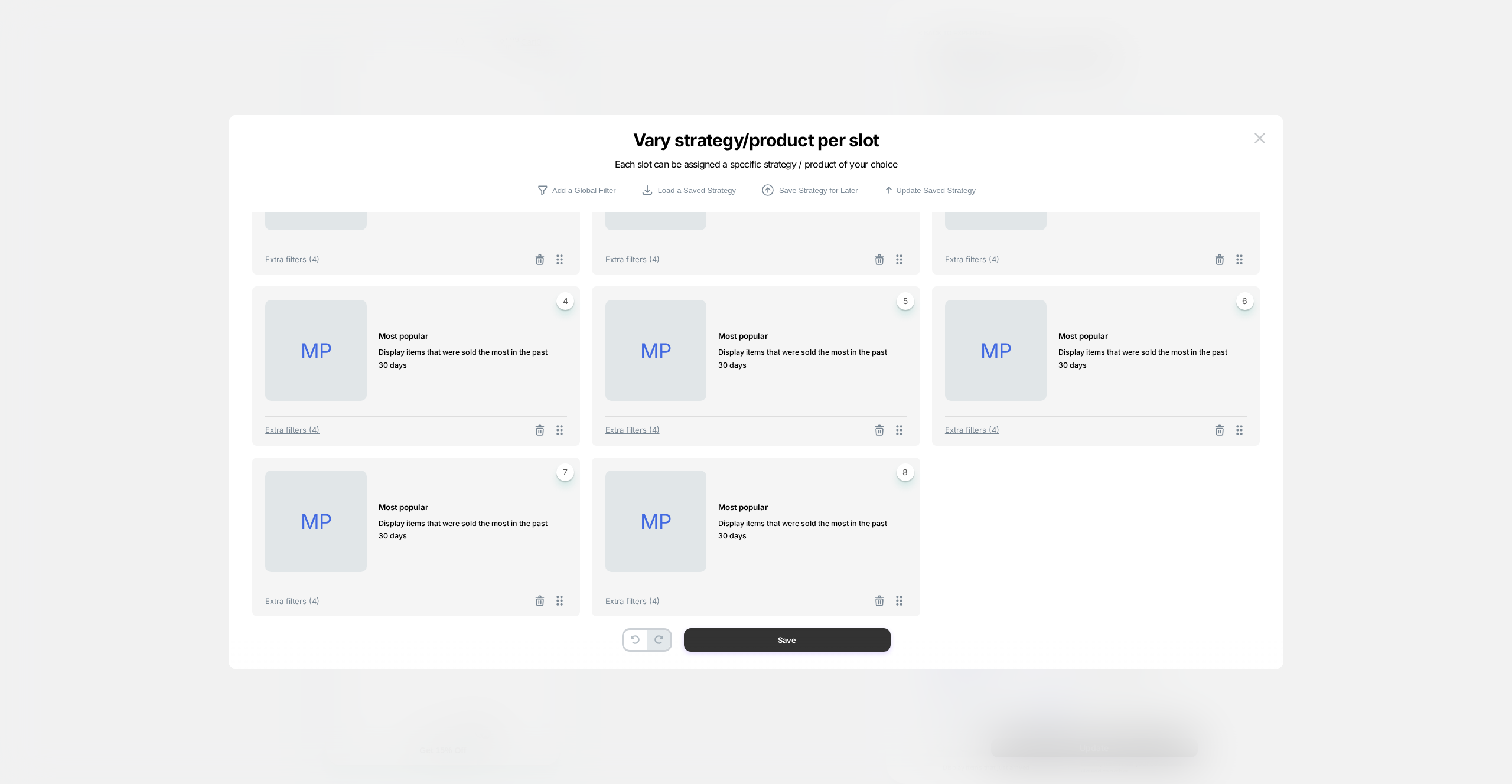
scroll to position [96, 0]
drag, startPoint x: 876, startPoint y: 639, endPoint x: 1040, endPoint y: 719, distance: 182.5
click at [876, 639] on button "Save" at bounding box center [787, 640] width 207 height 24
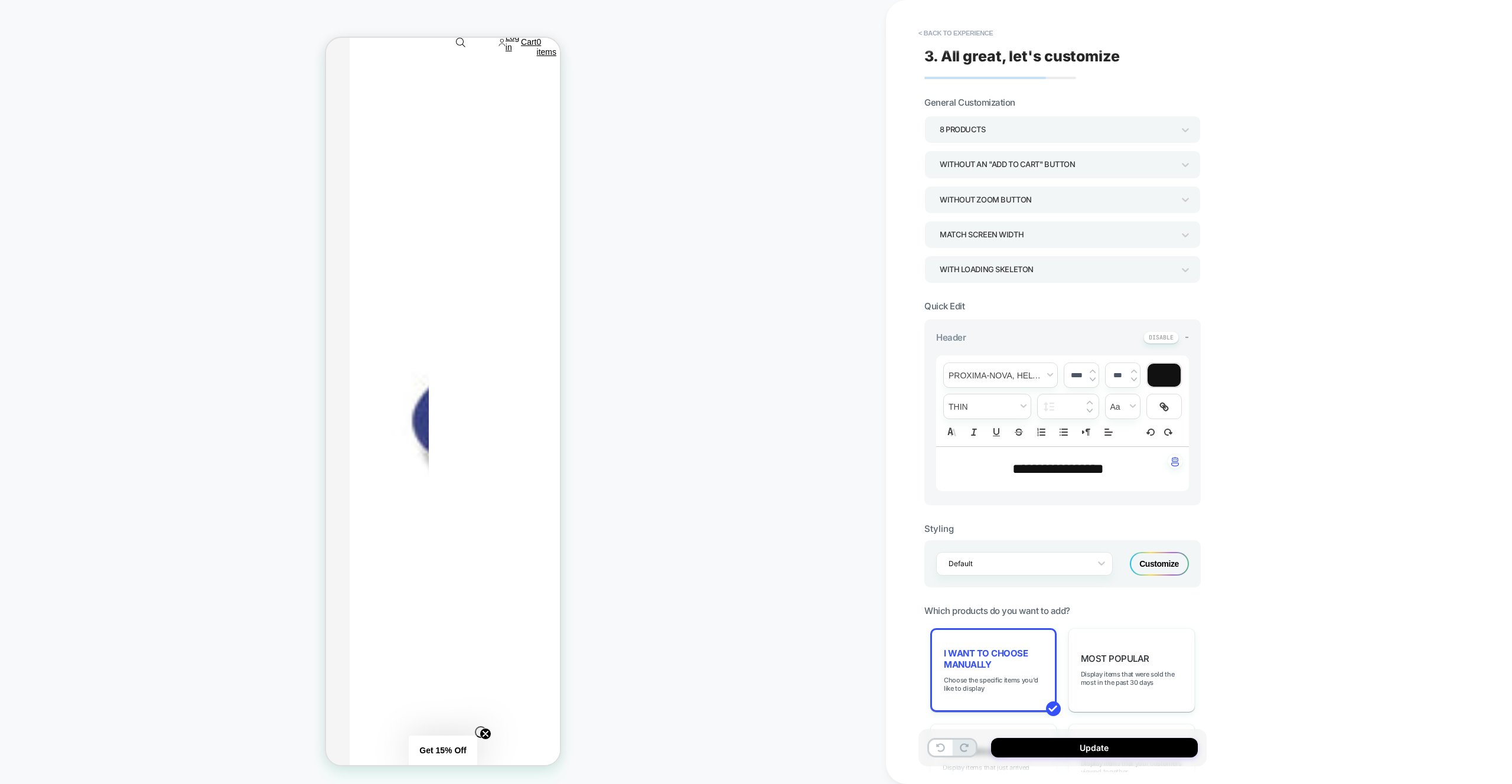
click at [1080, 736] on div "Update" at bounding box center [1063, 747] width 288 height 37
drag, startPoint x: 1081, startPoint y: 741, endPoint x: 1084, endPoint y: 732, distance: 9.5
click at [1081, 741] on button "Update" at bounding box center [1094, 747] width 207 height 19
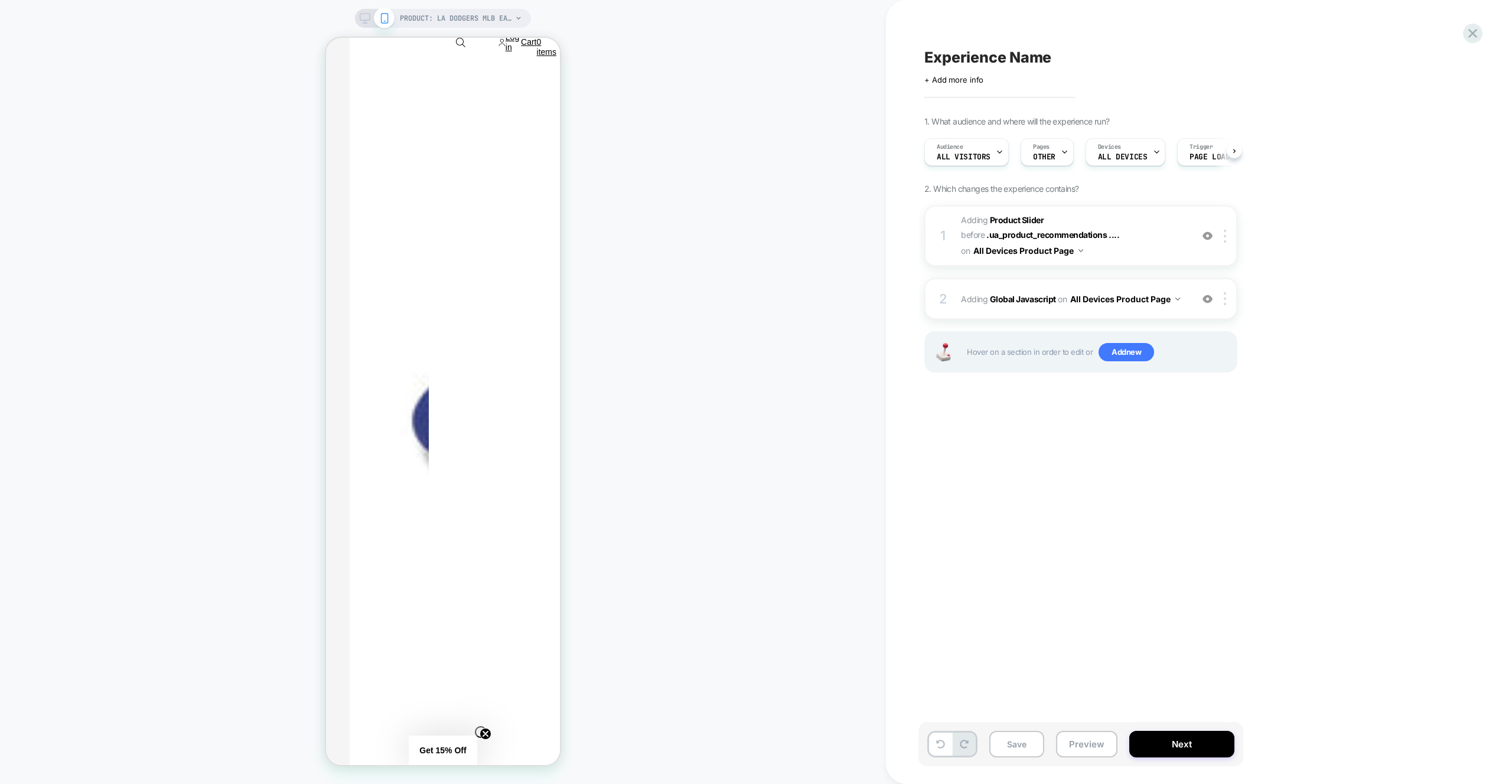
scroll to position [0, 1]
drag, startPoint x: 1083, startPoint y: 739, endPoint x: 1089, endPoint y: 686, distance: 53.3
click at [1082, 739] on button "Preview" at bounding box center [1087, 744] width 62 height 27
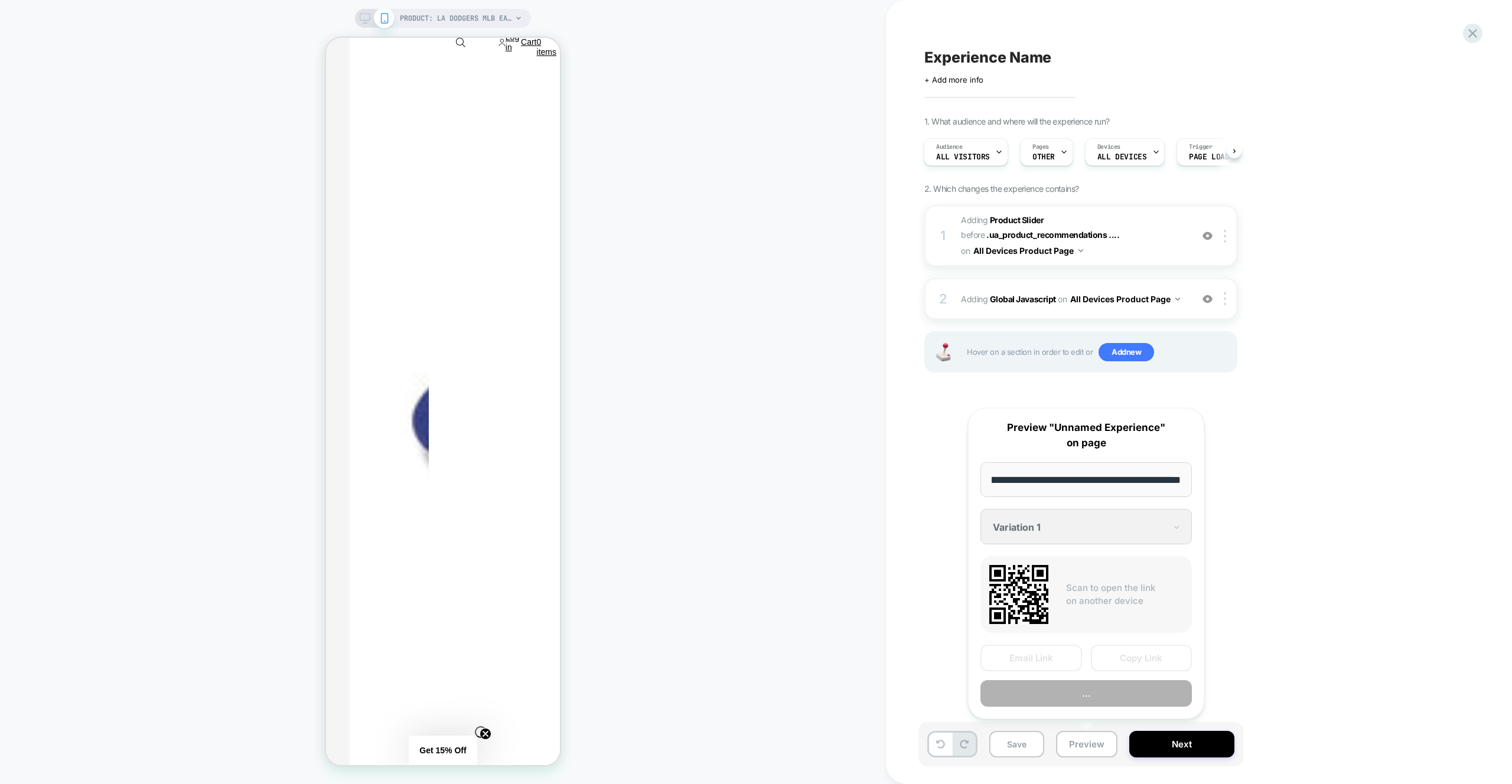
scroll to position [0, 0]
click at [1094, 694] on button "Preview" at bounding box center [1086, 693] width 212 height 27
